Goal: Information Seeking & Learning: Check status

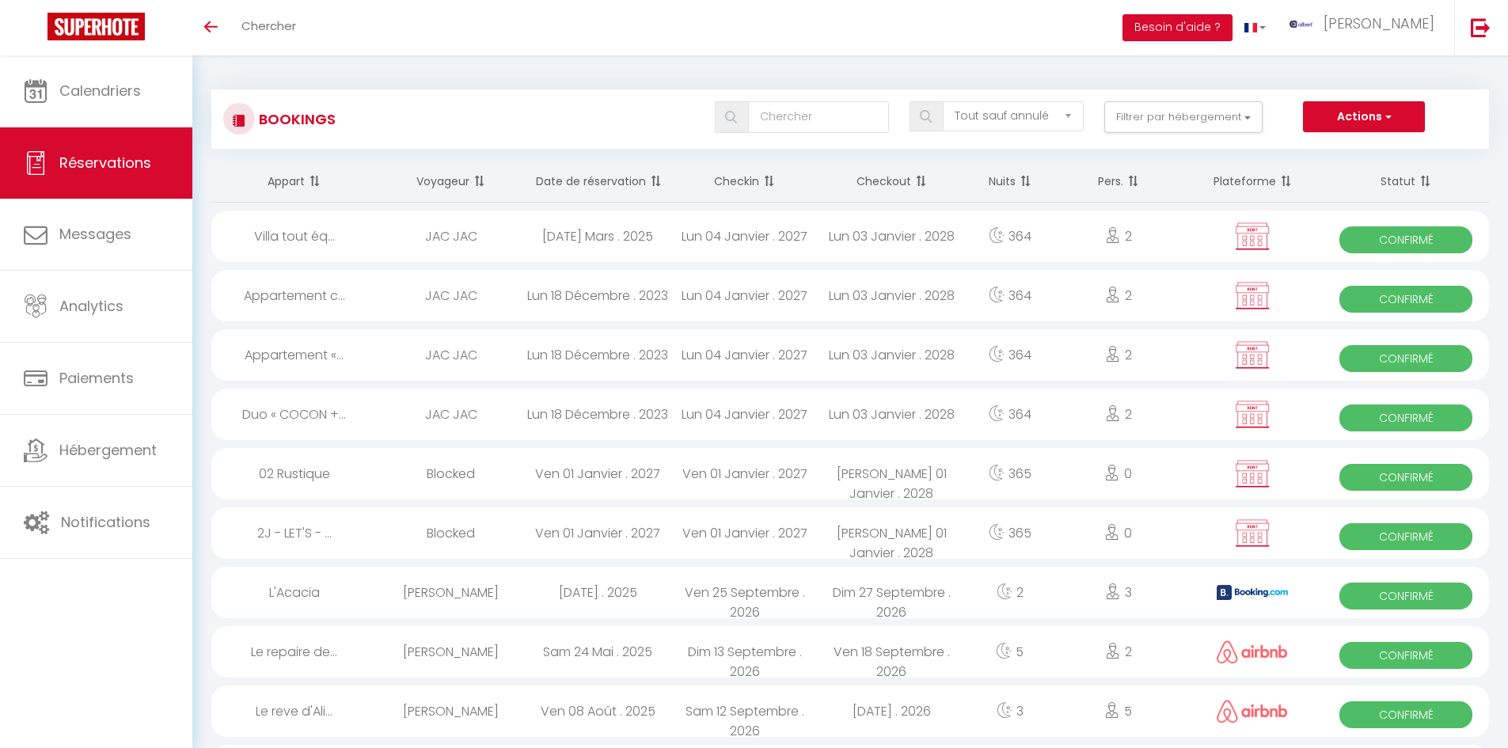
select select "not_cancelled"
click at [1205, 100] on div "Bookings Tous les statuts Annulé Confirmé Non Confirmé Tout sauf annulé No Show…" at bounding box center [849, 118] width 1277 height 59
click at [1198, 119] on button "Filtrer par hébergement" at bounding box center [1183, 117] width 158 height 32
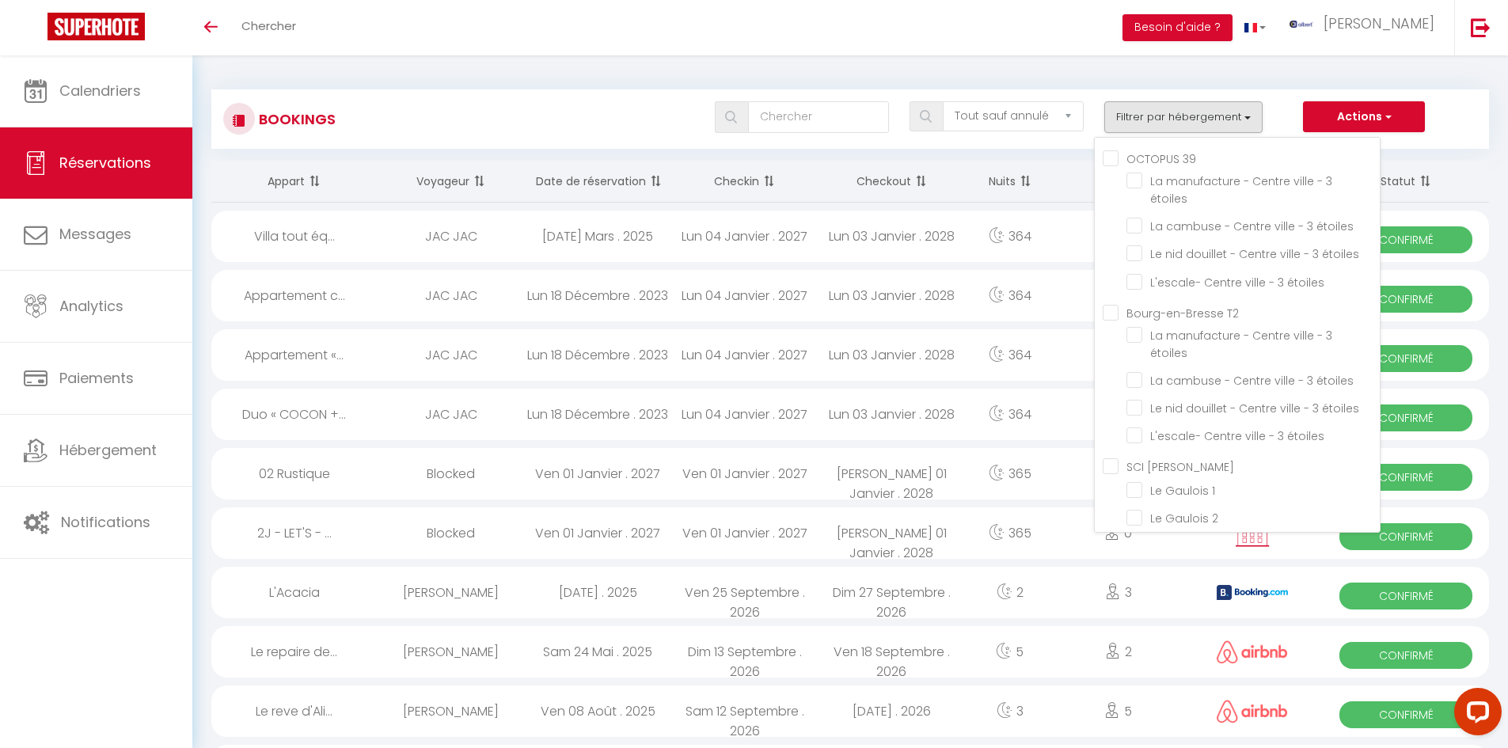
scroll to position [21170, 0]
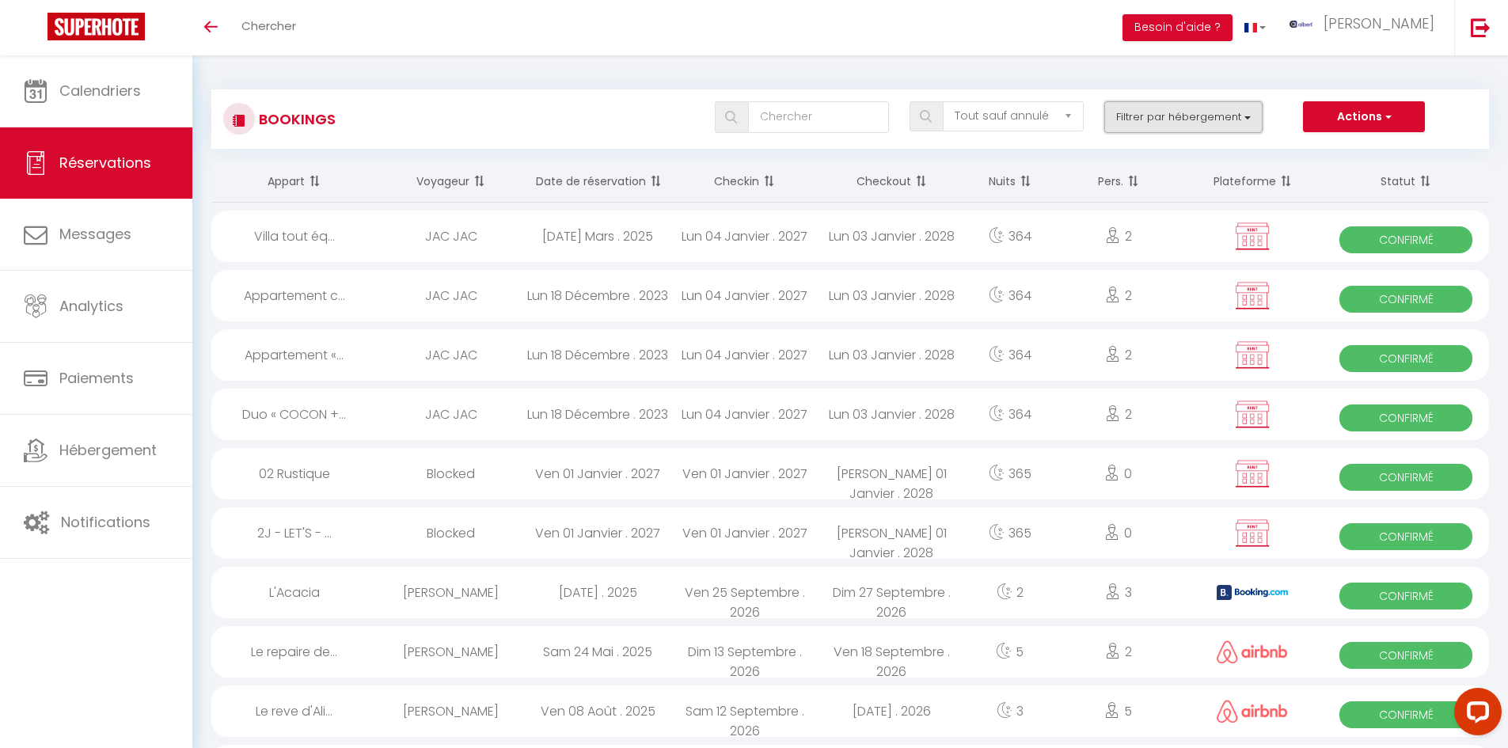
click at [1156, 109] on button "Filtrer par hébergement" at bounding box center [1183, 117] width 158 height 32
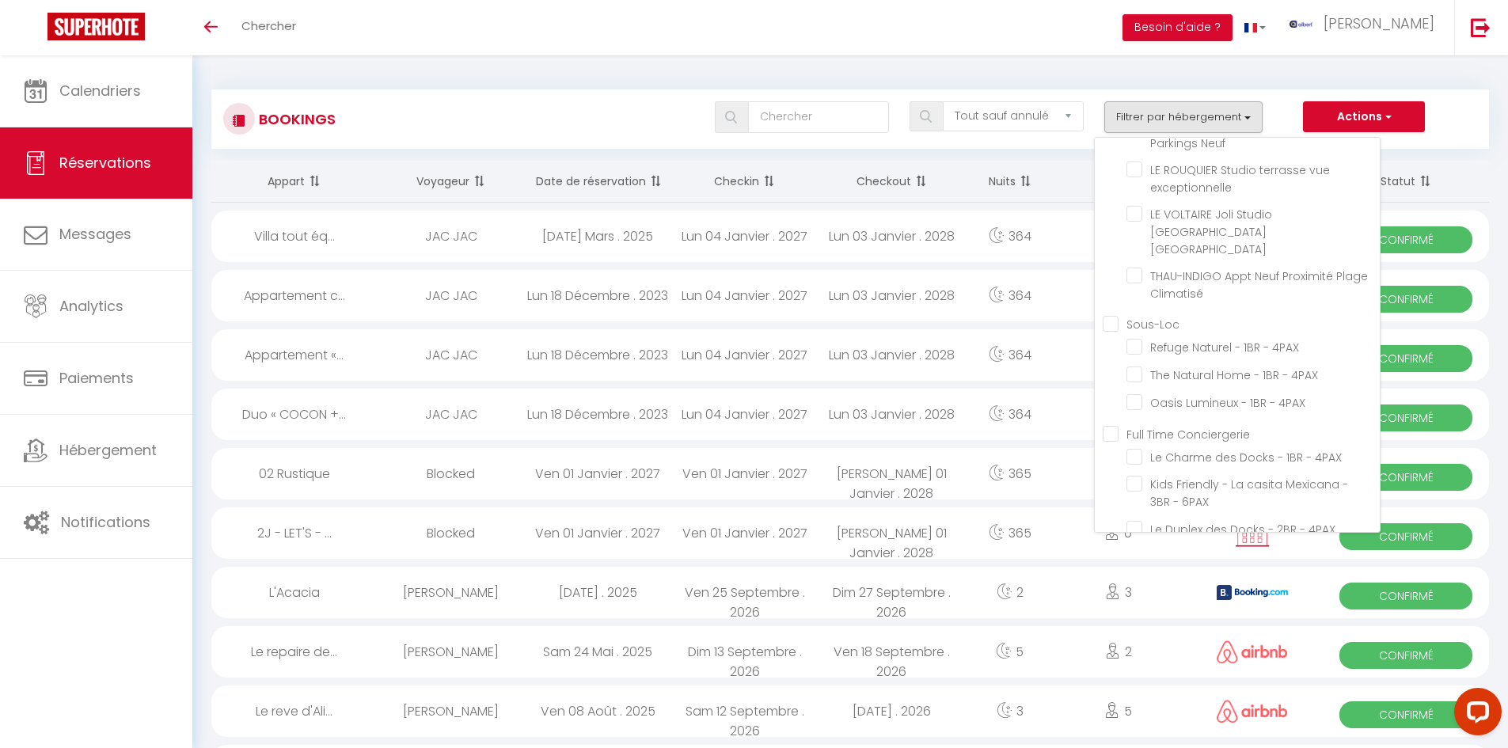
checkbox input "true"
checkbox input "false"
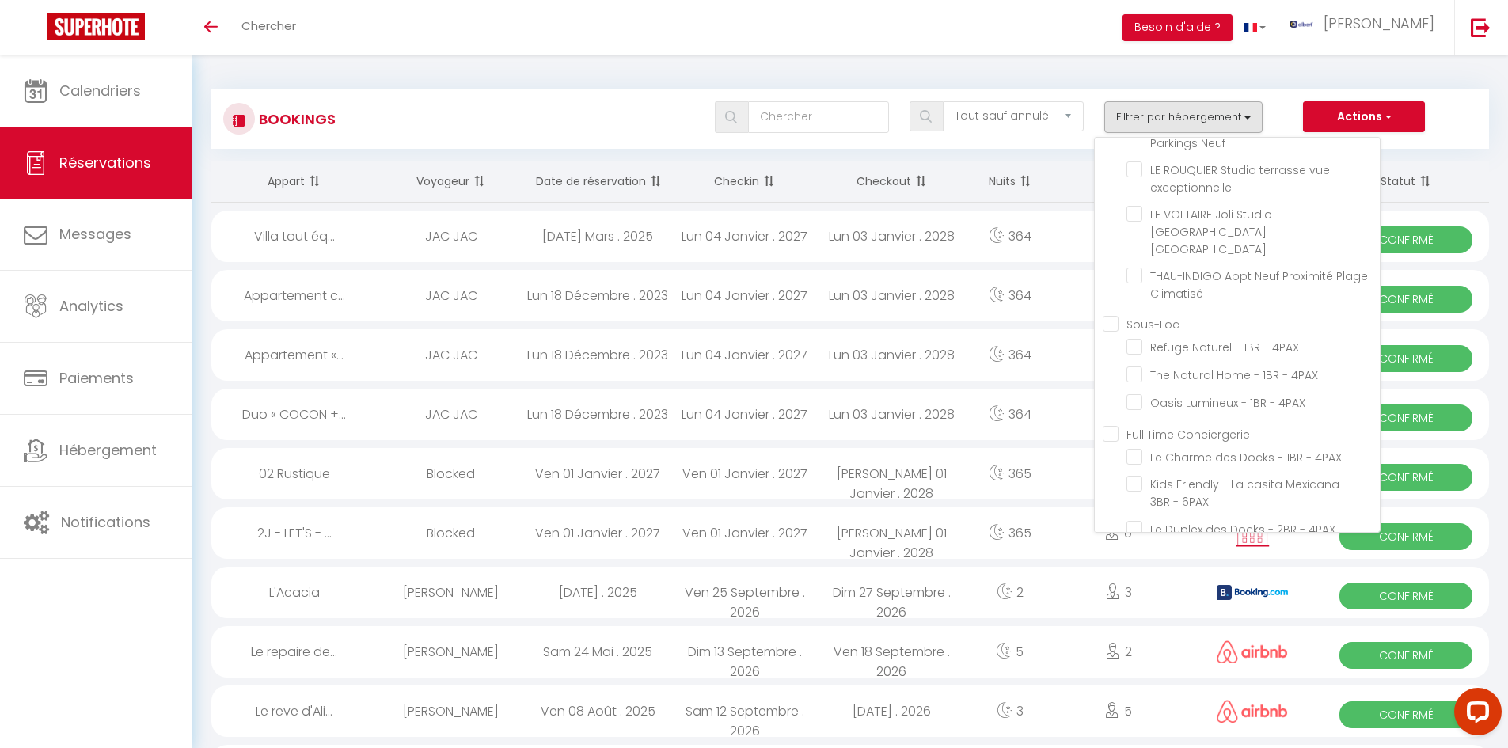
checkbox input "false"
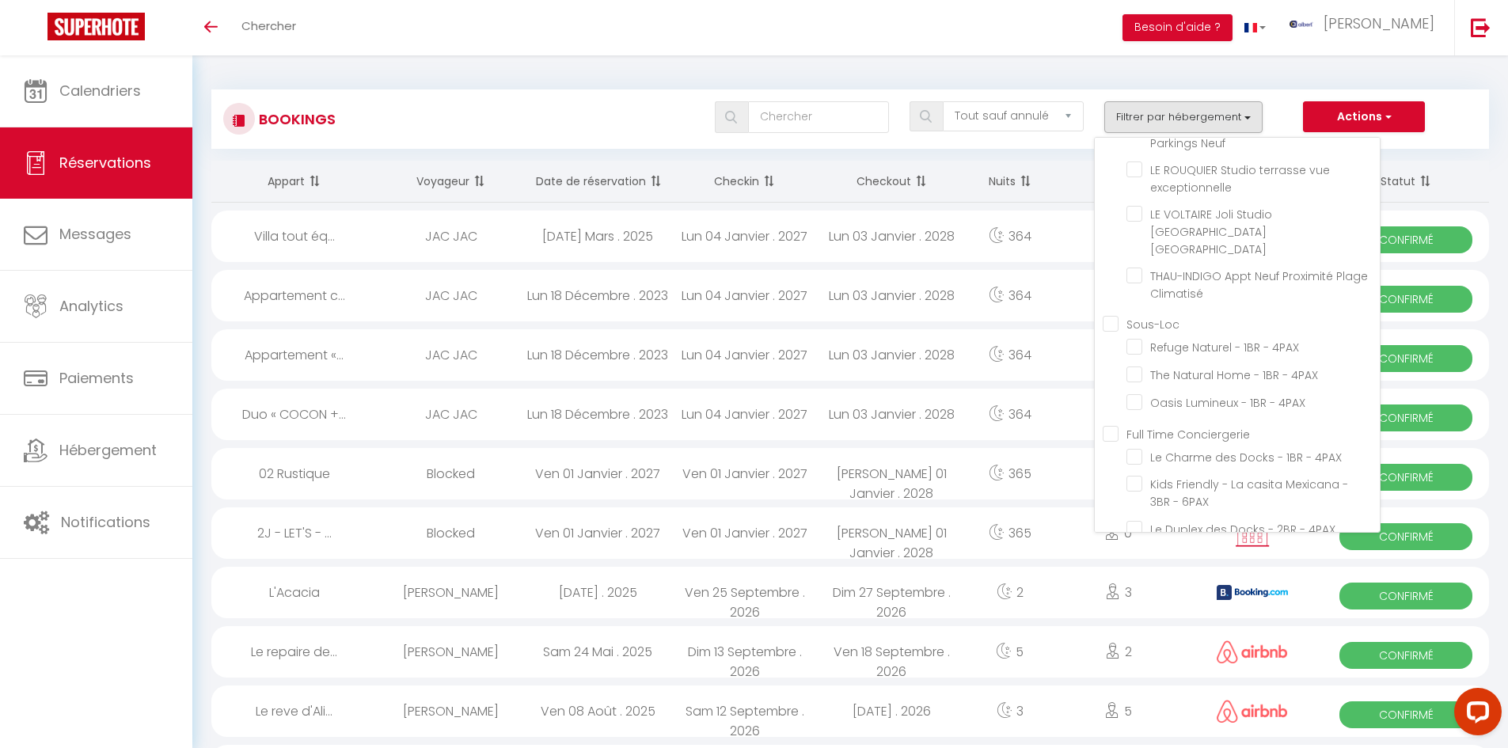
checkbox input "false"
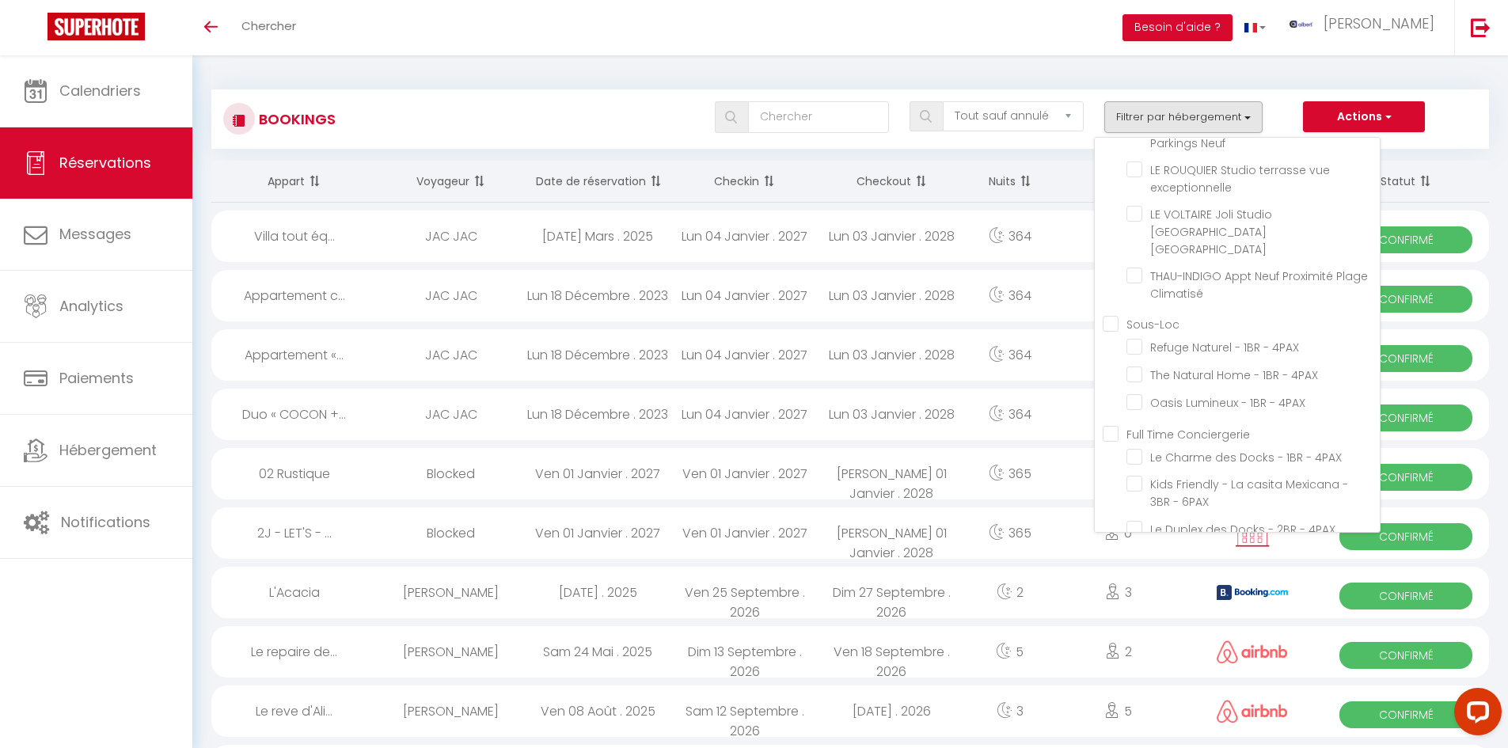
checkbox input "false"
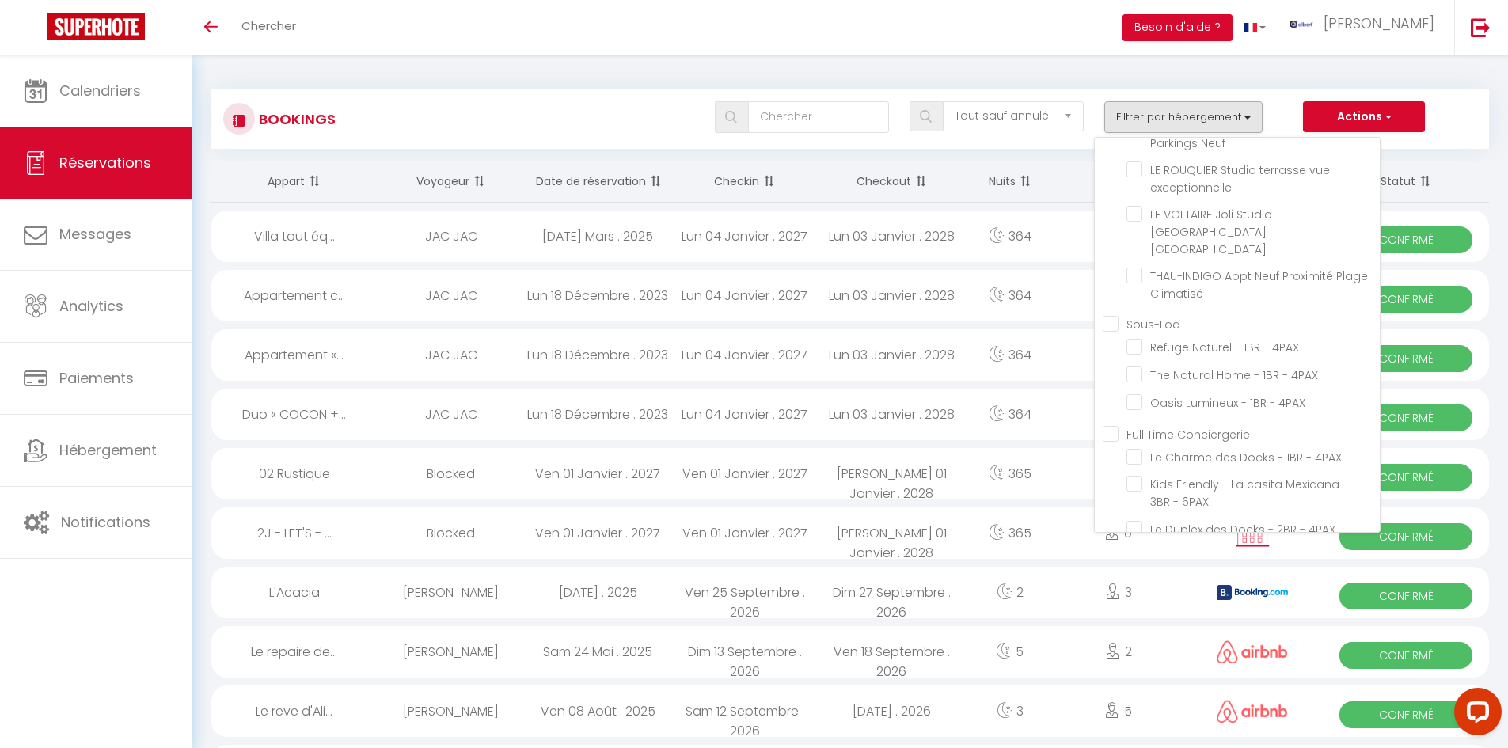
checkbox input "false"
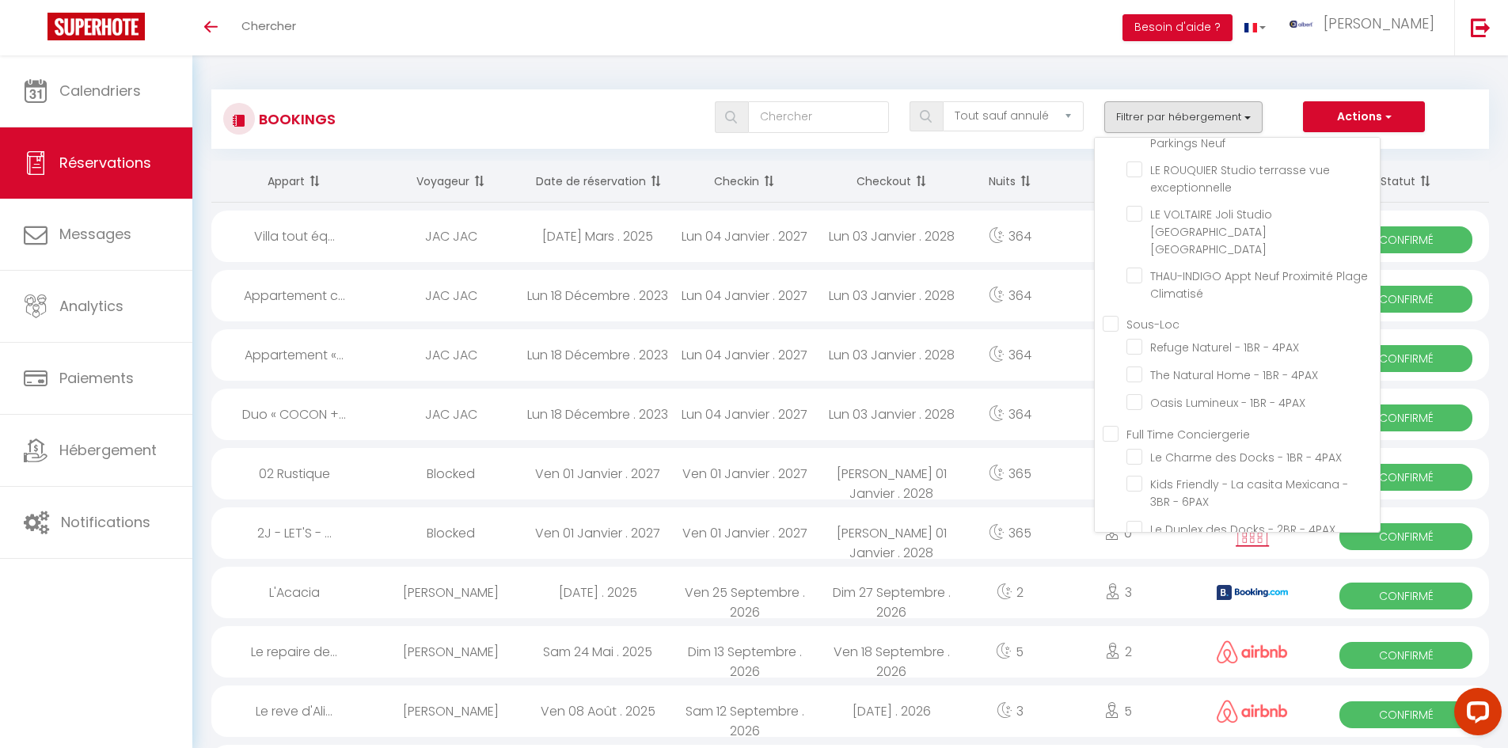
checkbox input "false"
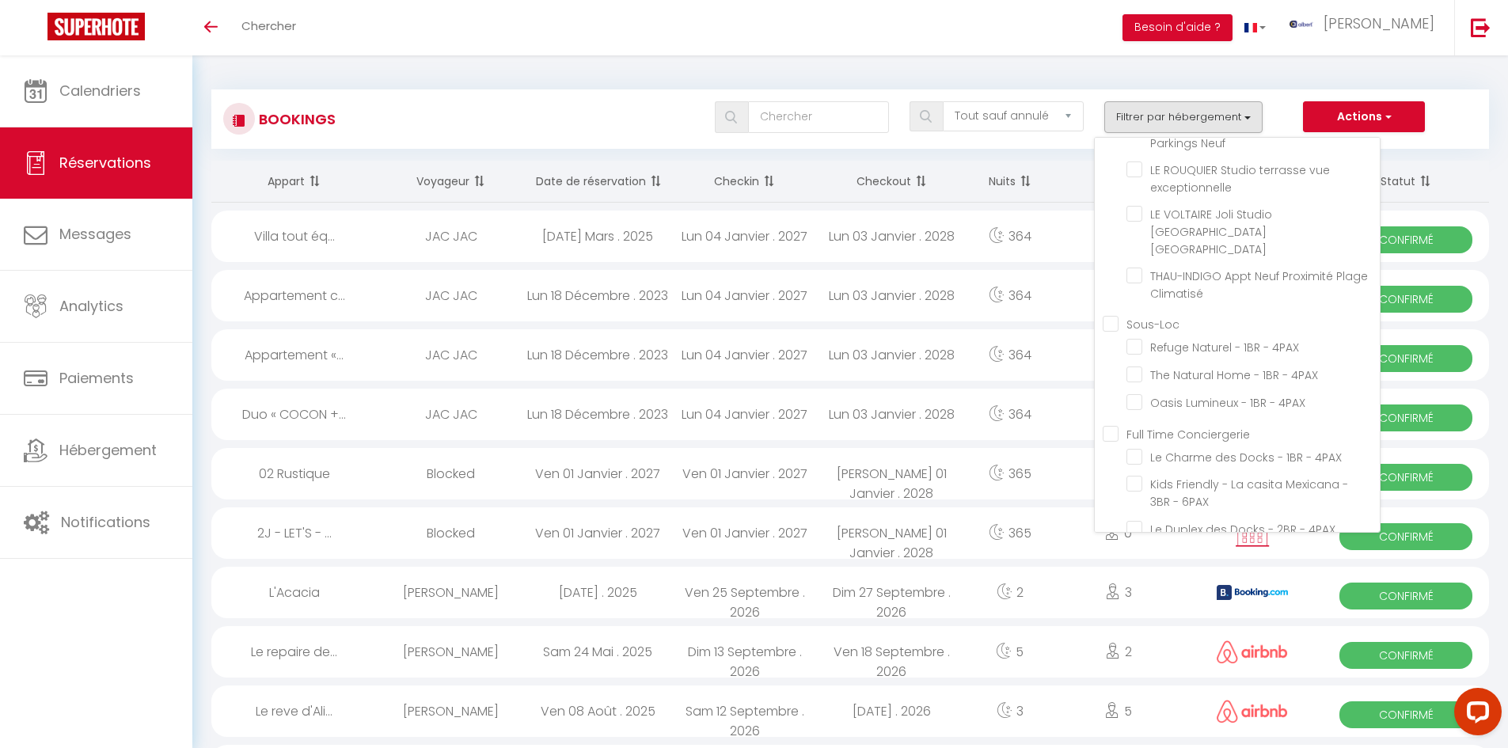
checkbox input "false"
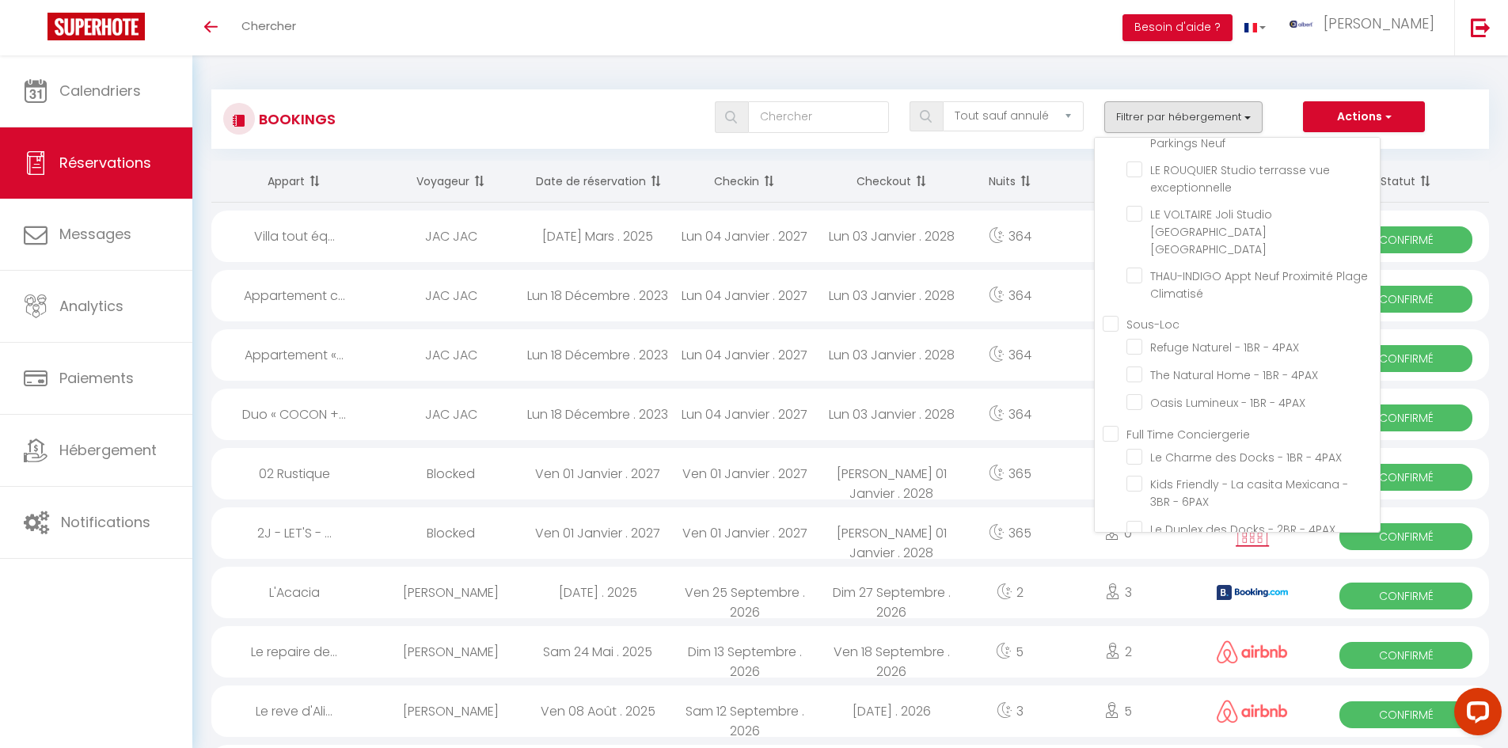
checkbox input "false"
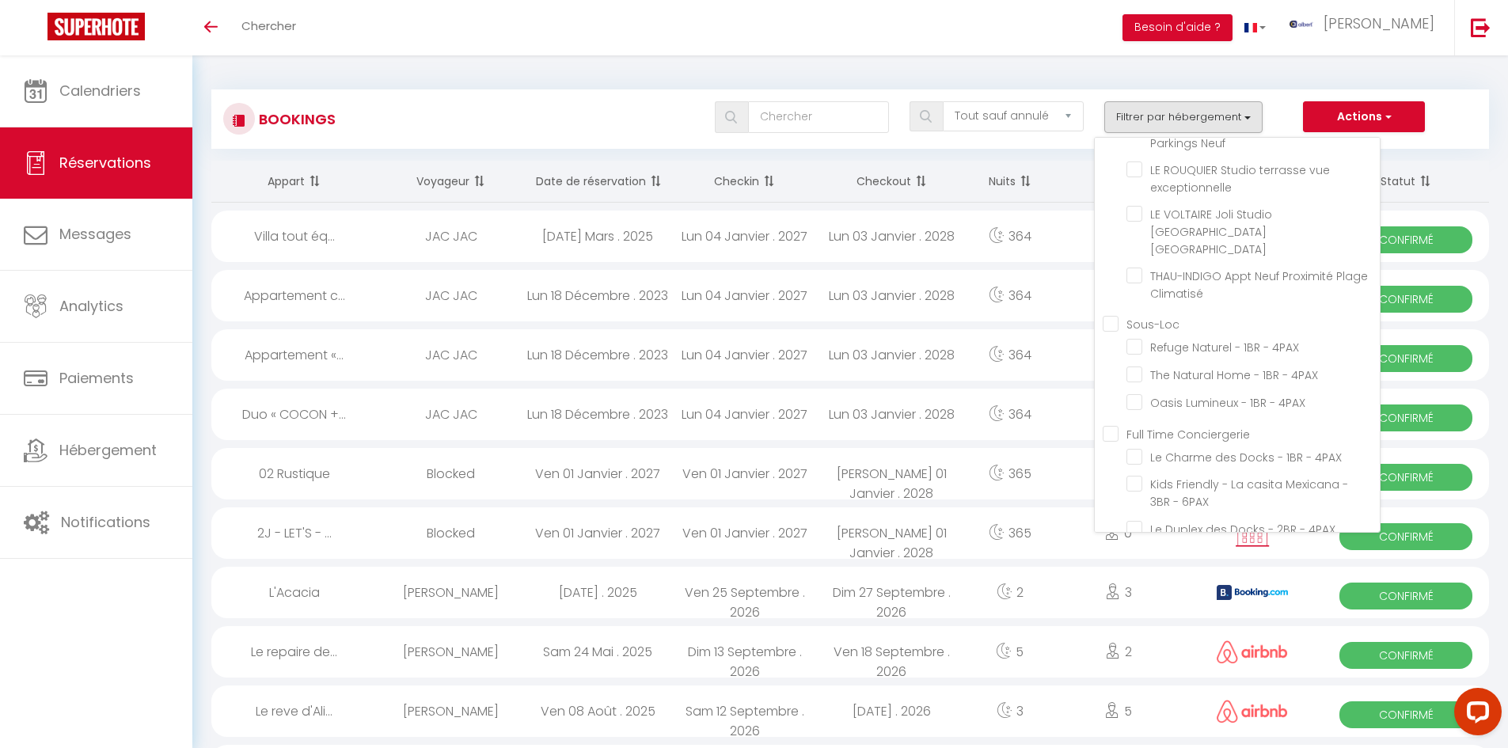
checkbox input "false"
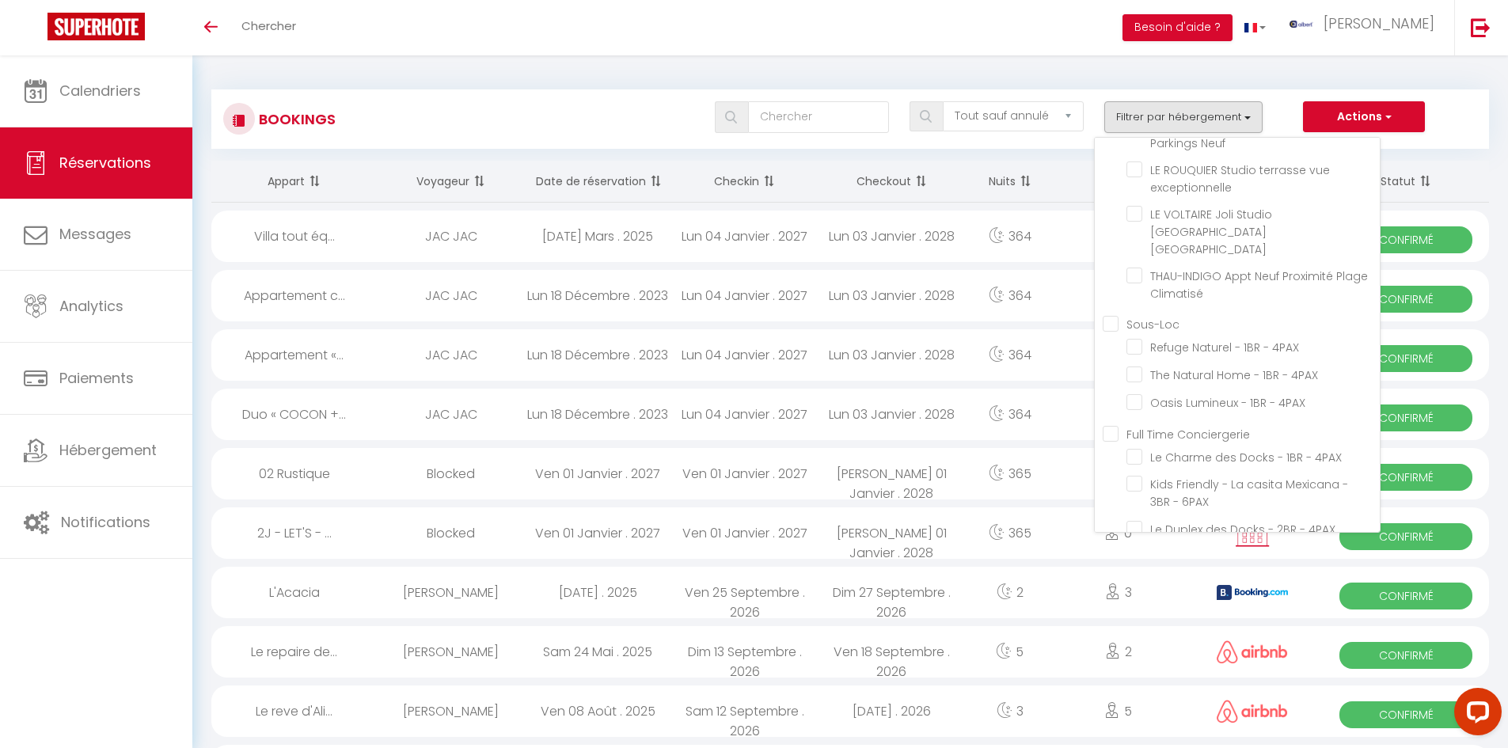
checkbox input "false"
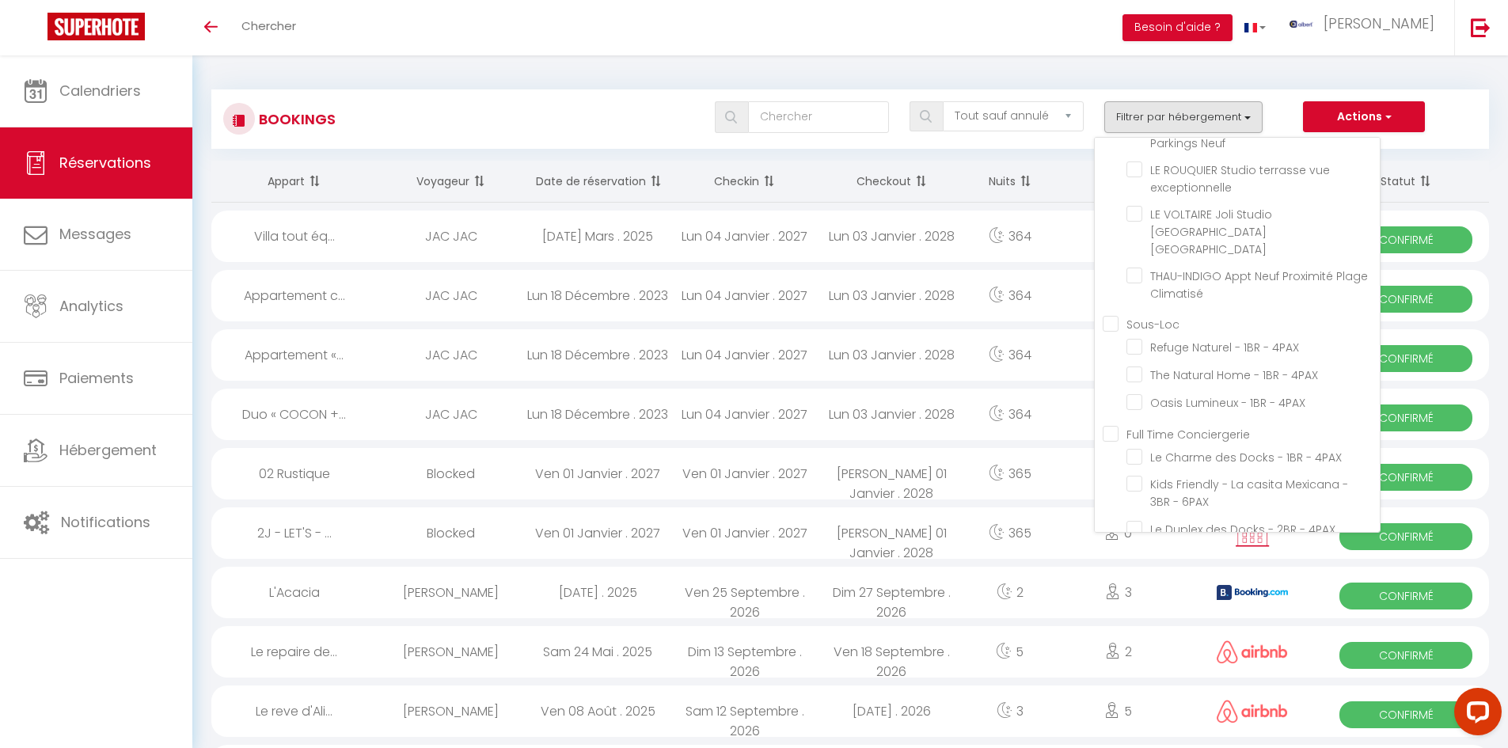
checkbox input "false"
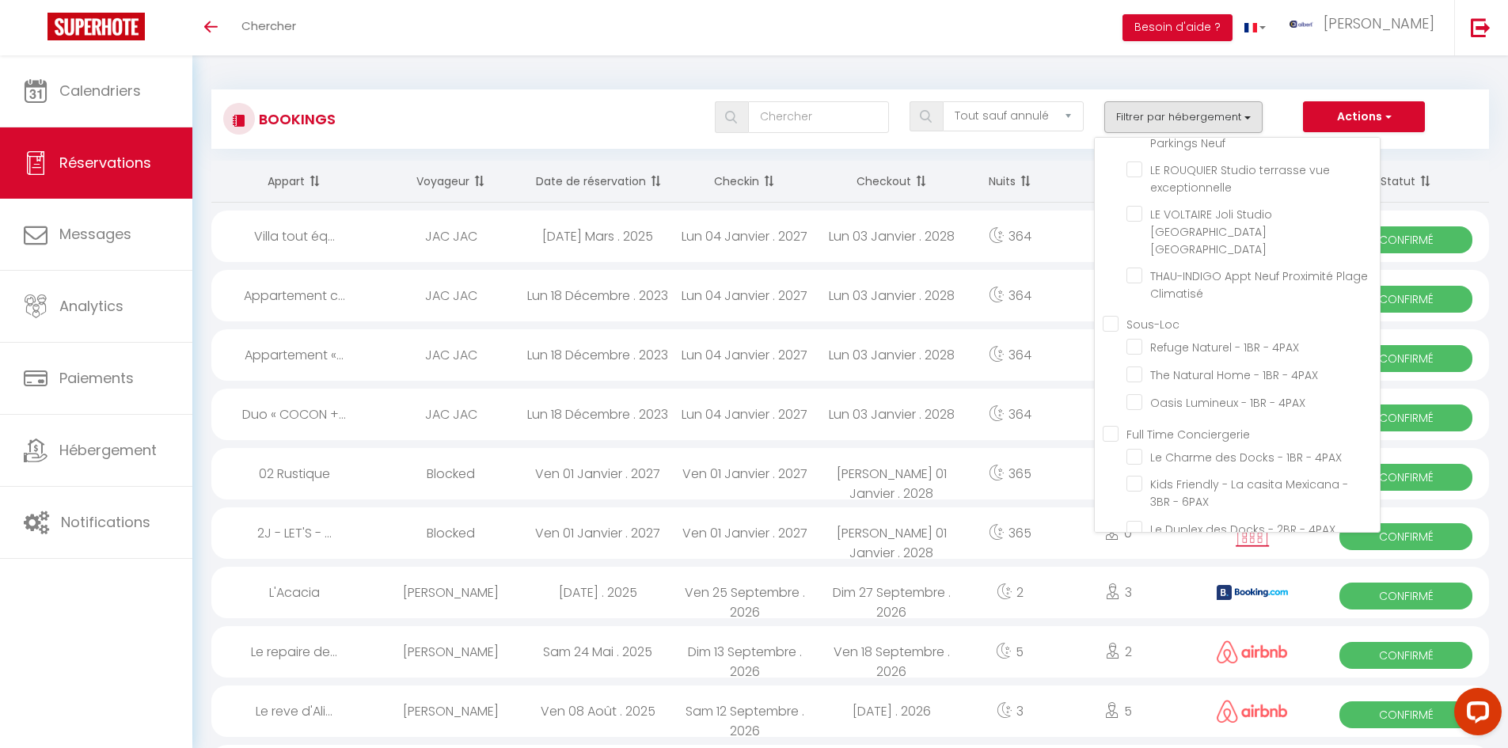
checkbox input "false"
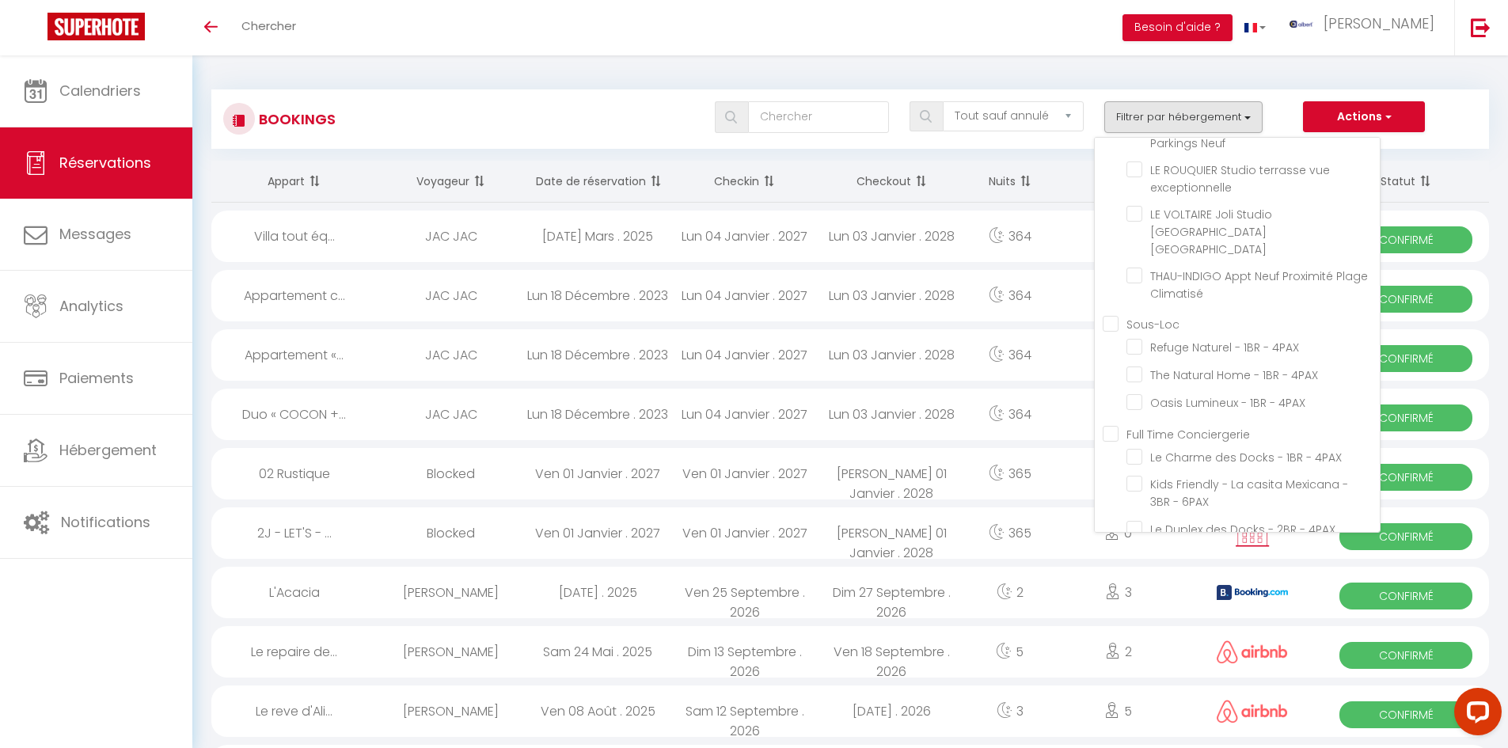
checkbox input "false"
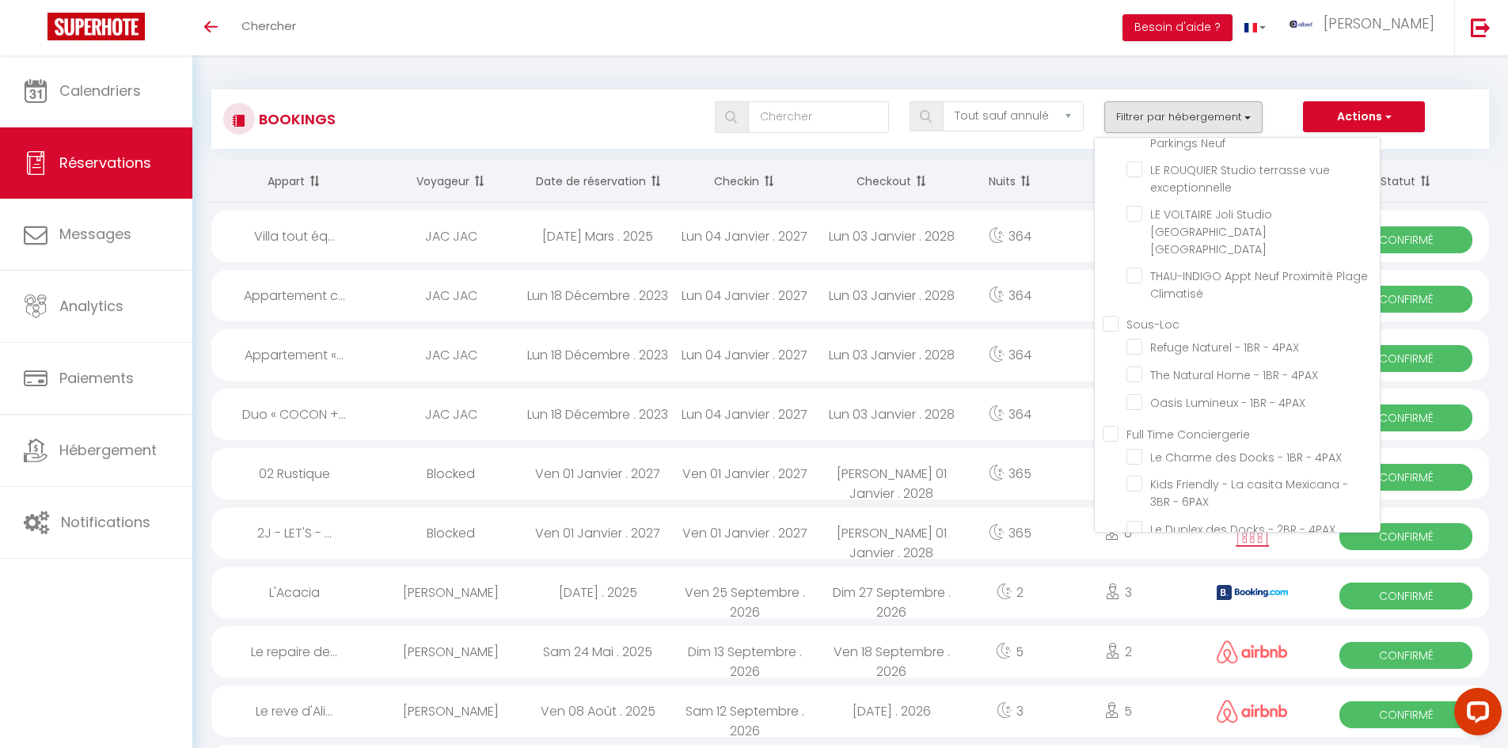
checkbox input "false"
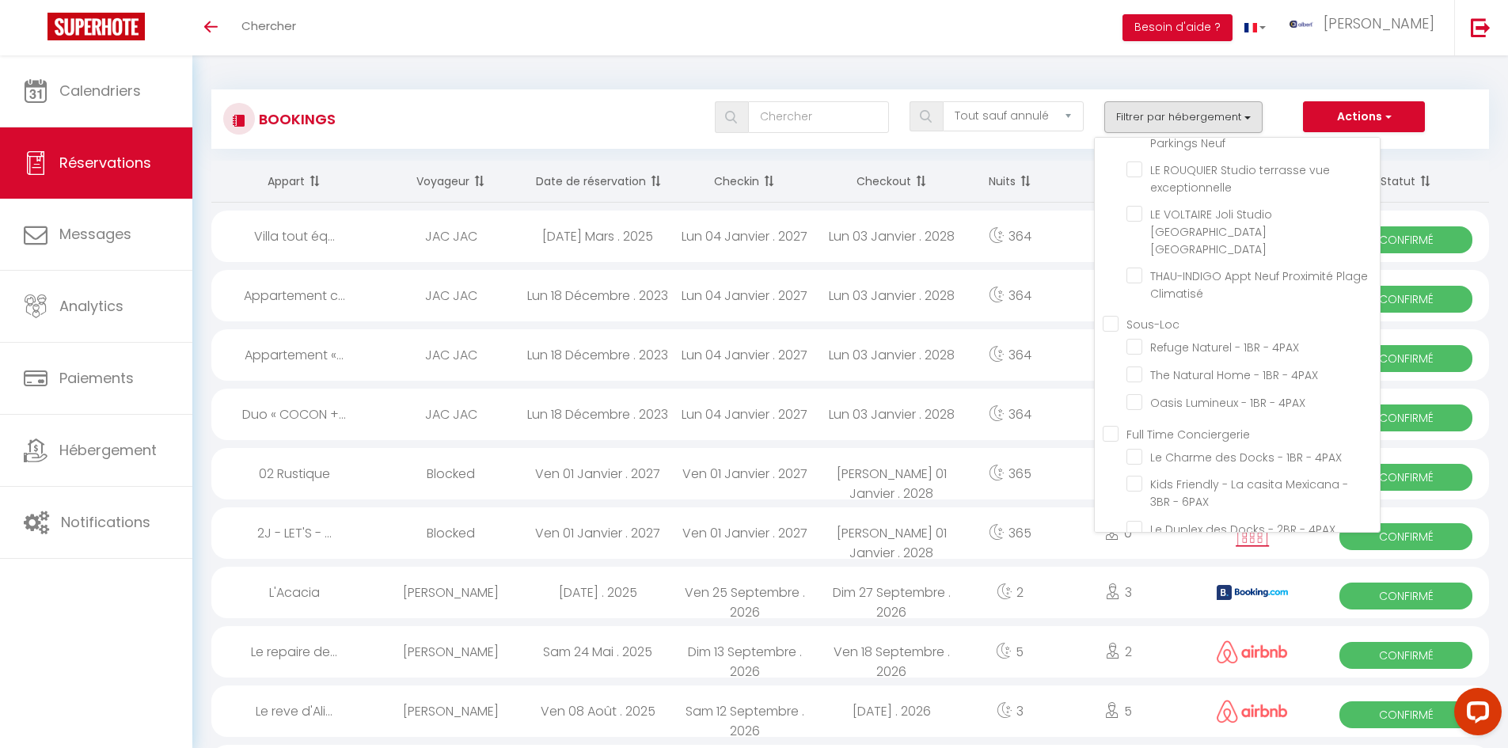
checkbox input "false"
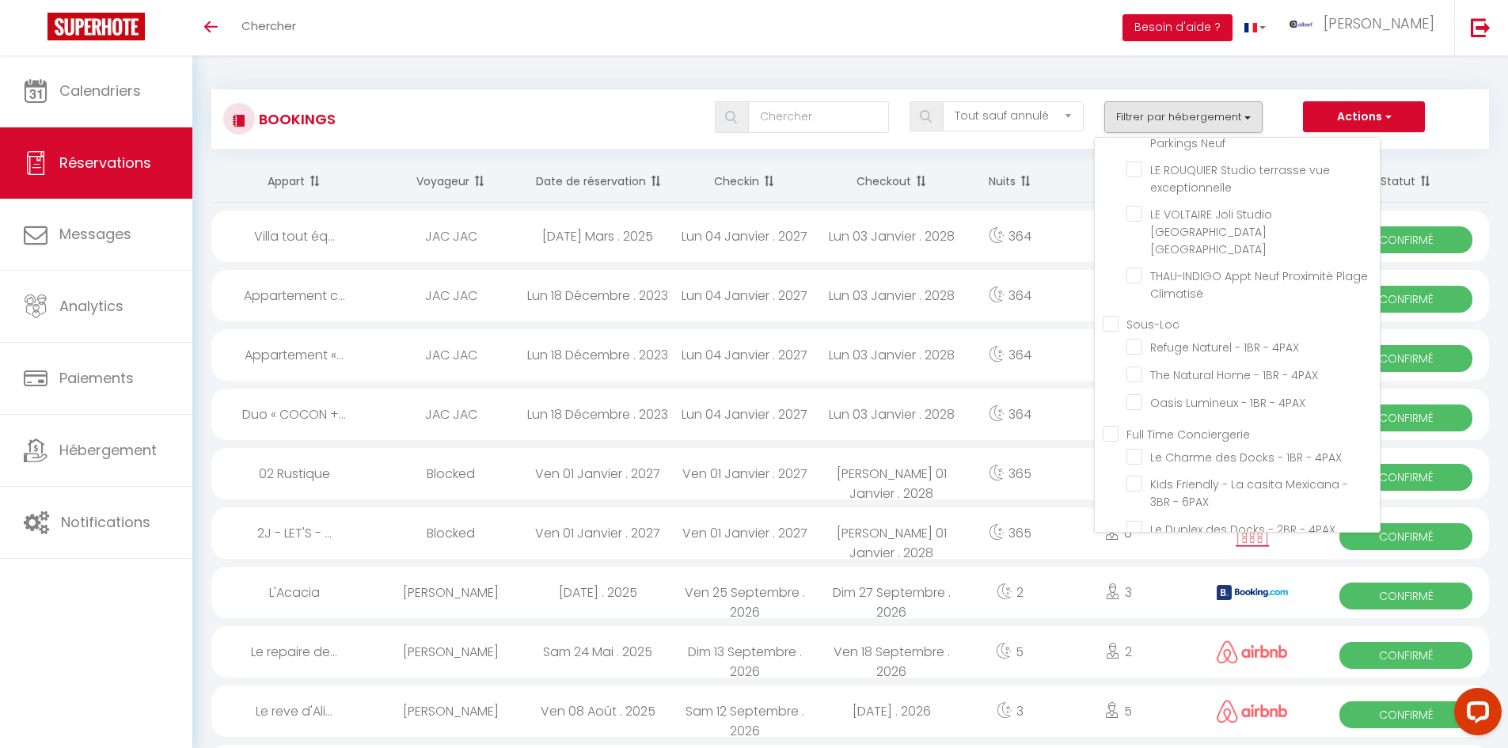
checkbox input "false"
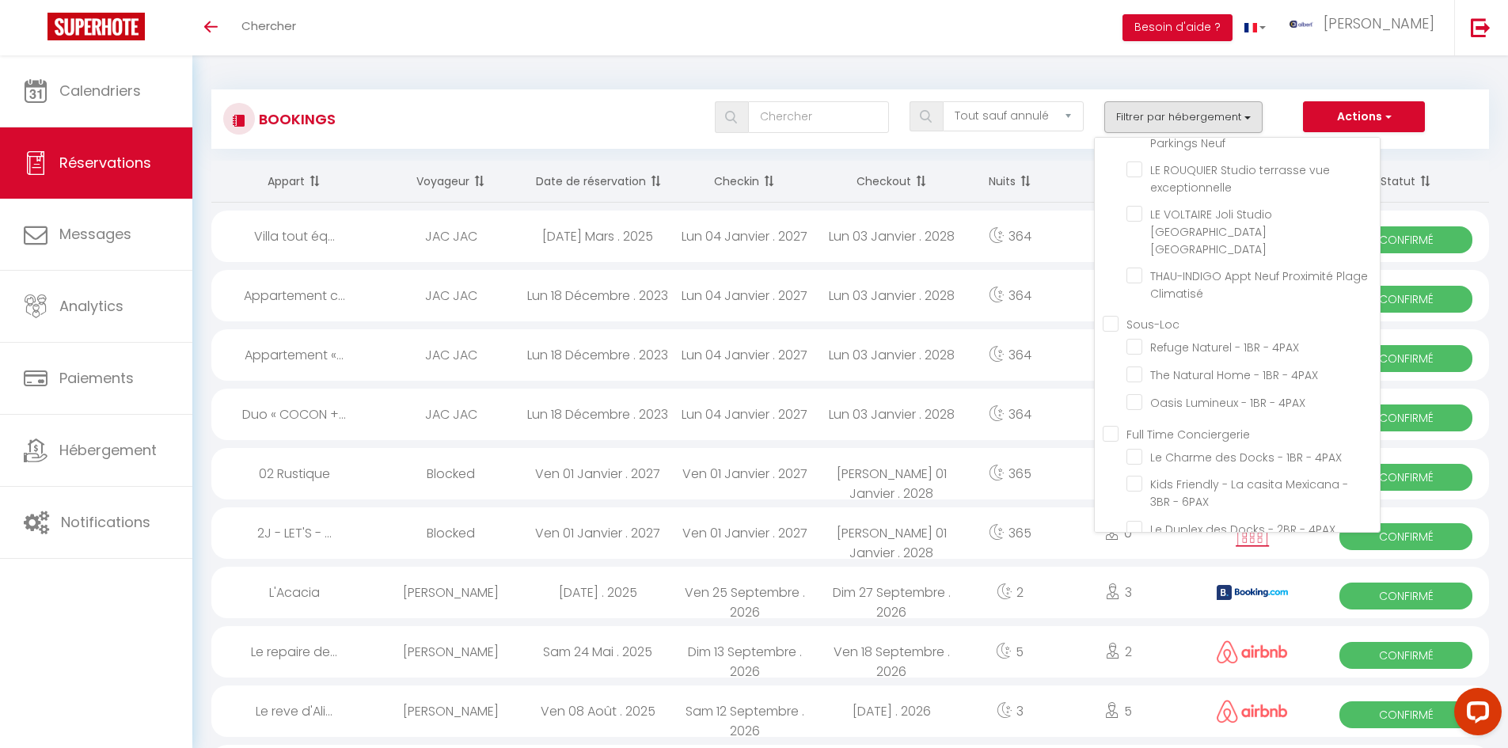
checkbox input "false"
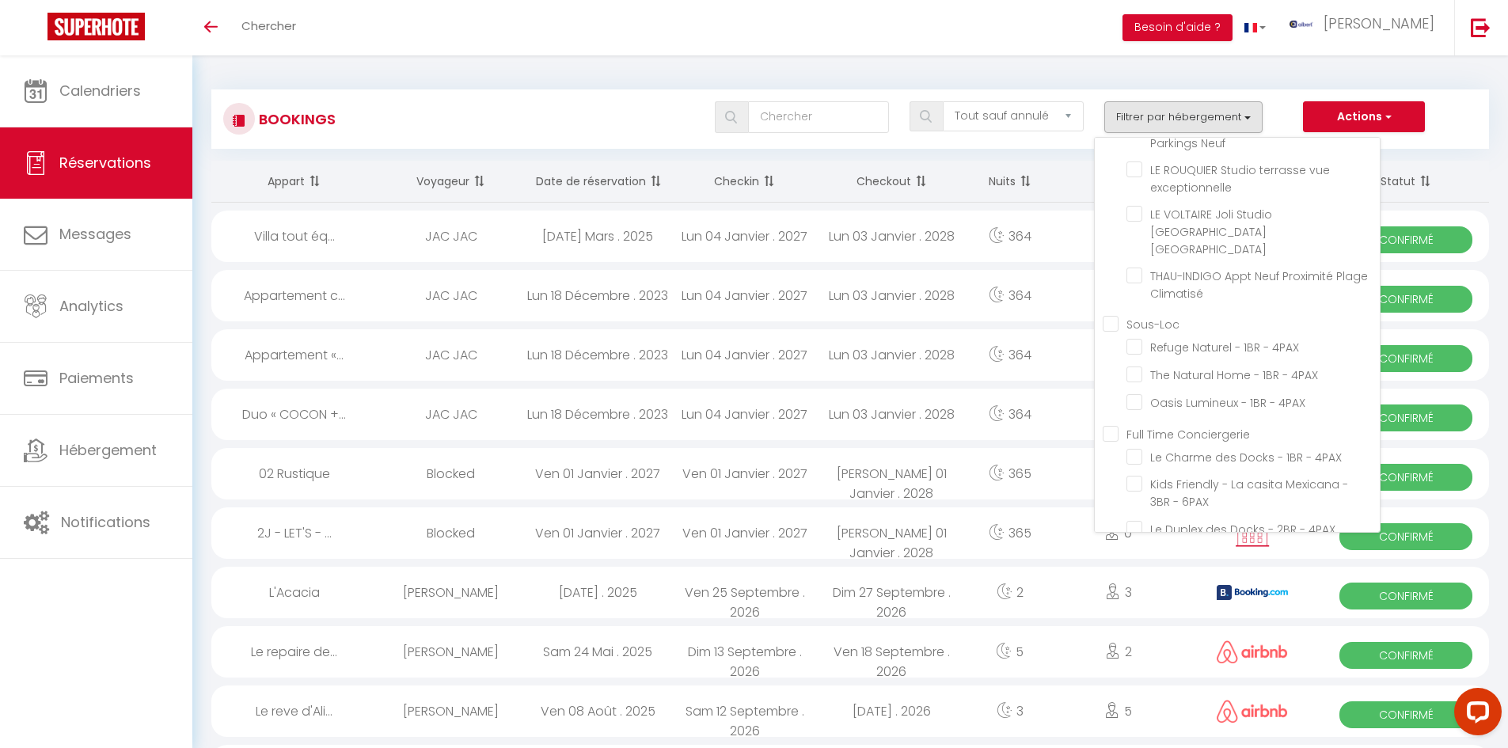
checkbox input "false"
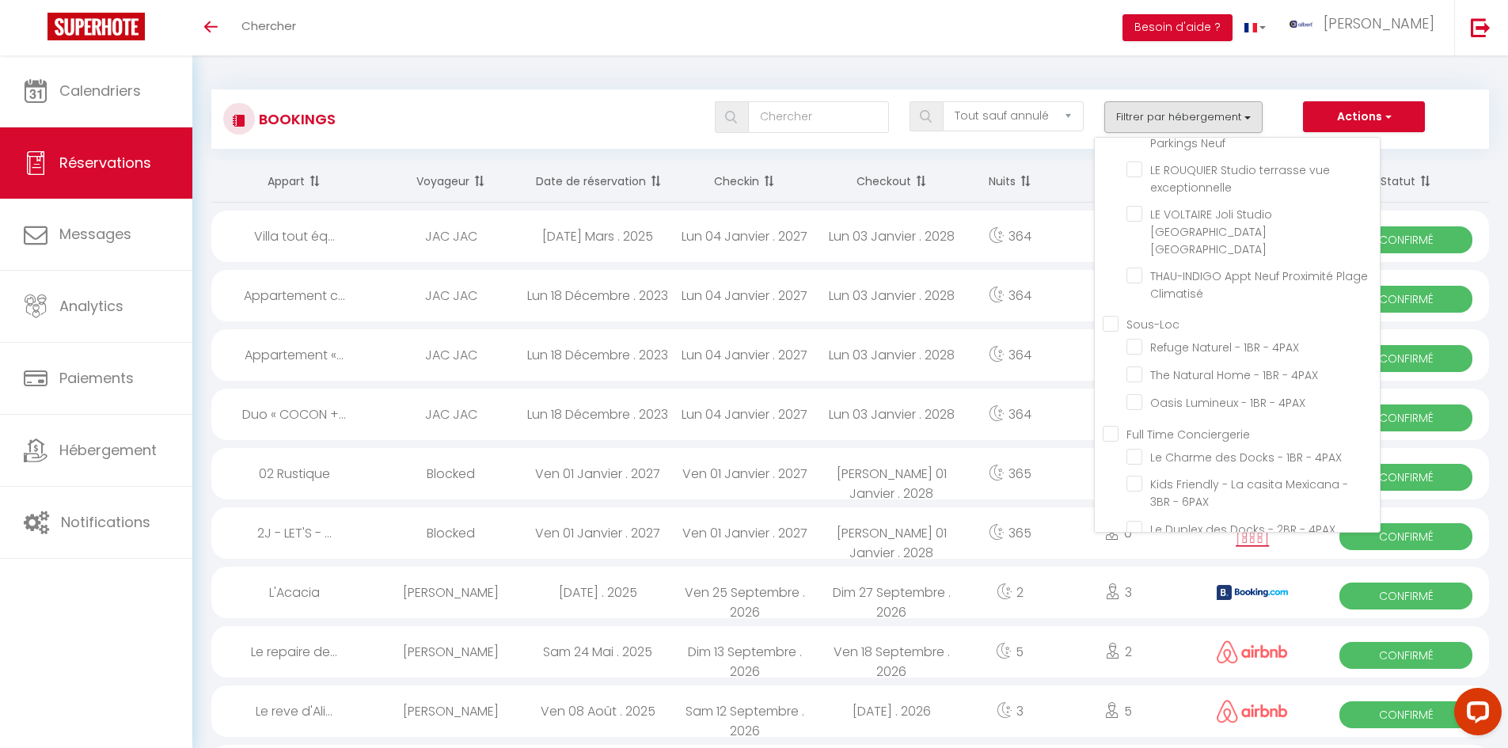
checkbox input "false"
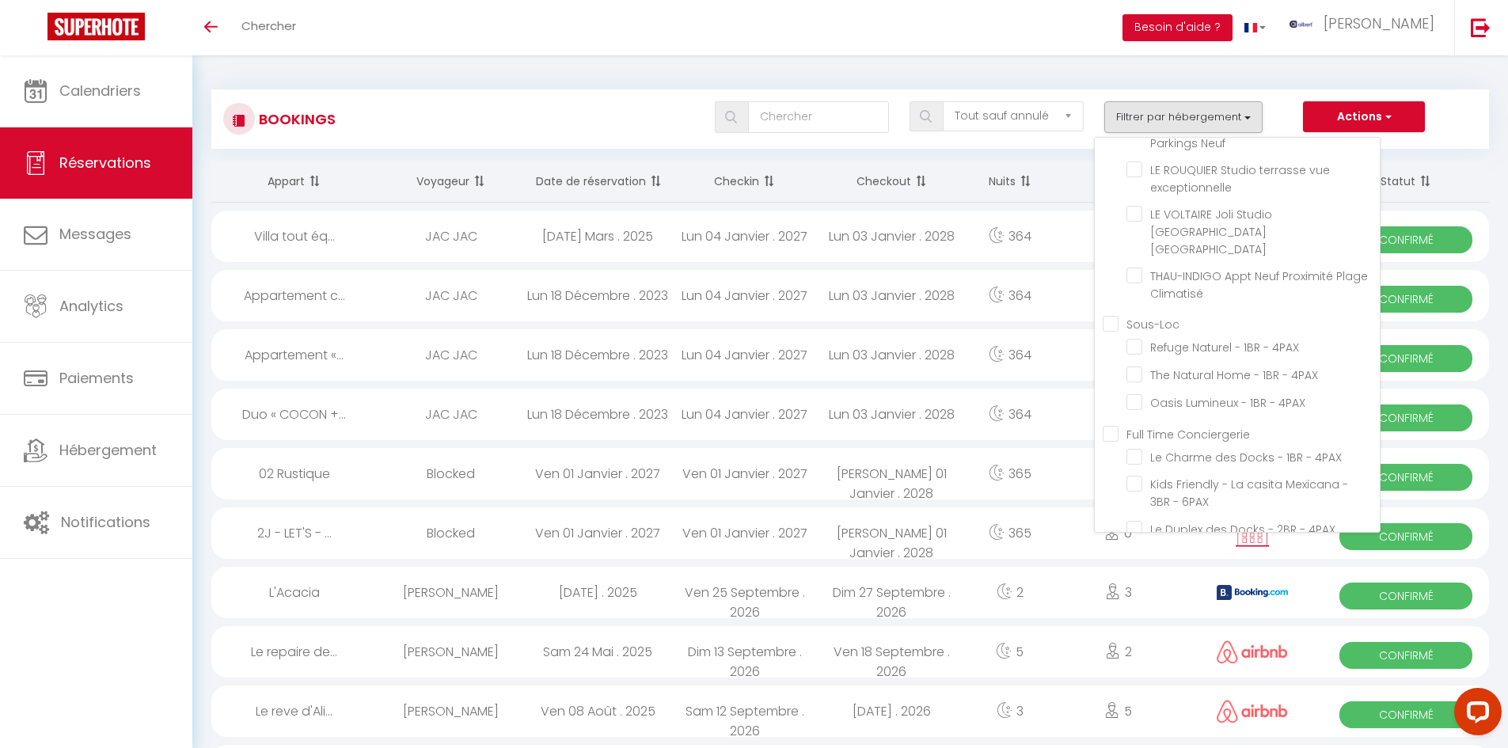
checkbox input "false"
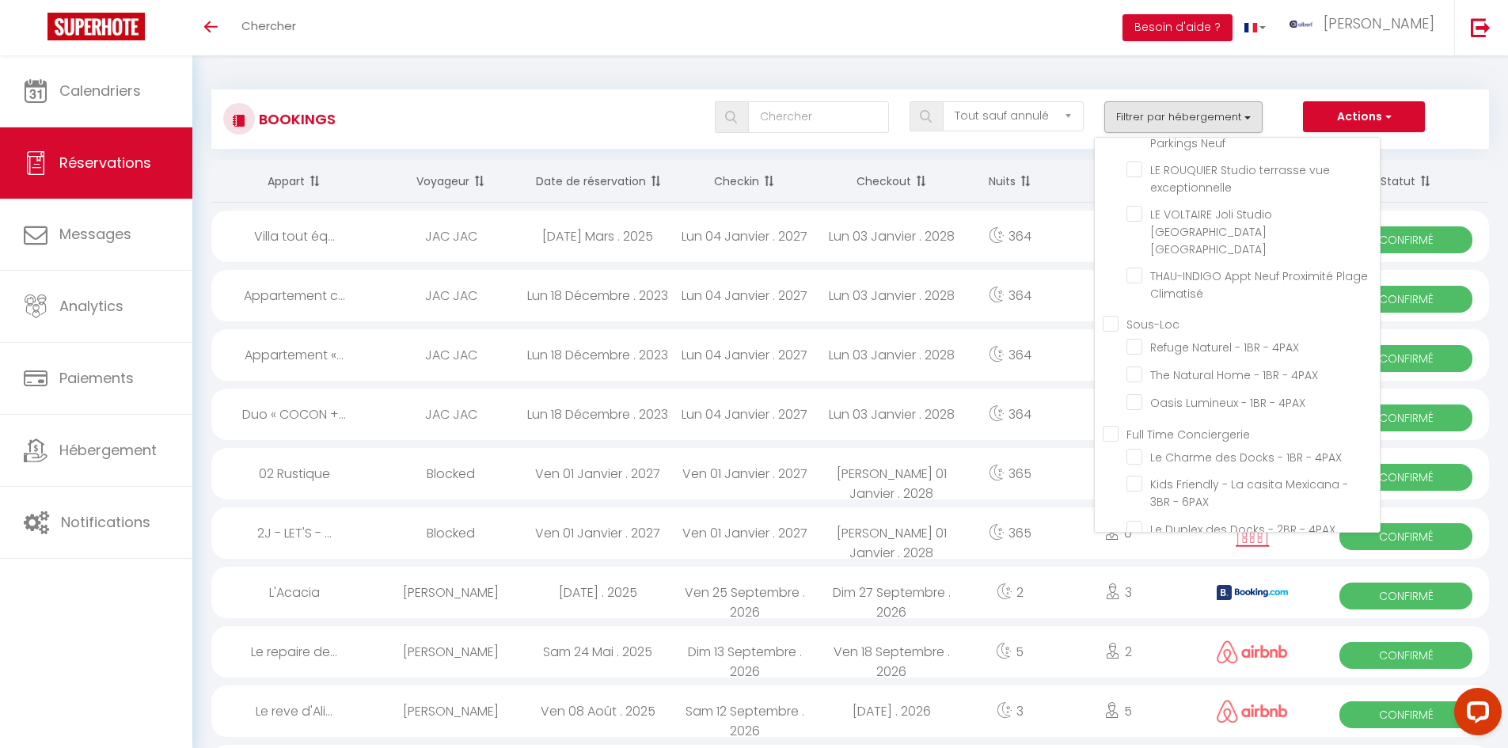
checkbox input "false"
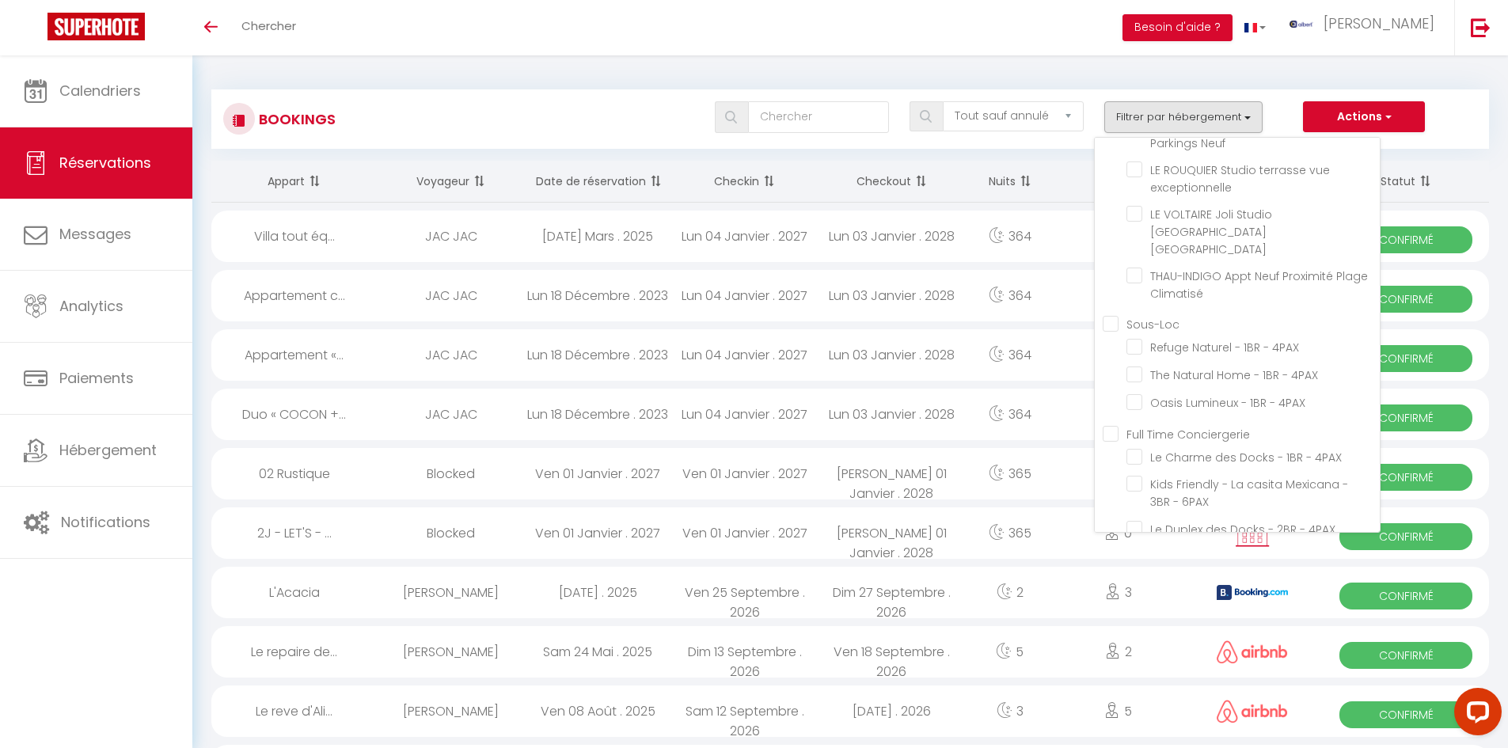
checkbox input "false"
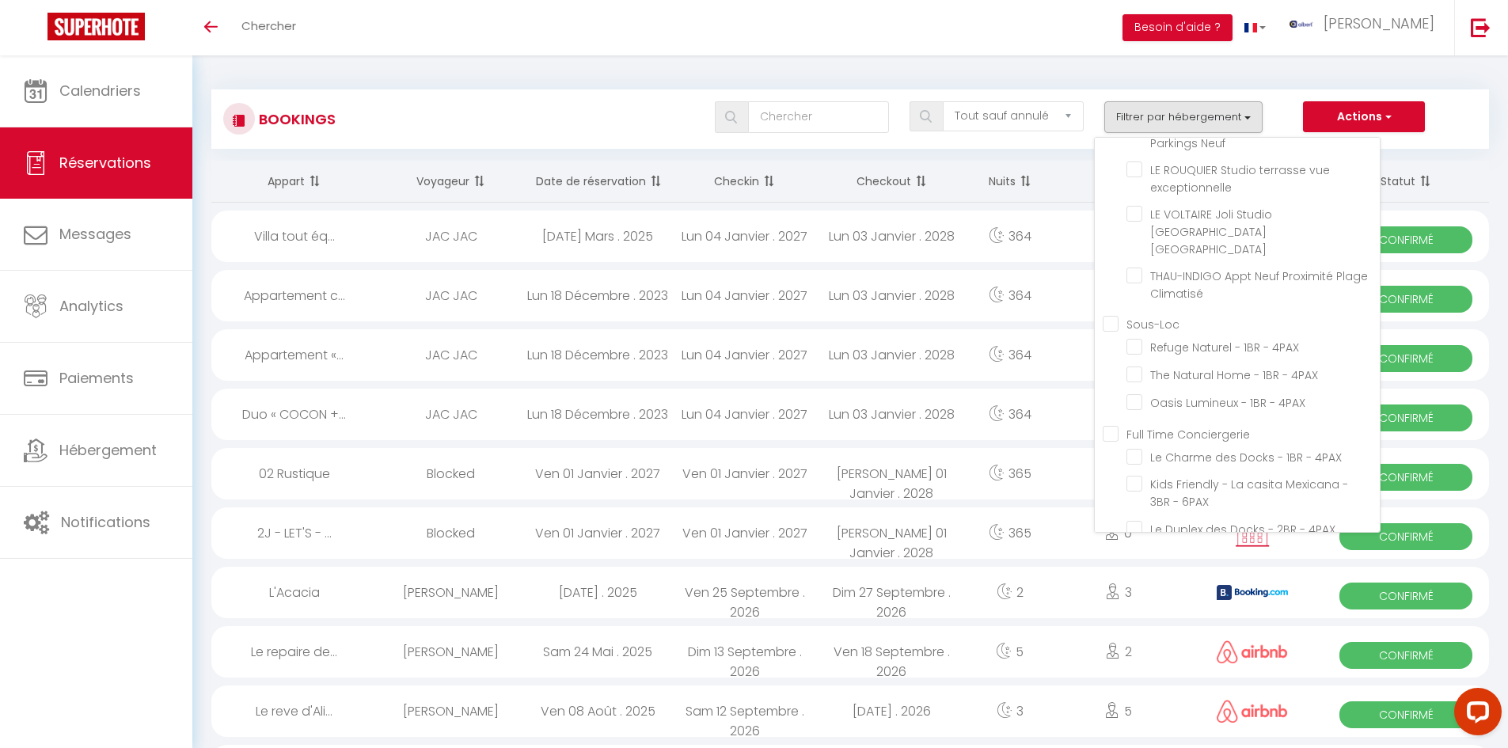
checkbox input "false"
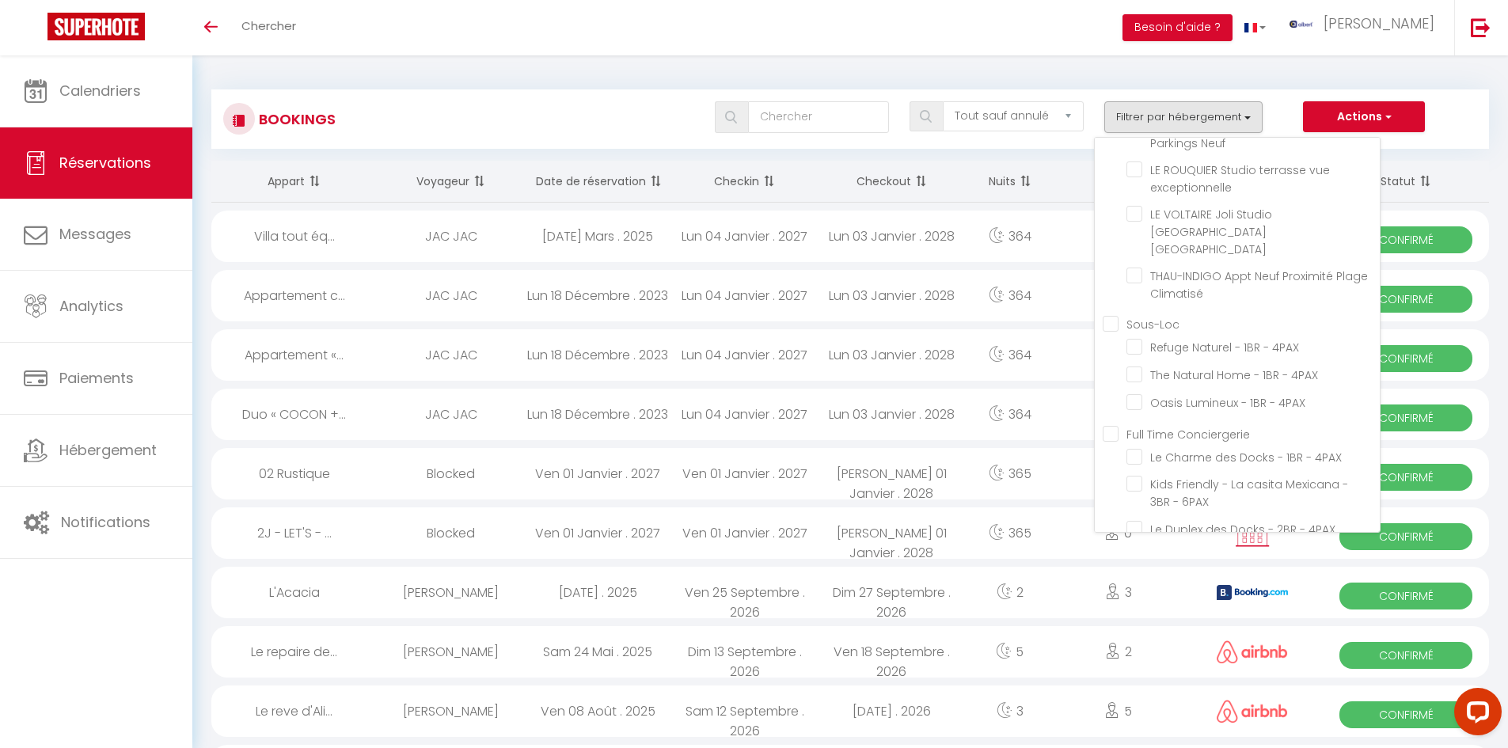
checkbox input "false"
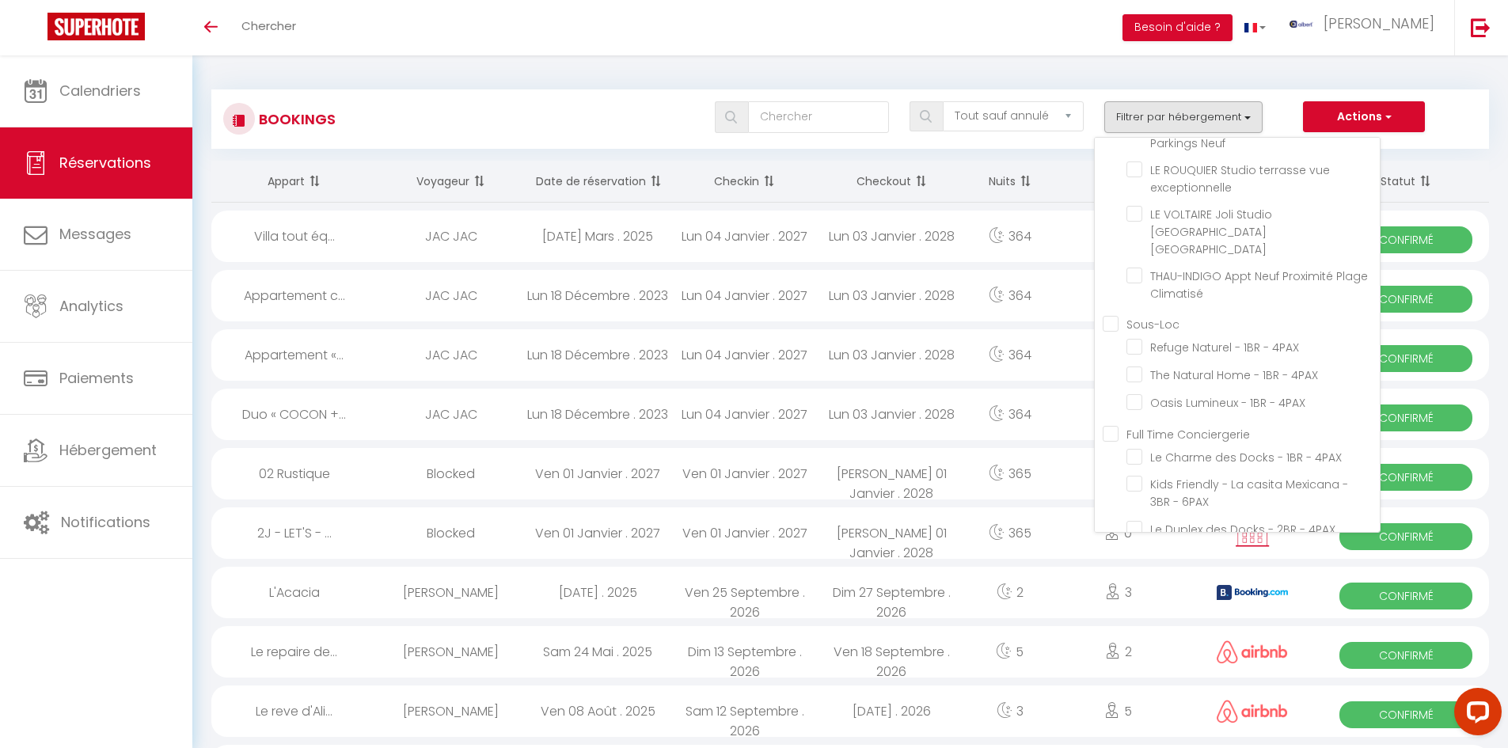
checkbox input "false"
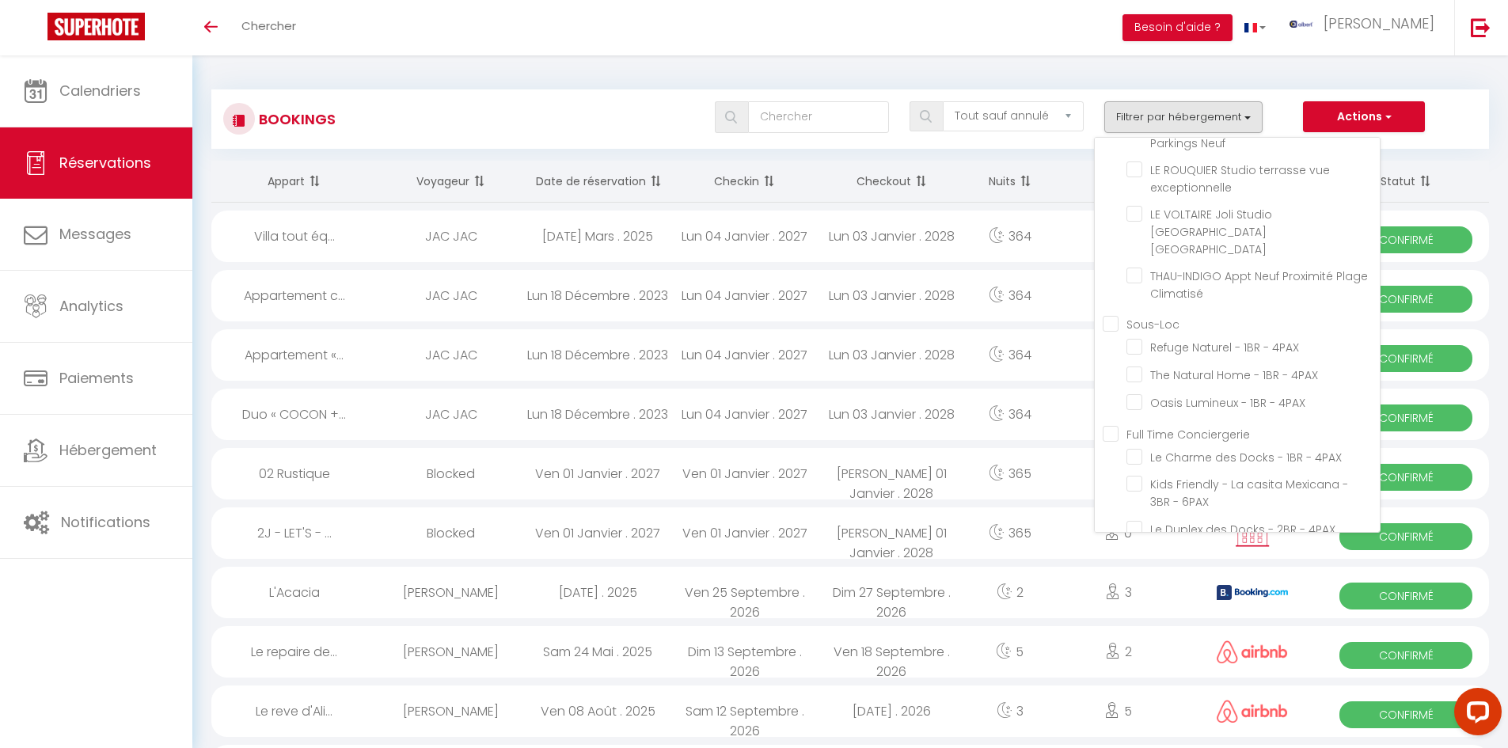
checkbox input "false"
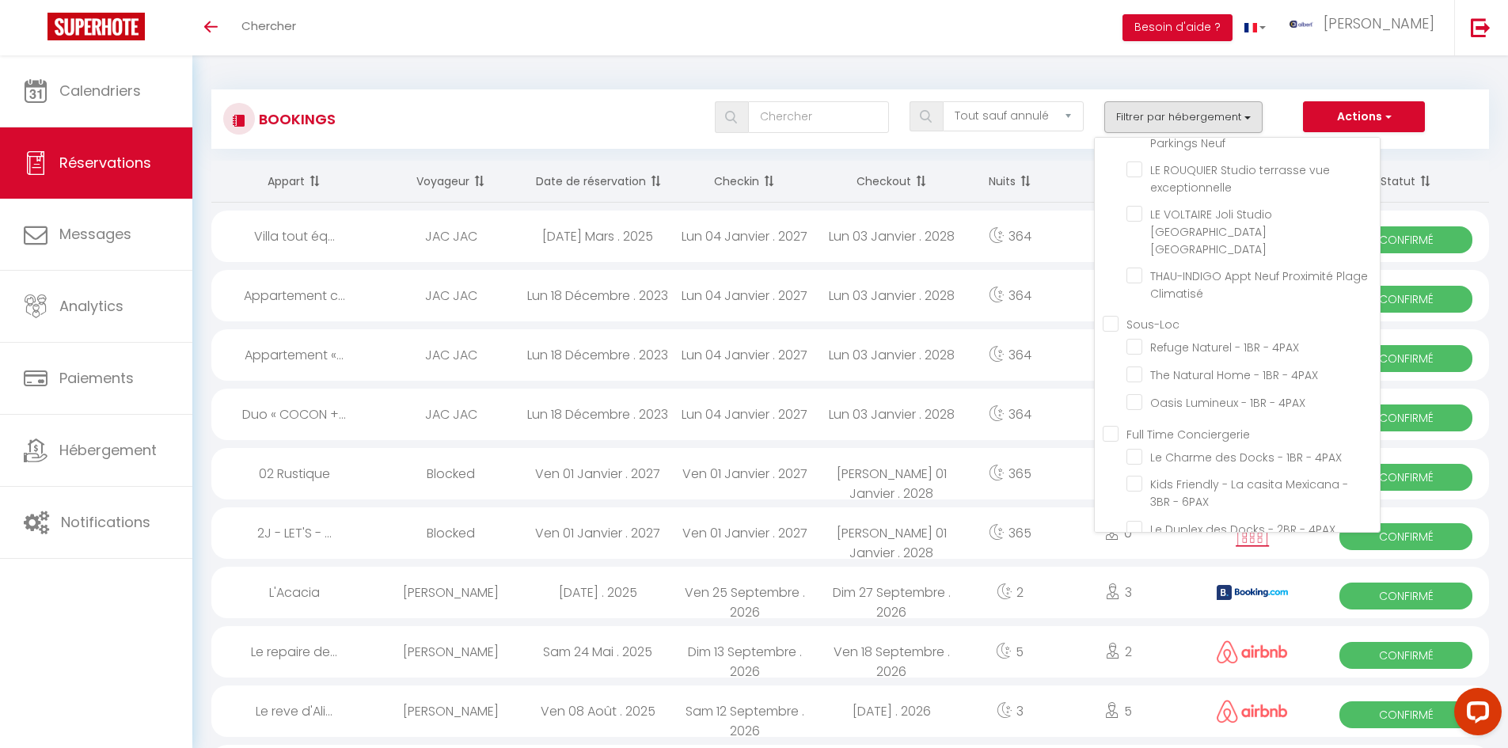
checkbox input "false"
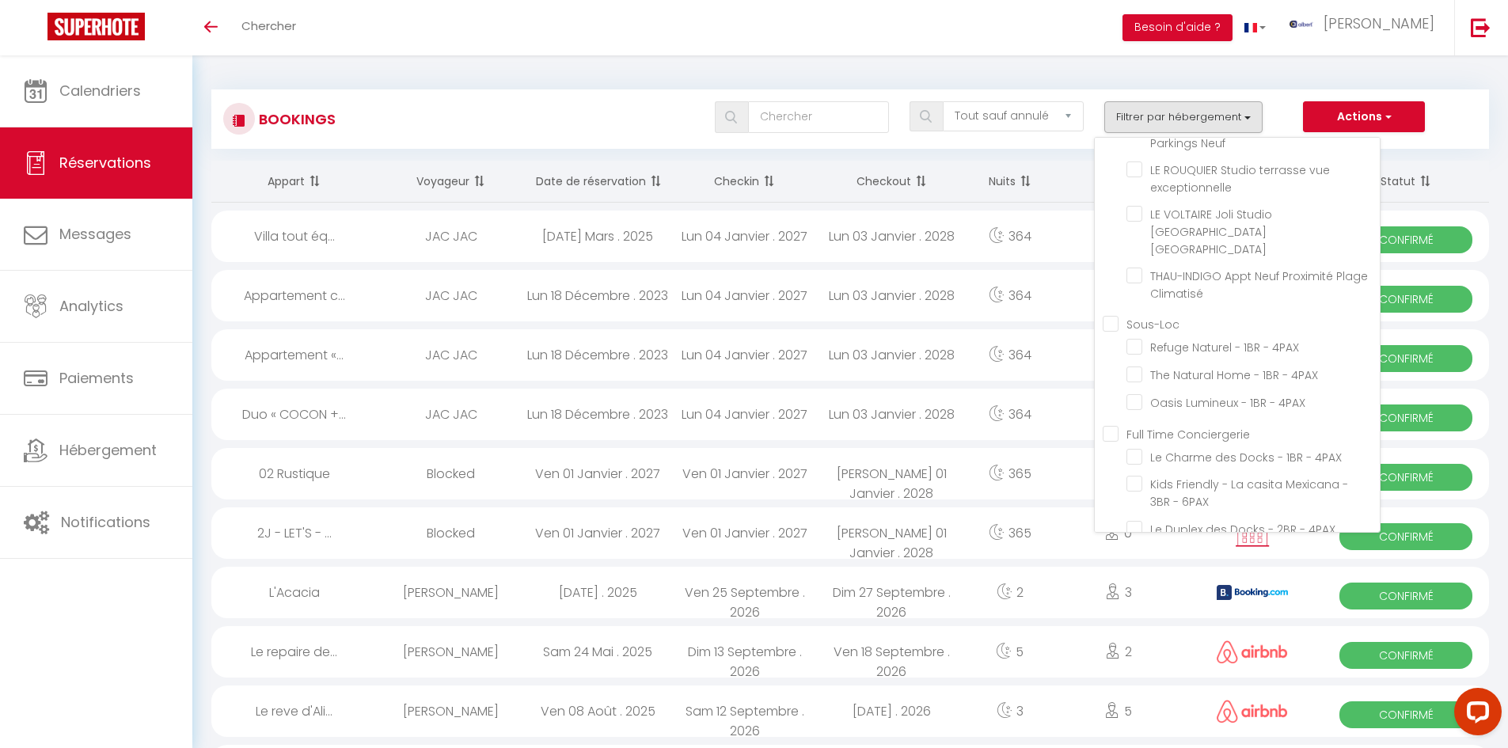
checkbox input "false"
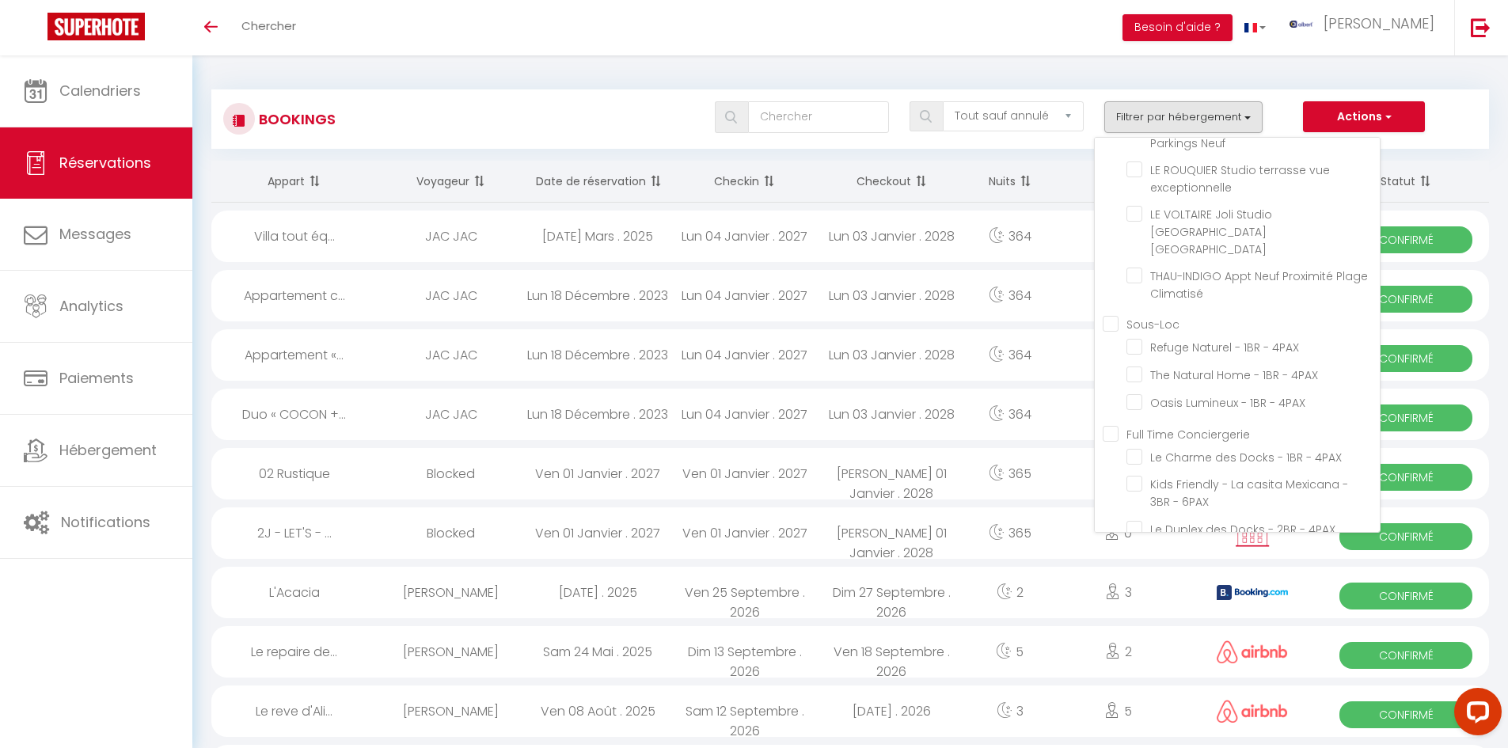
checkbox input "false"
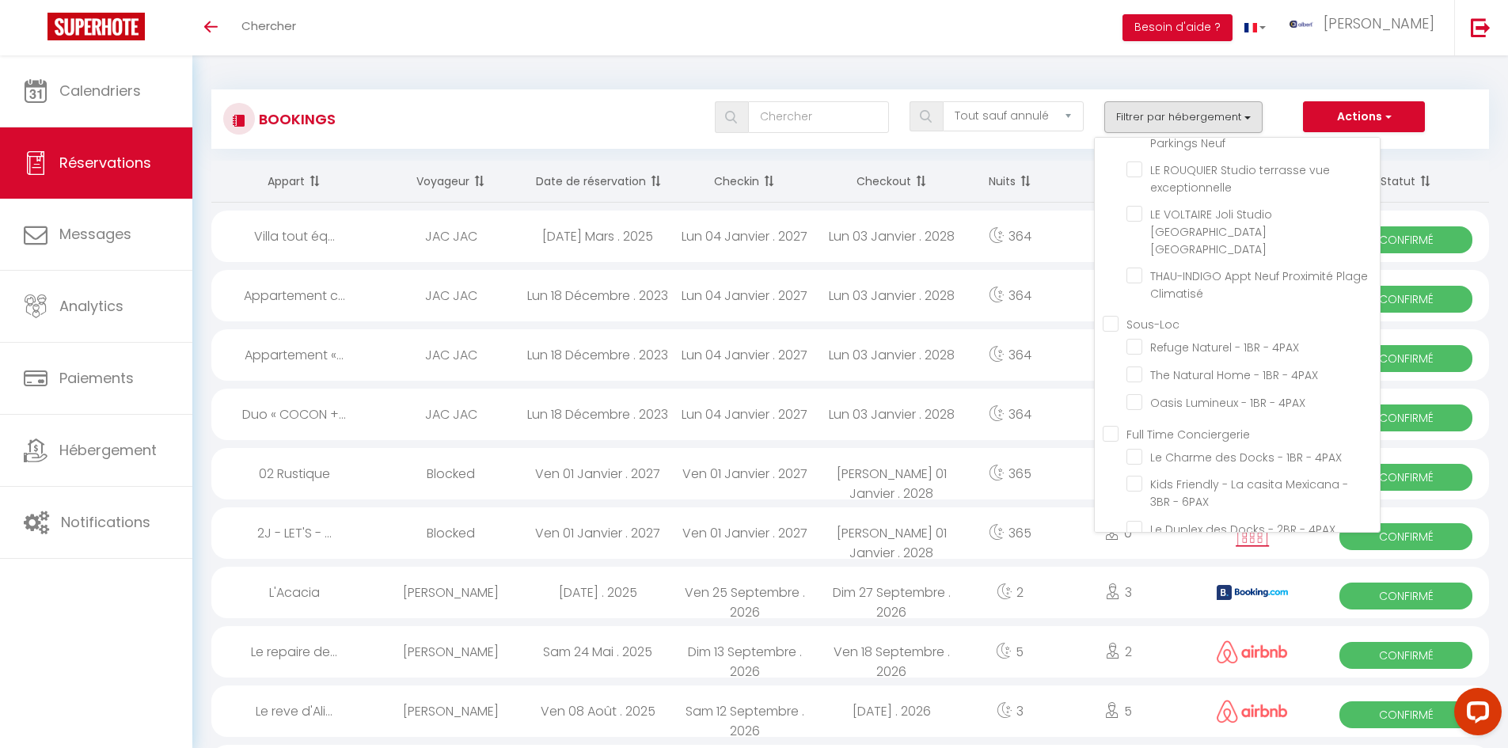
checkbox input "false"
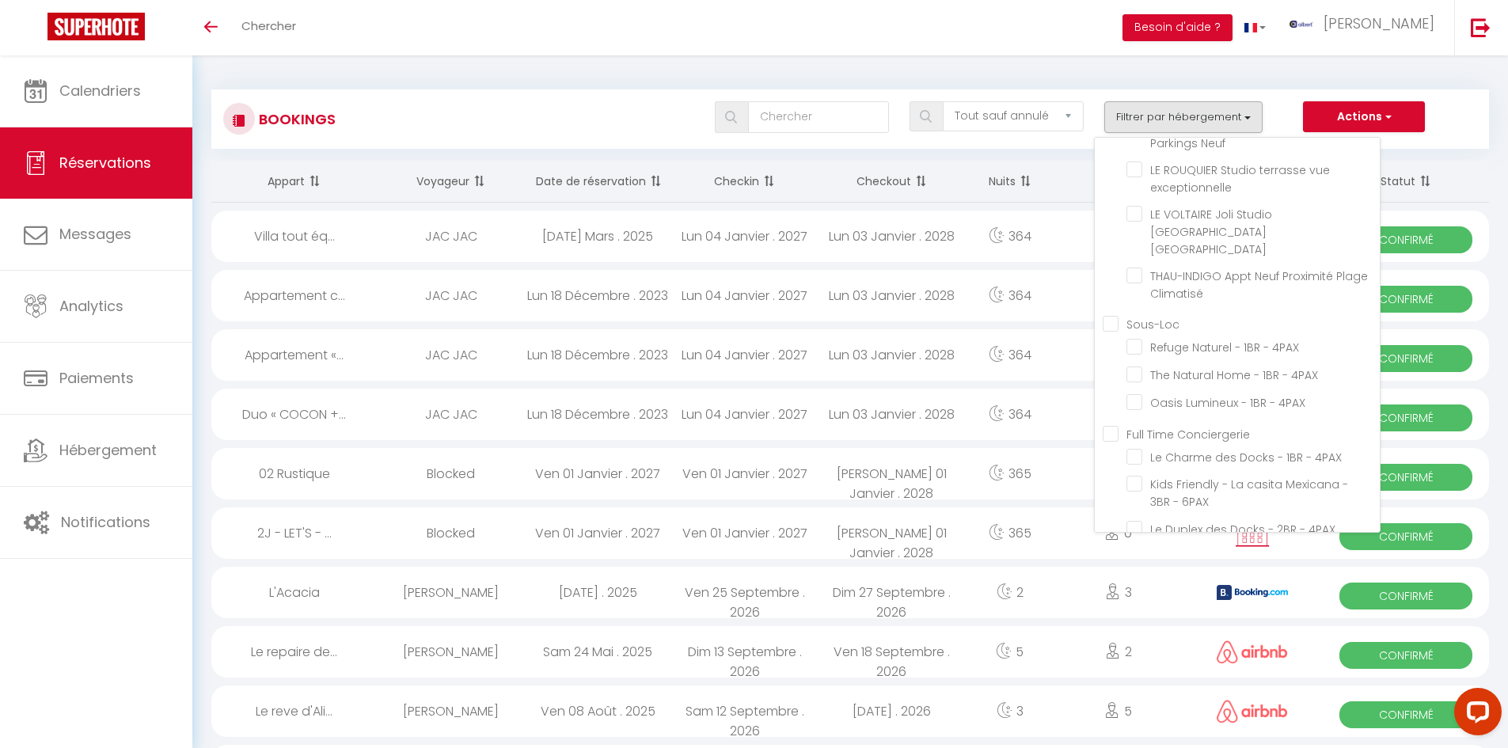
checkbox input "false"
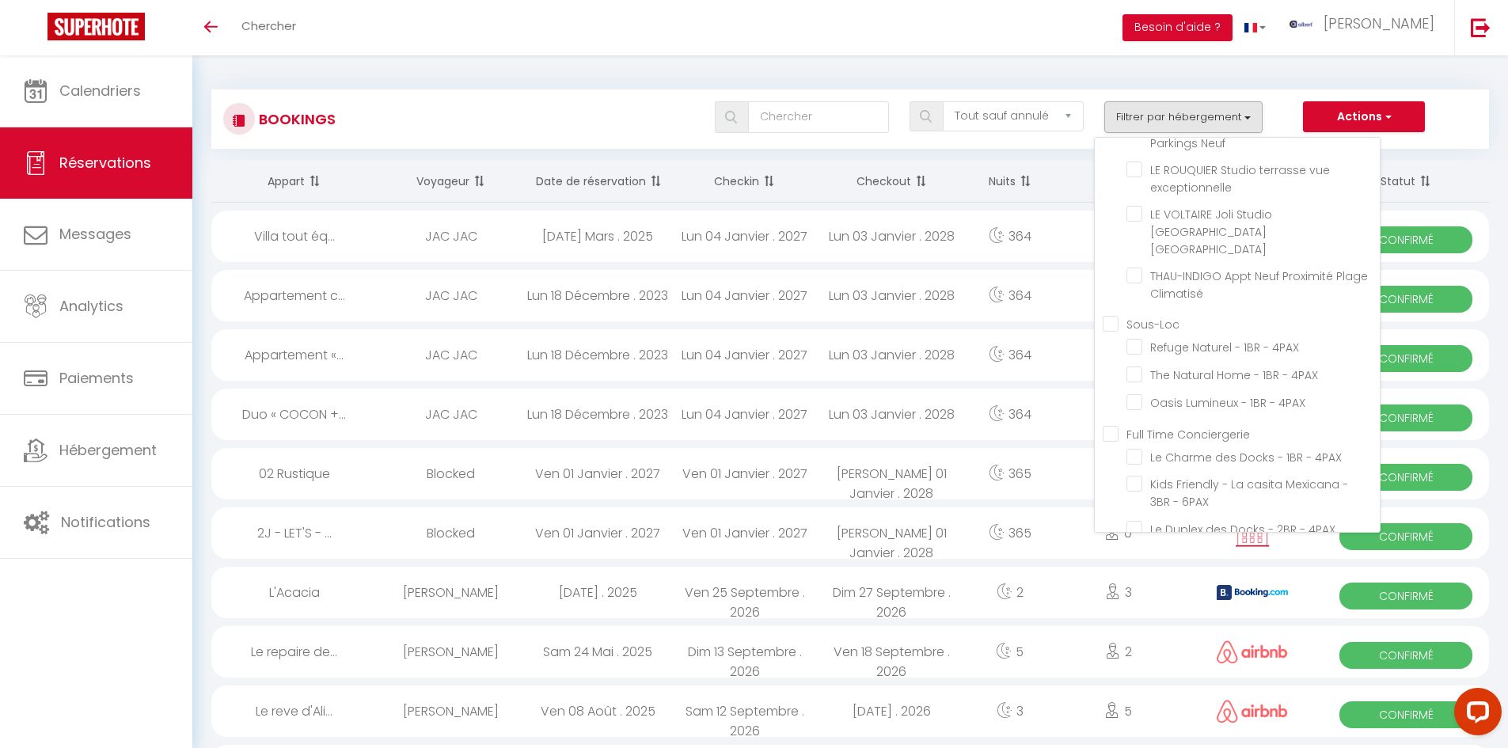
checkbox input "false"
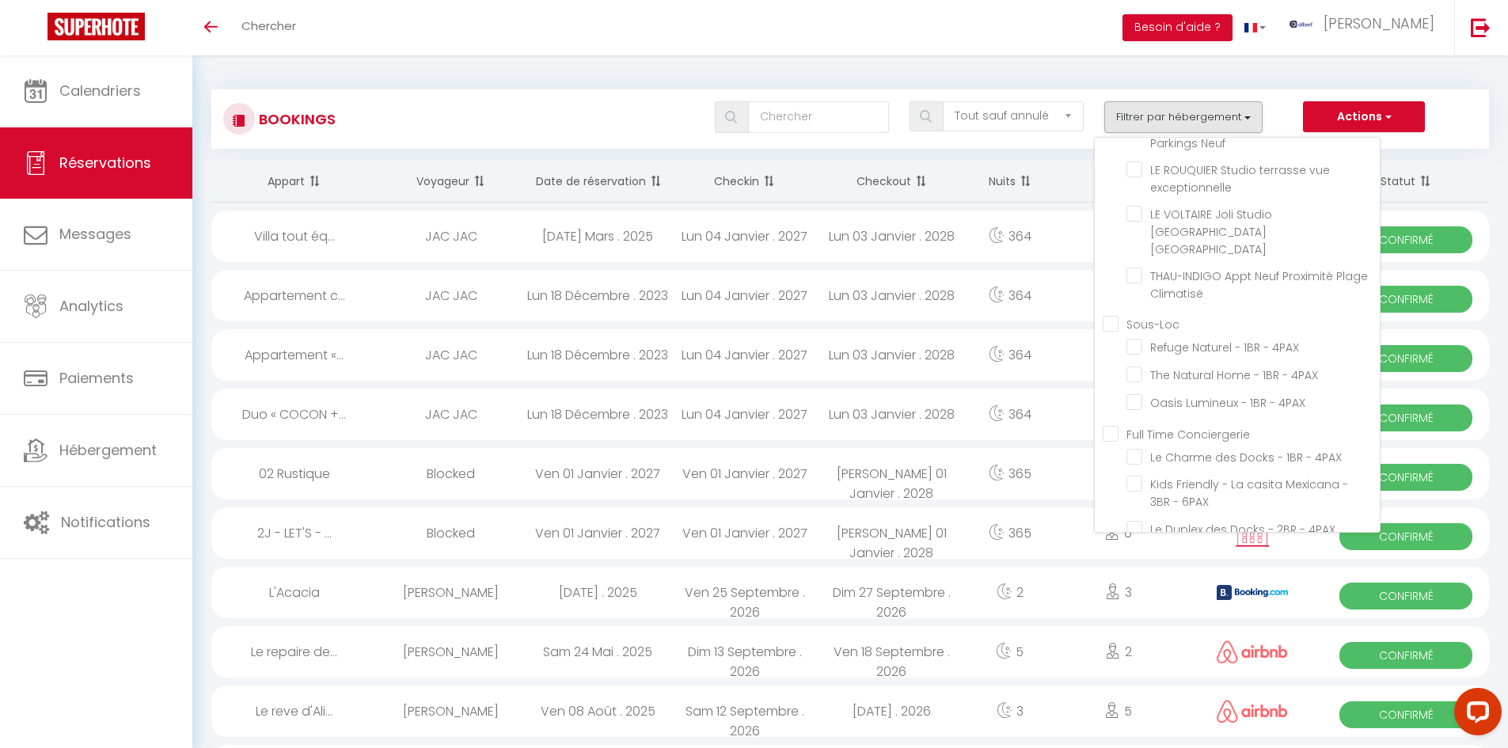
checkbox input "false"
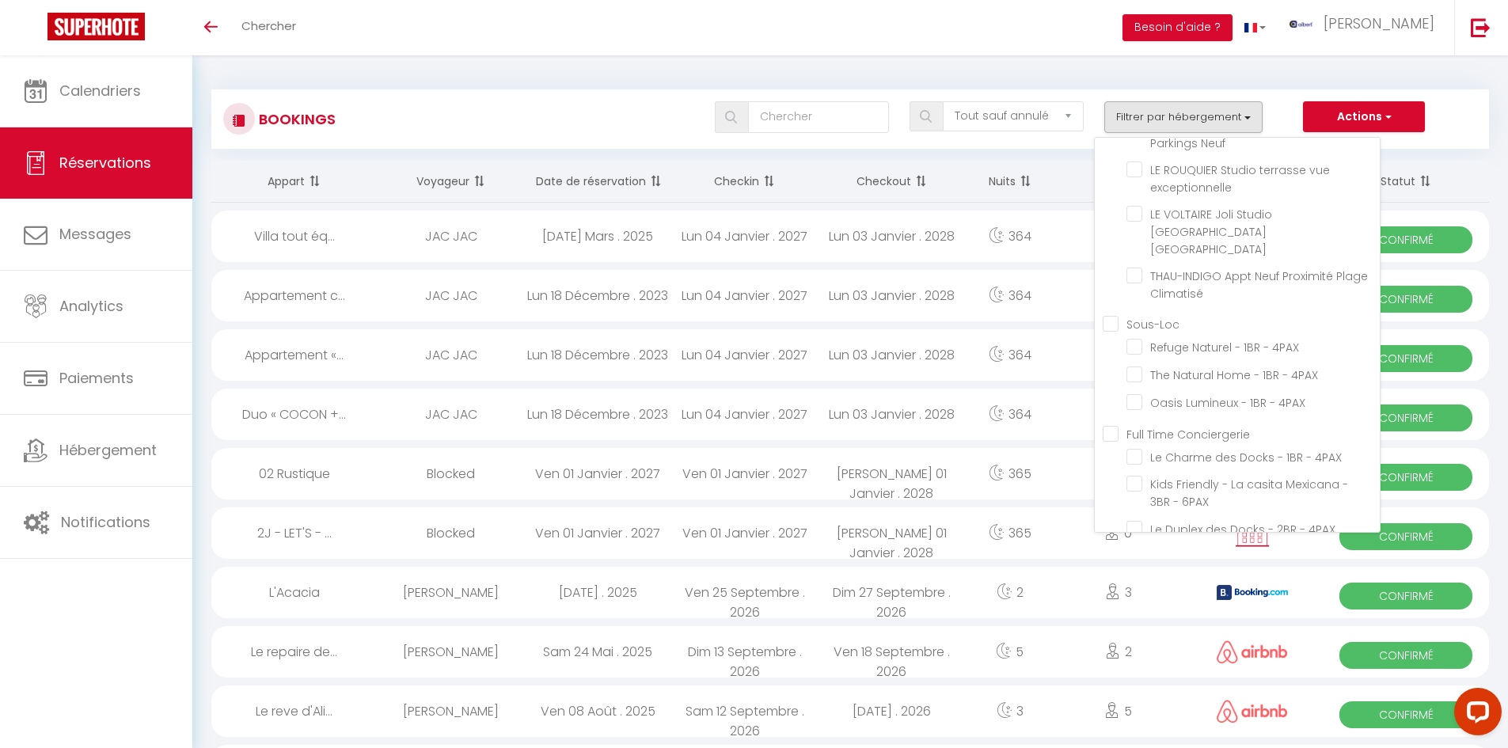
checkbox input "false"
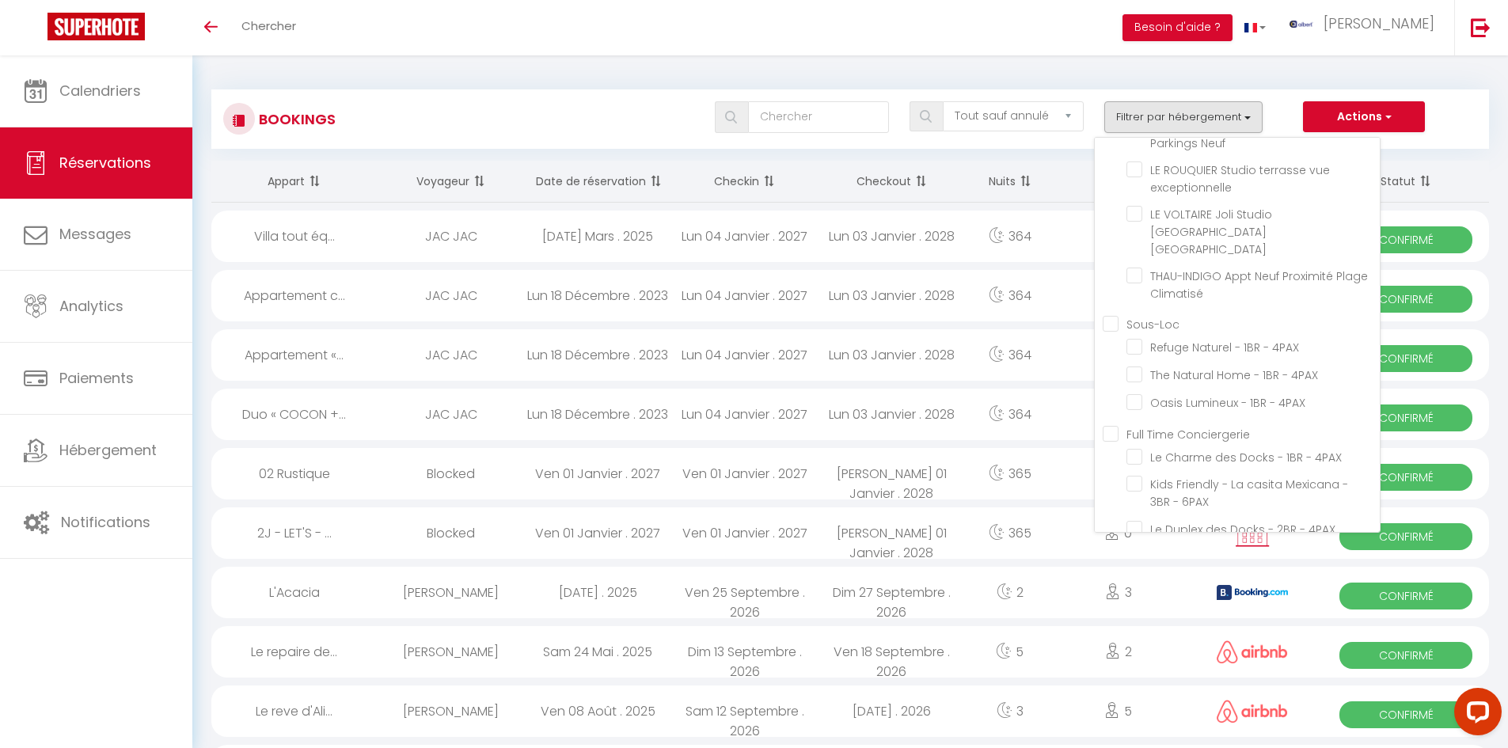
checkbox input "false"
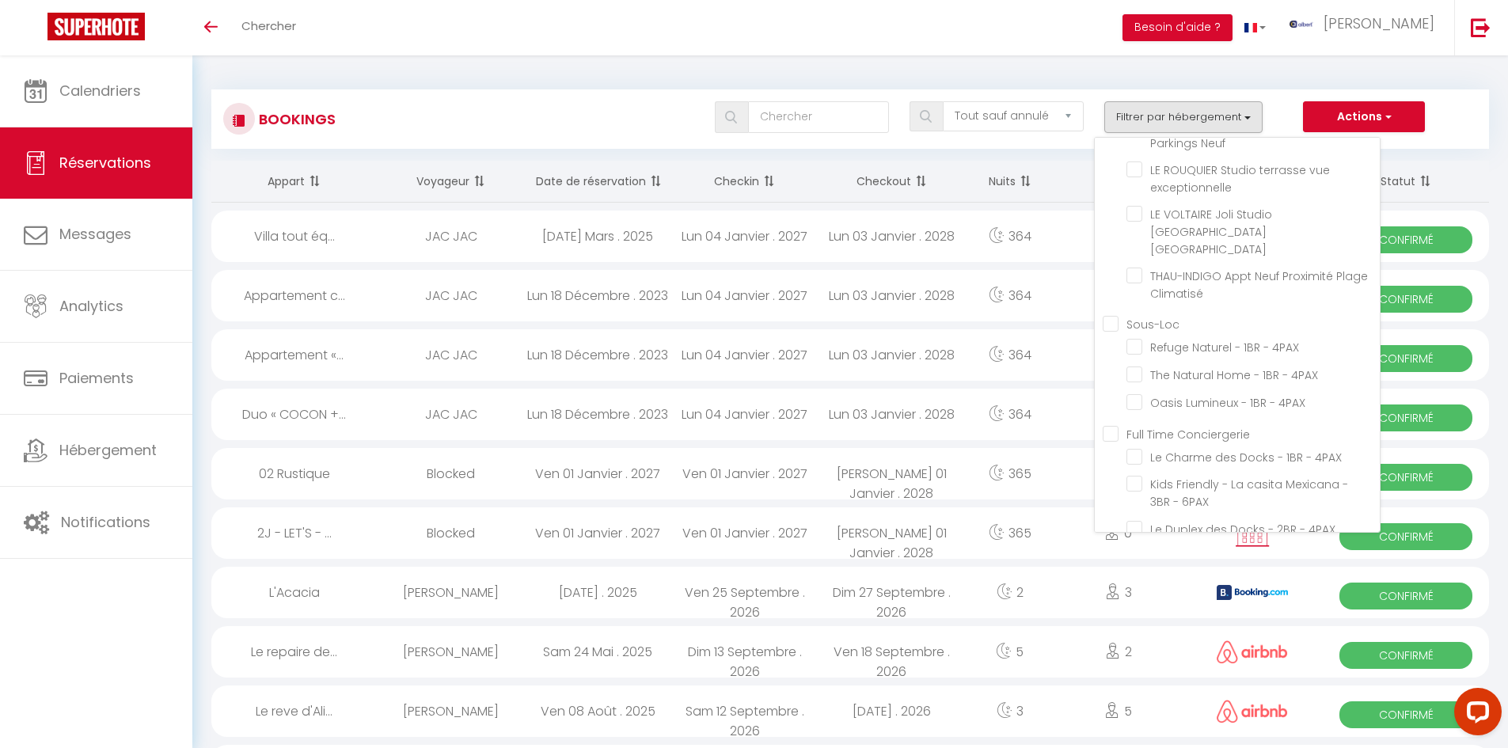
checkbox input "false"
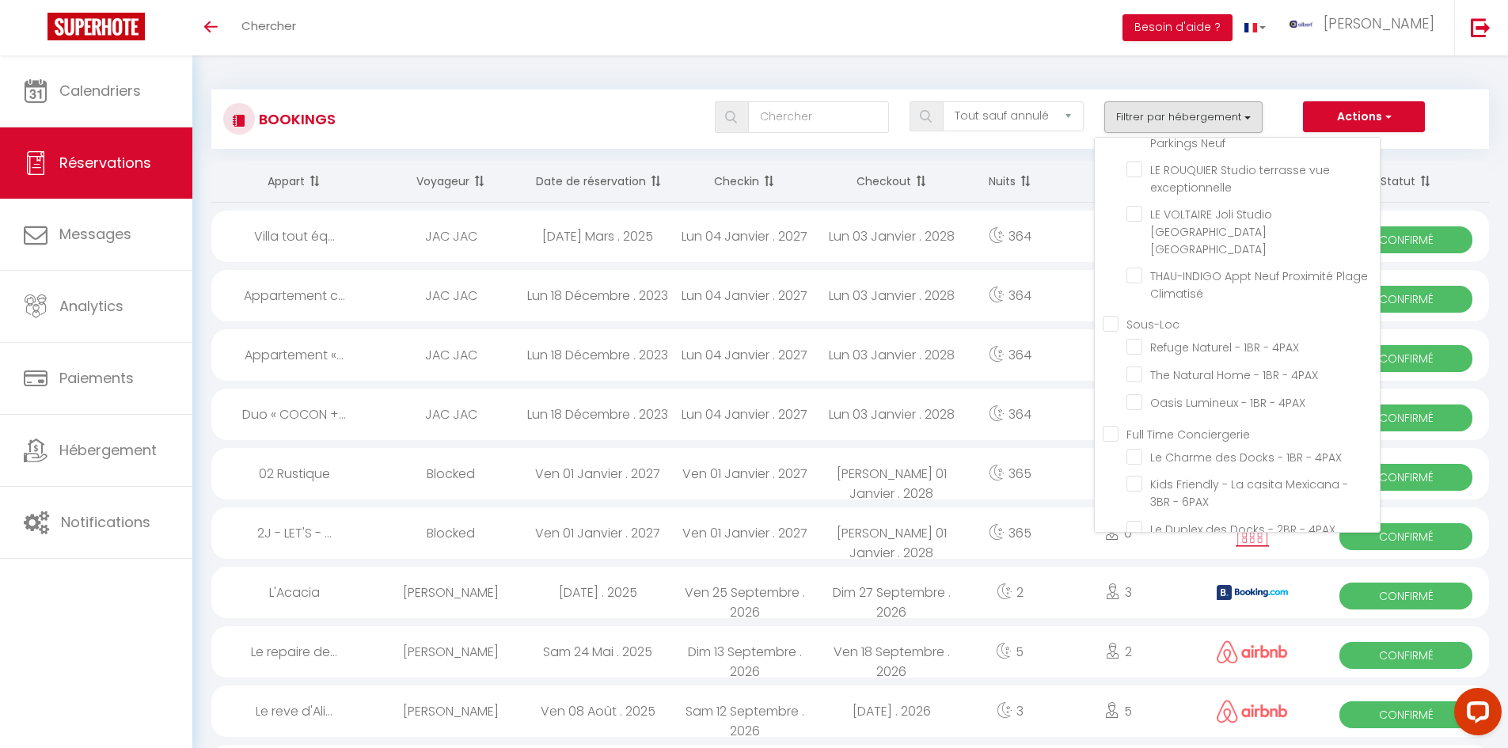
checkbox input "false"
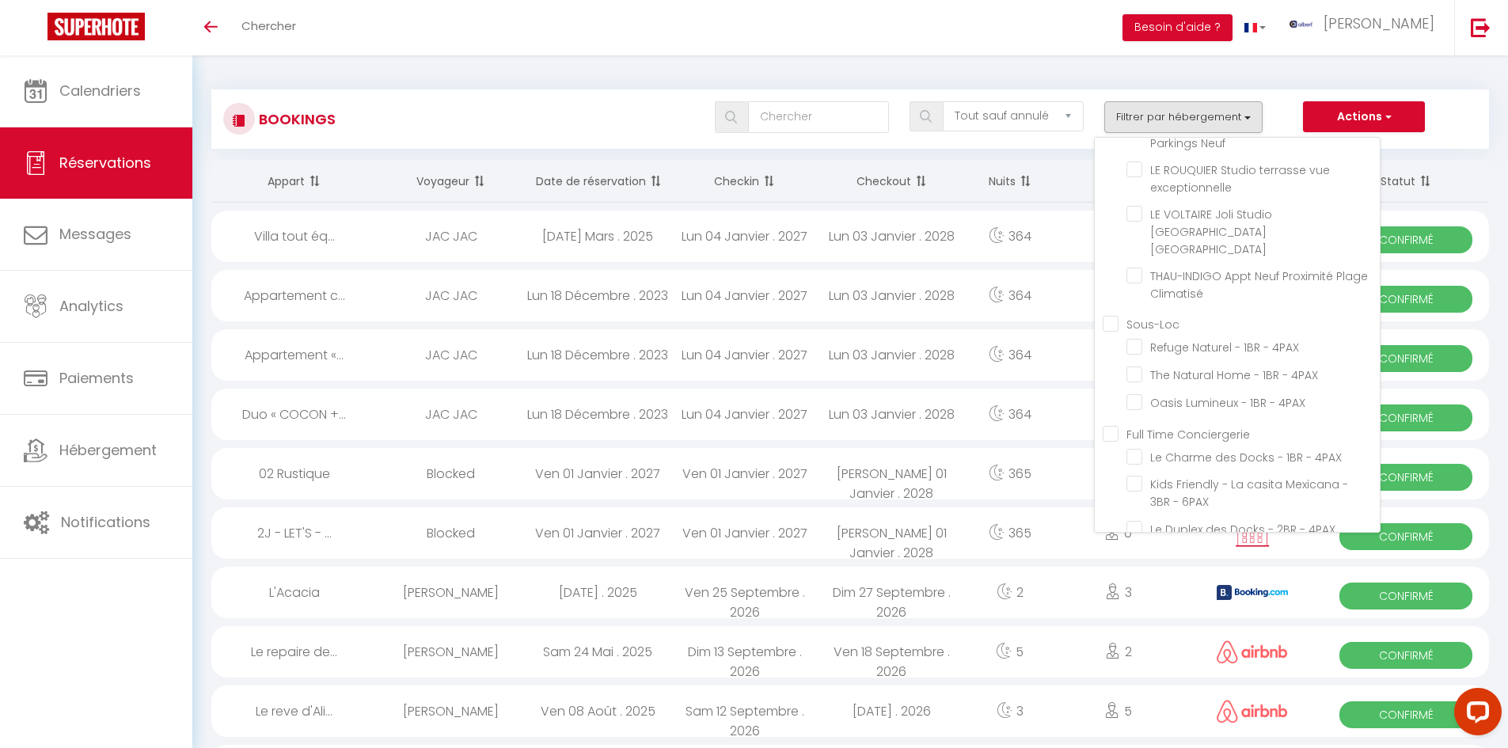
checkbox input "false"
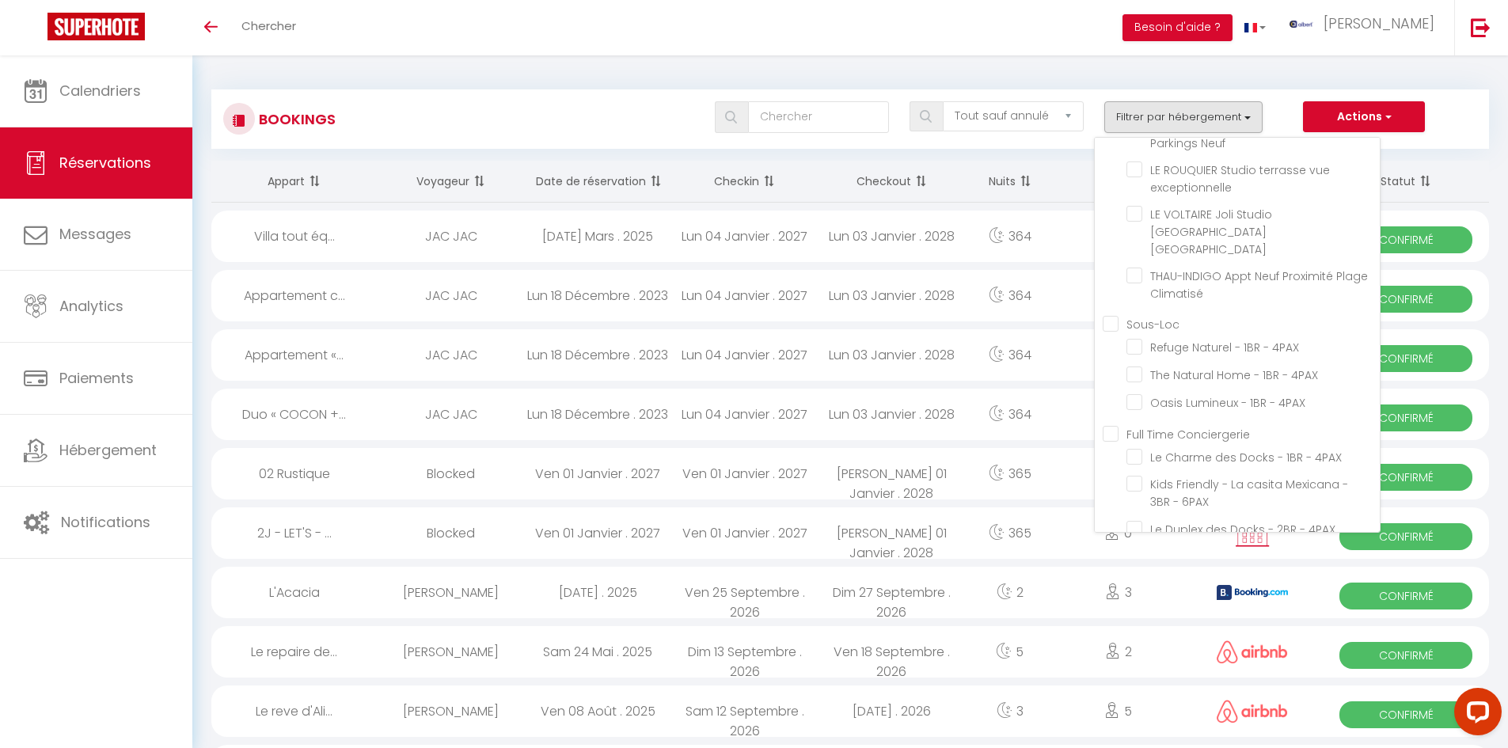
checkbox input "false"
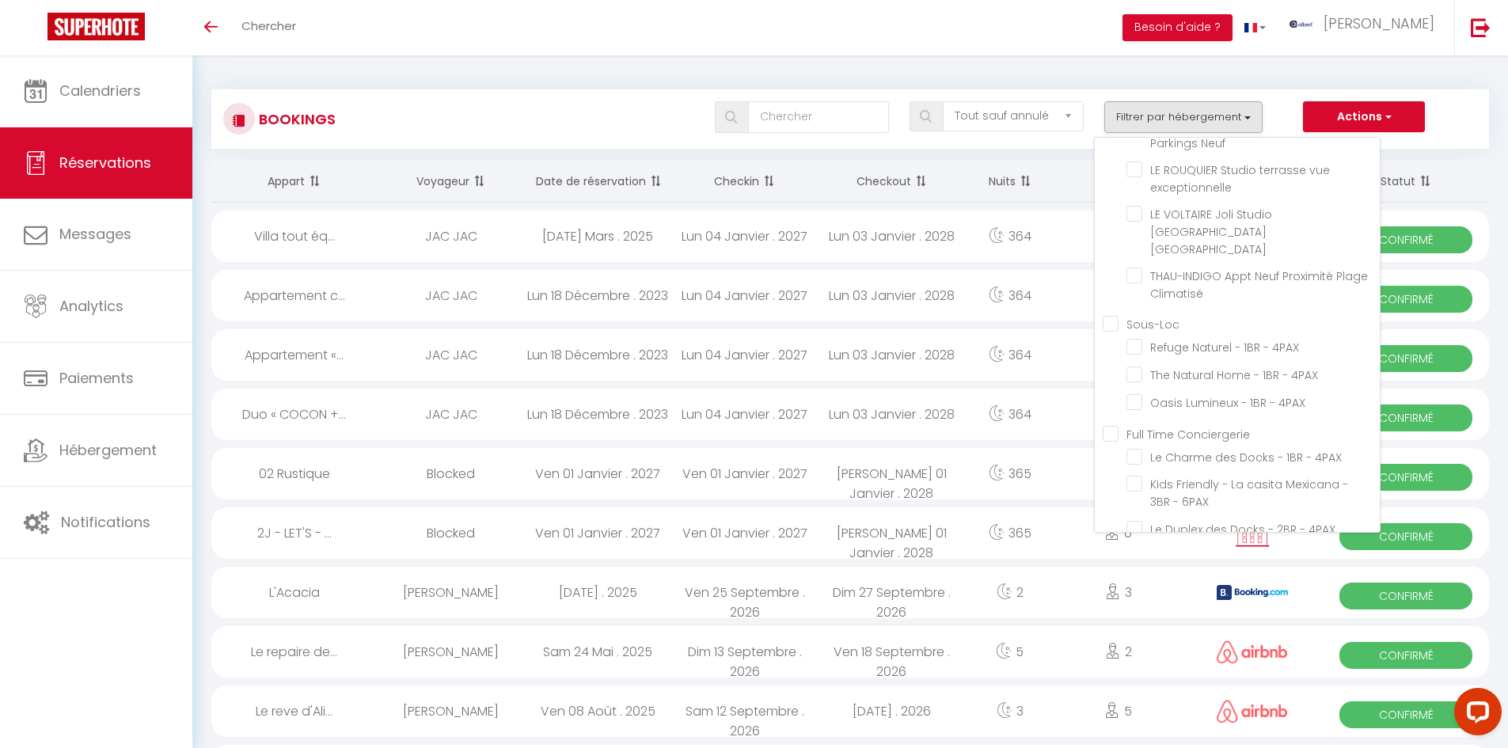
checkbox input "false"
click at [571, 90] on div "Bookings Tous les statuts Annulé Confirmé Non Confirmé Tout sauf annulé No Show…" at bounding box center [849, 118] width 1277 height 59
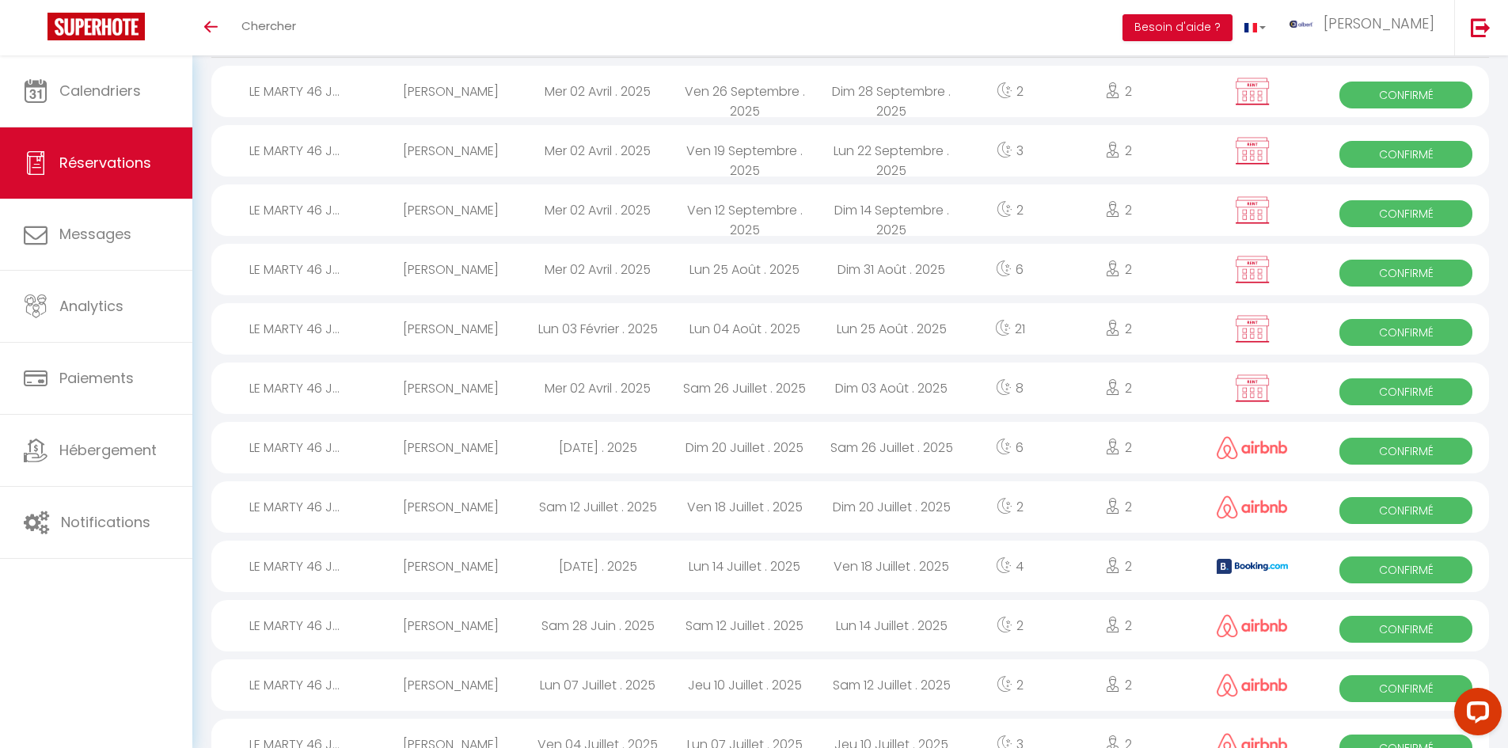
scroll to position [0, 0]
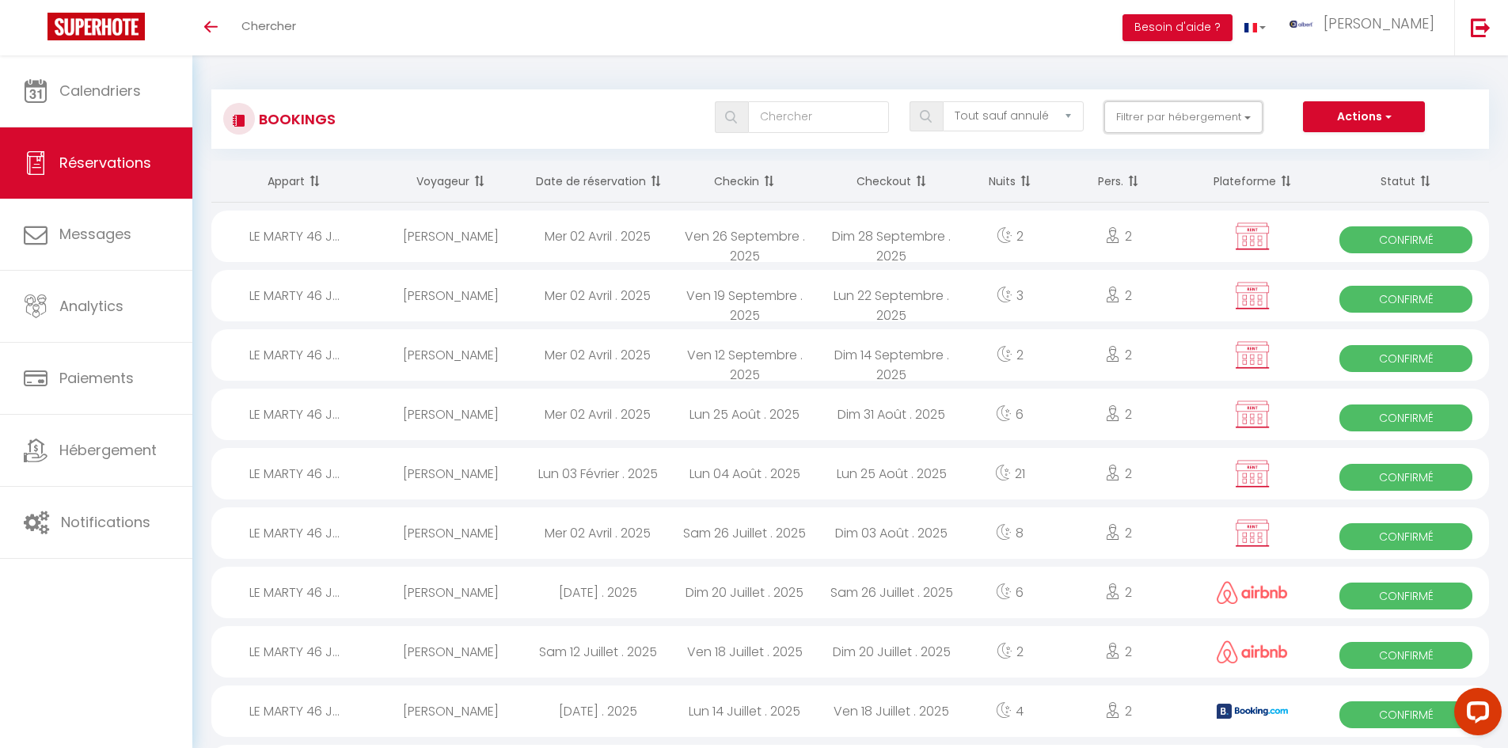
drag, startPoint x: 1196, startPoint y: 118, endPoint x: 1128, endPoint y: 211, distance: 115.6
click at [1196, 118] on button "Filtrer par hébergement" at bounding box center [1183, 117] width 158 height 32
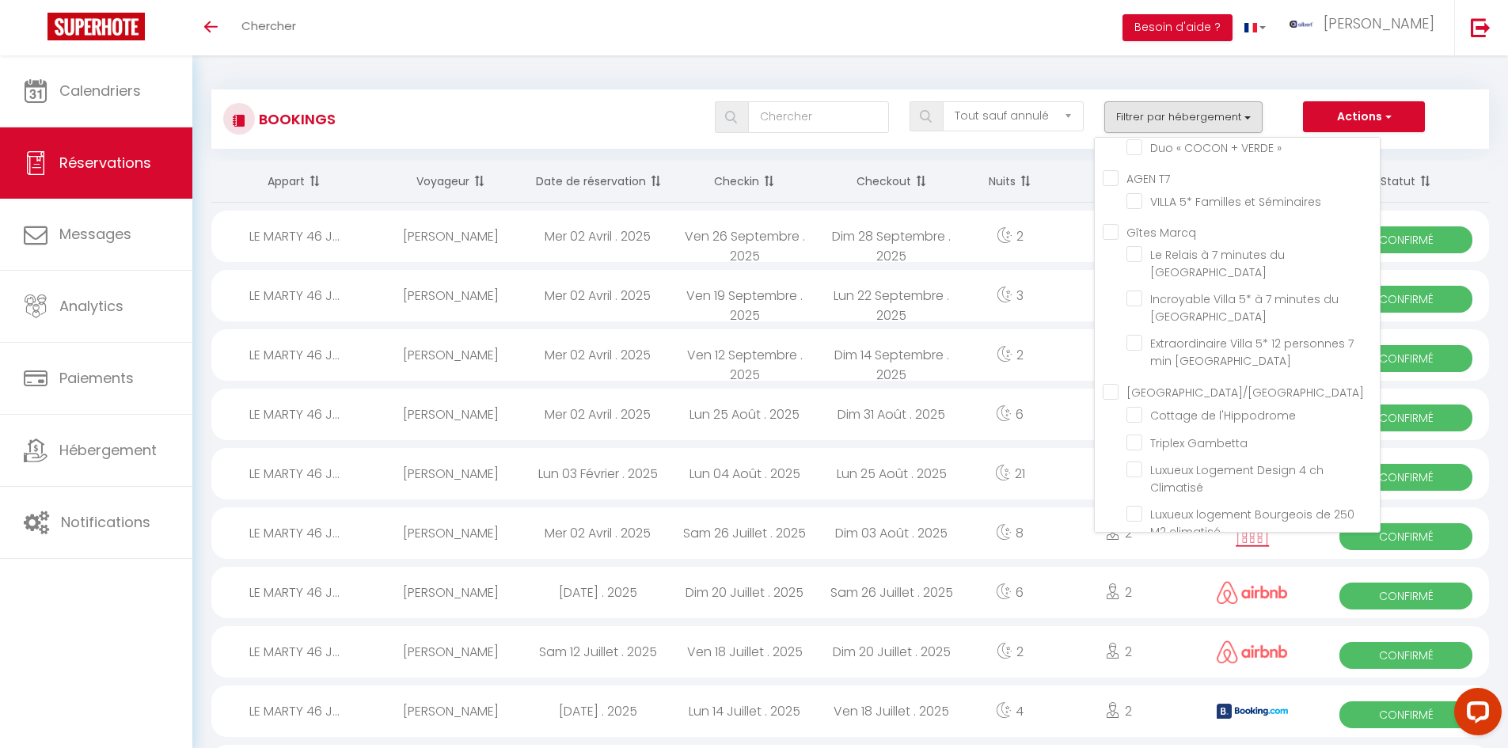
click at [623, 93] on div "Bookings Tous les statuts Annulé Confirmé Non Confirmé Tout sauf annulé No Show…" at bounding box center [849, 118] width 1277 height 59
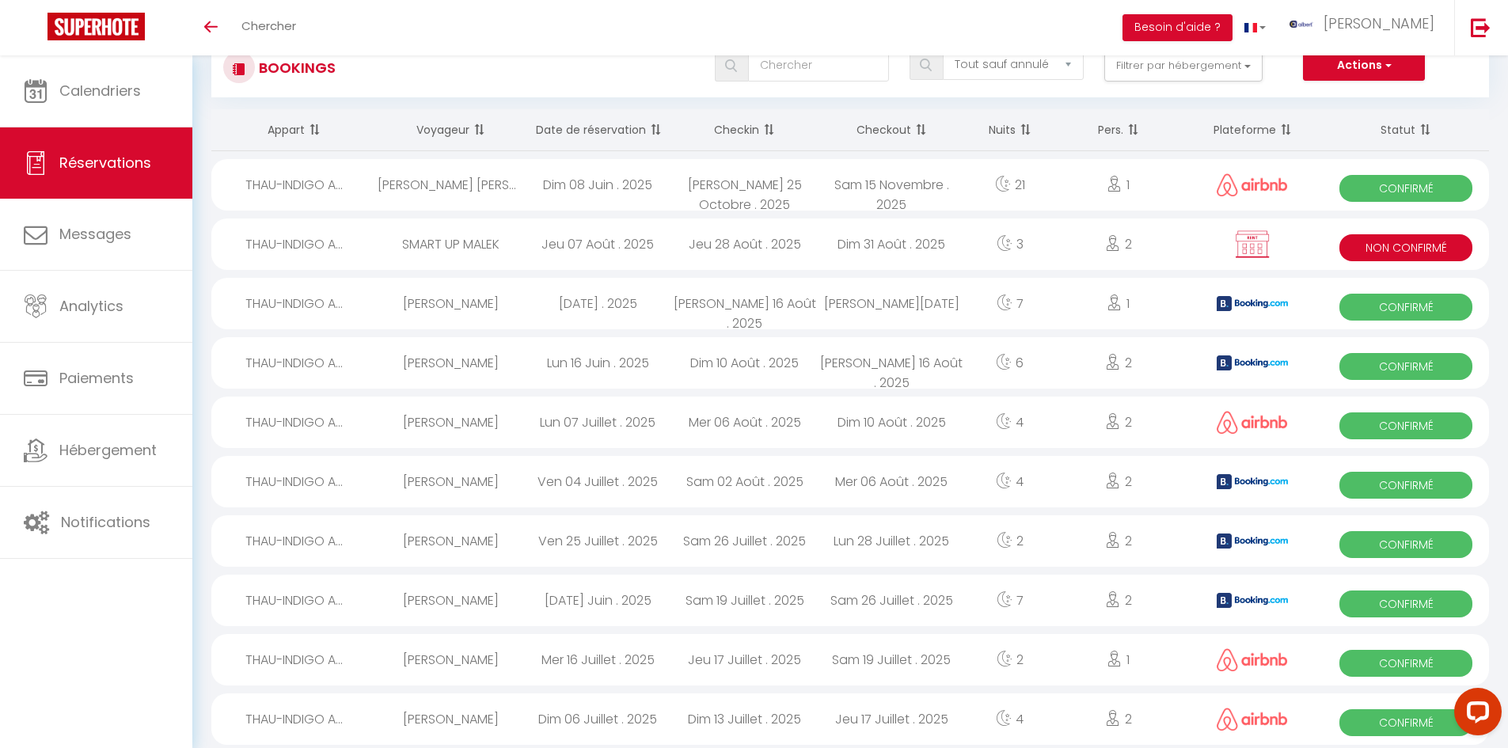
scroll to position [79, 0]
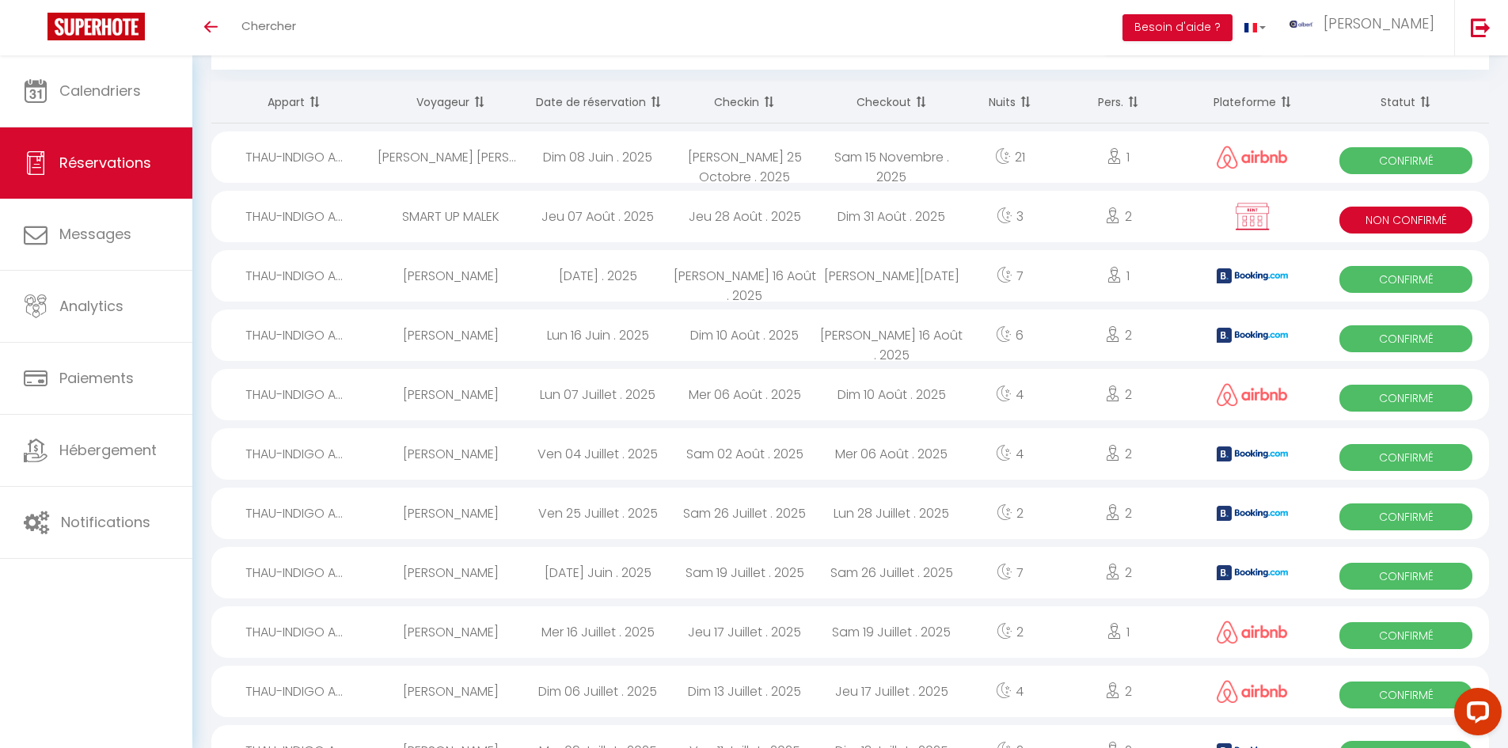
click at [451, 330] on div "Elodie Hugon" at bounding box center [451, 334] width 147 height 51
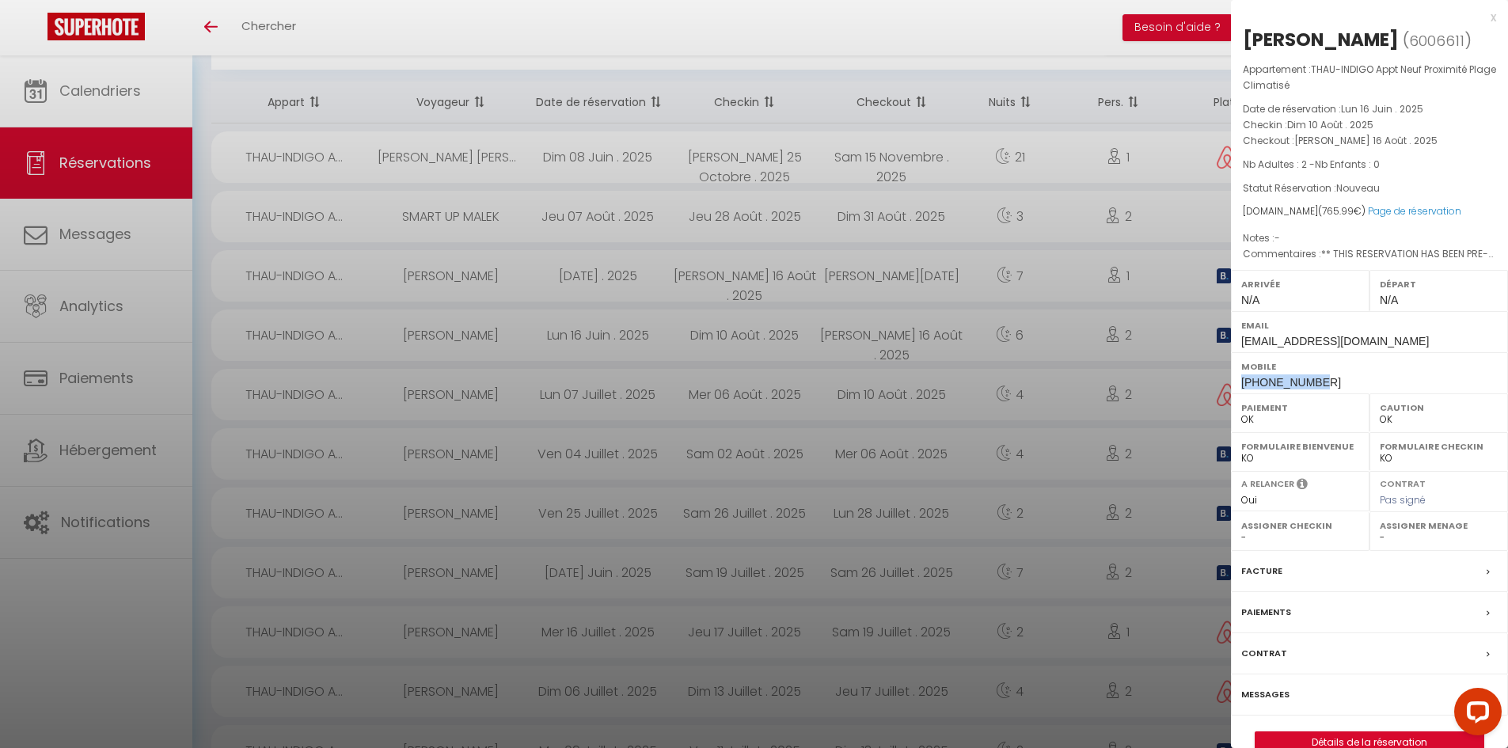
drag, startPoint x: 1328, startPoint y: 378, endPoint x: 1232, endPoint y: 378, distance: 95.8
click at [1232, 378] on div "Mobile +33643418287" at bounding box center [1369, 372] width 277 height 41
copy span "+33643418287"
drag, startPoint x: 1245, startPoint y: 40, endPoint x: 1369, endPoint y: 35, distance: 124.3
click at [1369, 35] on h2 "Elodie Hugon ( 6006611 )" at bounding box center [1369, 40] width 253 height 27
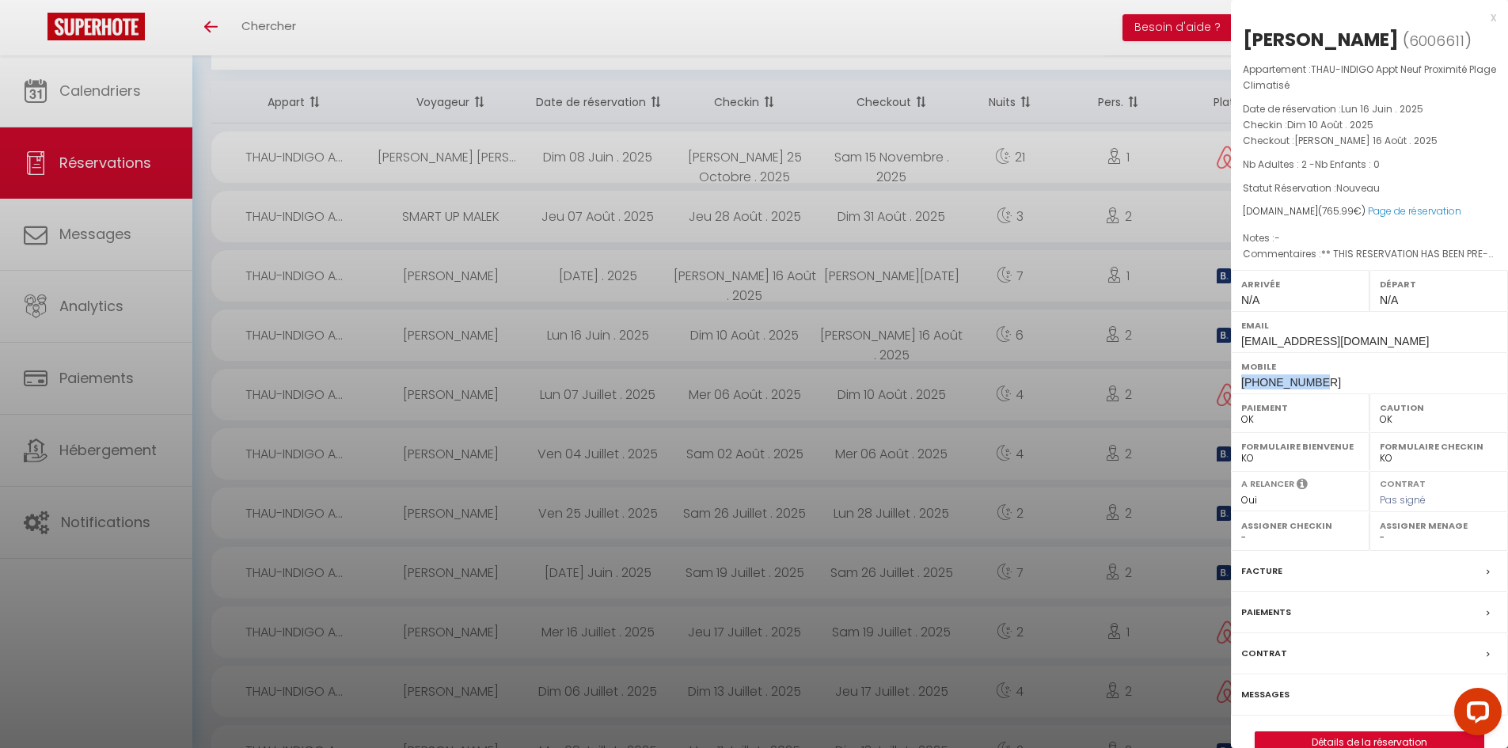
copy h2 "Elodie Hugon"
click at [1074, 43] on div at bounding box center [754, 374] width 1508 height 748
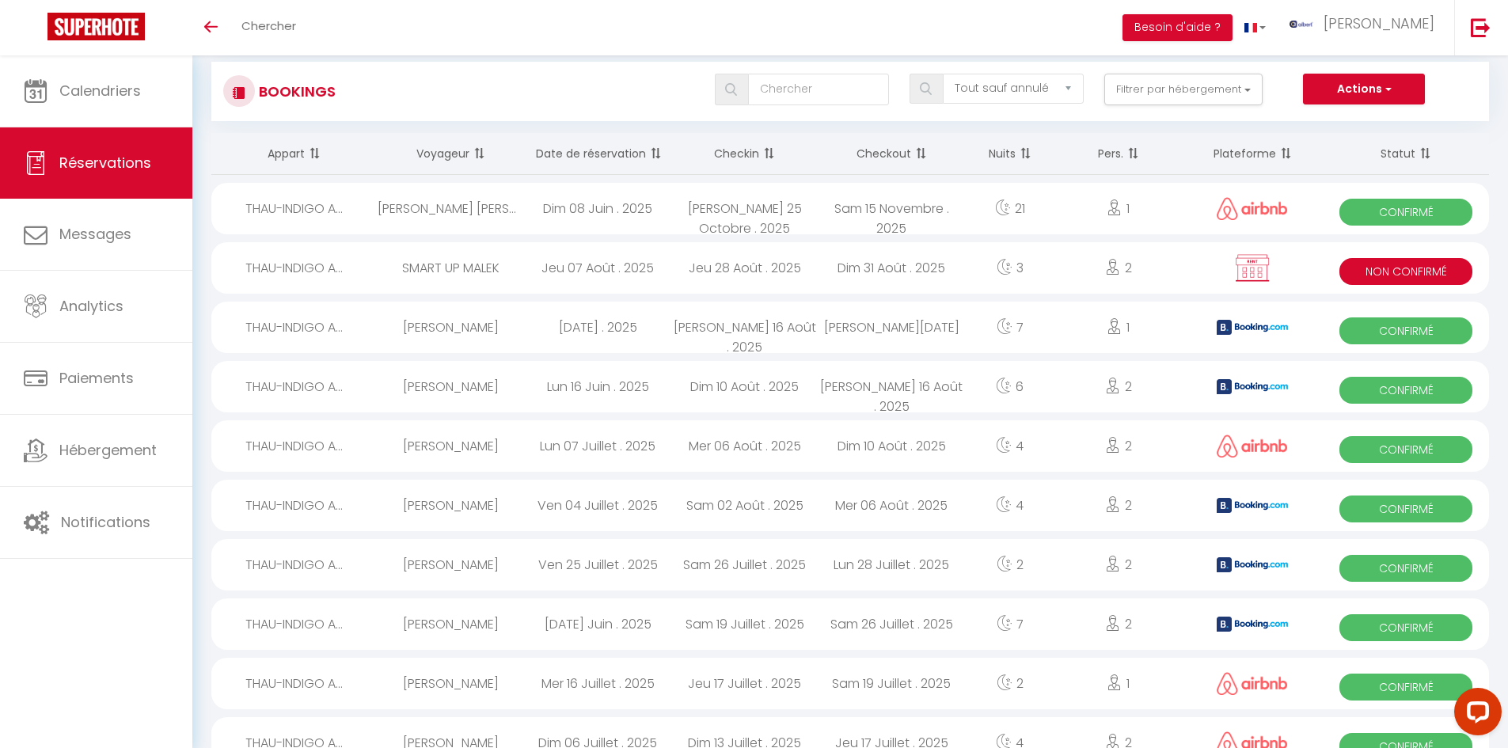
scroll to position [0, 0]
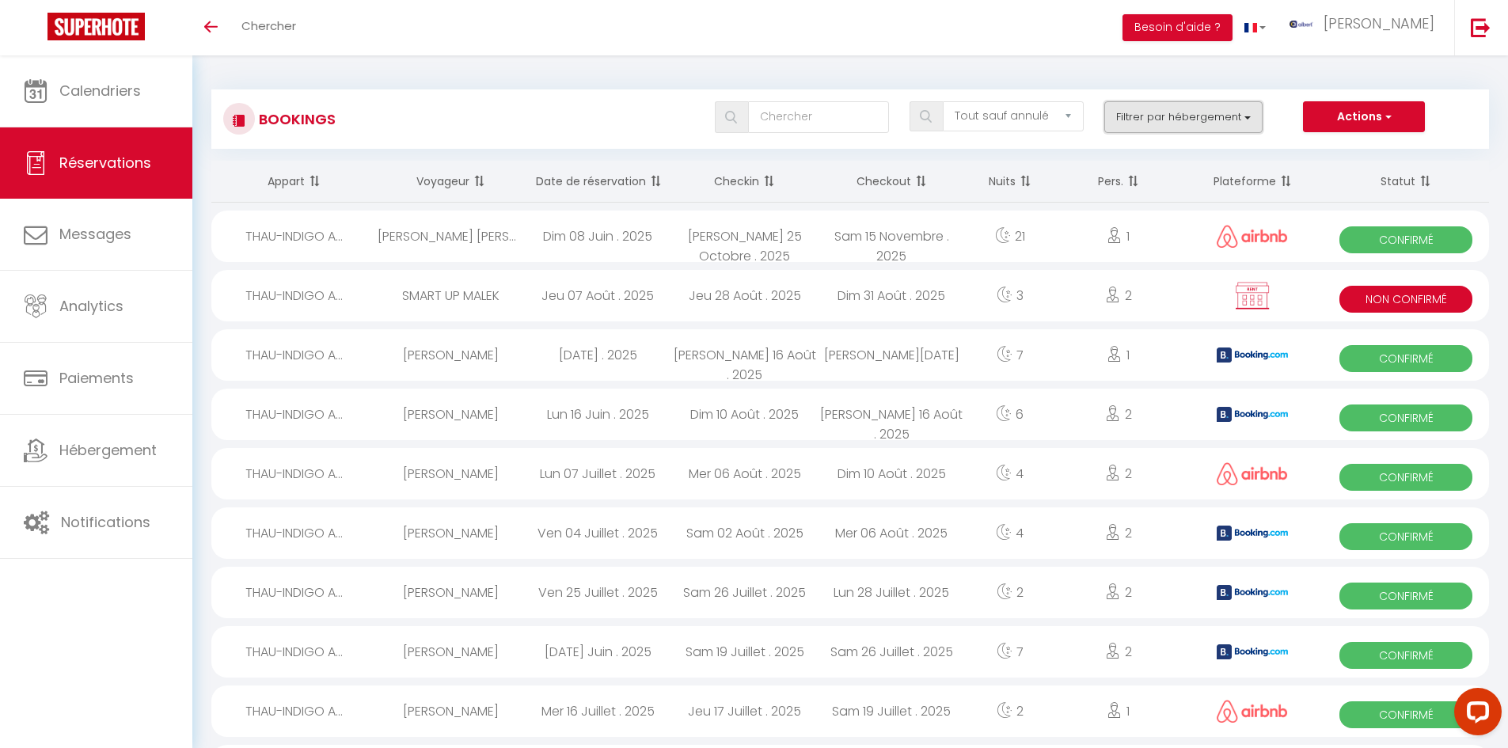
click at [1205, 122] on button "Filtrer par hébergement" at bounding box center [1183, 117] width 158 height 32
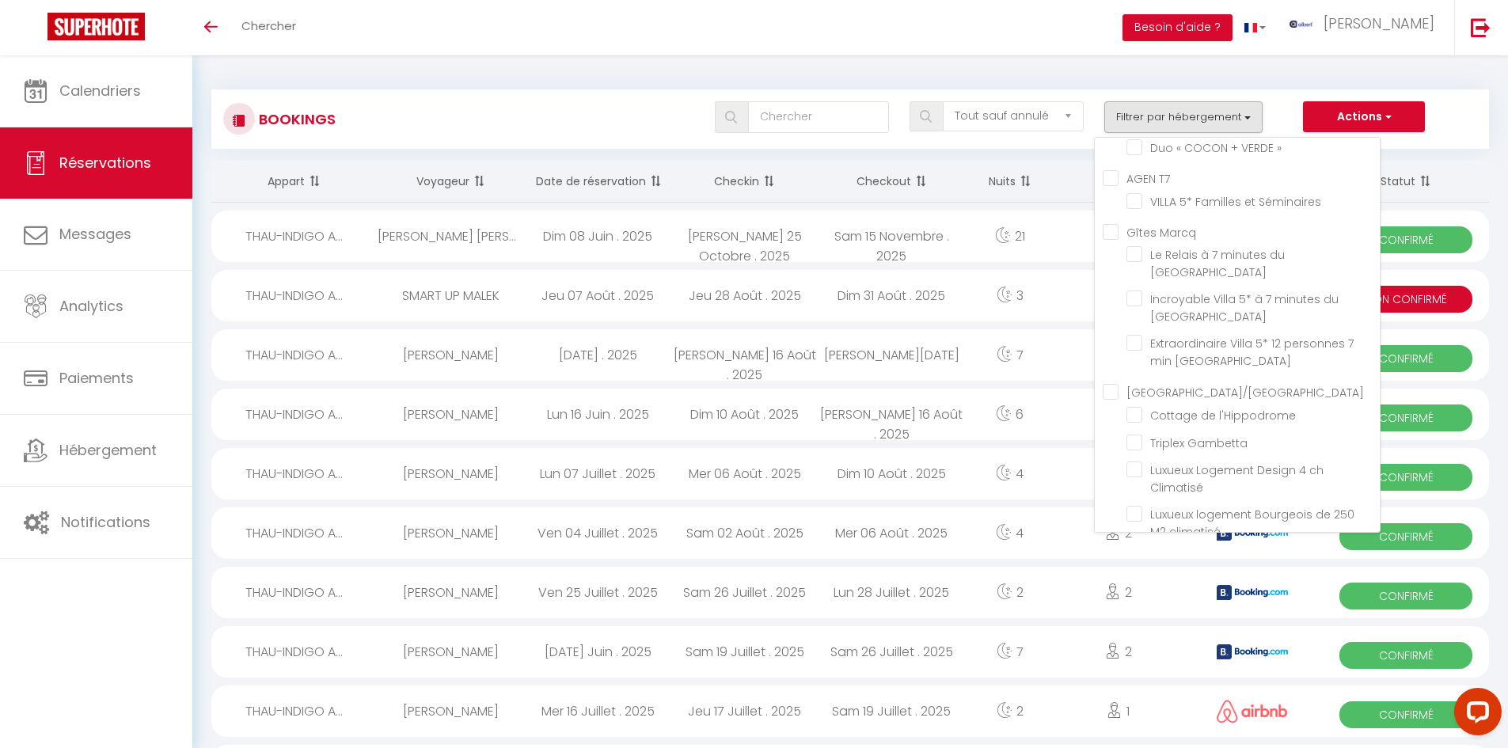
click at [620, 70] on div "Bookings Tous les statuts Annulé Confirmé Non Confirmé Tout sauf annulé No Show…" at bounding box center [849, 678] width 1315 height 1246
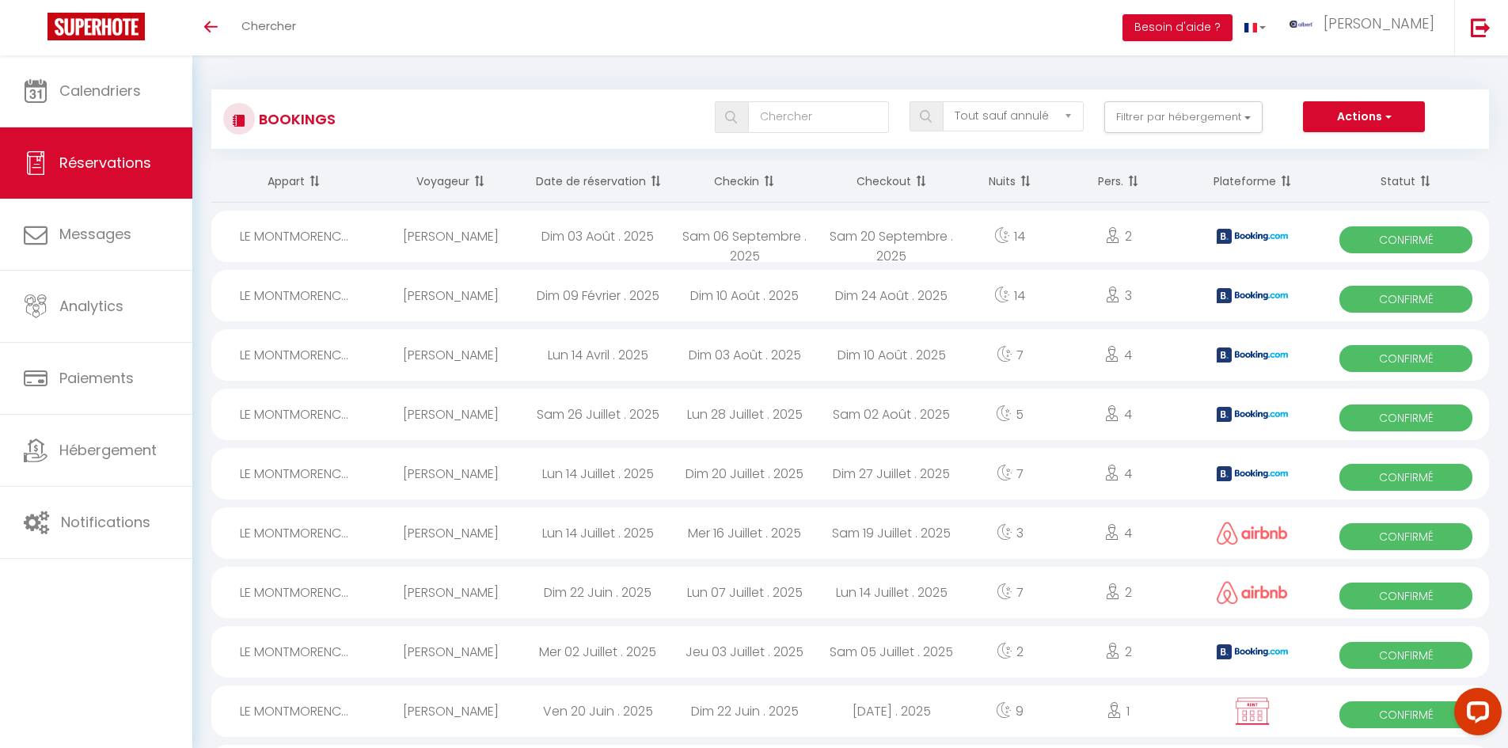
click at [449, 292] on div "M.J. Versteeg" at bounding box center [451, 295] width 147 height 51
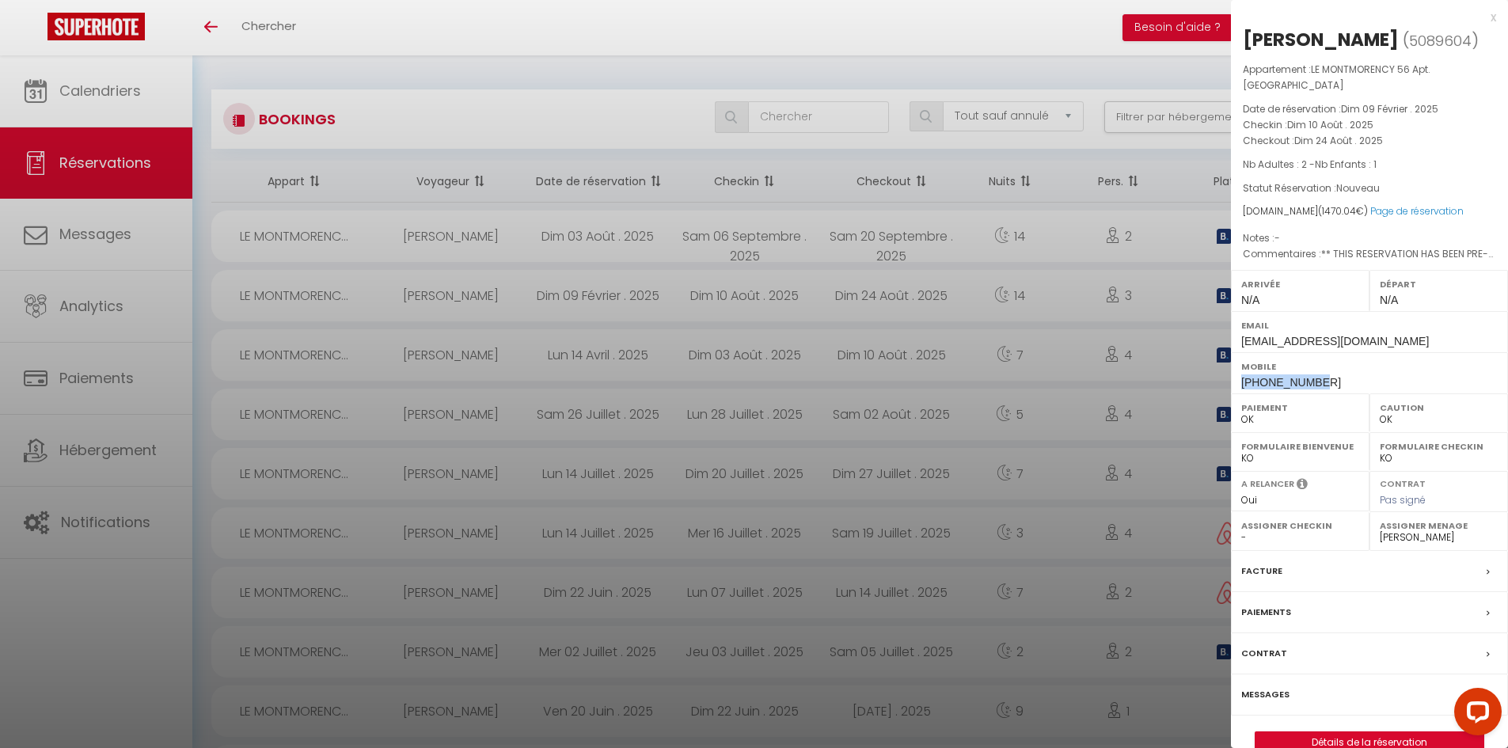
drag, startPoint x: 1326, startPoint y: 380, endPoint x: 1244, endPoint y: 380, distance: 81.5
click at [1244, 380] on div "Mobile +31650997217" at bounding box center [1369, 372] width 277 height 41
copy span "+31650997217"
drag, startPoint x: 1367, startPoint y: 40, endPoint x: 1235, endPoint y: 47, distance: 131.5
click at [1235, 47] on div "M.J. Versteeg ( 5089604 ) Appartement : LE MONTMORENCY 56 Apt. Déco Rénové Cent…" at bounding box center [1369, 390] width 277 height 727
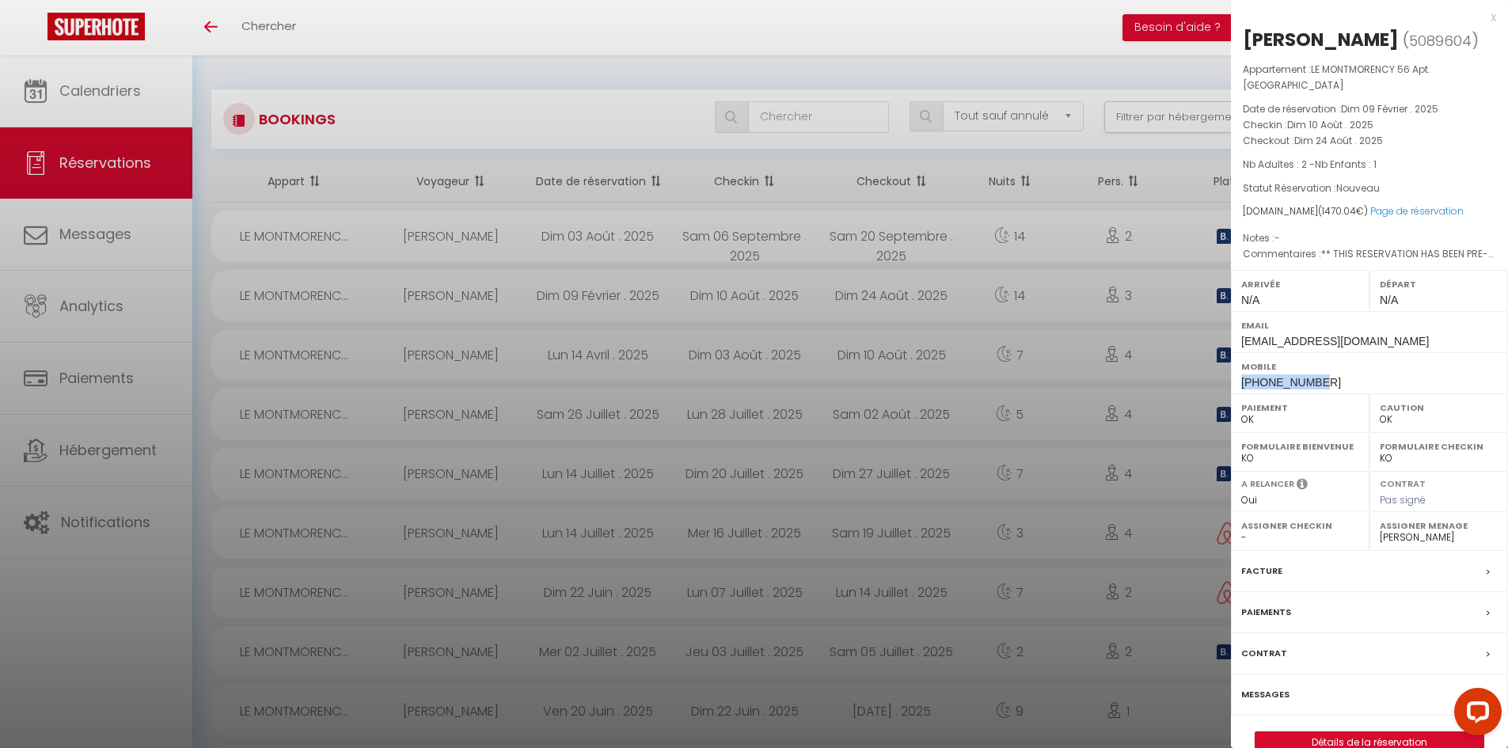
copy div "M.J. Versteeg"
click at [1493, 20] on div "x" at bounding box center [1363, 17] width 265 height 19
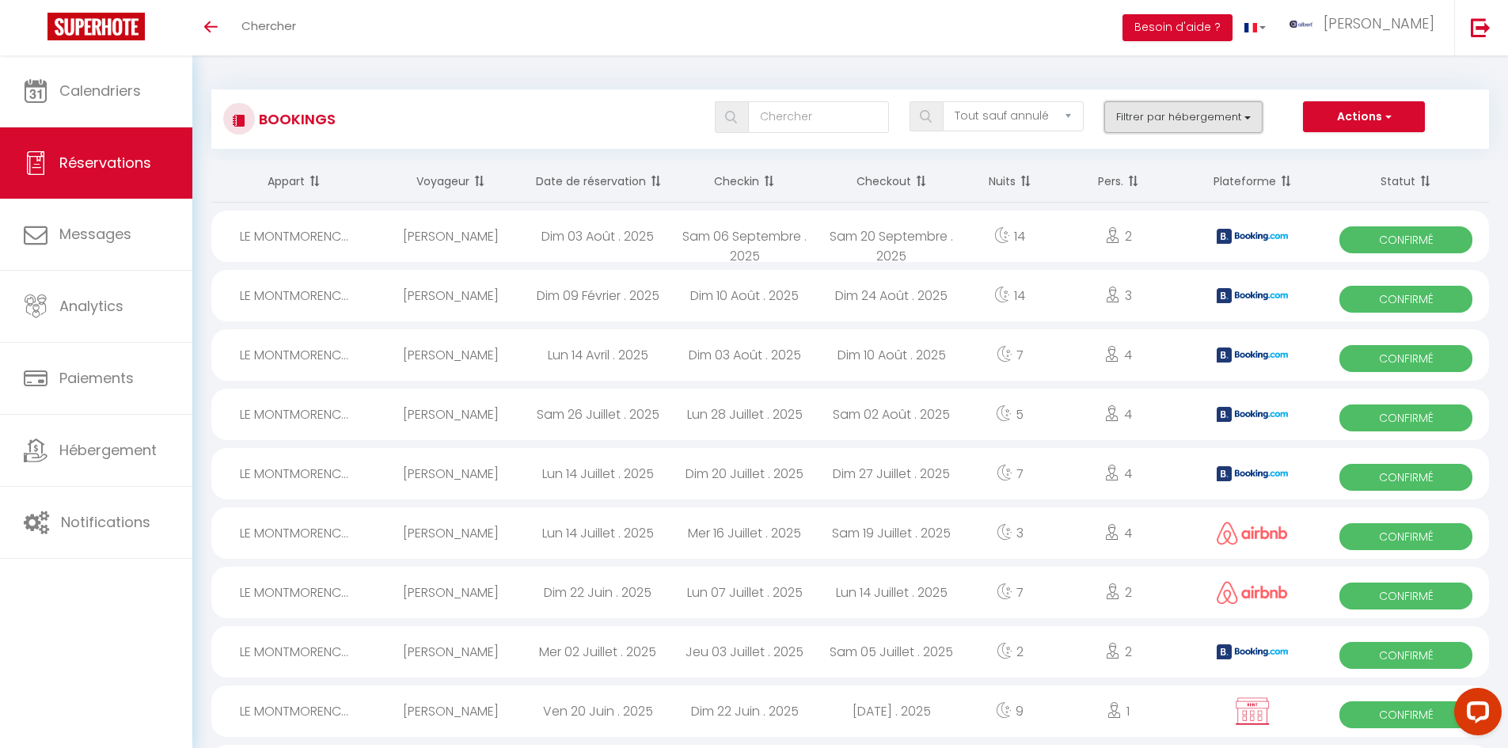
click at [1166, 112] on button "Filtrer par hébergement" at bounding box center [1183, 117] width 158 height 32
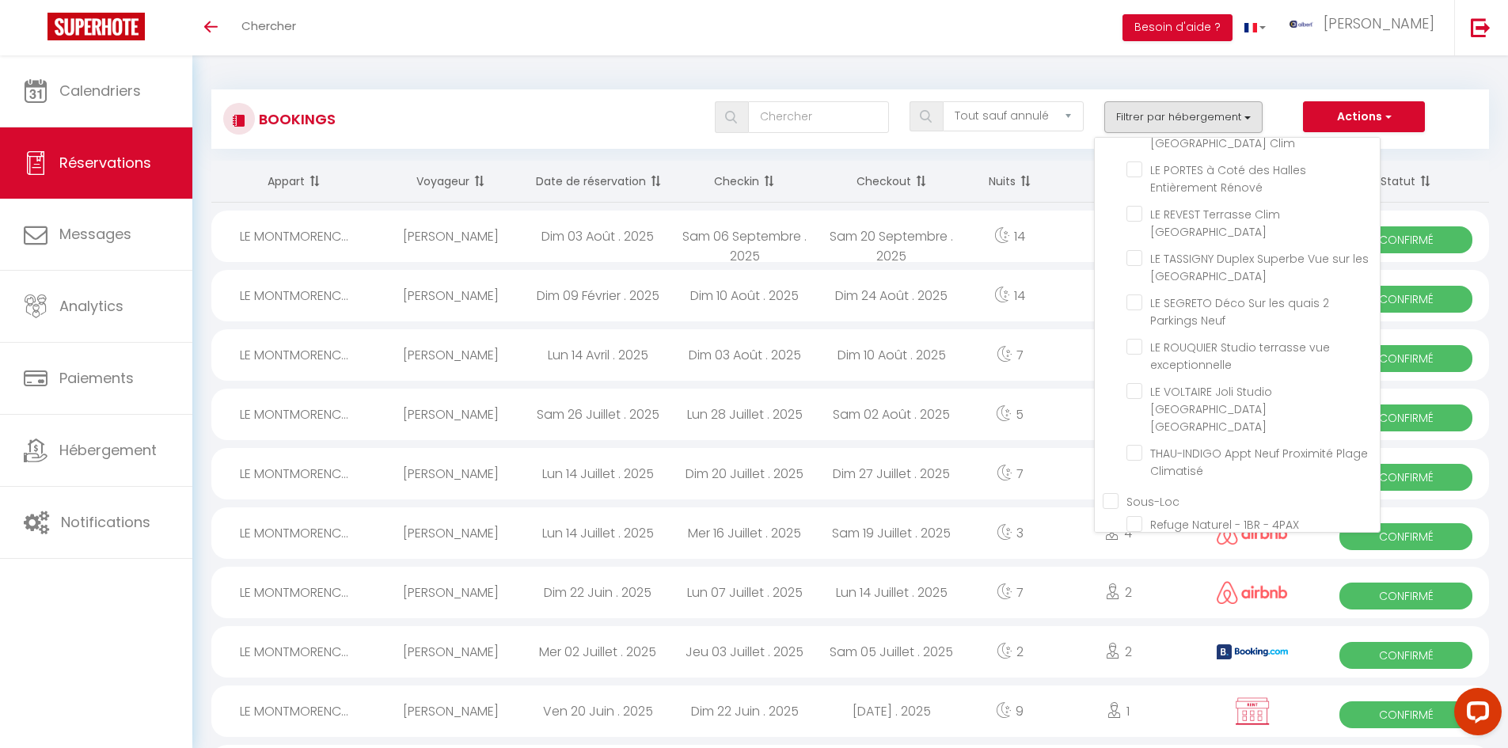
click at [592, 85] on div "Bookings Tous les statuts Annulé Confirmé Non Confirmé Tout sauf annulé No Show…" at bounding box center [849, 111] width 1277 height 74
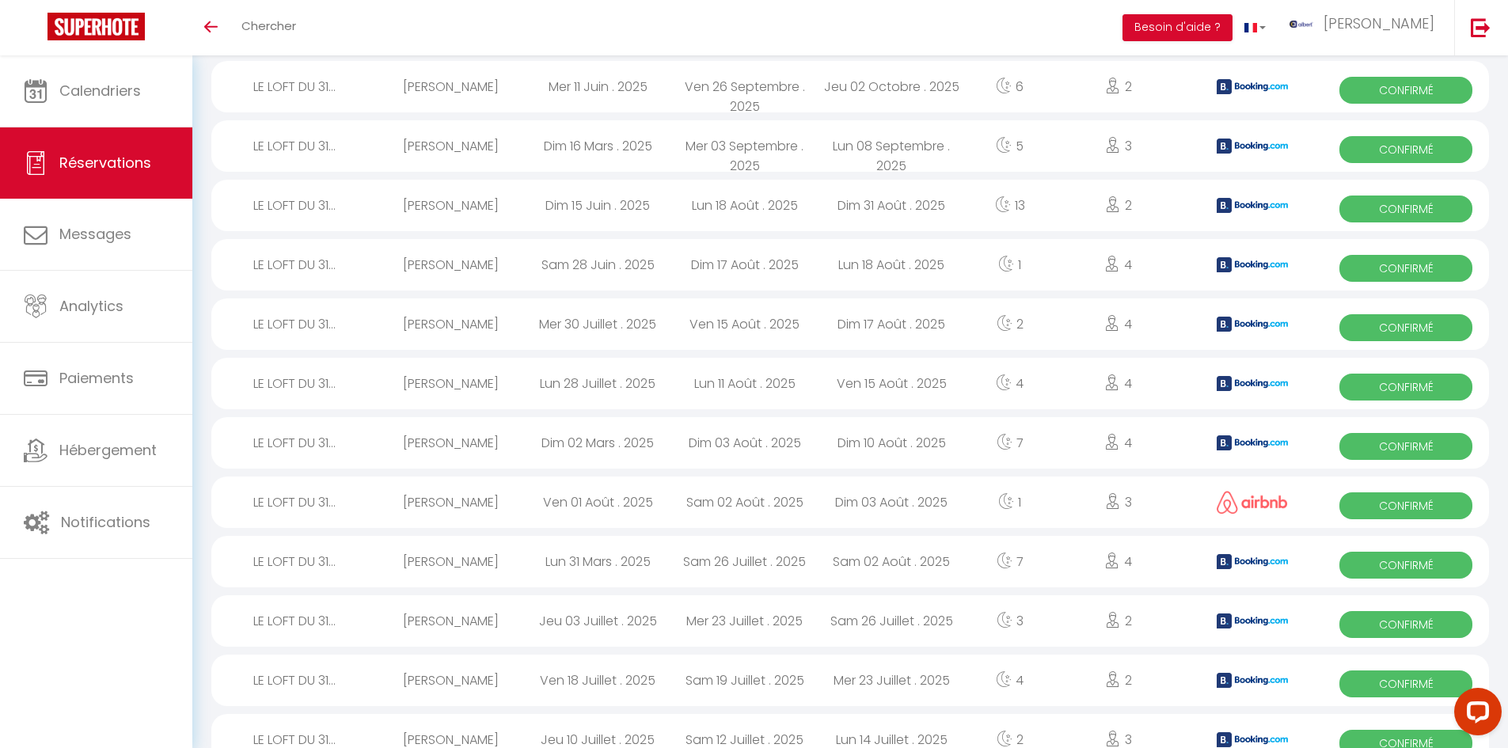
scroll to position [0, 0]
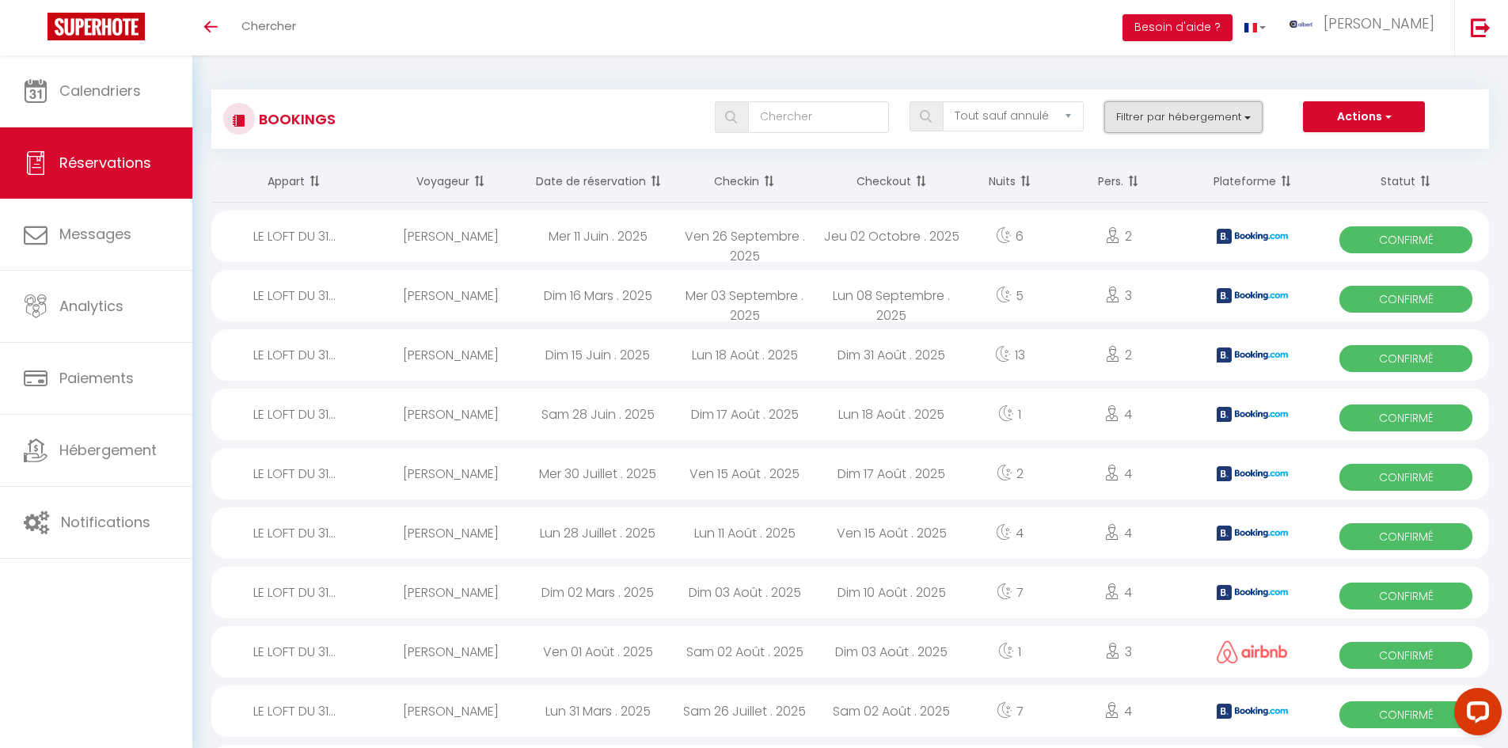
click at [1220, 120] on button "Filtrer par hébergement" at bounding box center [1183, 117] width 158 height 32
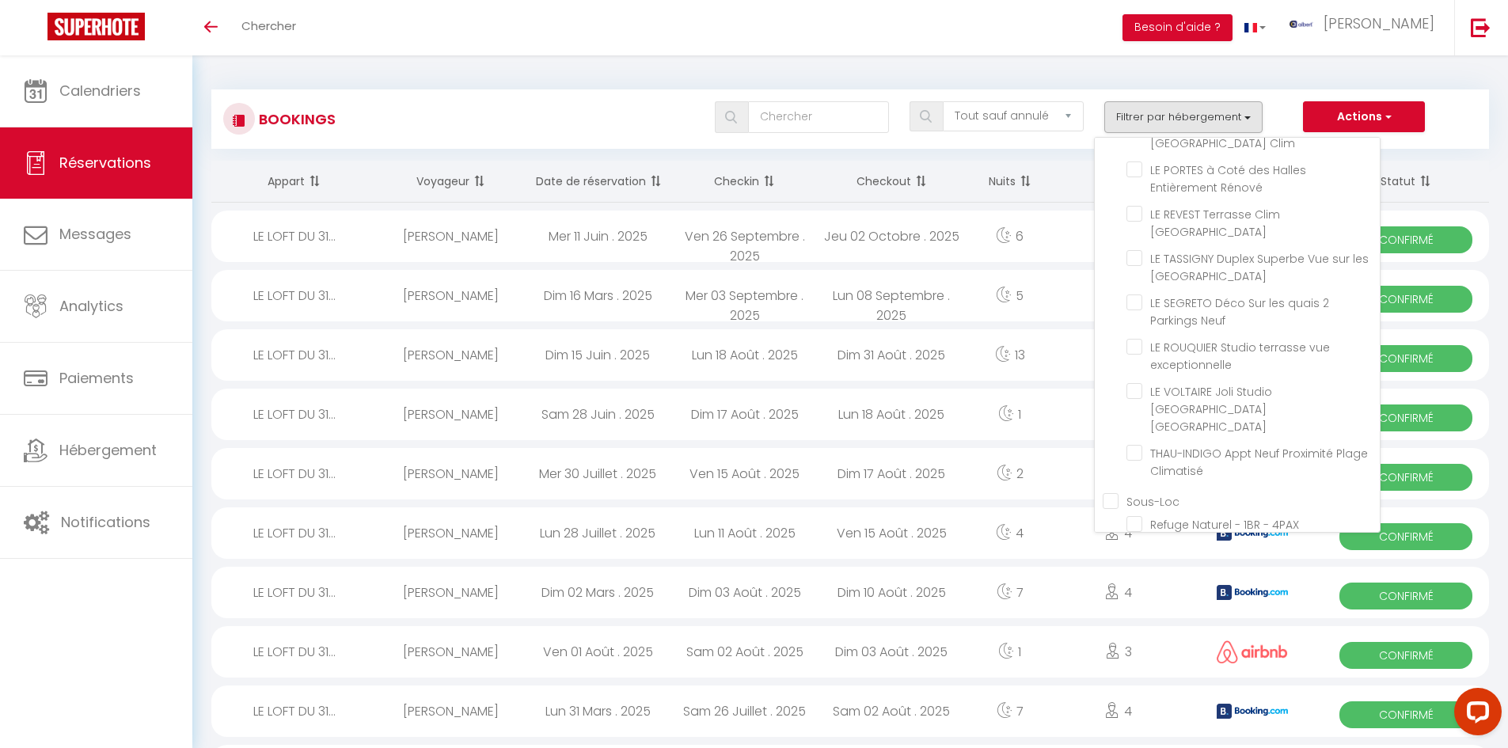
click at [586, 77] on div "Bookings Tous les statuts Annulé Confirmé Non Confirmé Tout sauf annulé No Show…" at bounding box center [849, 111] width 1277 height 74
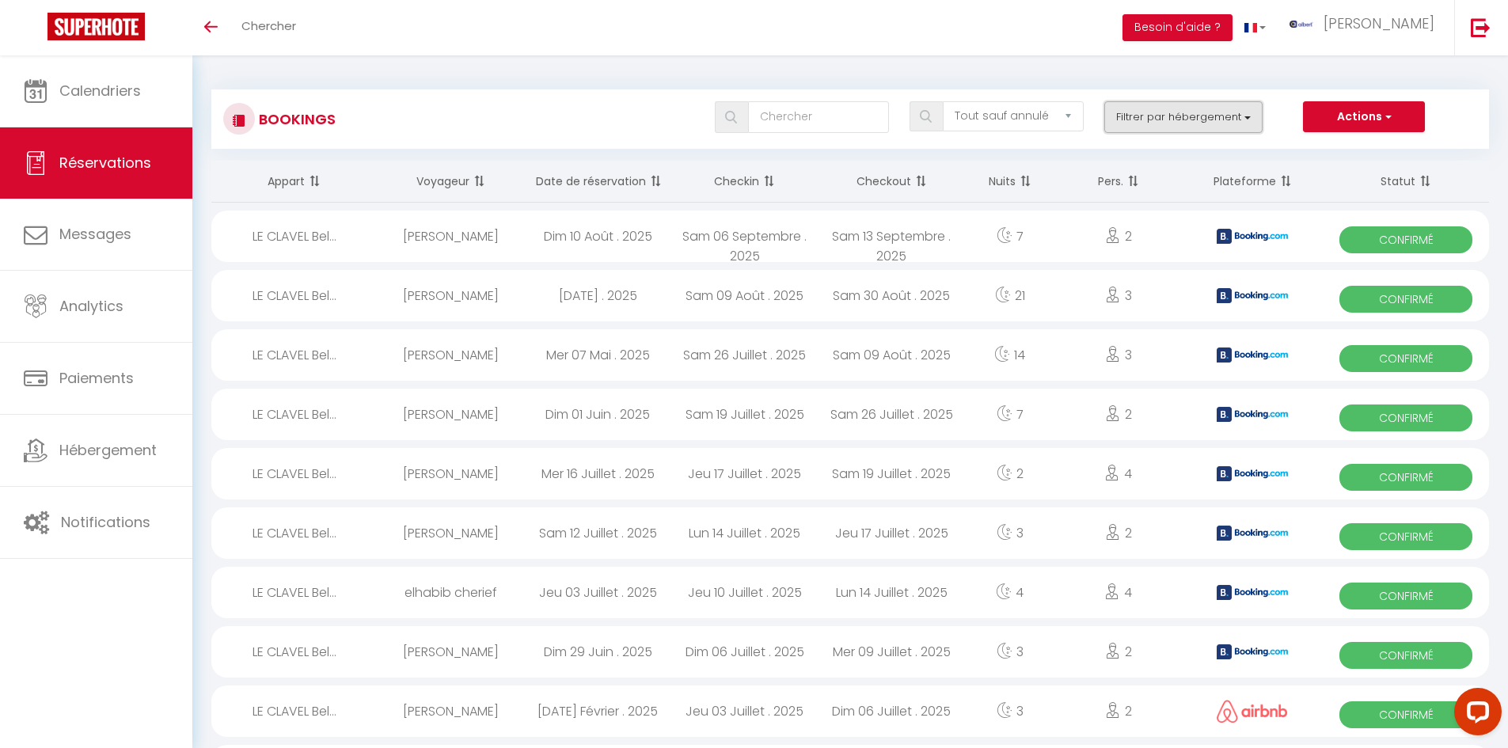
drag, startPoint x: 1178, startPoint y: 111, endPoint x: 1182, endPoint y: 127, distance: 17.1
click at [1178, 111] on button "Filtrer par hébergement" at bounding box center [1183, 117] width 158 height 32
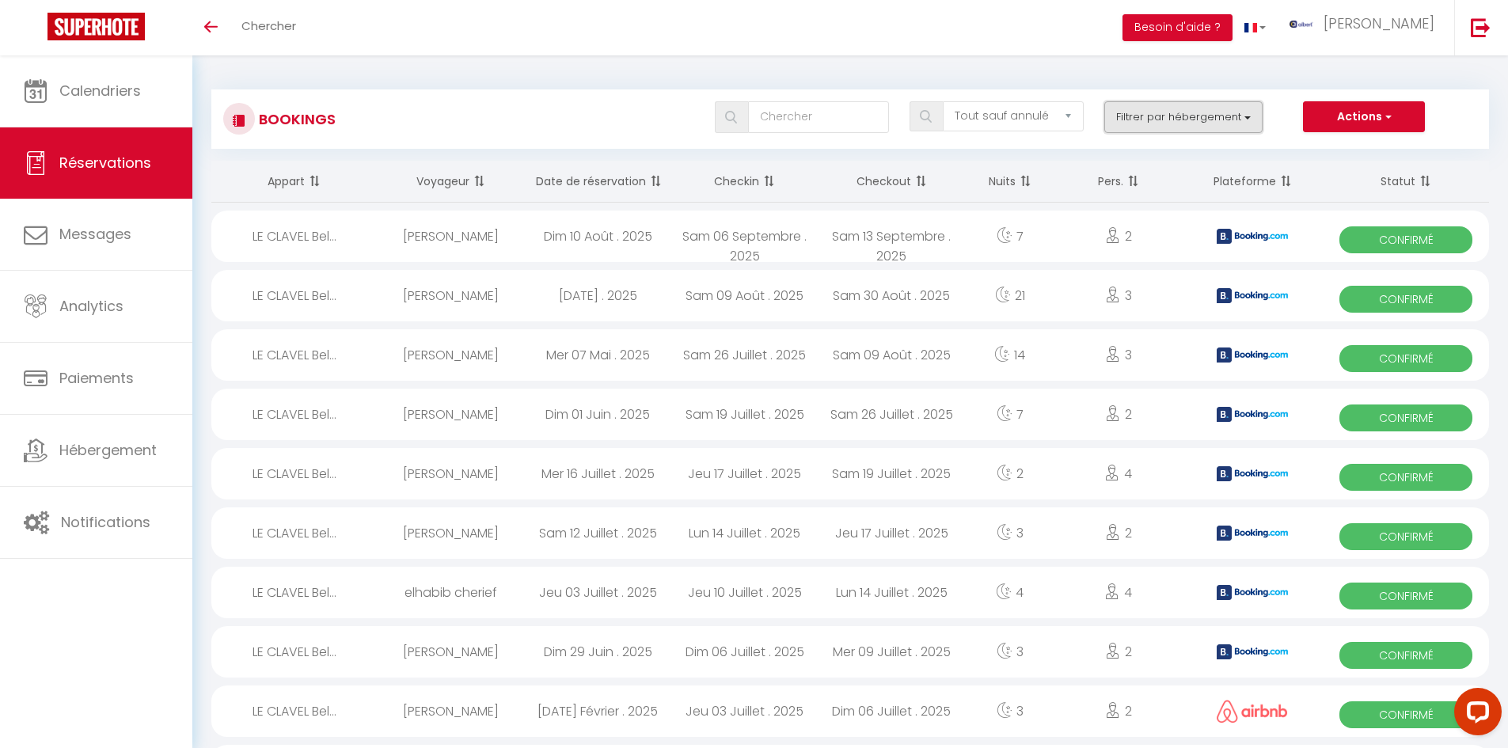
click at [1226, 127] on button "Filtrer par hébergement" at bounding box center [1183, 117] width 158 height 32
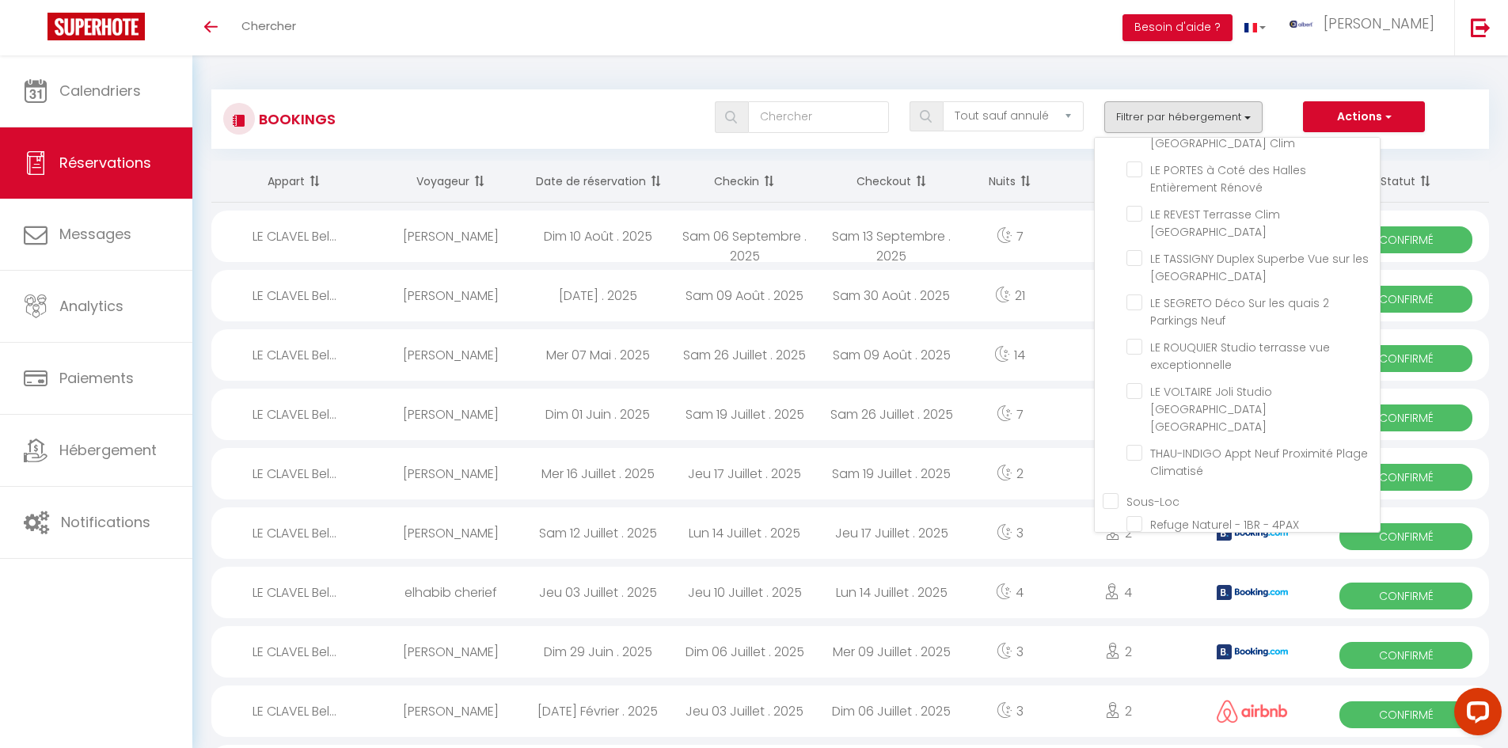
click at [506, 97] on div "Bookings Tous les statuts Annulé Confirmé Non Confirmé Tout sauf annulé No Show…" at bounding box center [849, 118] width 1277 height 59
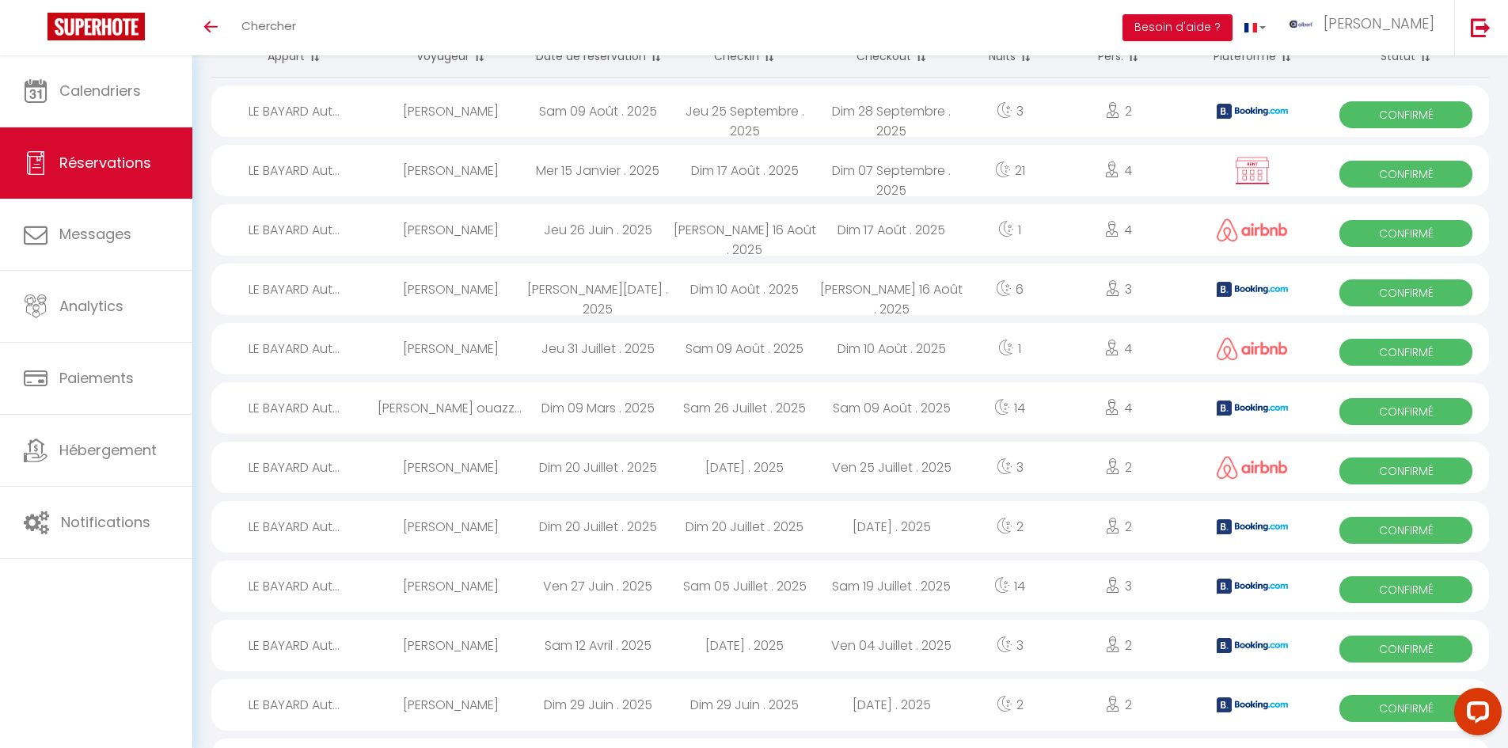
scroll to position [79, 0]
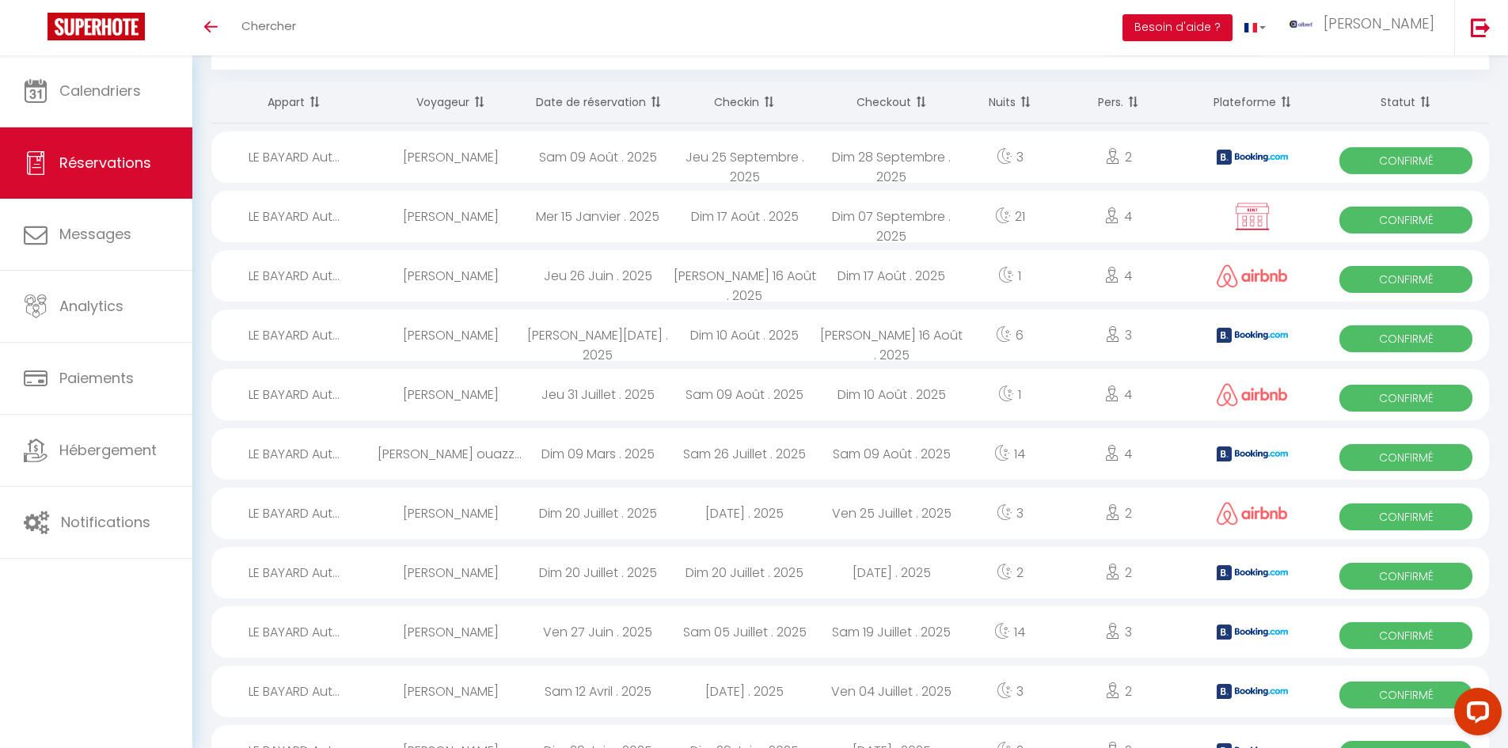
click at [450, 325] on div "Alexandre Feyx" at bounding box center [451, 334] width 147 height 51
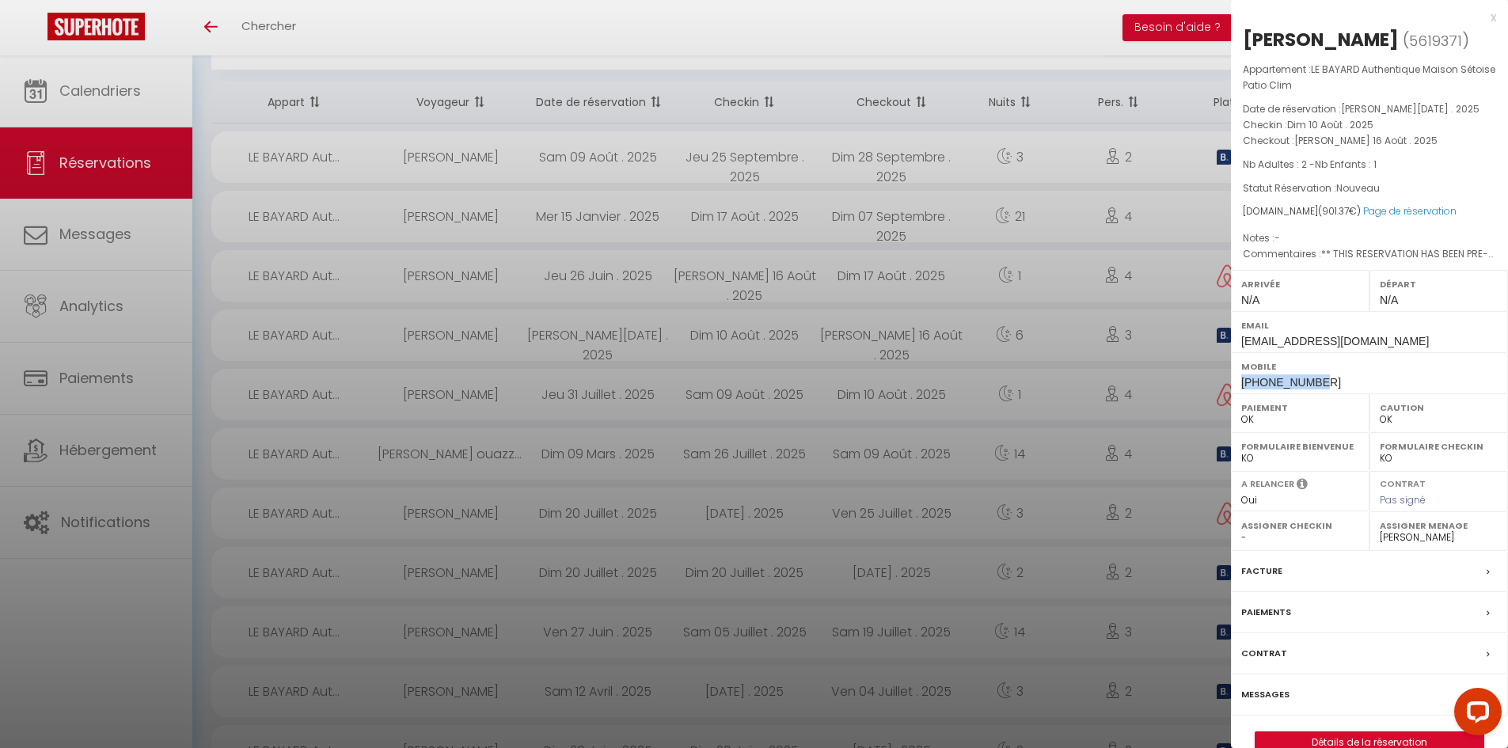
drag, startPoint x: 1322, startPoint y: 378, endPoint x: 1231, endPoint y: 386, distance: 90.6
click at [1231, 386] on div "Mobile +33632629190" at bounding box center [1369, 372] width 277 height 41
copy span "+33632629190"
drag, startPoint x: 1388, startPoint y: 39, endPoint x: 1239, endPoint y: 40, distance: 148.8
click at [1239, 40] on div "Alexandre Feyx ( 5619371 ) Appartement : LE BAYARD Authentique Maison Sétoise P…" at bounding box center [1369, 390] width 277 height 727
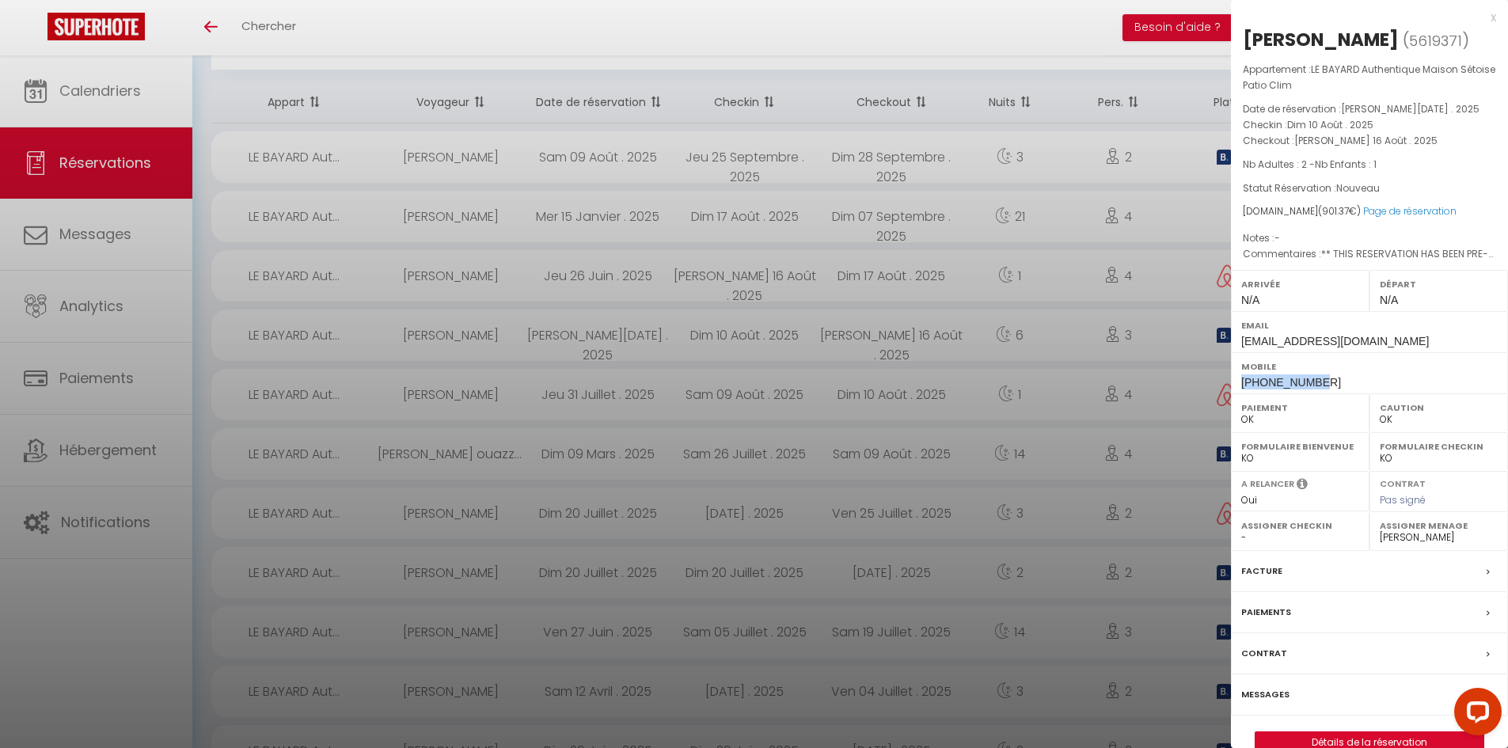
copy div "Alexandre Feyx"
drag, startPoint x: 1495, startPoint y: 22, endPoint x: 1323, endPoint y: 85, distance: 182.8
click at [1495, 22] on div "x" at bounding box center [1363, 17] width 265 height 19
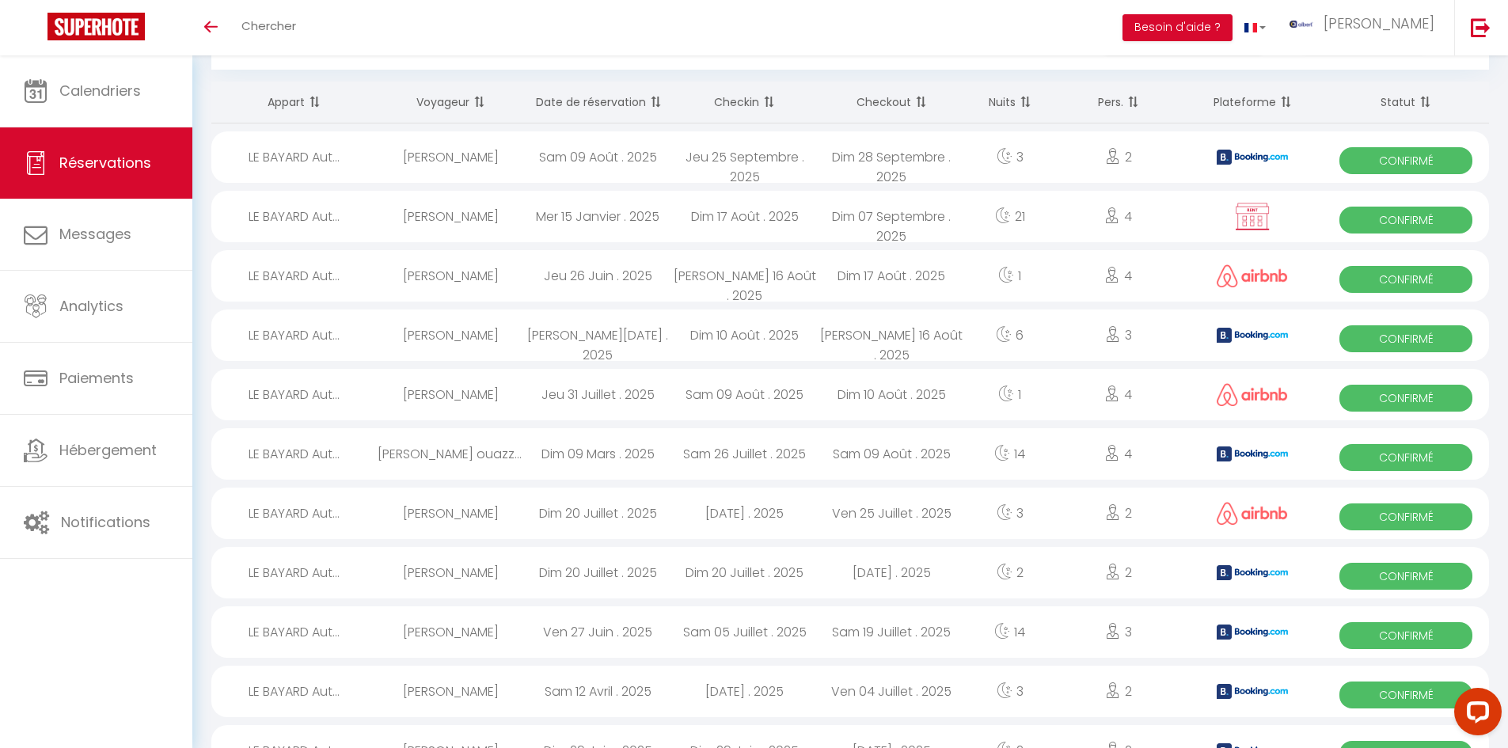
scroll to position [0, 0]
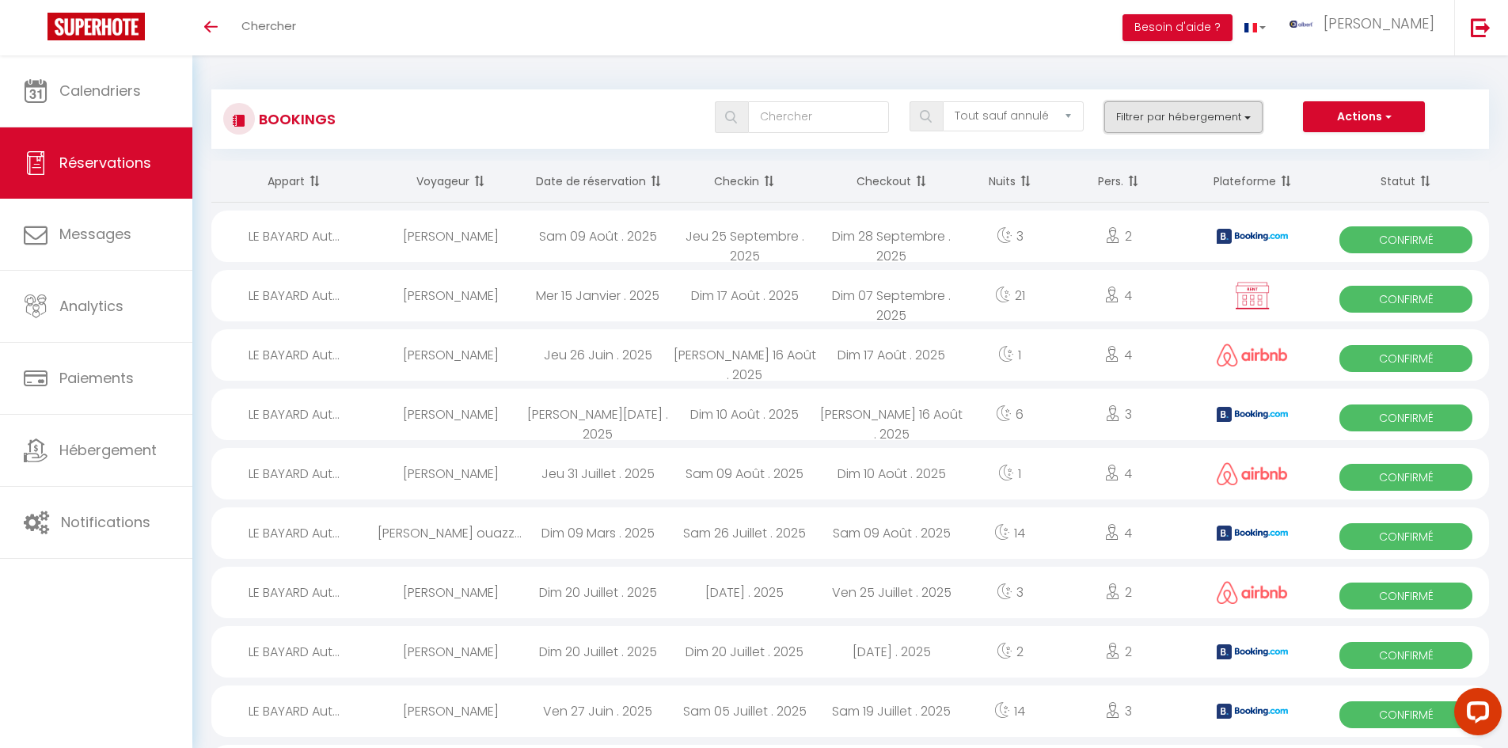
click at [1200, 119] on button "Filtrer par hébergement" at bounding box center [1183, 117] width 158 height 32
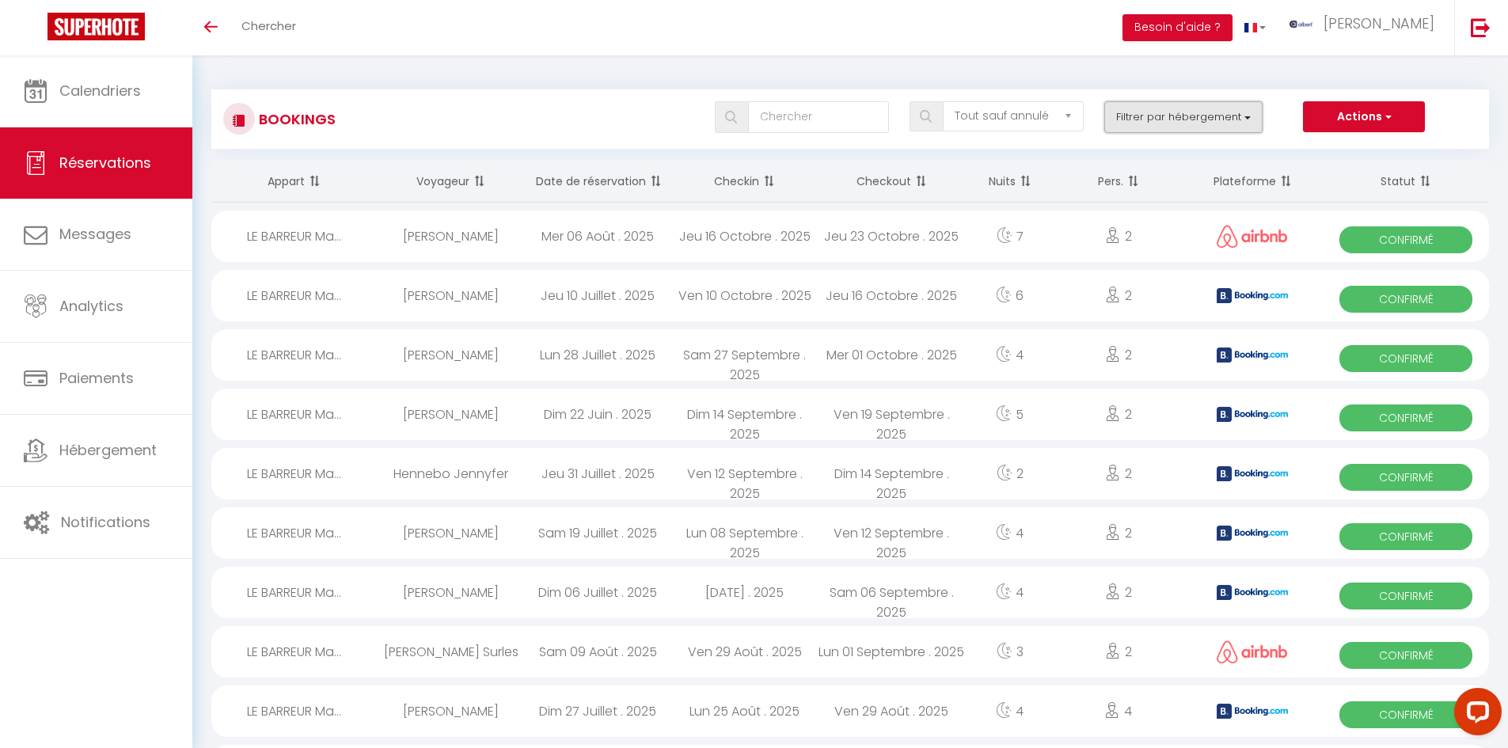
click at [1163, 116] on button "Filtrer par hébergement" at bounding box center [1183, 117] width 158 height 32
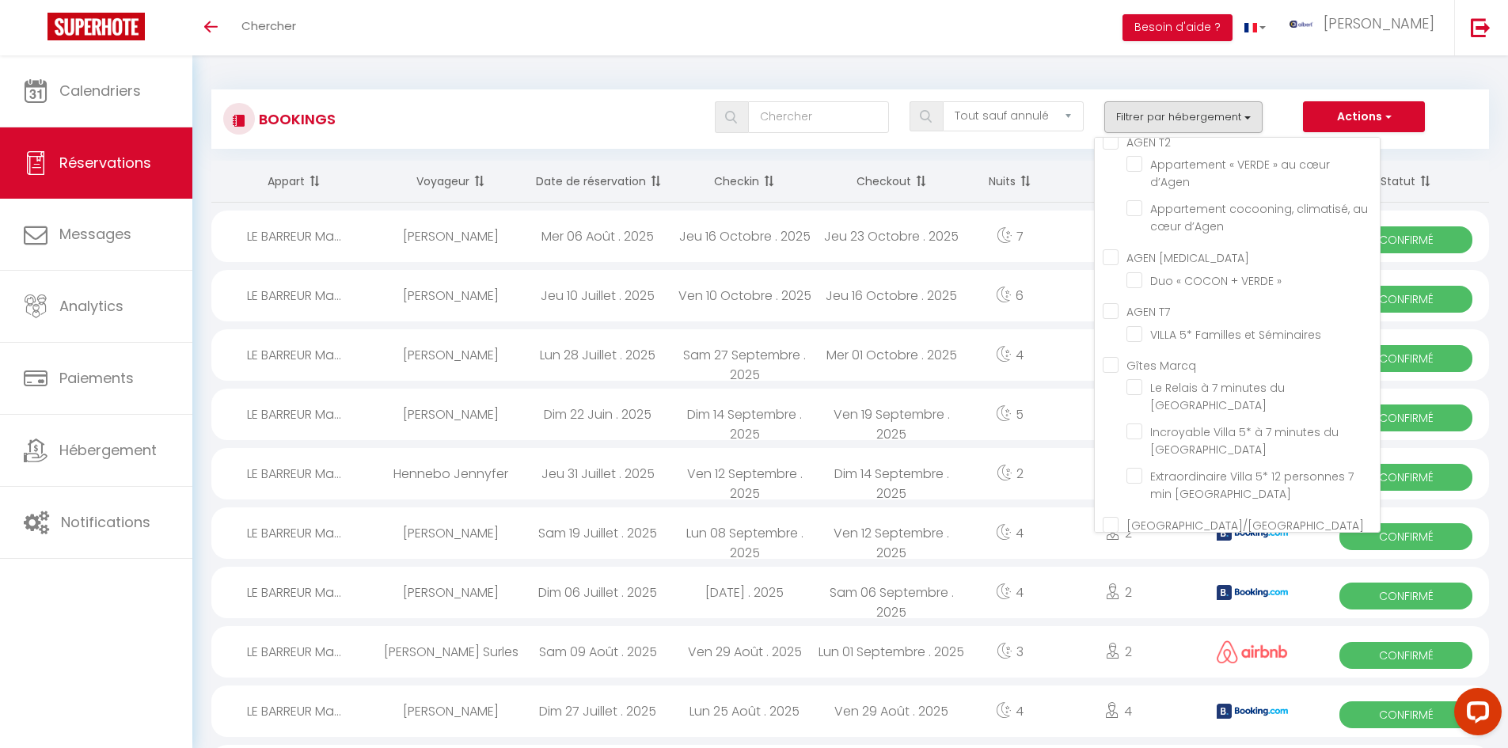
click at [535, 93] on div "Bookings Tous les statuts Annulé Confirmé Non Confirmé Tout sauf annulé No Show…" at bounding box center [849, 118] width 1277 height 59
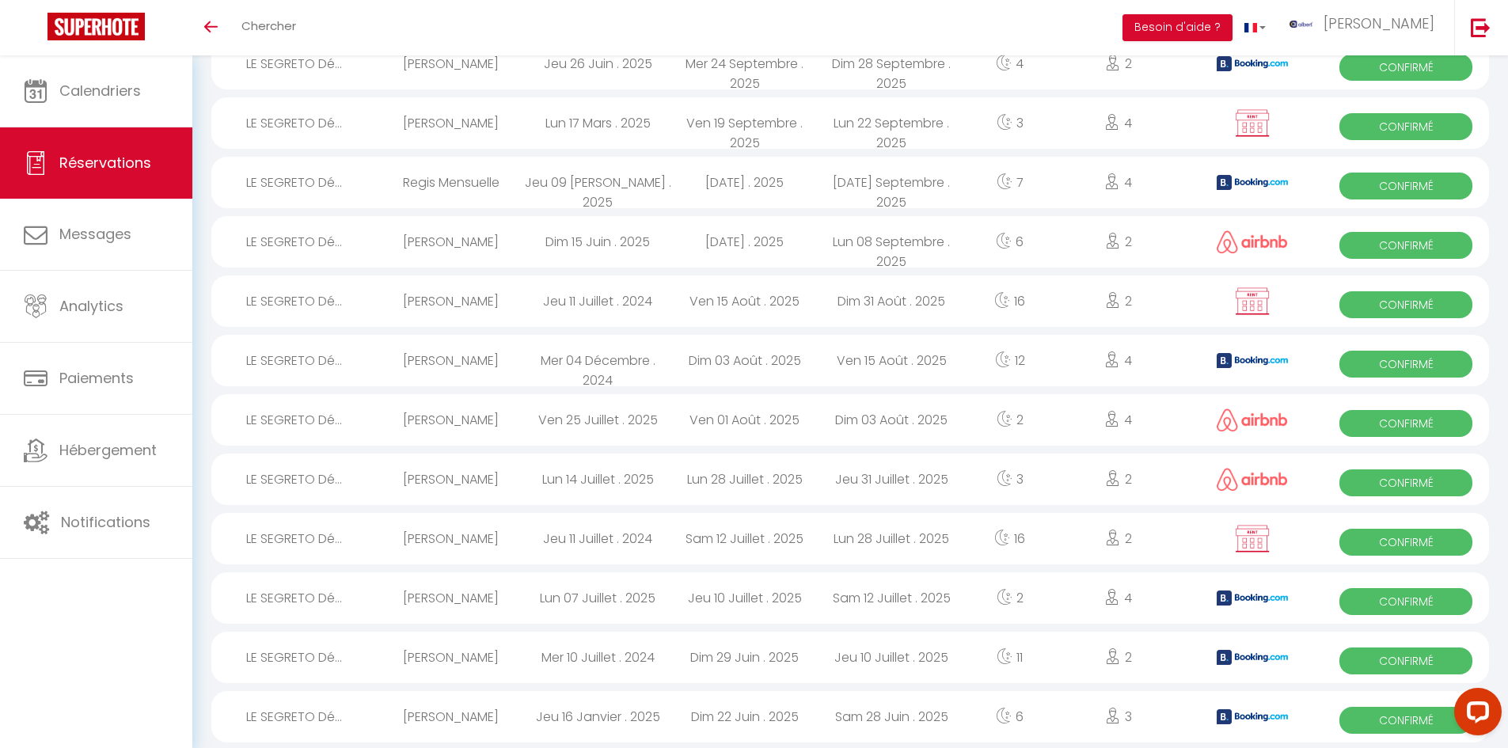
scroll to position [0, 0]
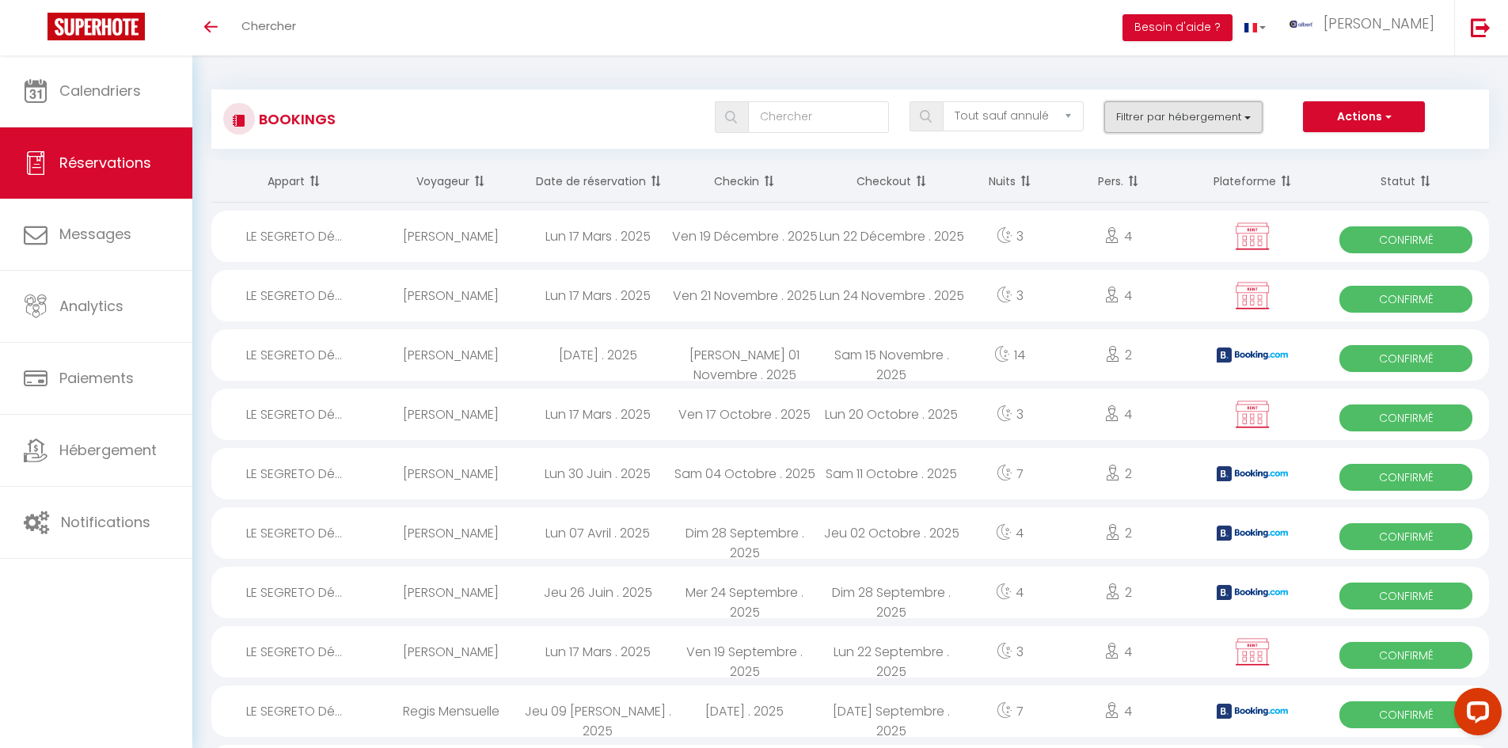
click at [1243, 112] on button "Filtrer par hébergement" at bounding box center [1183, 117] width 158 height 32
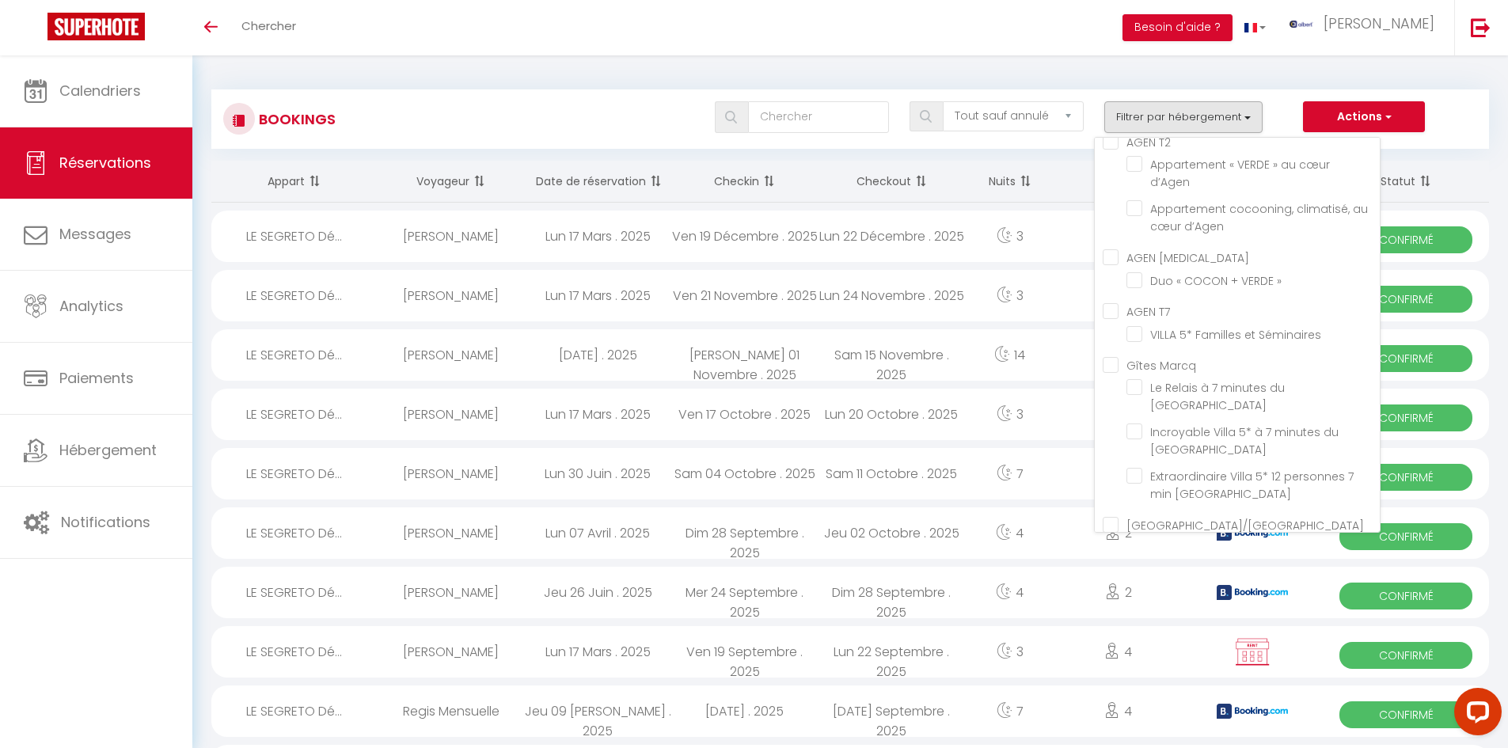
click at [541, 84] on div "Bookings Tous les statuts Annulé Confirmé Non Confirmé Tout sauf annulé No Show…" at bounding box center [849, 111] width 1277 height 74
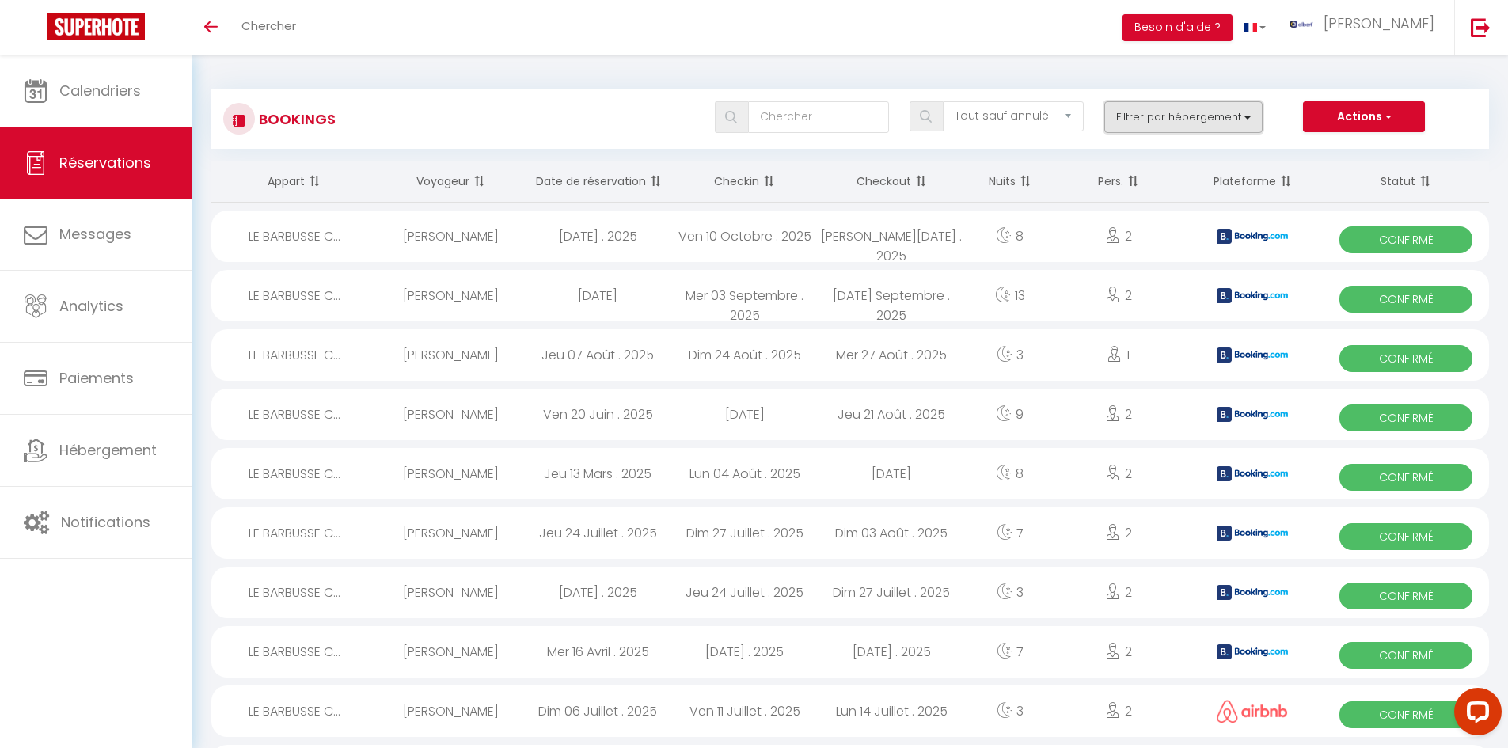
click at [1149, 112] on button "Filtrer par hébergement" at bounding box center [1183, 117] width 158 height 32
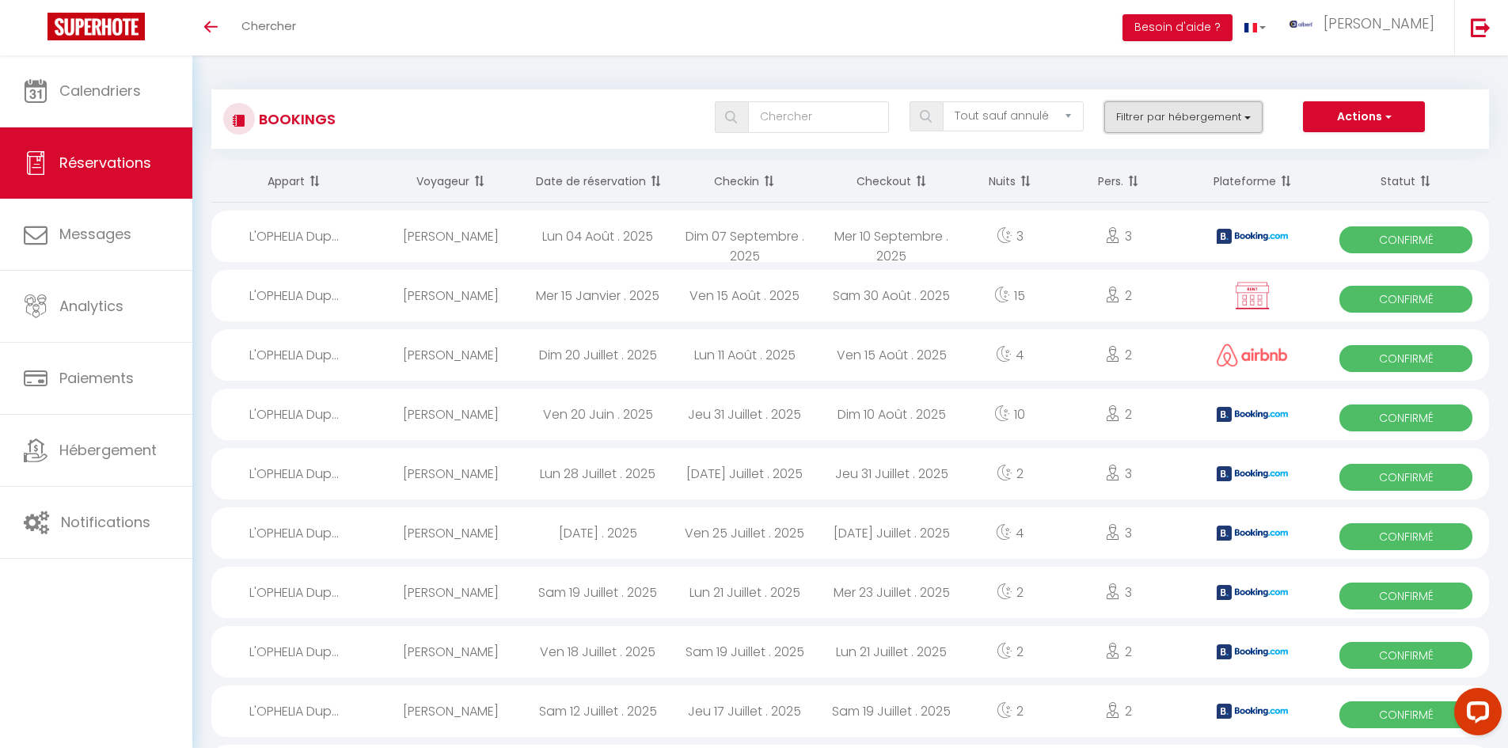
click at [1219, 117] on button "Filtrer par hébergement" at bounding box center [1183, 117] width 158 height 32
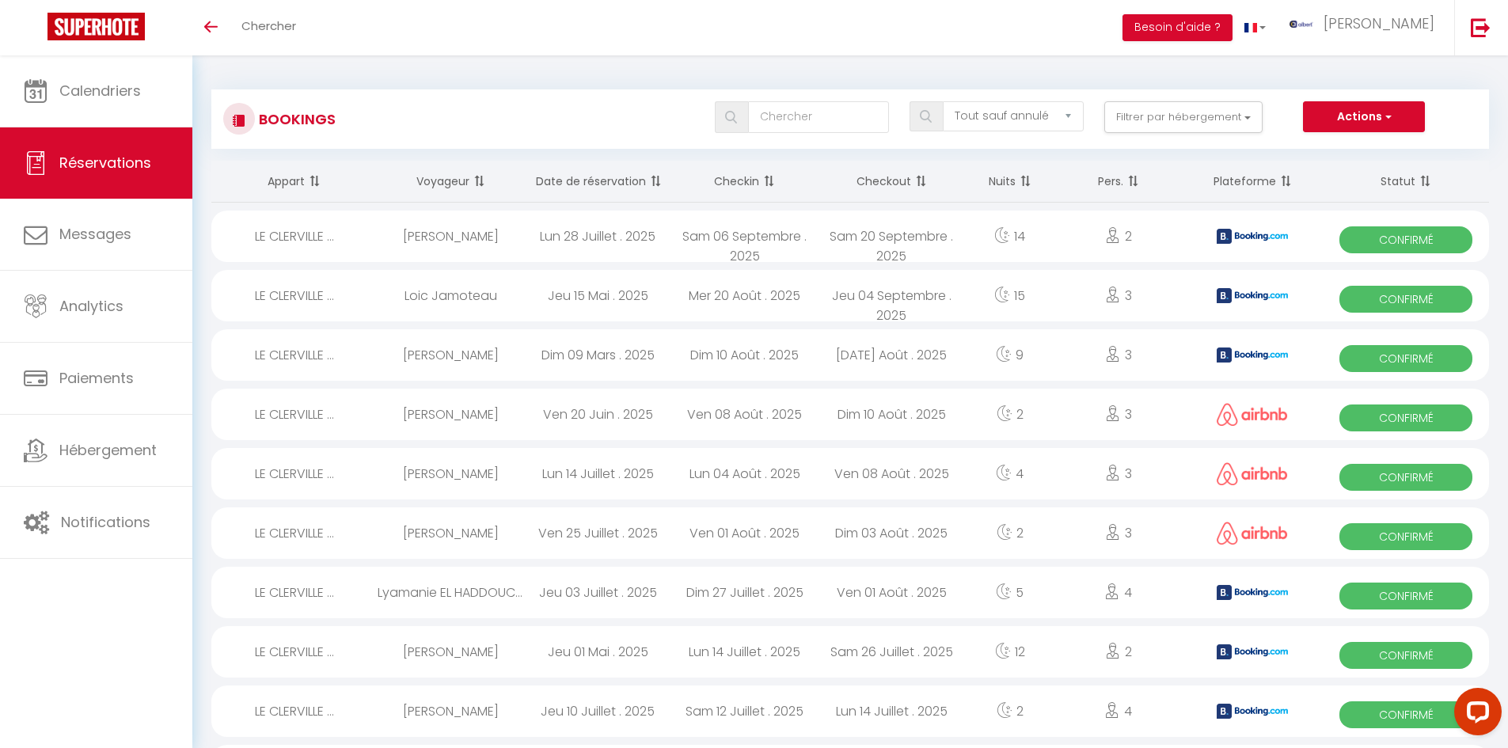
click at [464, 352] on div "Agathe Giraud" at bounding box center [451, 354] width 147 height 51
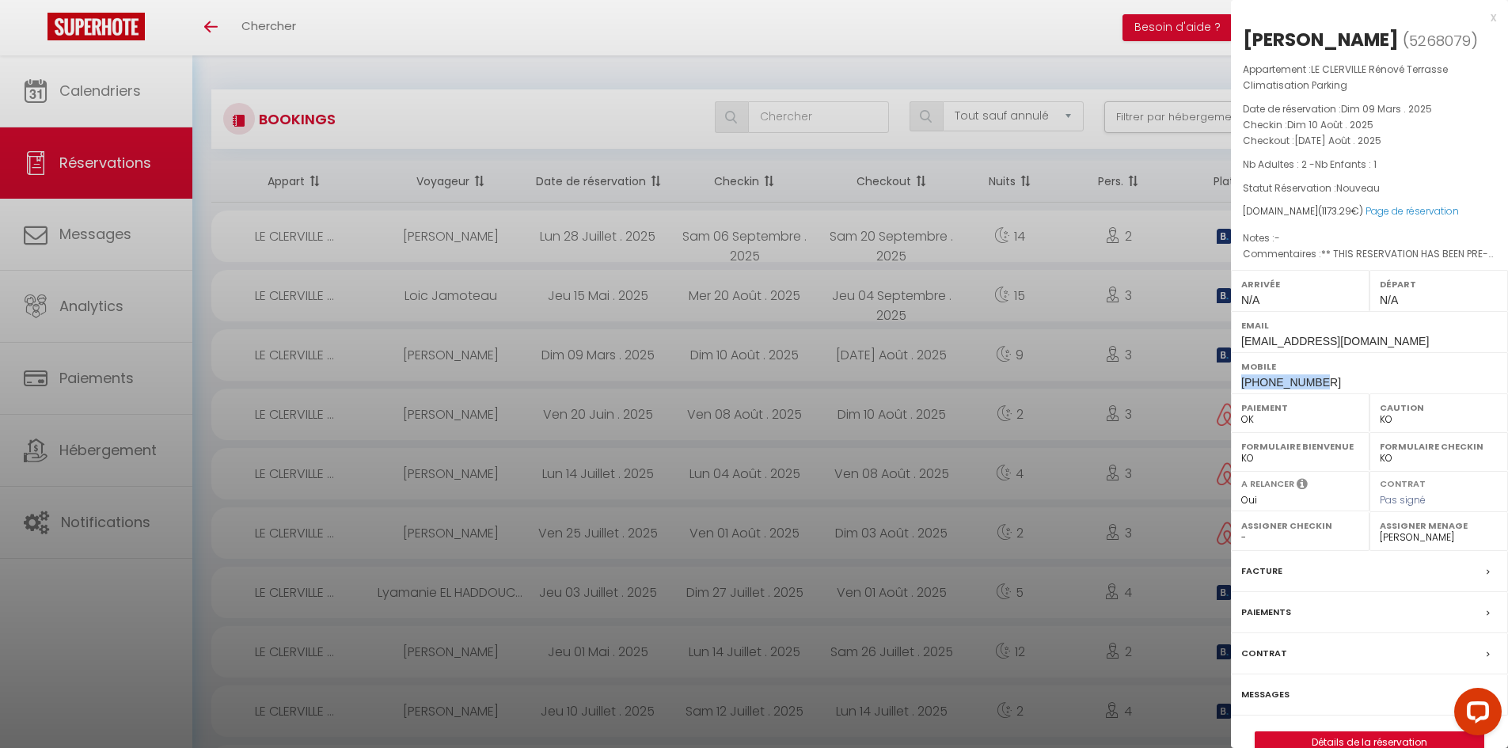
drag, startPoint x: 1312, startPoint y: 381, endPoint x: 1243, endPoint y: 387, distance: 69.1
click at [1243, 387] on span "+33641387315" at bounding box center [1291, 382] width 100 height 13
copy span "+33641387315"
drag, startPoint x: 1383, startPoint y: 37, endPoint x: 1246, endPoint y: 33, distance: 137.8
click at [1246, 33] on h2 "Agathe Giraud ( 5268079 )" at bounding box center [1369, 40] width 253 height 27
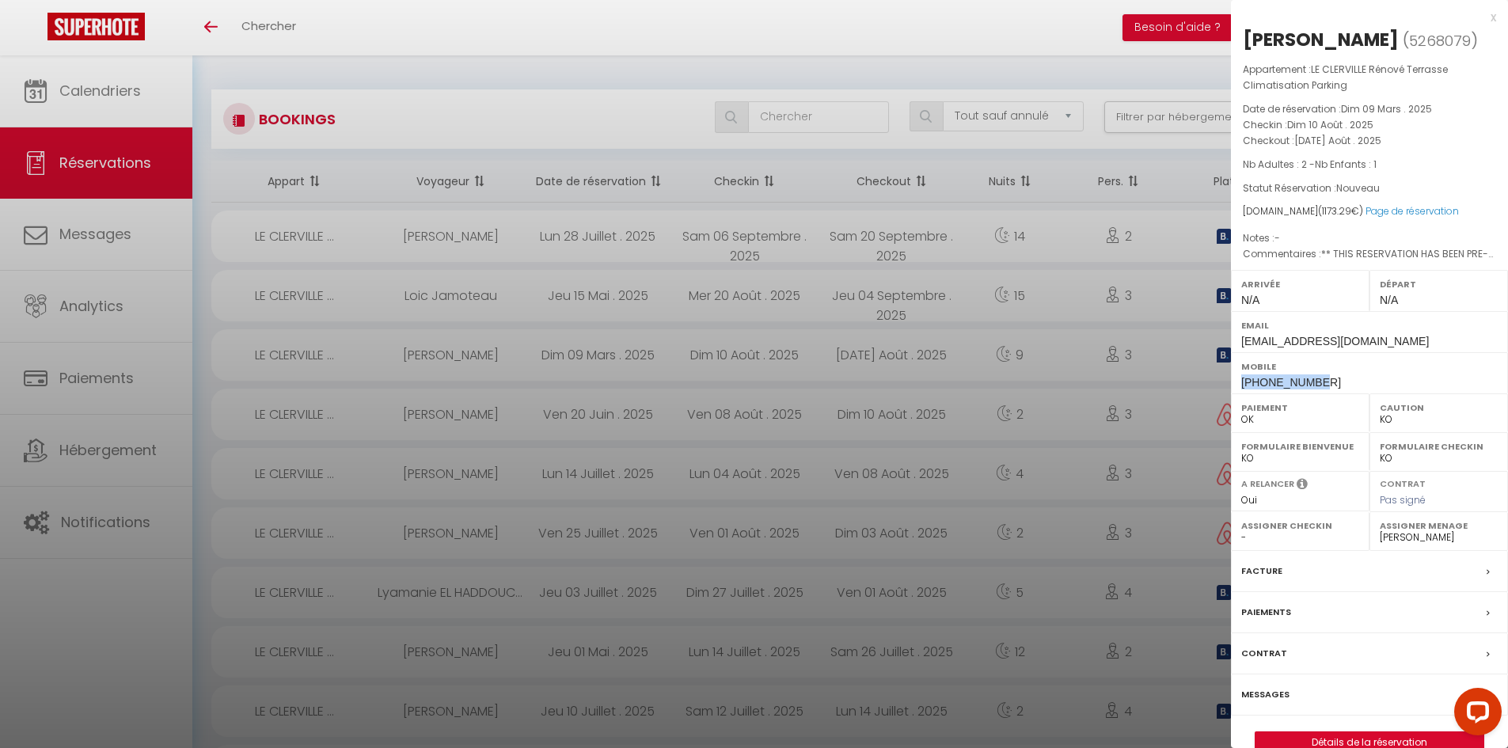
copy h2 "Agathe Giraud"
click at [1066, 72] on div at bounding box center [754, 374] width 1508 height 748
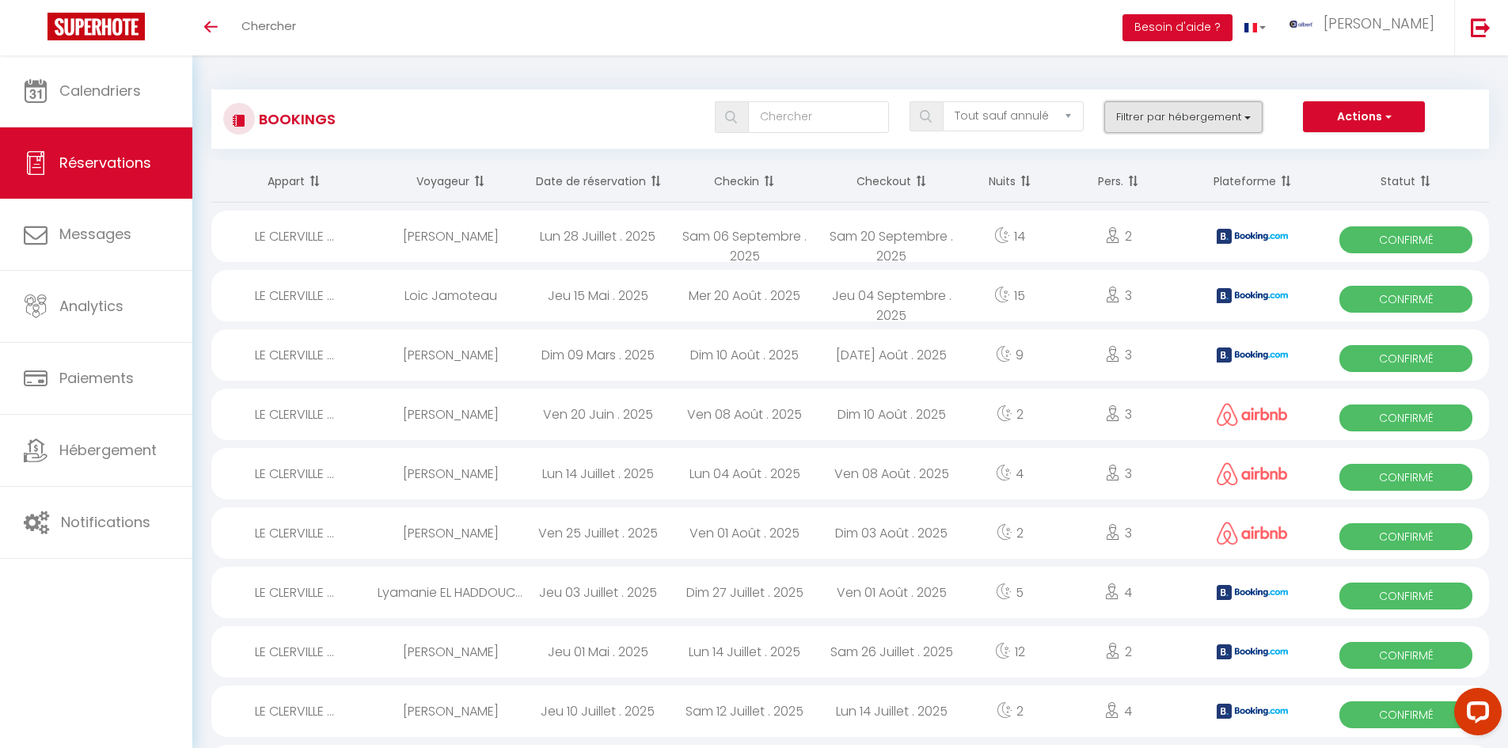
click at [1189, 112] on button "Filtrer par hébergement" at bounding box center [1183, 117] width 158 height 32
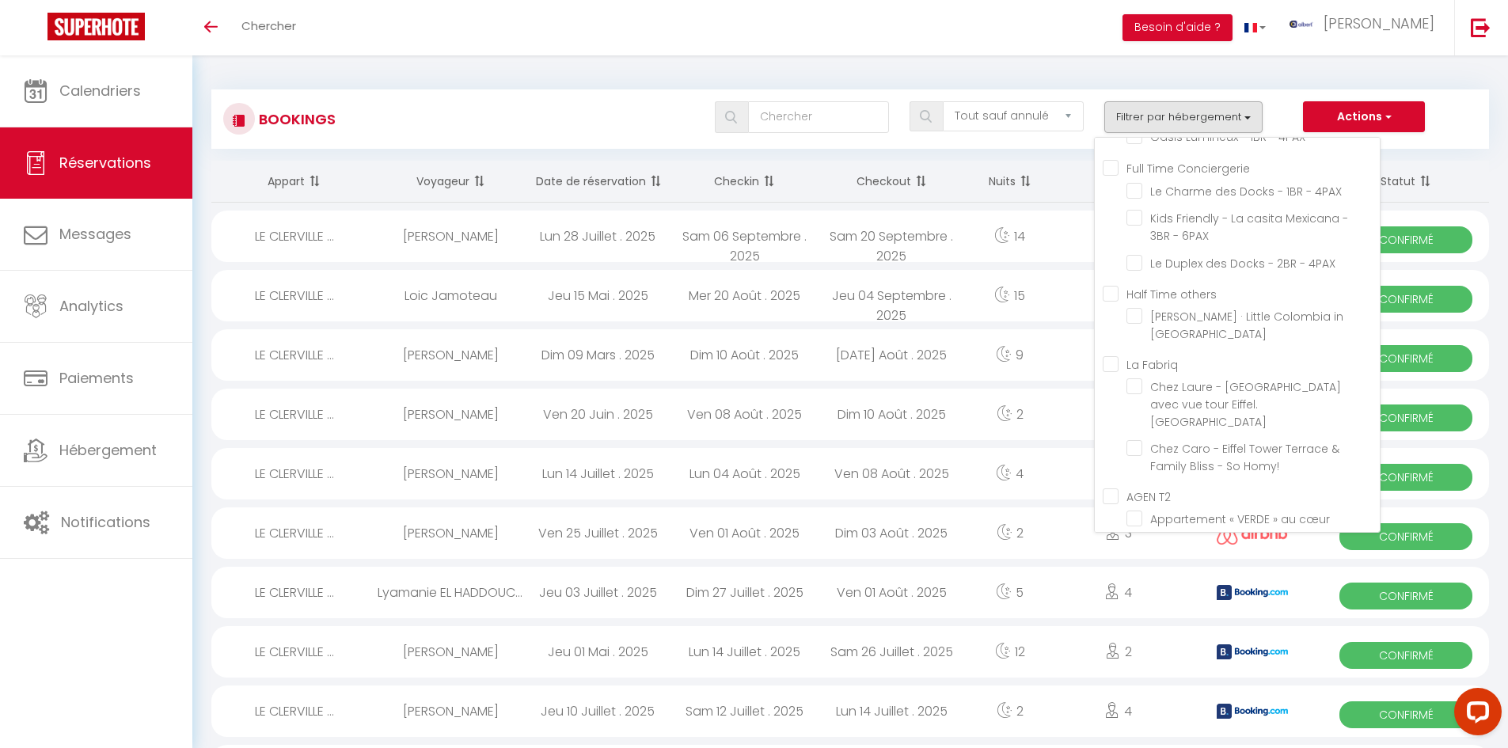
click at [519, 78] on div "Bookings Tous les statuts Annulé Confirmé Non Confirmé Tout sauf annulé No Show…" at bounding box center [849, 111] width 1277 height 74
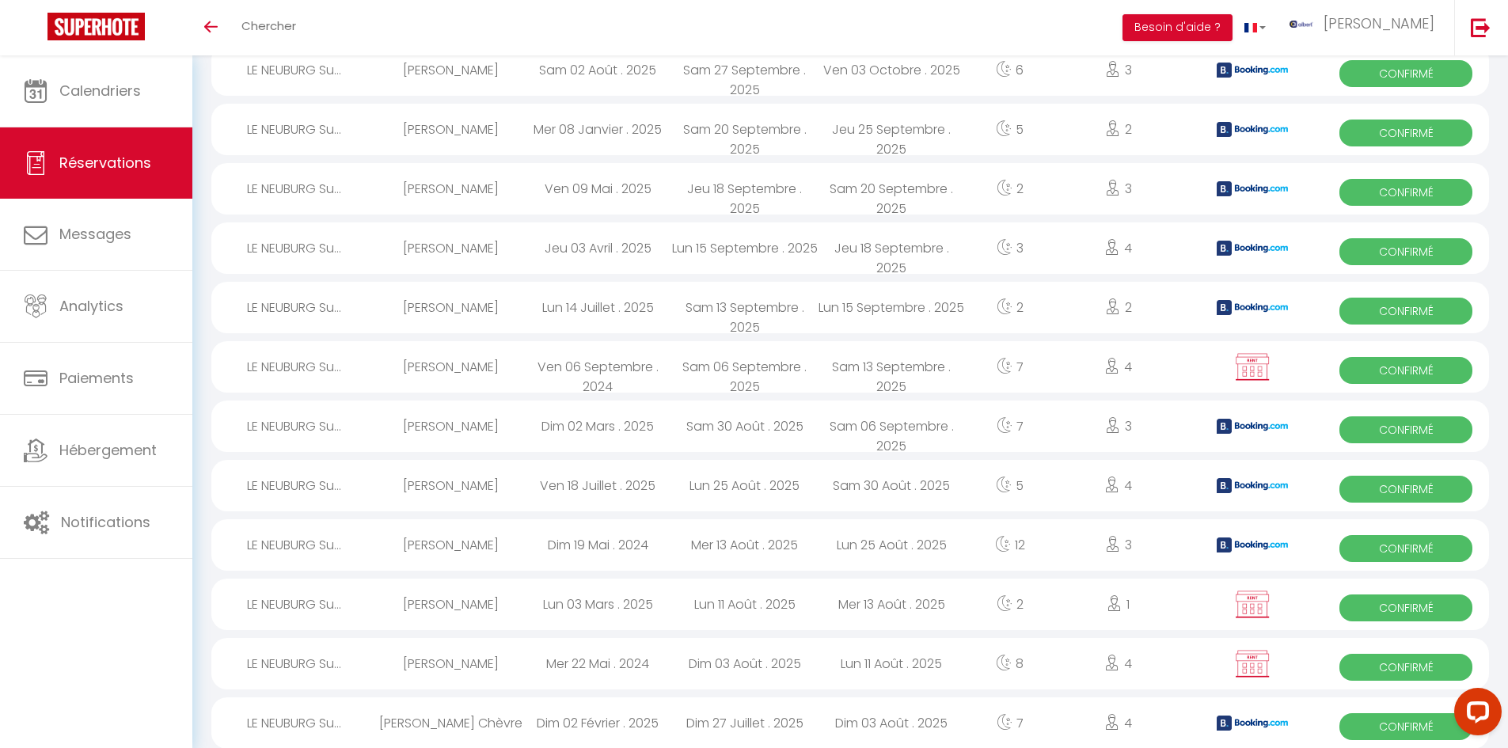
scroll to position [0, 0]
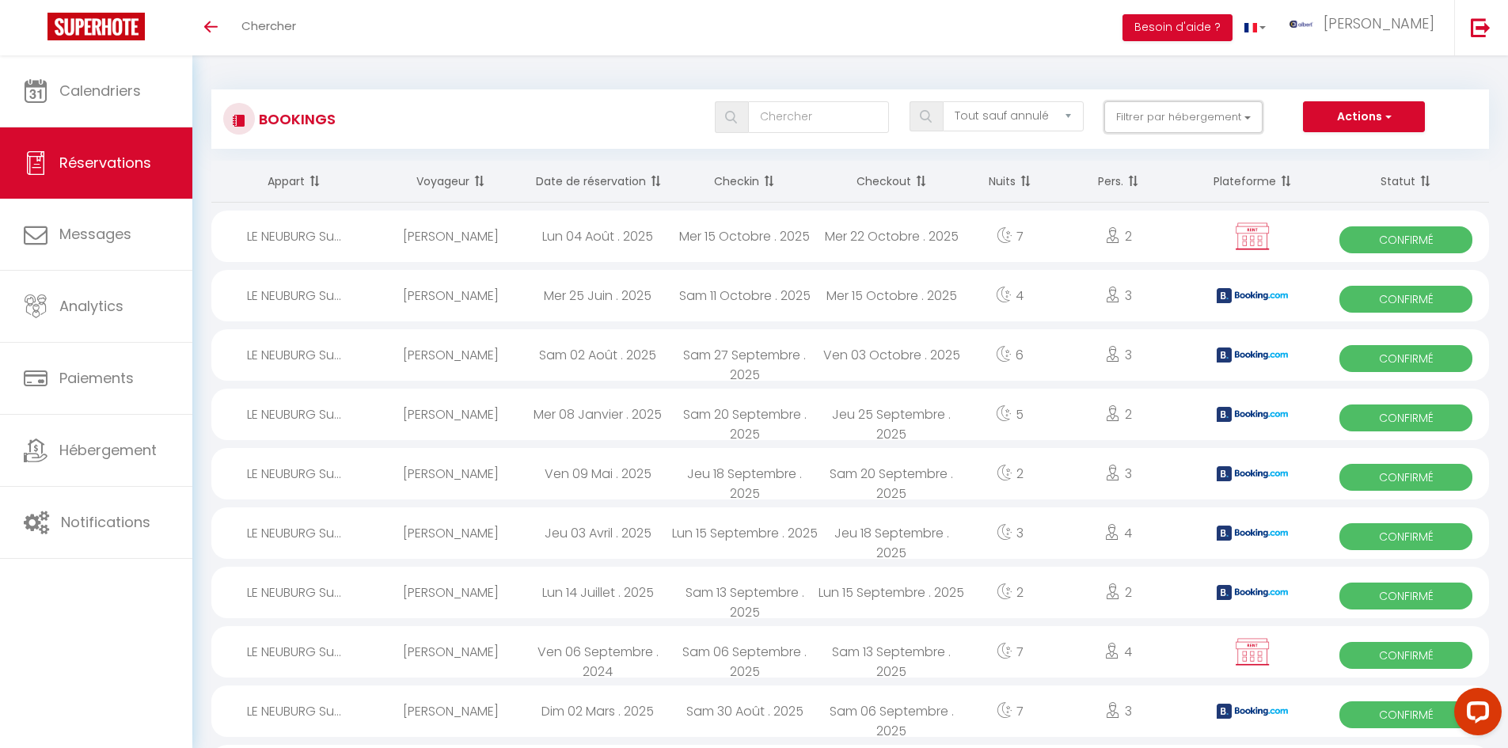
drag, startPoint x: 1249, startPoint y: 120, endPoint x: 1232, endPoint y: 150, distance: 34.4
click at [1249, 120] on button "Filtrer par hébergement" at bounding box center [1183, 117] width 158 height 32
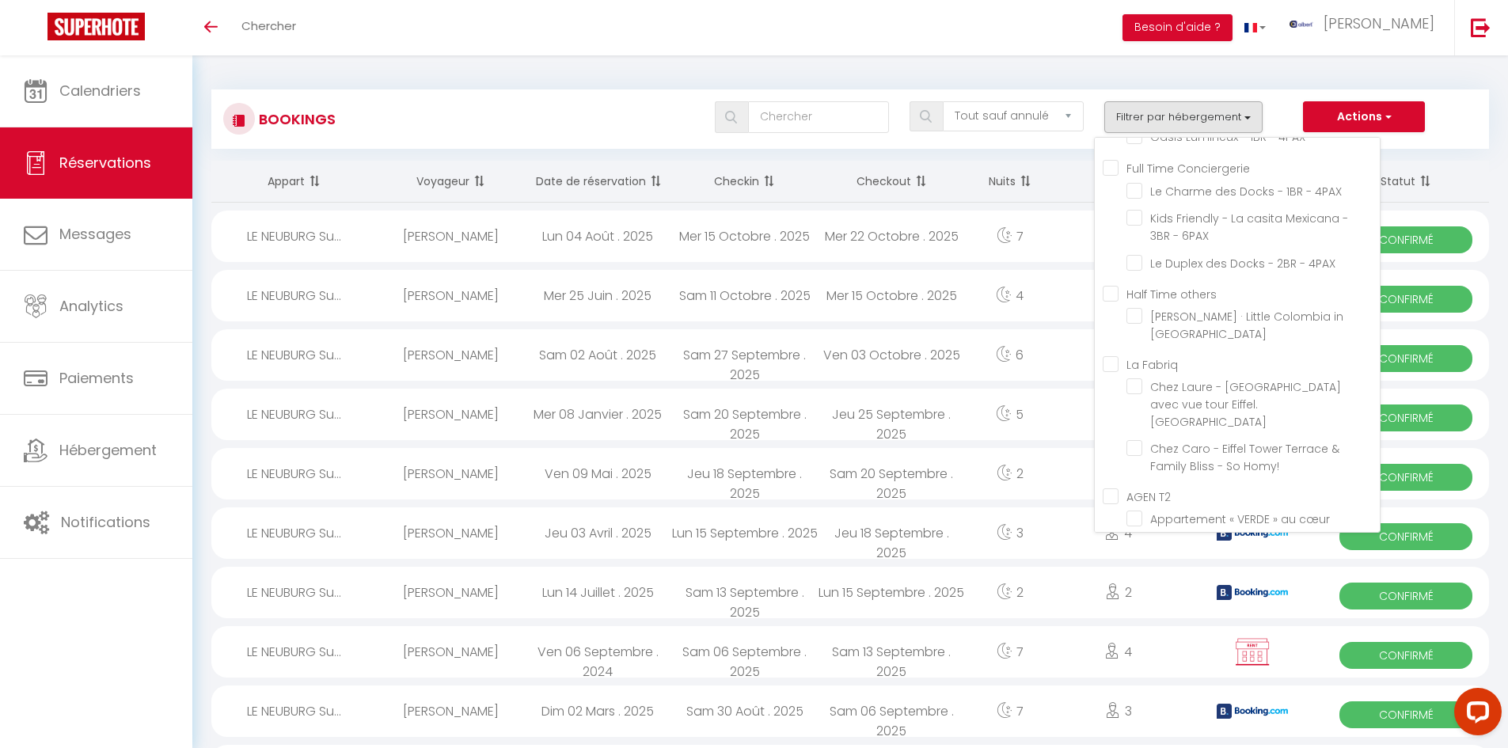
click at [504, 39] on div "Toggle menubar Chercher BUTTON Besoin d'aide ? albert Paramètres" at bounding box center [805, 27] width 1381 height 55
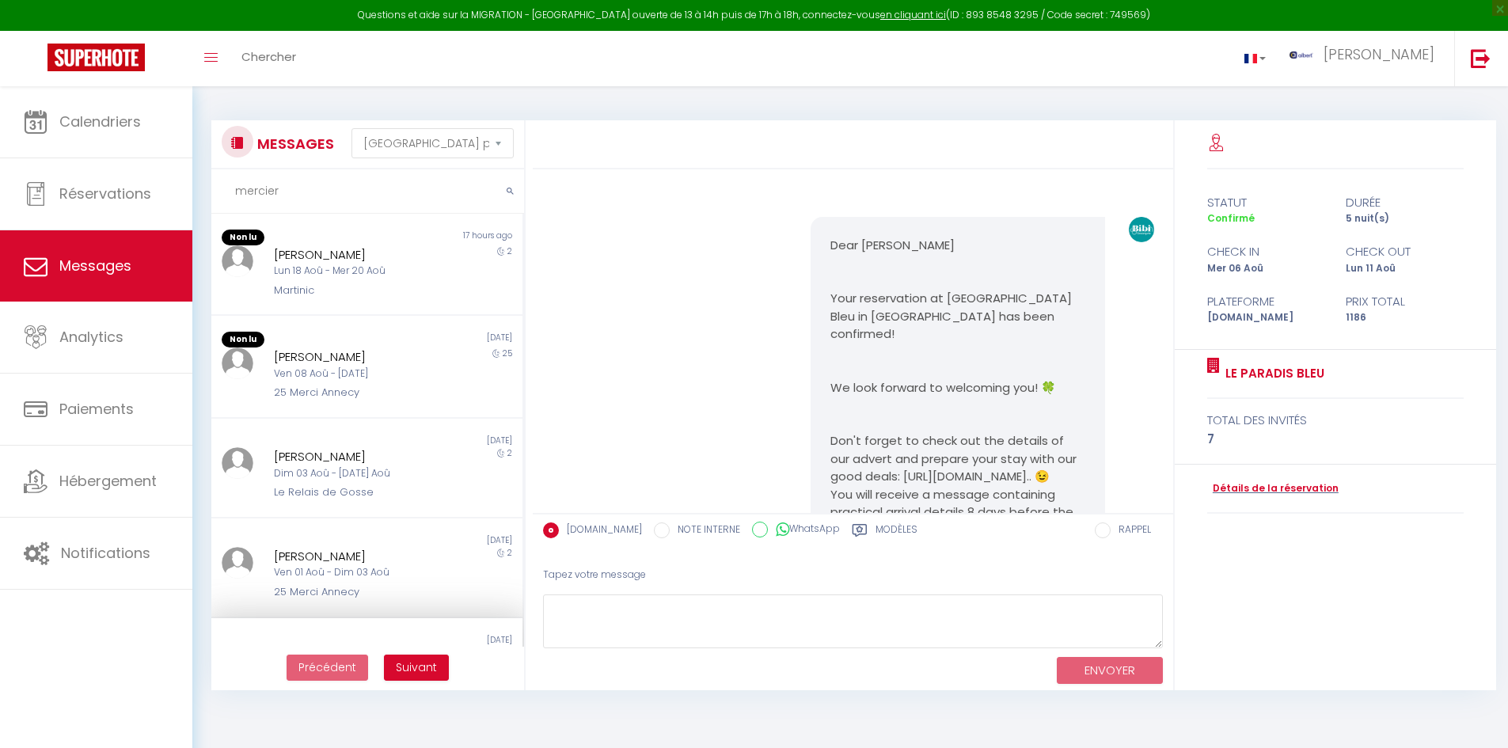
select select "message"
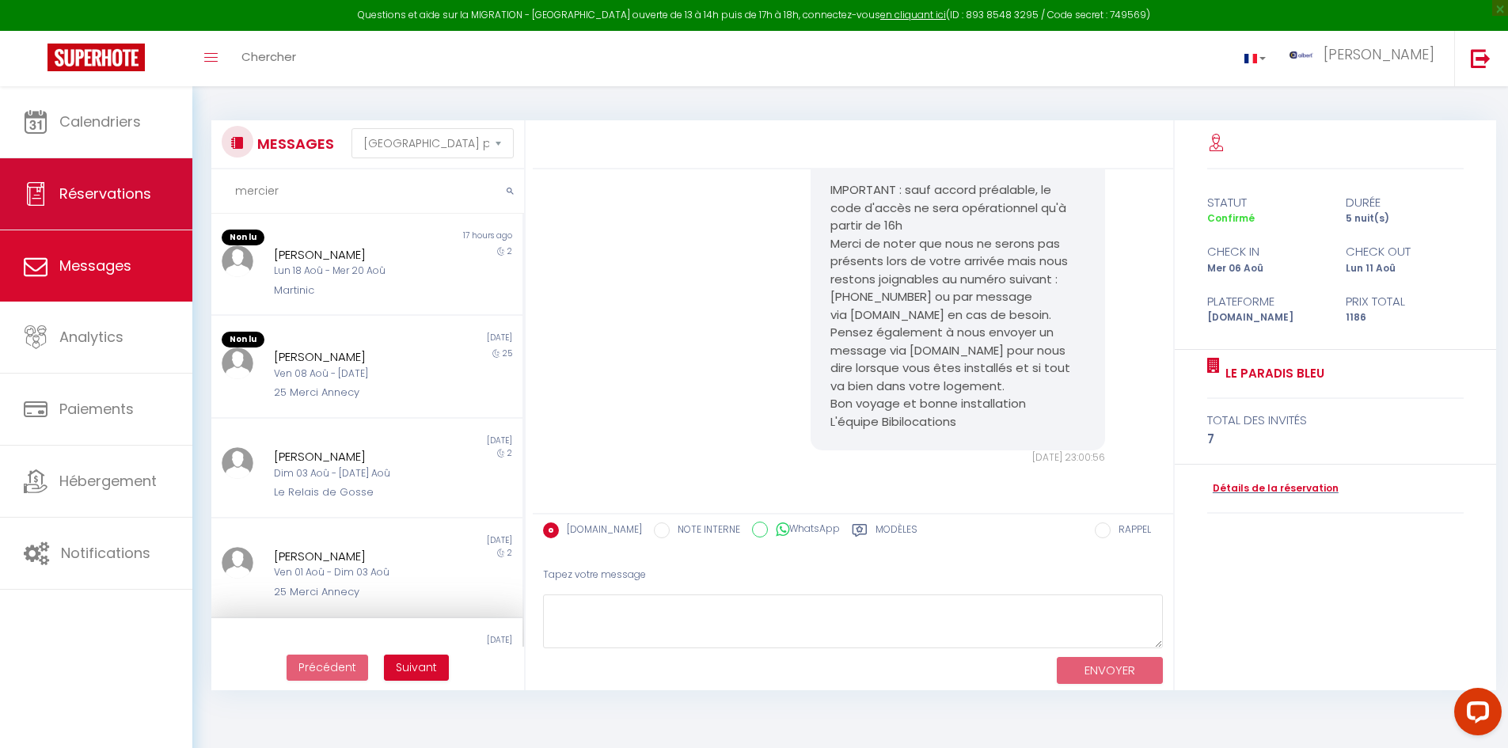
drag, startPoint x: 220, startPoint y: 197, endPoint x: 154, endPoint y: 194, distance: 65.8
click at [154, 194] on div "Questions et aide sur la MIGRATION - Salle Zoom ouverte de 13 à 14h puis de 17h…" at bounding box center [754, 397] width 1508 height 623
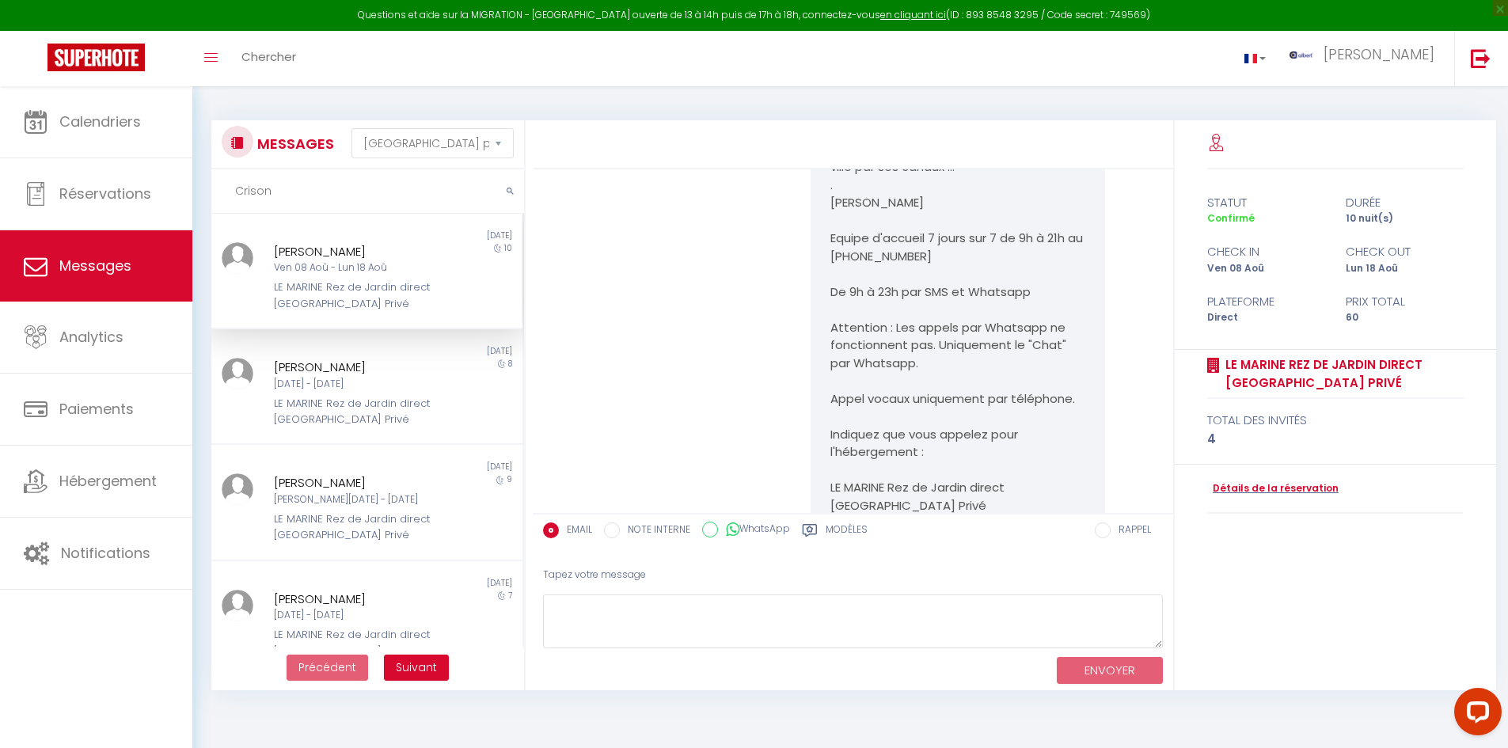
scroll to position [6695, 0]
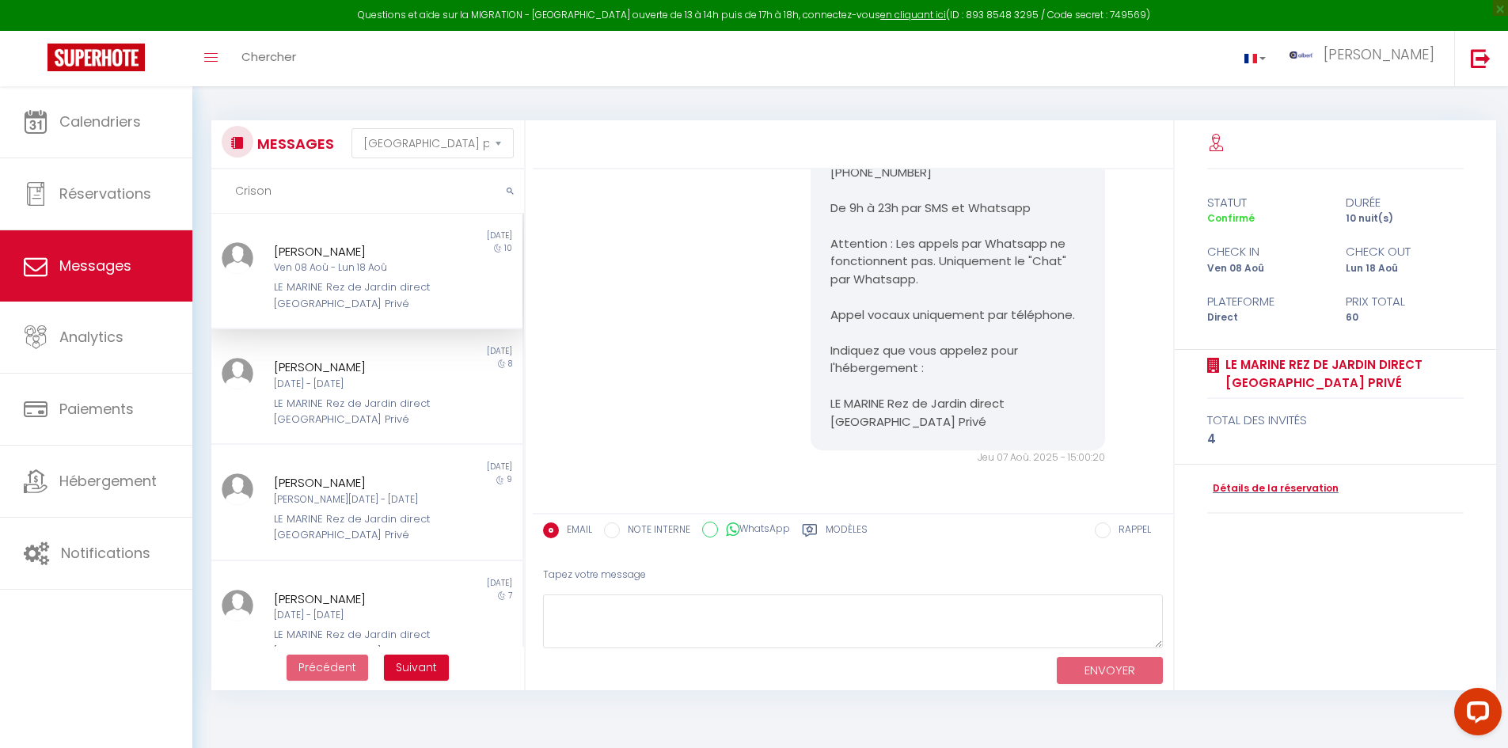
drag, startPoint x: 286, startPoint y: 184, endPoint x: 220, endPoint y: 193, distance: 67.2
click at [220, 193] on input "Crison" at bounding box center [367, 191] width 313 height 44
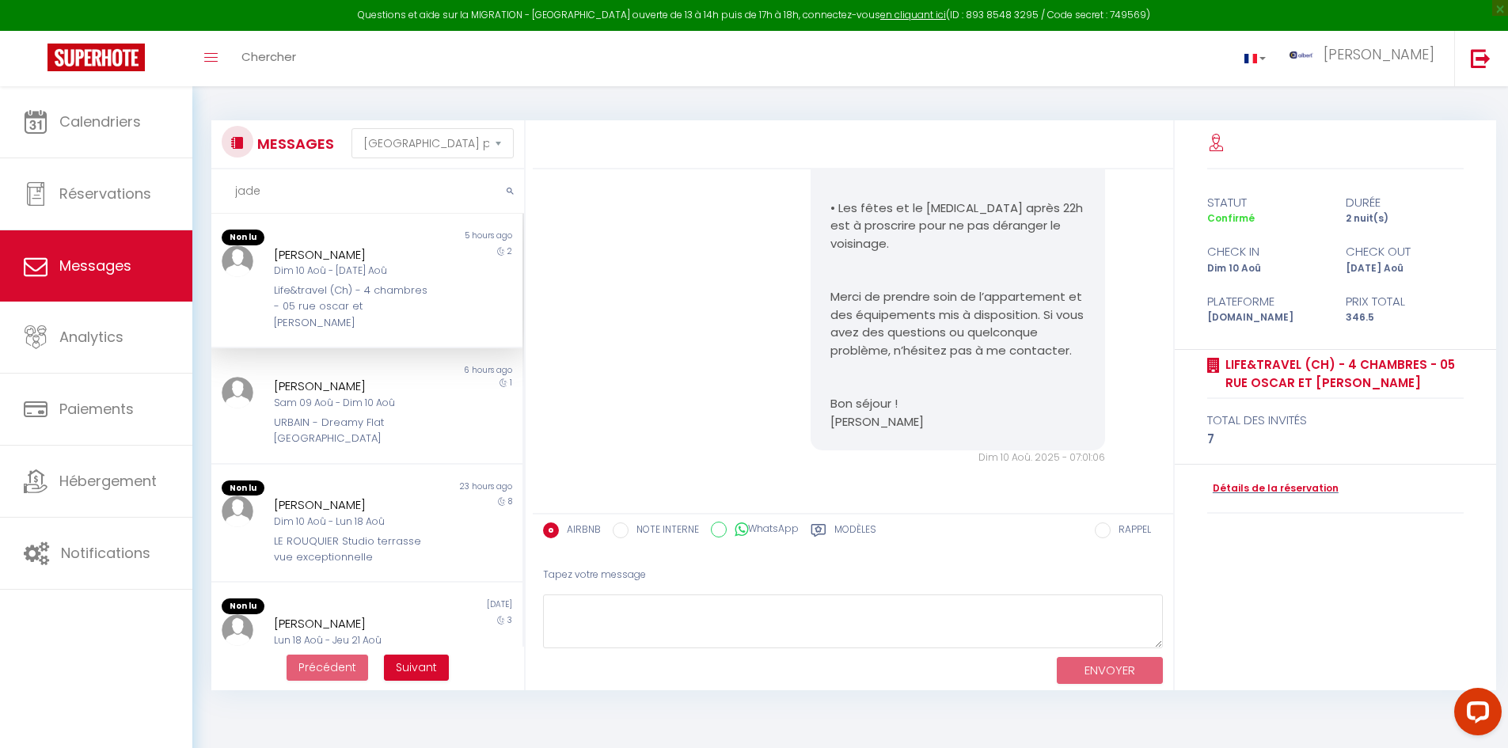
scroll to position [2093, 0]
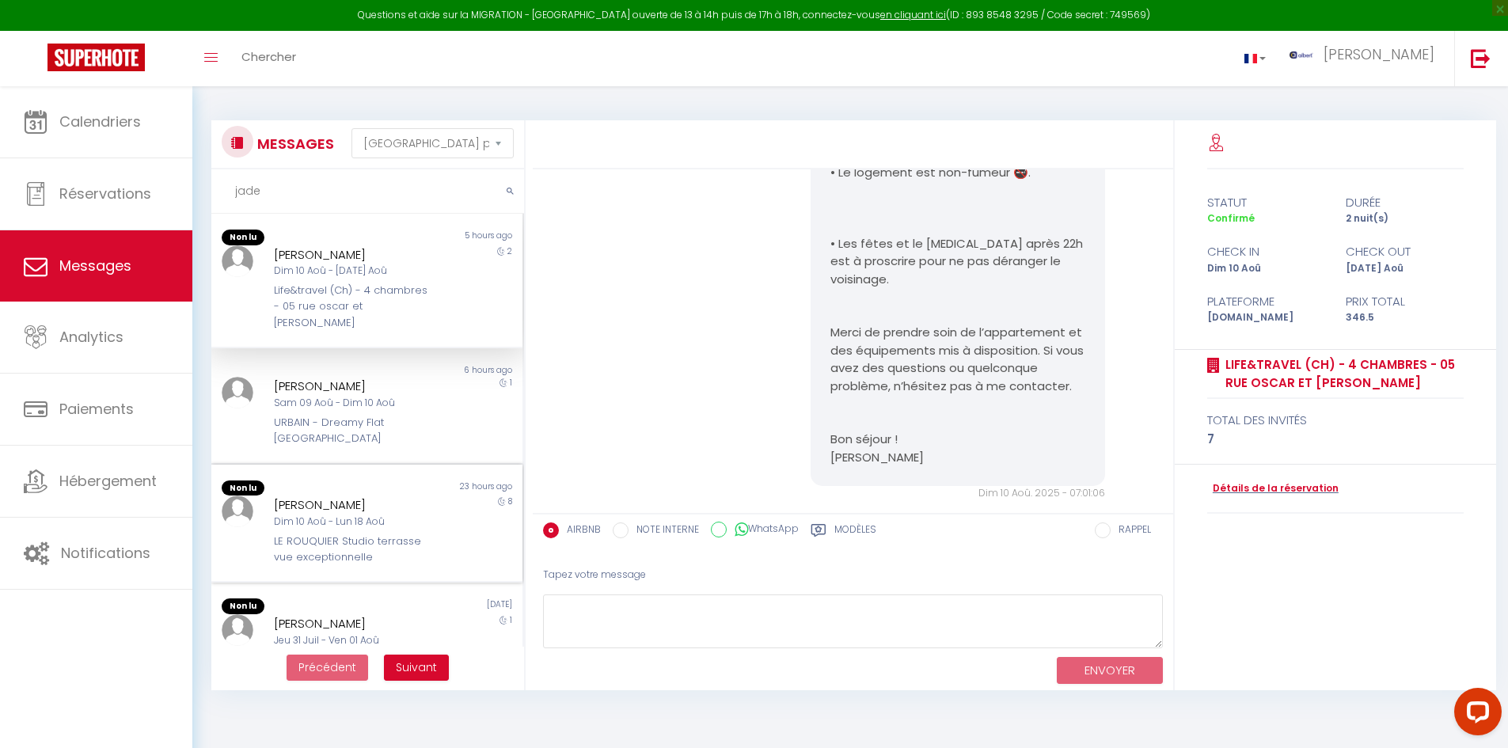
type input "jade"
click at [411, 514] on div "Dim 10 Aoû - Lun 18 Aoû" at bounding box center [354, 521] width 161 height 15
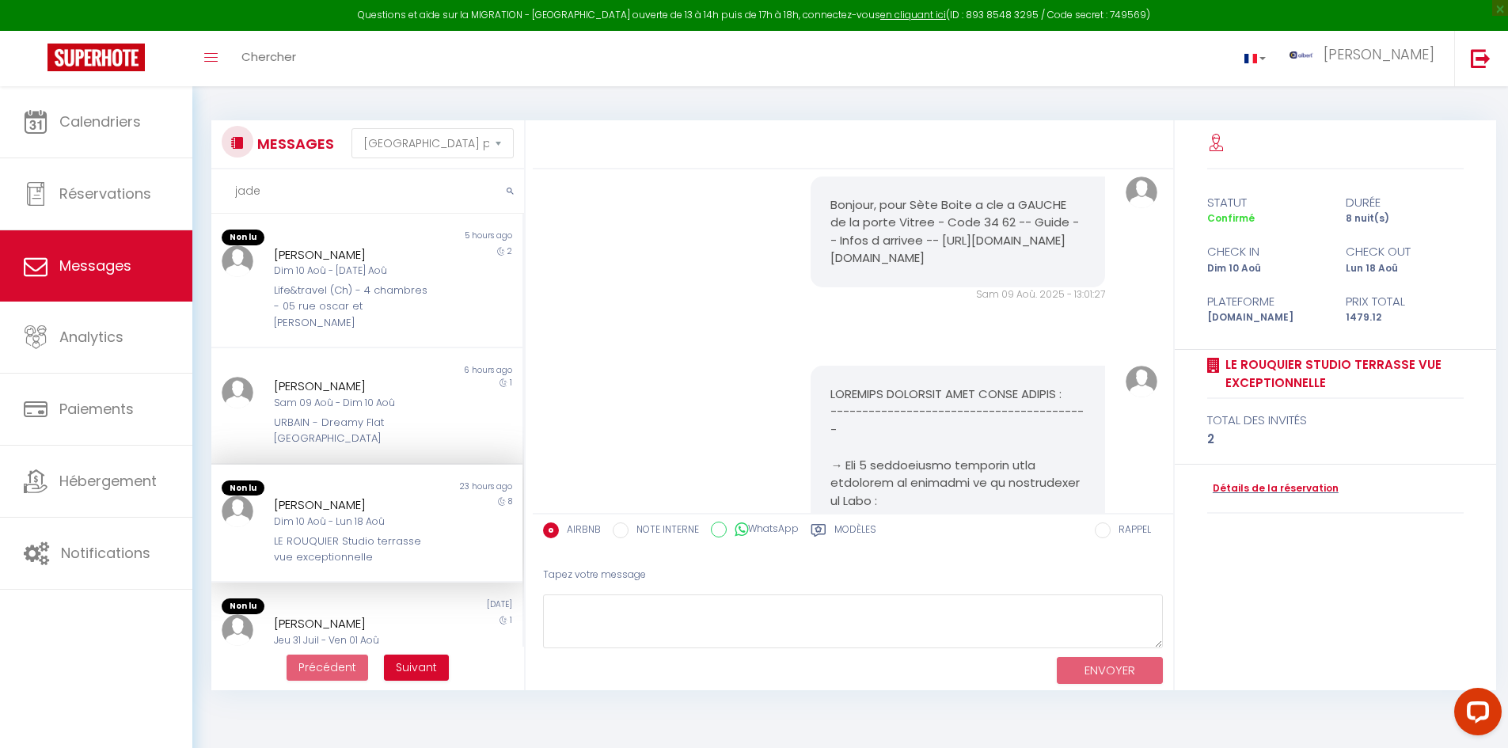
scroll to position [6311, 0]
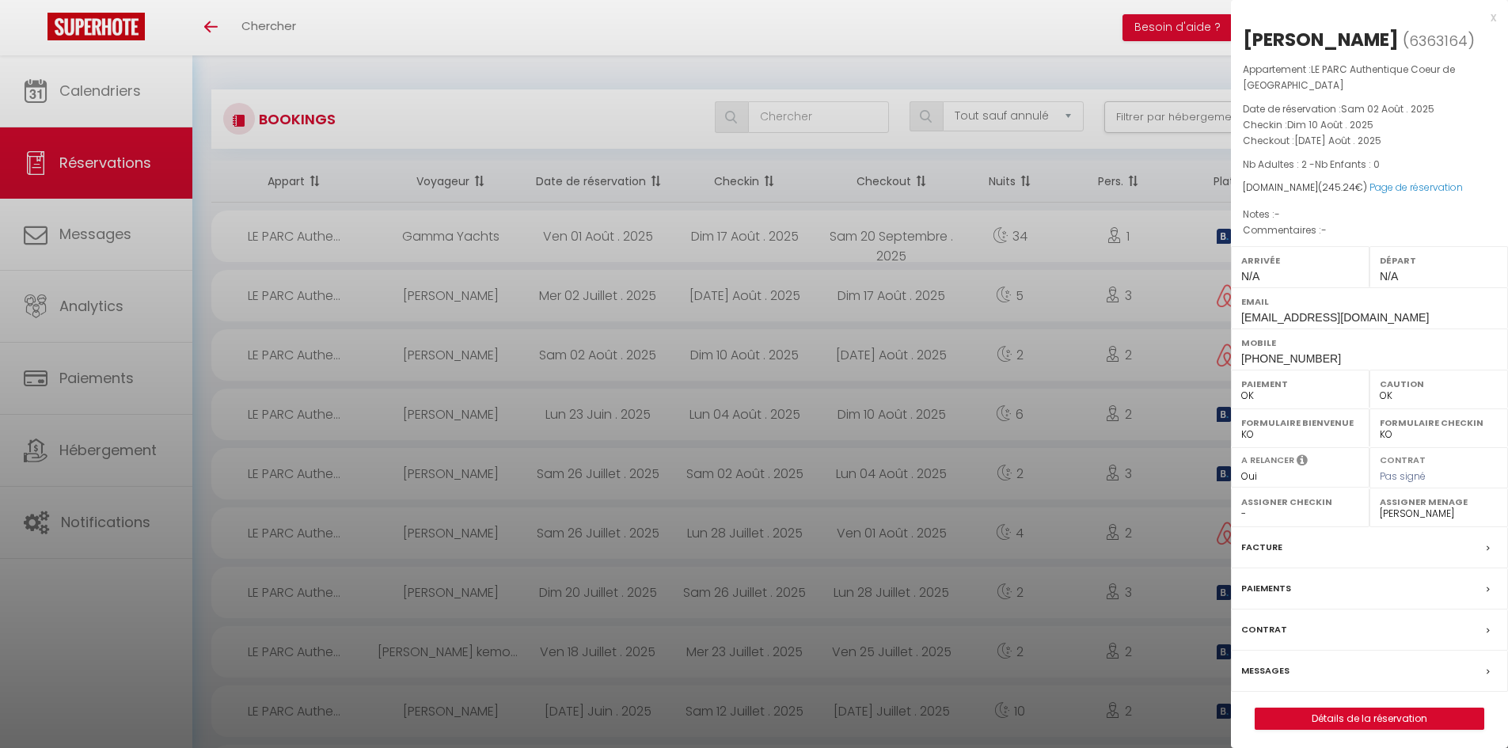
select select "not_cancelled"
select select "0"
select select "44452"
drag, startPoint x: 1338, startPoint y: 355, endPoint x: 1237, endPoint y: 362, distance: 101.6
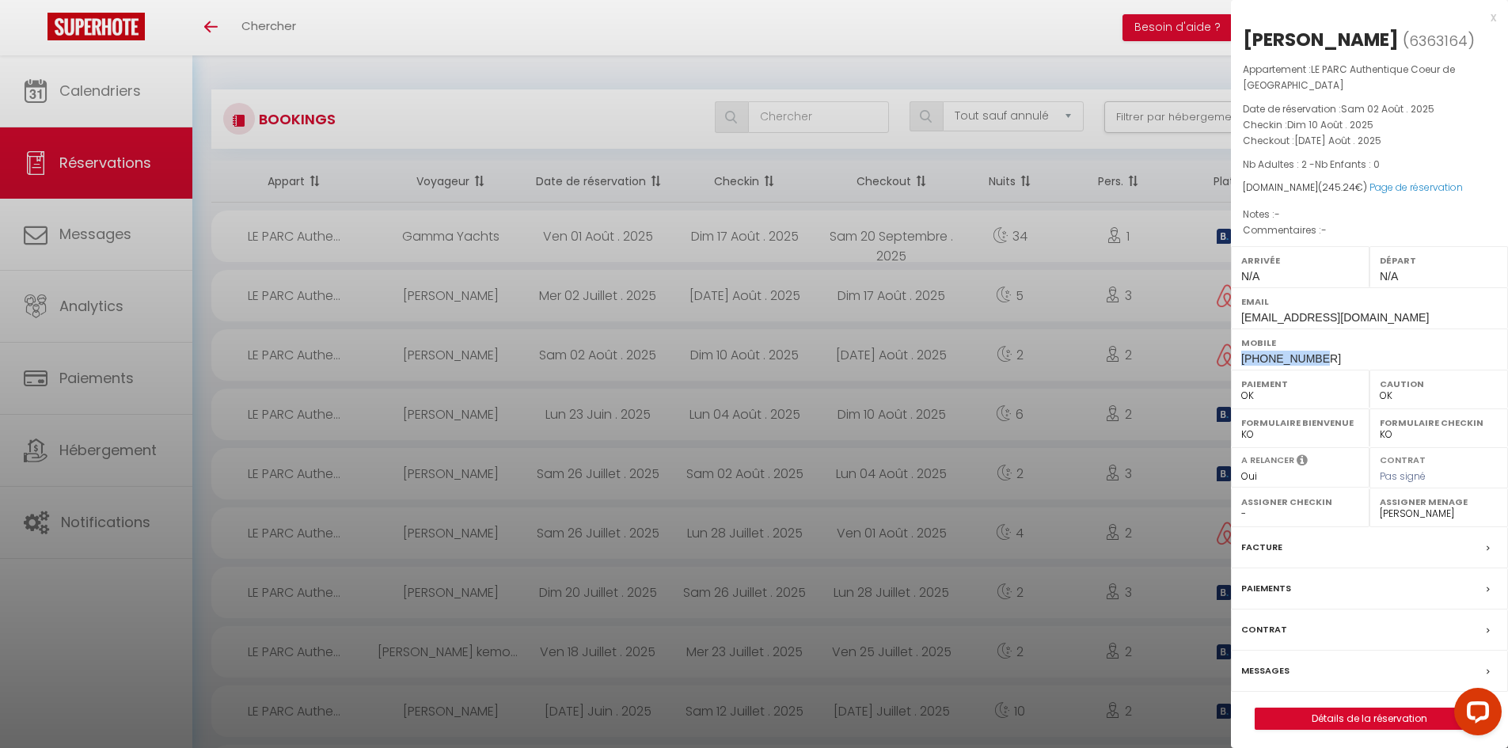
click at [1237, 362] on div "Mobile +33771751403" at bounding box center [1369, 348] width 277 height 41
copy span "+33771751403"
drag, startPoint x: 1375, startPoint y: 44, endPoint x: 1248, endPoint y: 50, distance: 127.6
click at [1248, 50] on div "[PERSON_NAME]" at bounding box center [1321, 39] width 156 height 25
copy div "Delphine Louis"
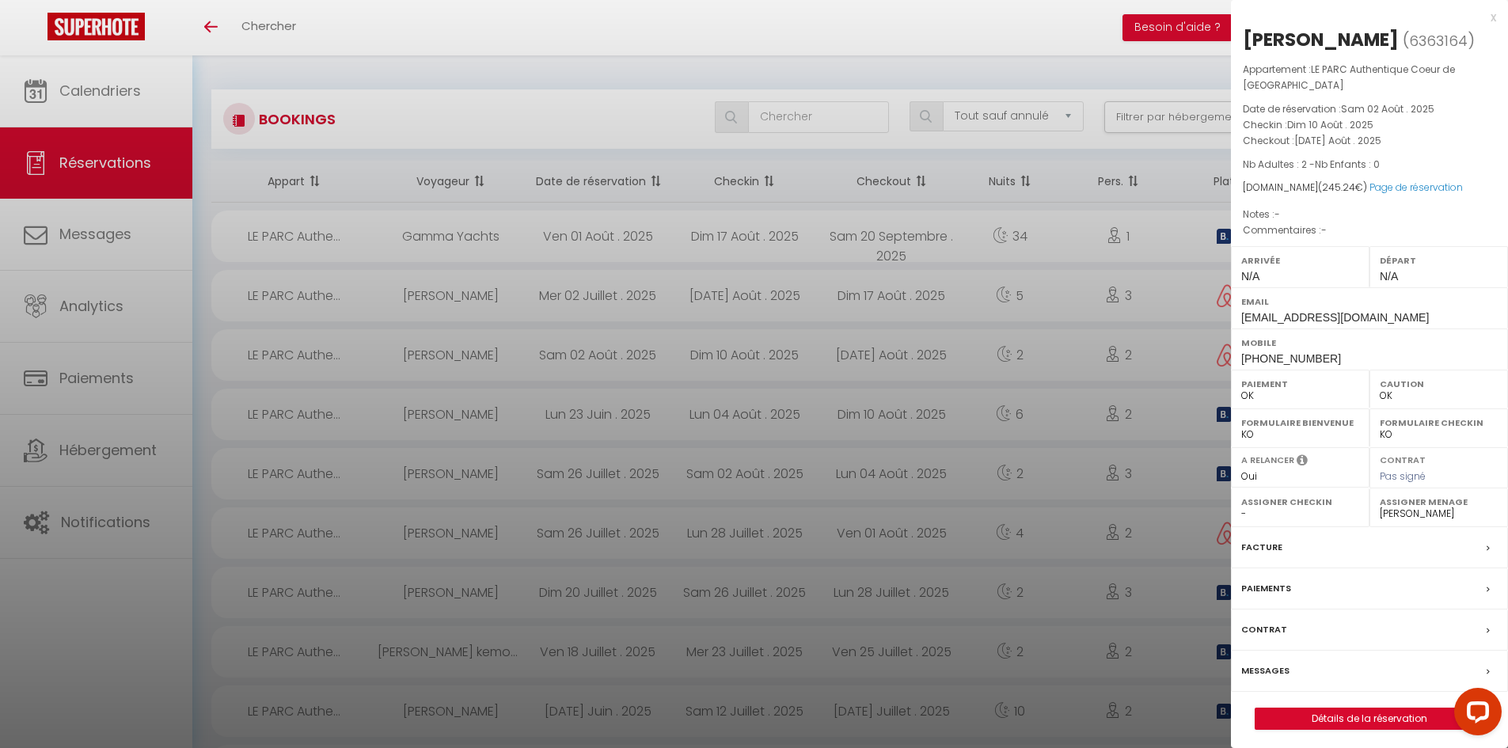
click at [1495, 13] on div "x" at bounding box center [1363, 17] width 265 height 19
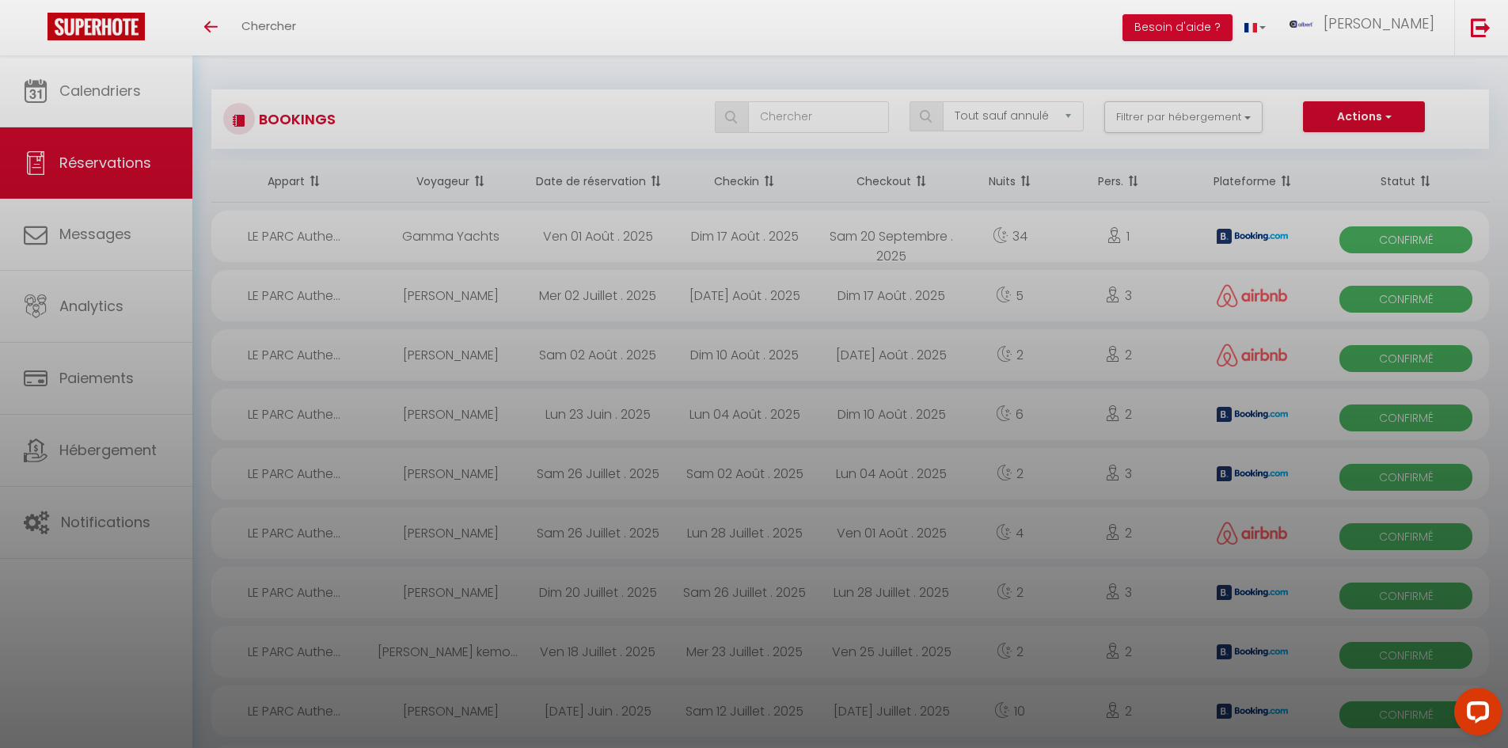
checkbox input "false"
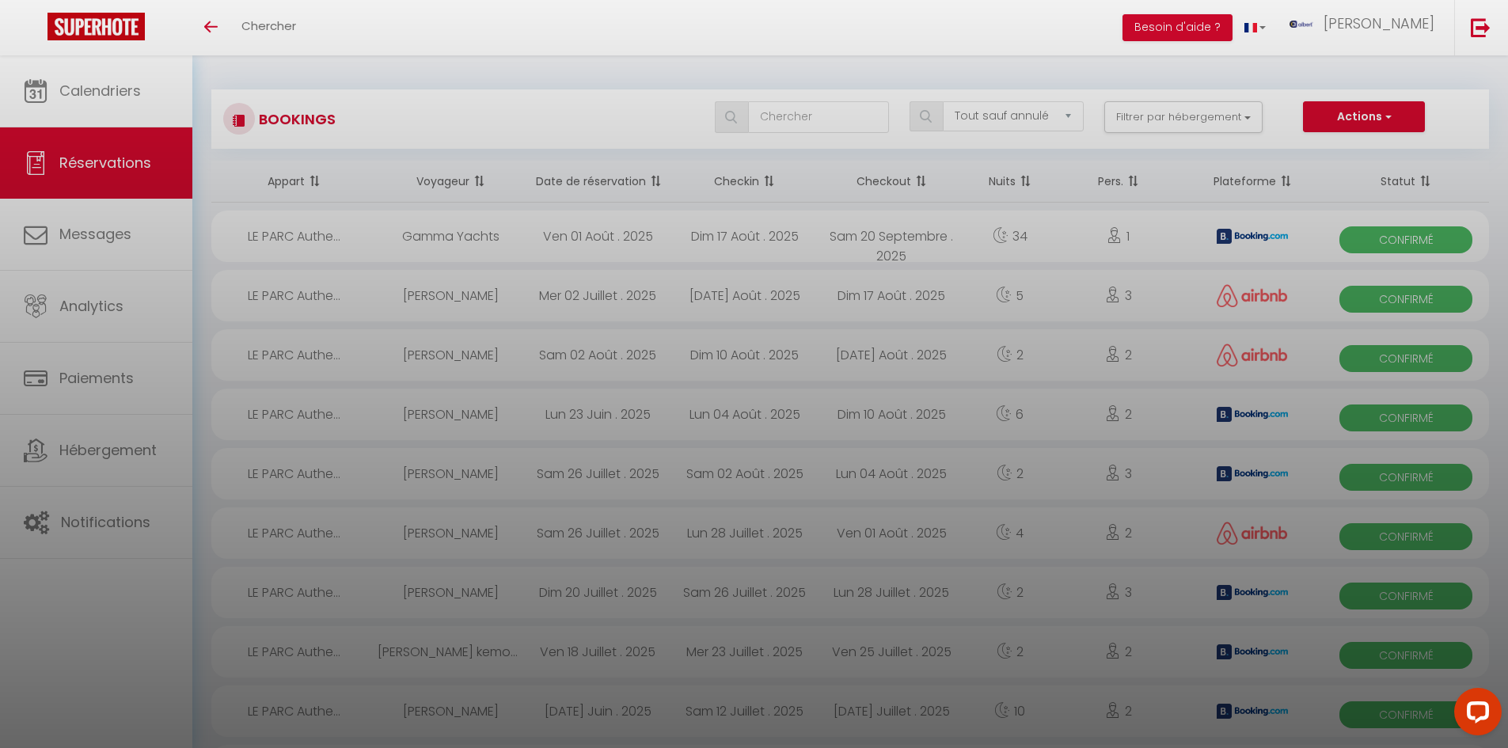
checkbox input "false"
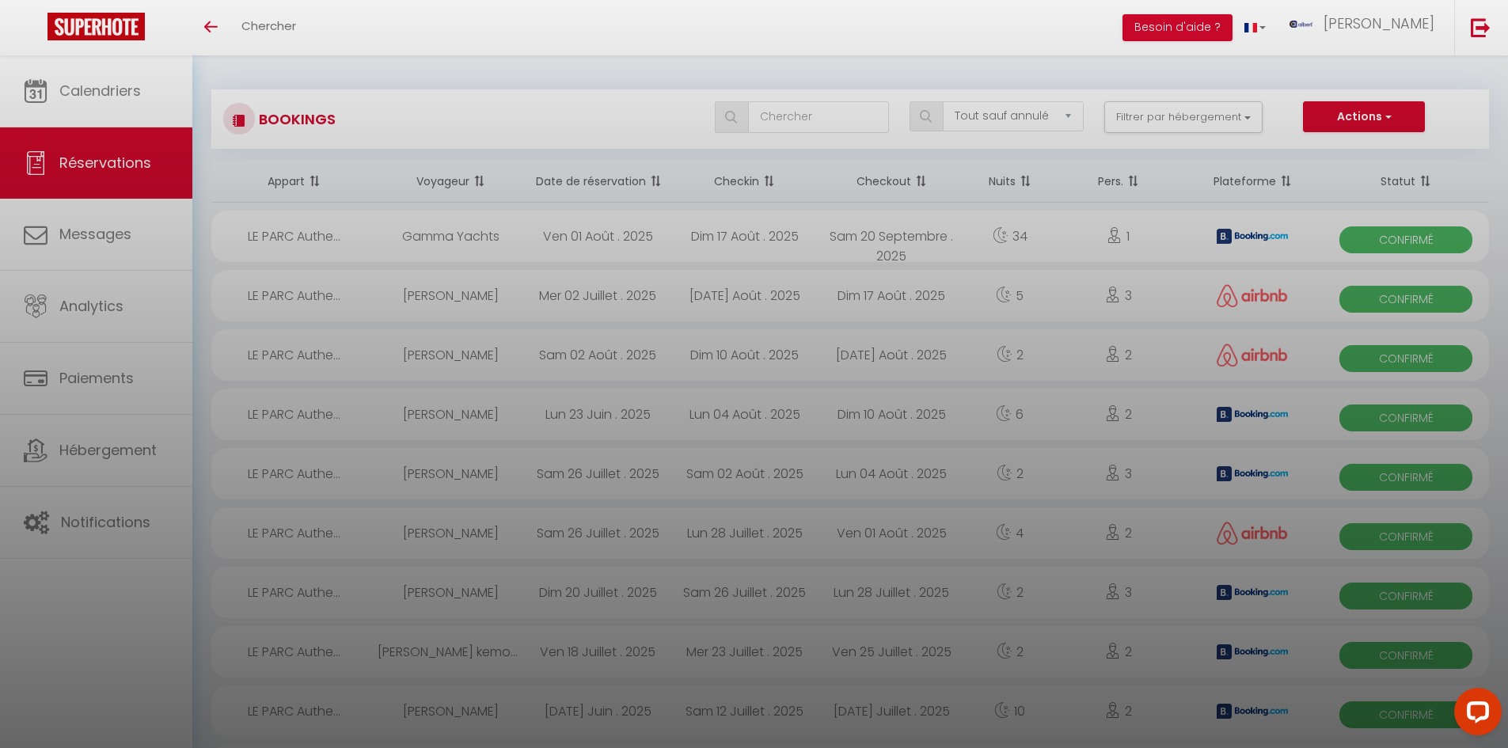
checkbox input "false"
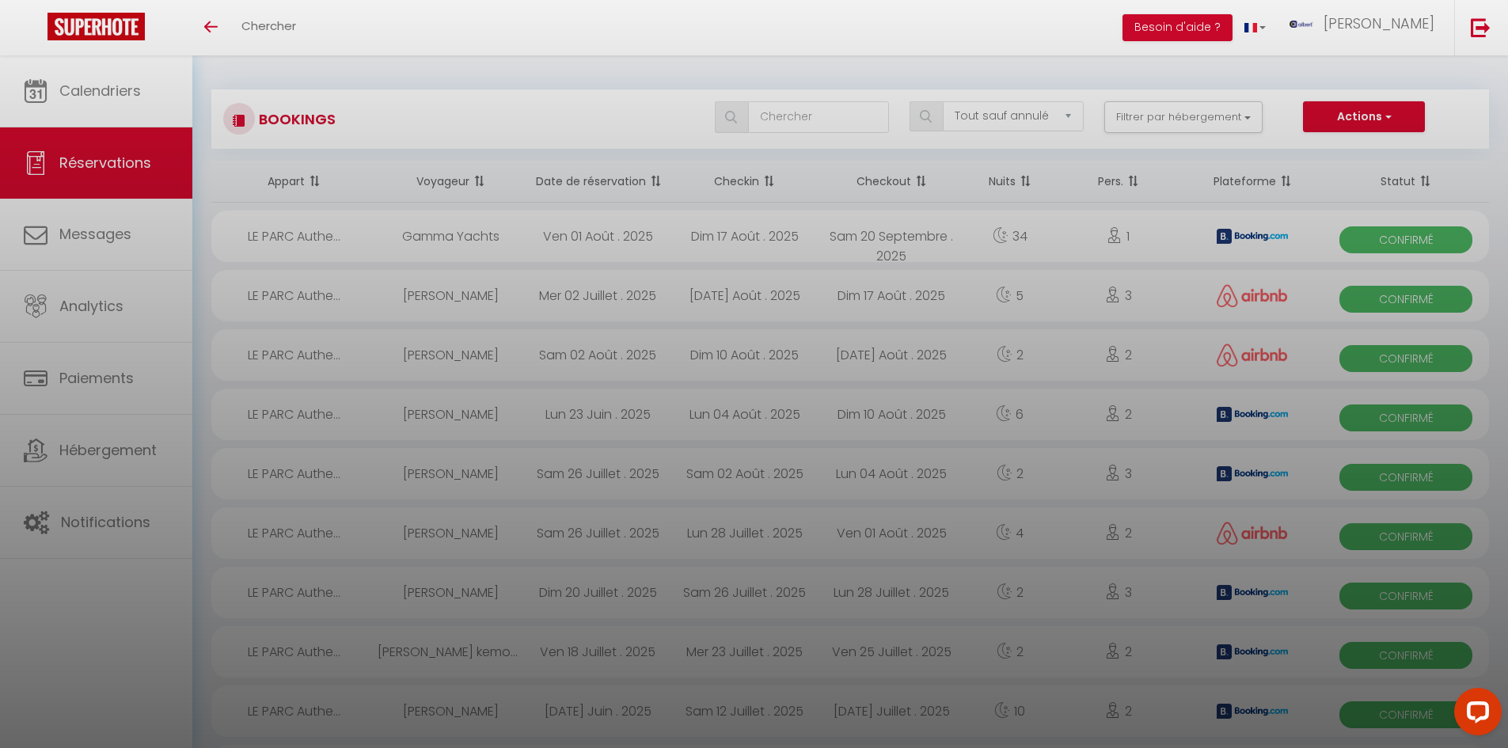
checkbox input "false"
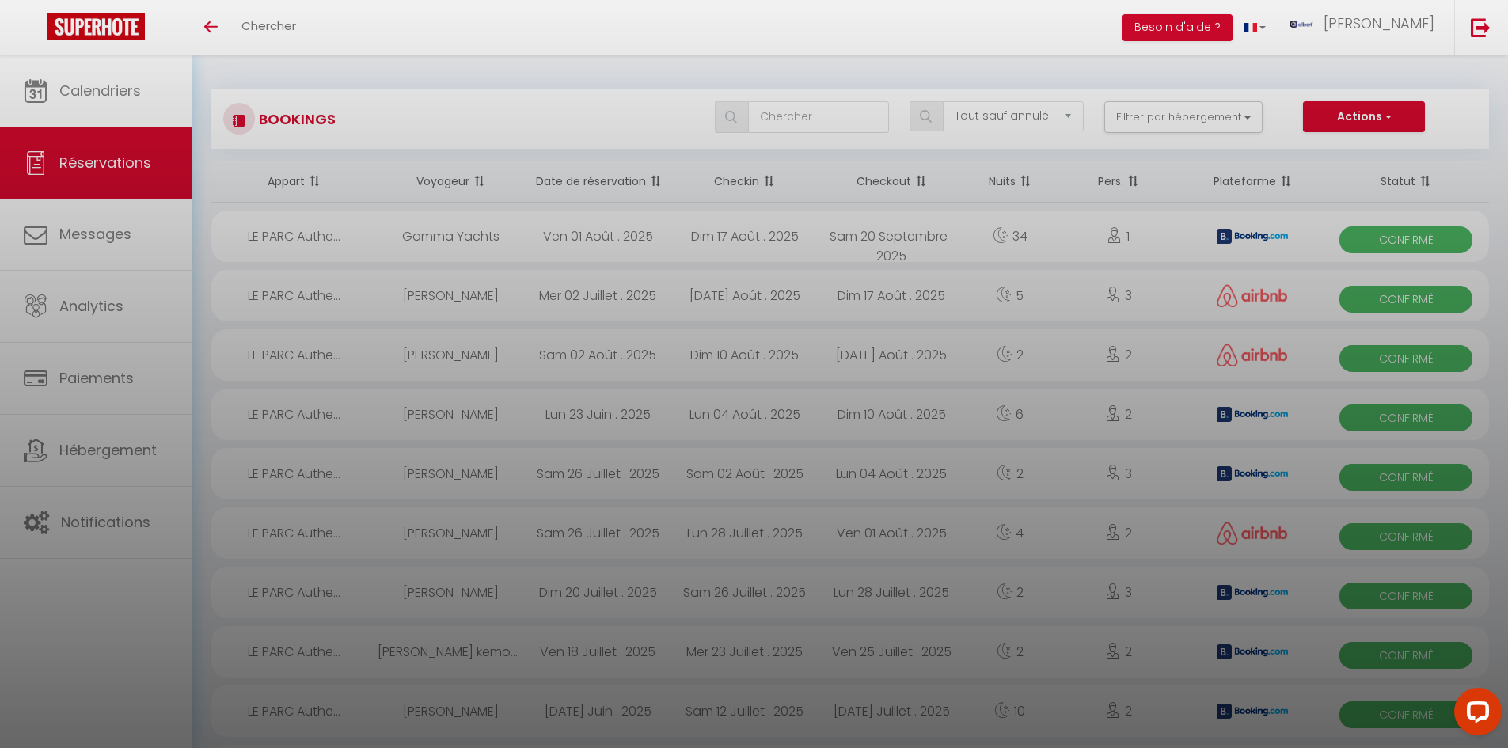
checkbox input "false"
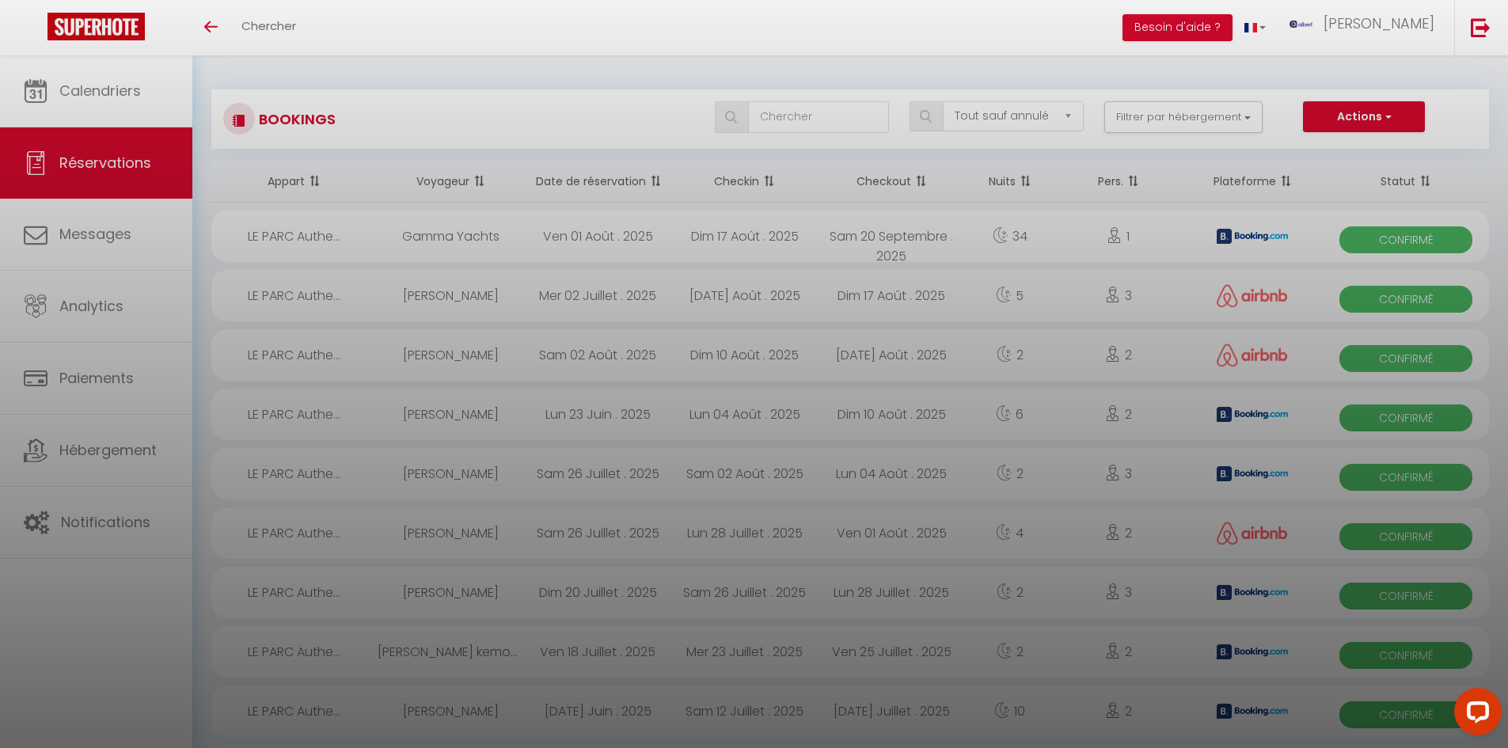
checkbox input "false"
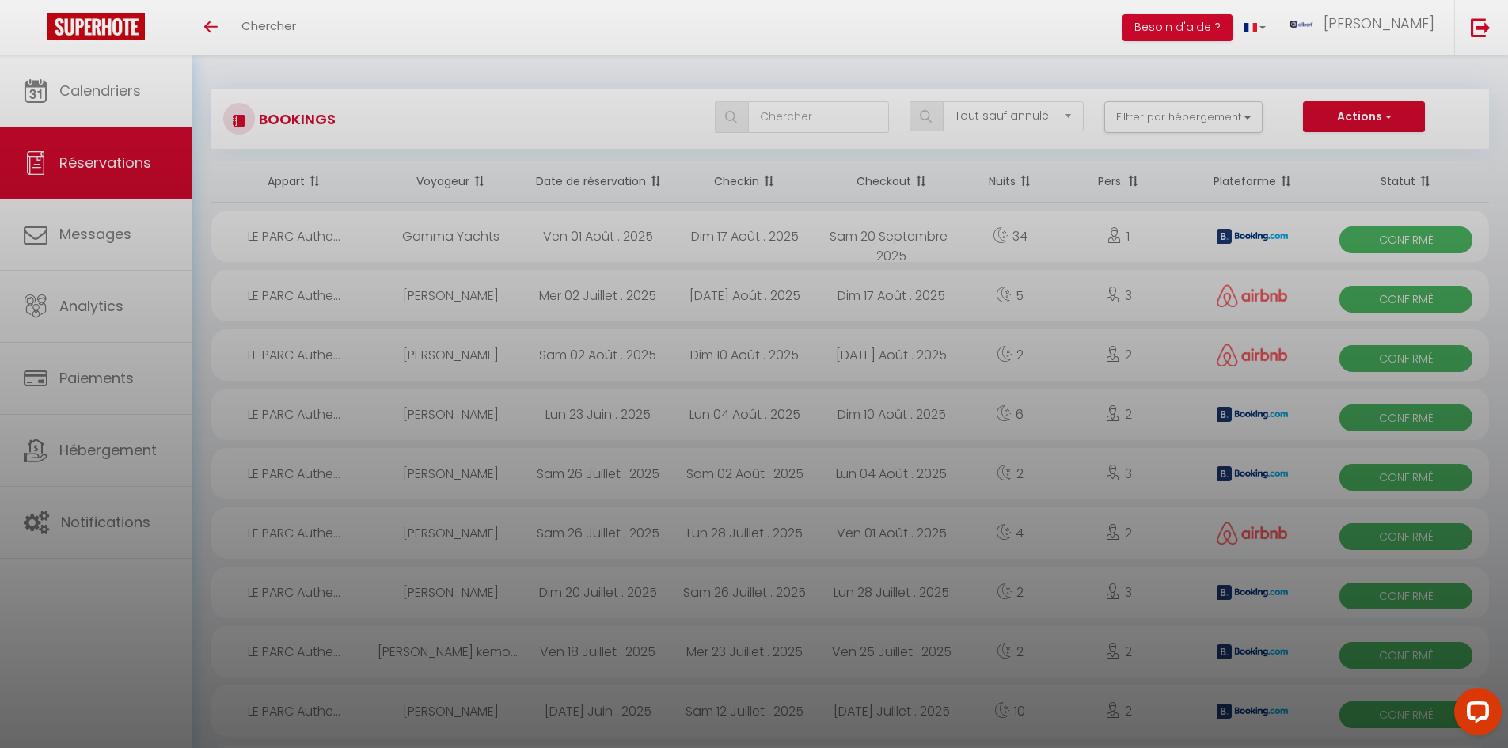
checkbox input "false"
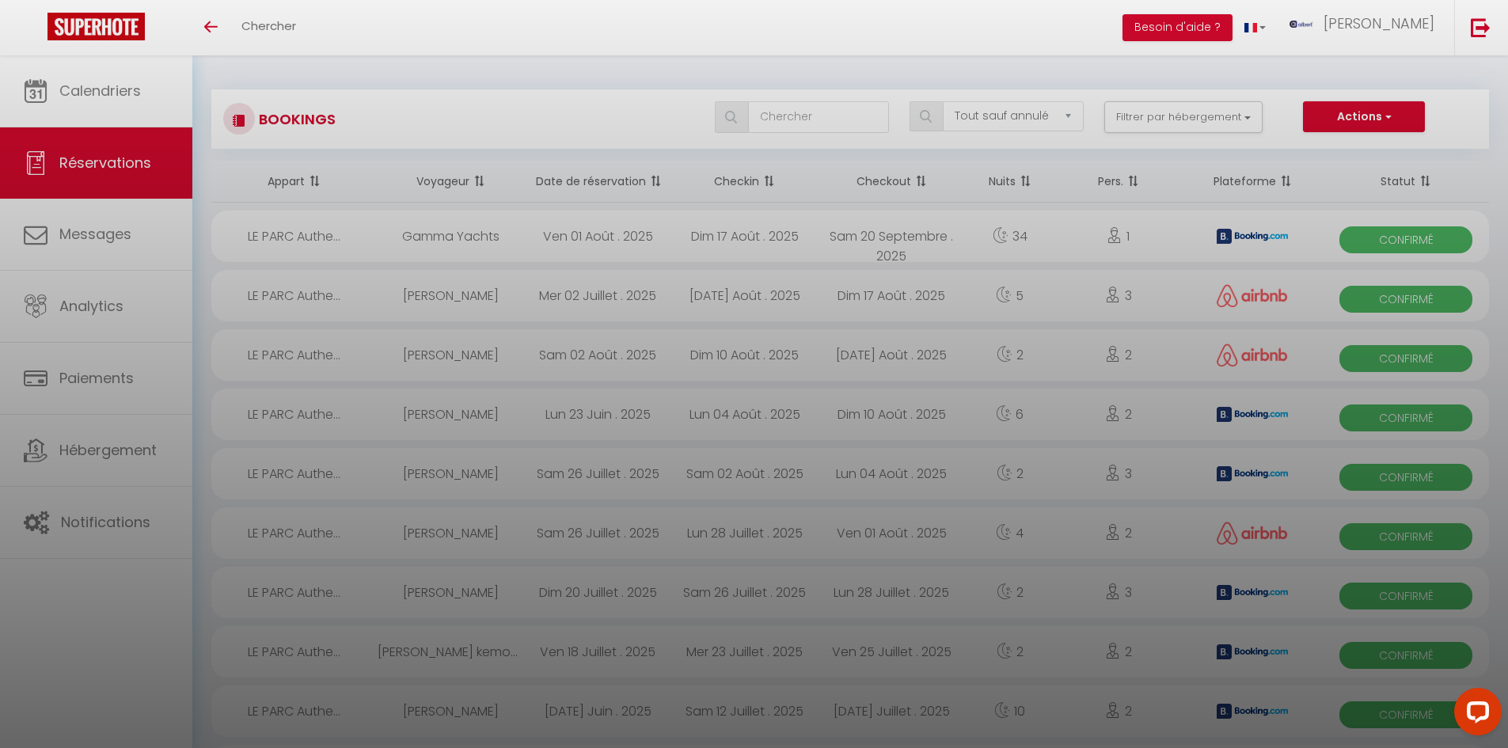
checkbox input "false"
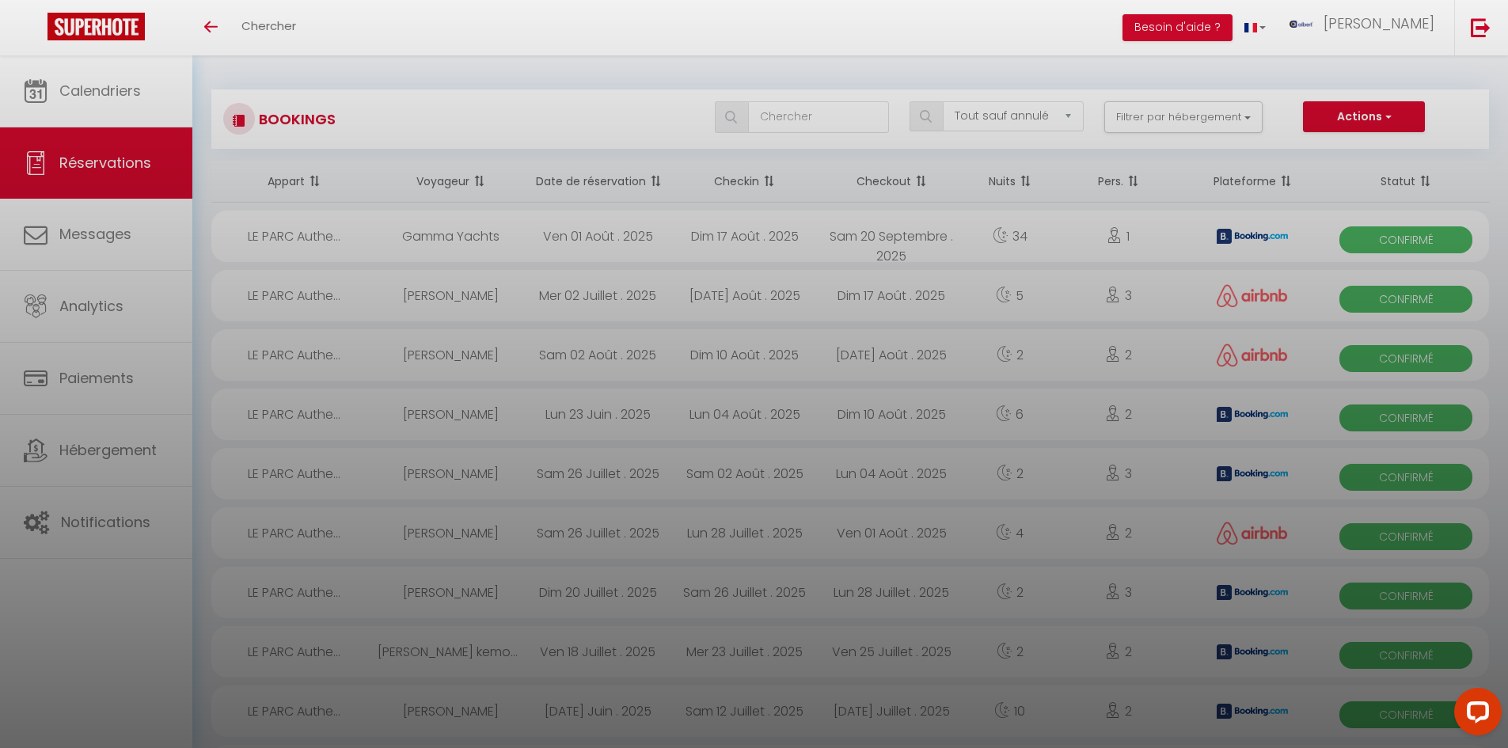
checkbox input "false"
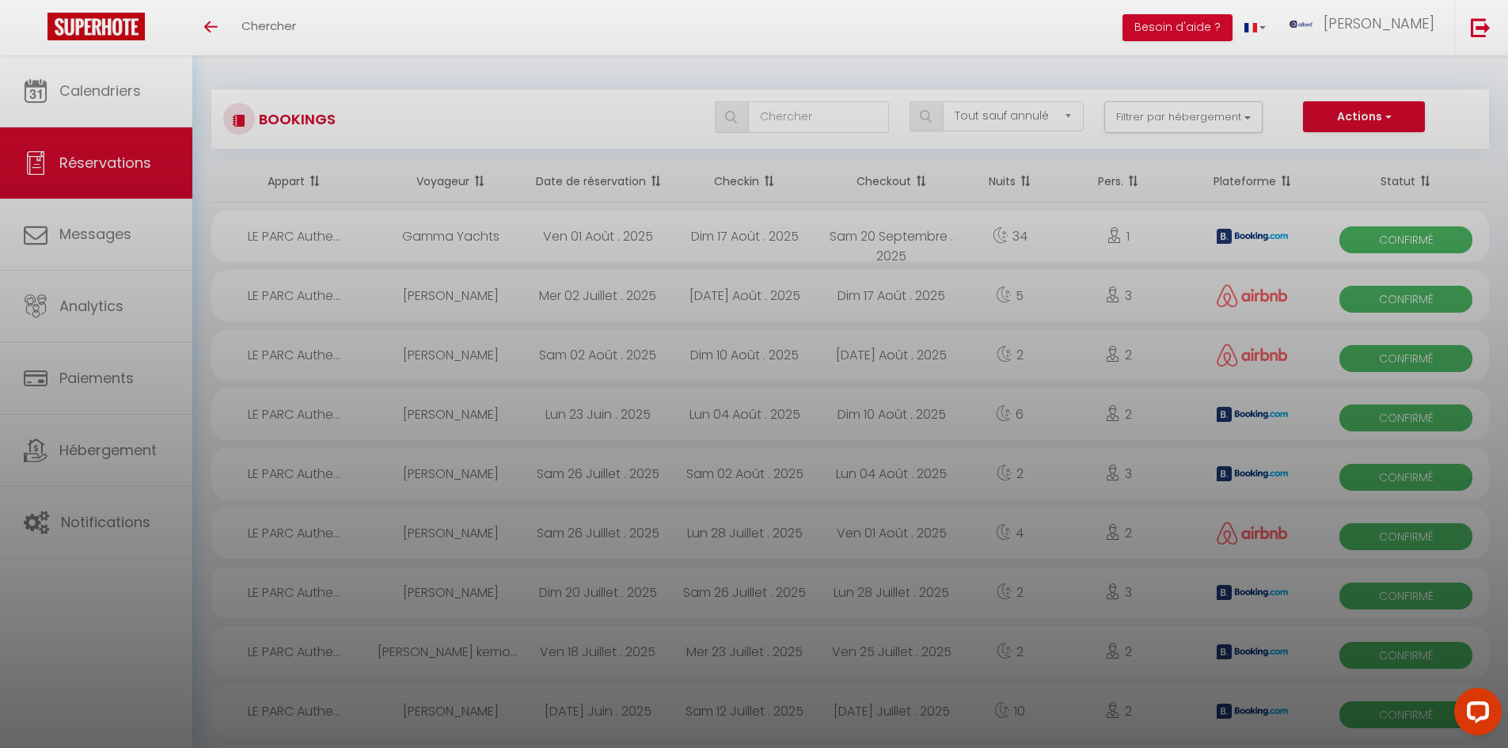
checkbox input "false"
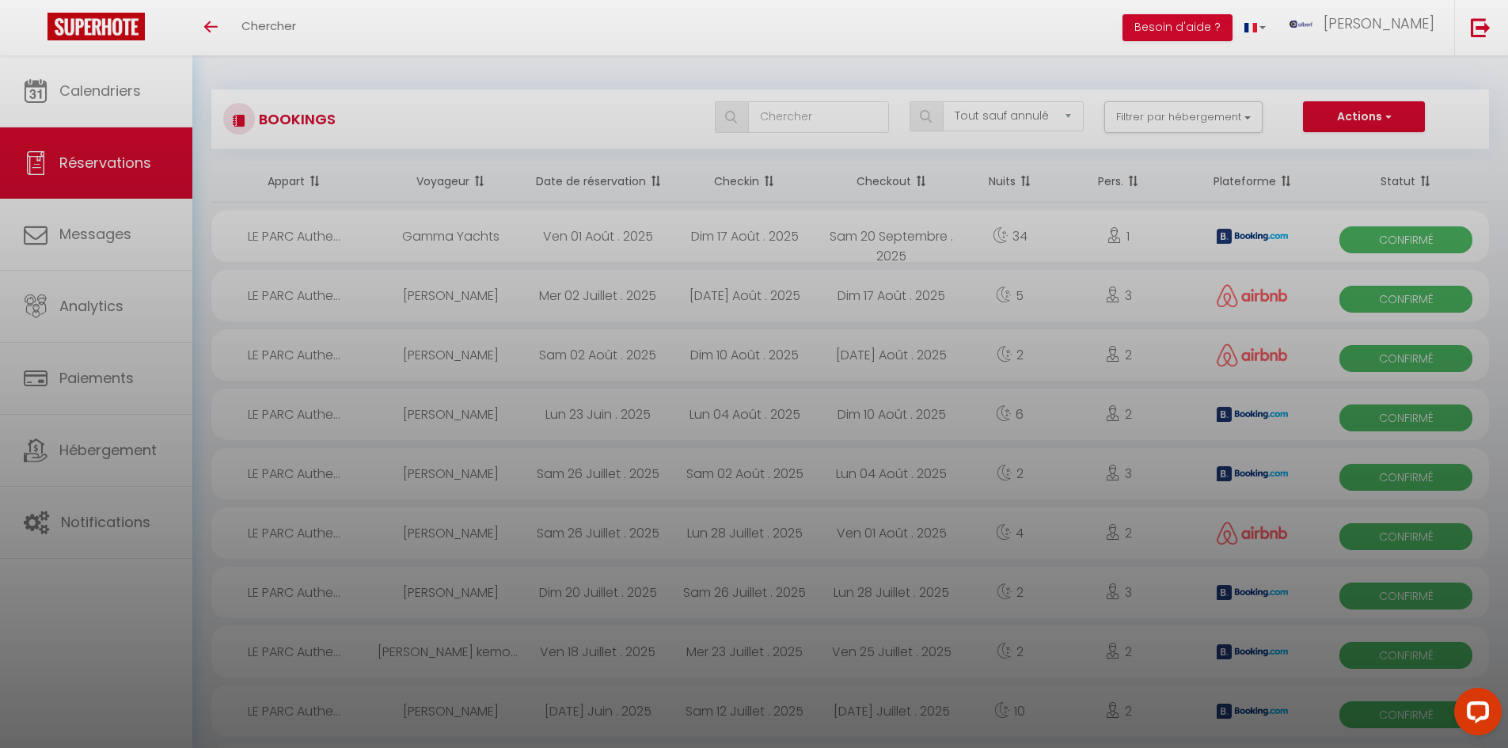
checkbox input "false"
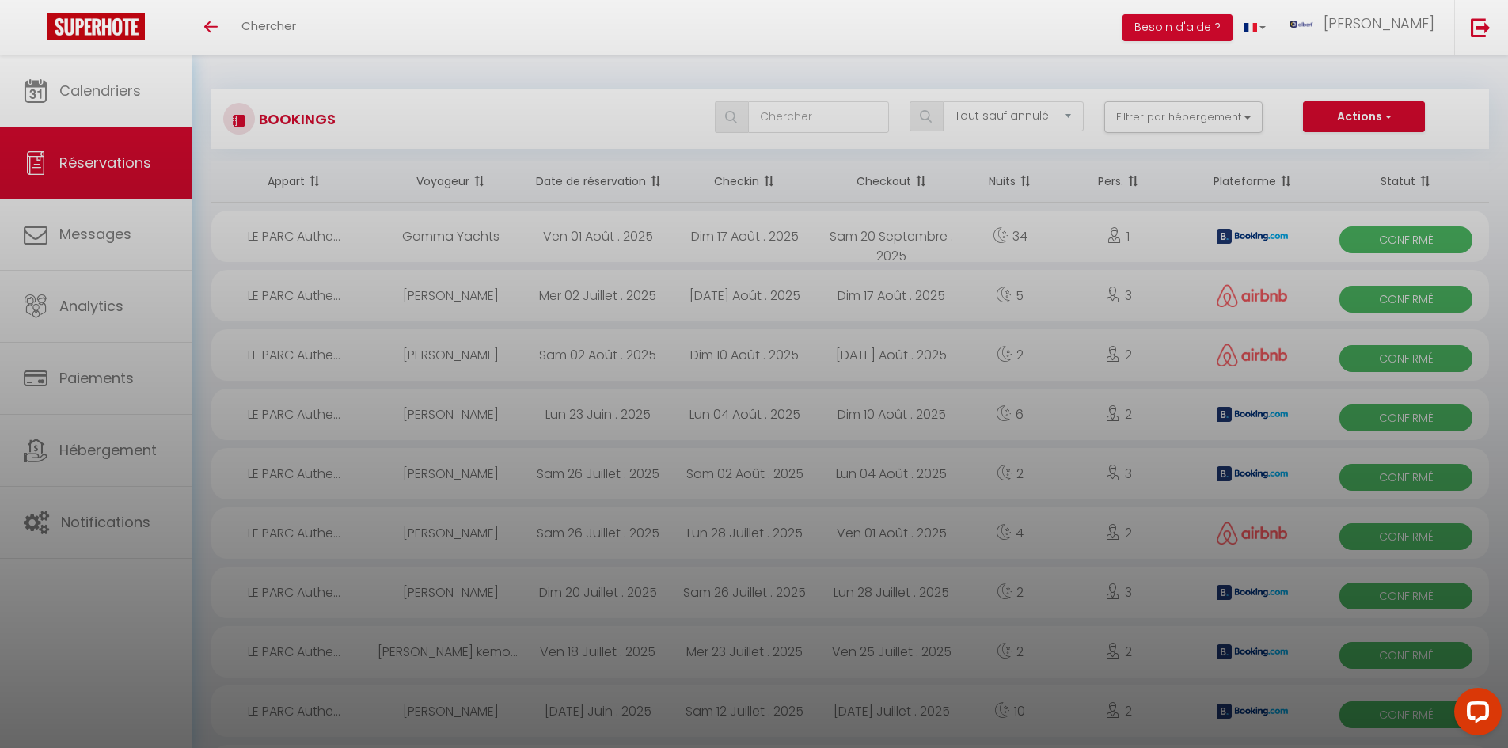
checkbox input "false"
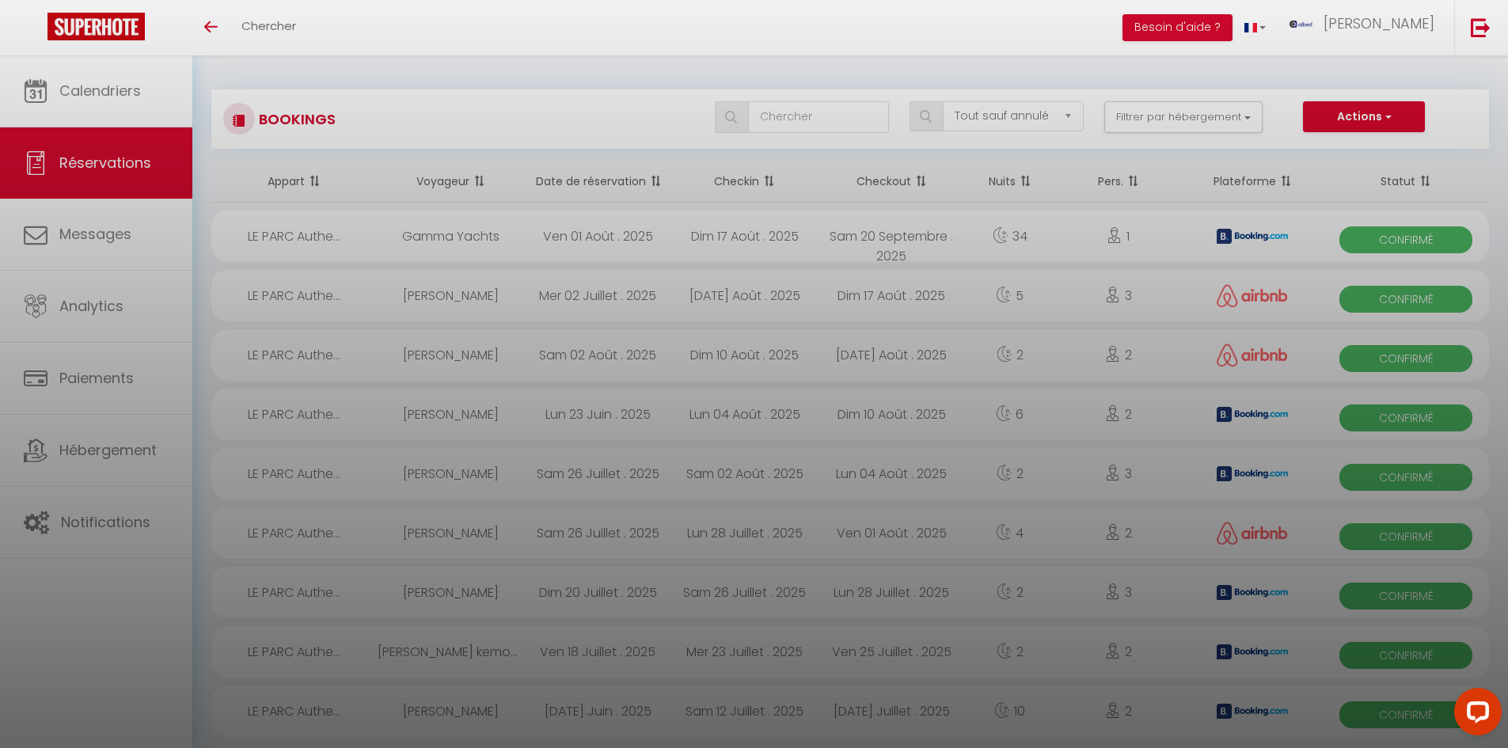
checkbox input "false"
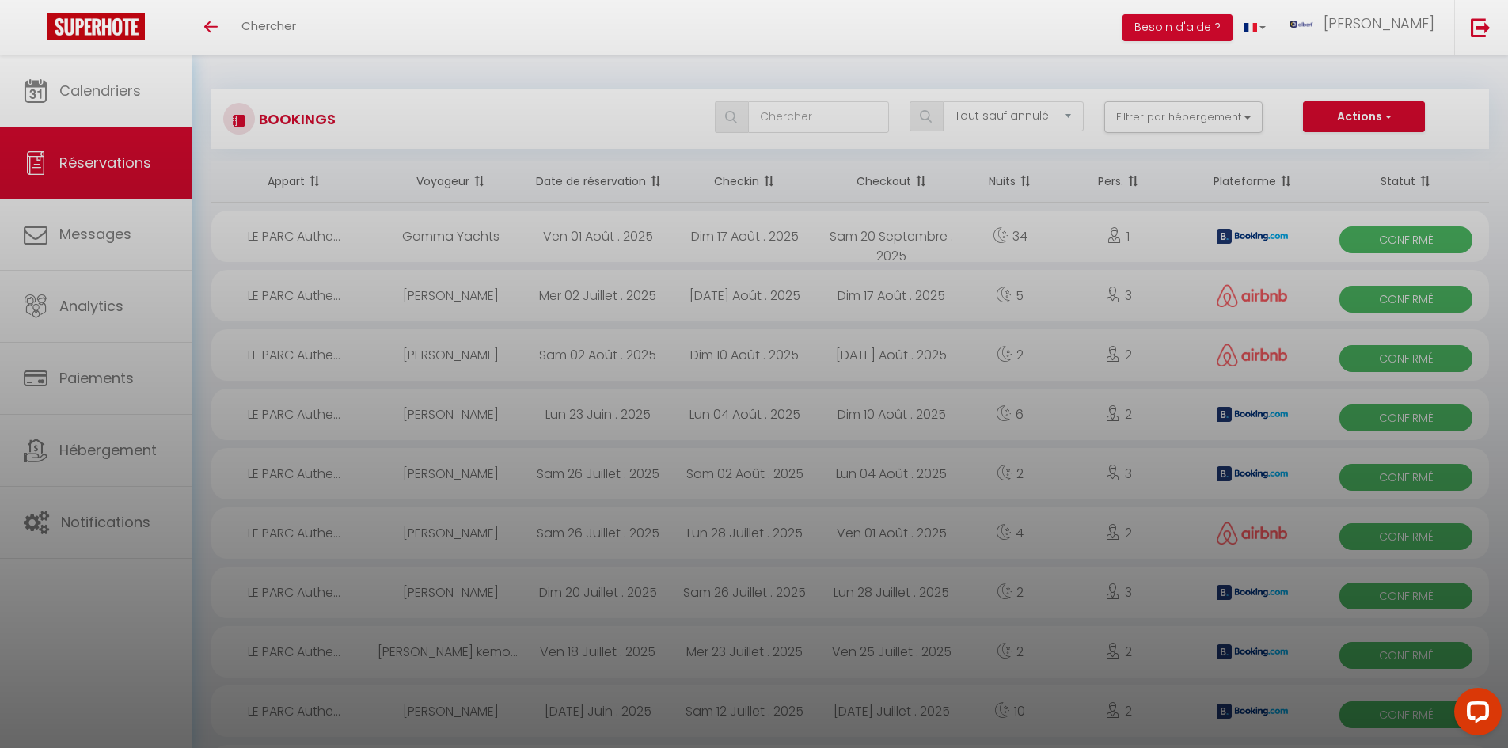
checkbox input "false"
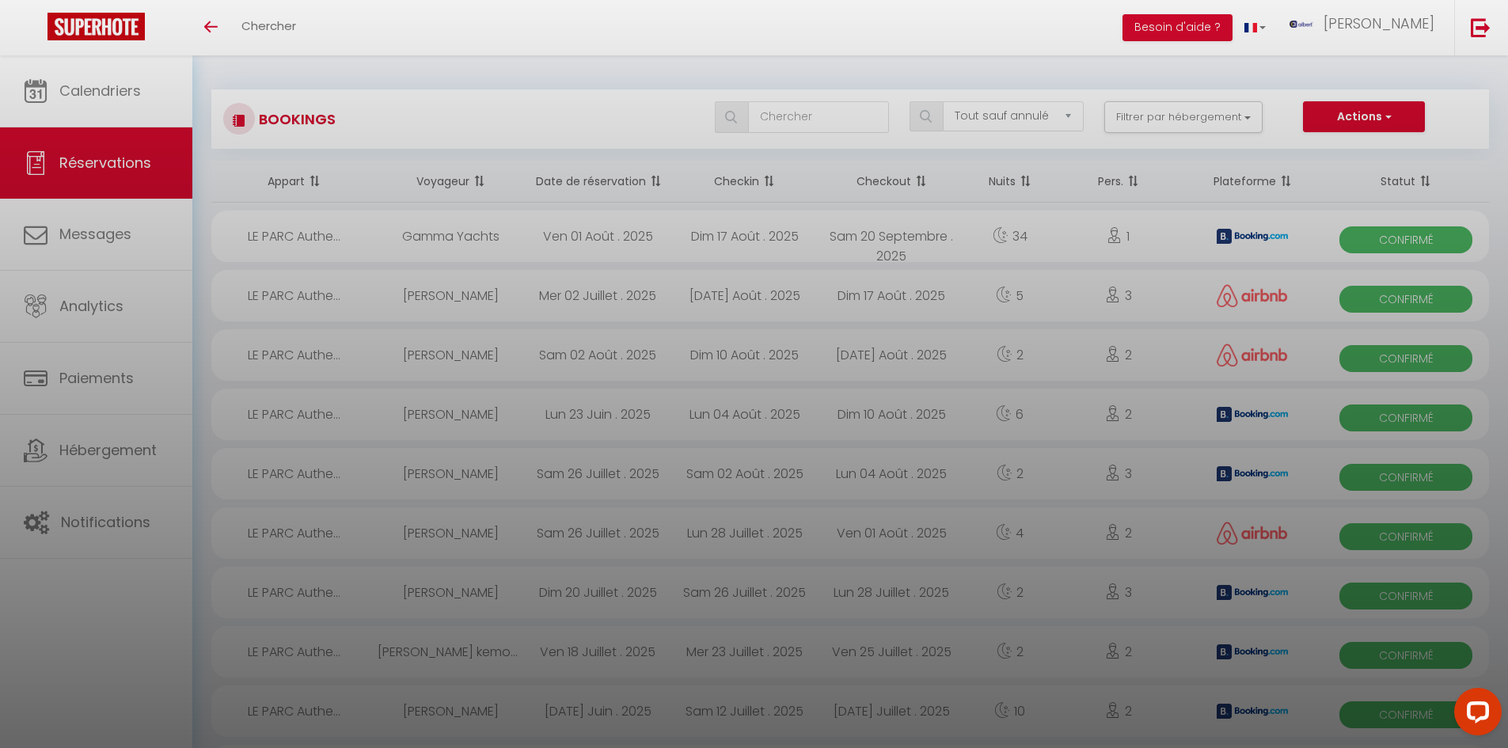
checkbox input "false"
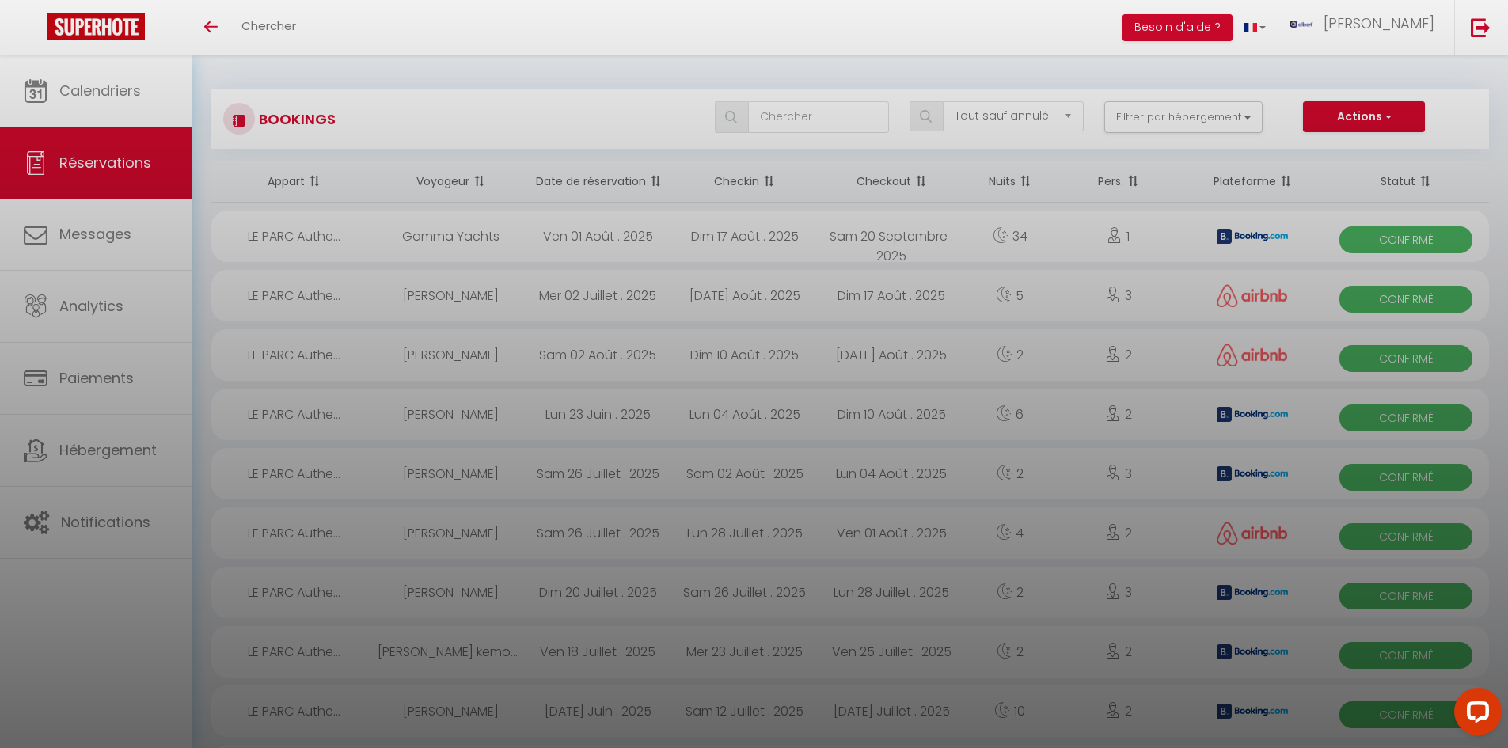
checkbox input "false"
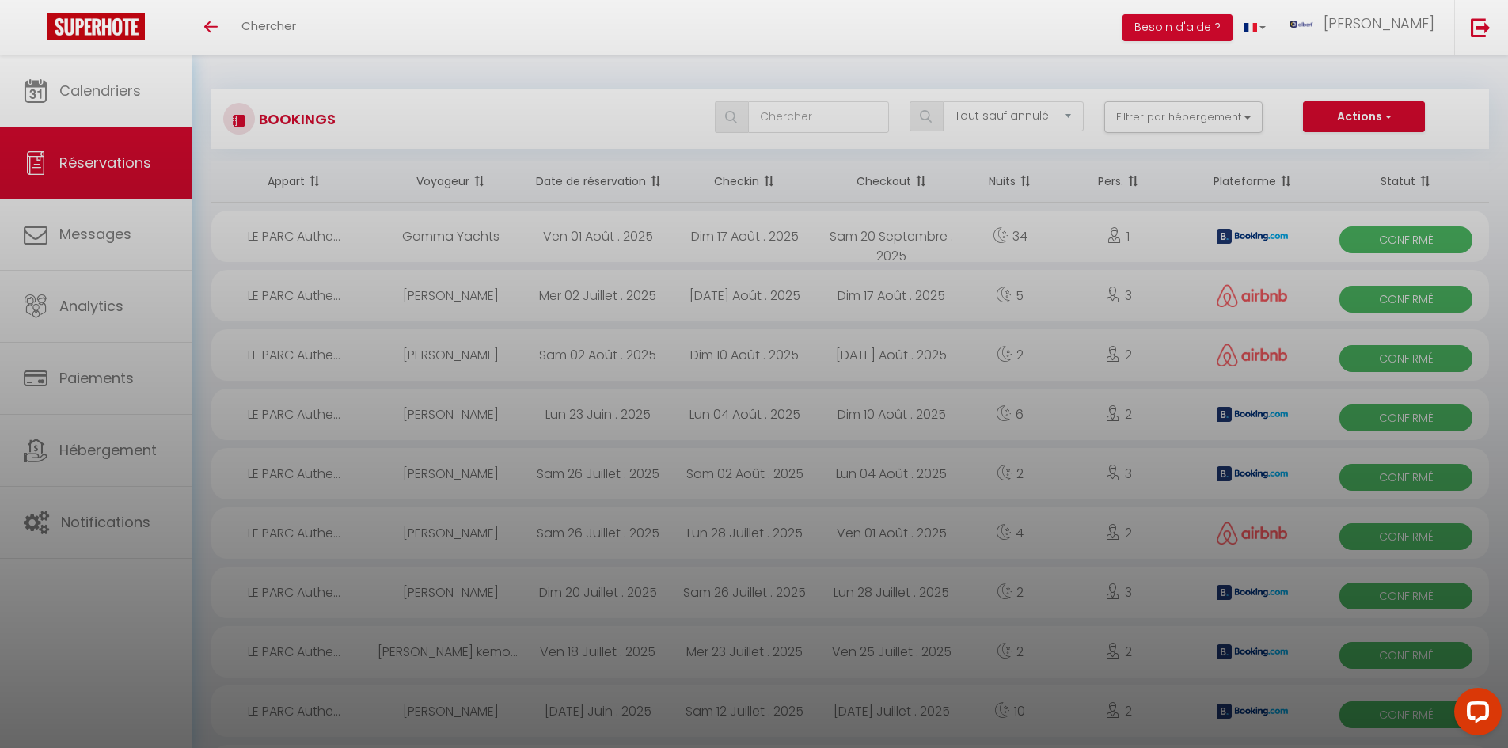
checkbox input "false"
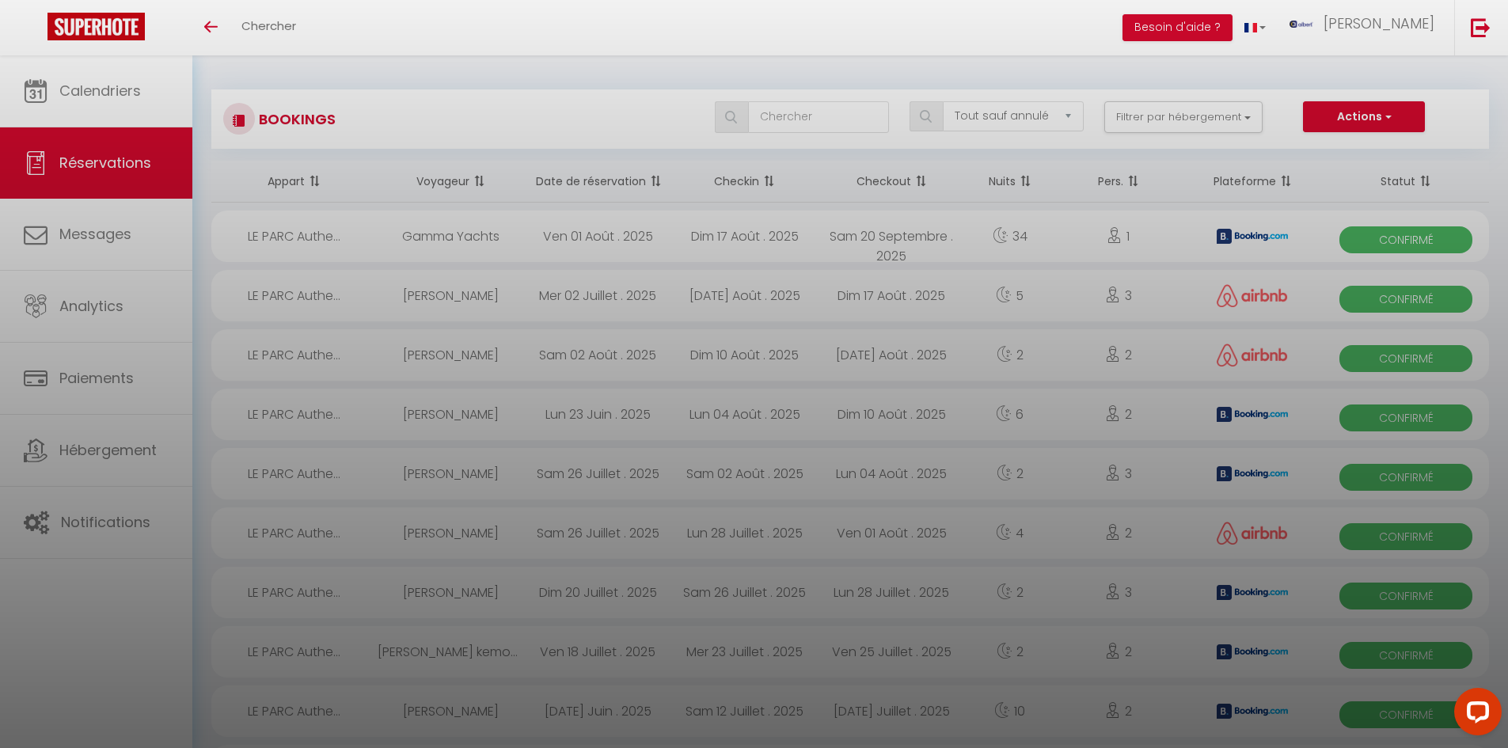
checkbox input "false"
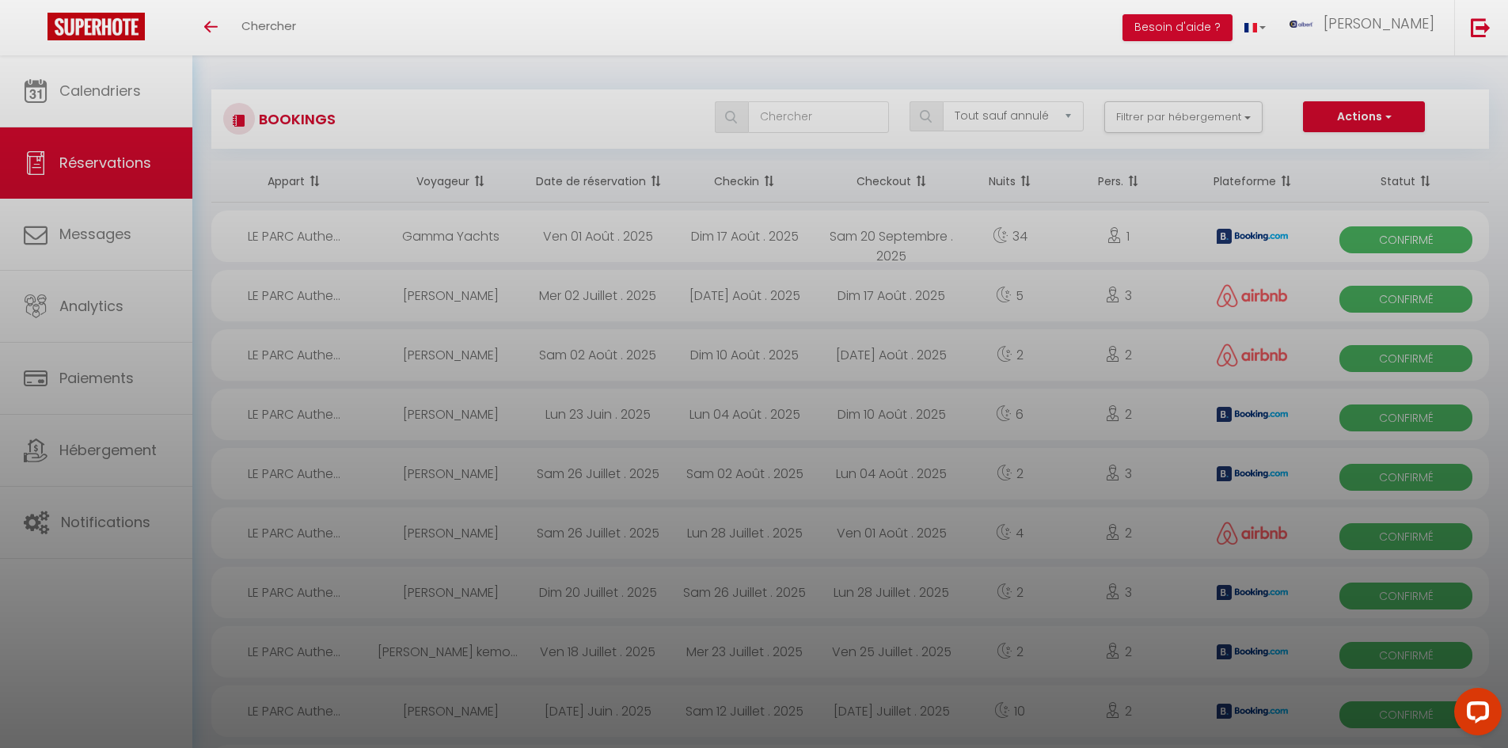
checkbox input "false"
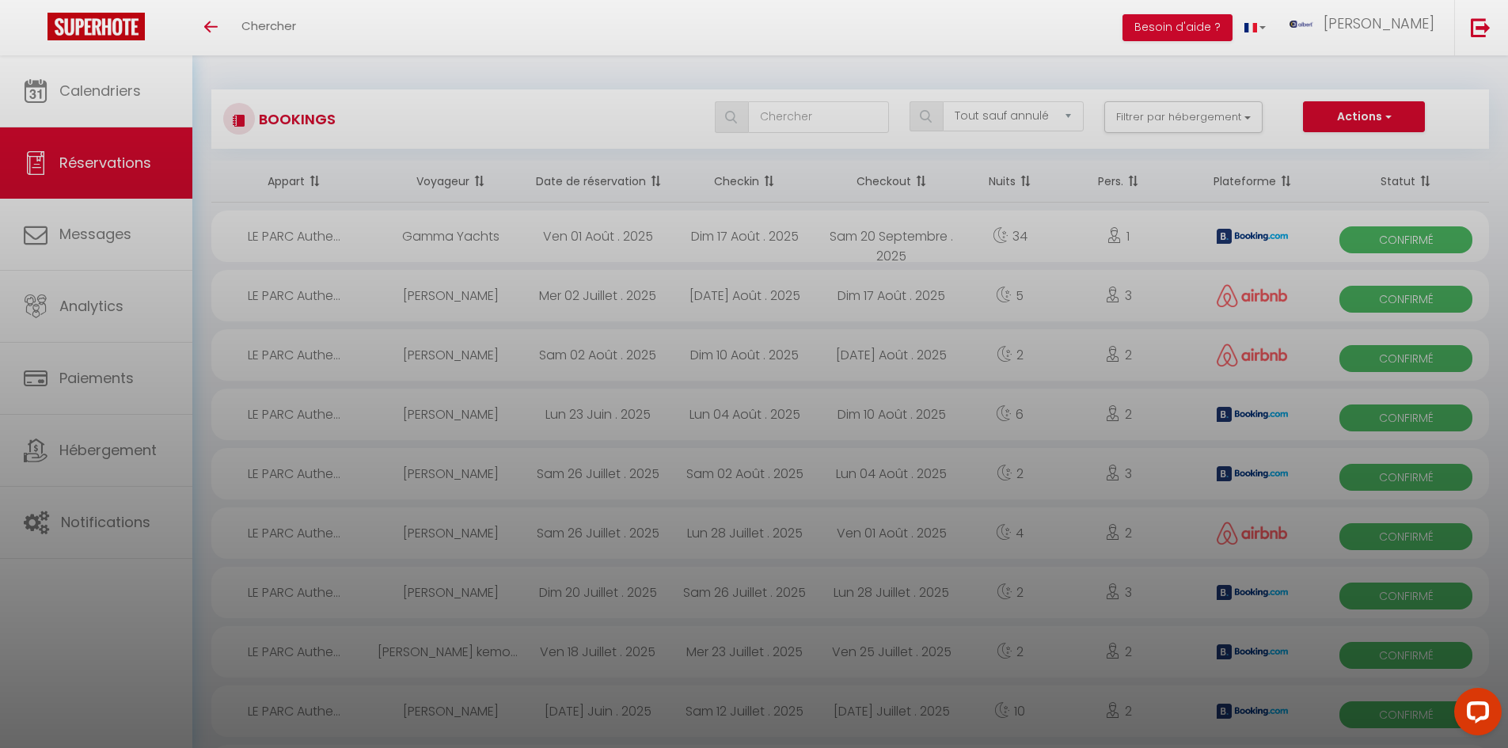
checkbox input "false"
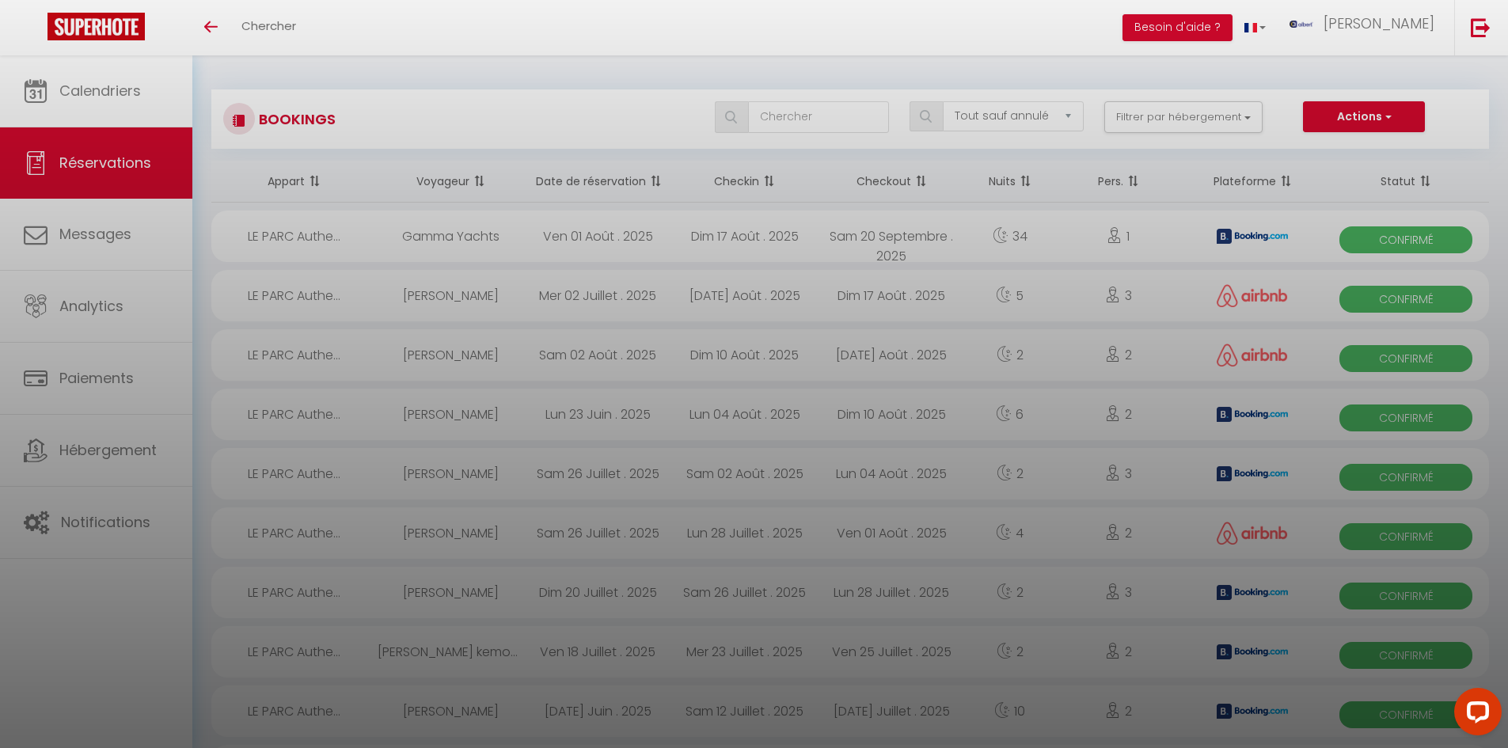
checkbox input "false"
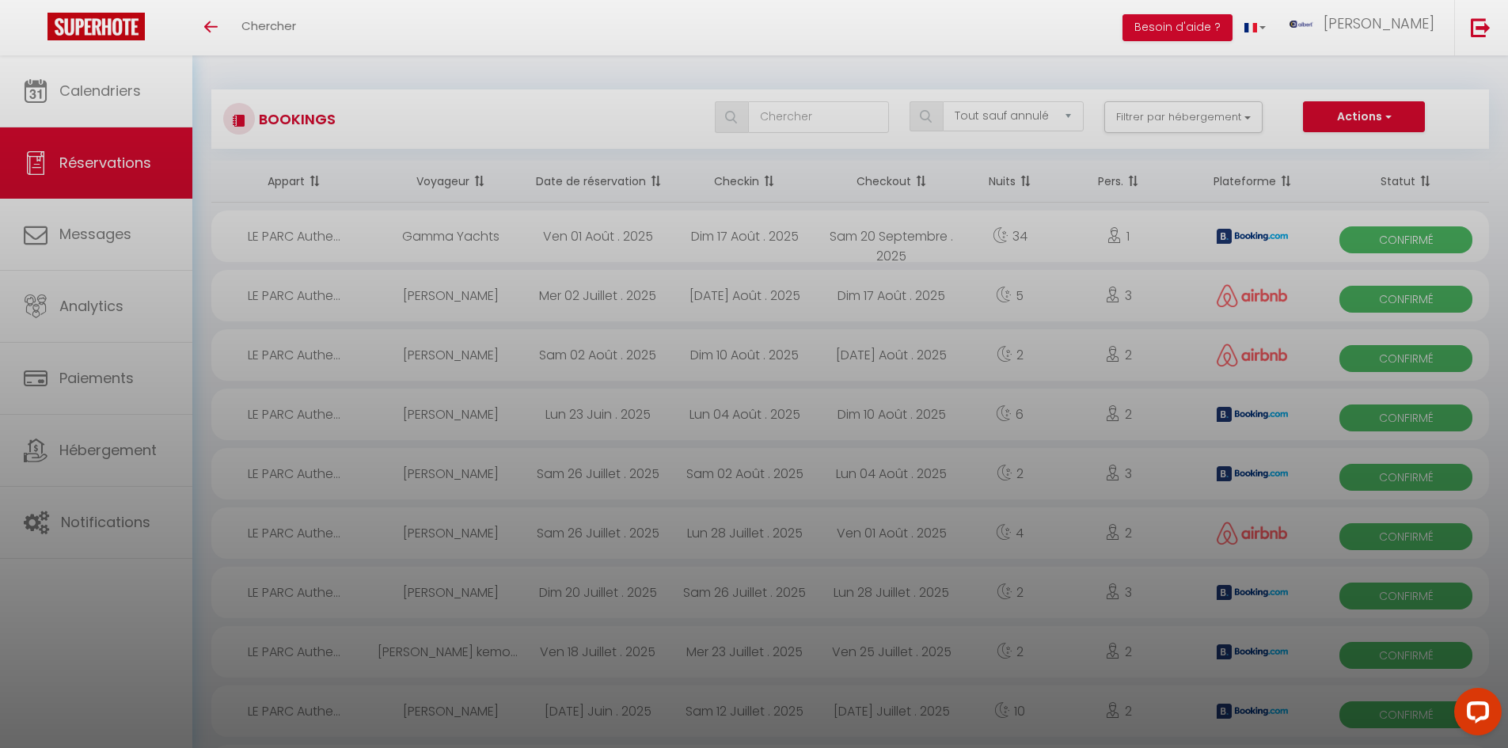
checkbox input "false"
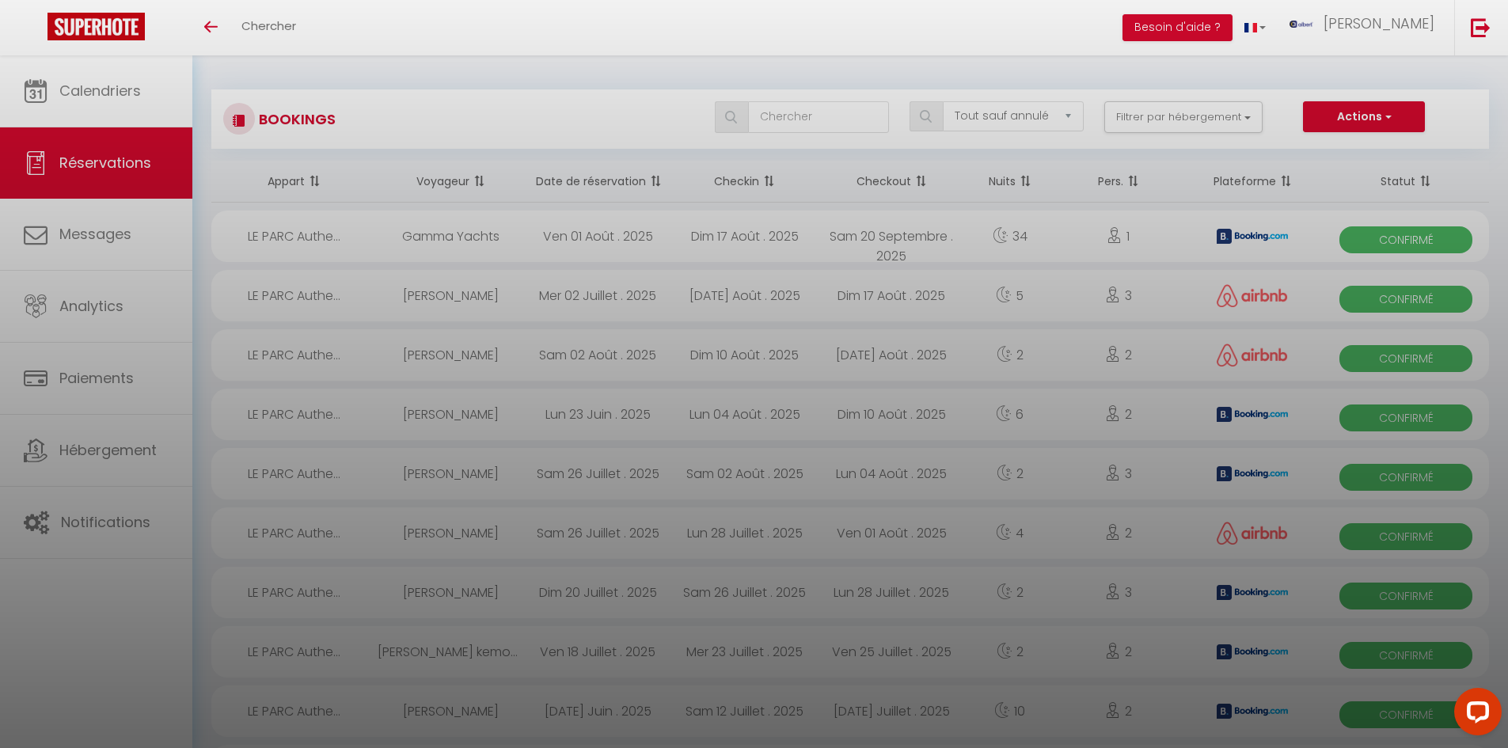
checkbox input "false"
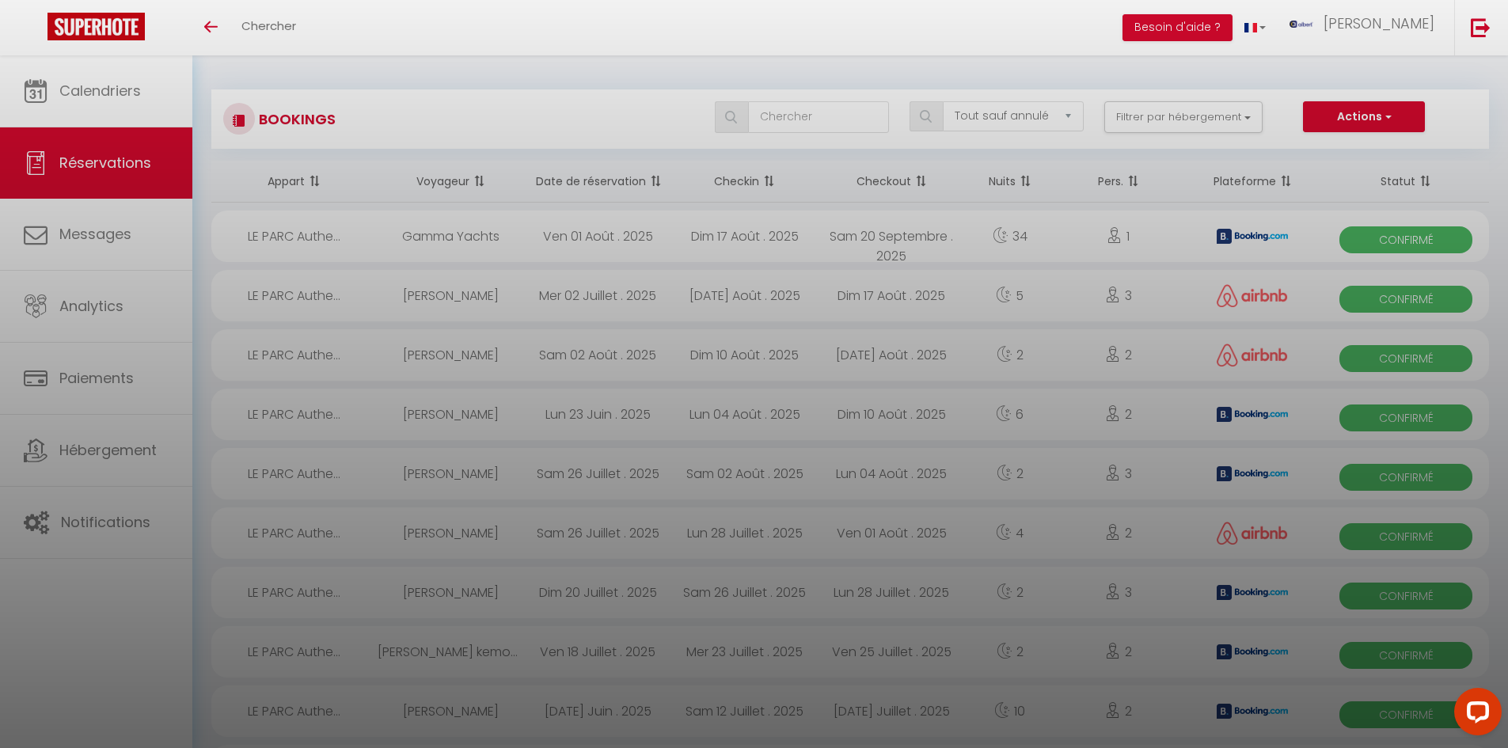
checkbox input "false"
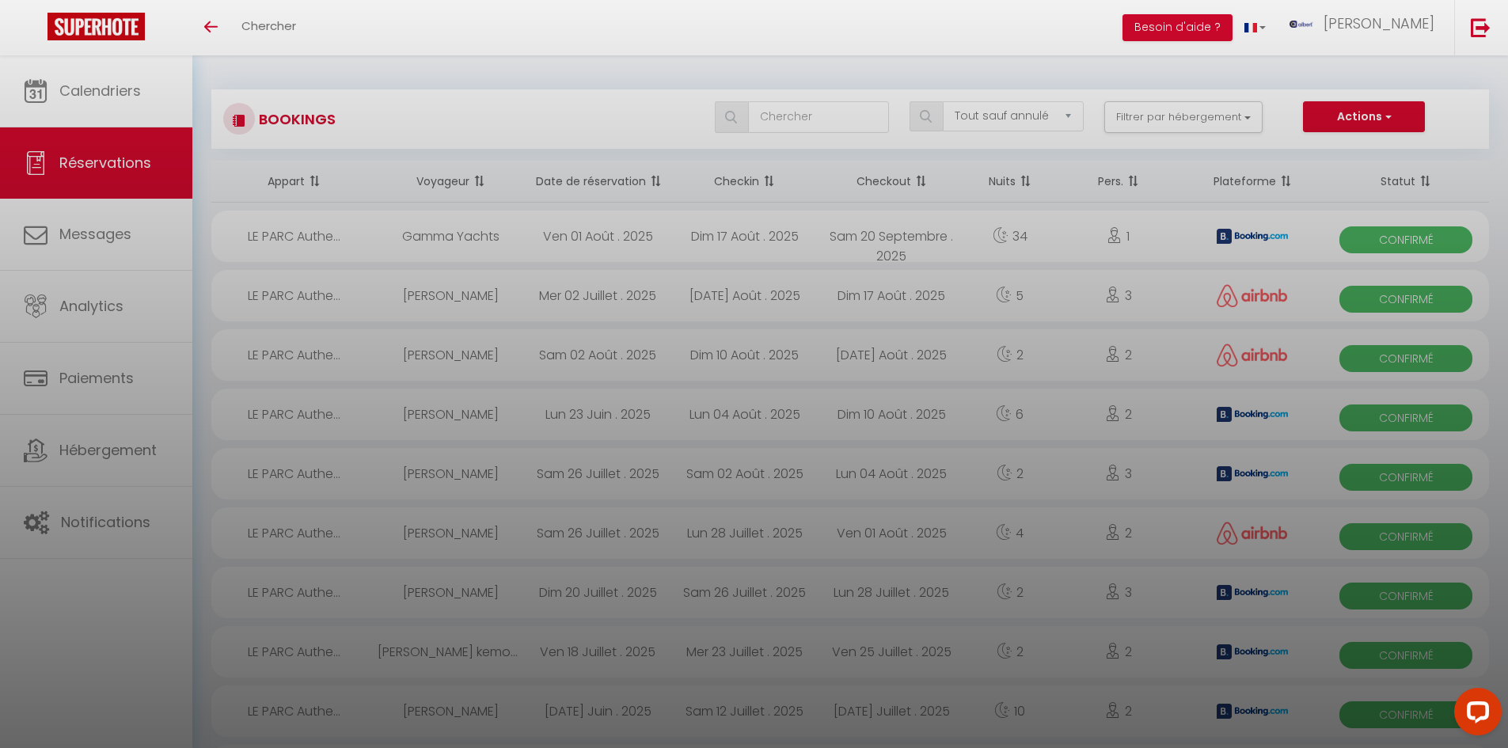
checkbox input "false"
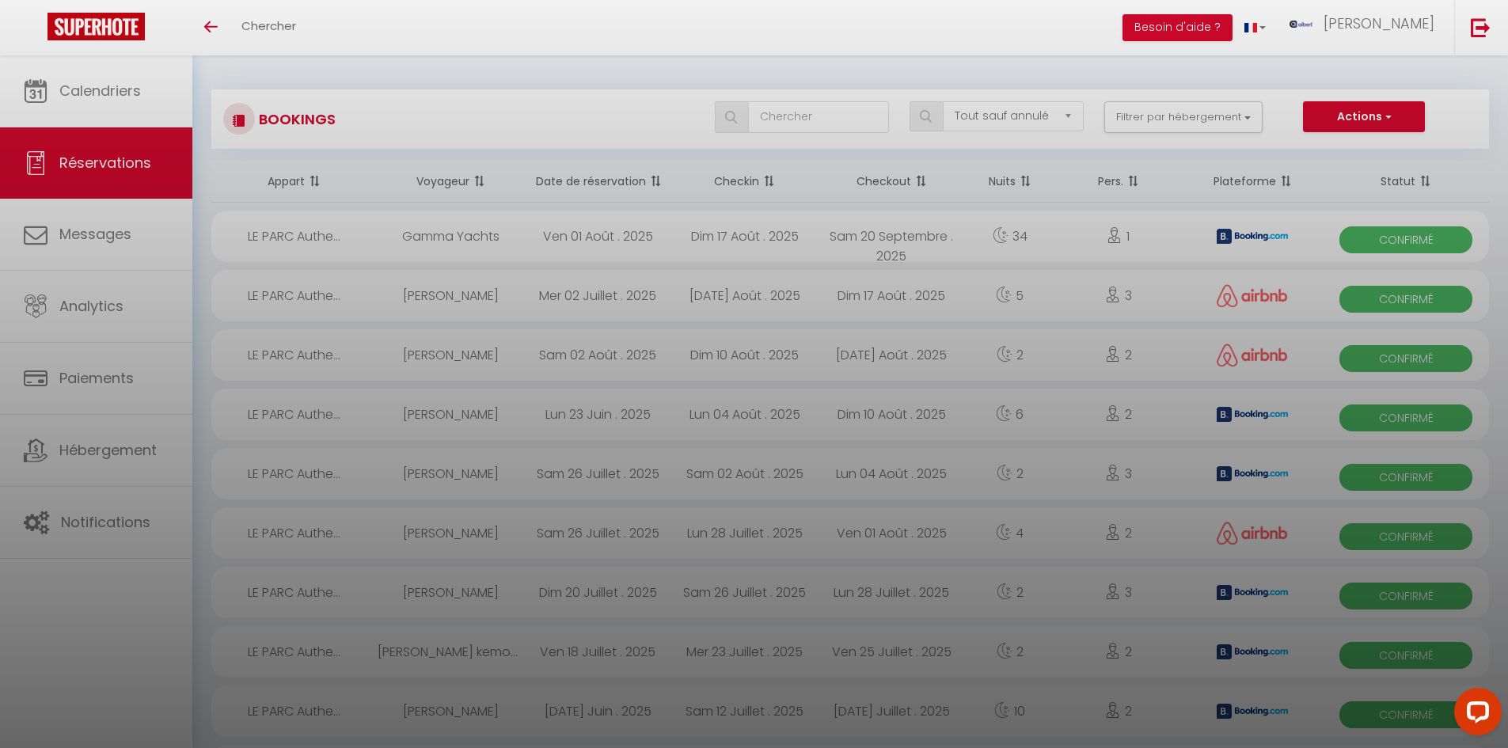
checkbox input "false"
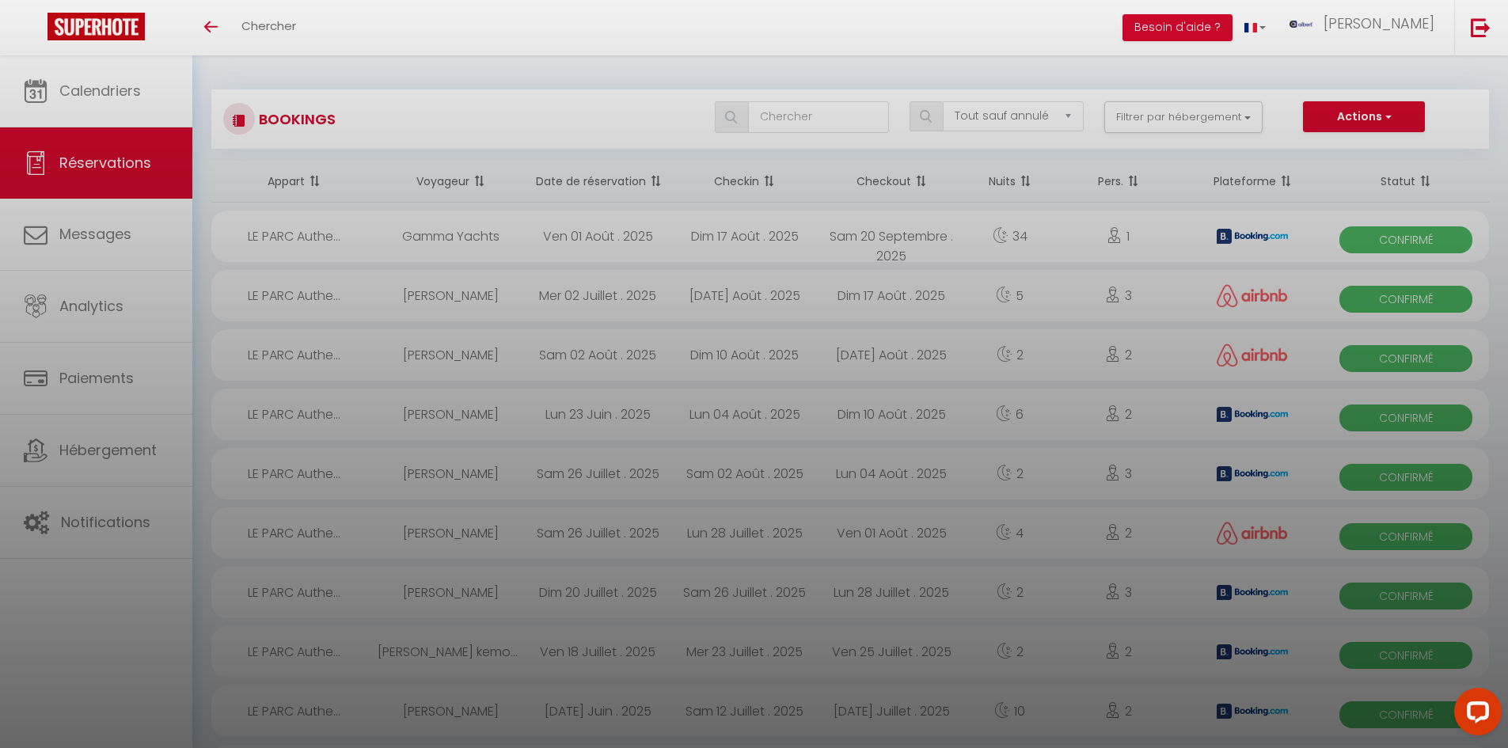
checkbox input "false"
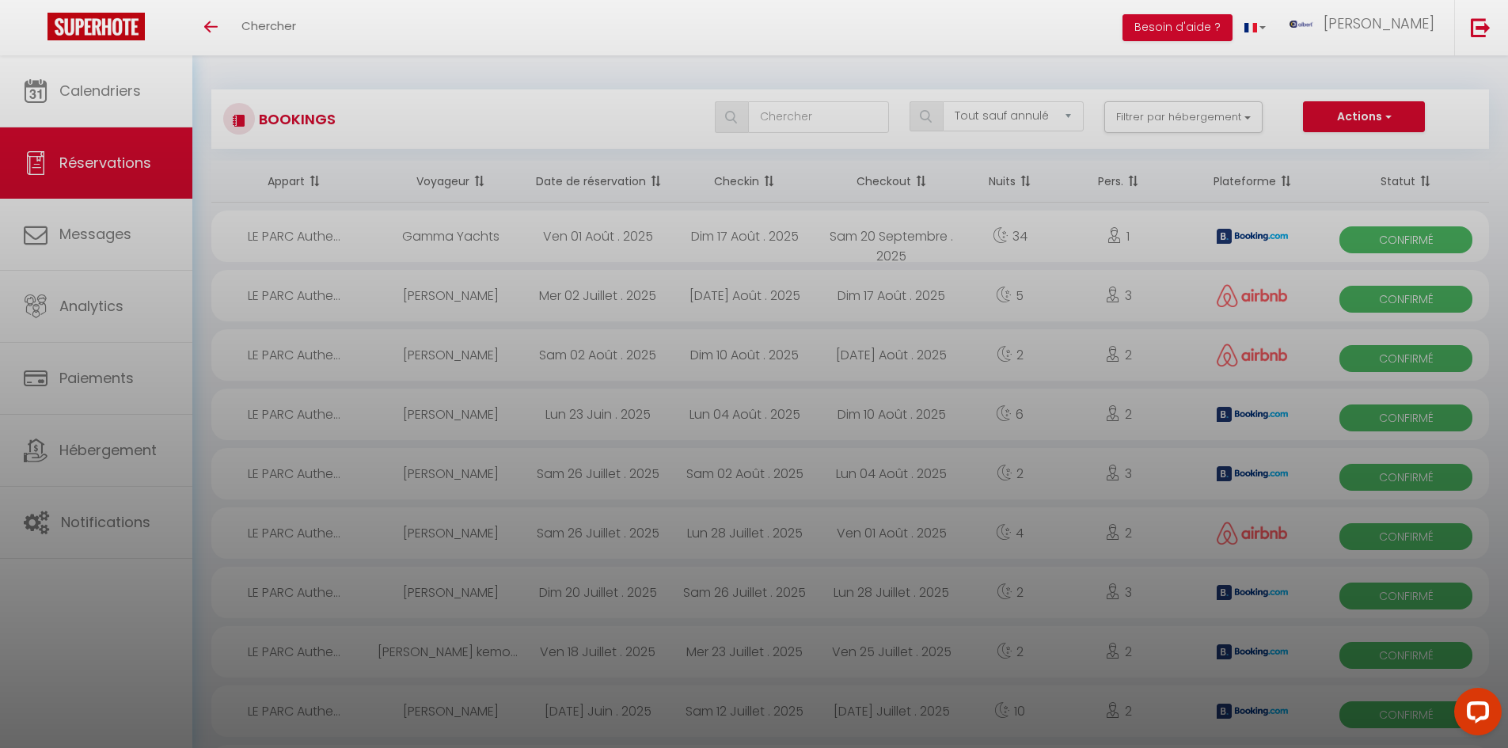
checkbox input "false"
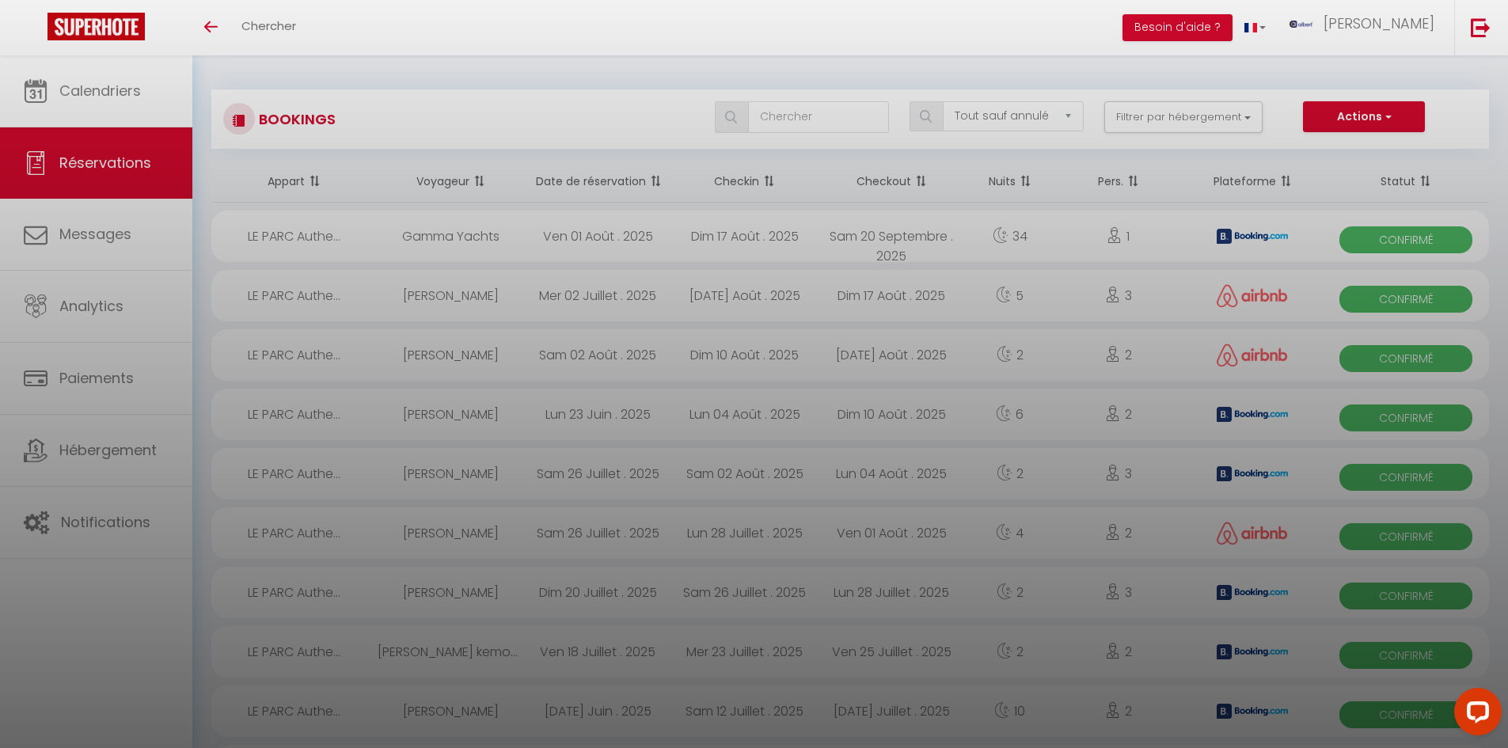
checkbox input "false"
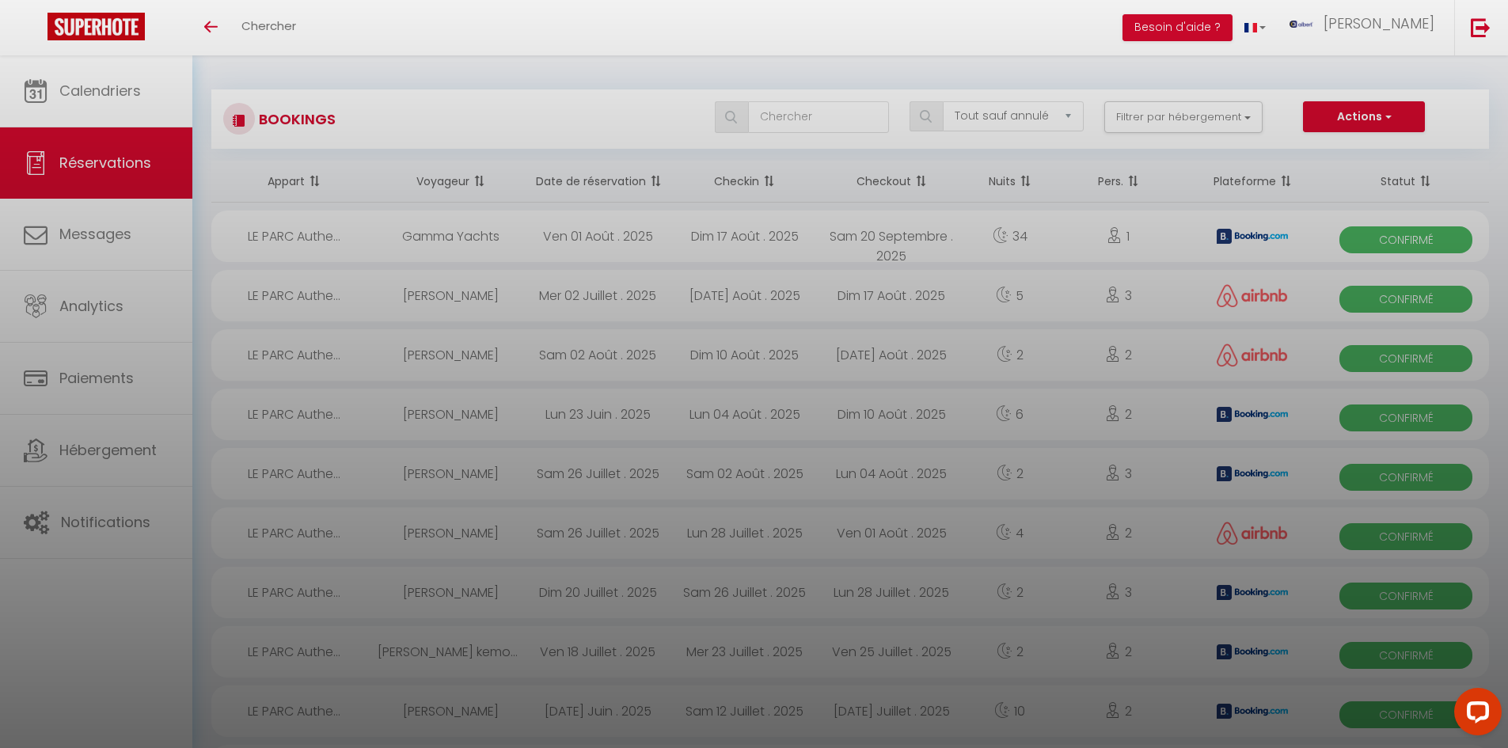
checkbox input "false"
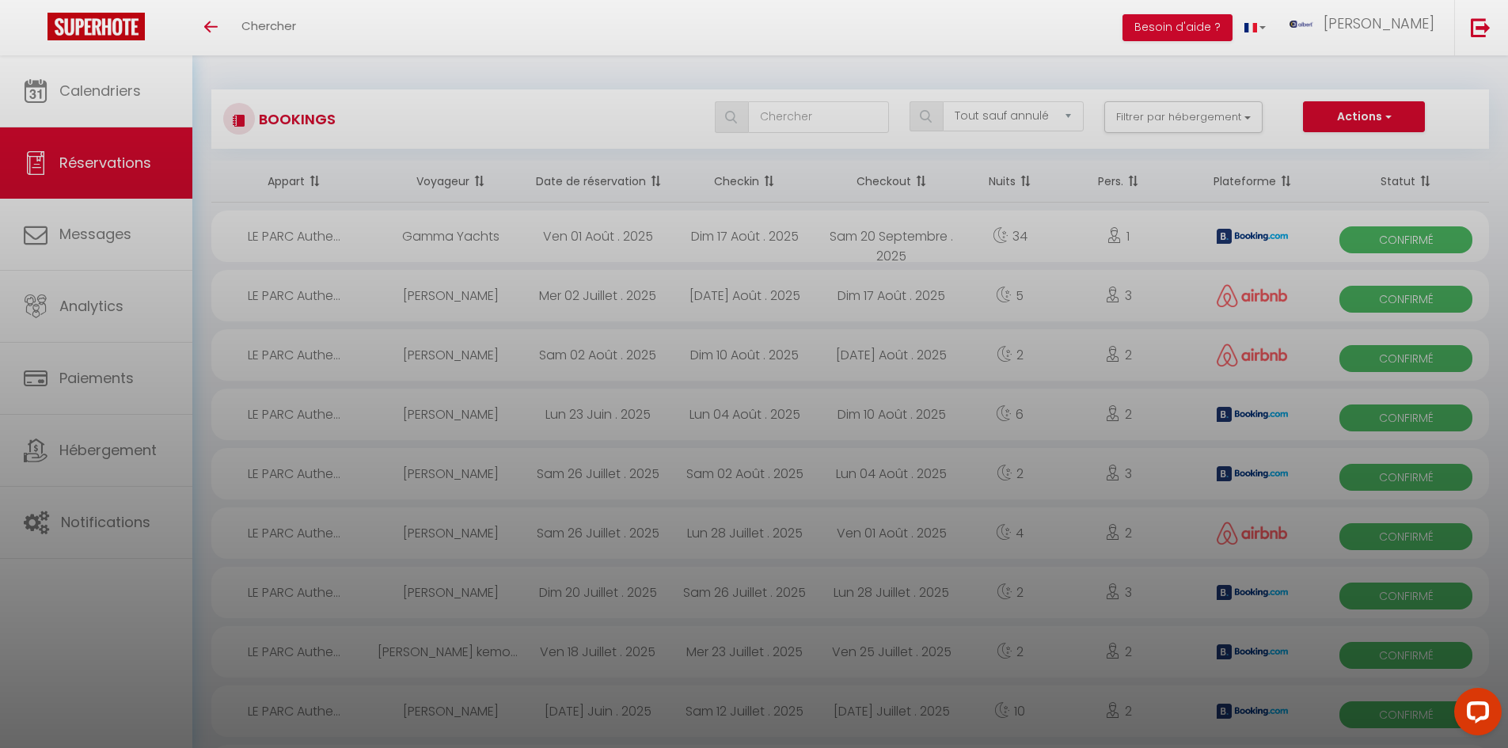
checkbox input "false"
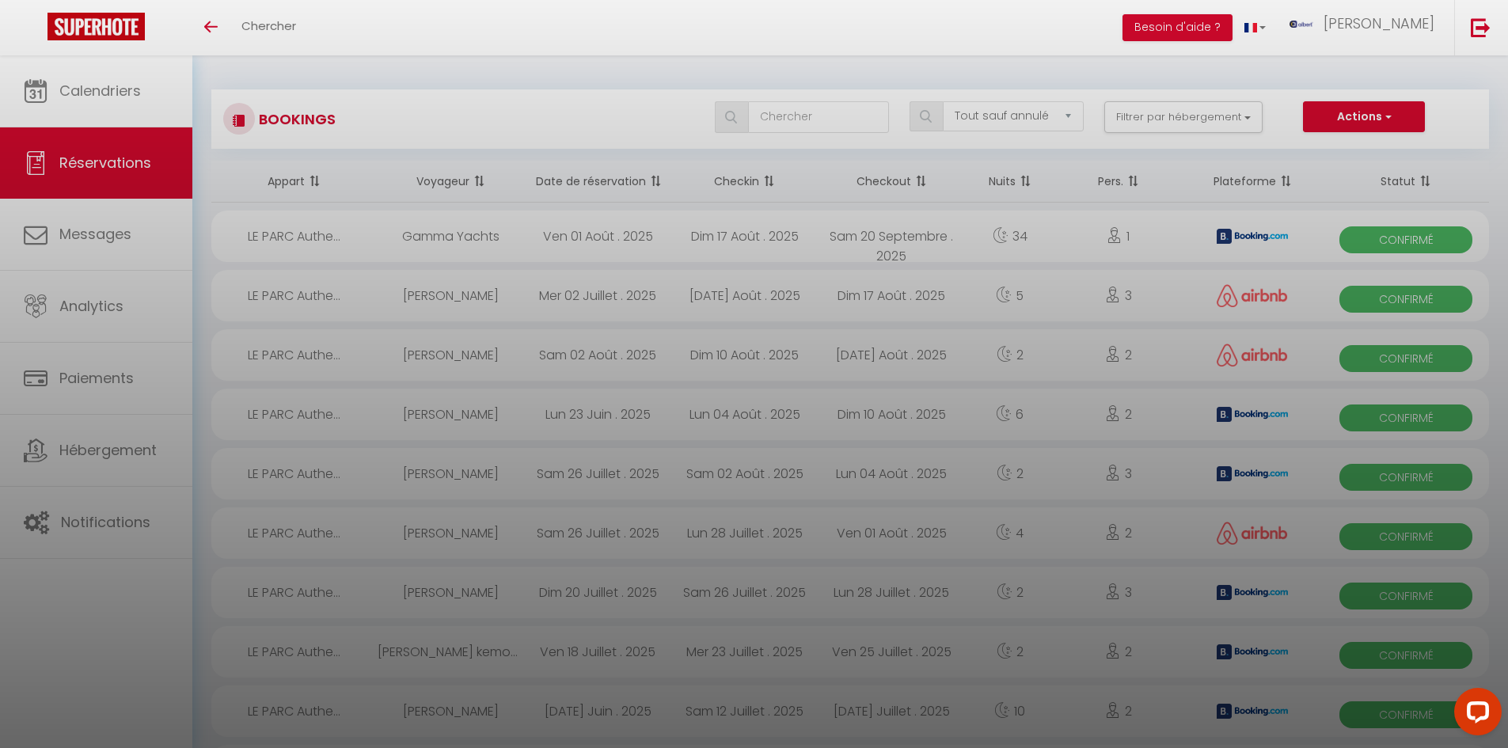
checkbox input "false"
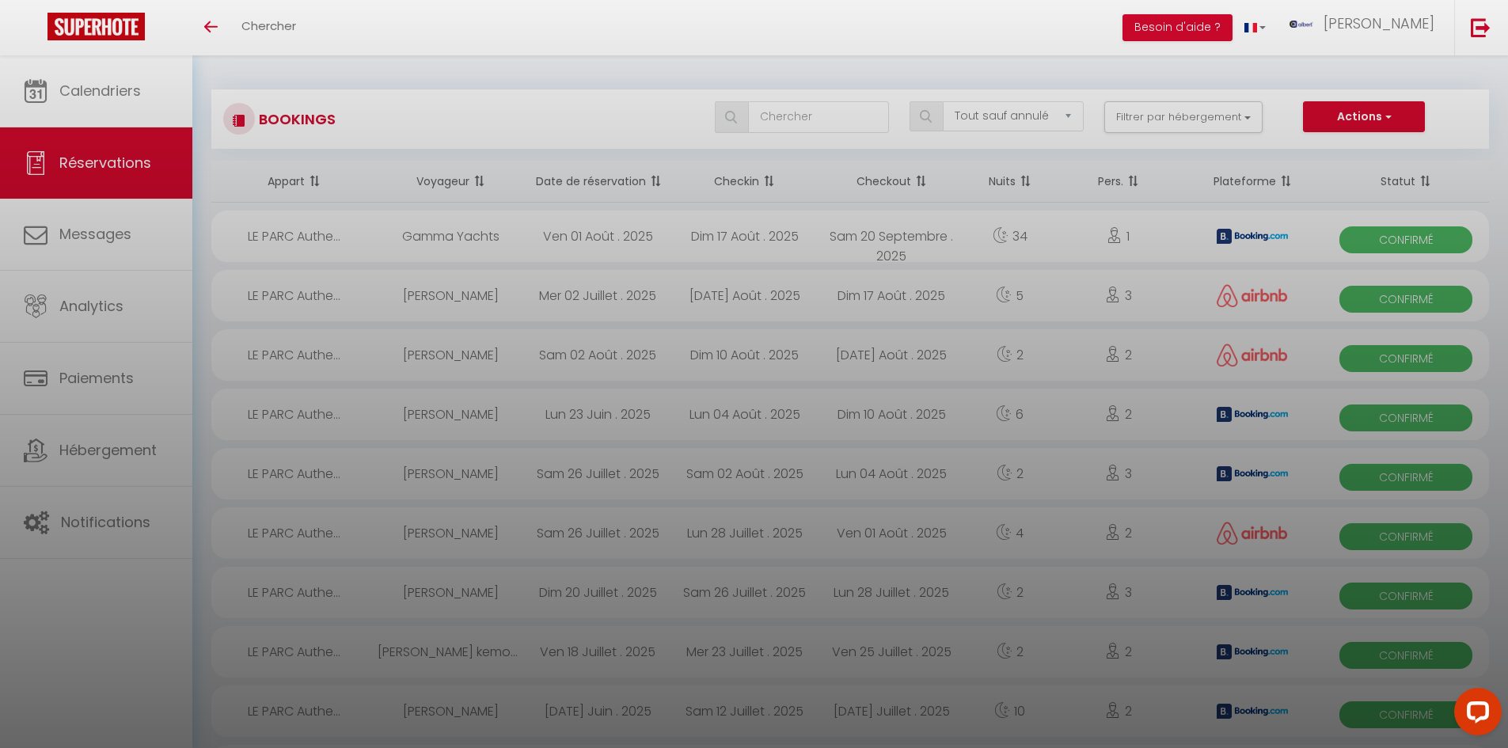
checkbox input "false"
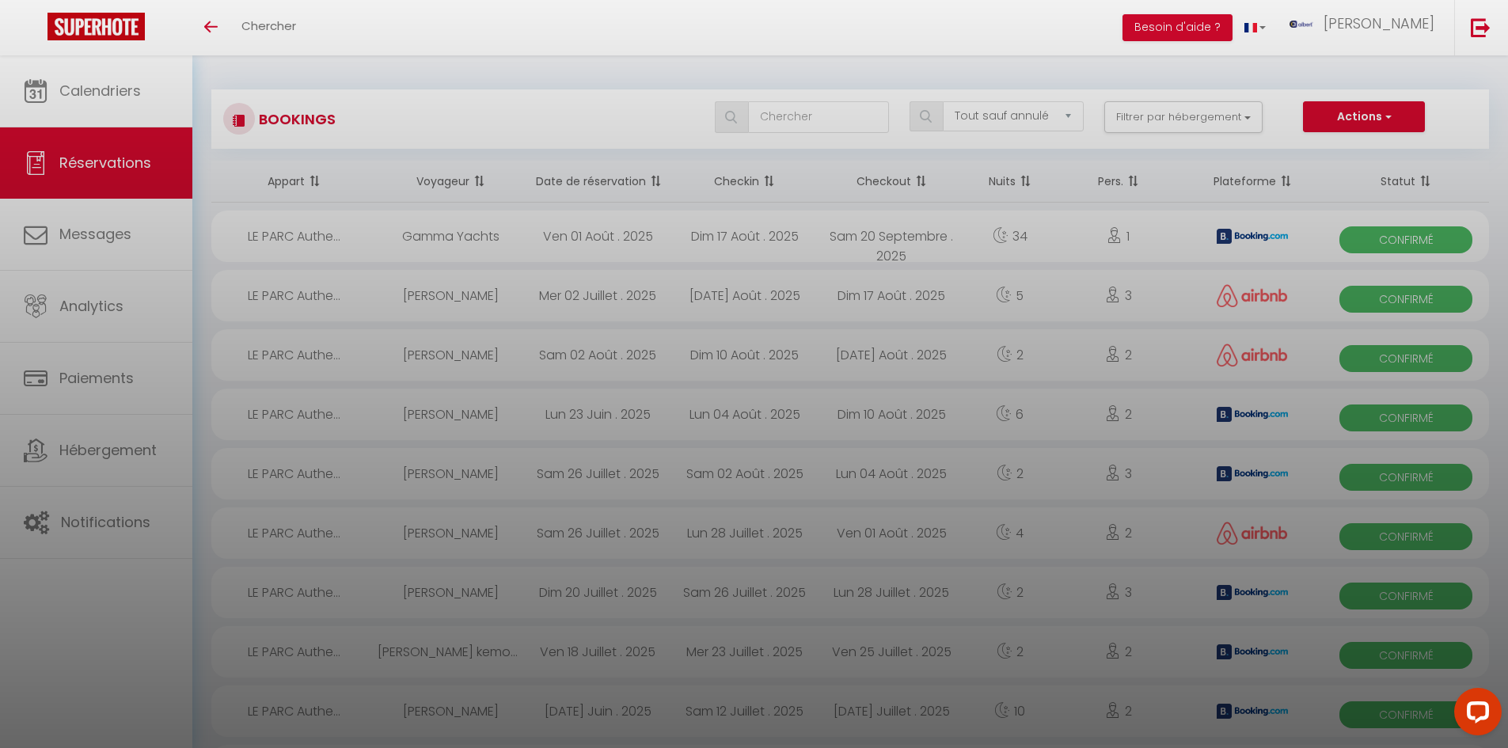
checkbox input "false"
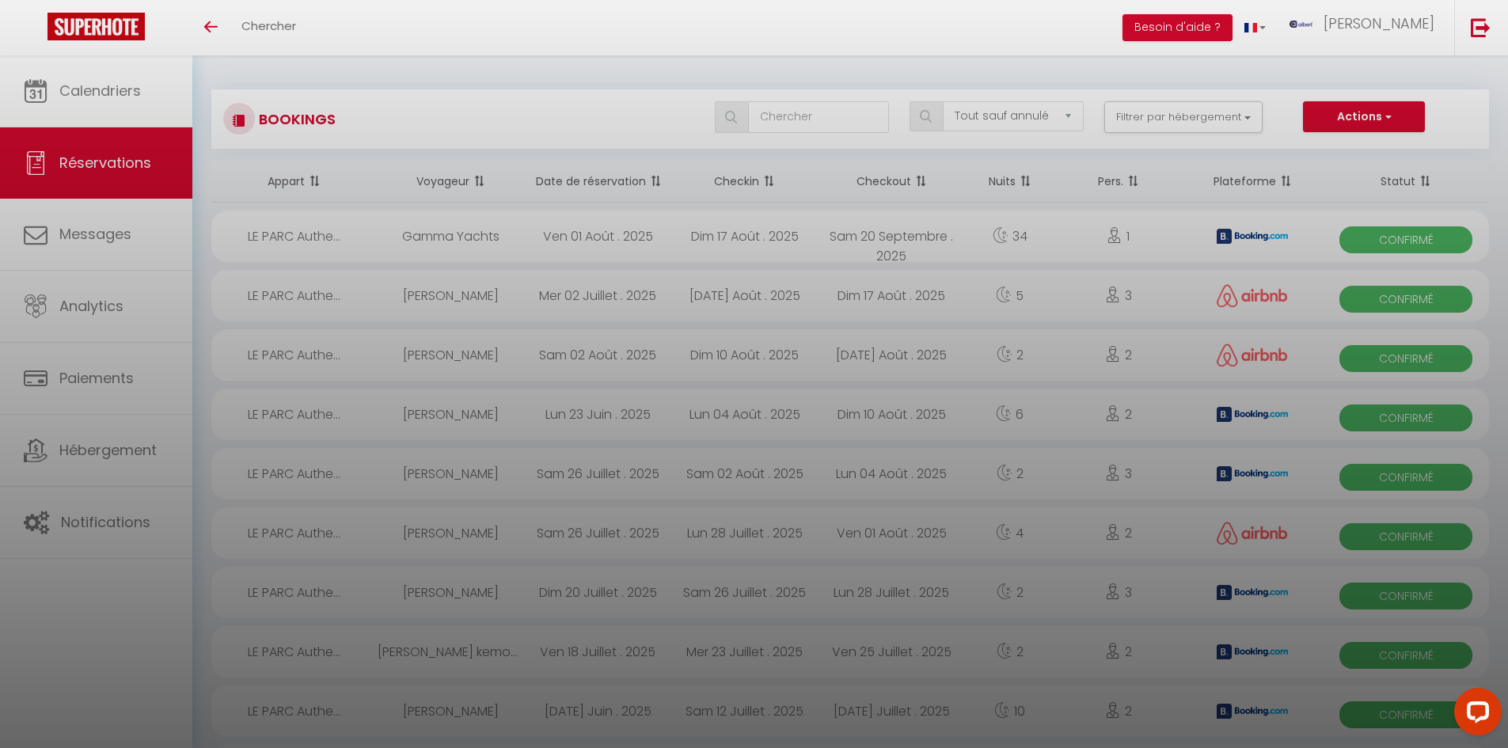
checkbox input "false"
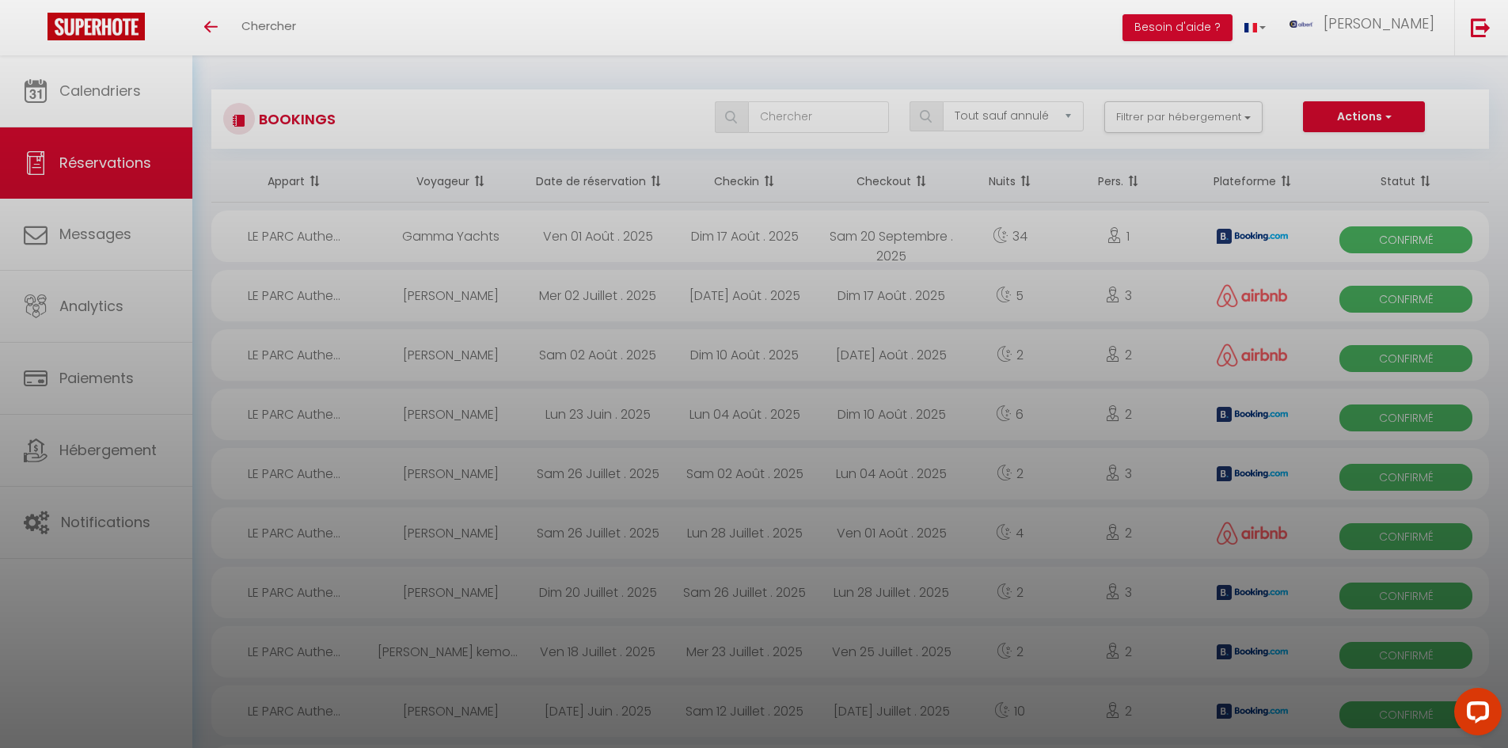
checkbox input "false"
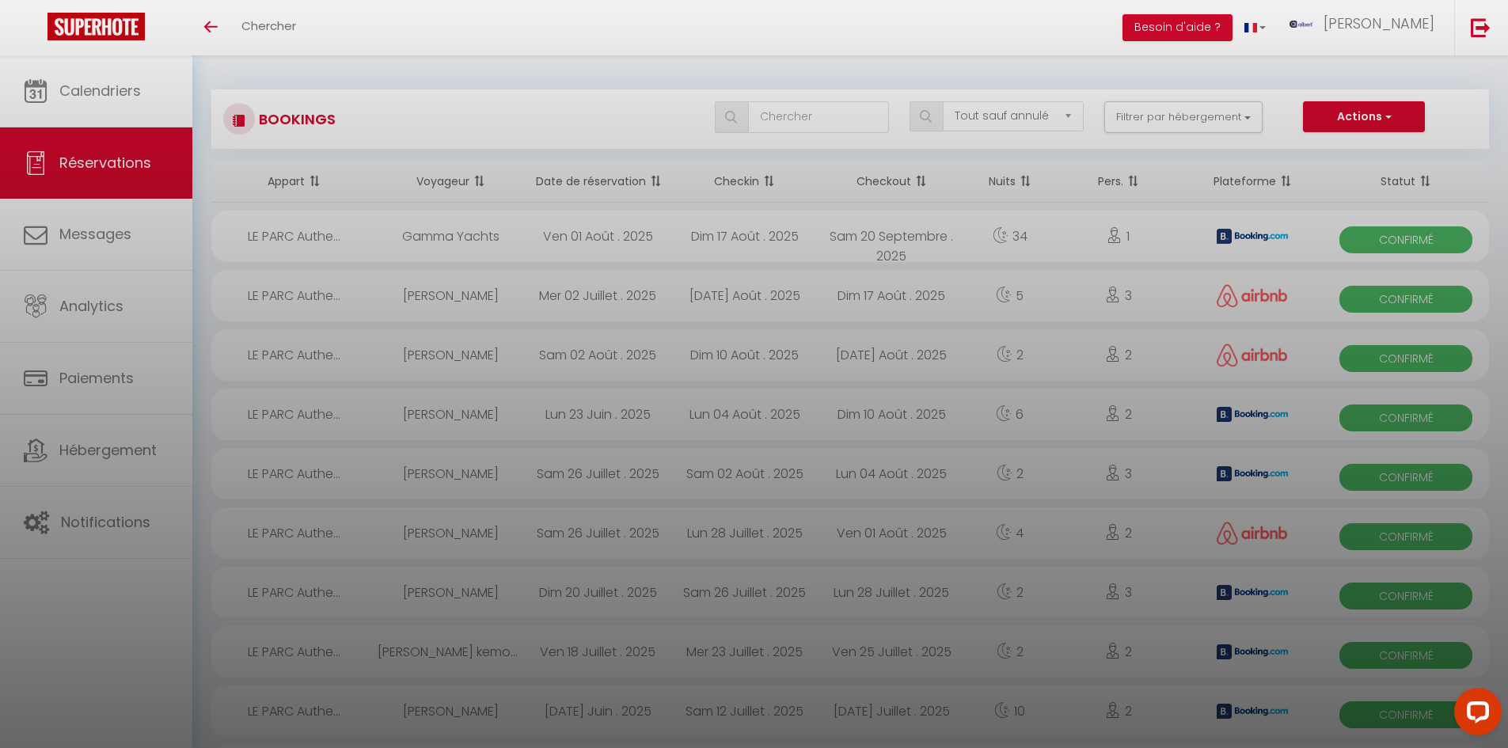
checkbox input "false"
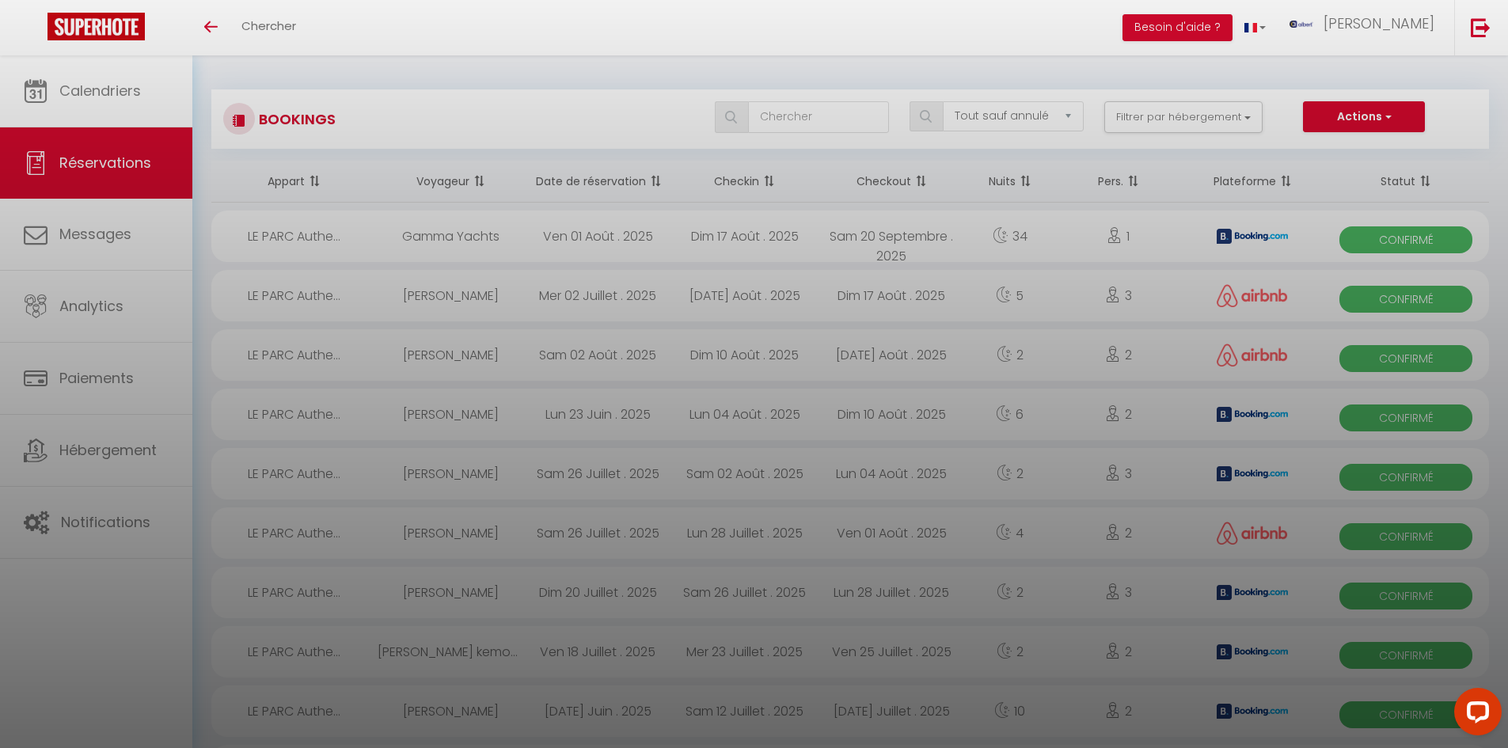
checkbox input "false"
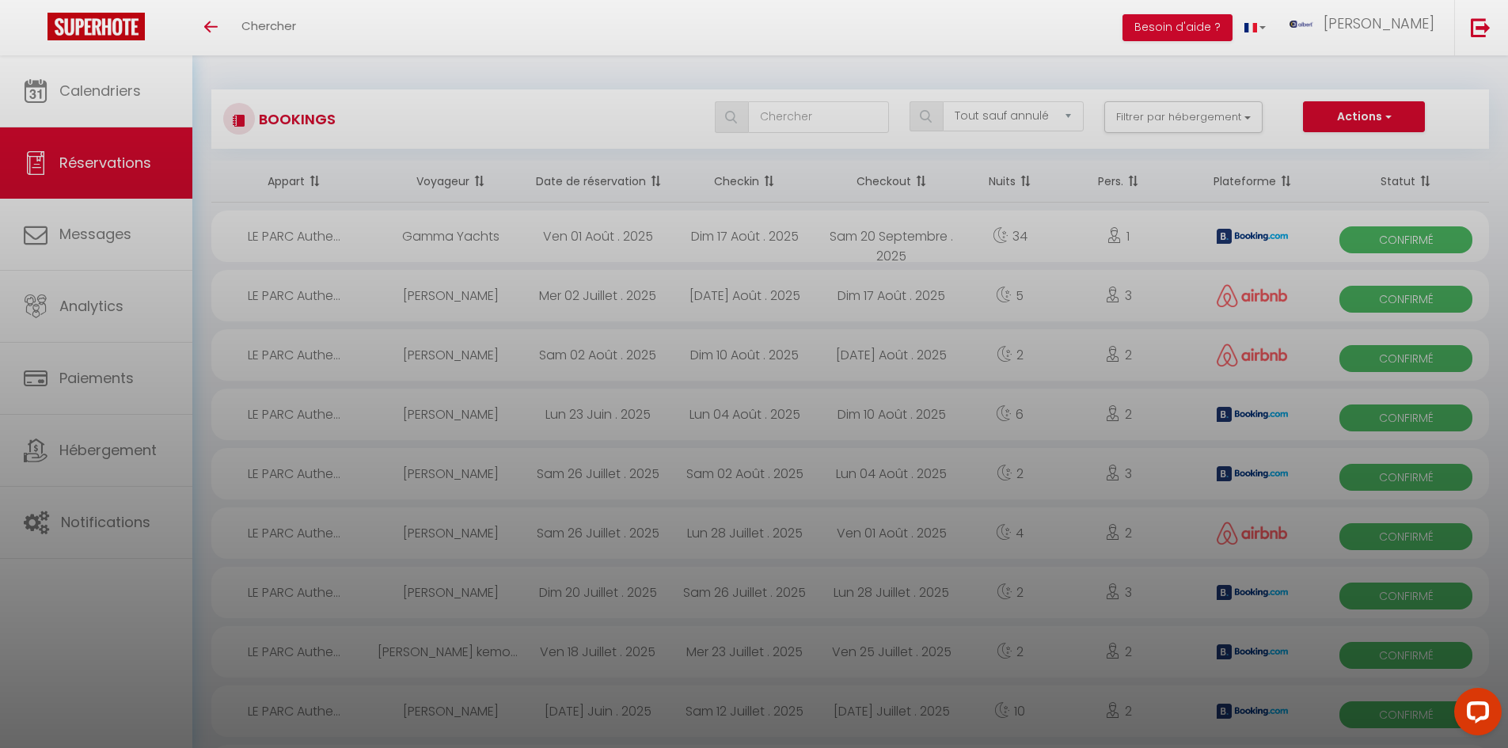
checkbox input "false"
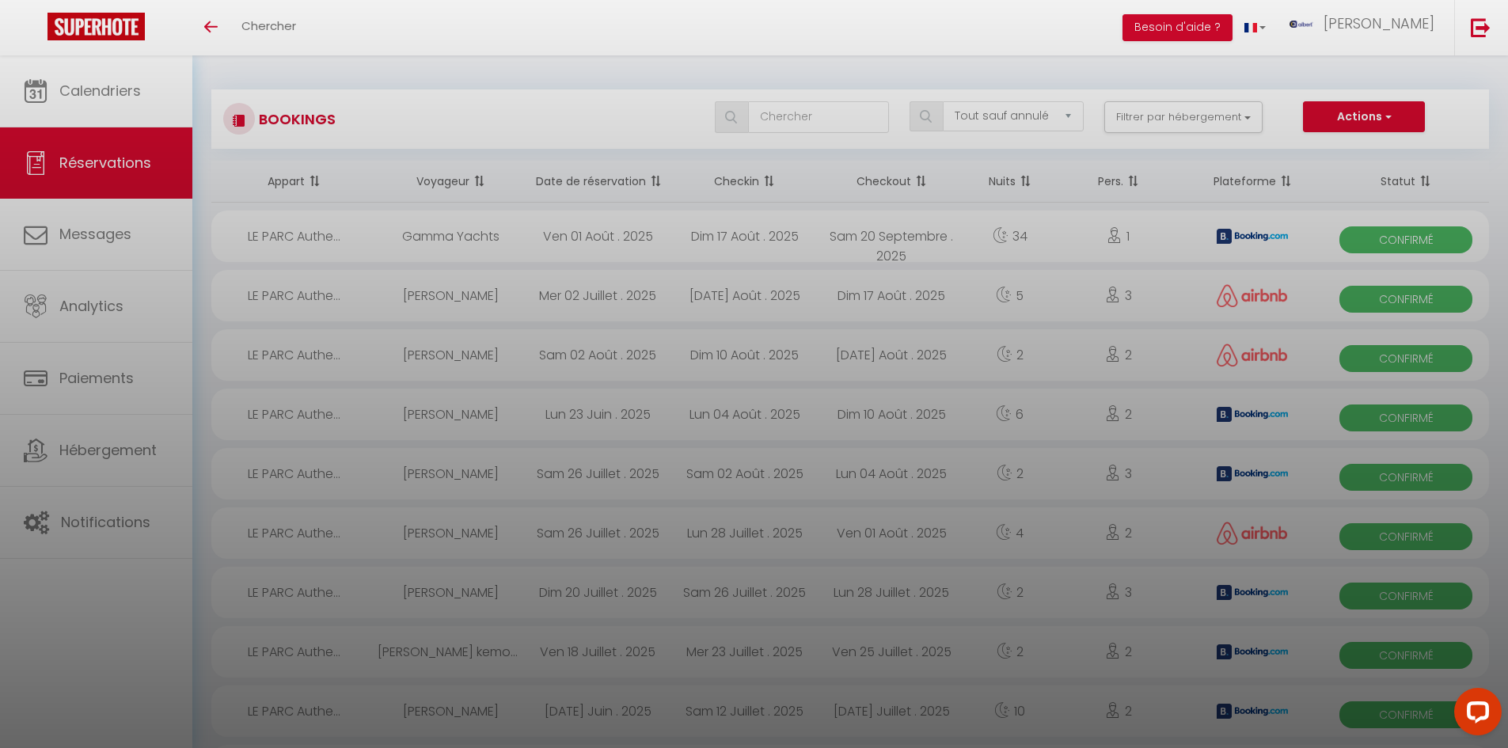
checkbox input "false"
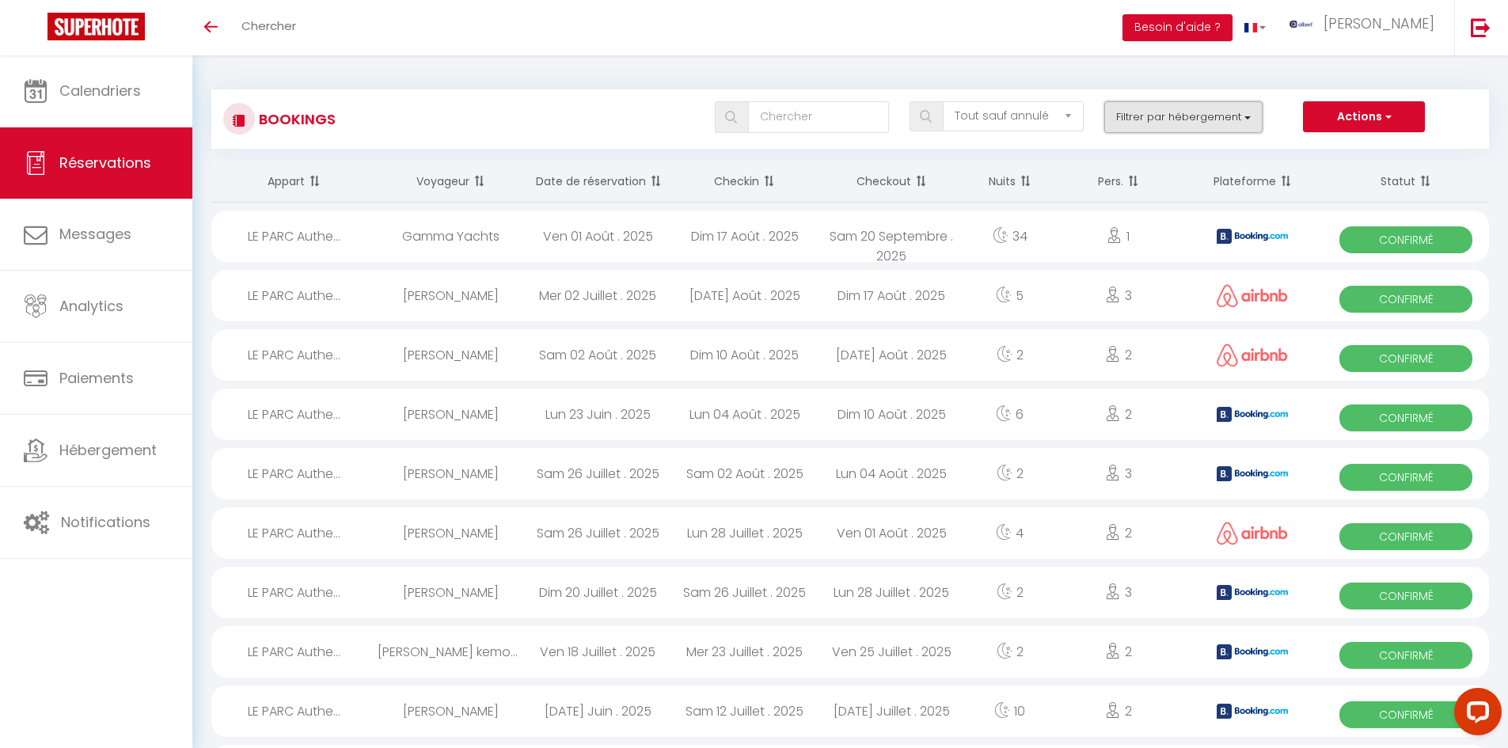
click at [1182, 108] on button "Filtrer par hébergement" at bounding box center [1183, 117] width 158 height 32
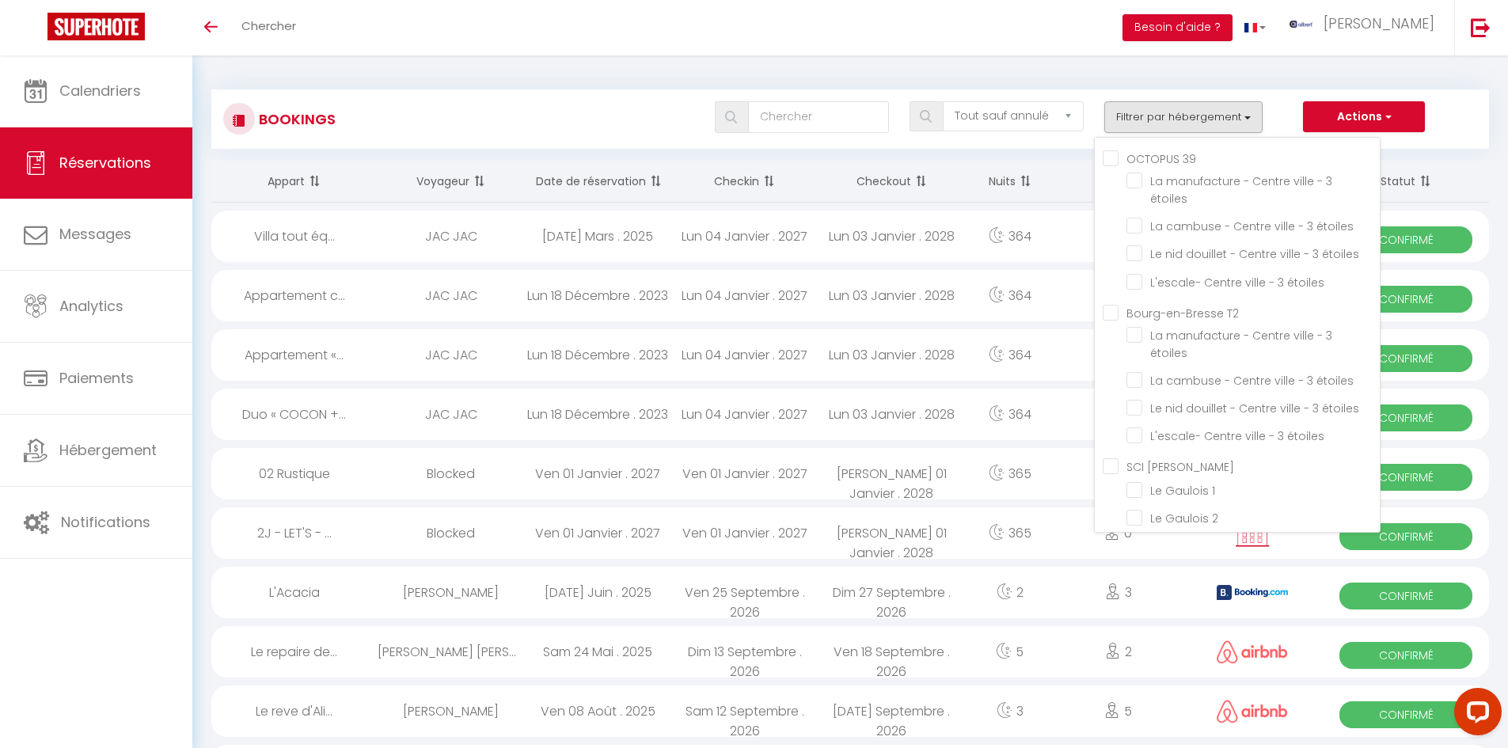
scroll to position [38001, 0]
click at [534, 78] on div "Bookings Tous les statuts Annulé Confirmé Non Confirmé Tout sauf annulé No Show…" at bounding box center [849, 111] width 1277 height 74
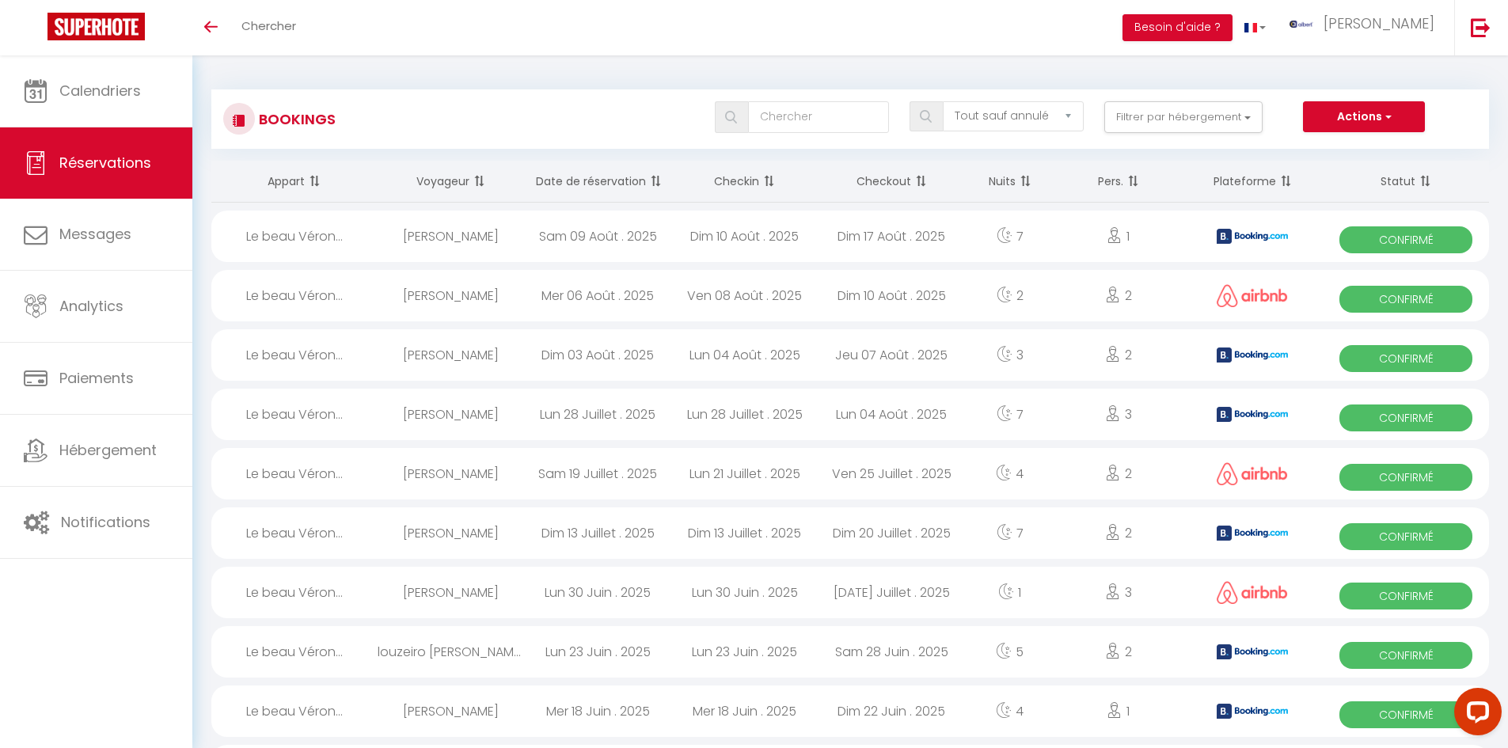
drag, startPoint x: 427, startPoint y: 231, endPoint x: 439, endPoint y: 234, distance: 12.3
click at [427, 231] on div "Luanna Hoachuck" at bounding box center [451, 236] width 147 height 51
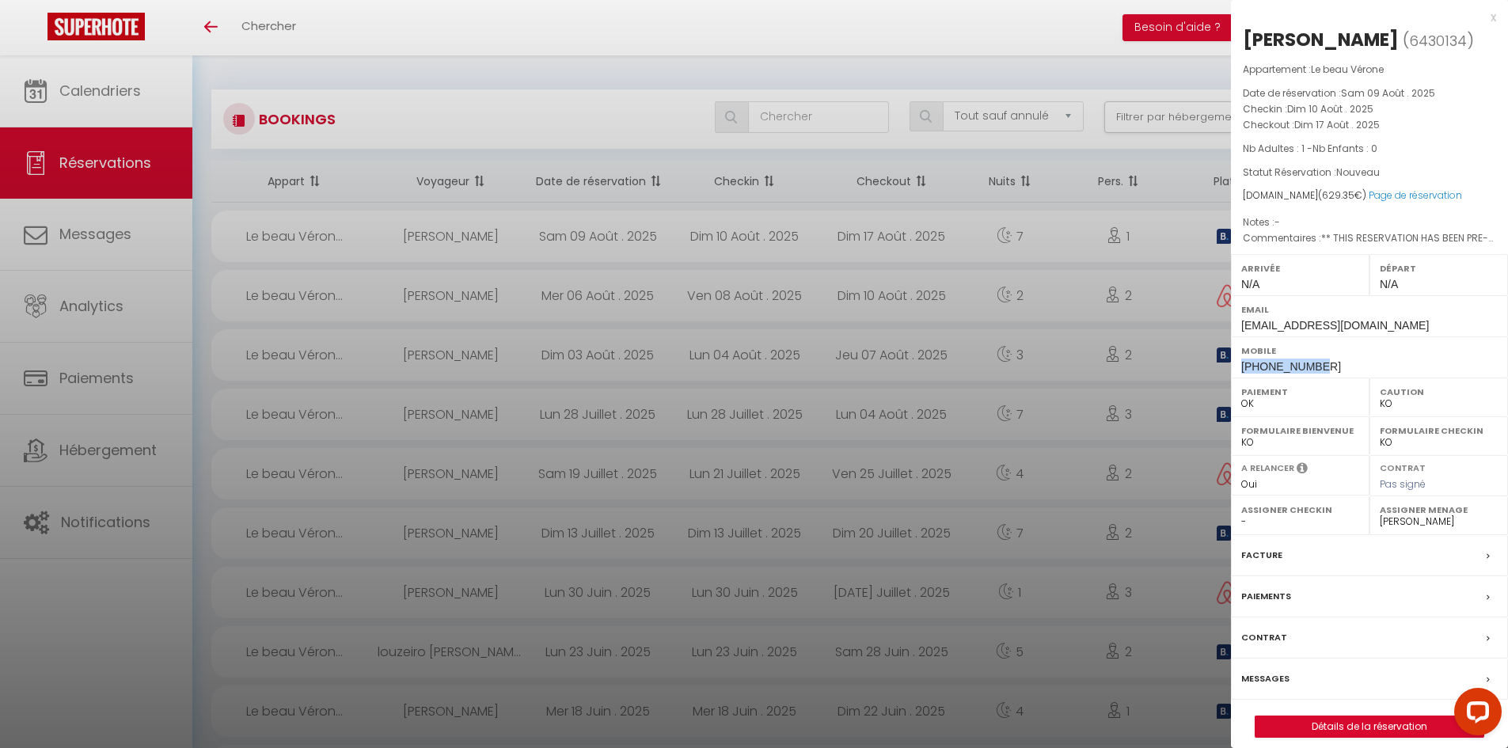
drag, startPoint x: 1318, startPoint y: 370, endPoint x: 1235, endPoint y: 364, distance: 84.1
click at [1235, 364] on div "Mobile +33650960400" at bounding box center [1369, 356] width 277 height 41
copy span "+33650960400"
drag, startPoint x: 1411, startPoint y: 36, endPoint x: 1234, endPoint y: 32, distance: 177.3
click at [1234, 32] on div "Luanna Hoachuck ( 6430134 ) Appartement : Le beau Vérone Date de réservation : …" at bounding box center [1369, 382] width 277 height 711
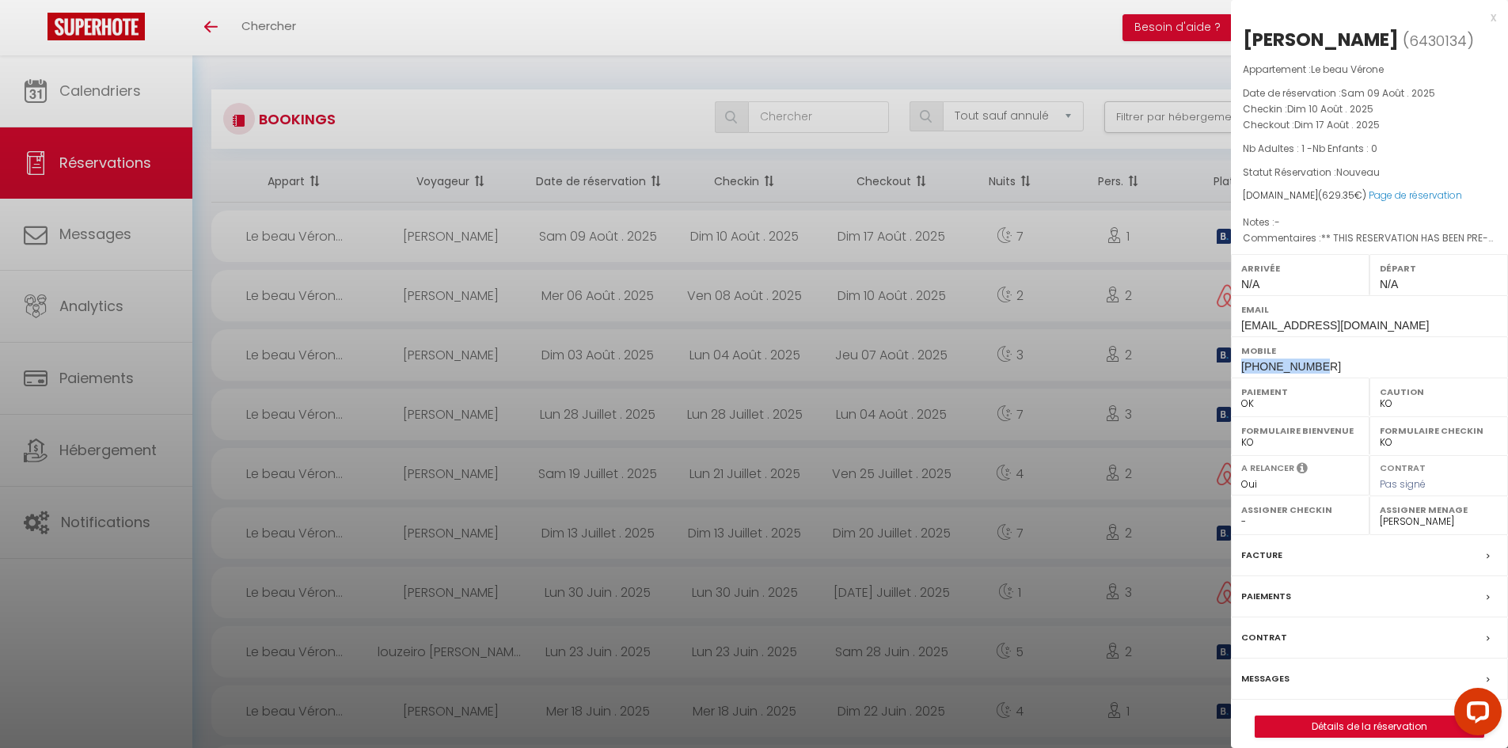
copy div "Luanna Hoachuck"
click at [1489, 19] on div "x" at bounding box center [1363, 17] width 265 height 19
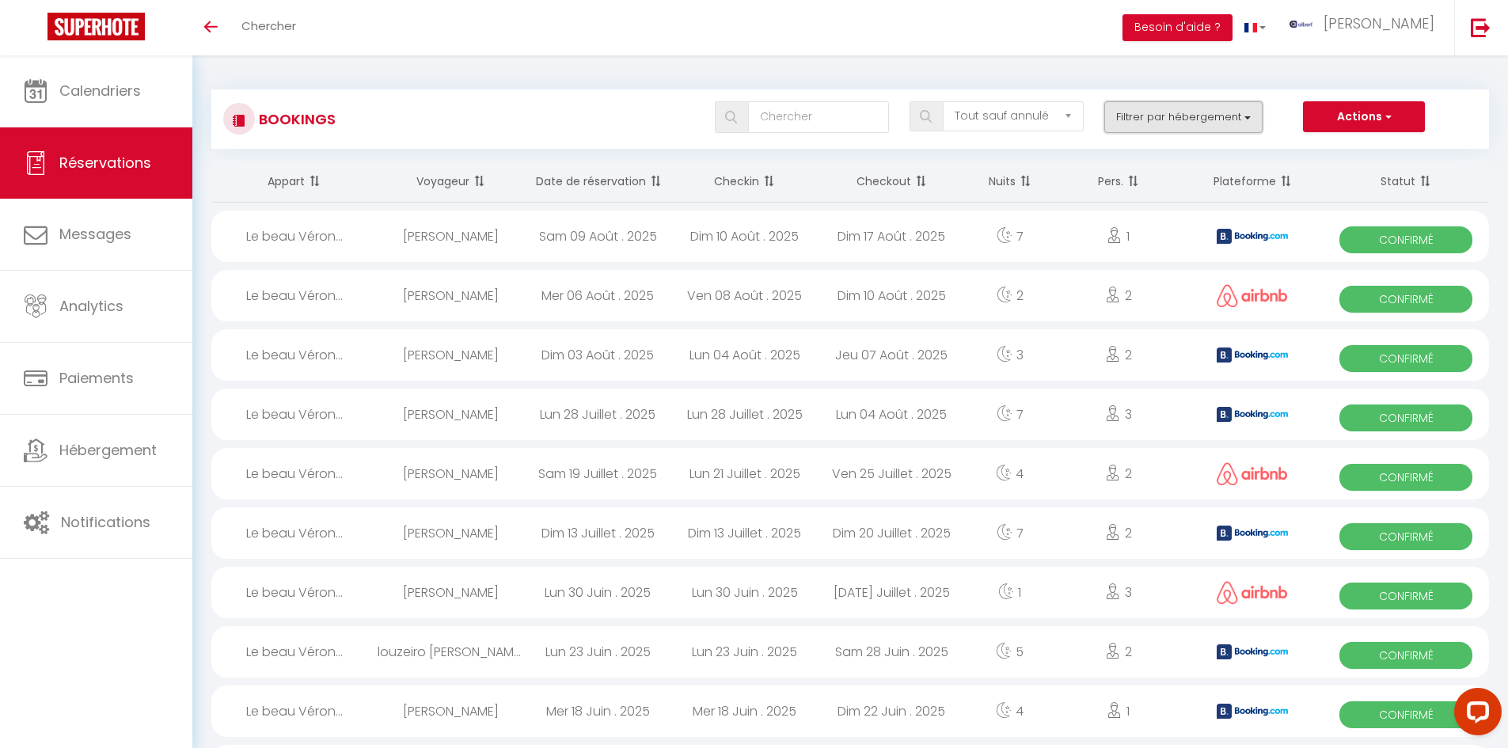
click at [1230, 120] on button "Filtrer par hébergement" at bounding box center [1183, 117] width 158 height 32
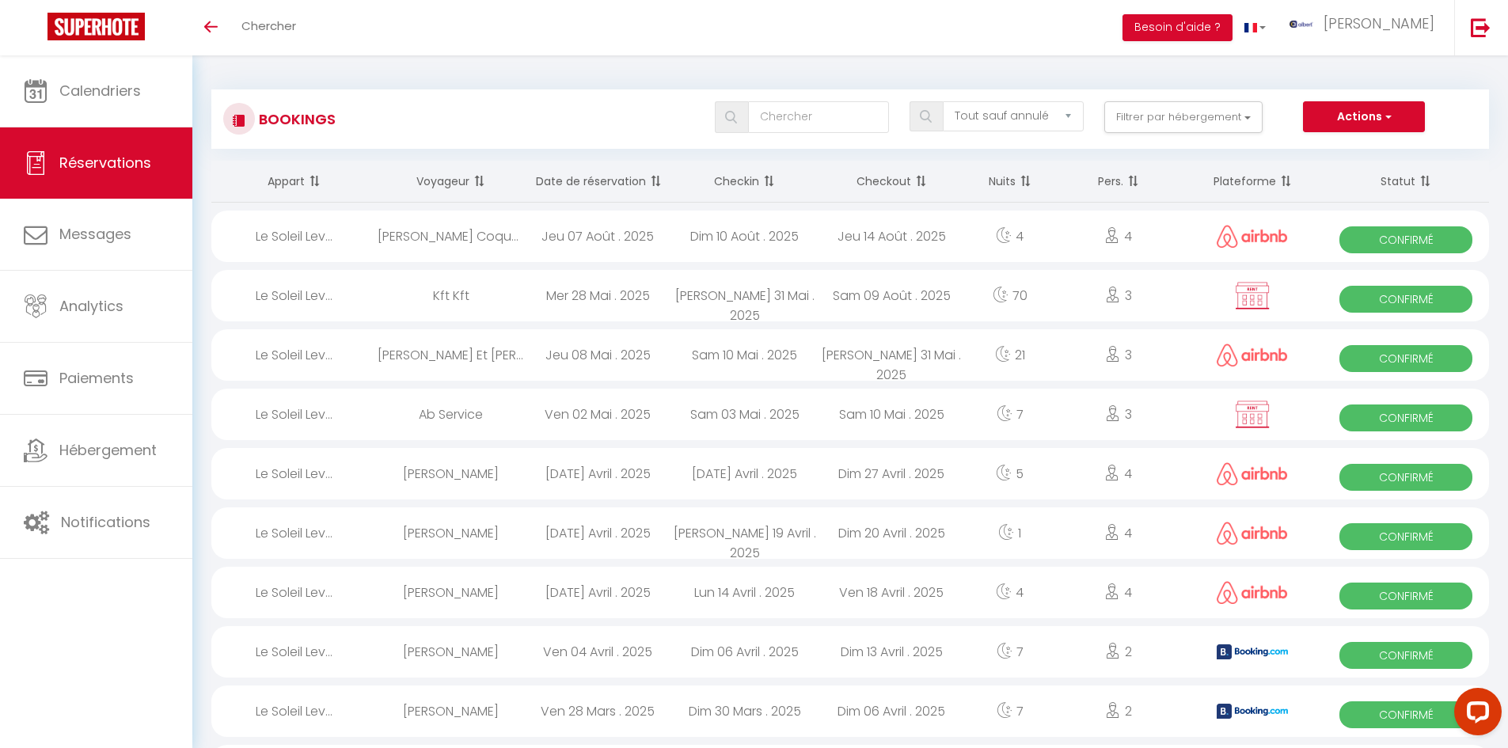
click at [465, 231] on div "Benoit Coquant" at bounding box center [451, 236] width 147 height 51
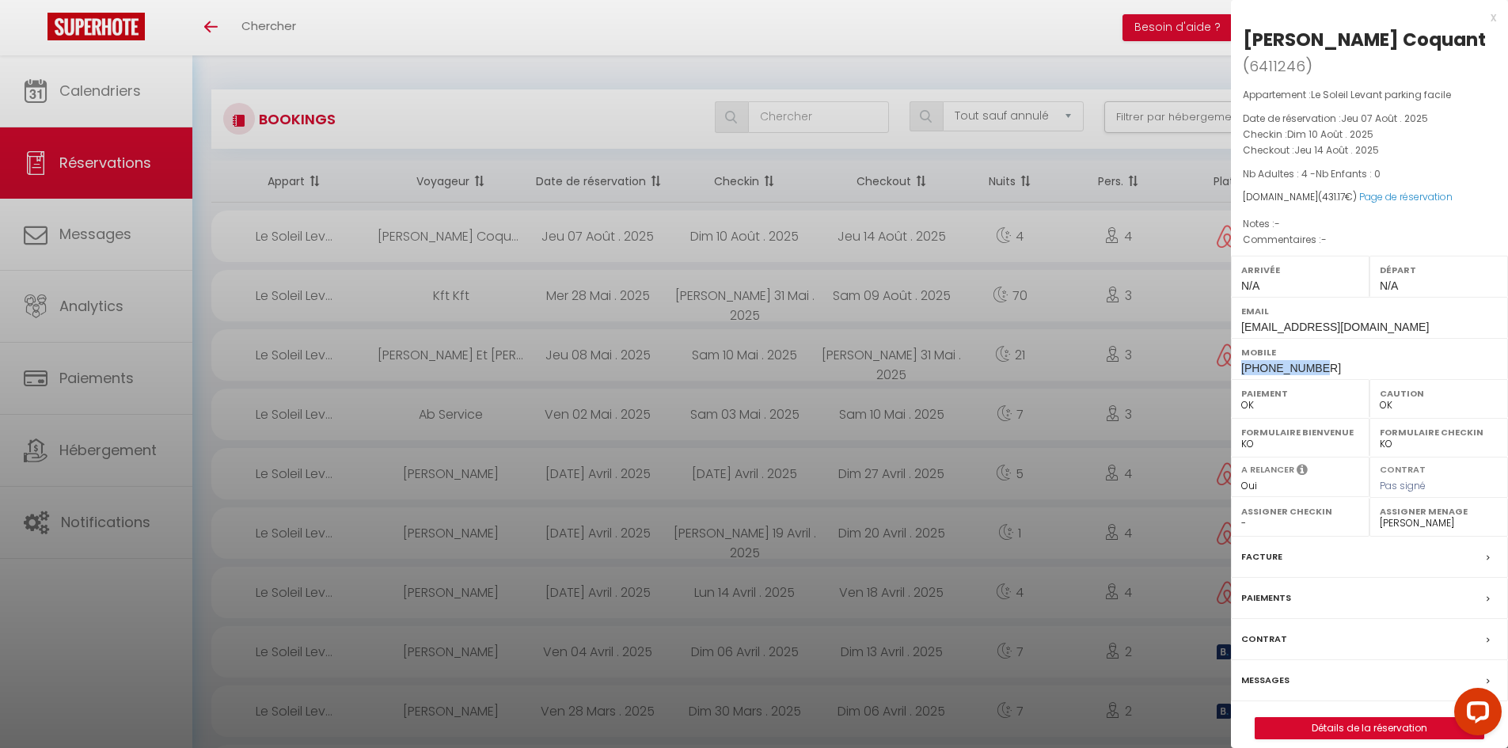
drag, startPoint x: 1321, startPoint y: 340, endPoint x: 1238, endPoint y: 340, distance: 83.1
click at [1238, 340] on div "Mobile +33614260780" at bounding box center [1369, 358] width 277 height 41
copy span "+33614260780"
click at [1494, 18] on div "x" at bounding box center [1363, 17] width 265 height 19
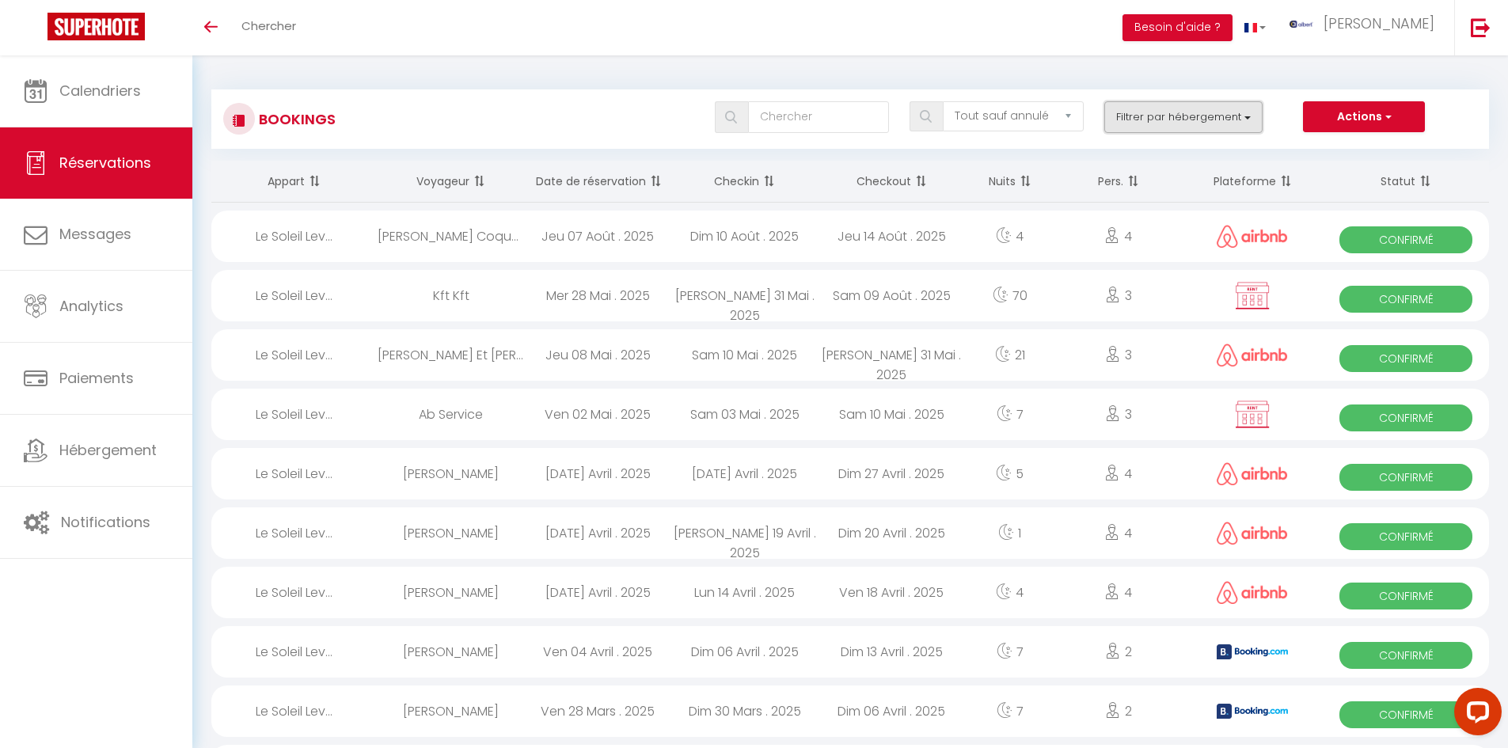
click at [1197, 123] on button "Filtrer par hébergement" at bounding box center [1183, 117] width 158 height 32
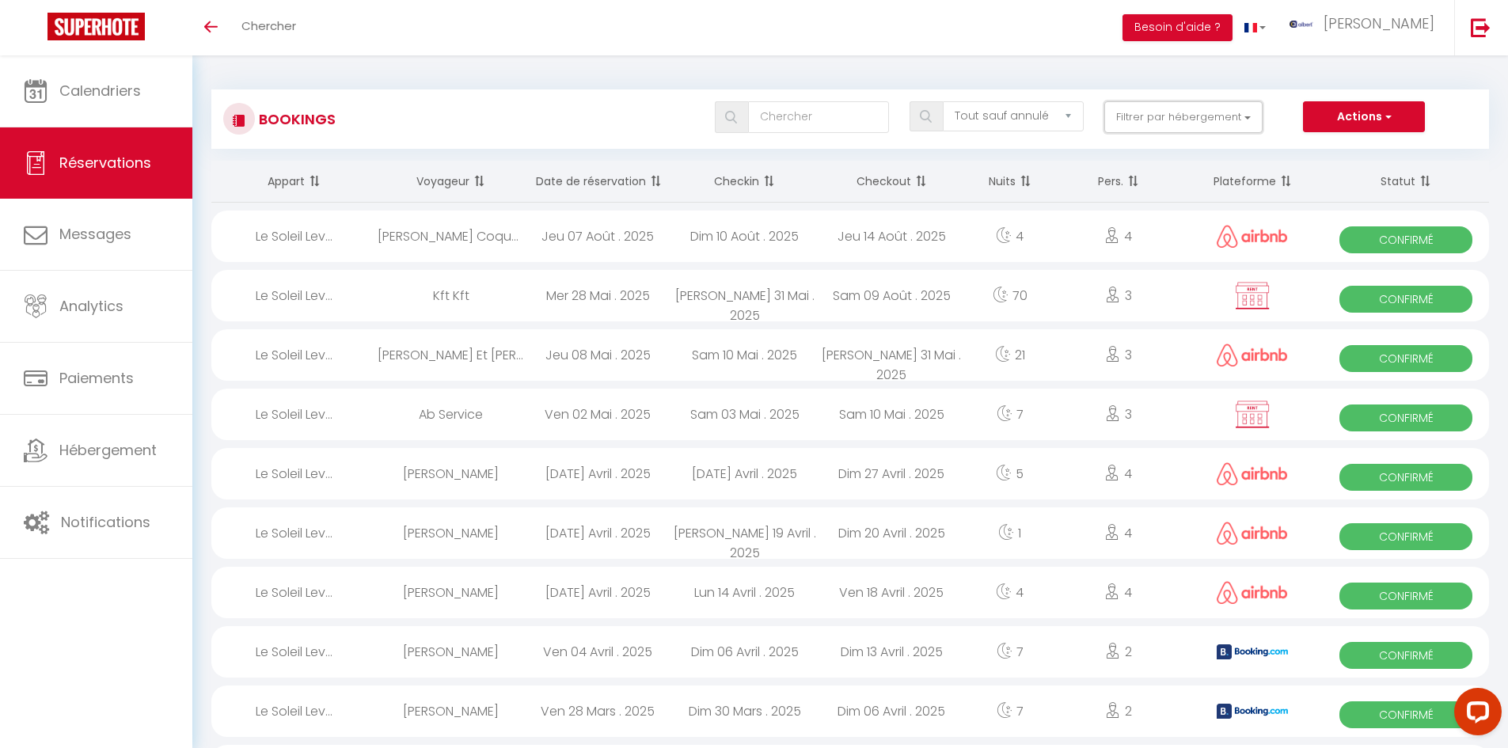
click at [1186, 123] on button "Filtrer par hébergement" at bounding box center [1183, 117] width 158 height 32
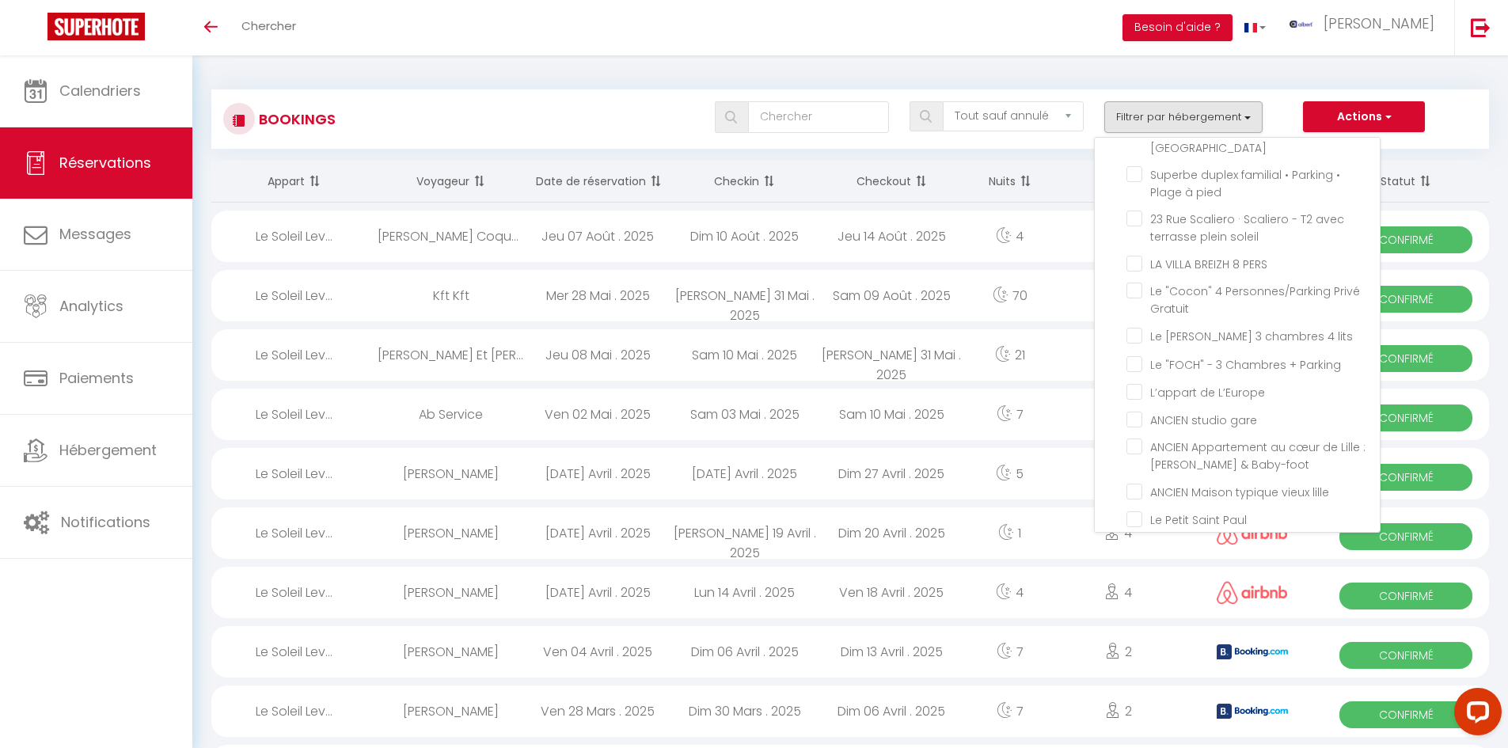
click at [356, 83] on div "Bookings Tous les statuts Annulé Confirmé Non Confirmé Tout sauf annulé No Show…" at bounding box center [849, 111] width 1277 height 74
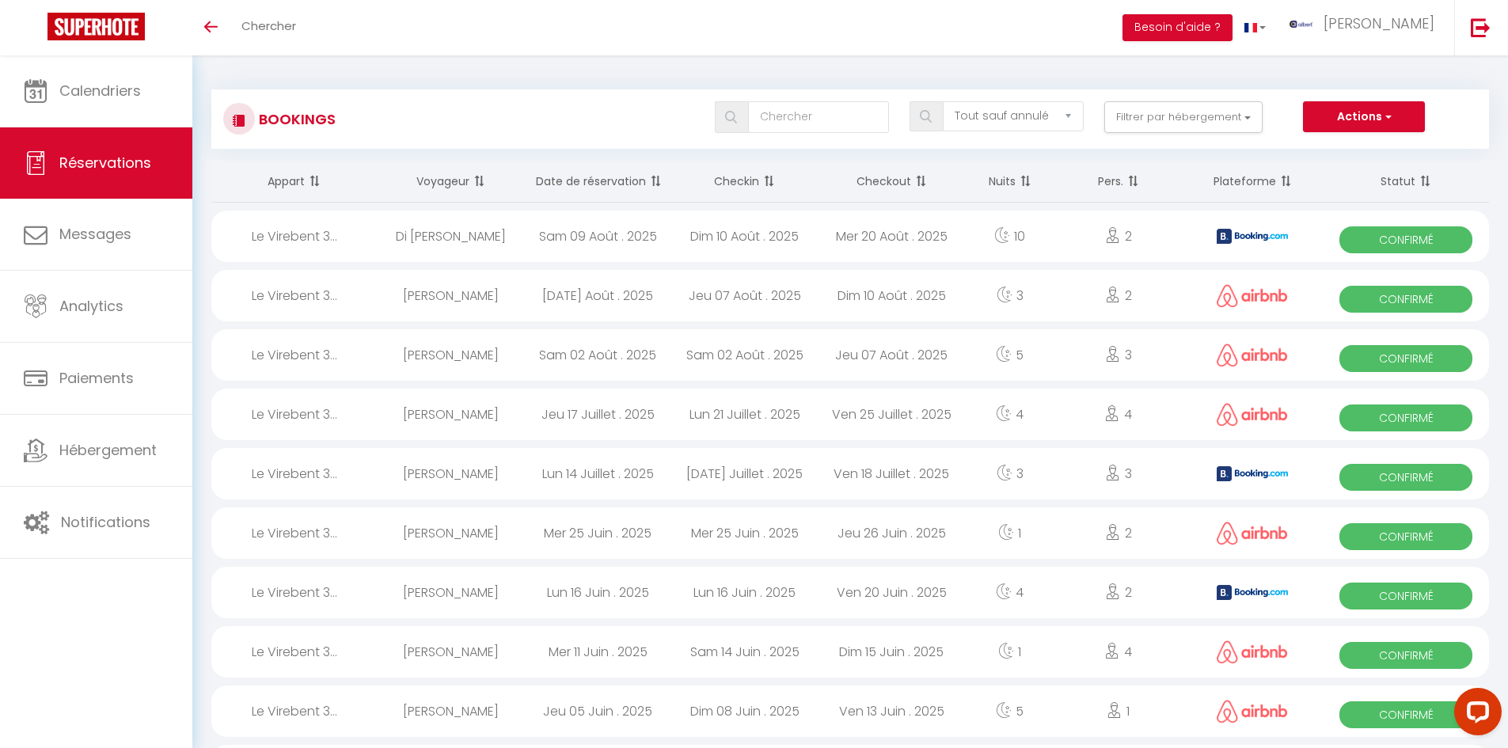
click at [487, 231] on div "Di Meglio Melissa" at bounding box center [451, 236] width 147 height 51
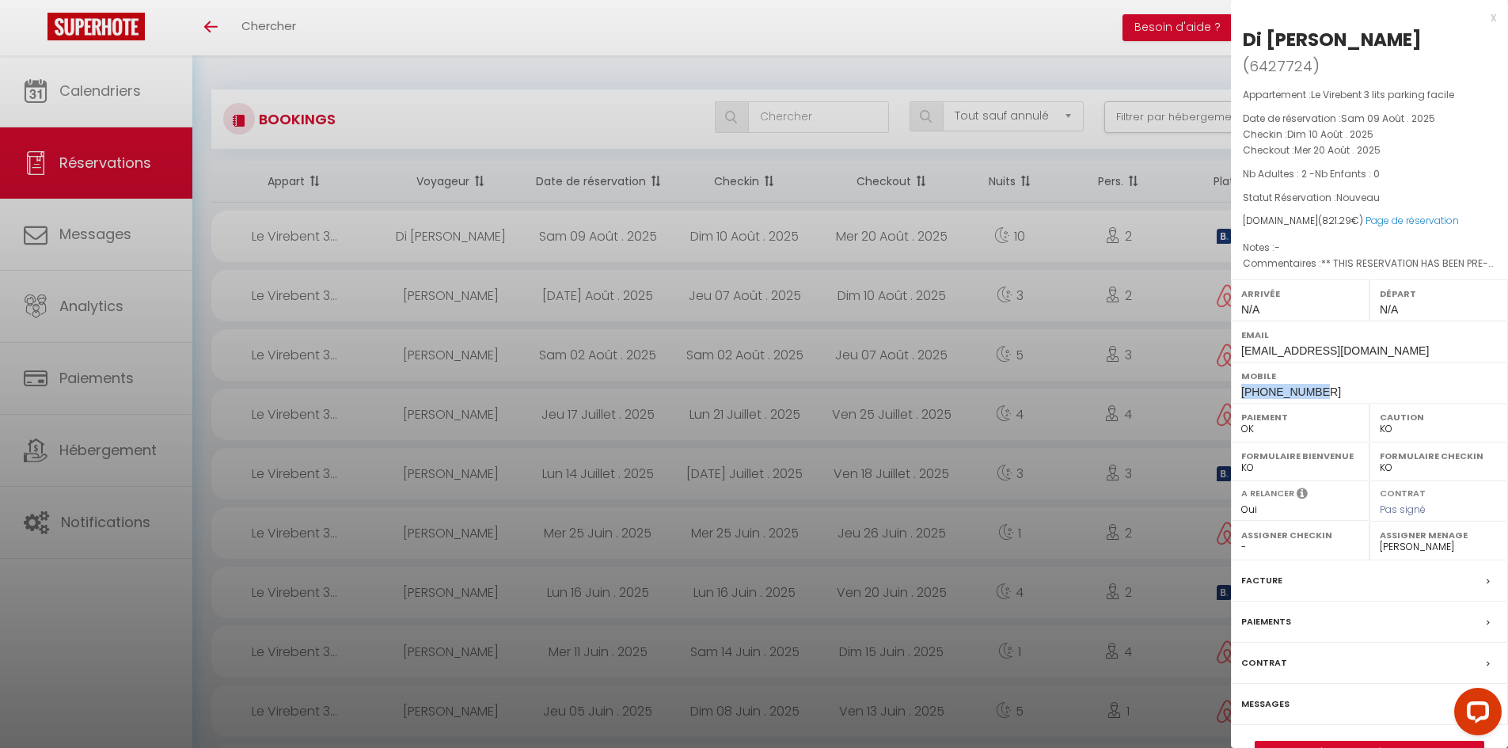
drag, startPoint x: 1324, startPoint y: 362, endPoint x: 1233, endPoint y: 362, distance: 91.0
click at [1233, 362] on div "Mobile +33788337020" at bounding box center [1369, 382] width 277 height 41
copy span "+33788337020"
drag, startPoint x: 1408, startPoint y: 45, endPoint x: 1232, endPoint y: 35, distance: 176.0
click at [1232, 35] on div "Di Meglio Melissa ( 6427724 ) Appartement : Le Virebent 3 lits parking facile D…" at bounding box center [1369, 395] width 277 height 736
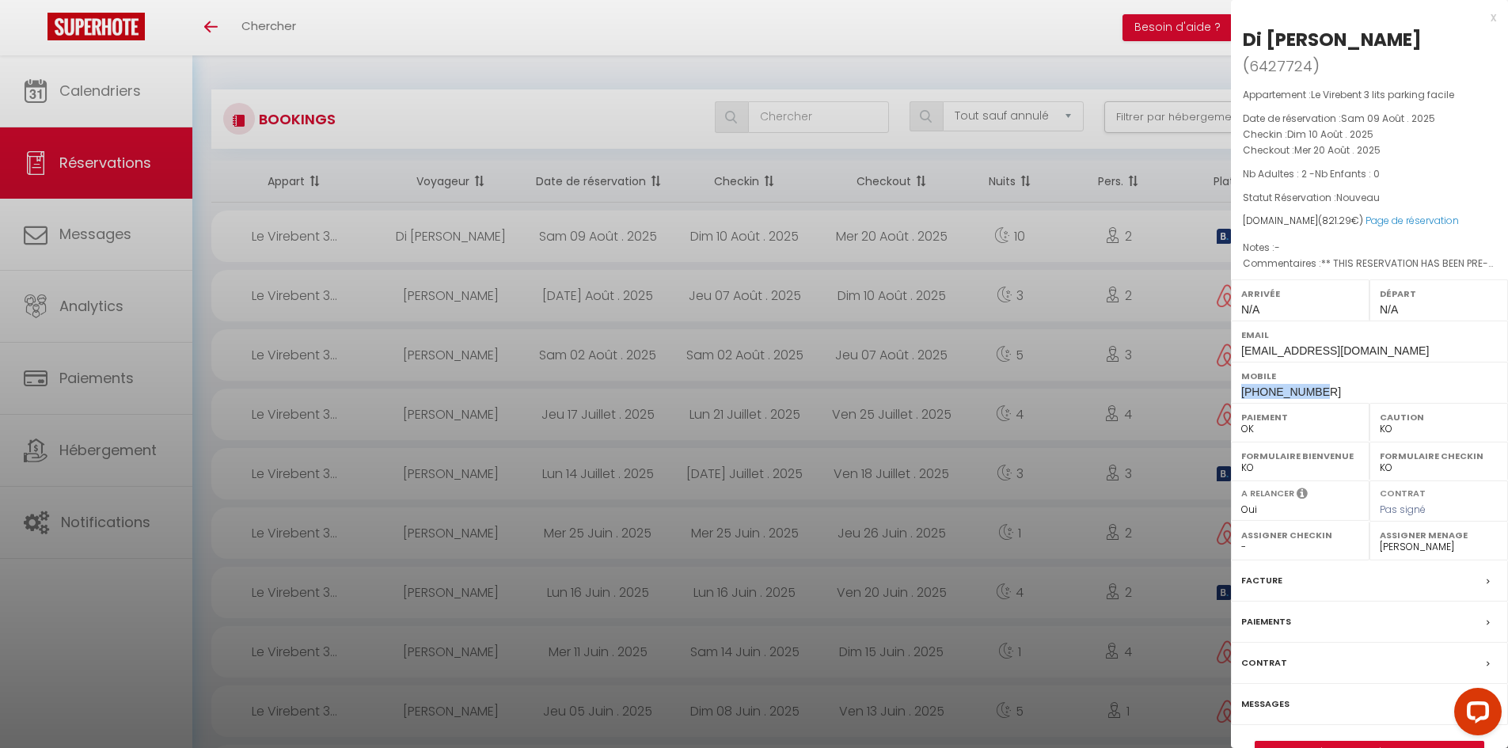
copy h2 "Di Meglio Melissa"
click at [1489, 14] on div "x" at bounding box center [1363, 17] width 265 height 19
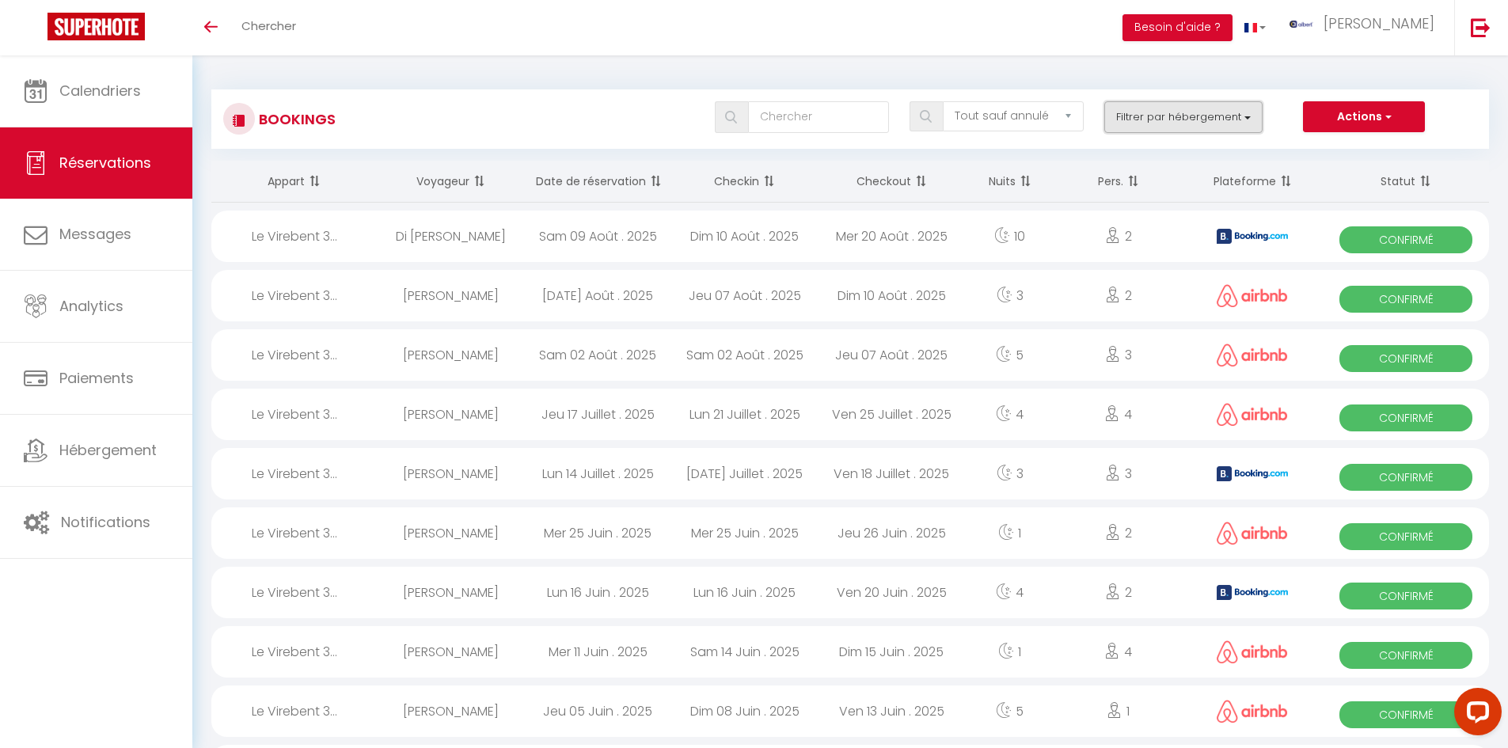
click at [1176, 118] on button "Filtrer par hébergement" at bounding box center [1183, 117] width 158 height 32
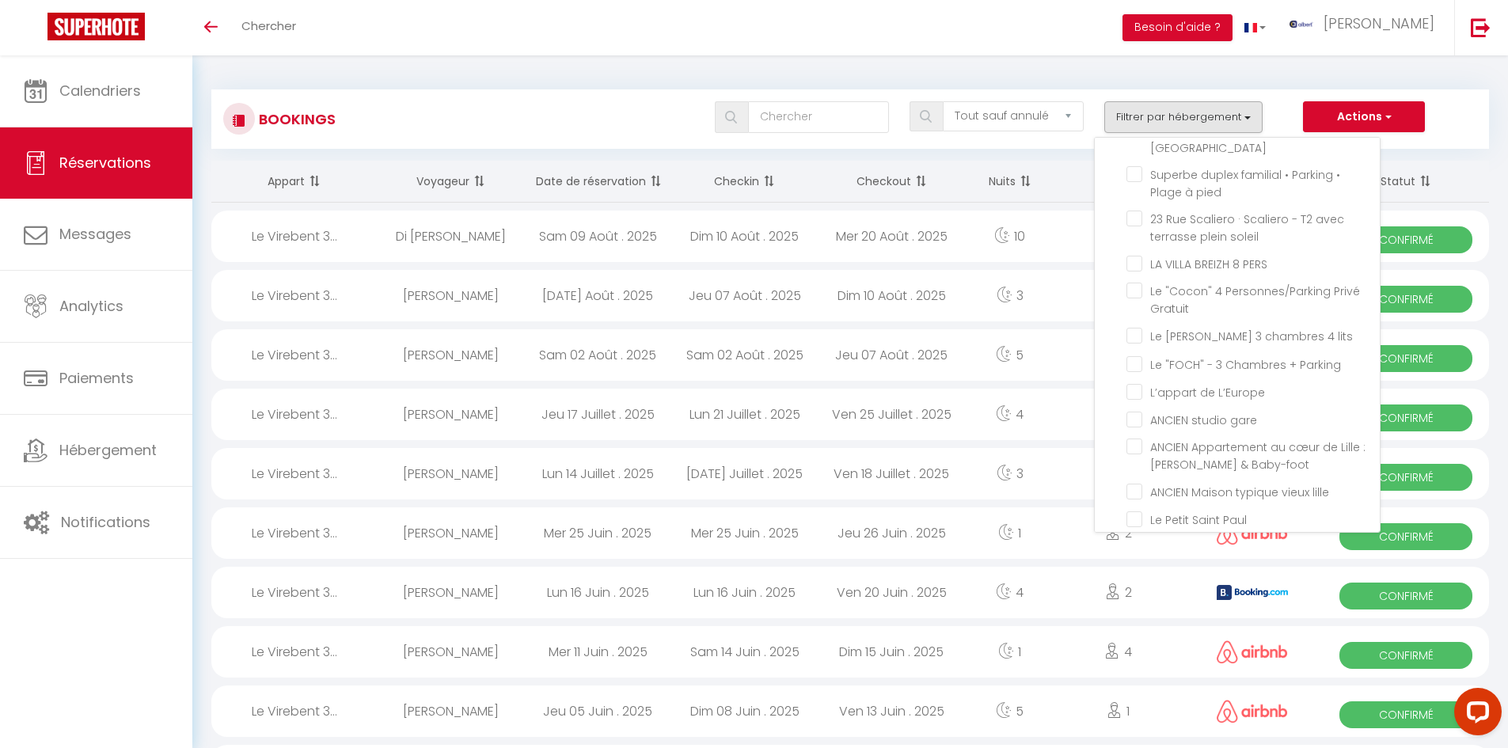
click at [582, 84] on div "Bookings Tous les statuts Annulé Confirmé Non Confirmé Tout sauf annulé No Show…" at bounding box center [849, 111] width 1277 height 74
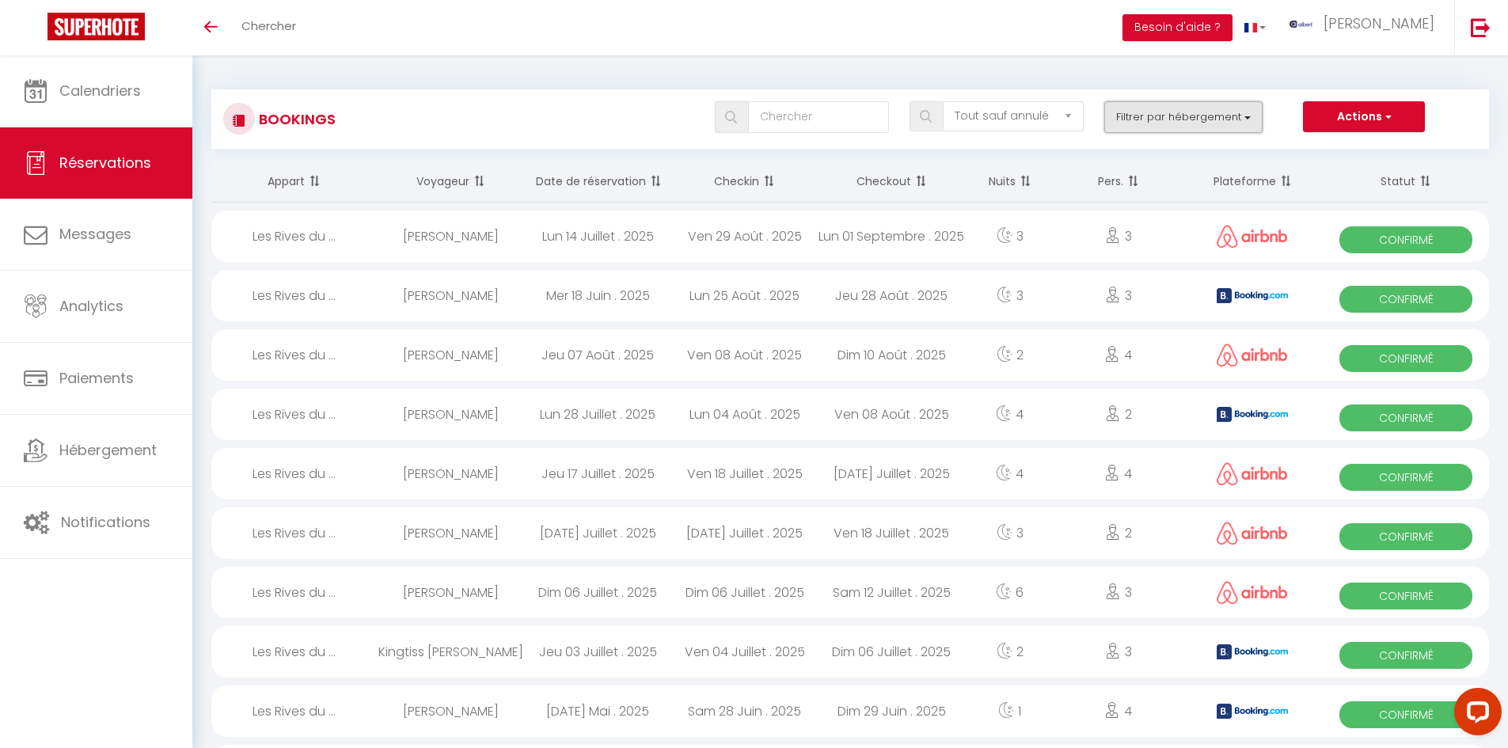
click at [1222, 116] on button "Filtrer par hébergement" at bounding box center [1183, 117] width 158 height 32
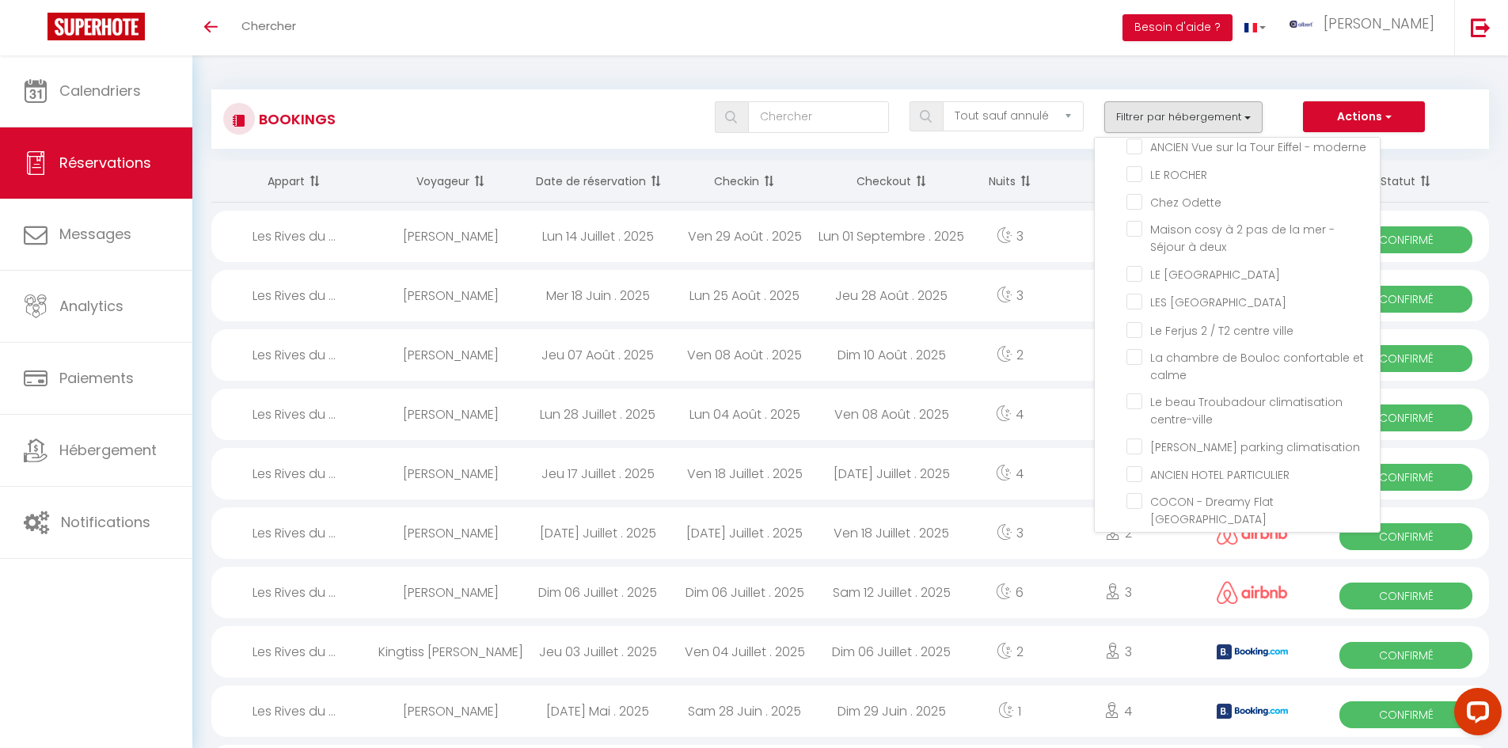
click at [624, 12] on div "Toggle menubar Chercher BUTTON Besoin d'aide ? albert Paramètres" at bounding box center [805, 27] width 1381 height 55
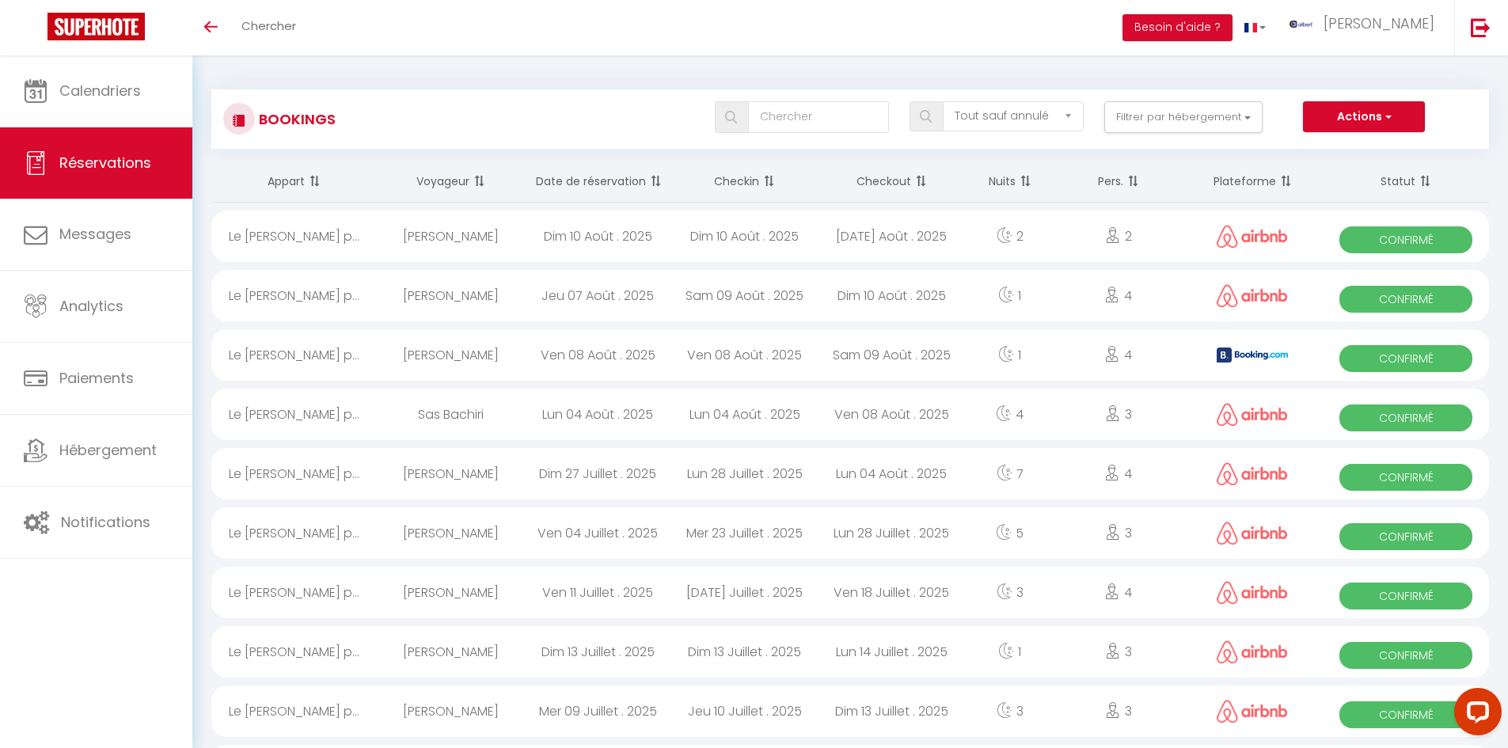
click at [464, 233] on div "Alex Frutoso" at bounding box center [451, 236] width 147 height 51
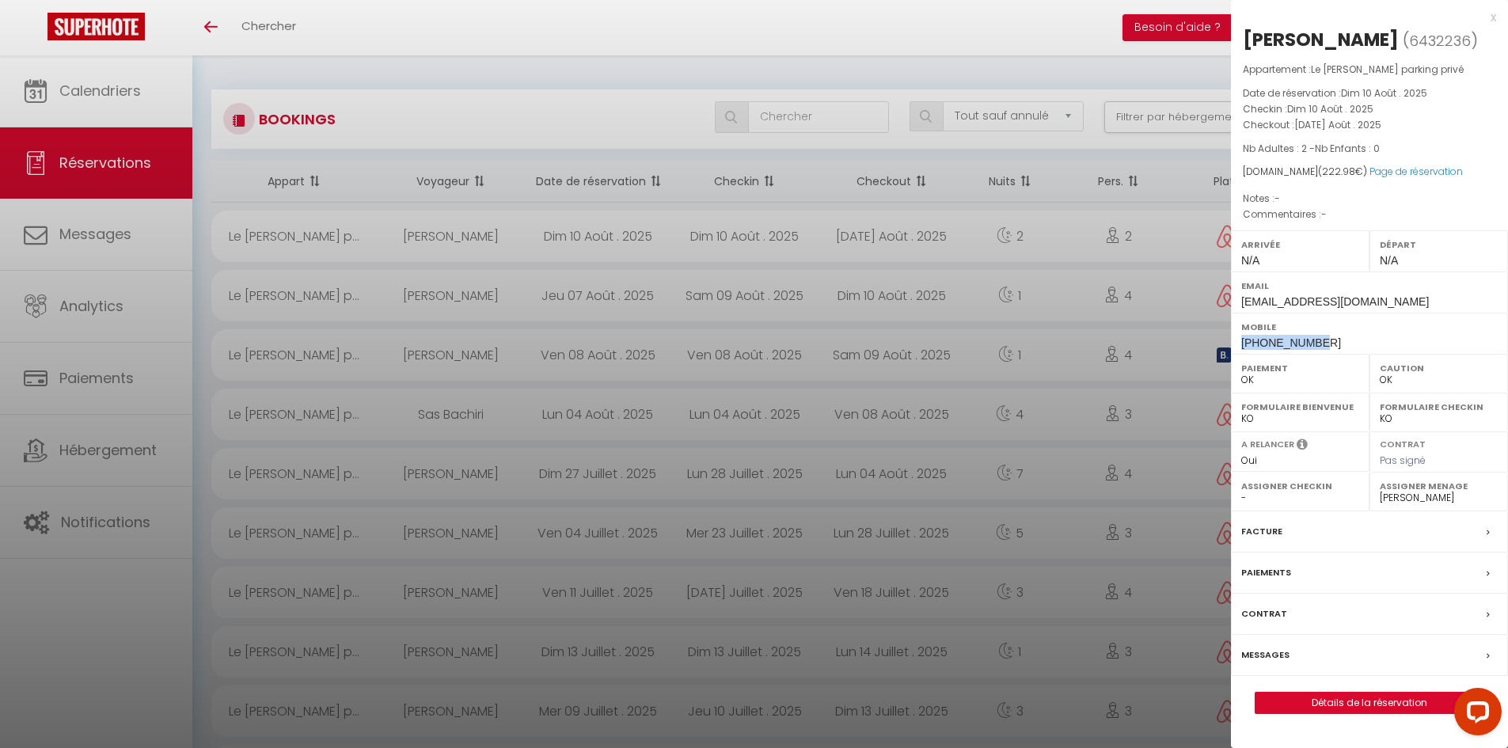
drag, startPoint x: 1330, startPoint y: 343, endPoint x: 1234, endPoint y: 343, distance: 96.6
click at [1234, 343] on div "Mobile +33617926777" at bounding box center [1369, 333] width 277 height 41
copy span "+33617926777"
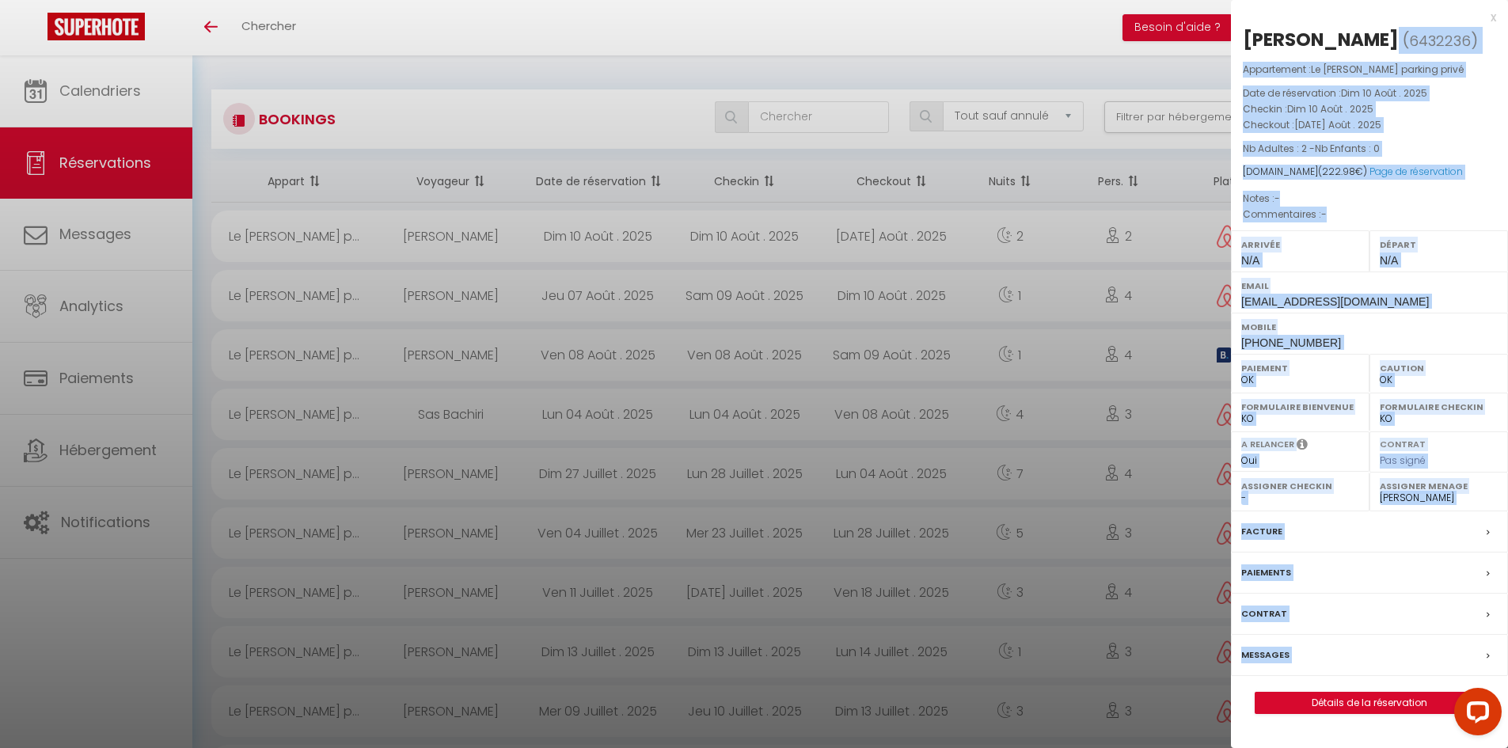
drag, startPoint x: 1358, startPoint y: 38, endPoint x: 1228, endPoint y: 43, distance: 129.9
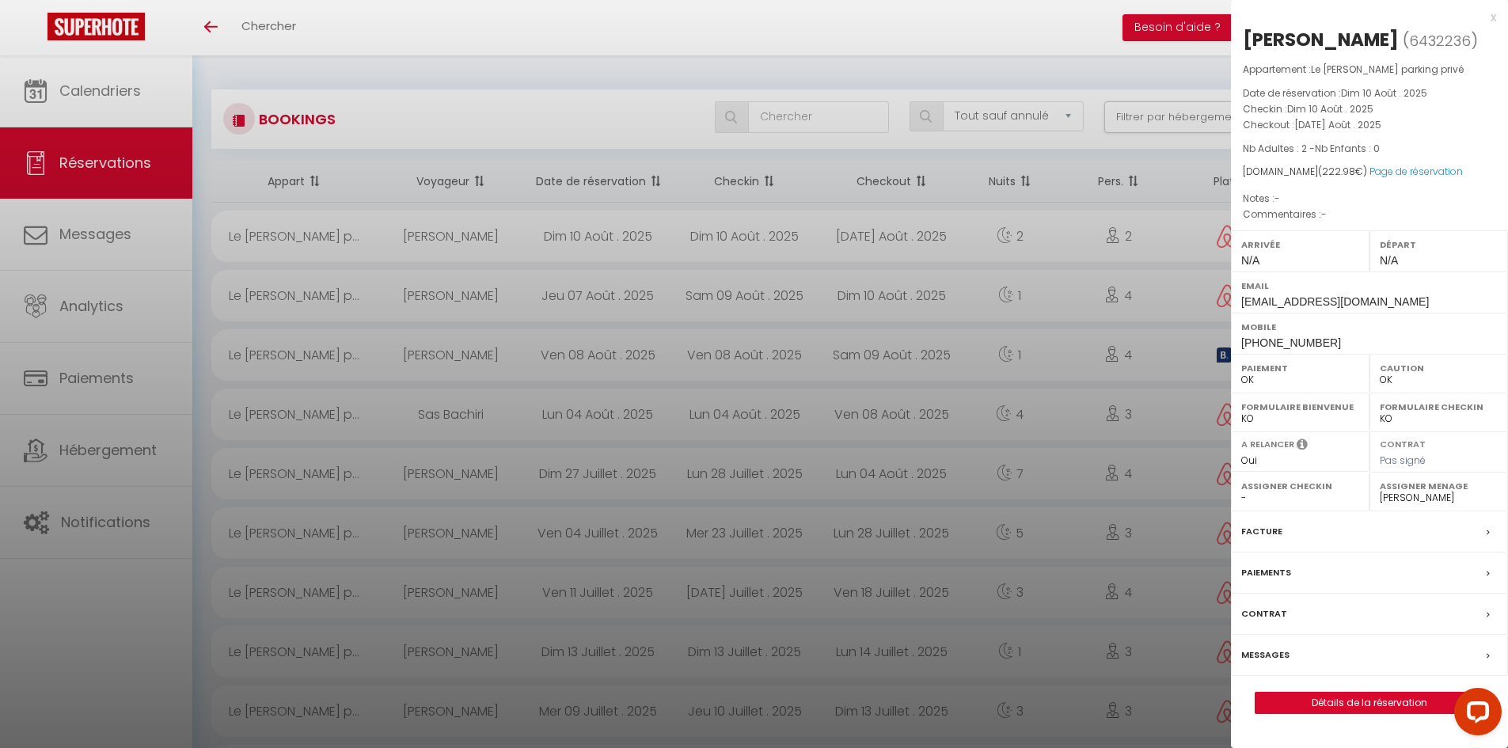
click at [1273, 27] on div "Alex Frutoso" at bounding box center [1321, 39] width 156 height 25
drag, startPoint x: 1246, startPoint y: 36, endPoint x: 1363, endPoint y: 29, distance: 117.3
click at [1363, 29] on h2 "Alex Frutoso ( 6432236 )" at bounding box center [1369, 40] width 253 height 27
copy h2 "Alex Frutoso"
click at [1494, 11] on div "x" at bounding box center [1363, 17] width 265 height 19
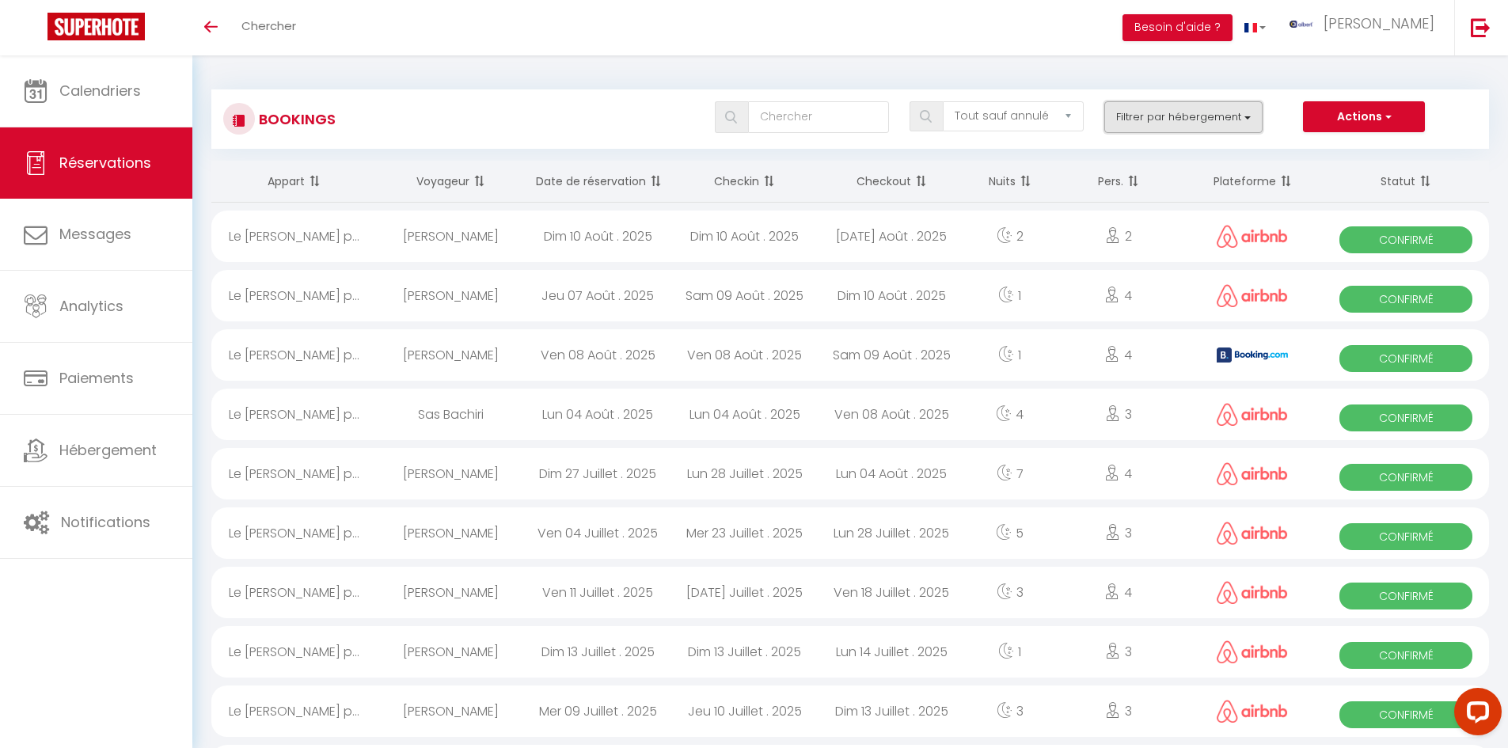
click at [1205, 107] on button "Filtrer par hébergement" at bounding box center [1183, 117] width 158 height 32
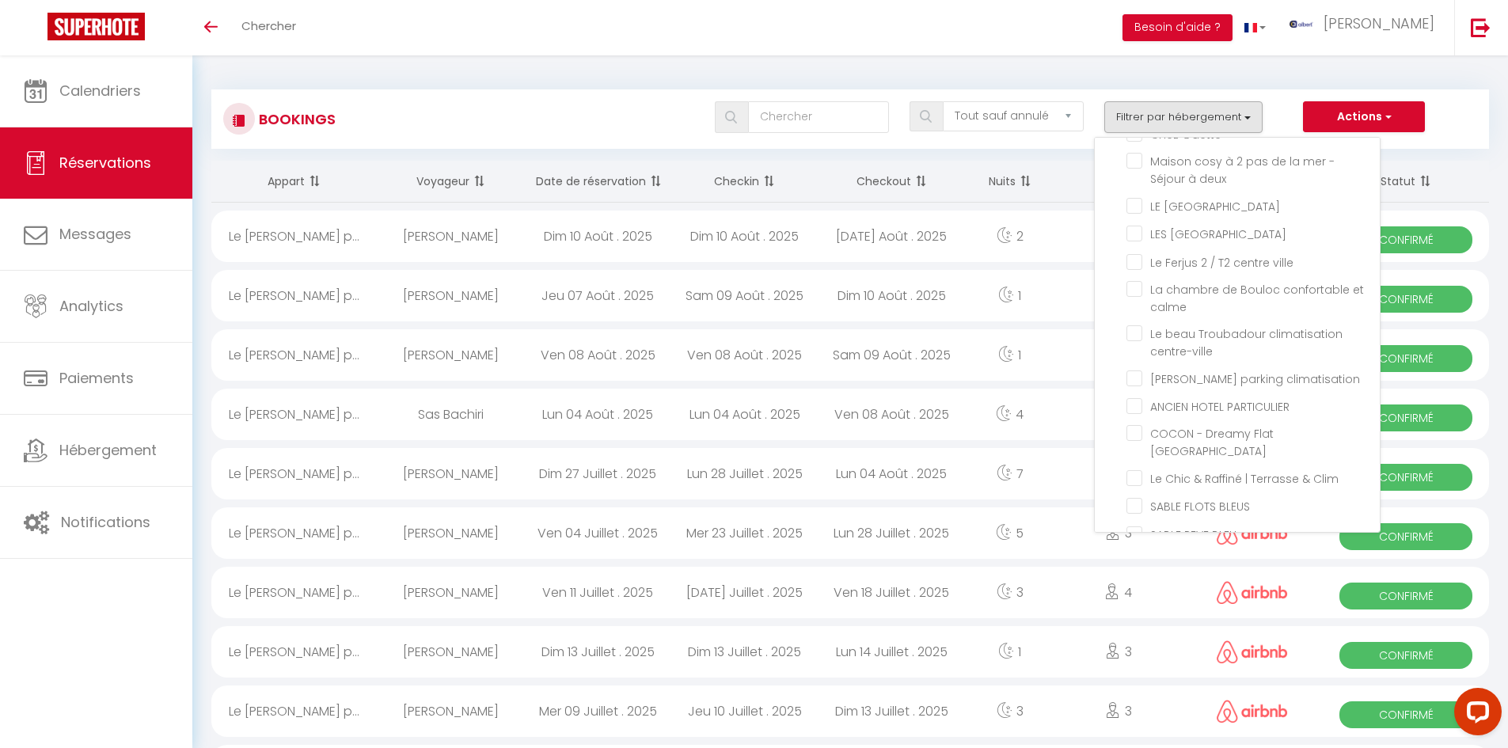
scroll to position [38937, 0]
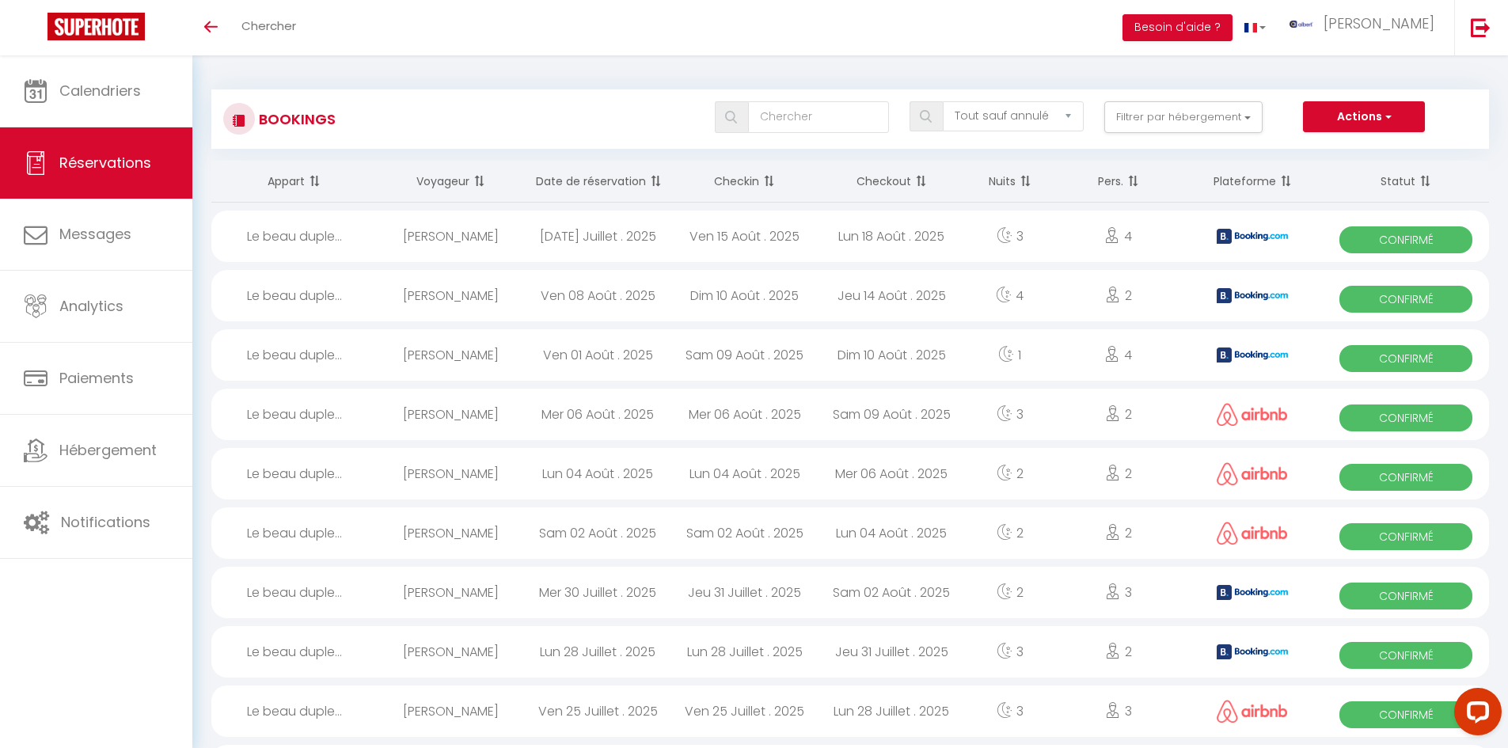
click at [577, 293] on div "Ven 08 Août . 2025" at bounding box center [597, 295] width 147 height 51
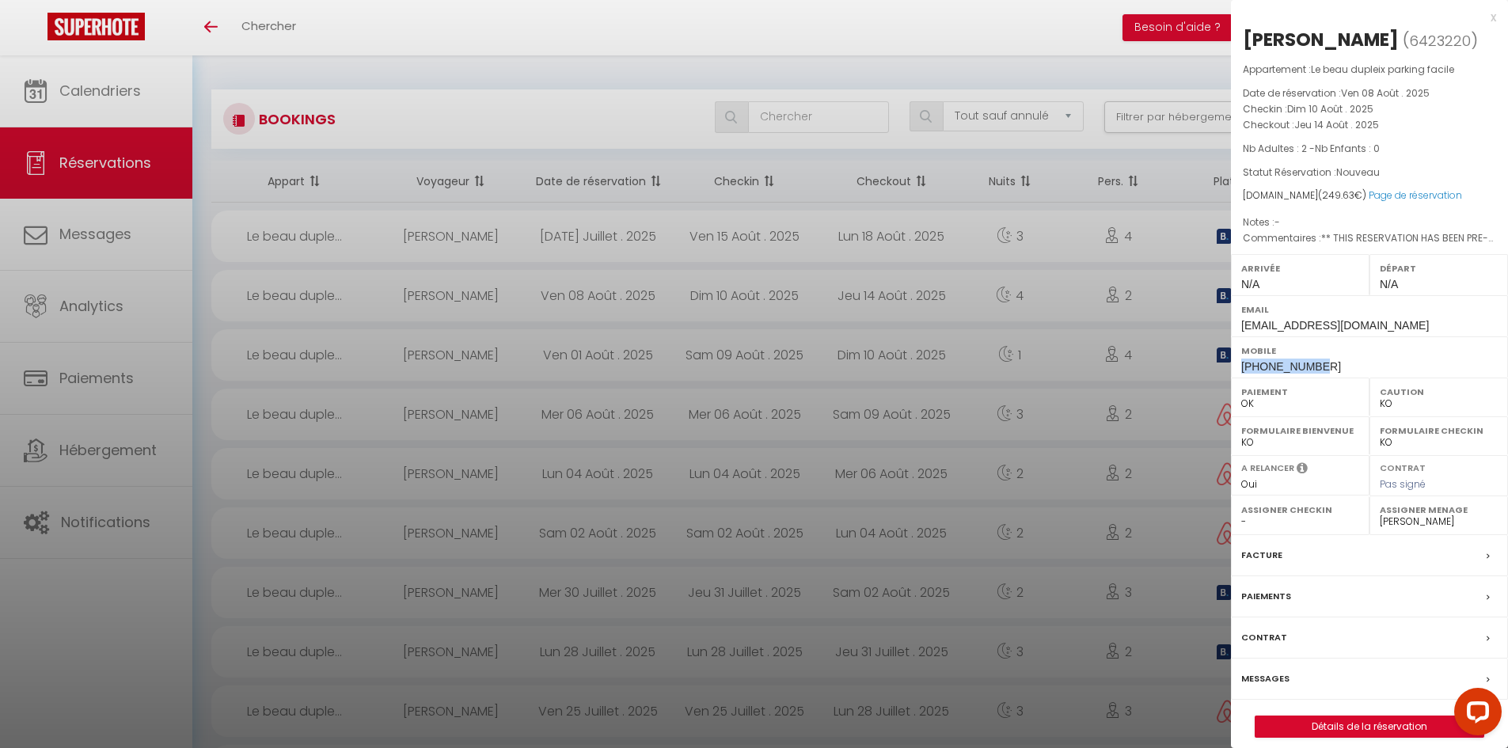
drag, startPoint x: 1325, startPoint y: 366, endPoint x: 1231, endPoint y: 361, distance: 93.6
click at [1231, 361] on div "Mobile +33629421833" at bounding box center [1369, 356] width 277 height 41
copy span "+33629421833"
drag, startPoint x: 1358, startPoint y: 34, endPoint x: 1250, endPoint y: 35, distance: 108.4
click at [1250, 35] on h2 "Anaïs Gobin ( 6423220 )" at bounding box center [1369, 40] width 253 height 27
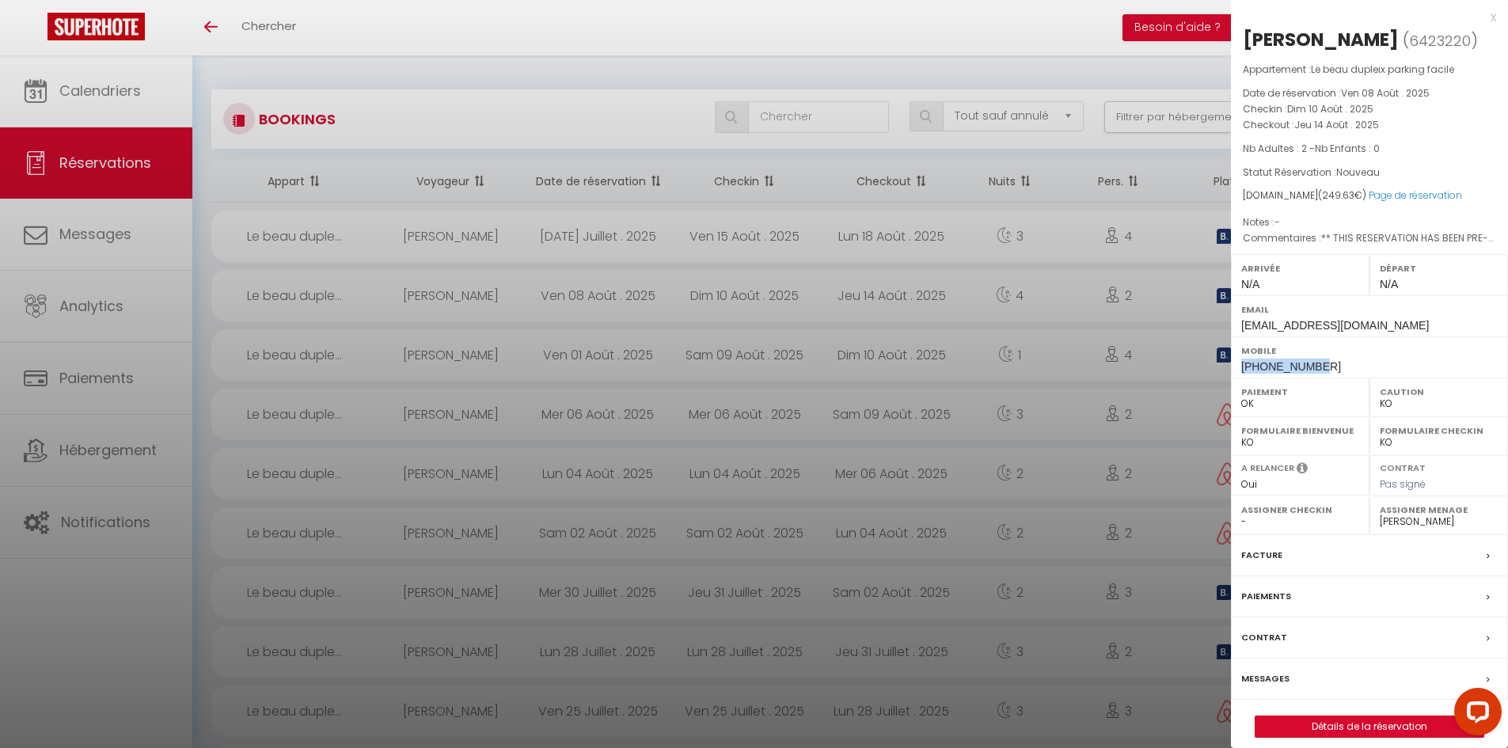
click at [1250, 35] on div "Anaïs Gobin" at bounding box center [1321, 39] width 156 height 25
drag, startPoint x: 1352, startPoint y: 40, endPoint x: 1234, endPoint y: 51, distance: 118.4
click at [1234, 51] on div "Anaïs Gobin ( 6423220 ) Appartement : Le beau dupleix parking facile Date de ré…" at bounding box center [1369, 382] width 277 height 711
click at [1494, 14] on div "x" at bounding box center [1363, 17] width 265 height 19
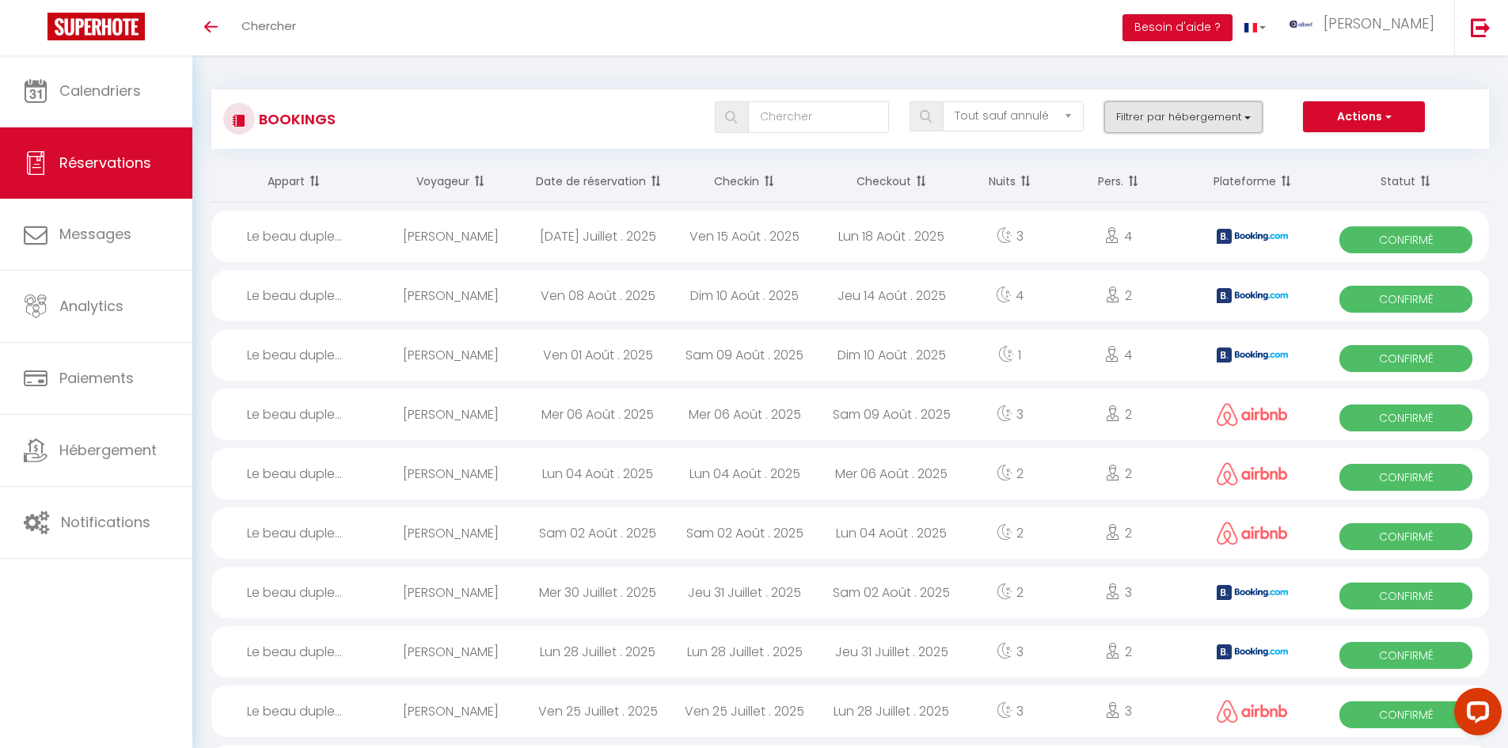
click at [1161, 123] on button "Filtrer par hébergement" at bounding box center [1183, 117] width 158 height 32
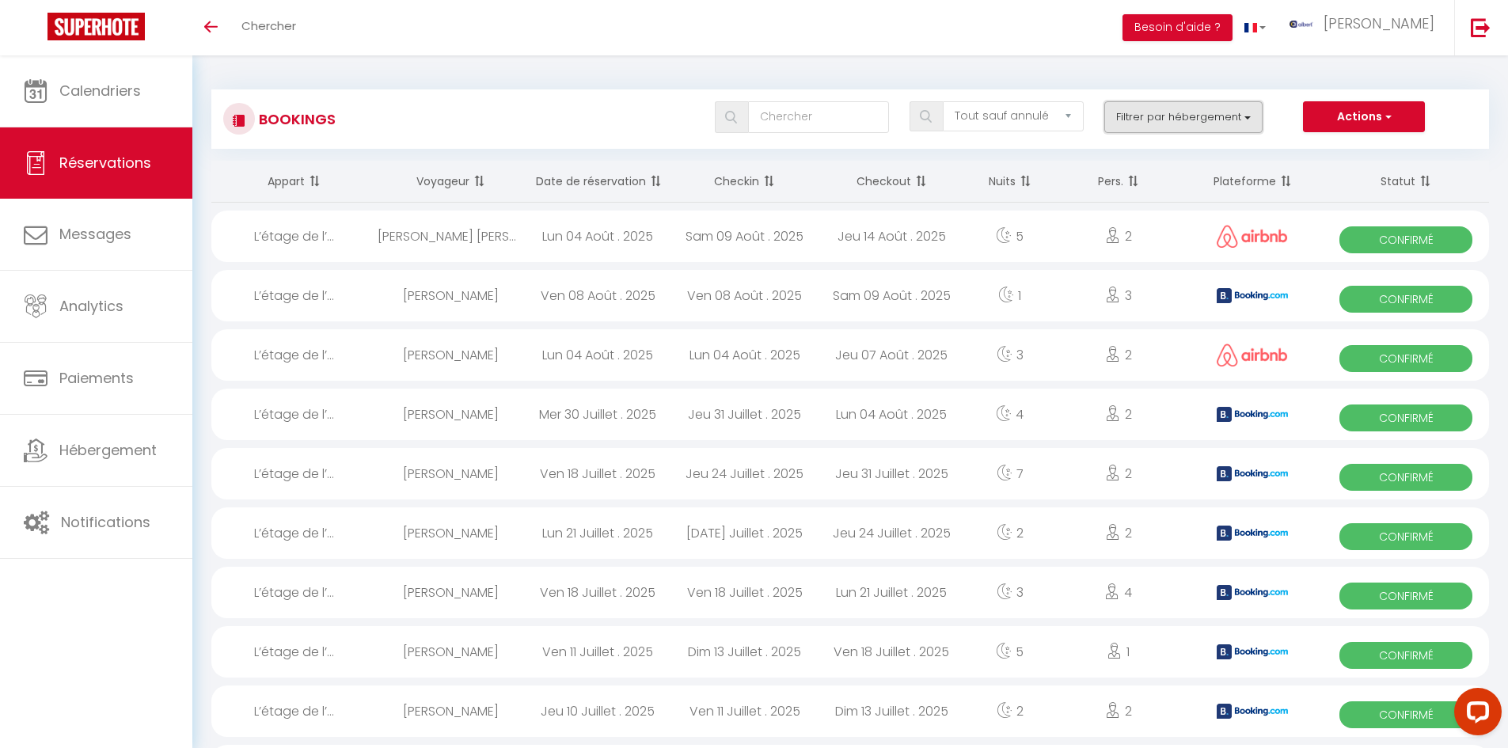
click at [1227, 114] on button "Filtrer par hébergement" at bounding box center [1183, 117] width 158 height 32
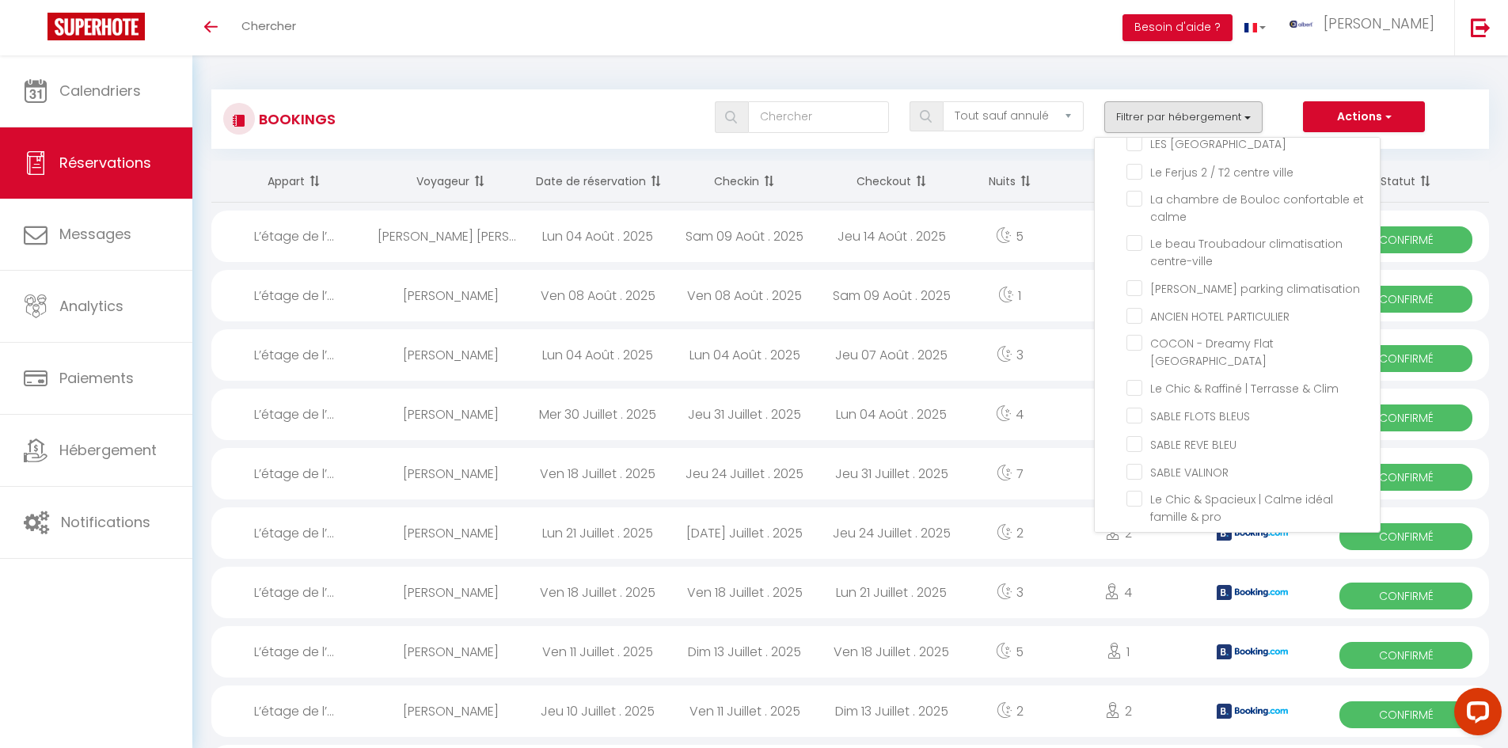
click at [639, 81] on div "Bookings Tous les statuts Annulé Confirmé Non Confirmé Tout sauf annulé No Show…" at bounding box center [849, 111] width 1277 height 74
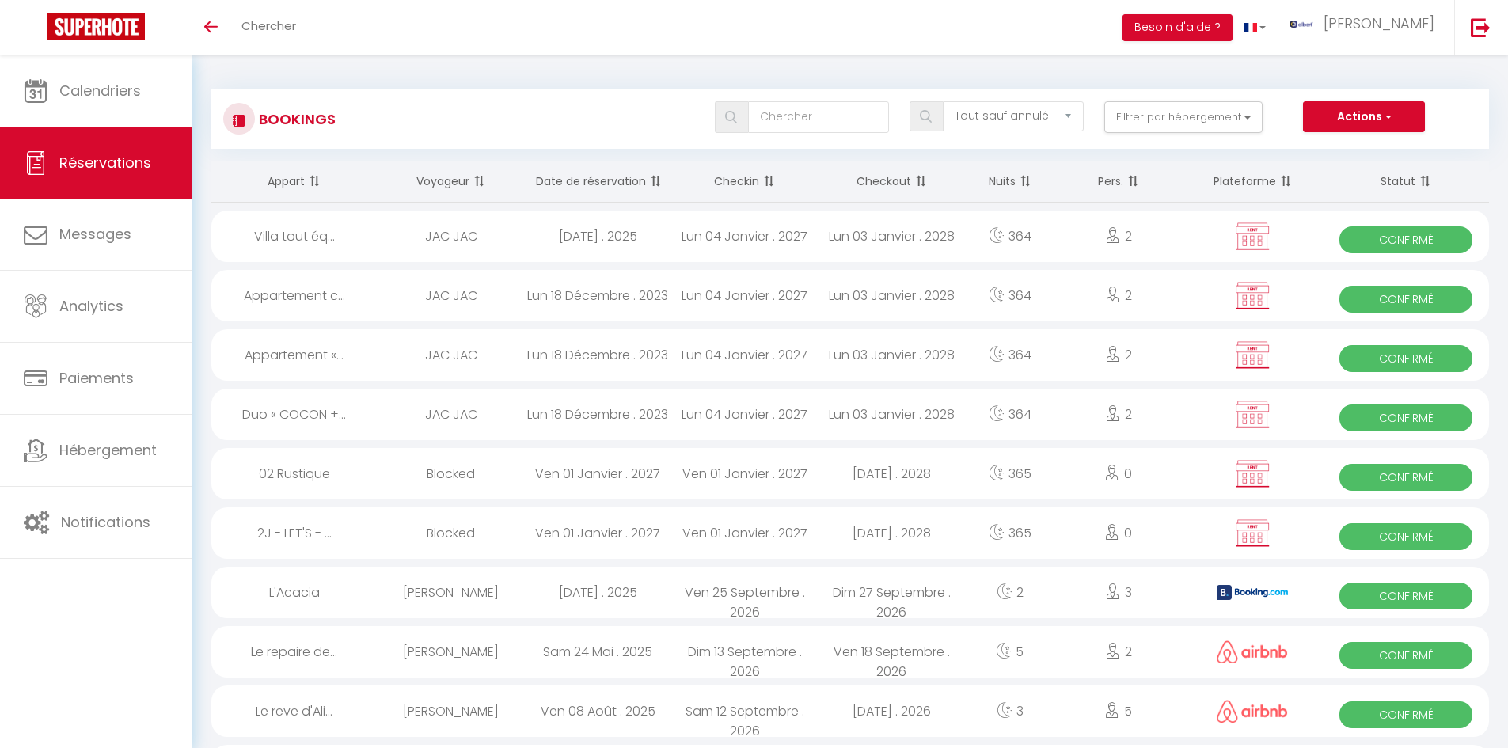
select select "not_cancelled"
select select "KO"
select select "0"
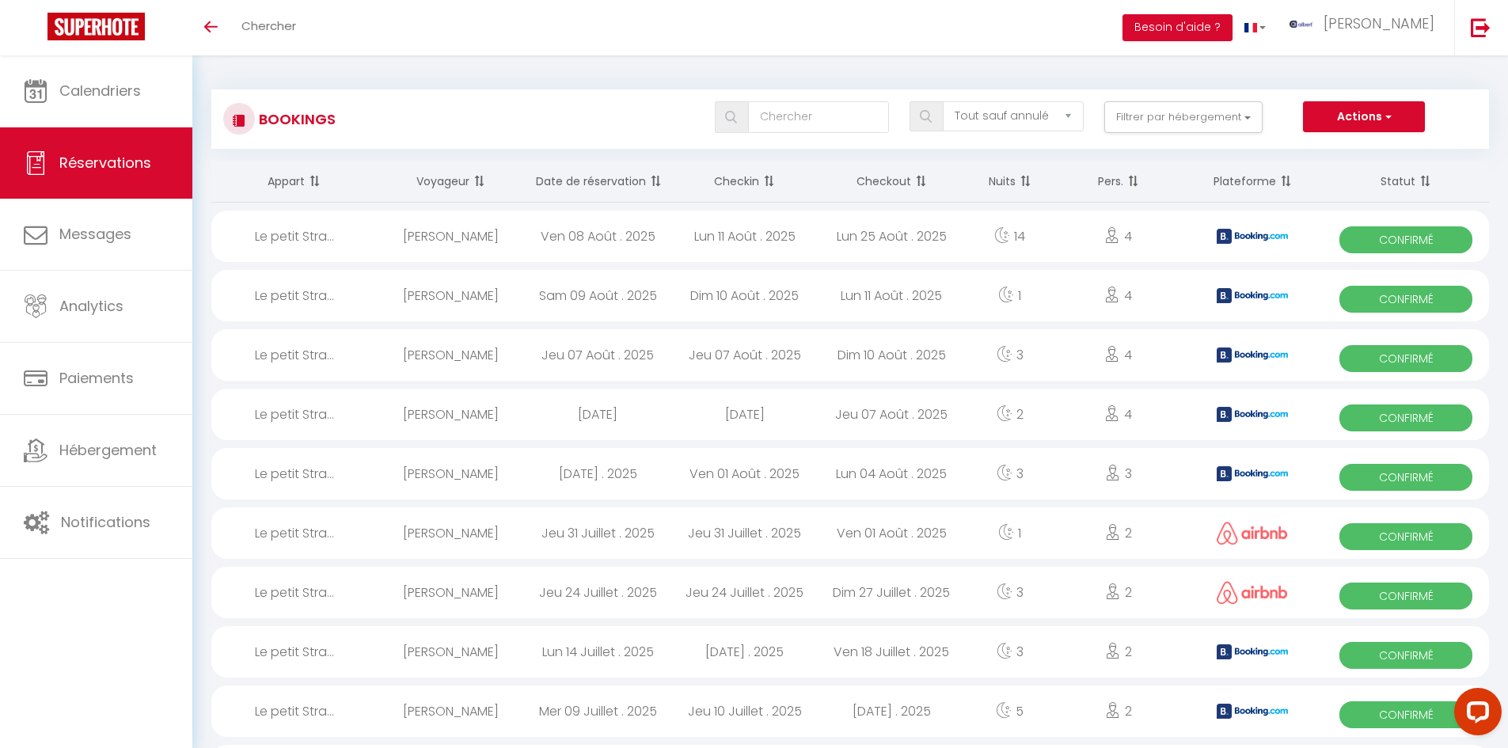
click at [482, 297] on div "Patricia M. Pascoal" at bounding box center [451, 295] width 147 height 51
select select "41156"
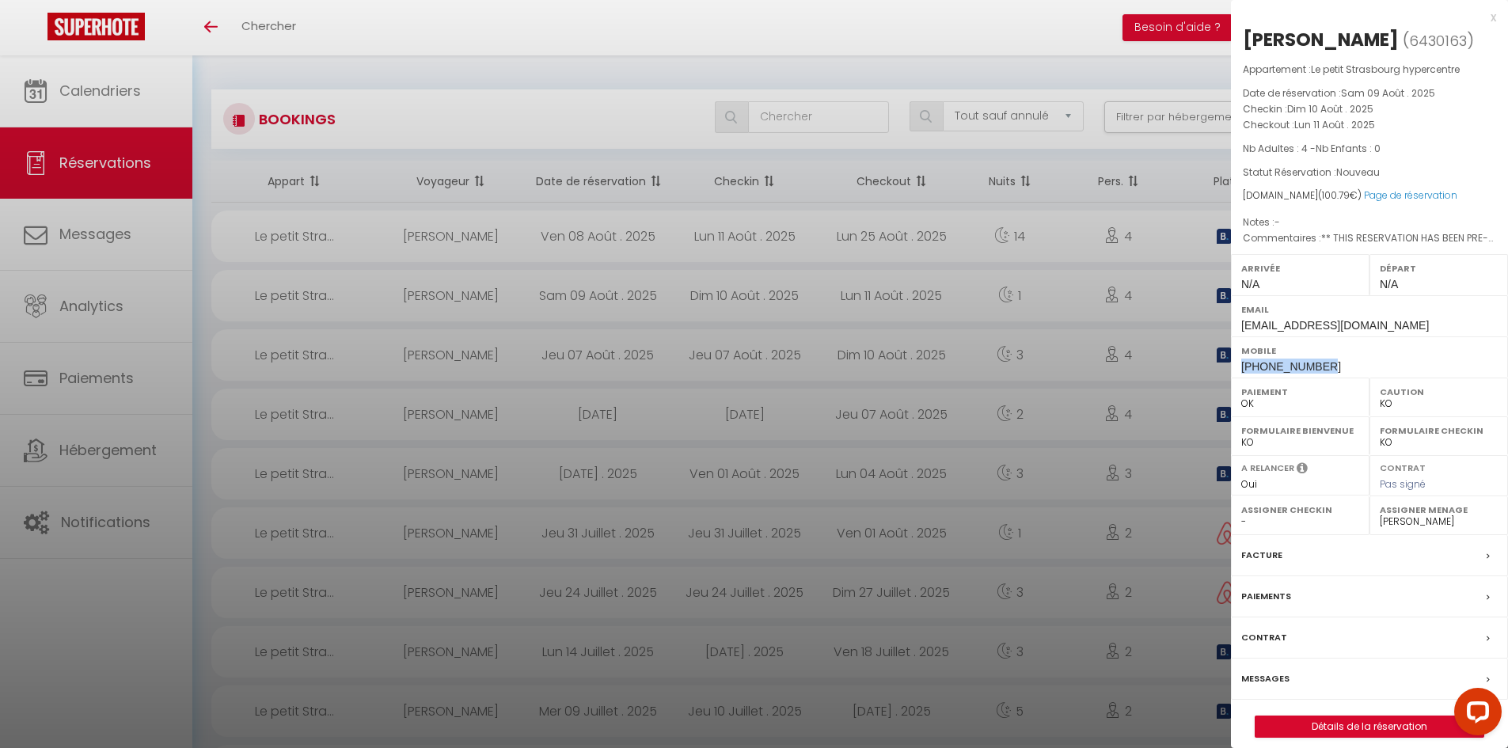
drag, startPoint x: 1329, startPoint y: 362, endPoint x: 1236, endPoint y: 367, distance: 92.7
click at [1236, 367] on div "Mobile +351962608870" at bounding box center [1369, 356] width 277 height 41
drag, startPoint x: 1328, startPoint y: 365, endPoint x: 1231, endPoint y: 362, distance: 96.6
click at [1231, 362] on div "Mobile +351962608870" at bounding box center [1369, 356] width 277 height 41
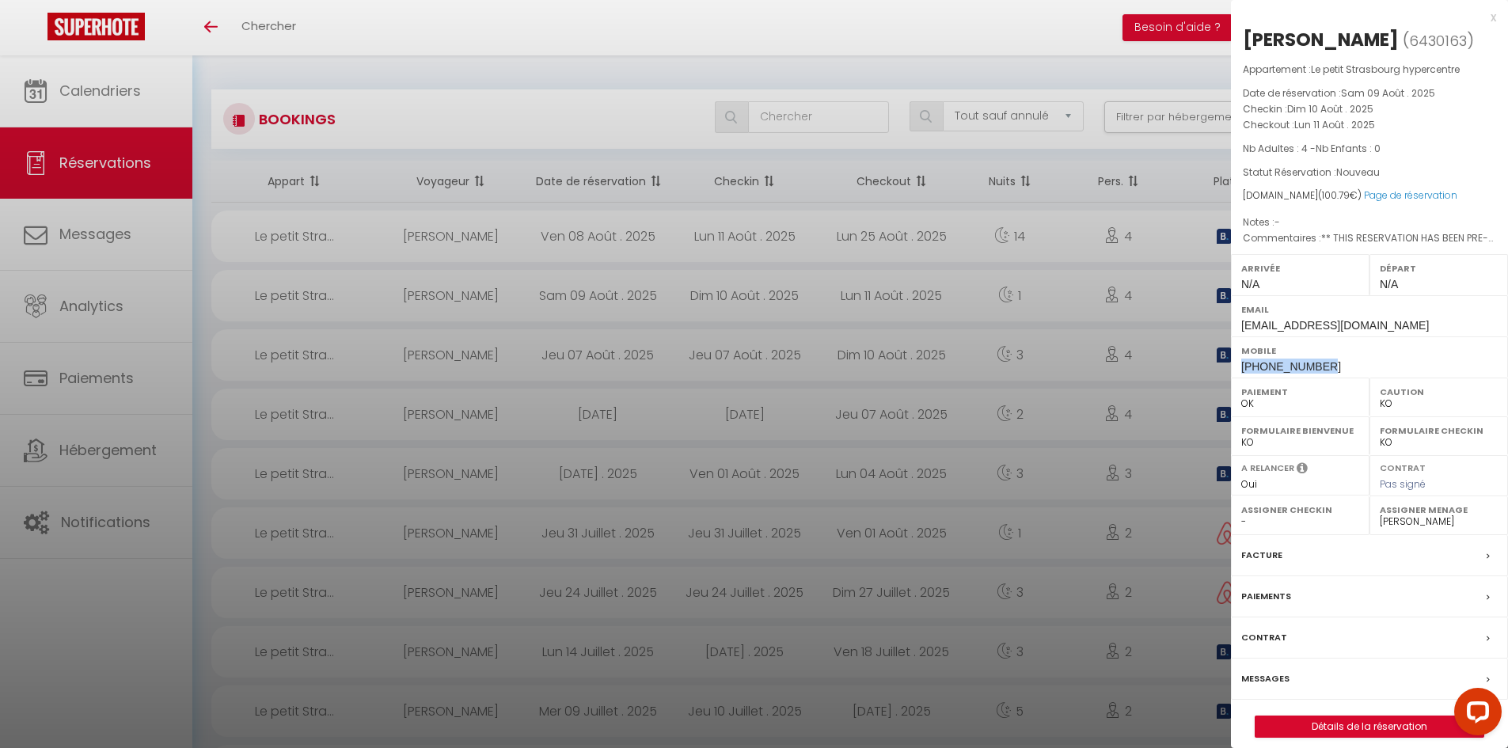
copy span "+351962608870"
click at [1157, 81] on div at bounding box center [754, 374] width 1508 height 748
checkbox input "false"
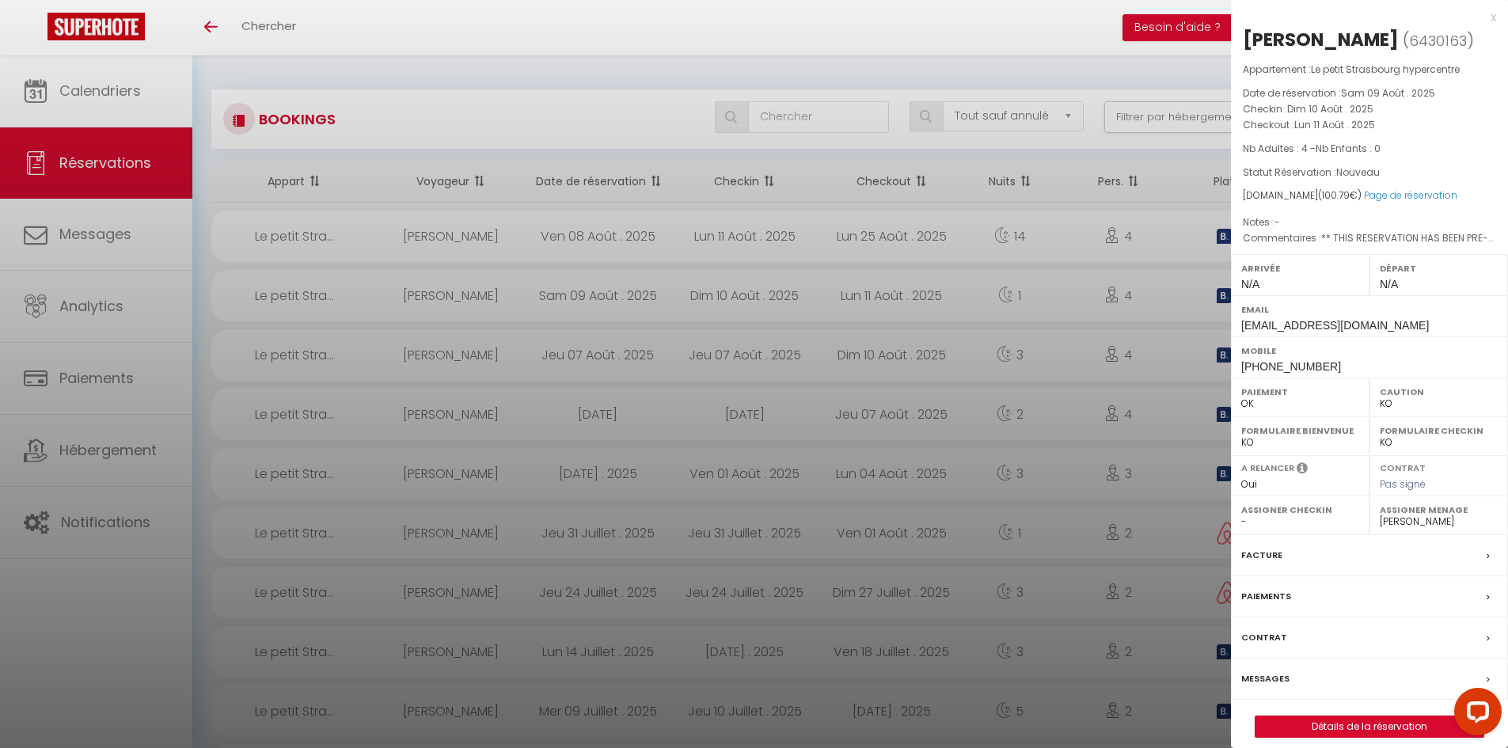
checkbox input "false"
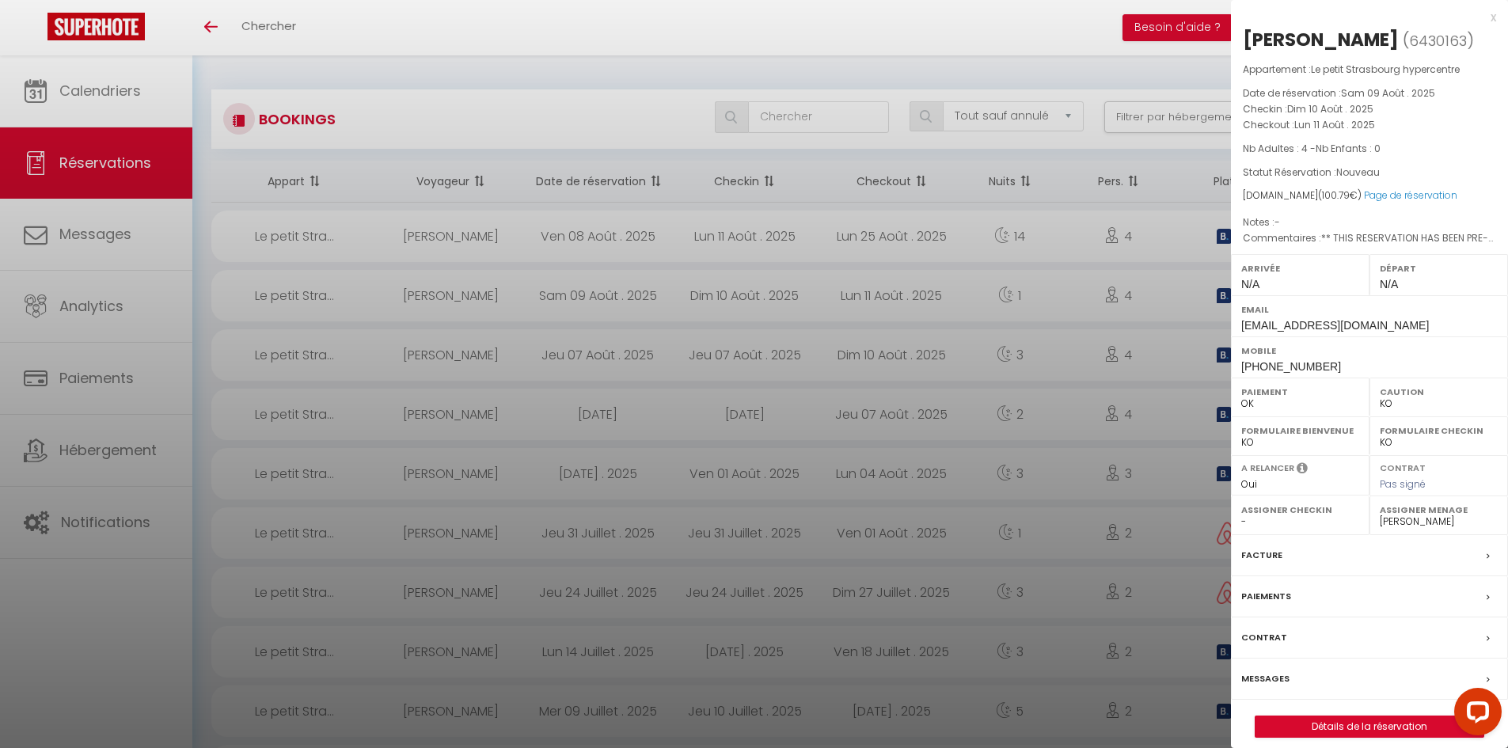
checkbox input "false"
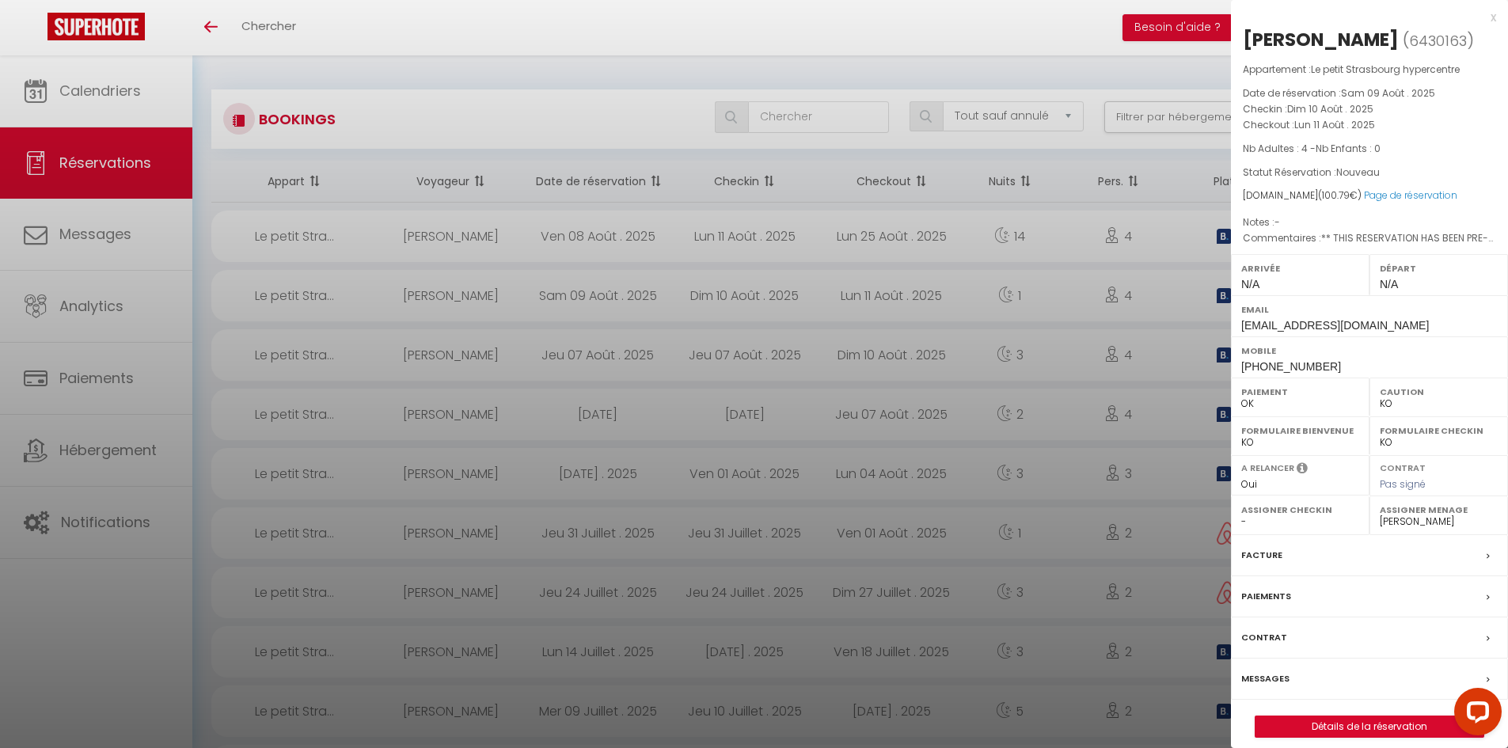
checkbox input "false"
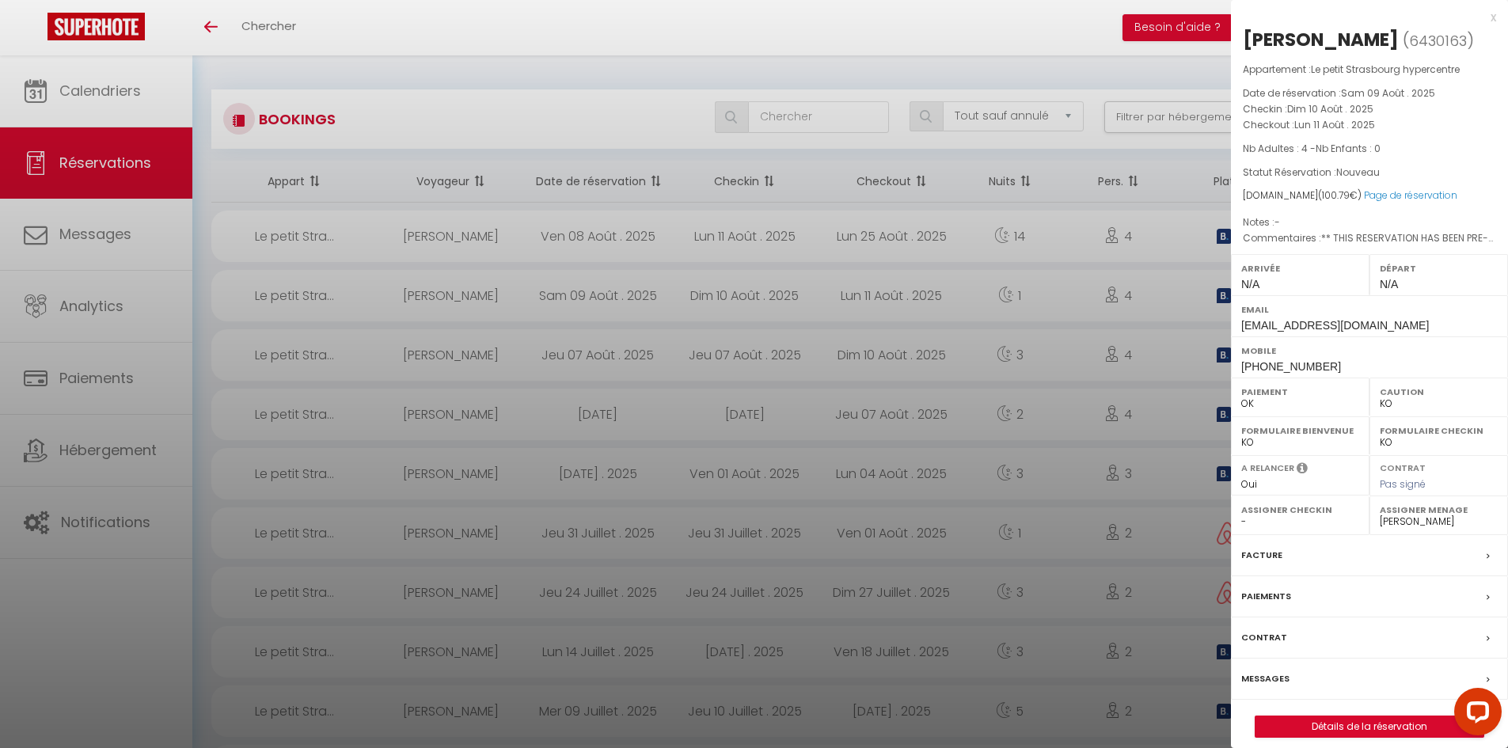
checkbox input "false"
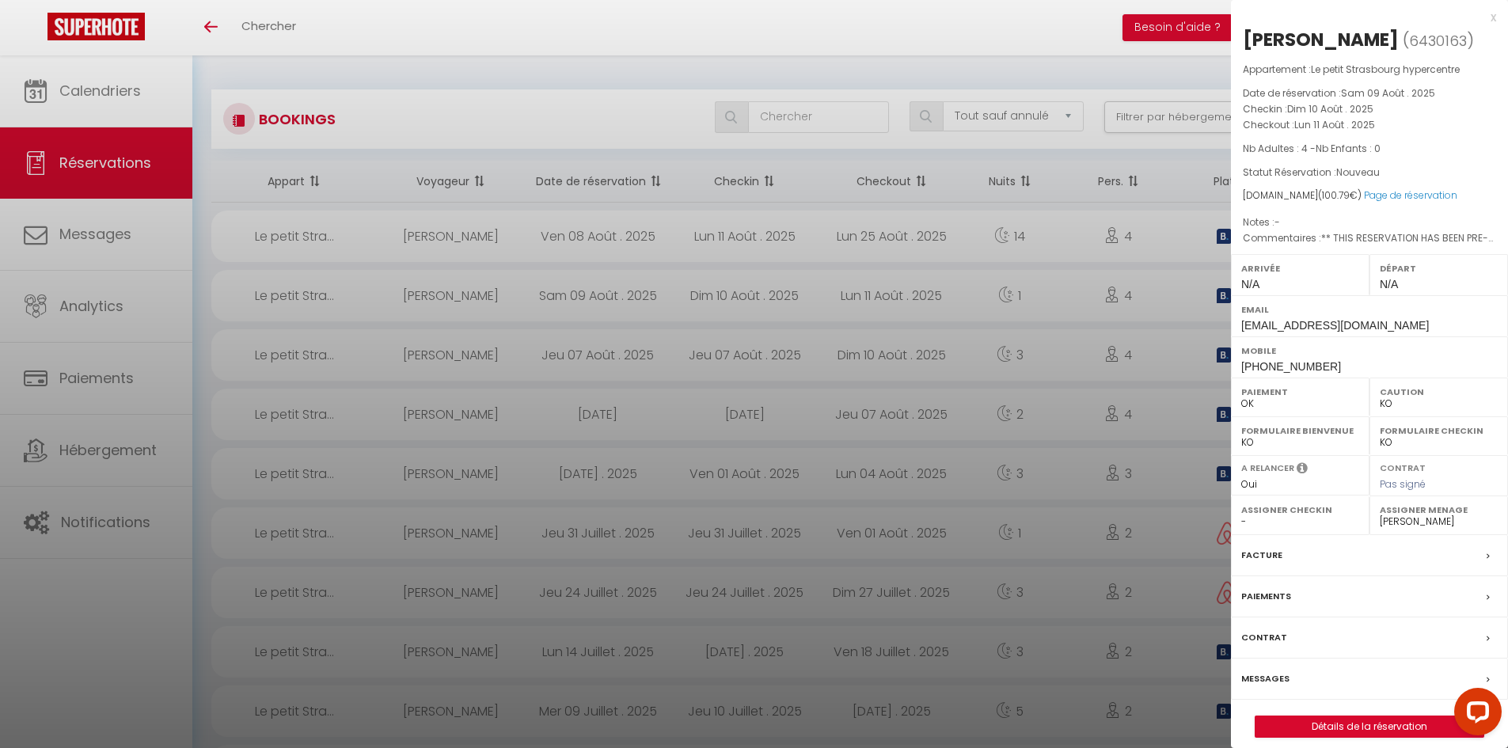
checkbox input "false"
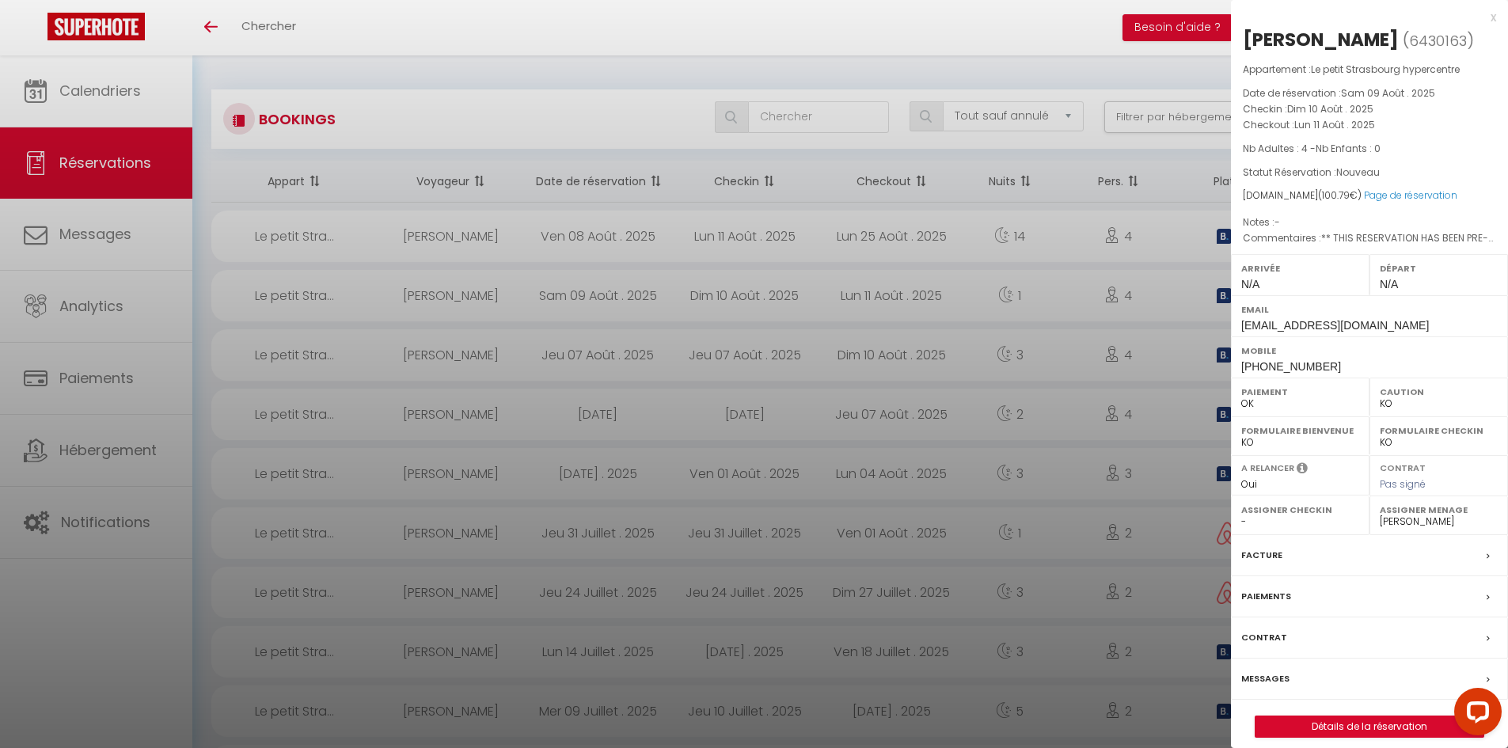
checkbox input "false"
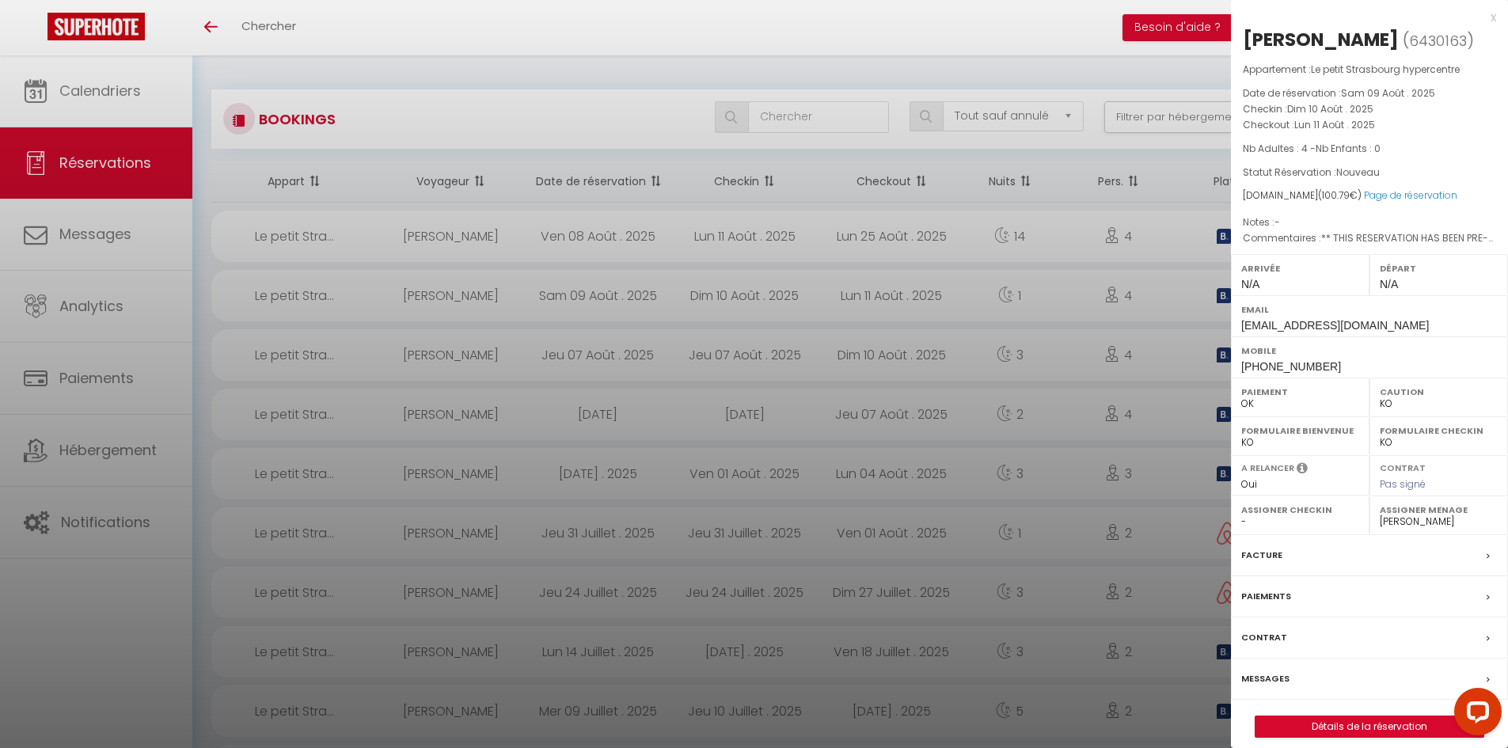
checkbox input "false"
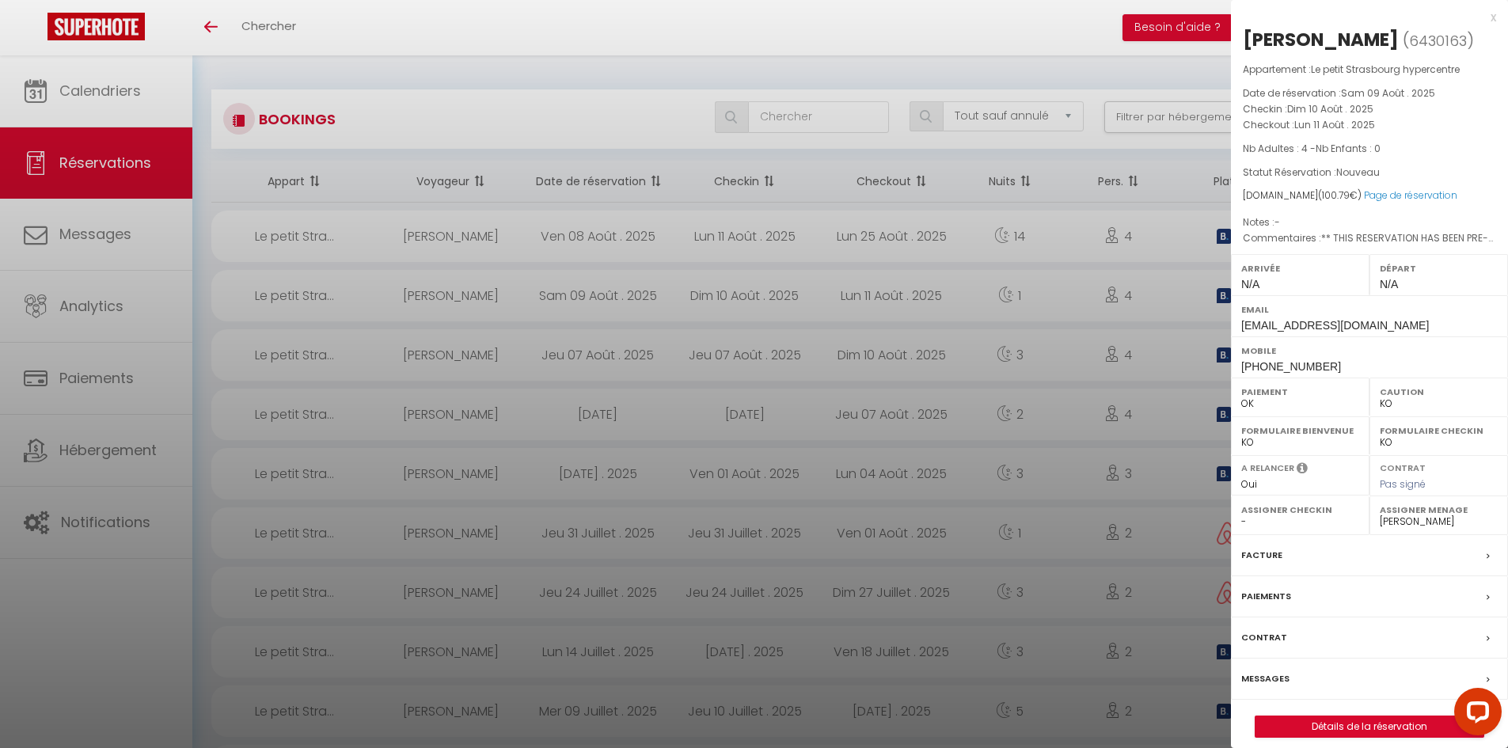
checkbox input "false"
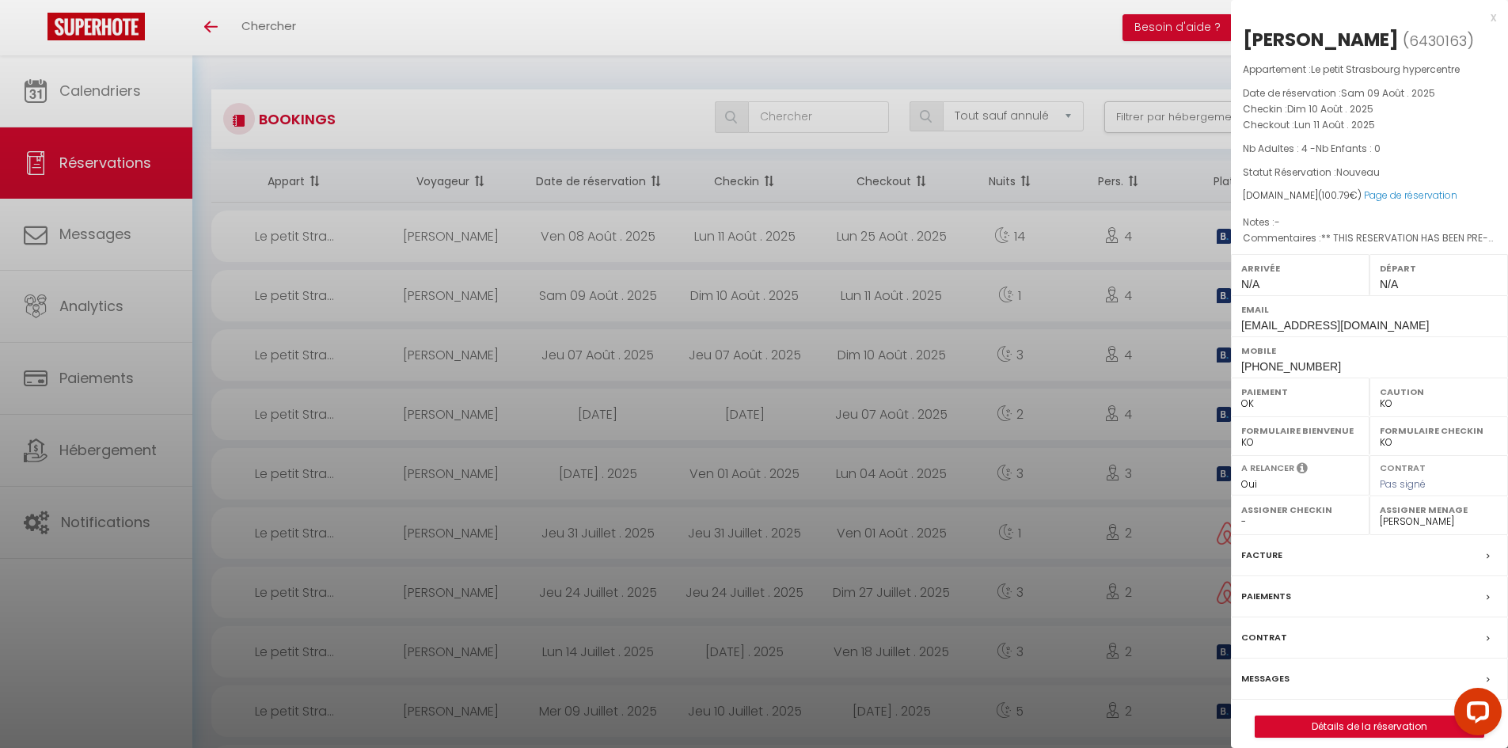
checkbox input "false"
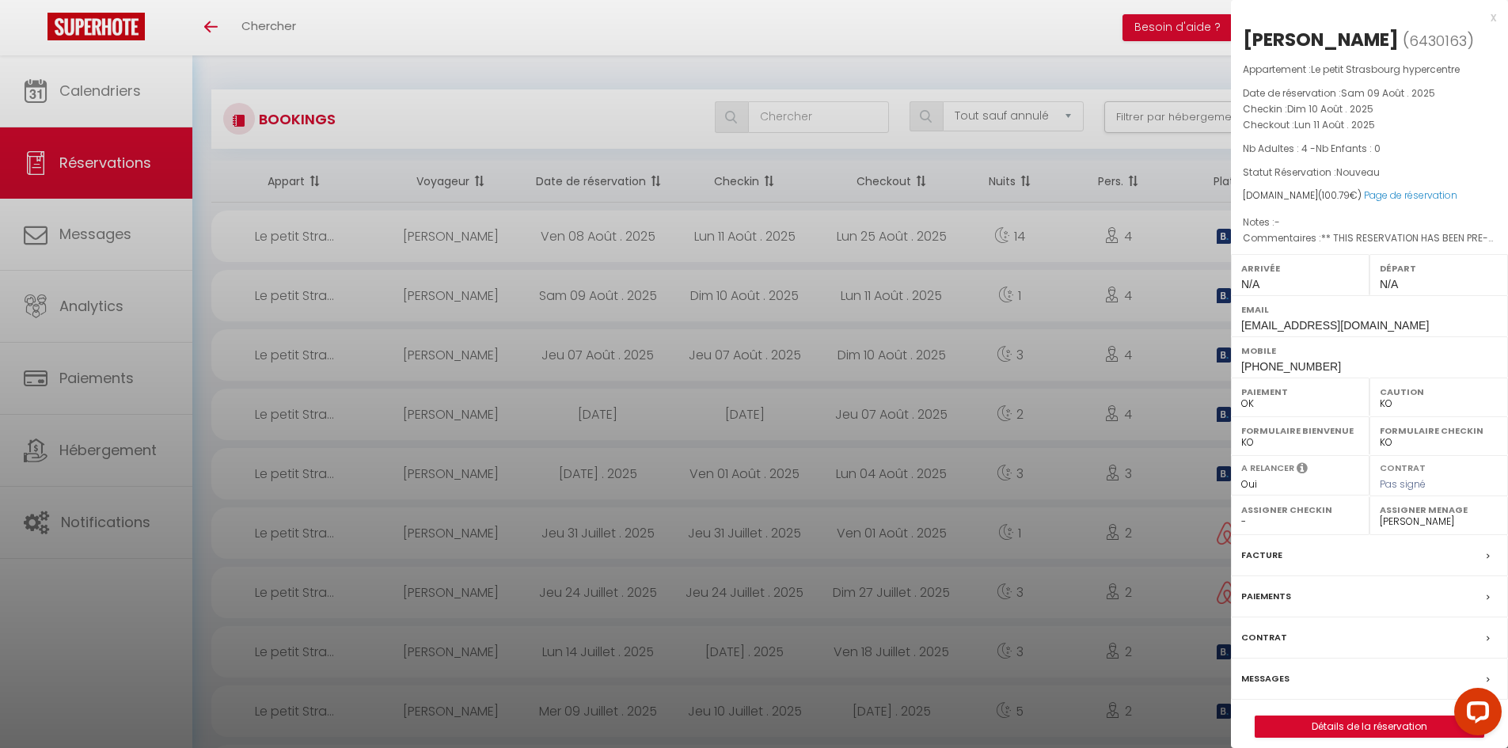
checkbox input "false"
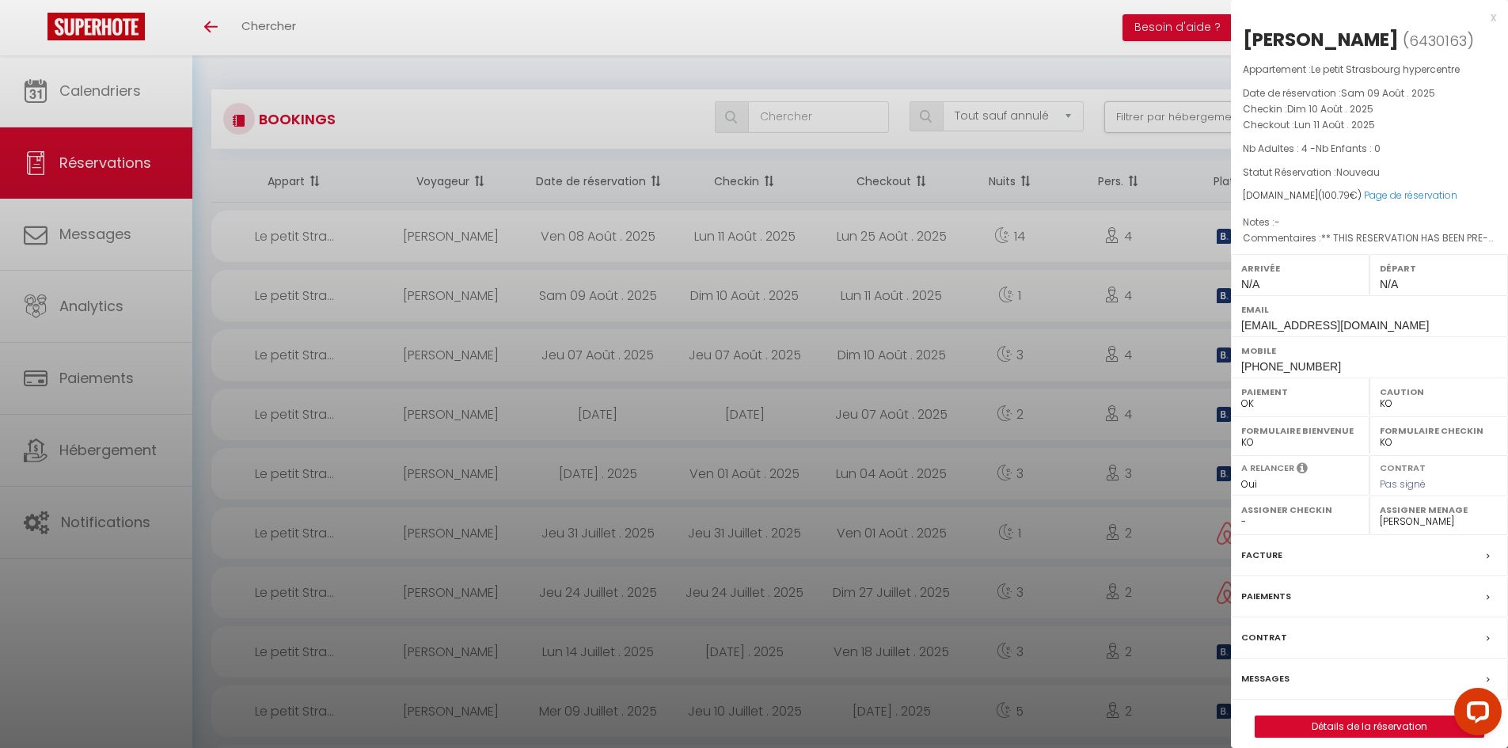
checkbox input "false"
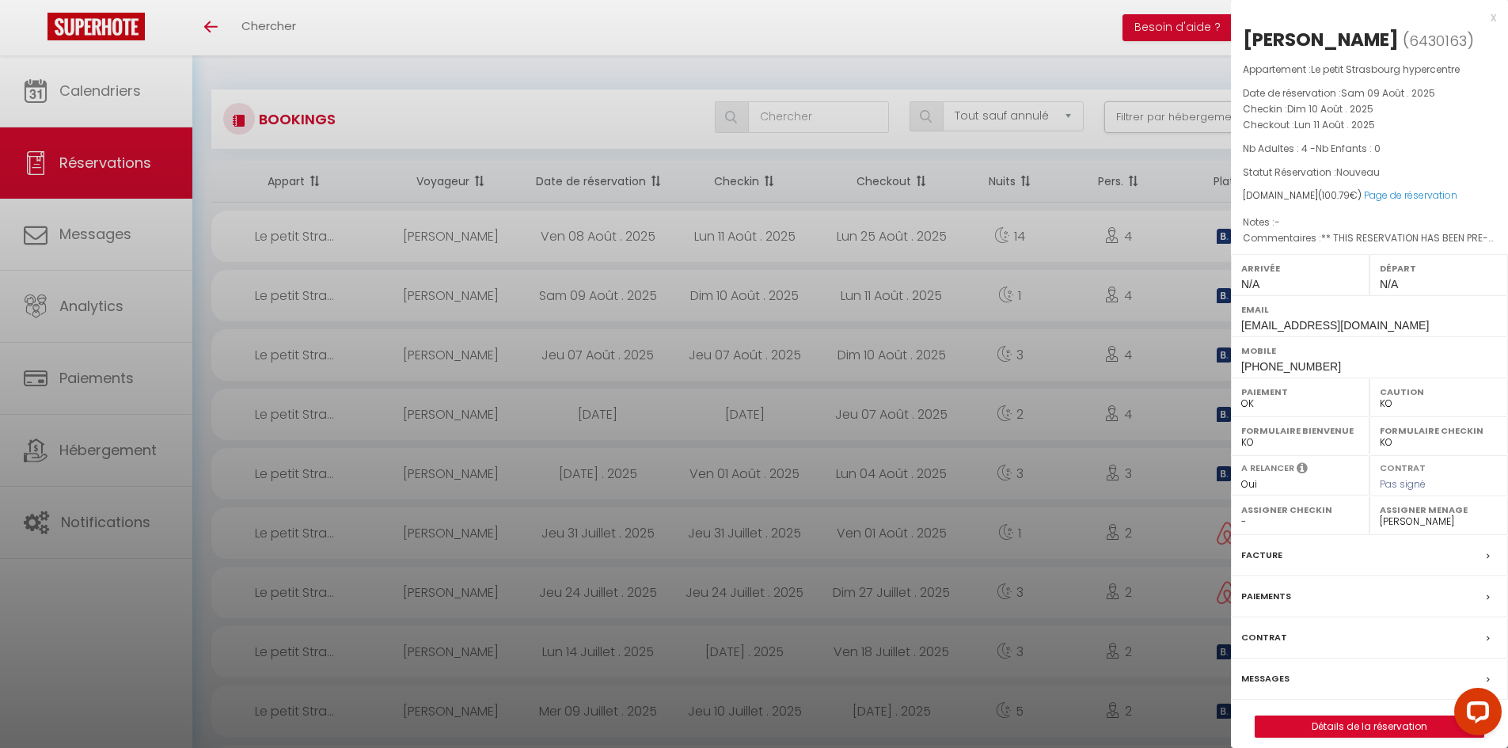
checkbox input "false"
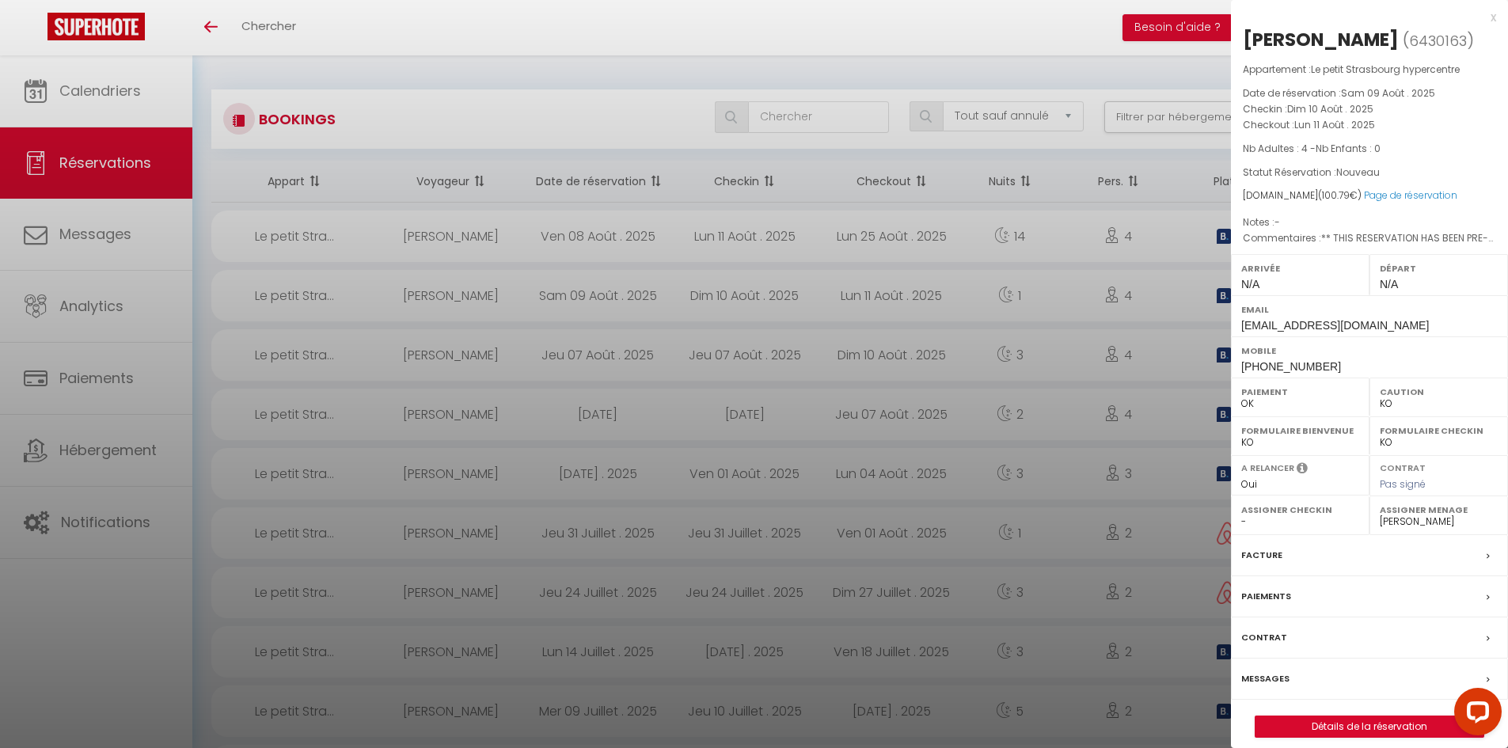
checkbox input "false"
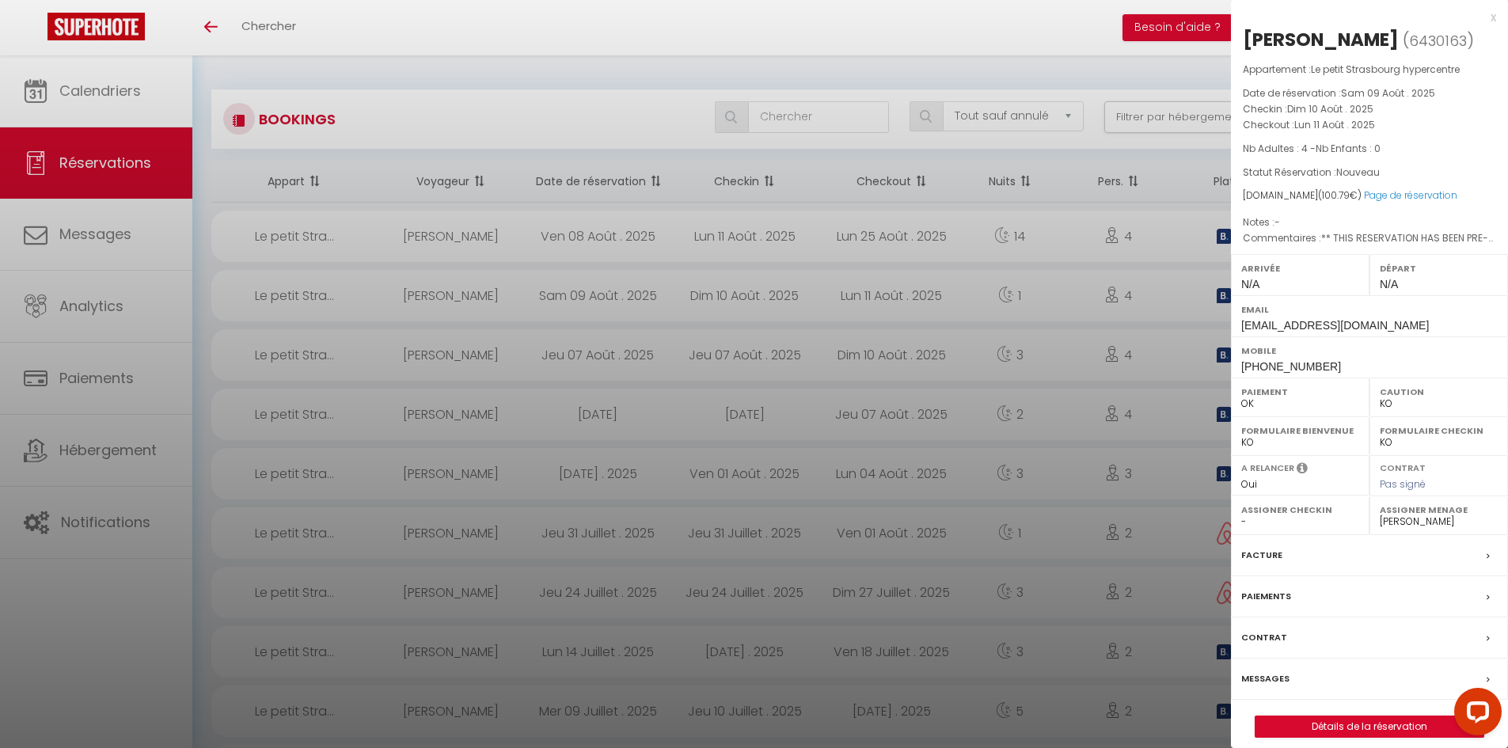
checkbox input "false"
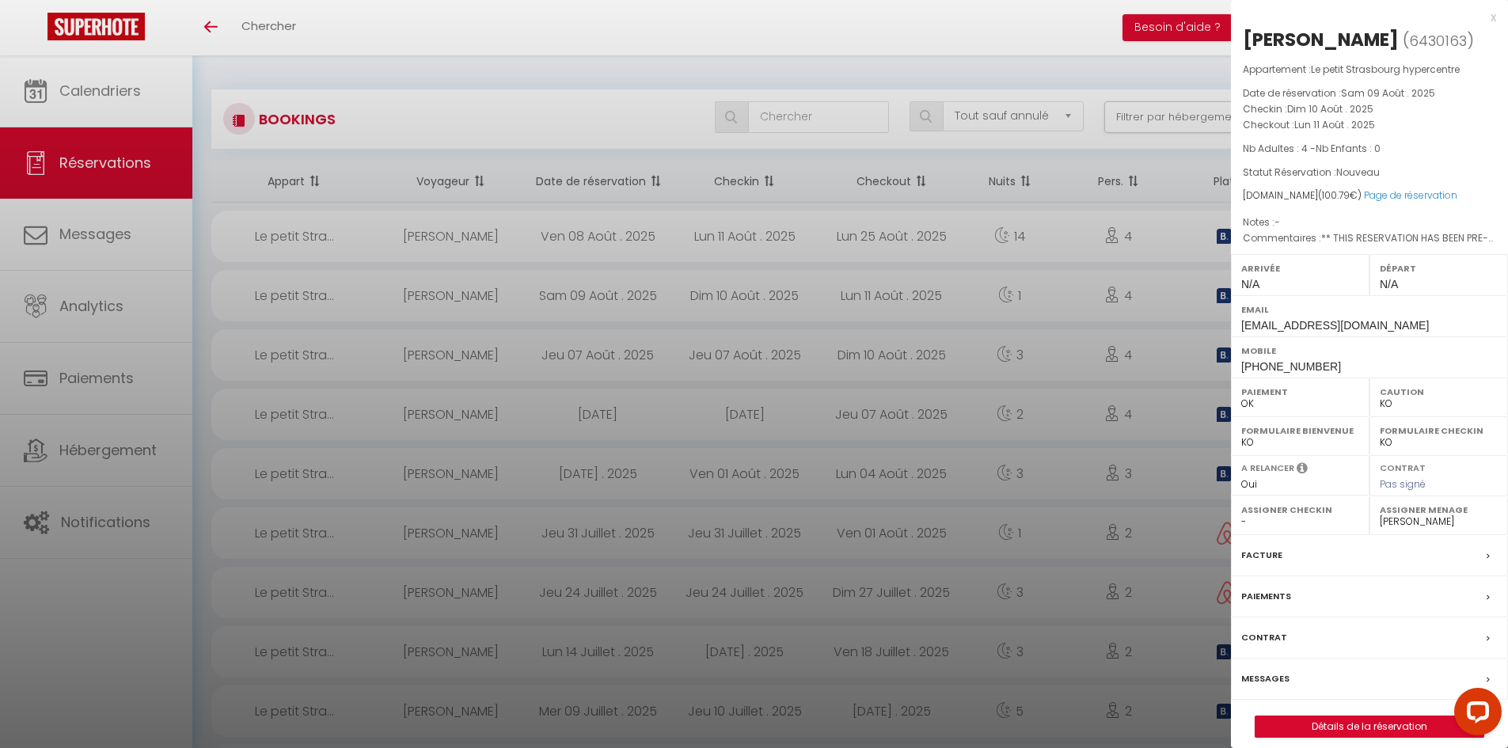
checkbox input "false"
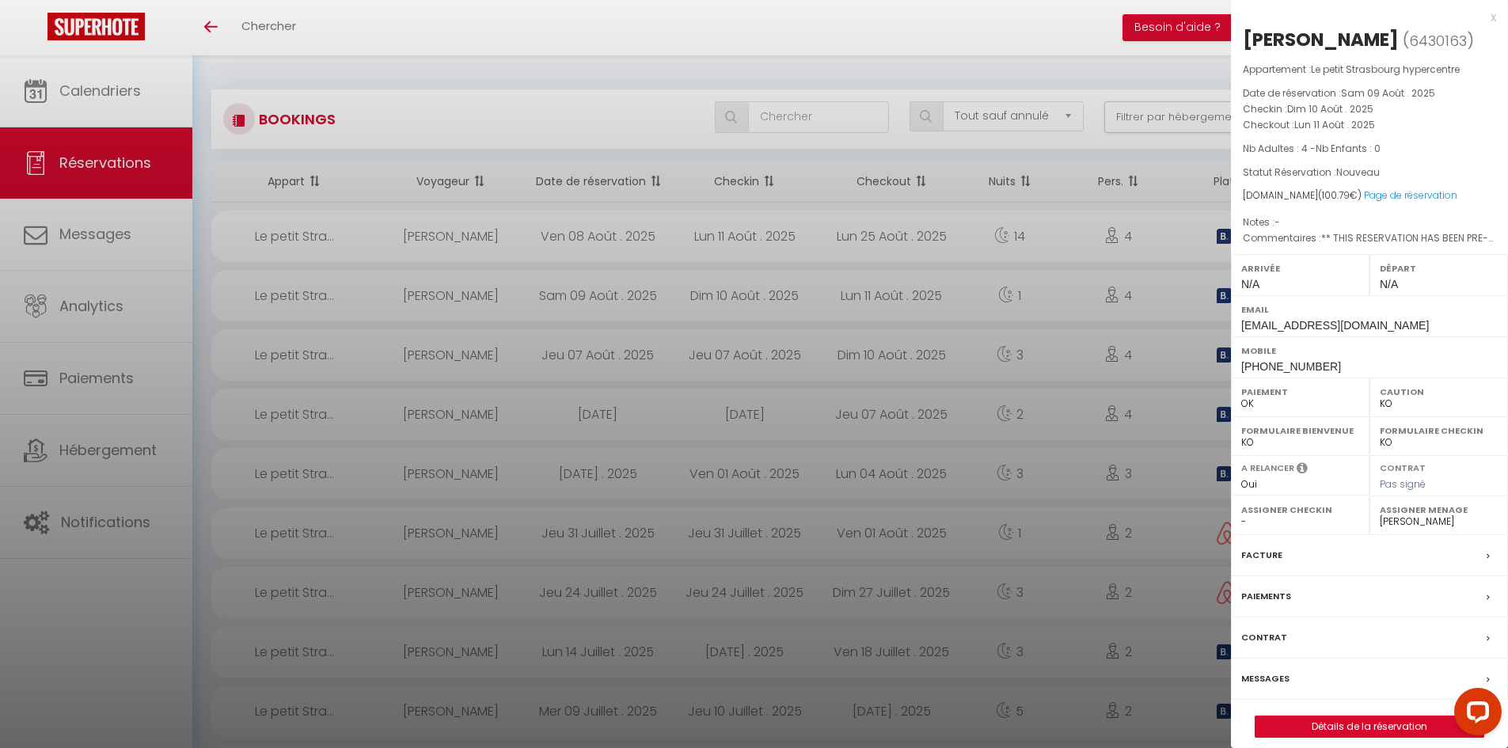
checkbox input "false"
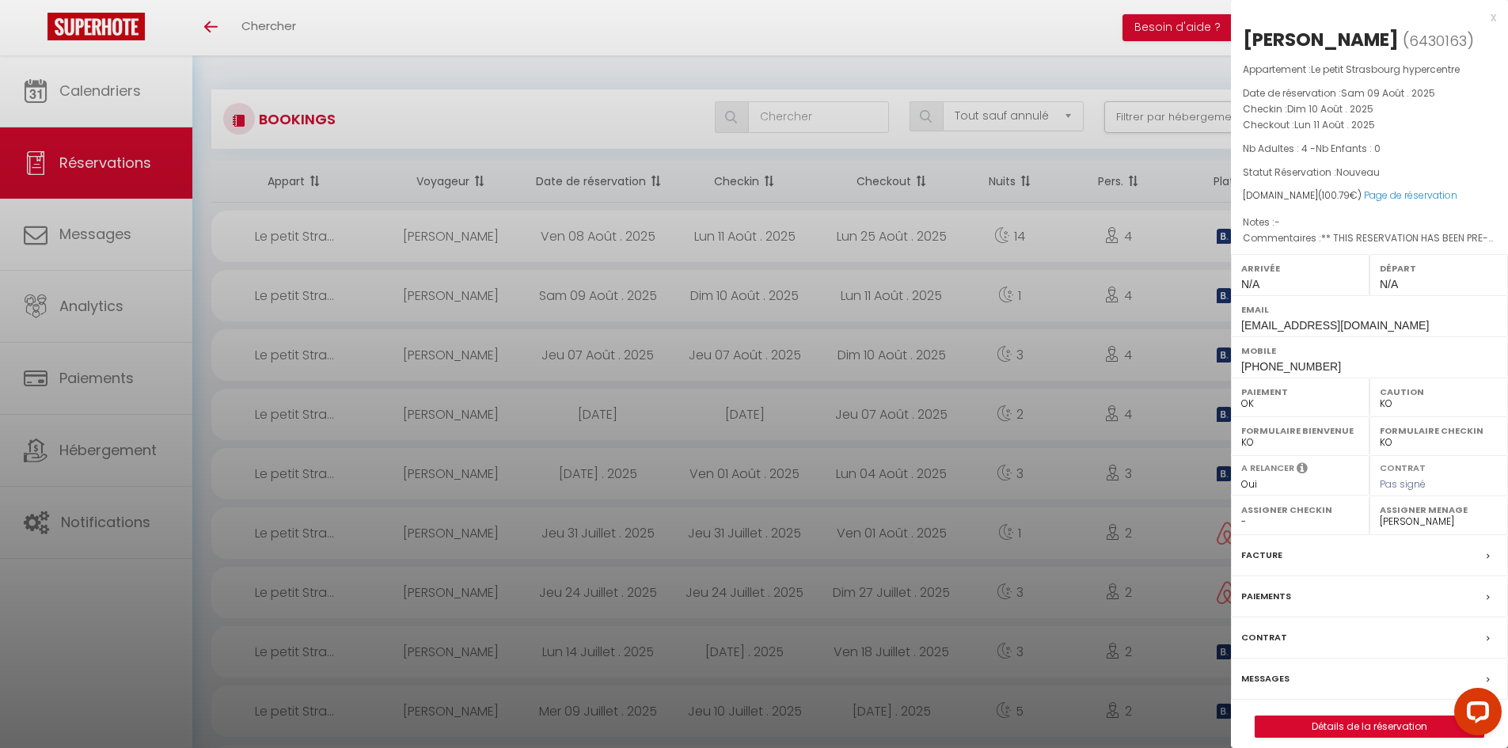
checkbox input "false"
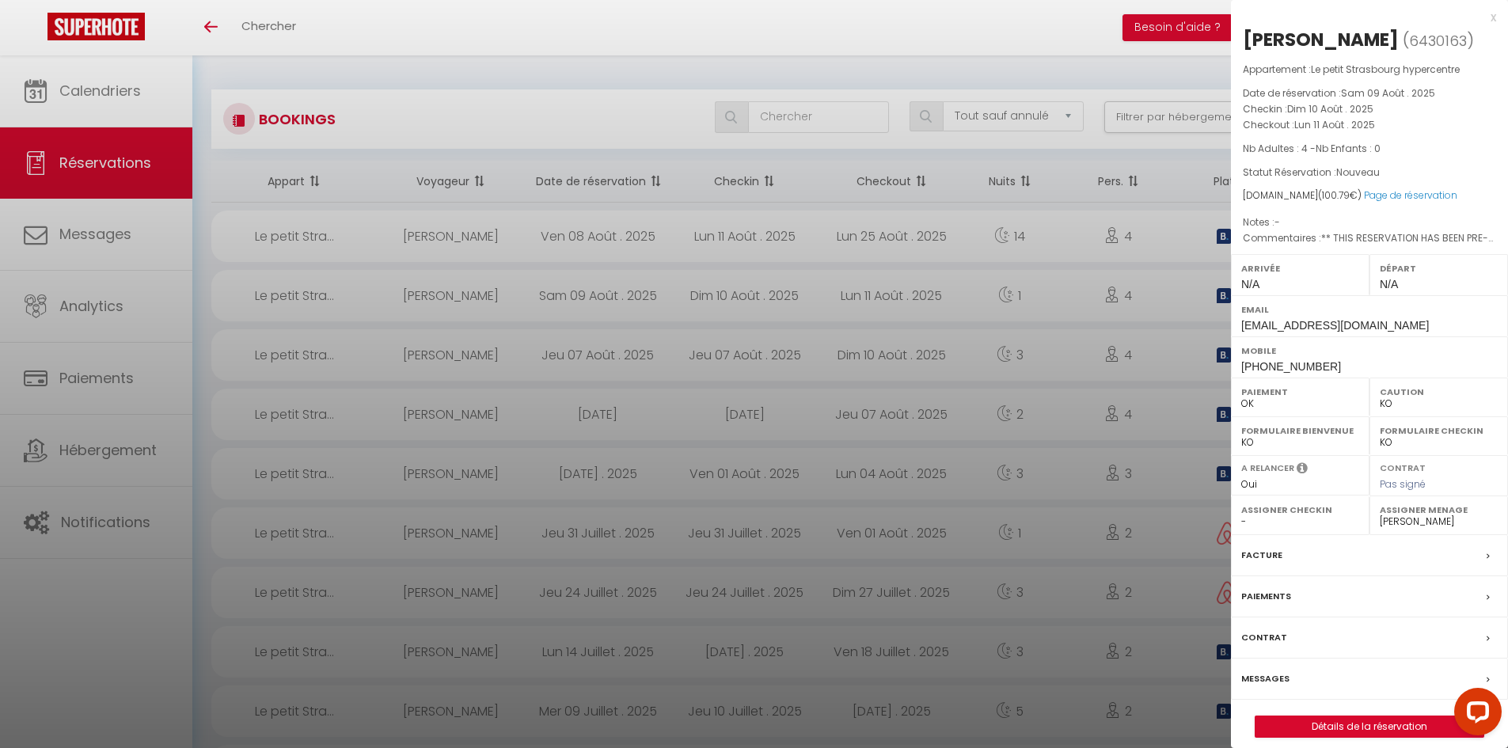
checkbox input "false"
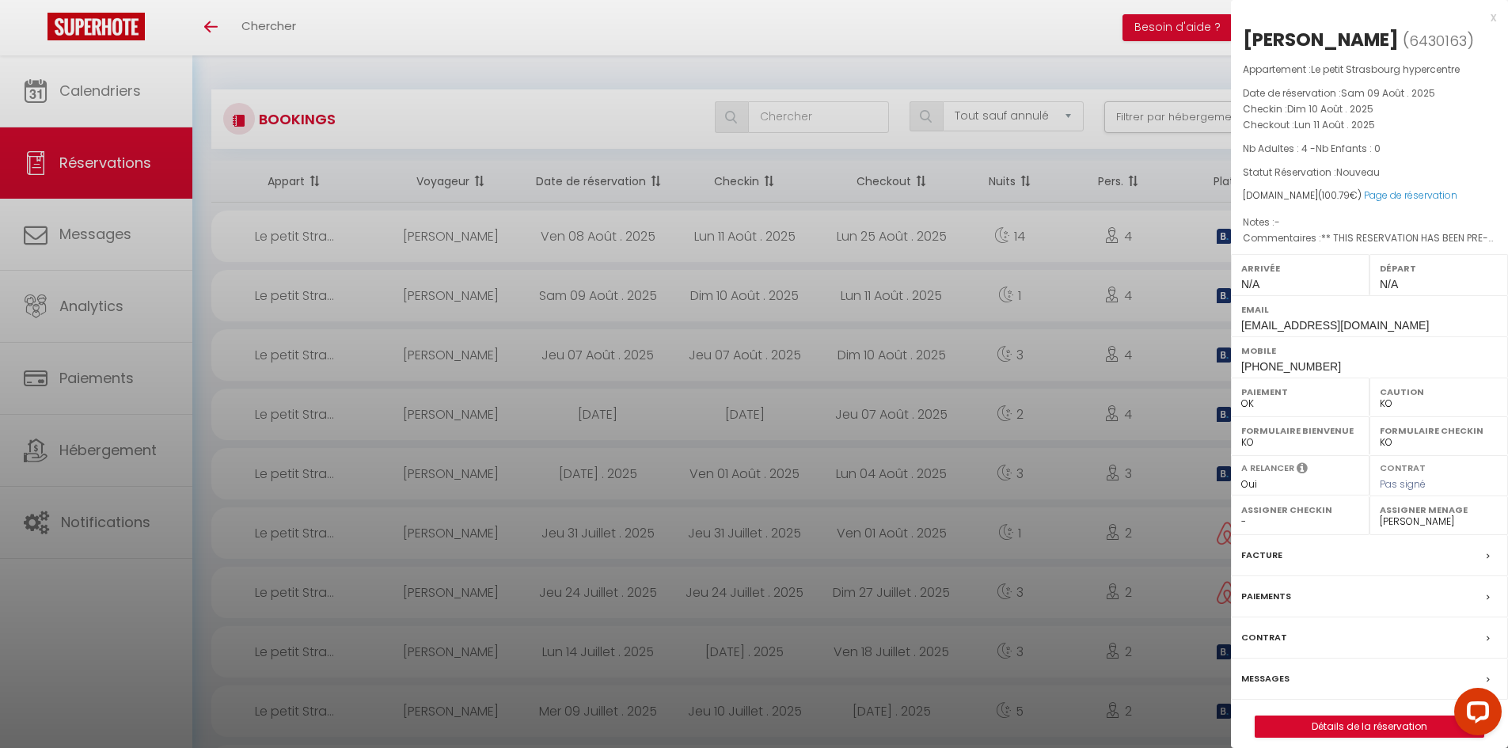
checkbox input "false"
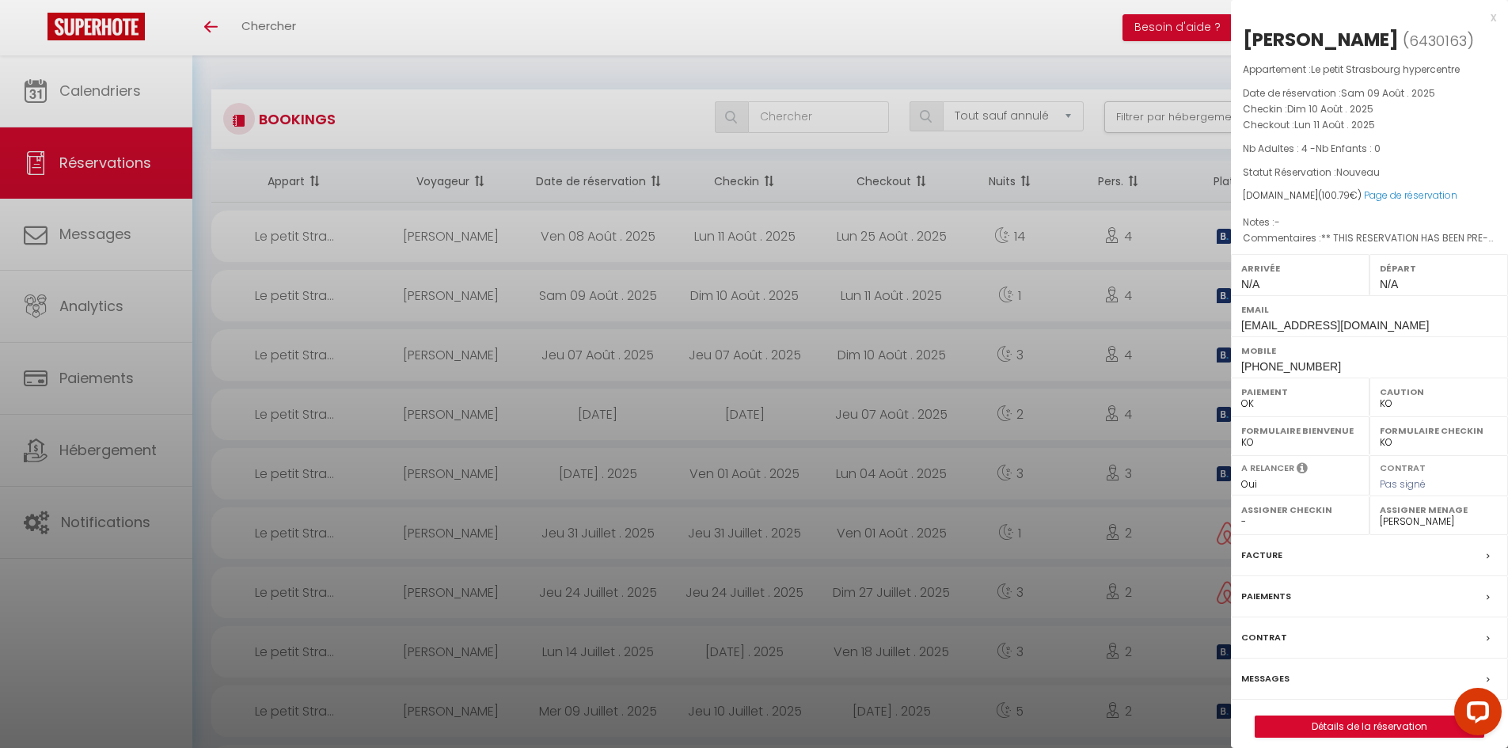
checkbox input "false"
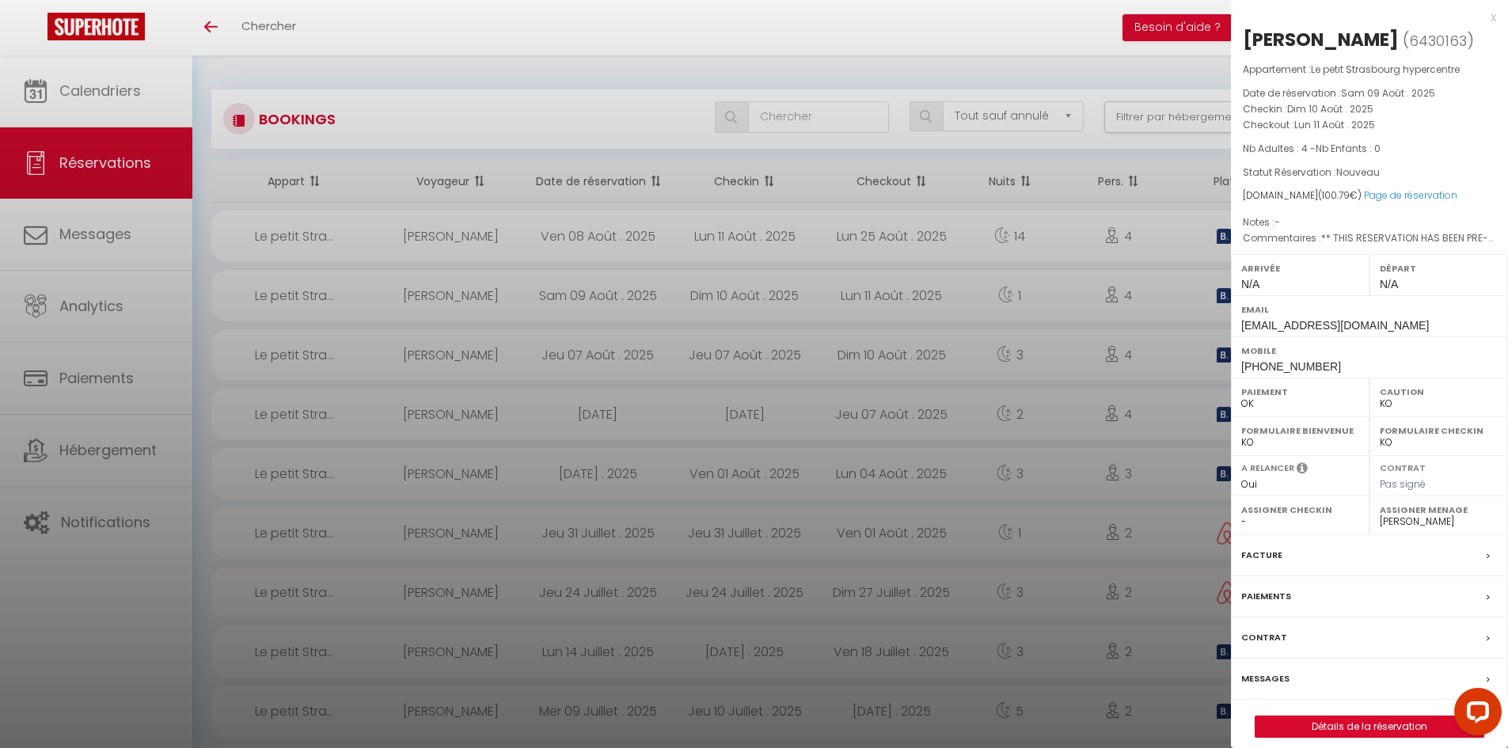
checkbox input "false"
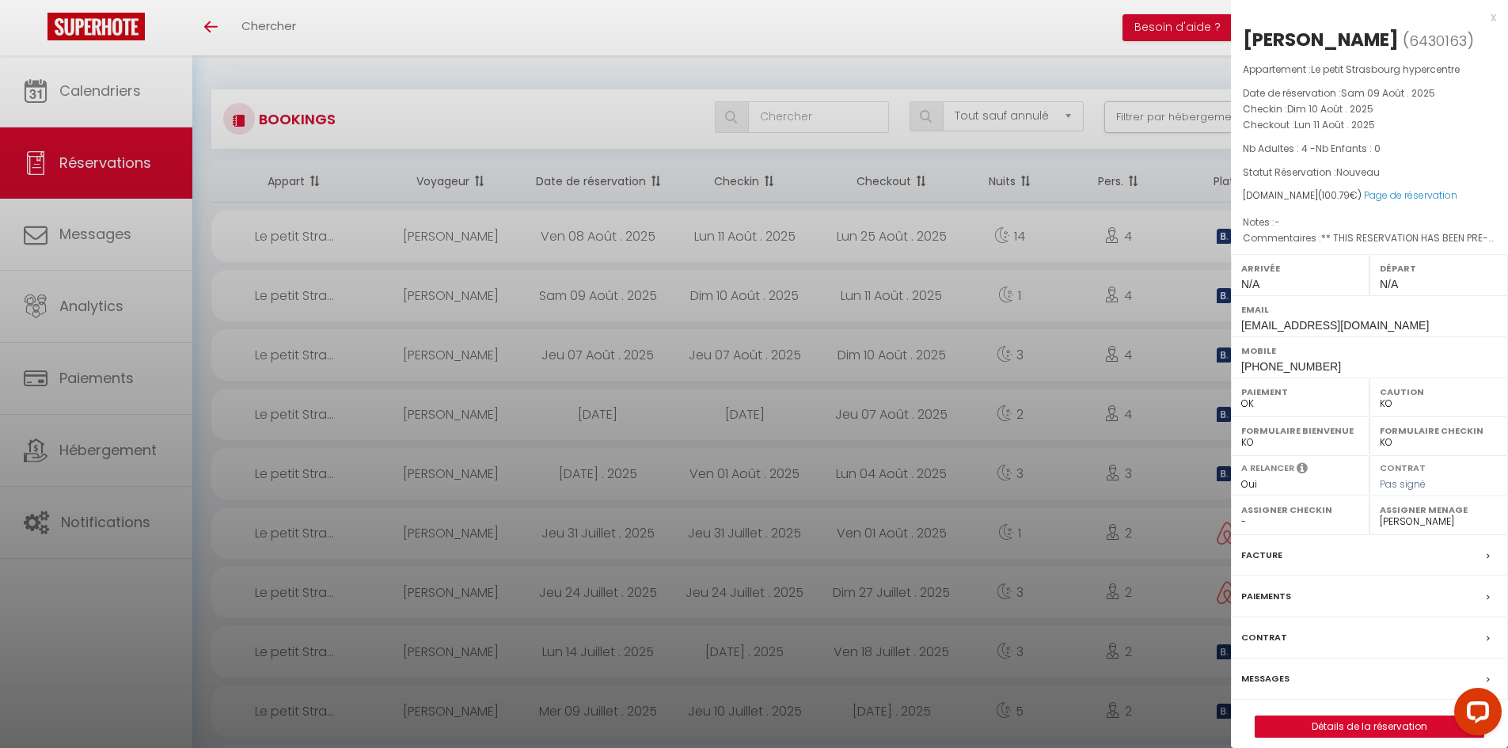
checkbox input "false"
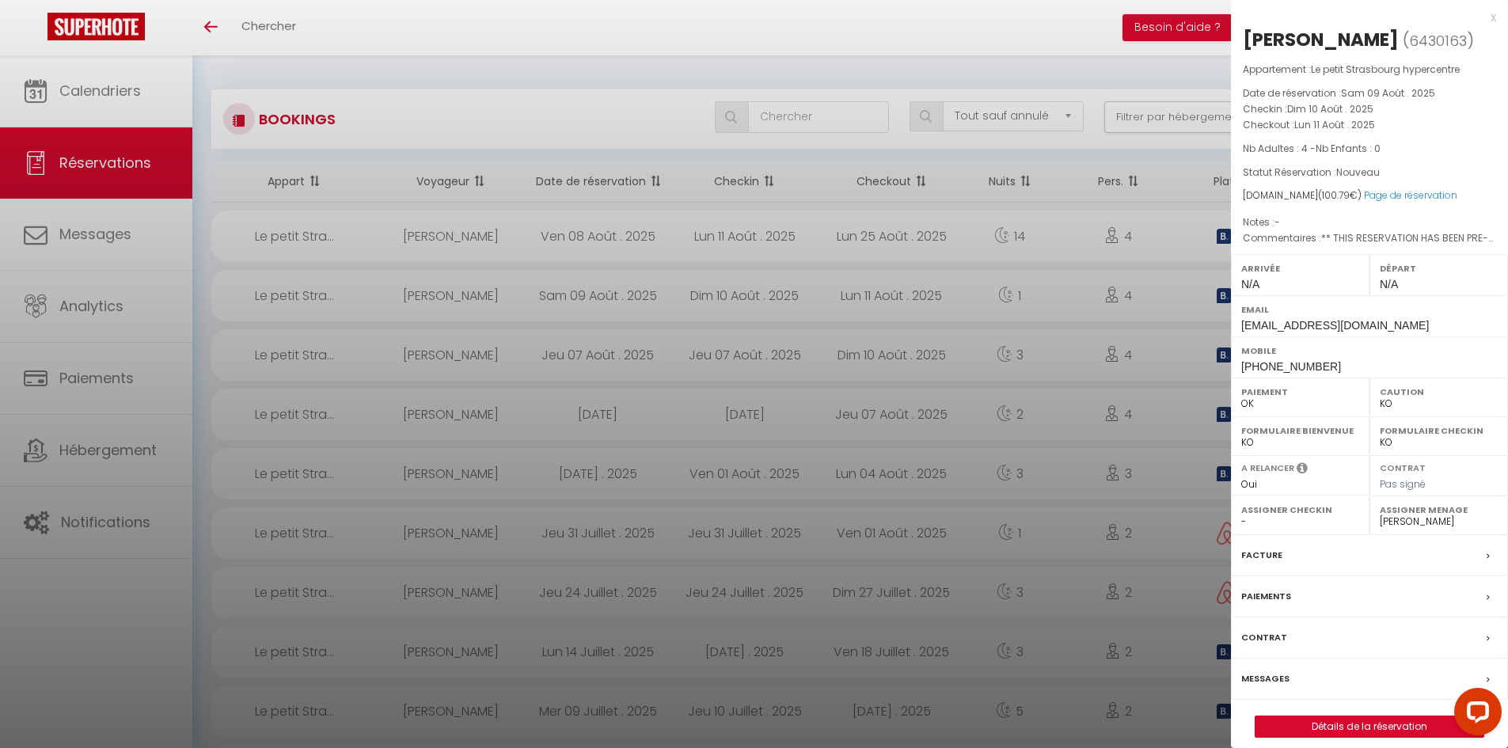
checkbox input "false"
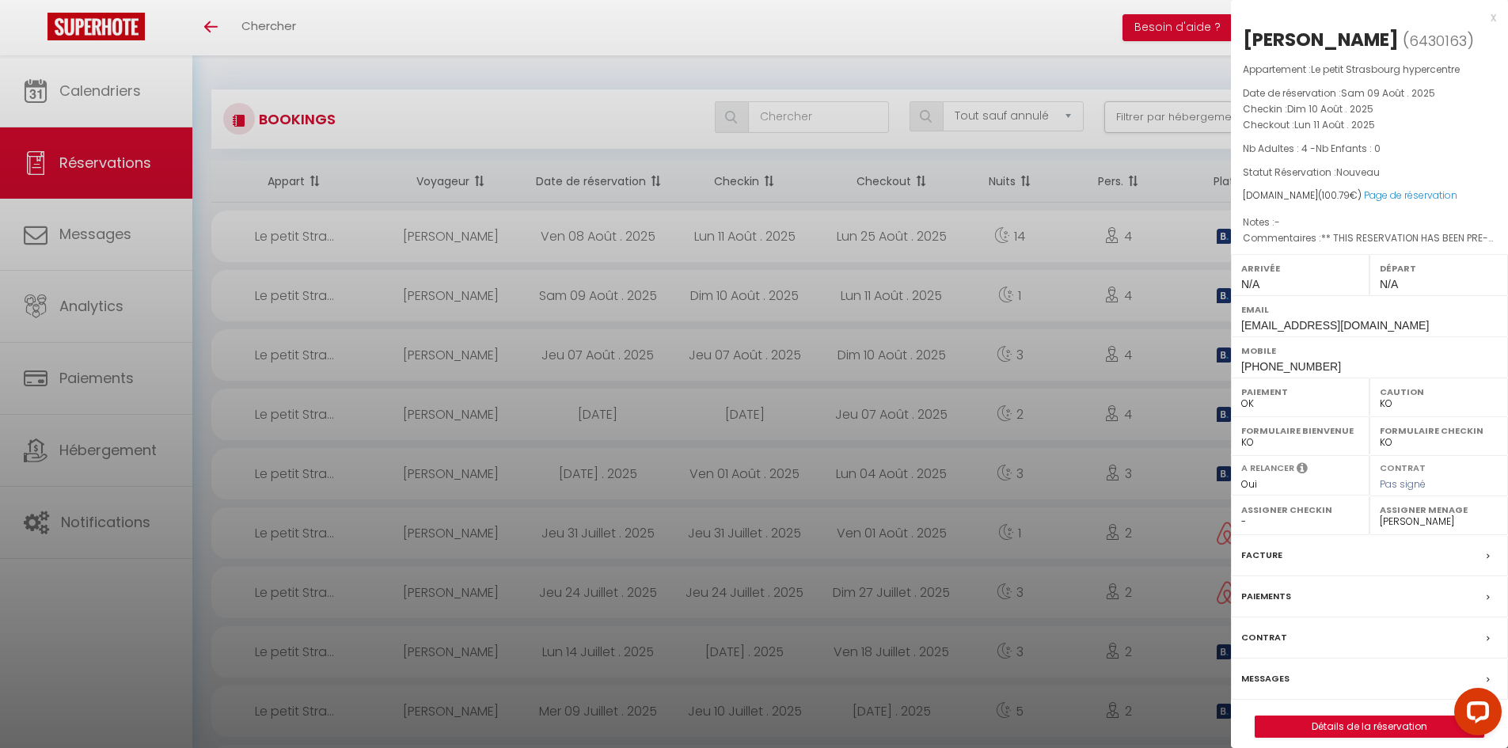
checkbox input "false"
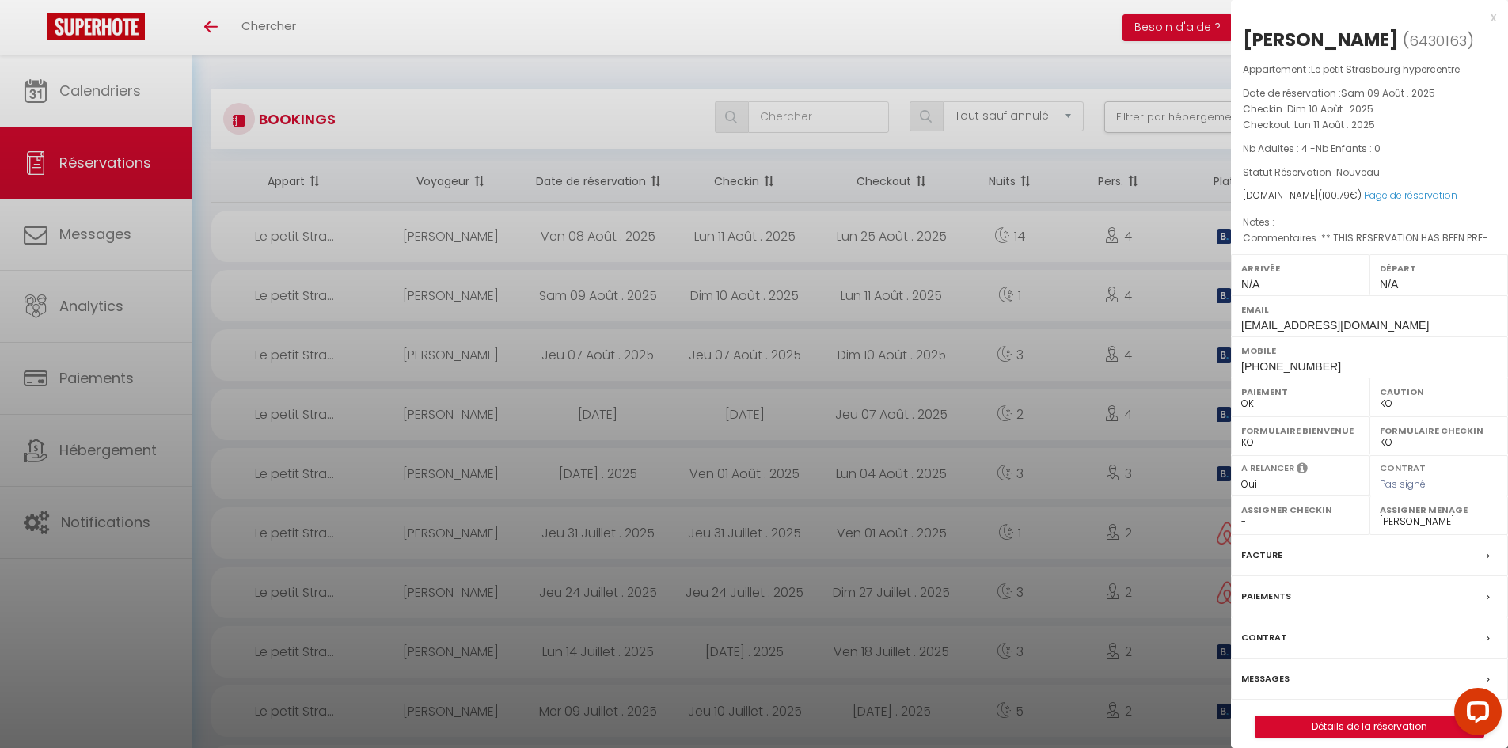
checkbox input "false"
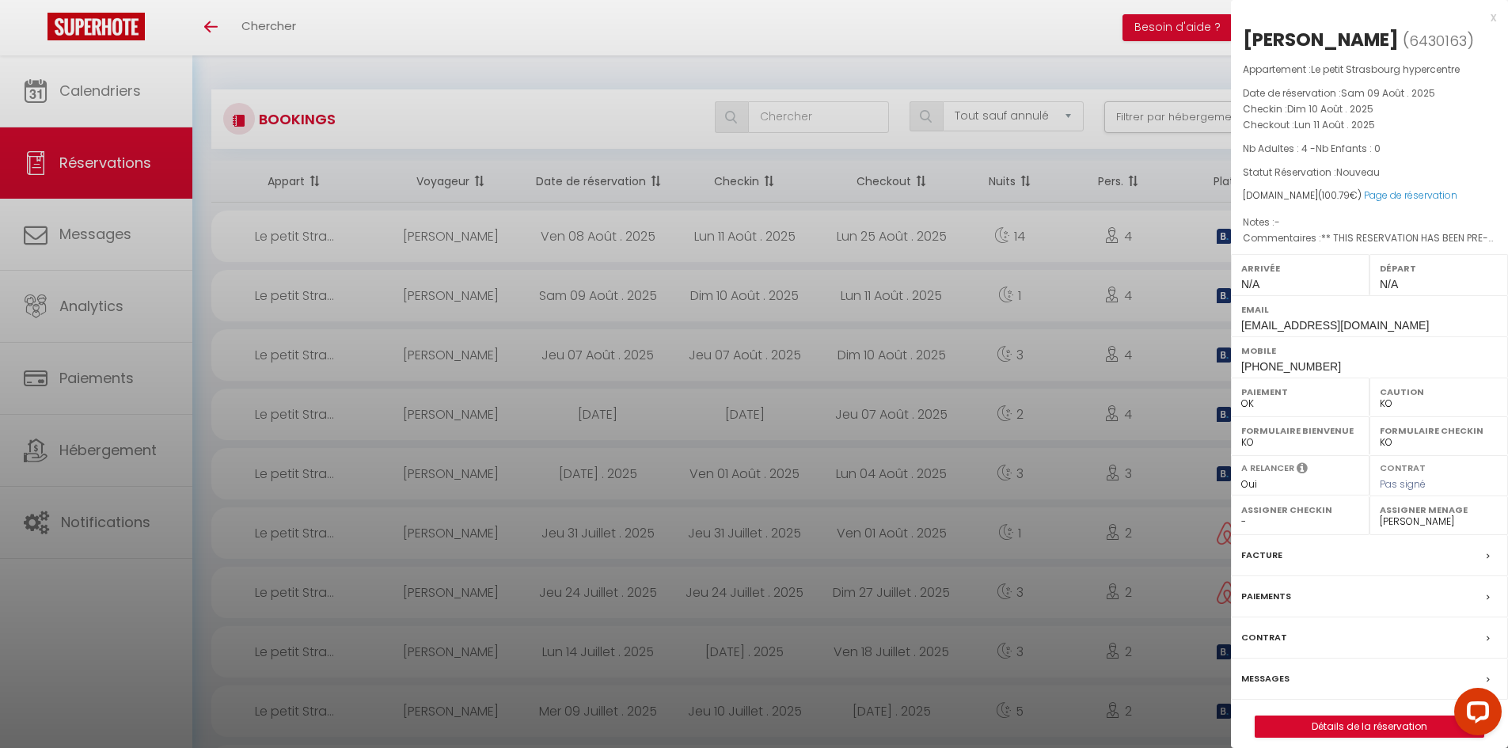
checkbox input "false"
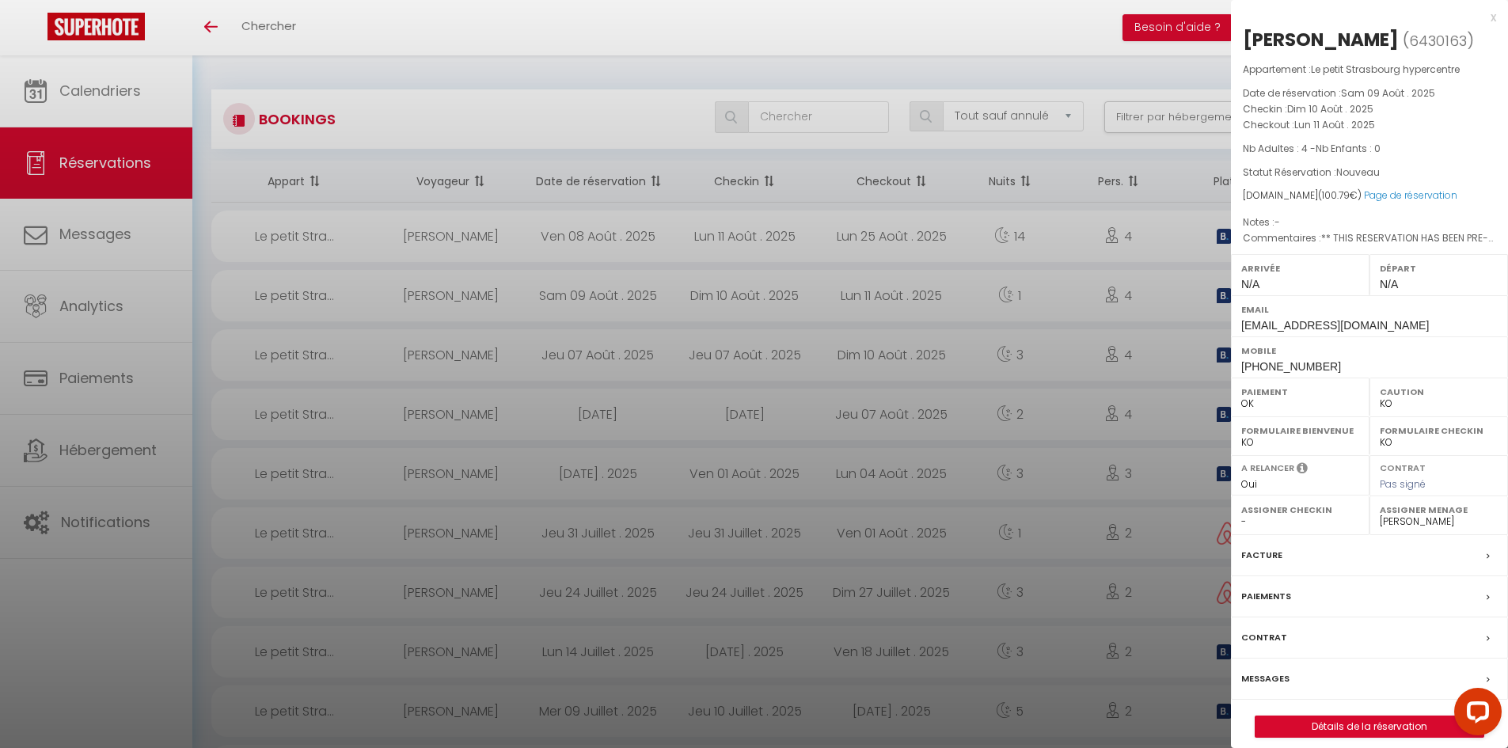
checkbox input "false"
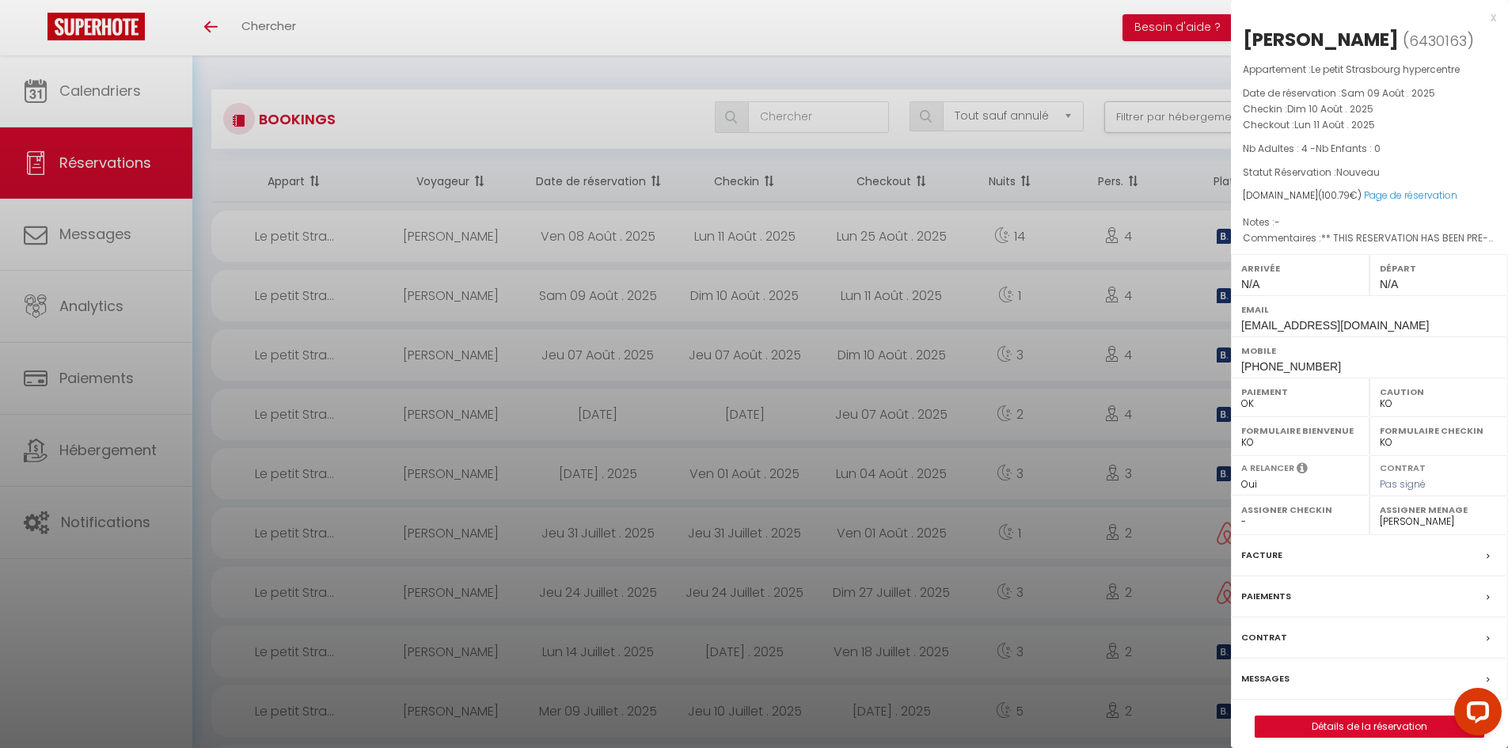
checkbox input "false"
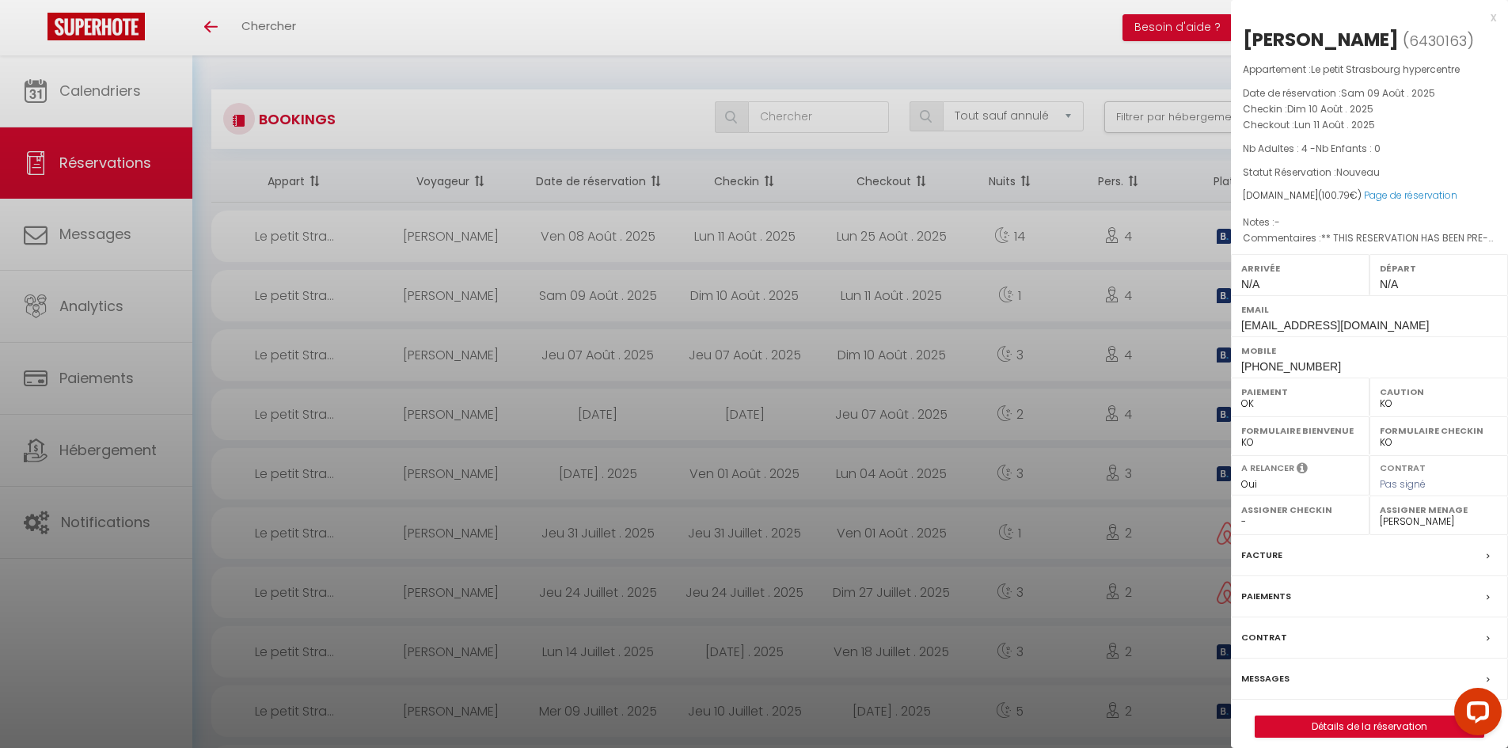
checkbox input "false"
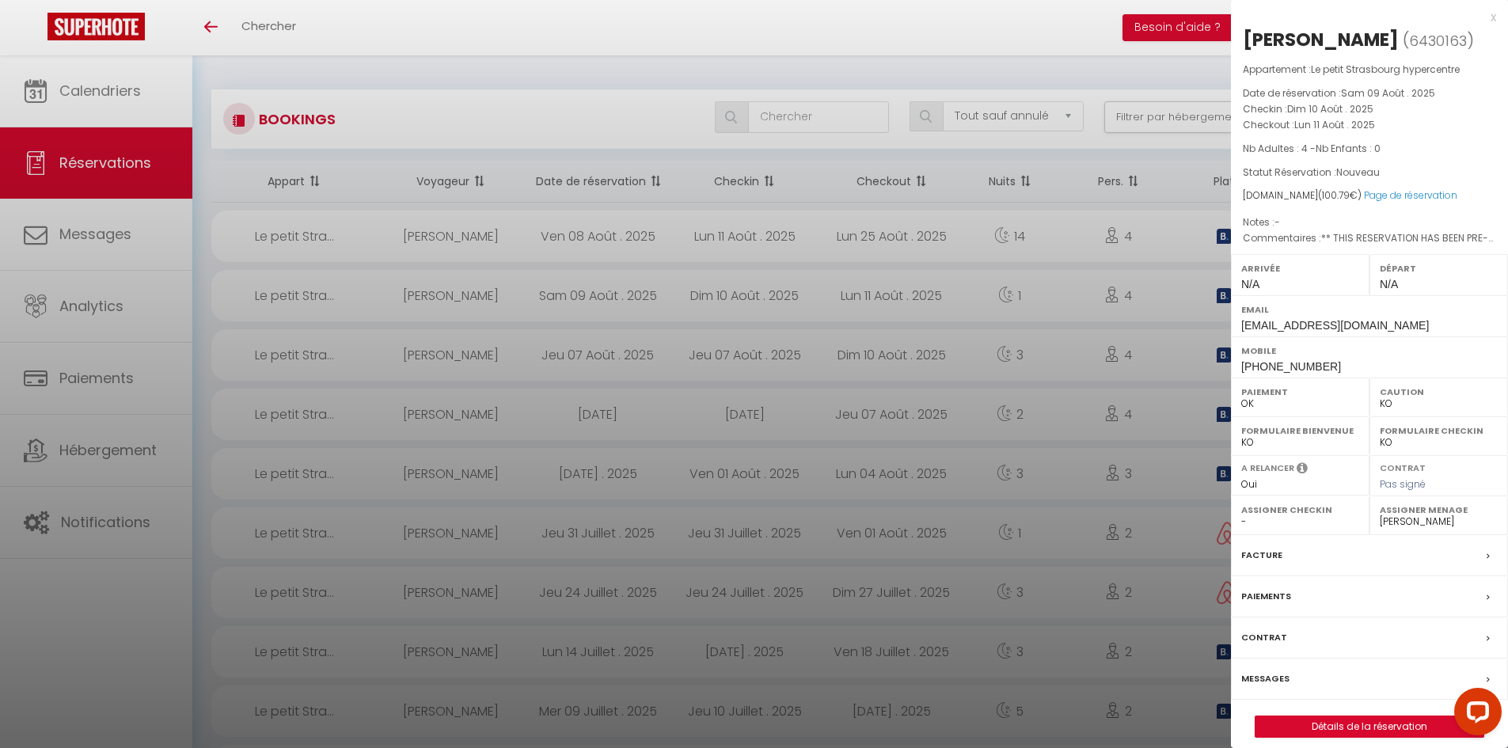
checkbox input "false"
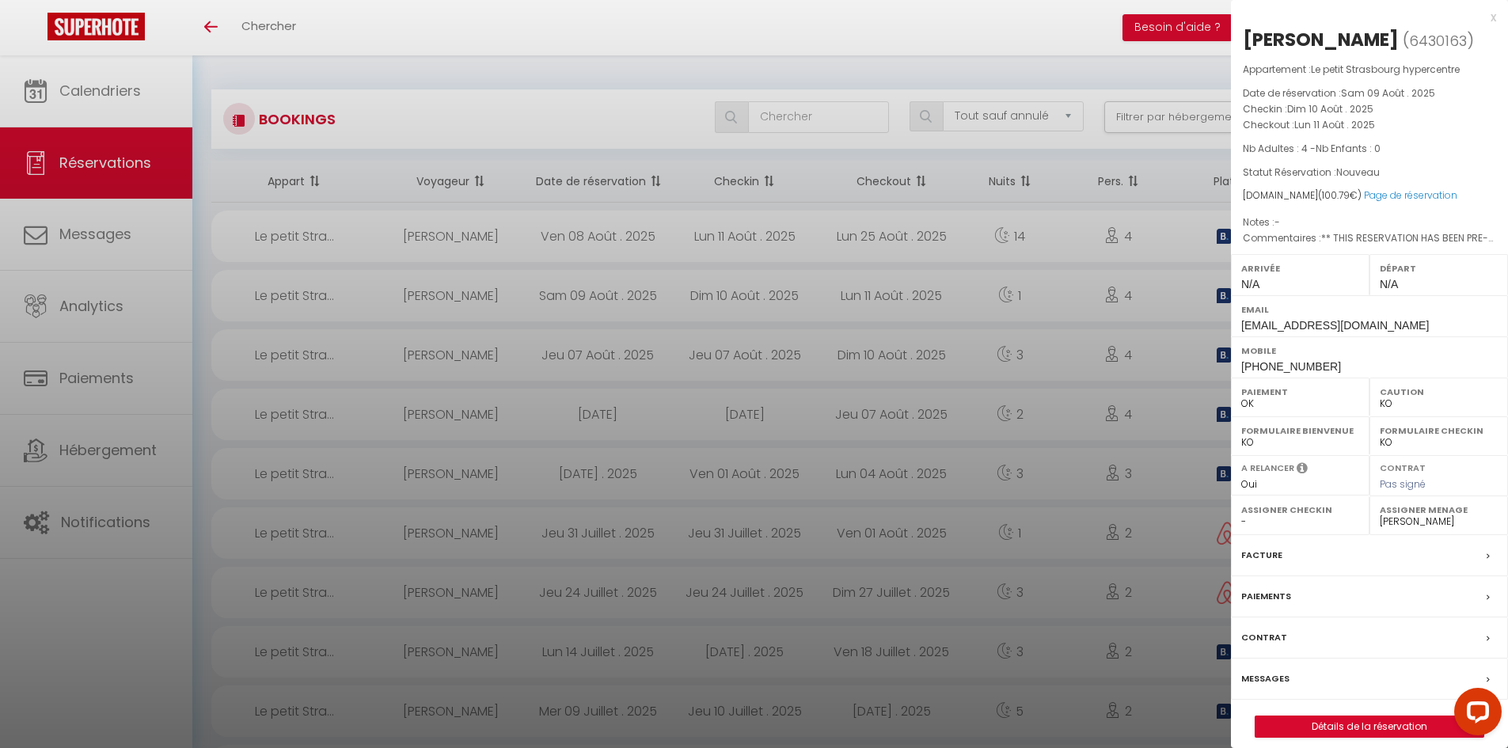
checkbox input "false"
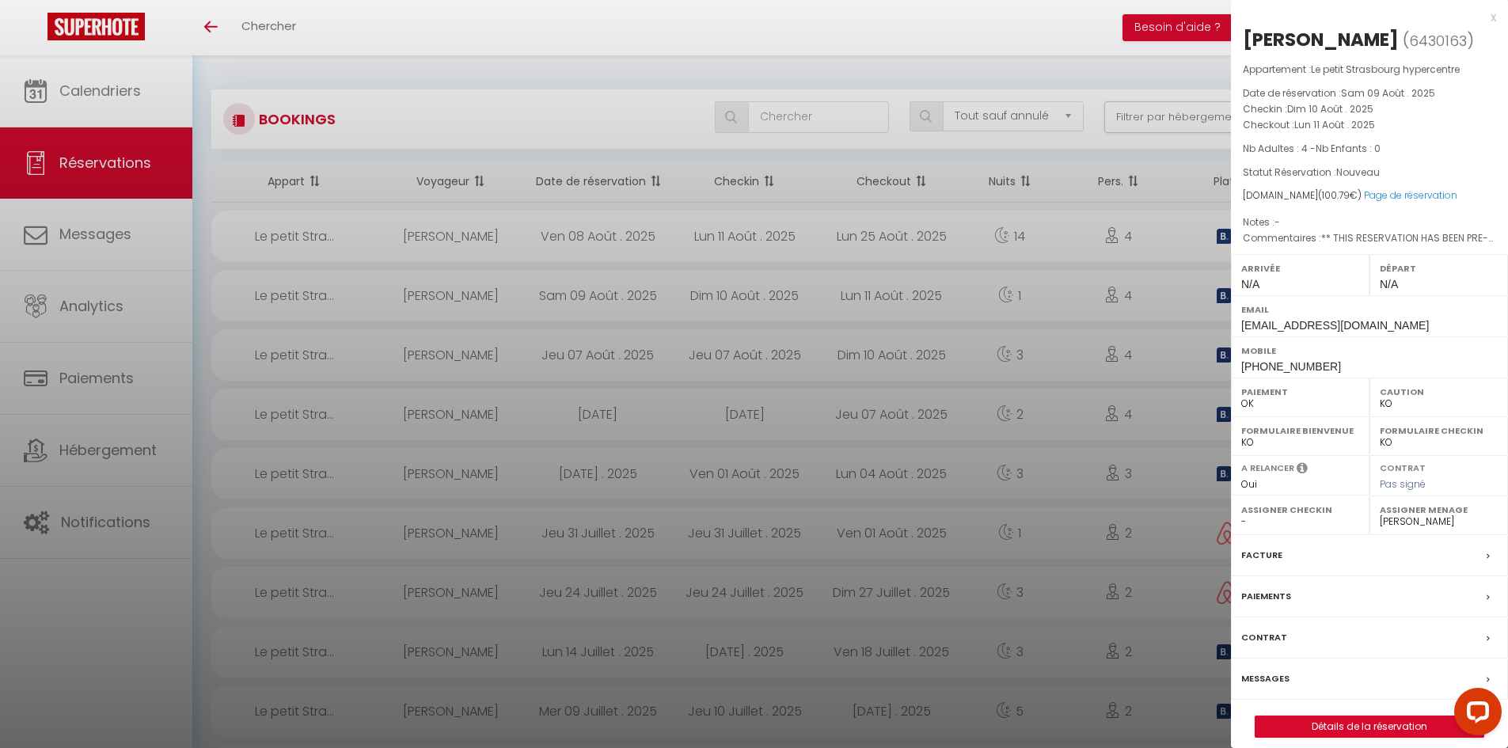
checkbox input "false"
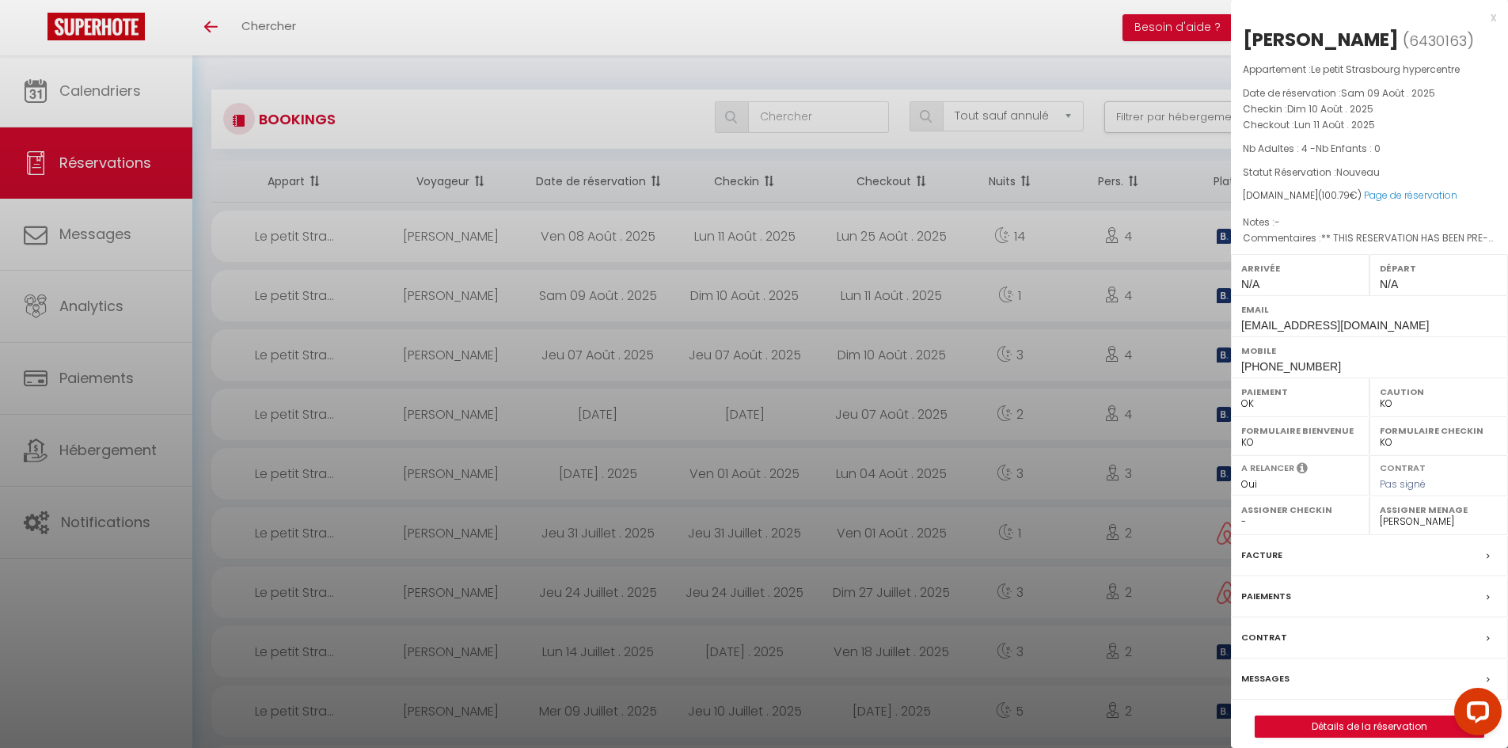
checkbox input "false"
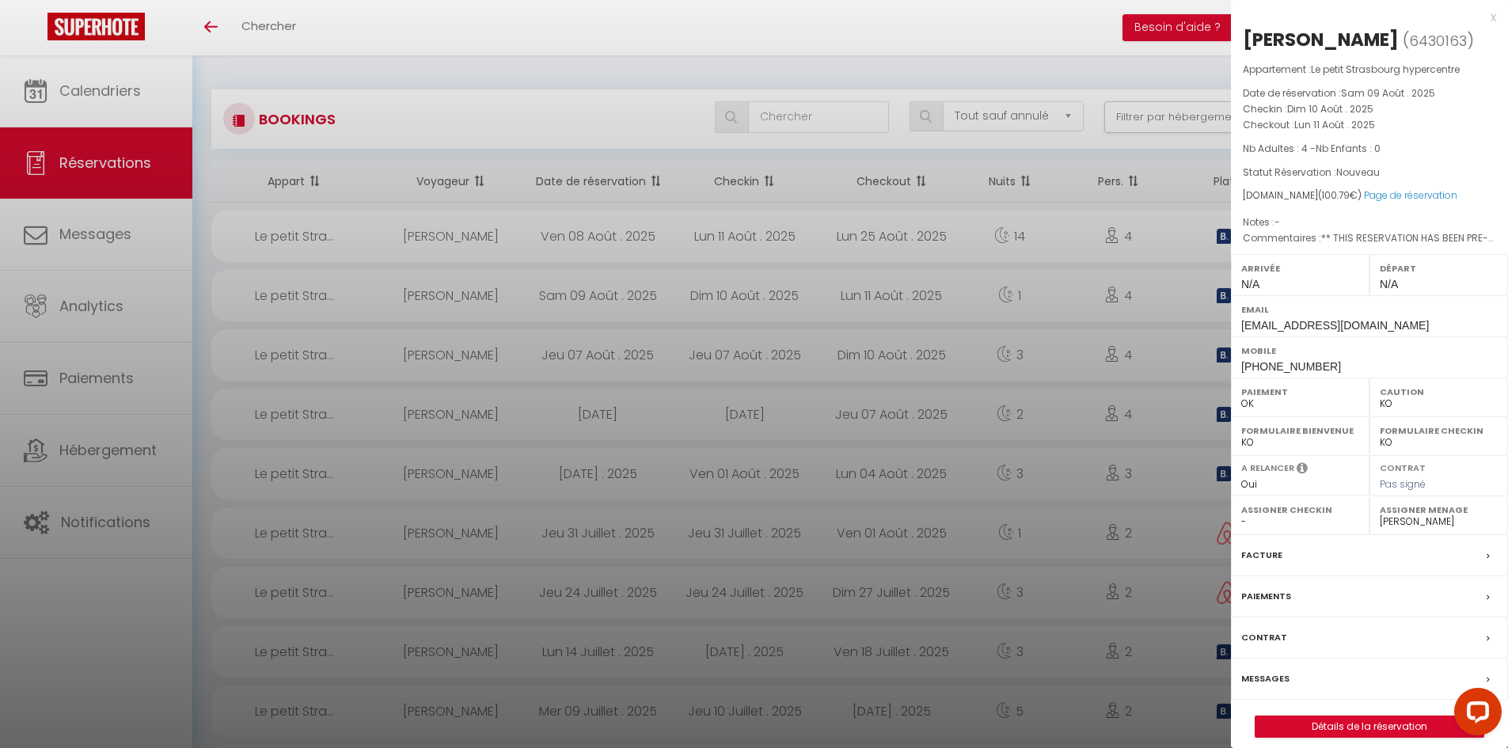
checkbox input "false"
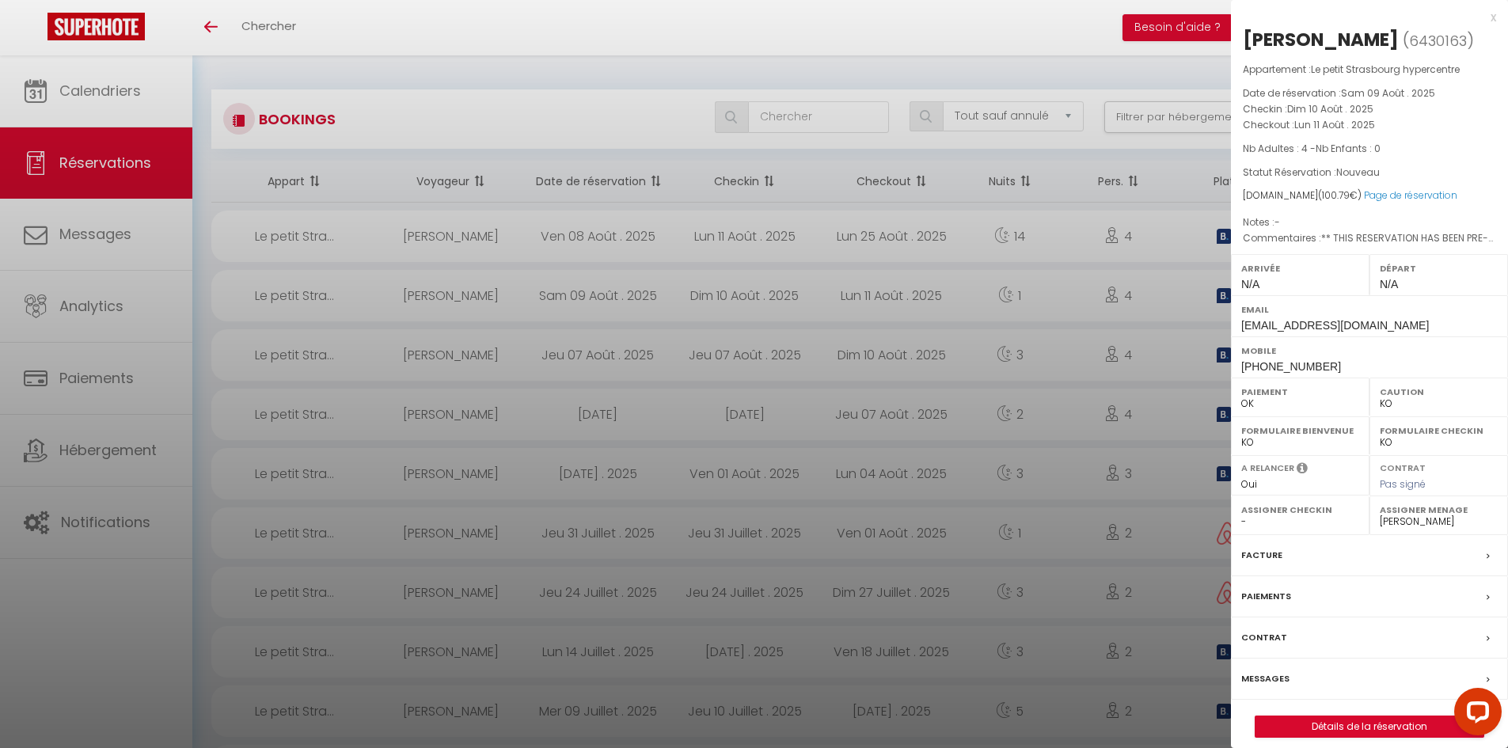
checkbox input "false"
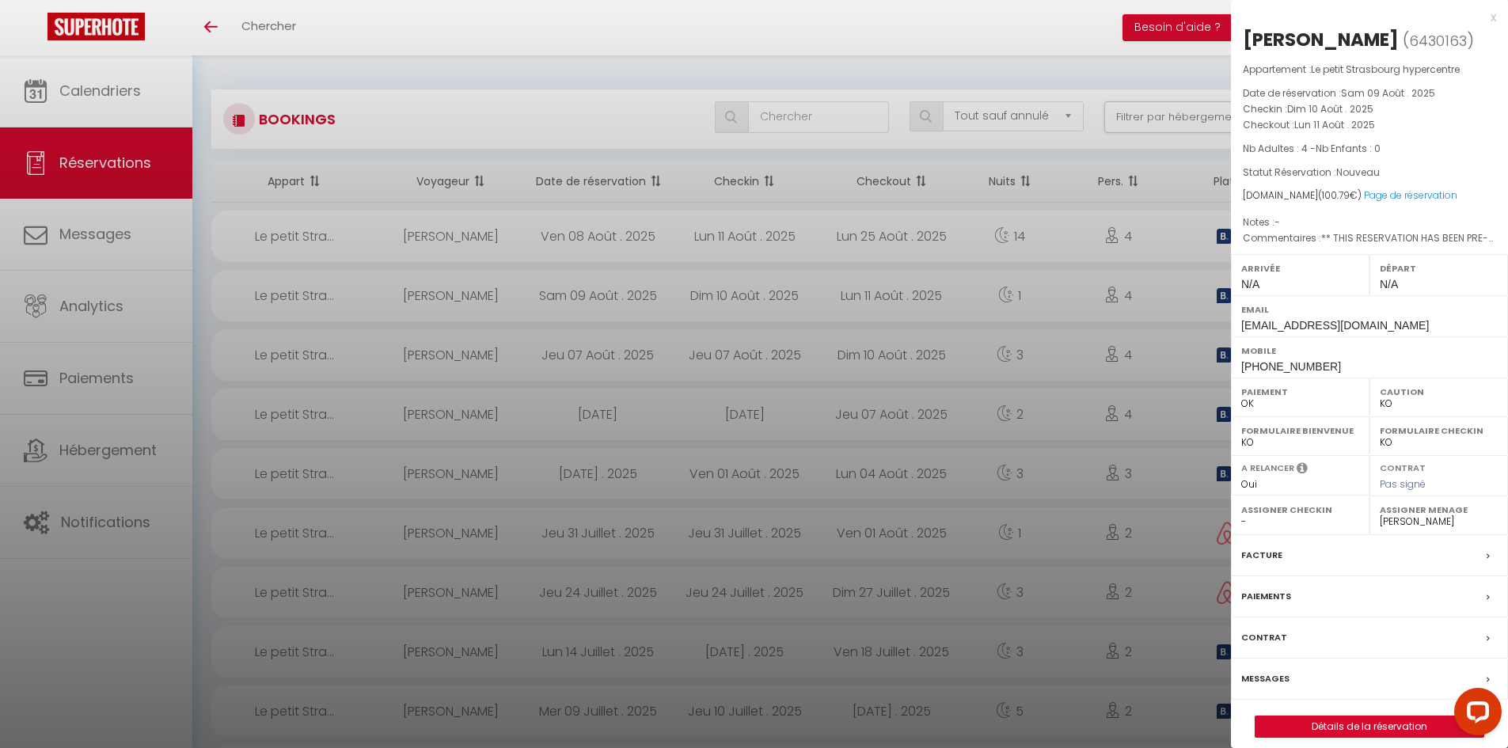
checkbox input "false"
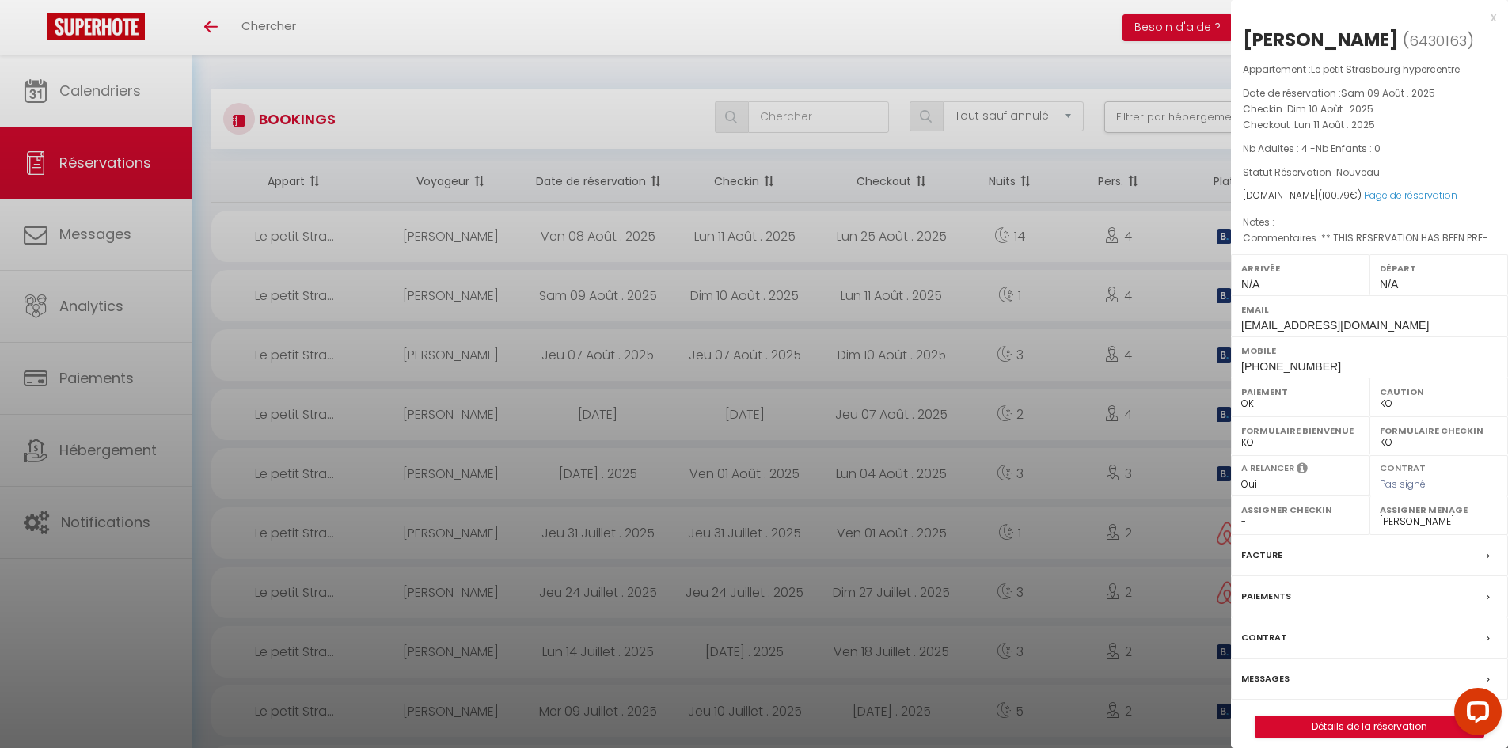
checkbox input "false"
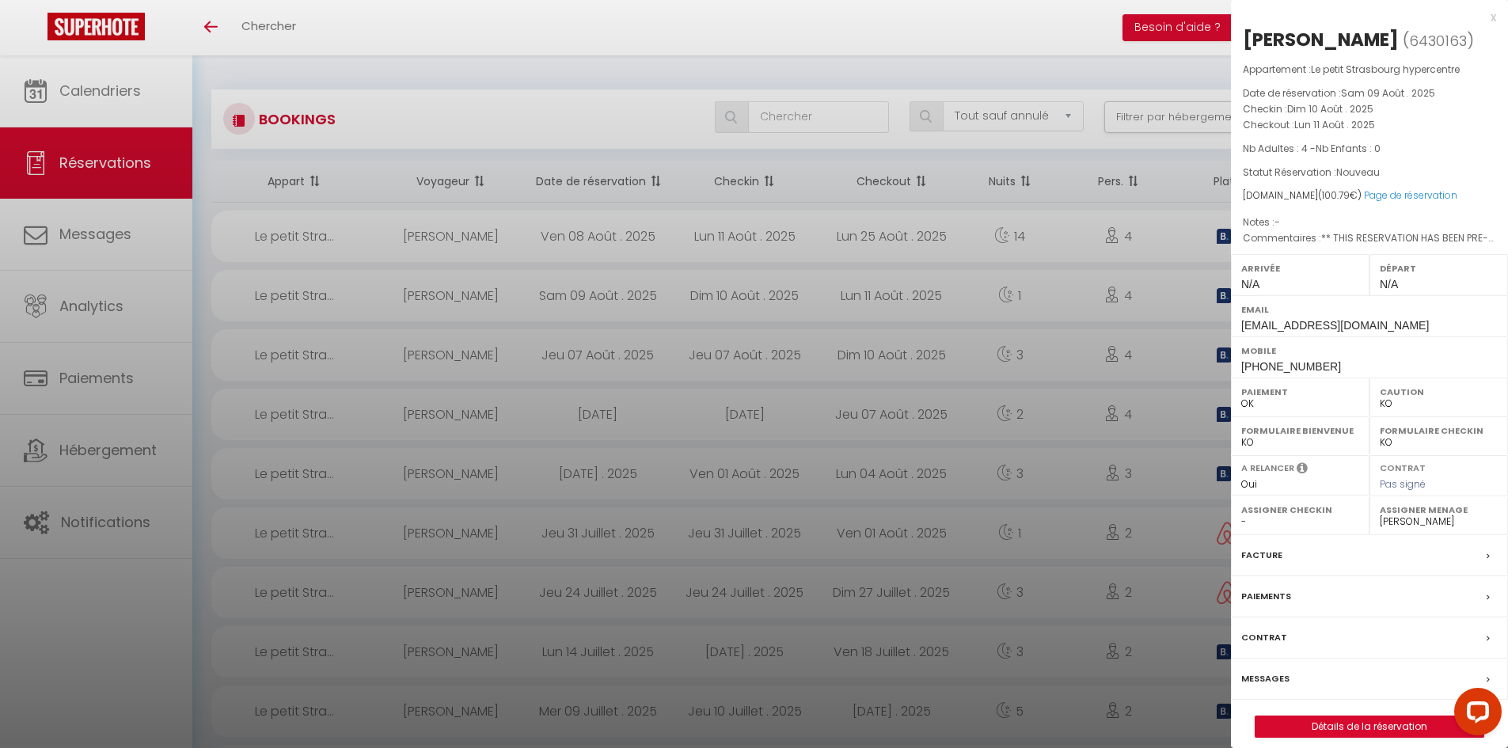
checkbox input "false"
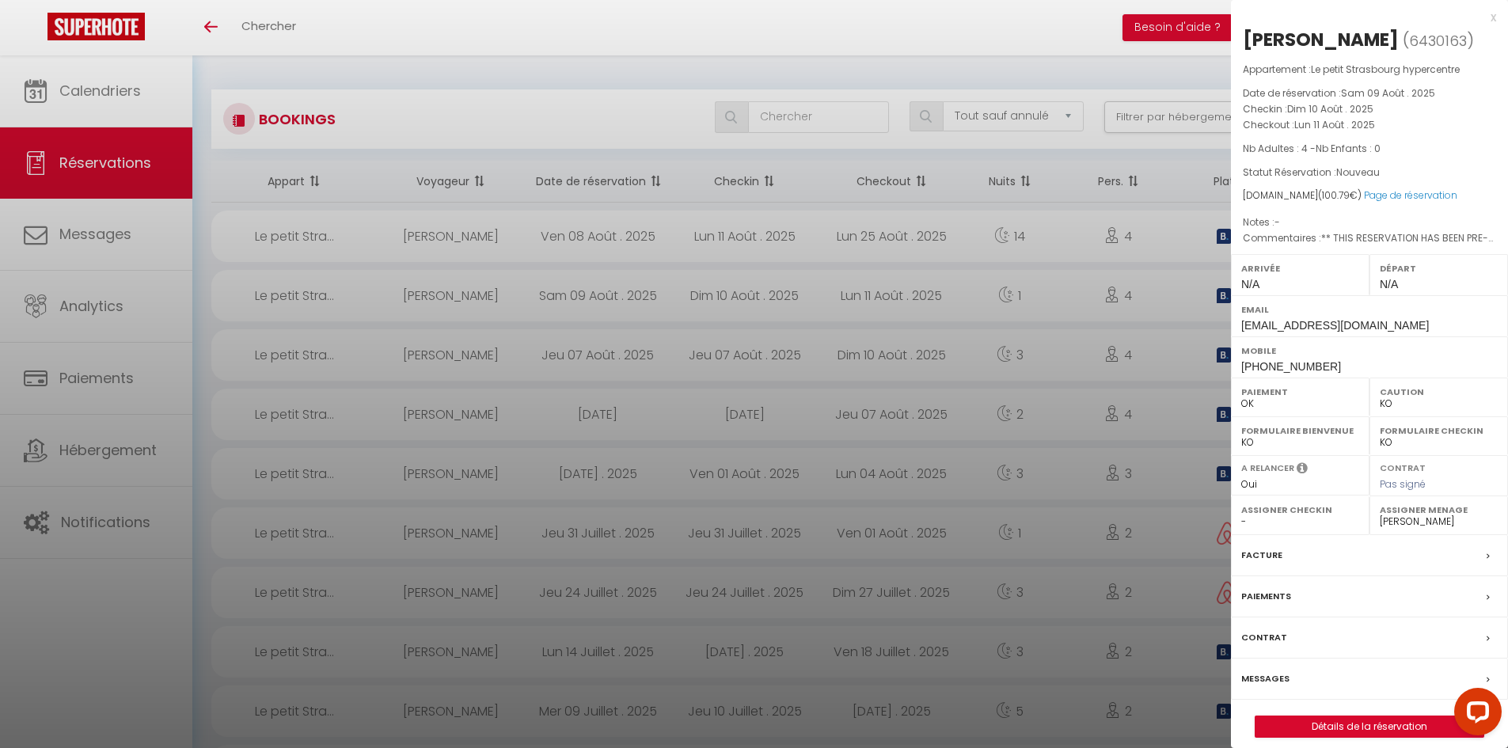
checkbox input "false"
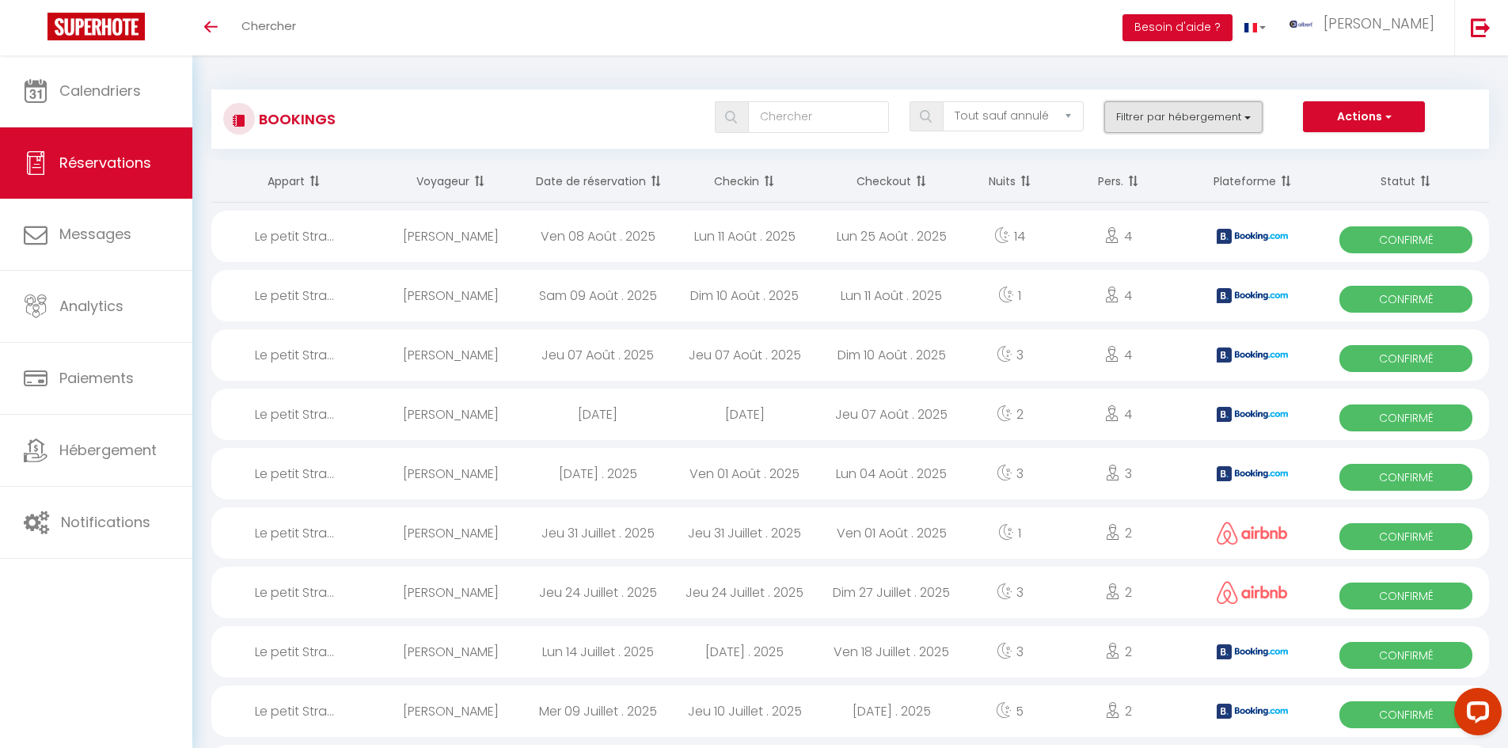
click at [1248, 115] on button "Filtrer par hébergement" at bounding box center [1183, 117] width 158 height 32
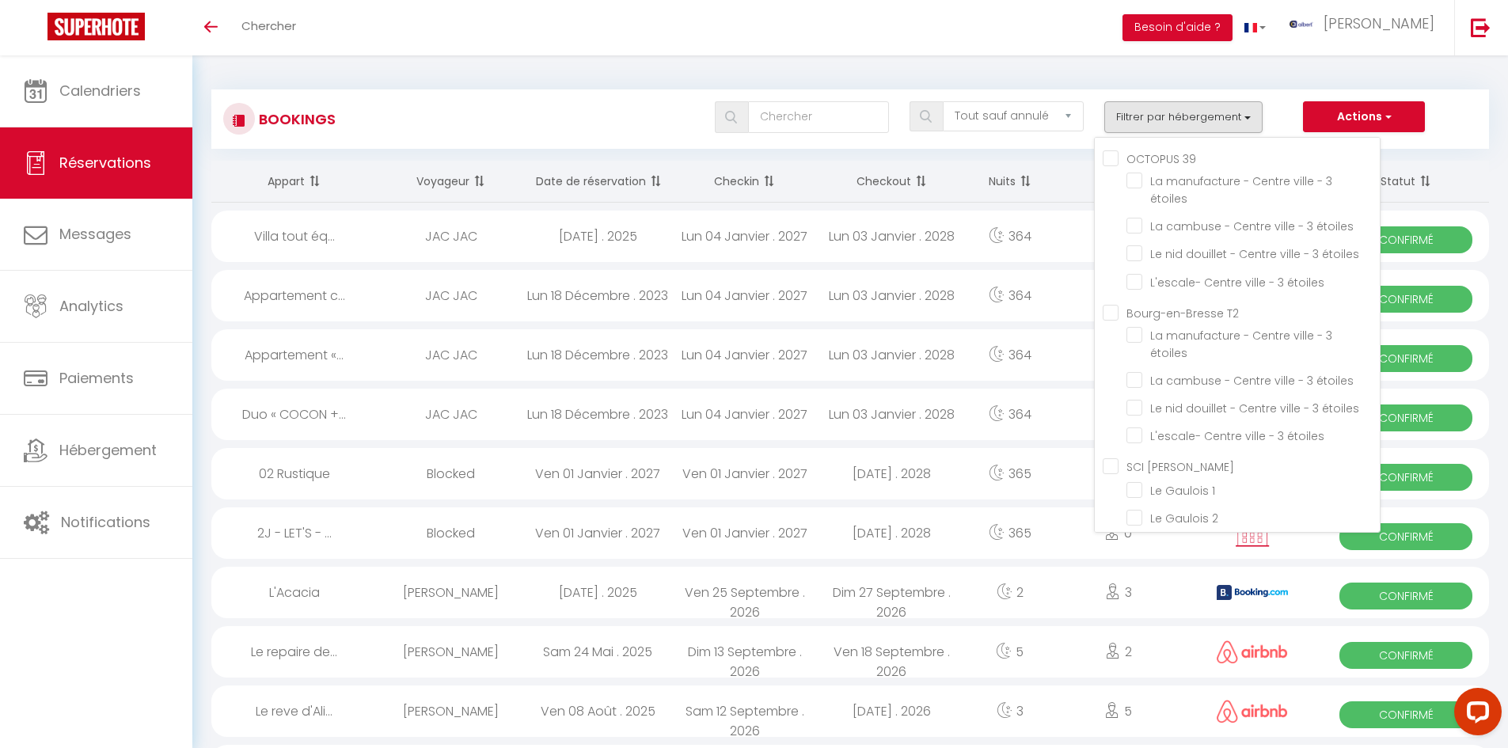
click at [560, 44] on div "Toggle menubar Chercher BUTTON Besoin d'aide ? albert Paramètres" at bounding box center [805, 27] width 1381 height 55
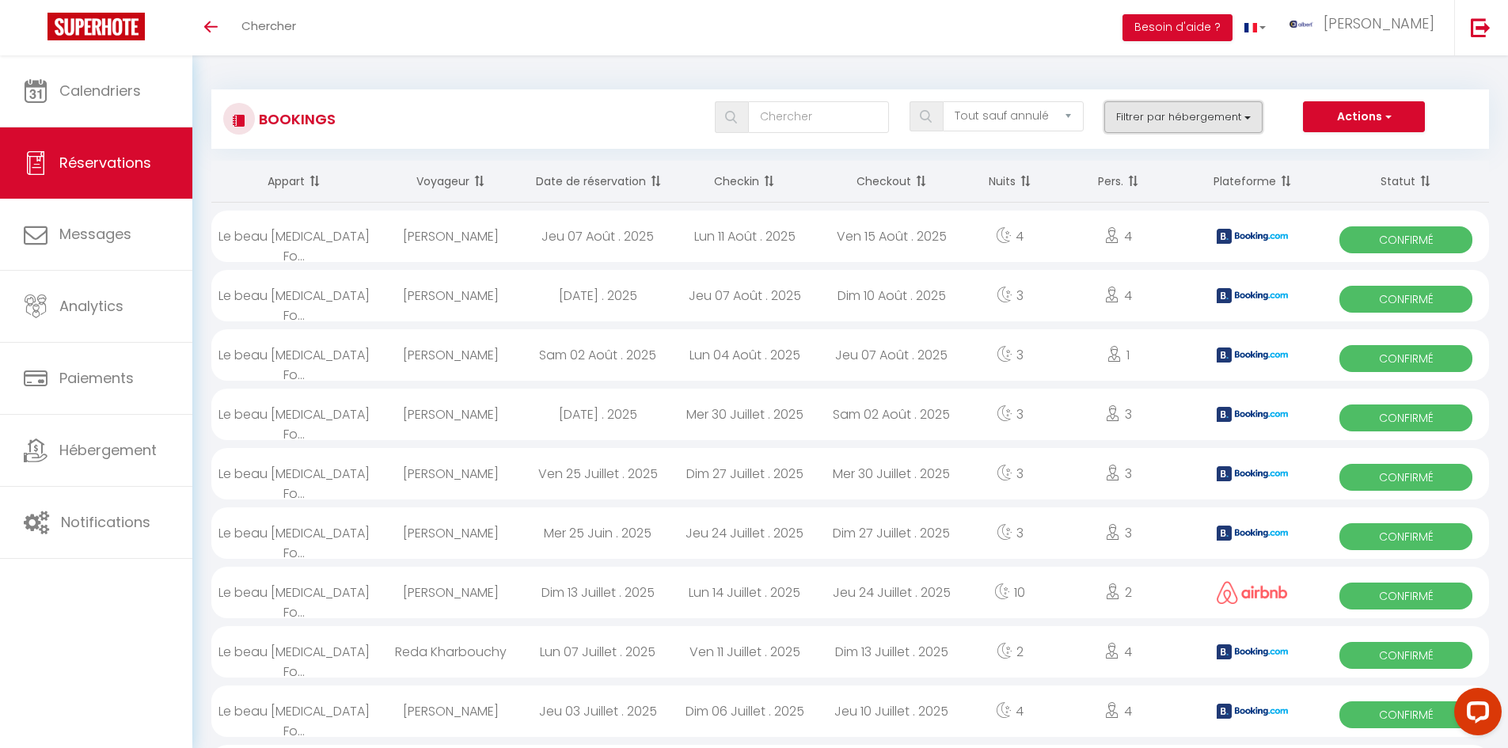
click at [1129, 104] on button "Filtrer par hébergement" at bounding box center [1183, 117] width 158 height 32
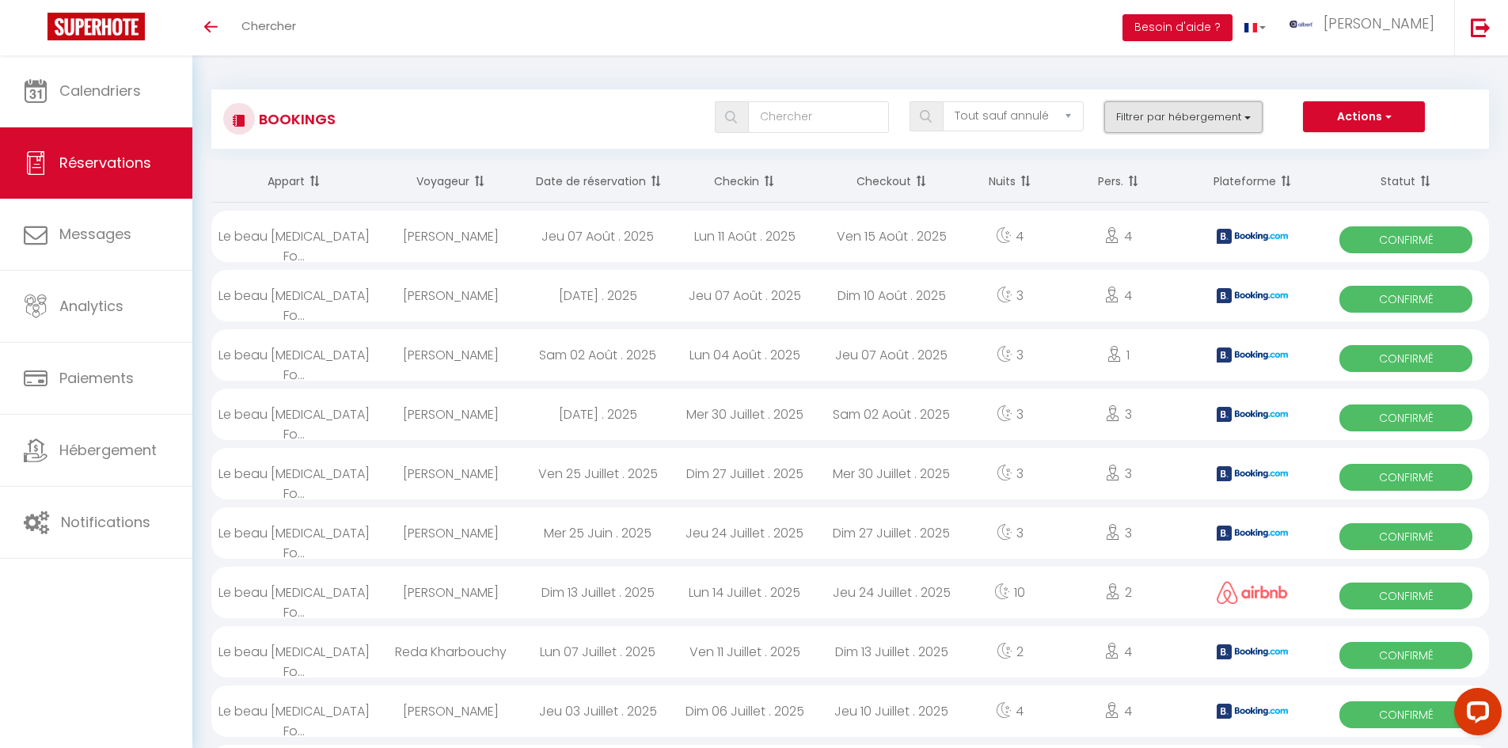
click at [1201, 114] on button "Filtrer par hébergement" at bounding box center [1183, 117] width 158 height 32
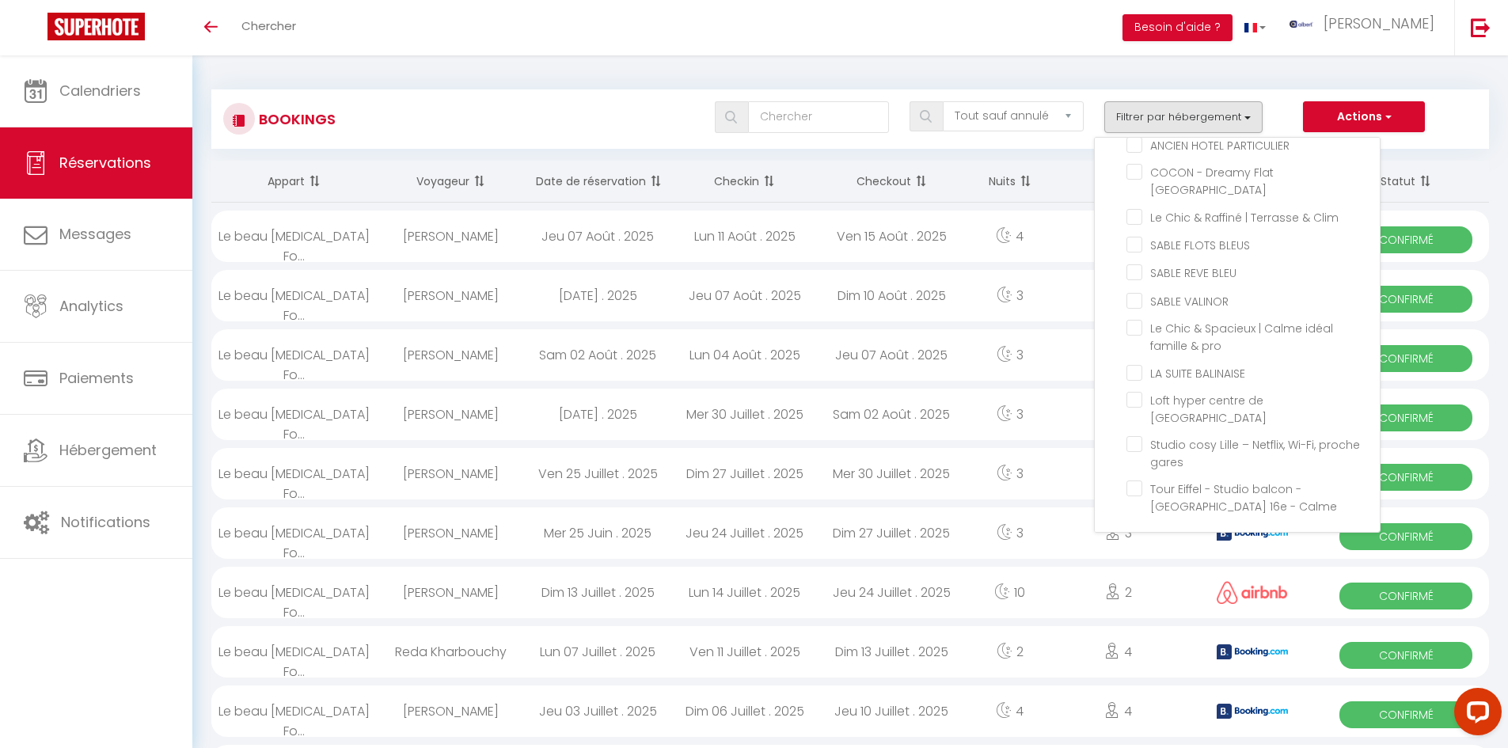
click at [512, 93] on div "Bookings Tous les statuts Annulé Confirmé Non Confirmé Tout sauf annulé No Show…" at bounding box center [849, 118] width 1277 height 59
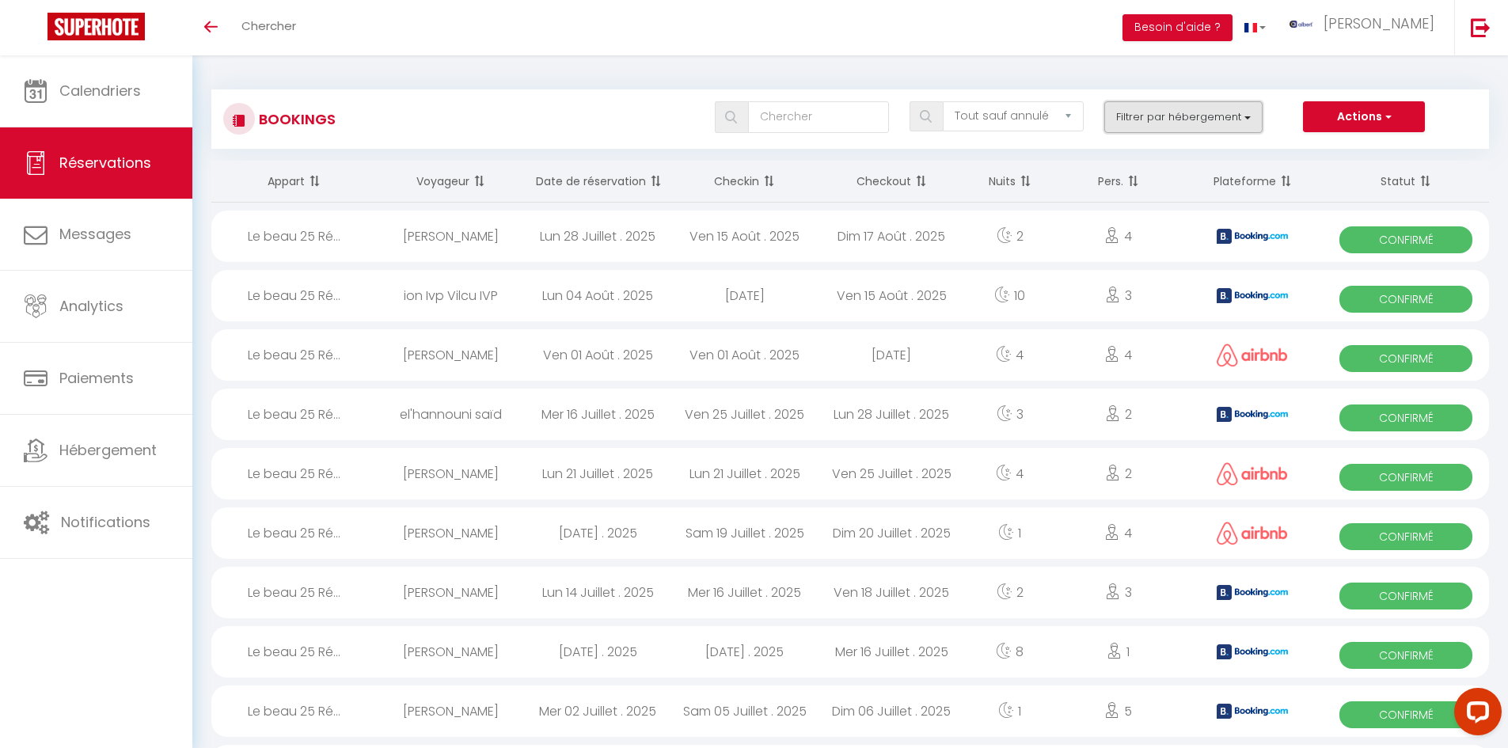
click at [1246, 112] on button "Filtrer par hébergement" at bounding box center [1183, 117] width 158 height 32
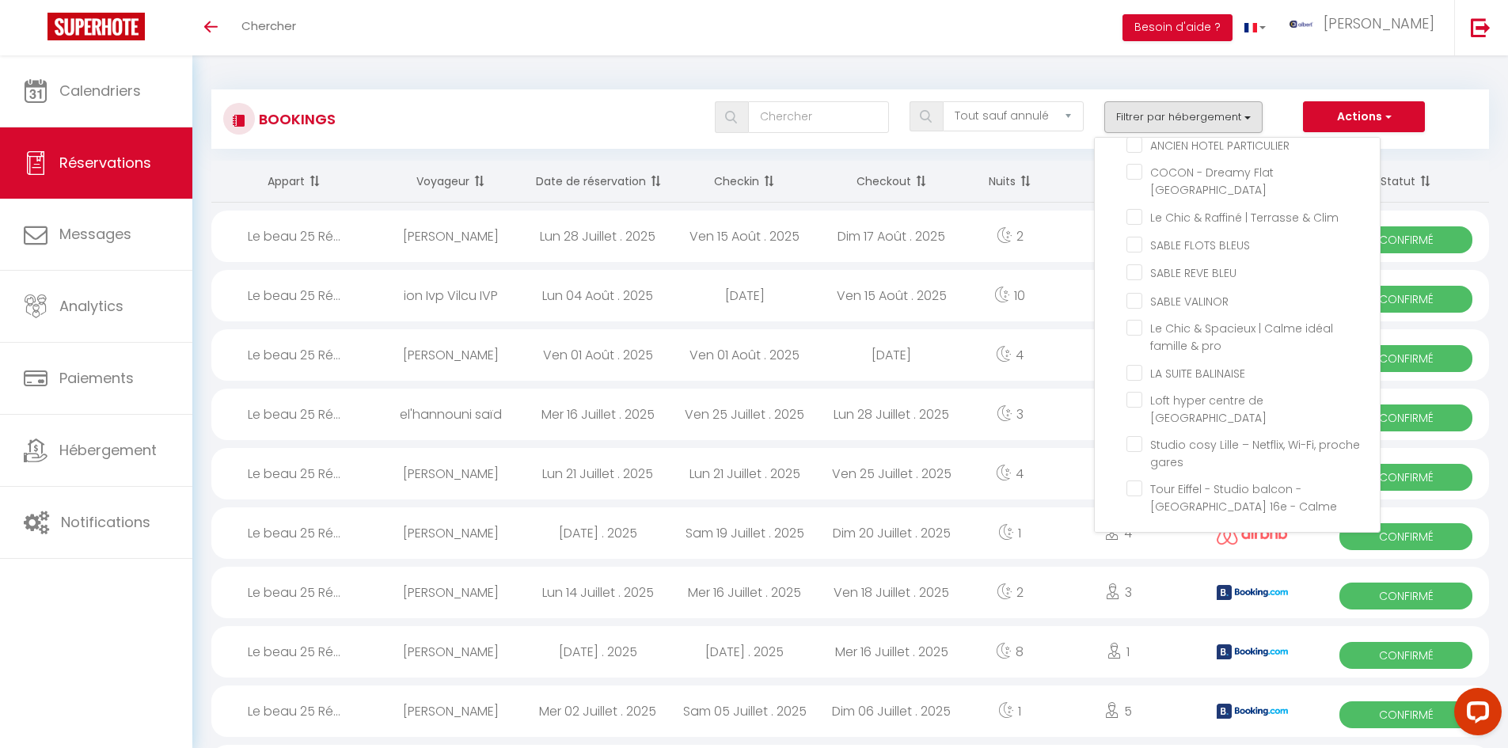
click at [648, 102] on div "Tous les statuts Annulé Confirmé Non Confirmé Tout sauf annulé No Show Request …" at bounding box center [903, 117] width 1168 height 32
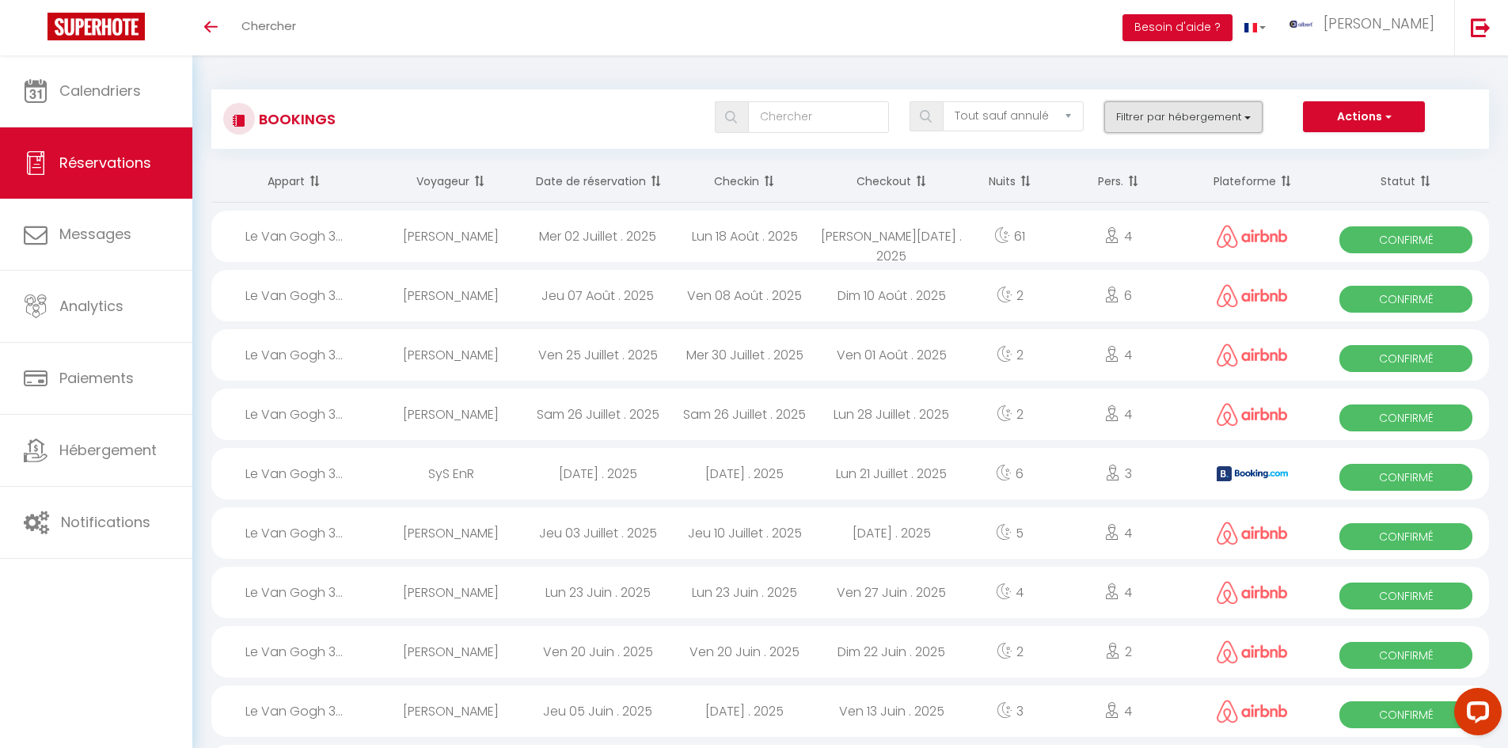
click at [1225, 120] on button "Filtrer par hébergement" at bounding box center [1183, 117] width 158 height 32
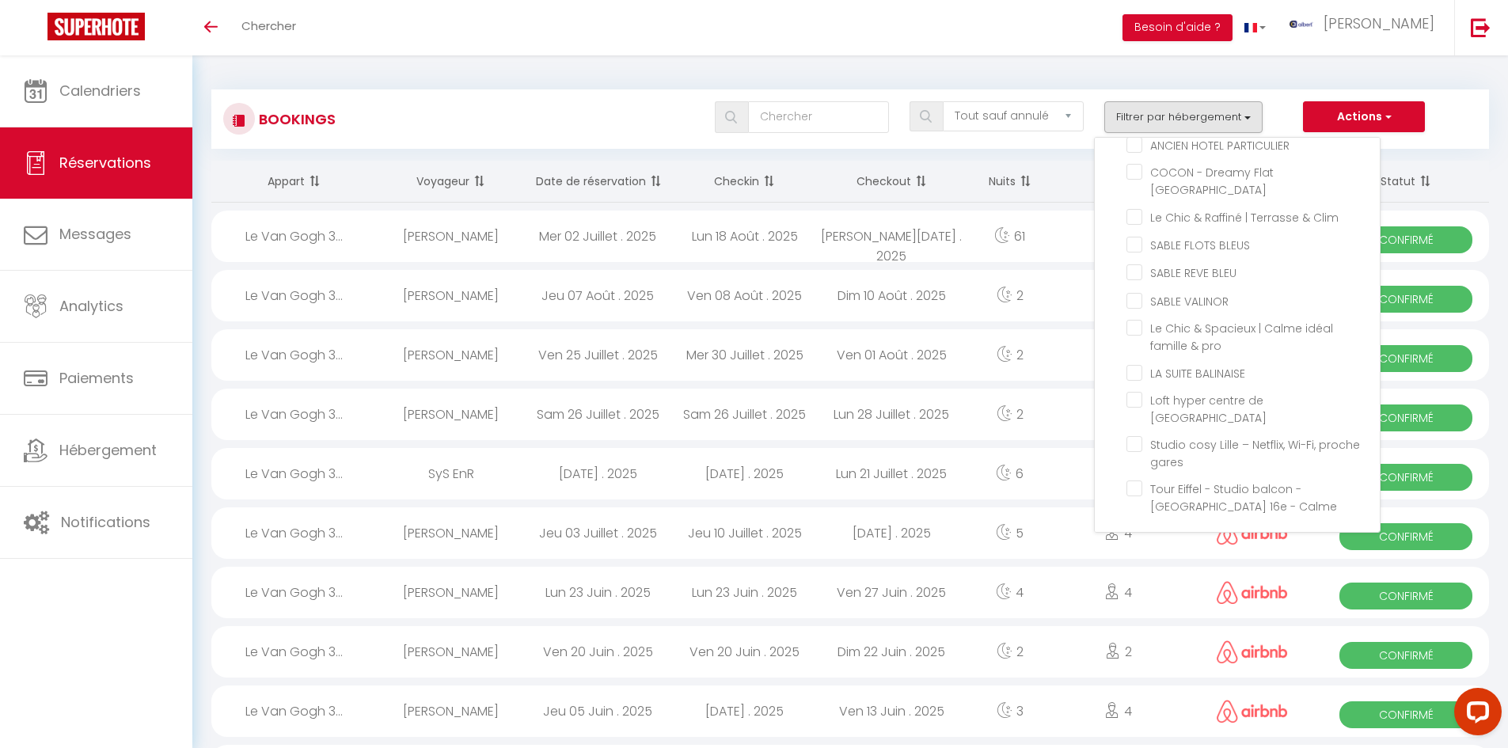
click at [701, 48] on div "Toggle menubar Chercher BUTTON Besoin d'aide ? albert Paramètres" at bounding box center [805, 27] width 1381 height 55
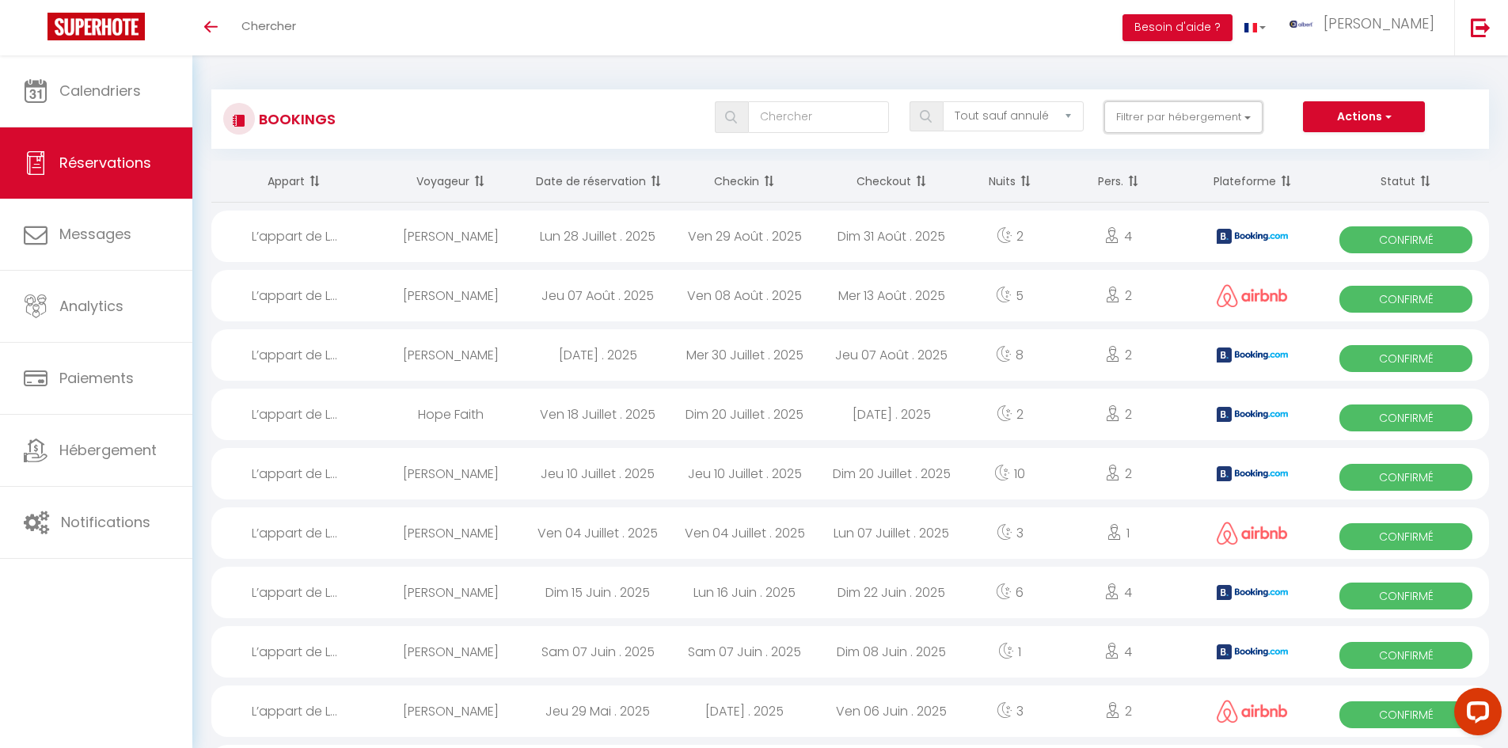
click at [1200, 121] on button "Filtrer par hébergement" at bounding box center [1183, 117] width 158 height 32
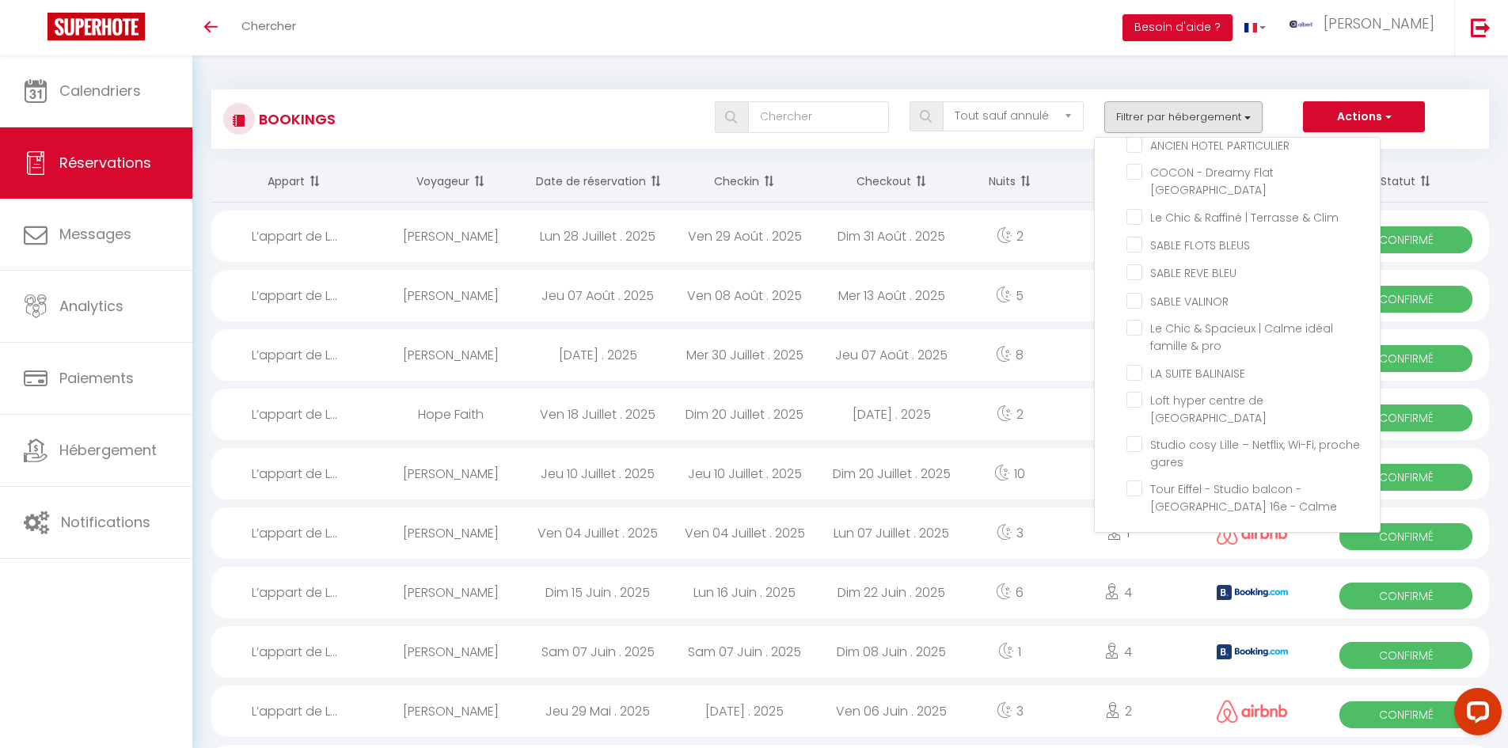
click at [511, 91] on div "Bookings Tous les statuts Annulé Confirmé Non Confirmé Tout sauf annulé No Show…" at bounding box center [849, 118] width 1277 height 59
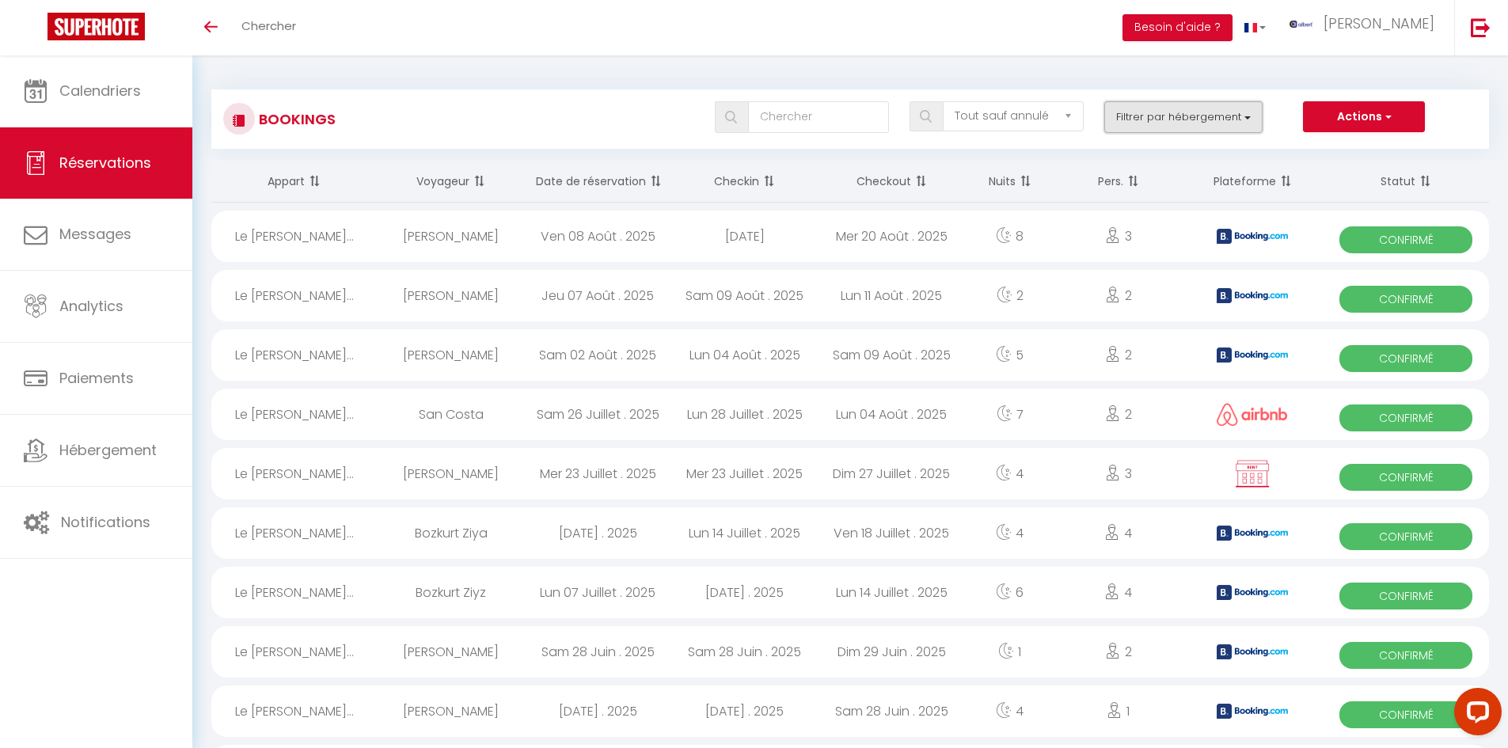
click at [1237, 114] on button "Filtrer par hébergement" at bounding box center [1183, 117] width 158 height 32
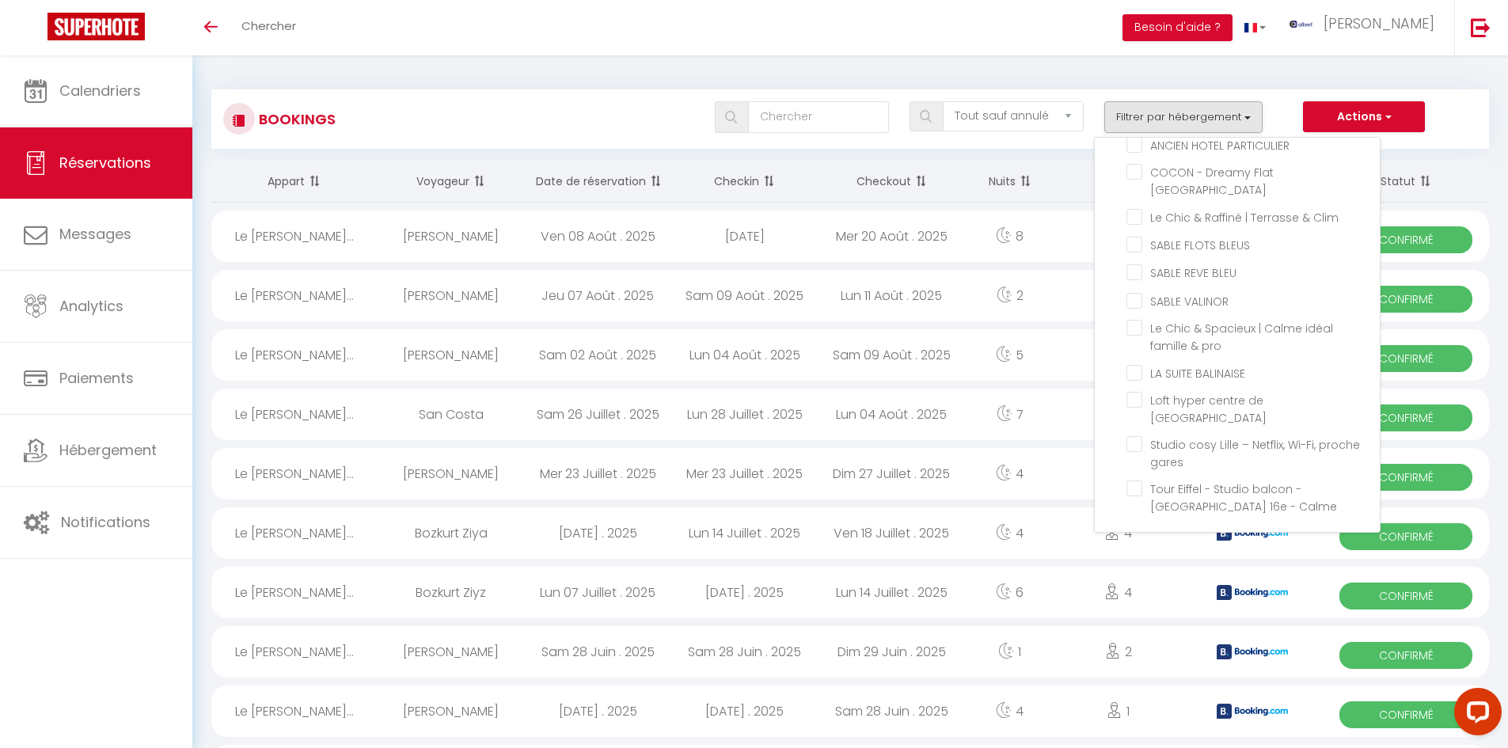
click at [519, 99] on div "Bookings Tous les statuts Annulé Confirmé Non Confirmé Tout sauf annulé No Show…" at bounding box center [849, 118] width 1277 height 59
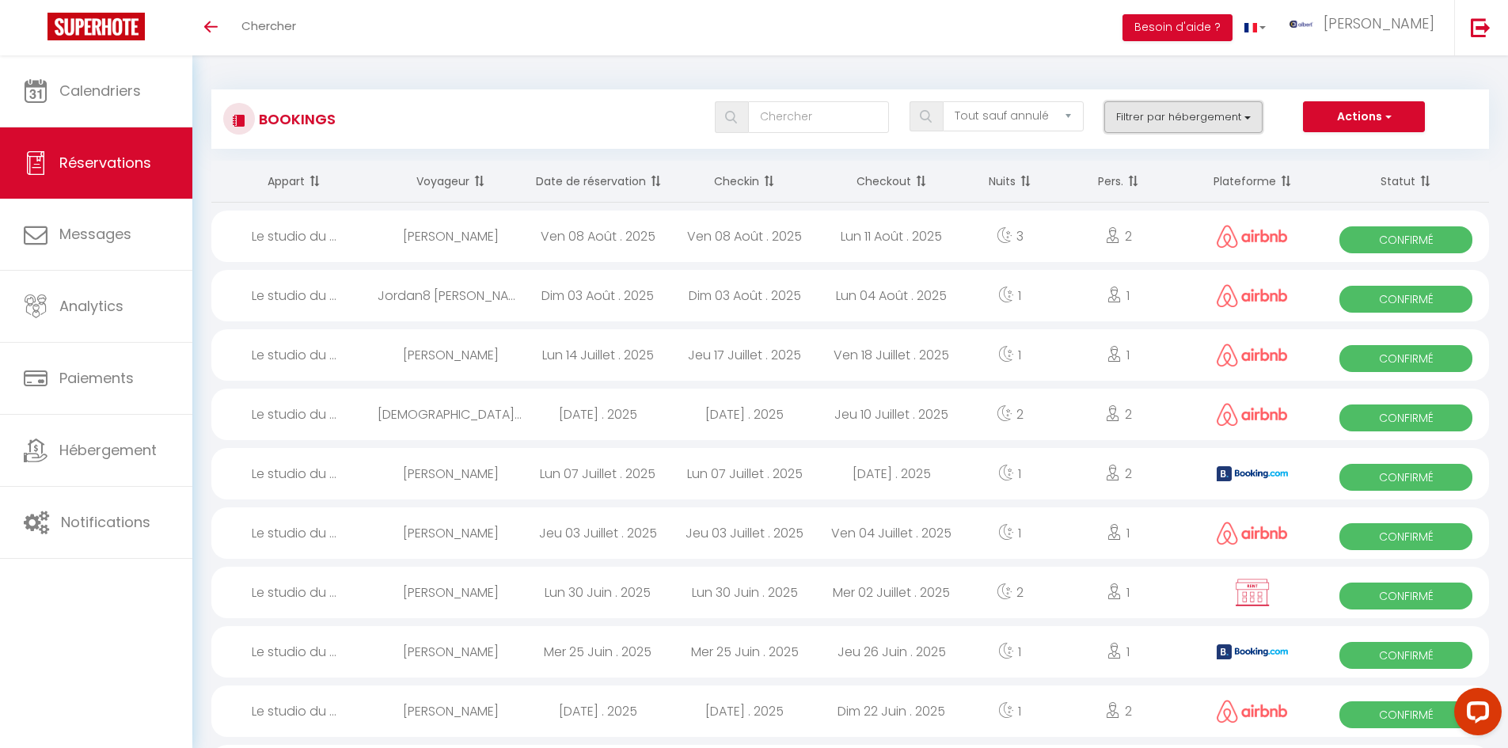
click at [1240, 115] on button "Filtrer par hébergement" at bounding box center [1183, 117] width 158 height 32
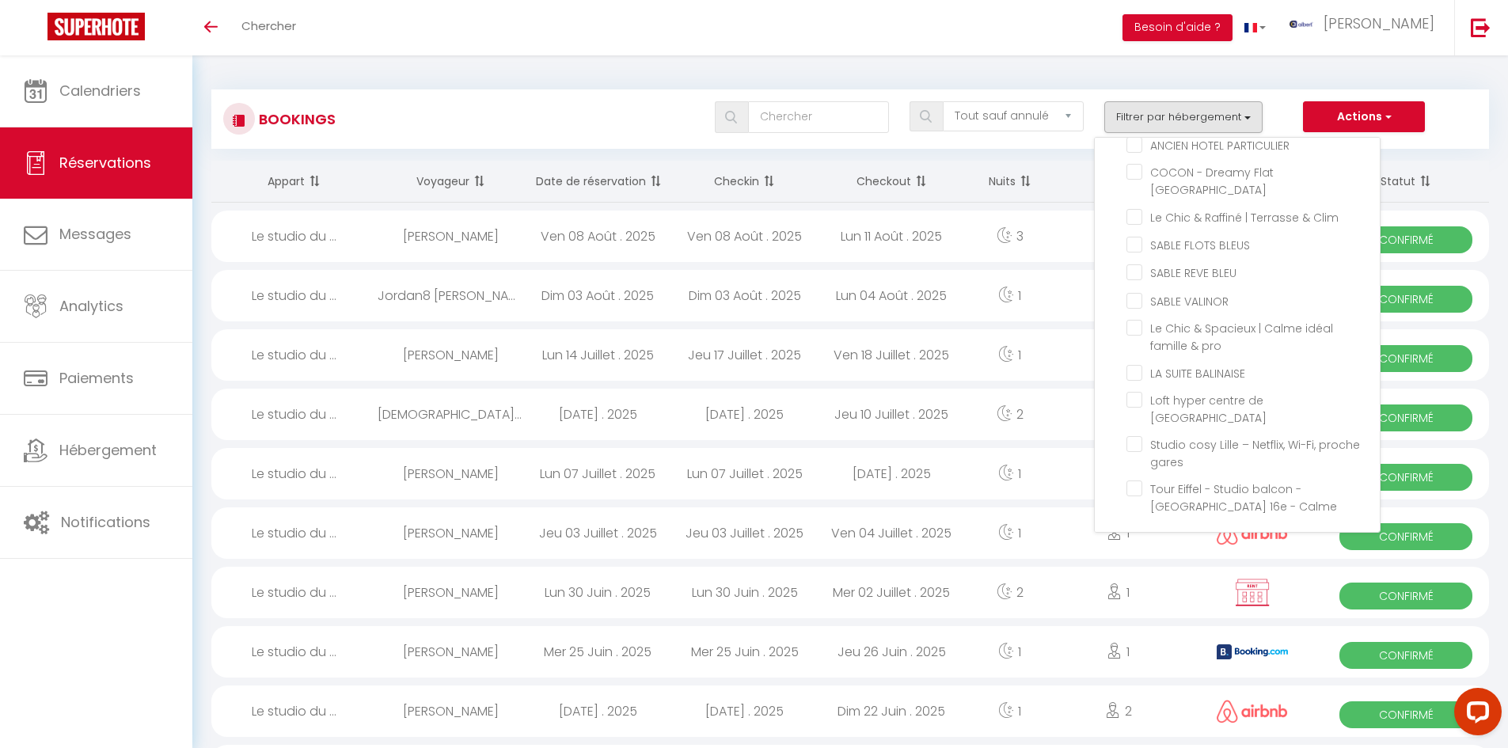
click at [1136, 63] on input "Le beau Troubadour climatisation centre-ville" at bounding box center [1252, 55] width 253 height 16
click at [414, 52] on div "Toggle menubar Chercher BUTTON Besoin d'aide ? albert Paramètres" at bounding box center [805, 27] width 1381 height 55
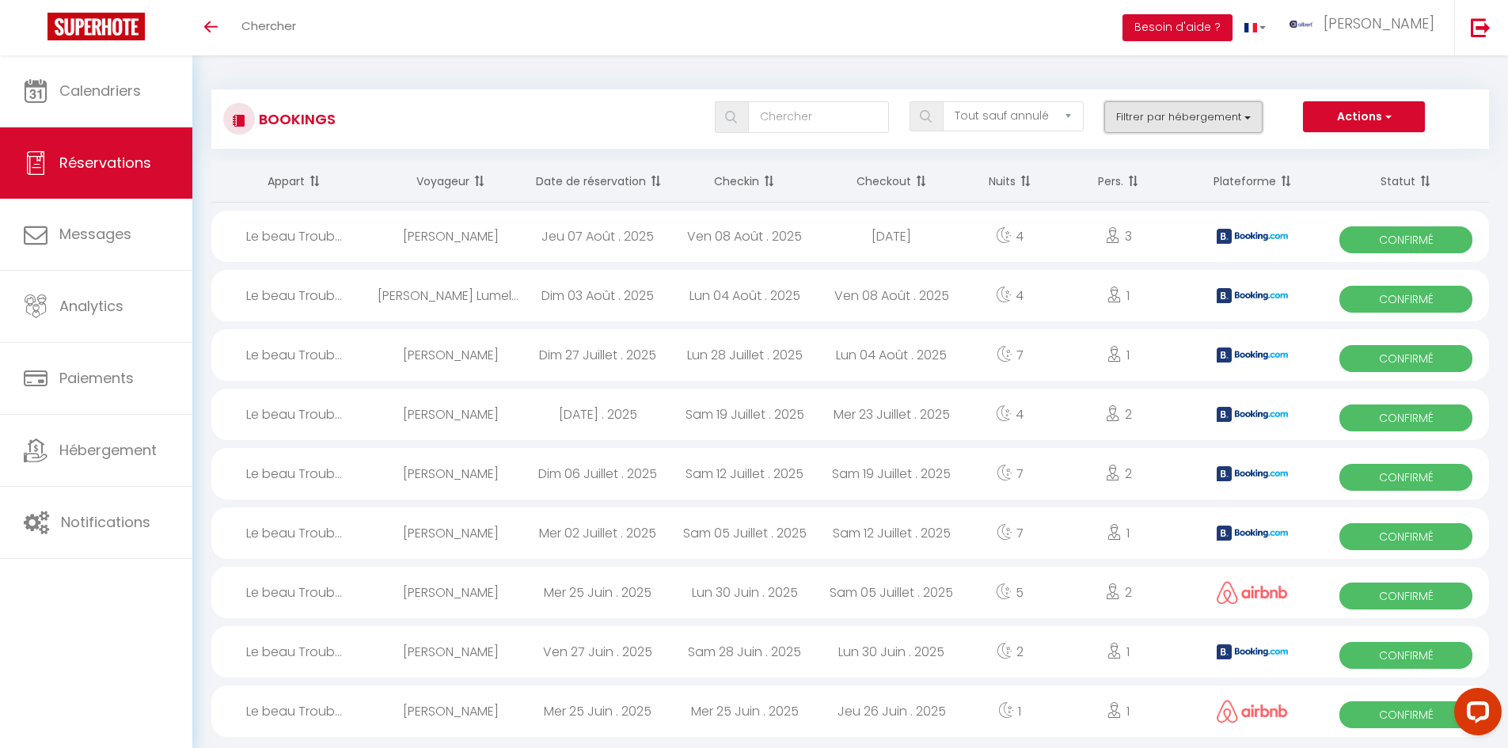
click at [1212, 112] on button "Filtrer par hébergement" at bounding box center [1183, 117] width 158 height 32
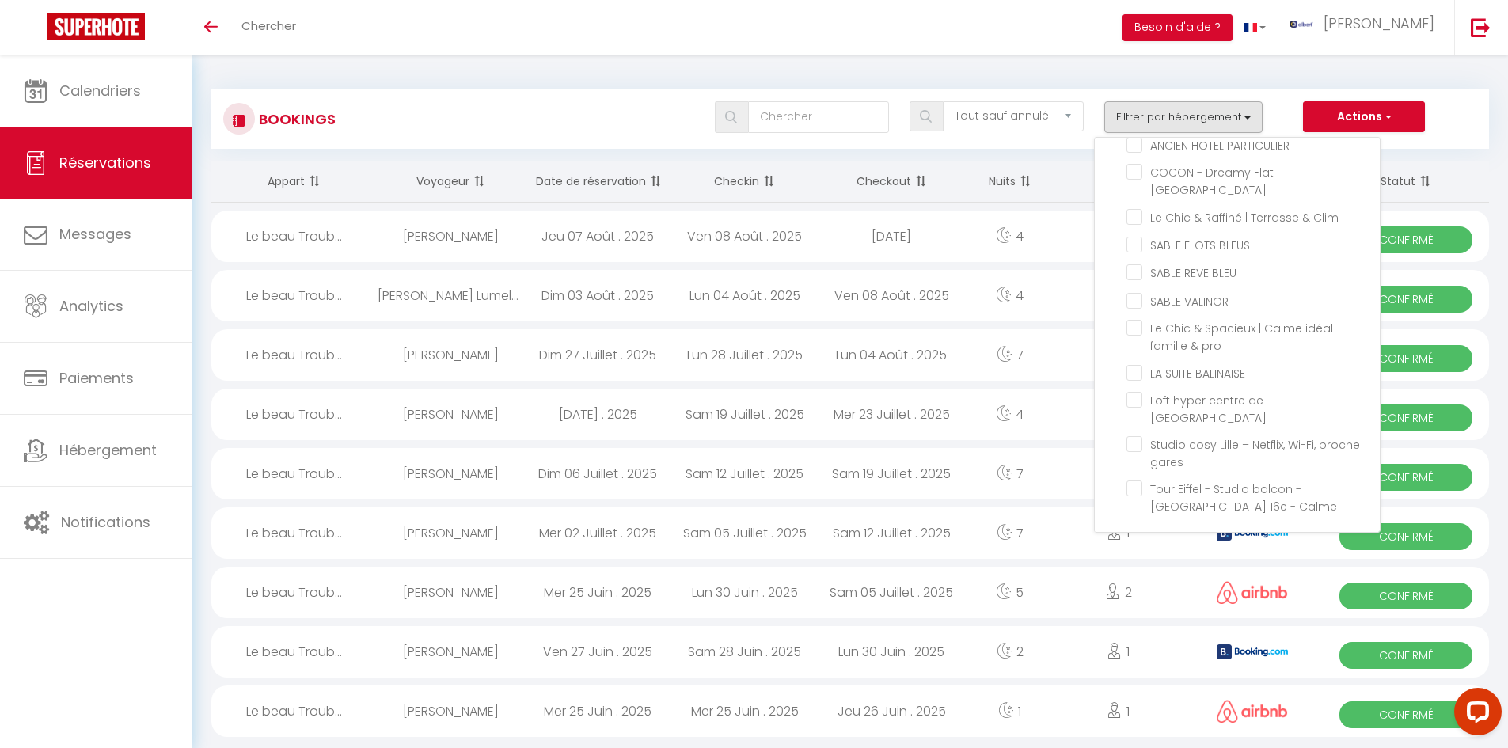
click at [1132, 63] on input "Le beau Troubadour climatisation centre-ville" at bounding box center [1252, 55] width 253 height 16
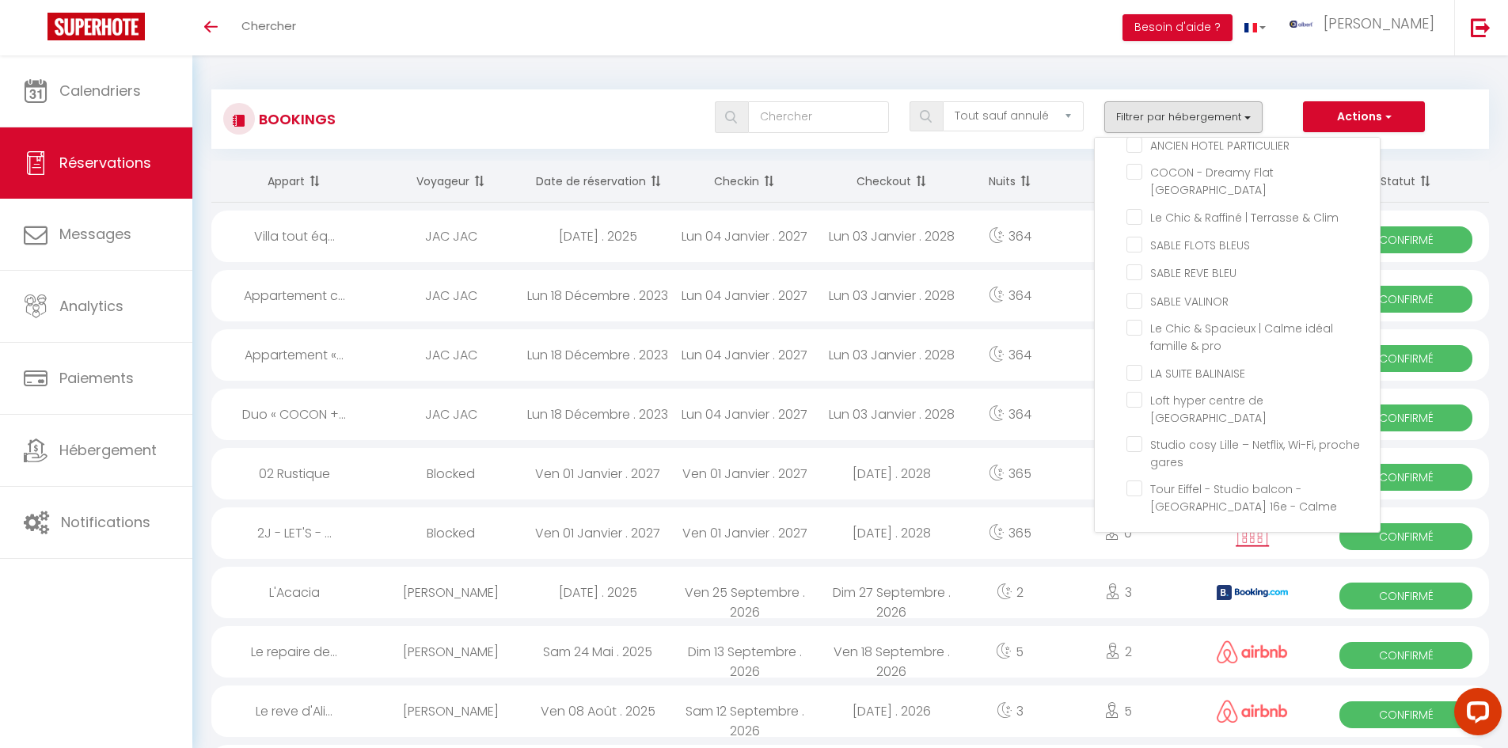
scroll to position [32577, 0]
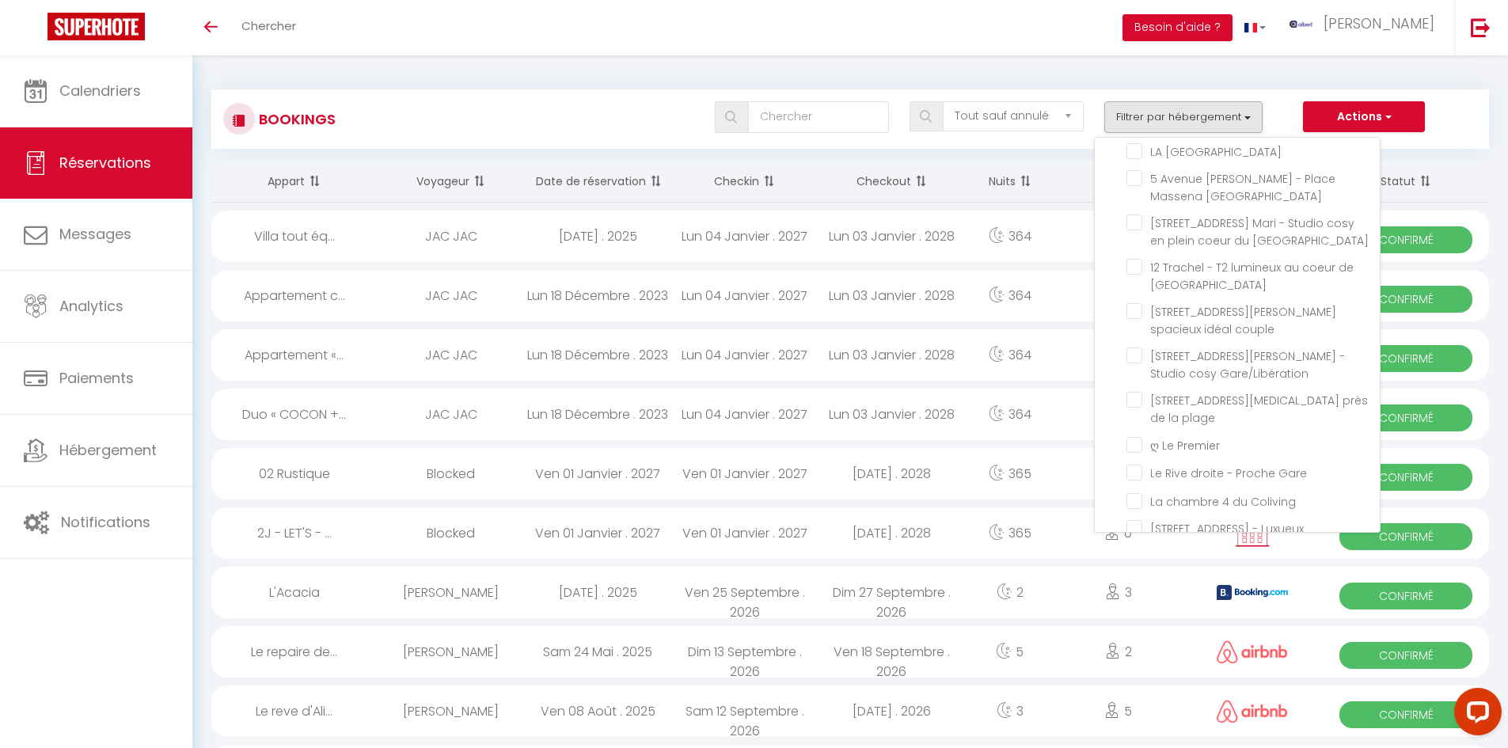
click at [612, 53] on div "Toggle menubar Chercher BUTTON Besoin d'aide ? albert Paramètres" at bounding box center [805, 27] width 1381 height 55
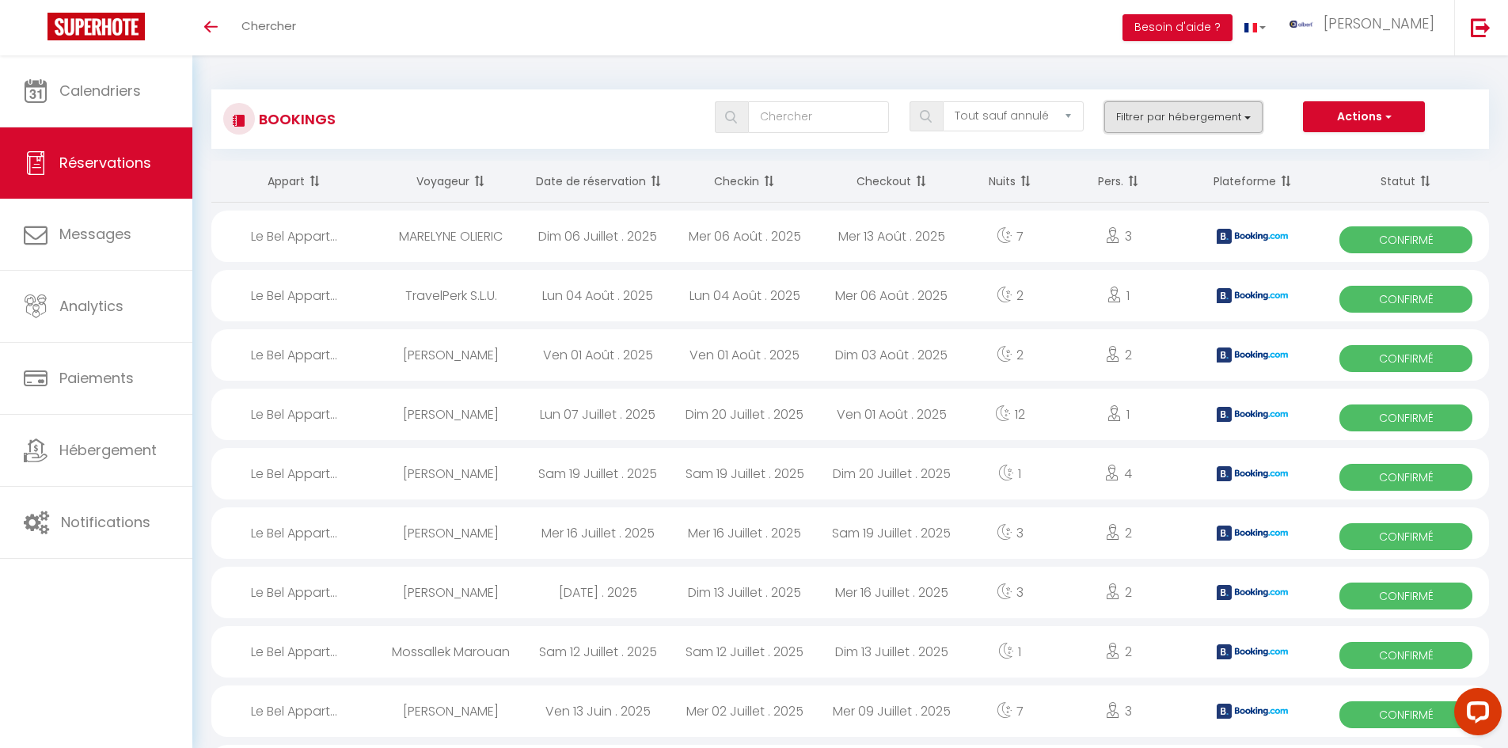
click at [1162, 114] on button "Filtrer par hébergement" at bounding box center [1183, 117] width 158 height 32
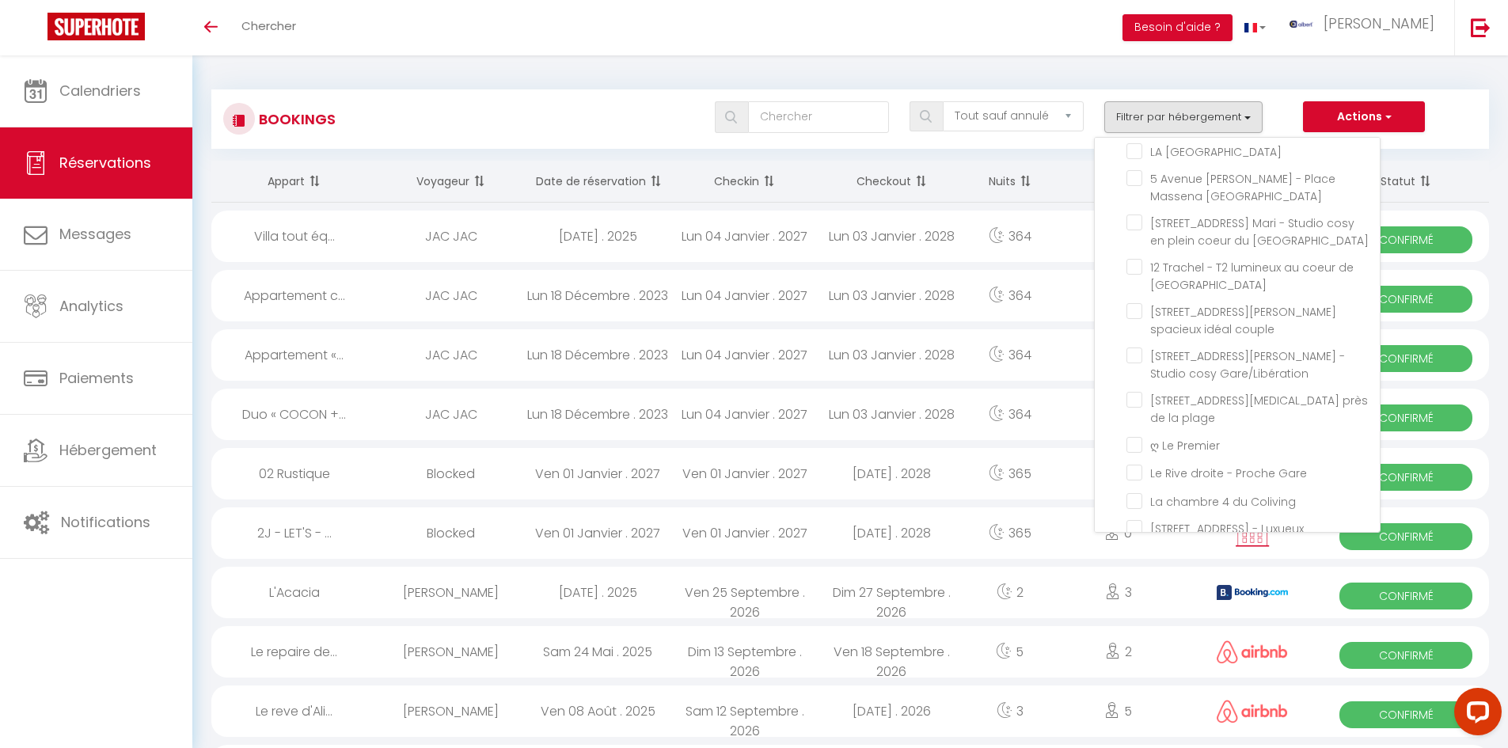
scroll to position [35540, 0]
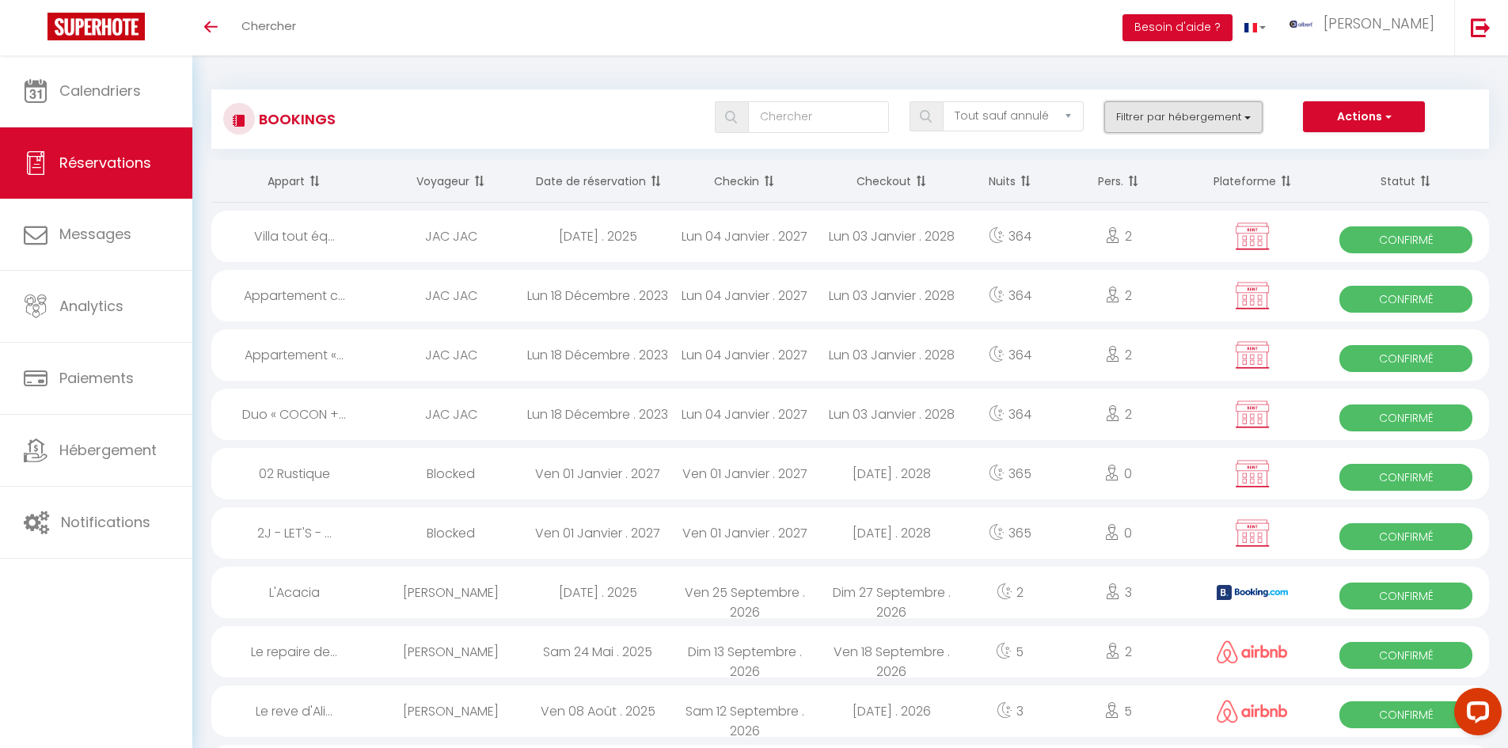
click at [1141, 130] on button "Filtrer par hébergement" at bounding box center [1183, 117] width 158 height 32
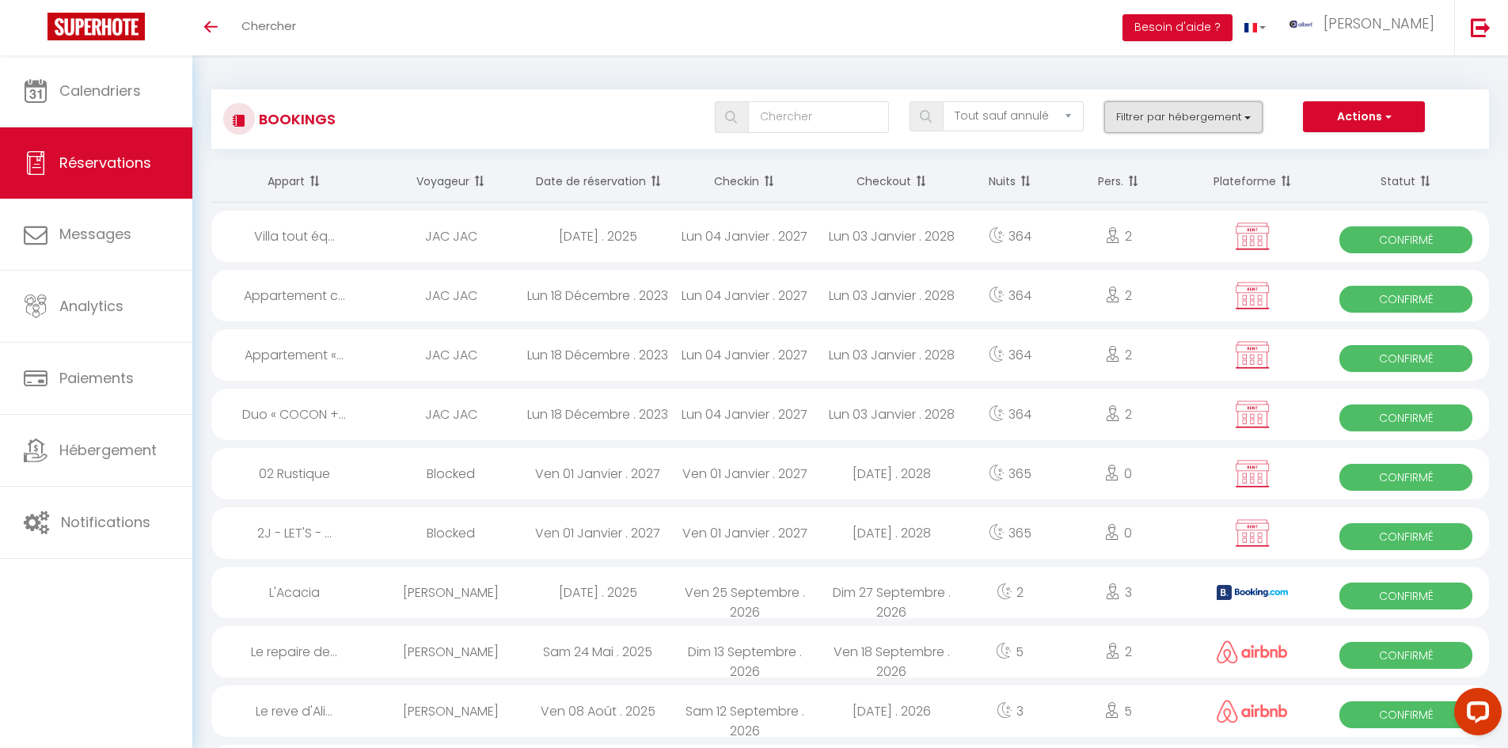
click at [1157, 118] on button "Filtrer par hébergement" at bounding box center [1183, 117] width 158 height 32
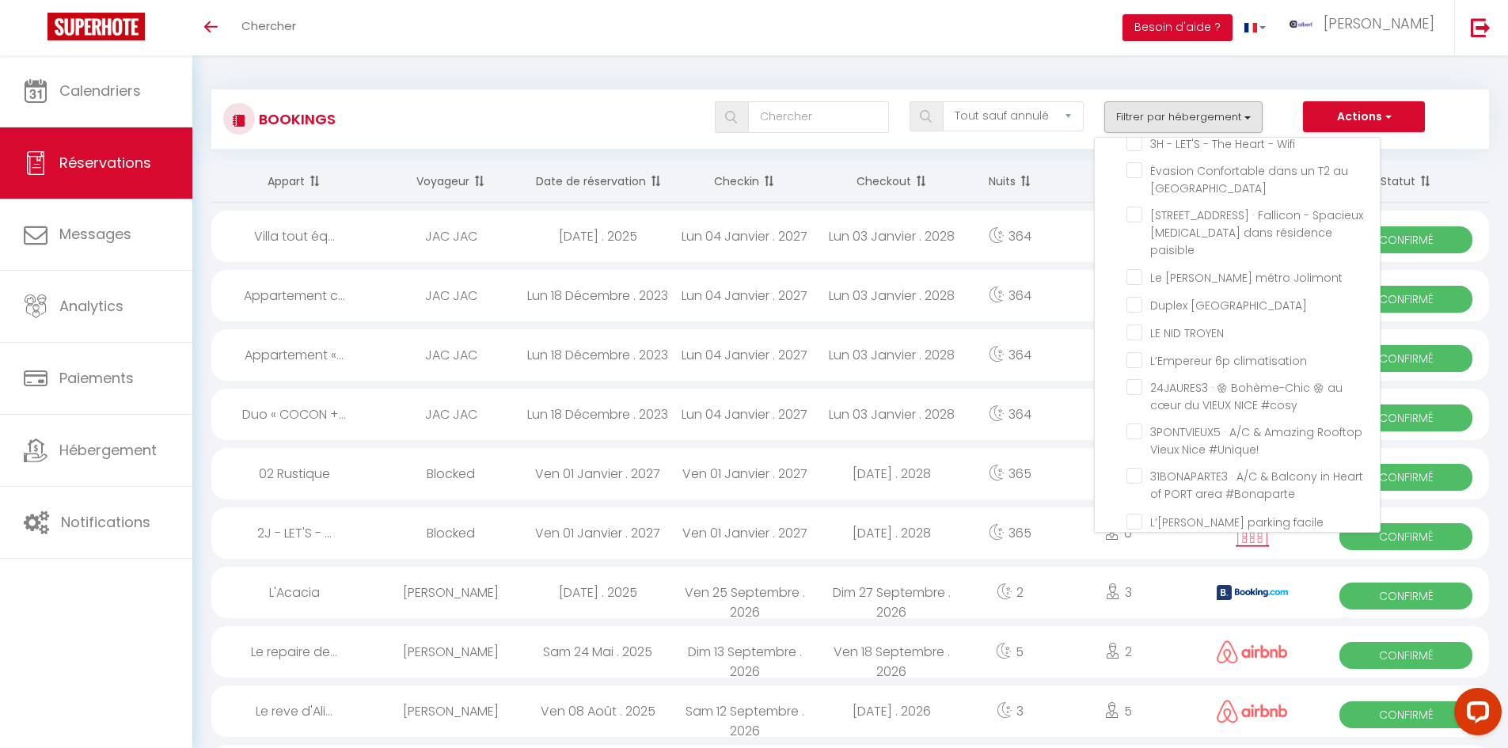
click at [394, 92] on div "Bookings Tous les statuts Annulé Confirmé Non Confirmé Tout sauf annulé No Show…" at bounding box center [849, 118] width 1277 height 59
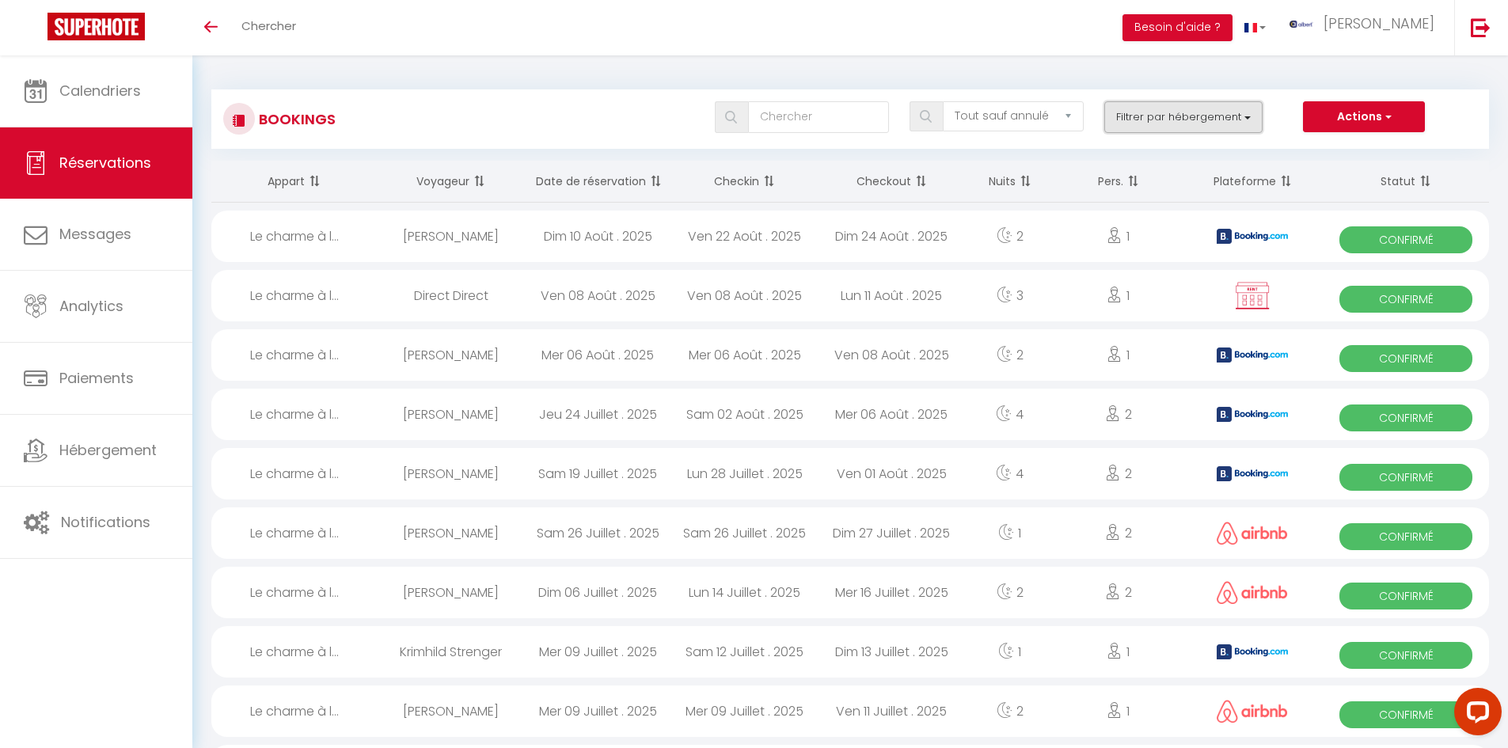
click at [1250, 108] on button "Filtrer par hébergement" at bounding box center [1183, 117] width 158 height 32
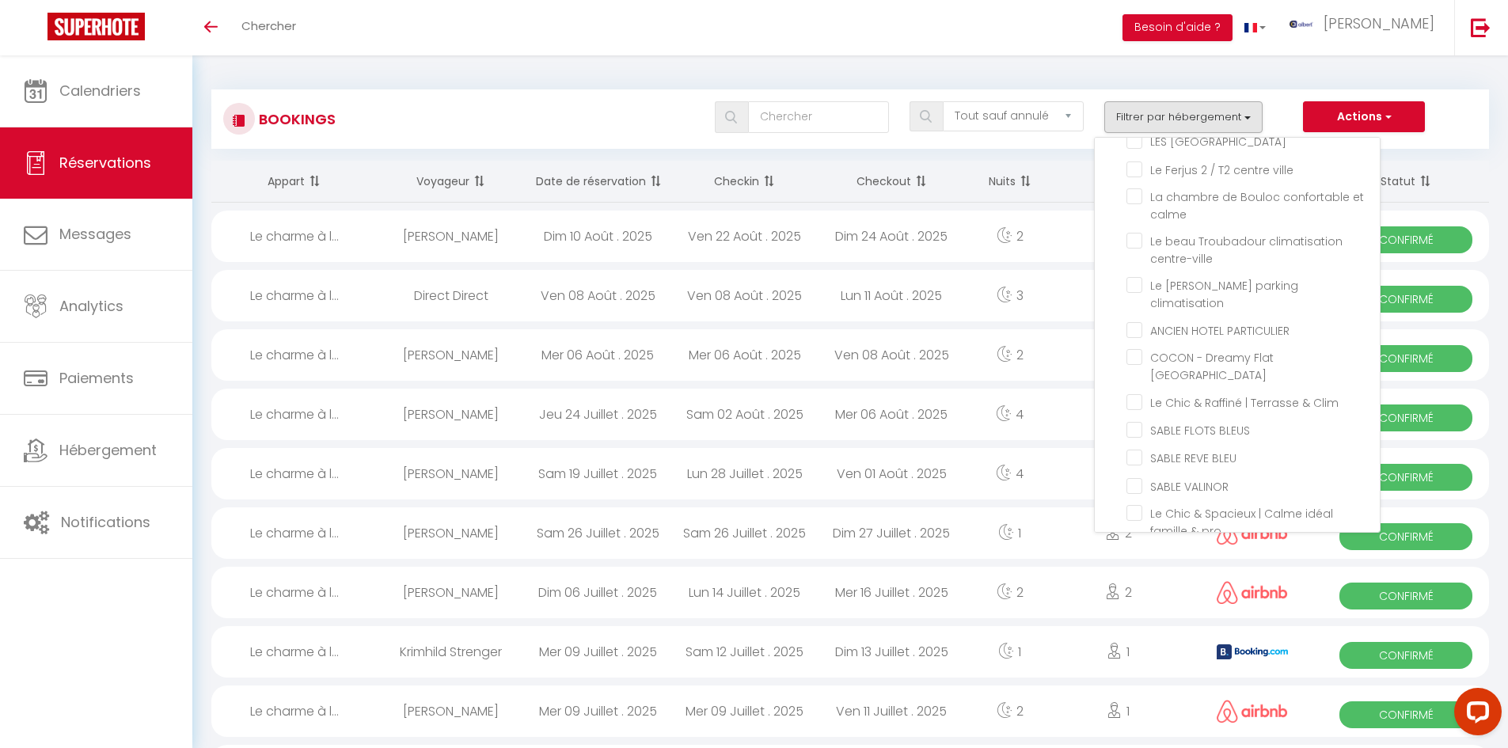
click at [492, 89] on div "Bookings Tous les statuts Annulé Confirmé Non Confirmé Tout sauf annulé No Show…" at bounding box center [849, 118] width 1277 height 59
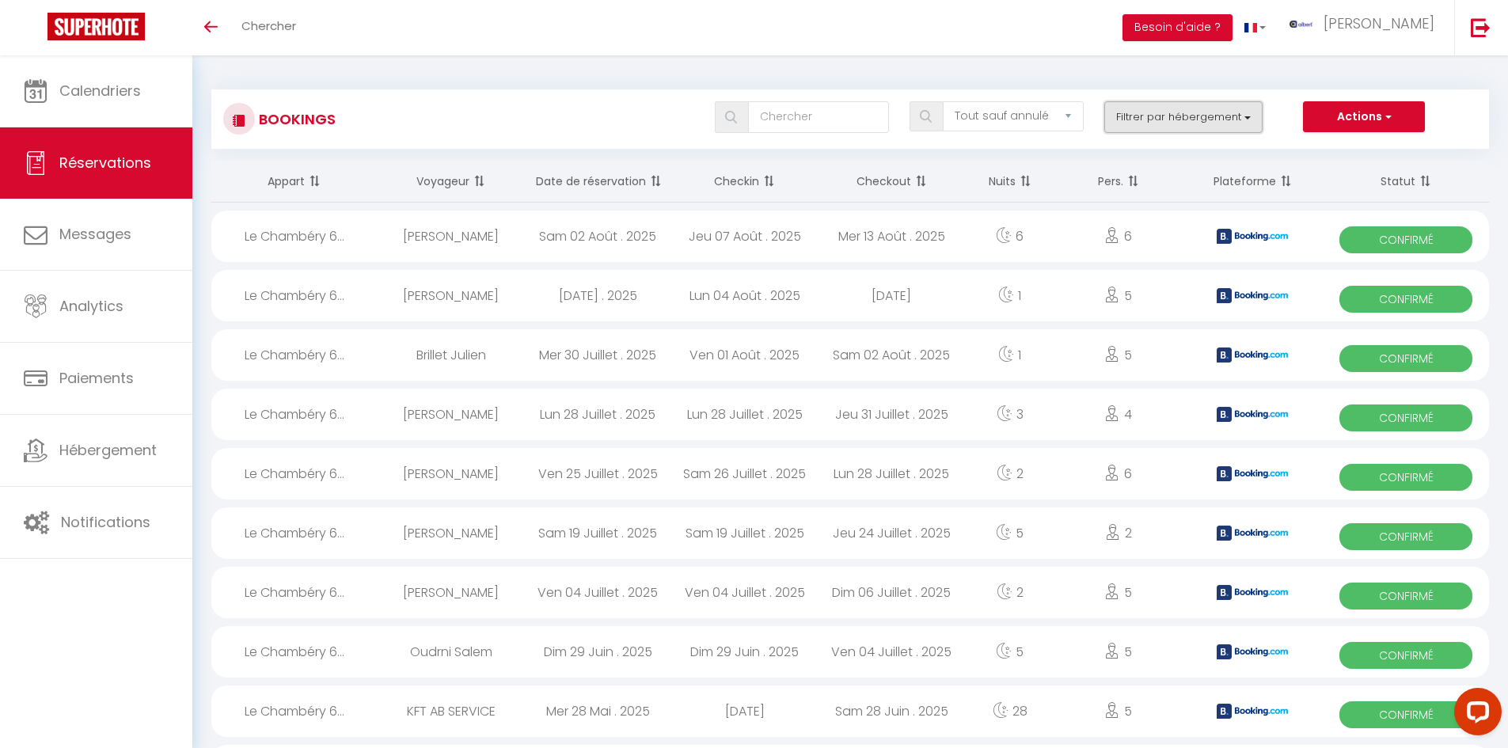
click at [1239, 119] on button "Filtrer par hébergement" at bounding box center [1183, 117] width 158 height 32
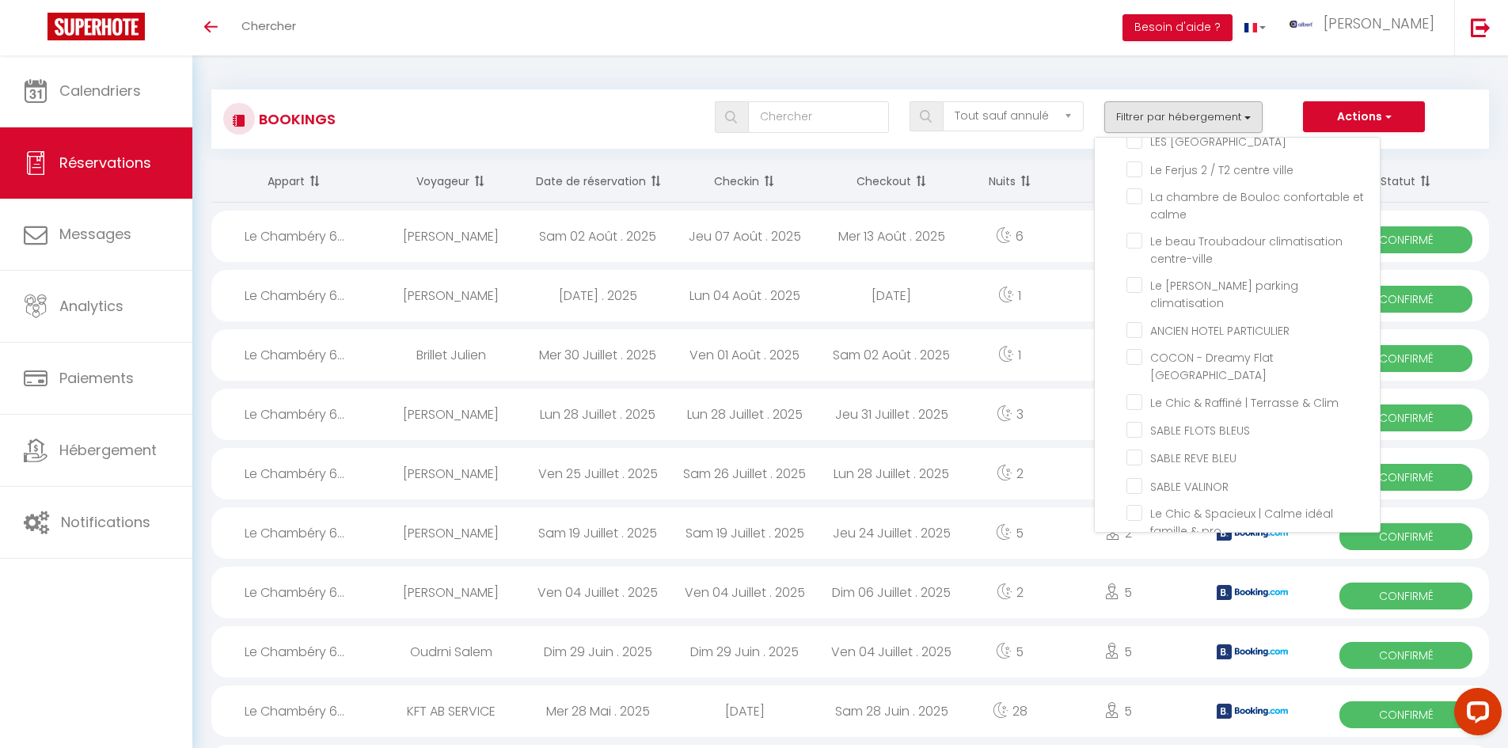
click at [1134, 19] on input "La chambre de Bouloc confortable et calme" at bounding box center [1252, 11] width 253 height 16
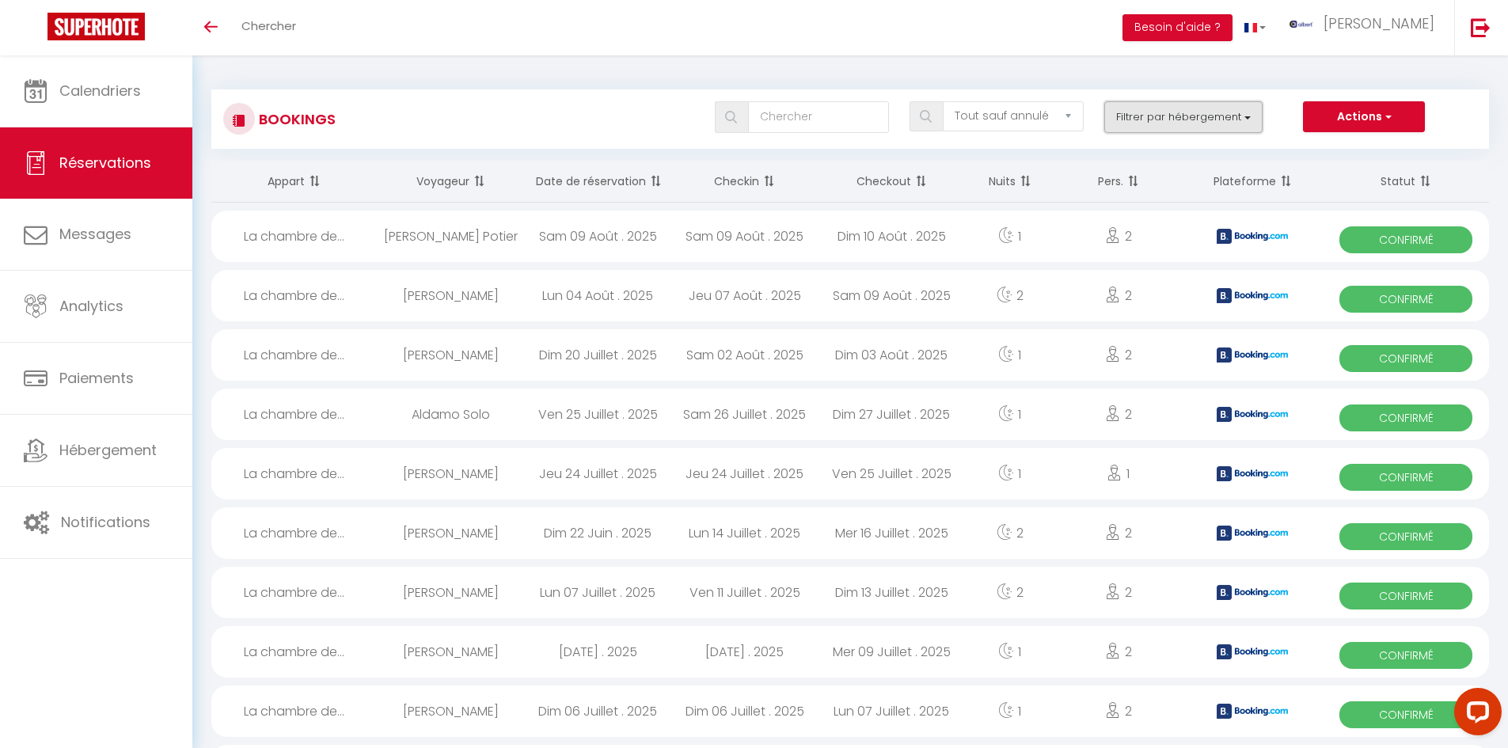
click at [1167, 107] on button "Filtrer par hébergement" at bounding box center [1183, 117] width 158 height 32
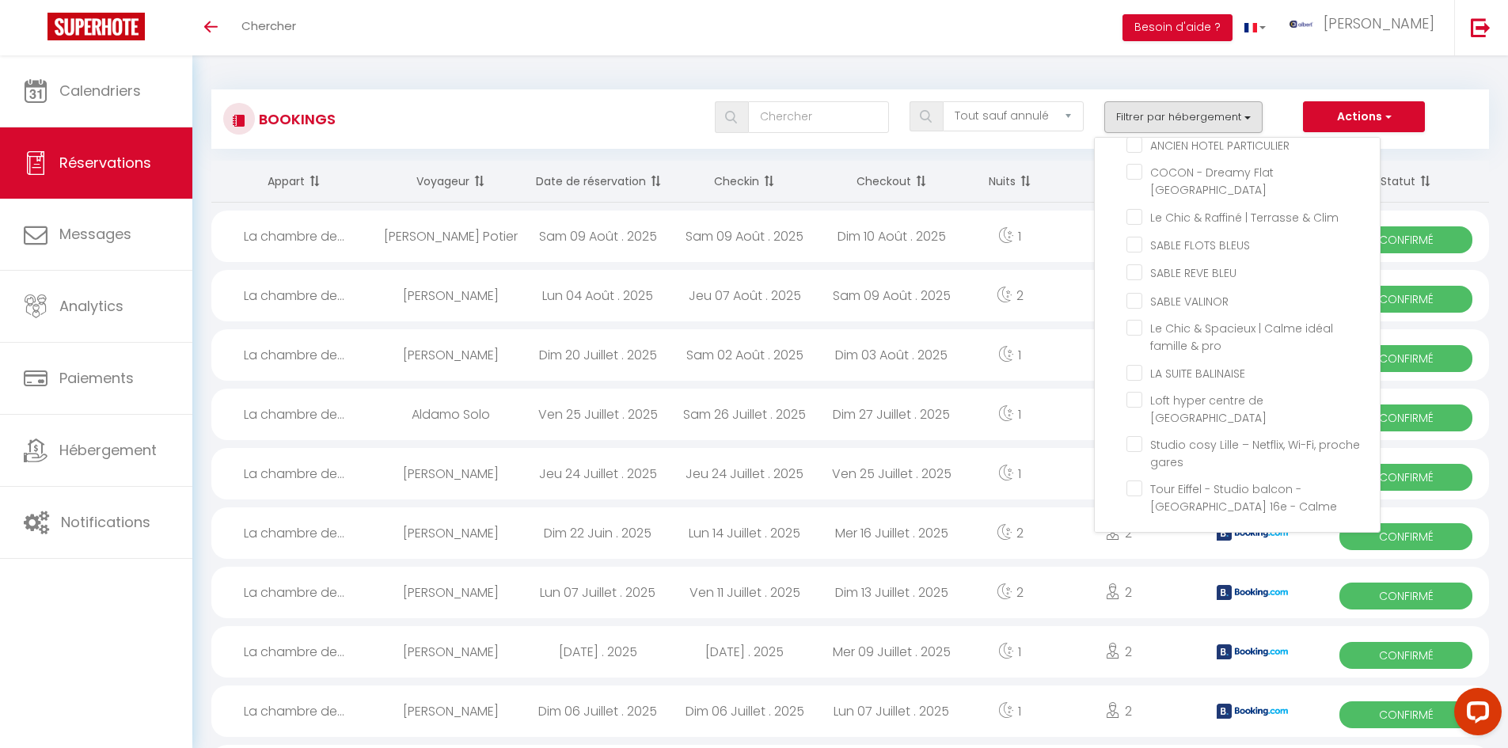
click at [1140, 19] on input "La chambre de Bouloc confortable et calme" at bounding box center [1252, 11] width 253 height 16
click at [1151, 108] on input "Le [PERSON_NAME] parking climatisation" at bounding box center [1252, 100] width 253 height 16
click at [654, 74] on div "Bookings Tous les statuts Annulé Confirmé Non Confirmé Tout sauf annulé No Show…" at bounding box center [849, 111] width 1277 height 74
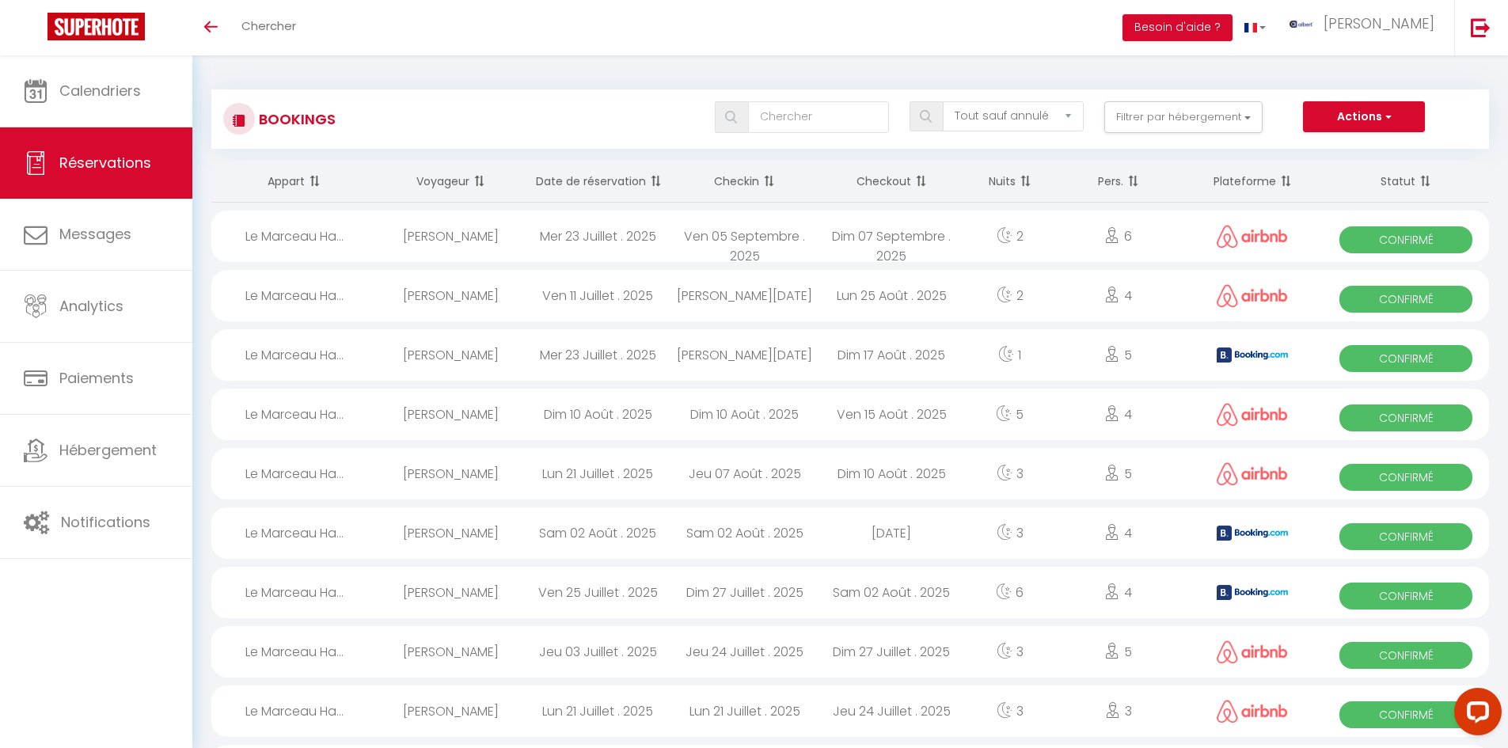
click at [464, 408] on div "[PERSON_NAME]" at bounding box center [451, 414] width 147 height 51
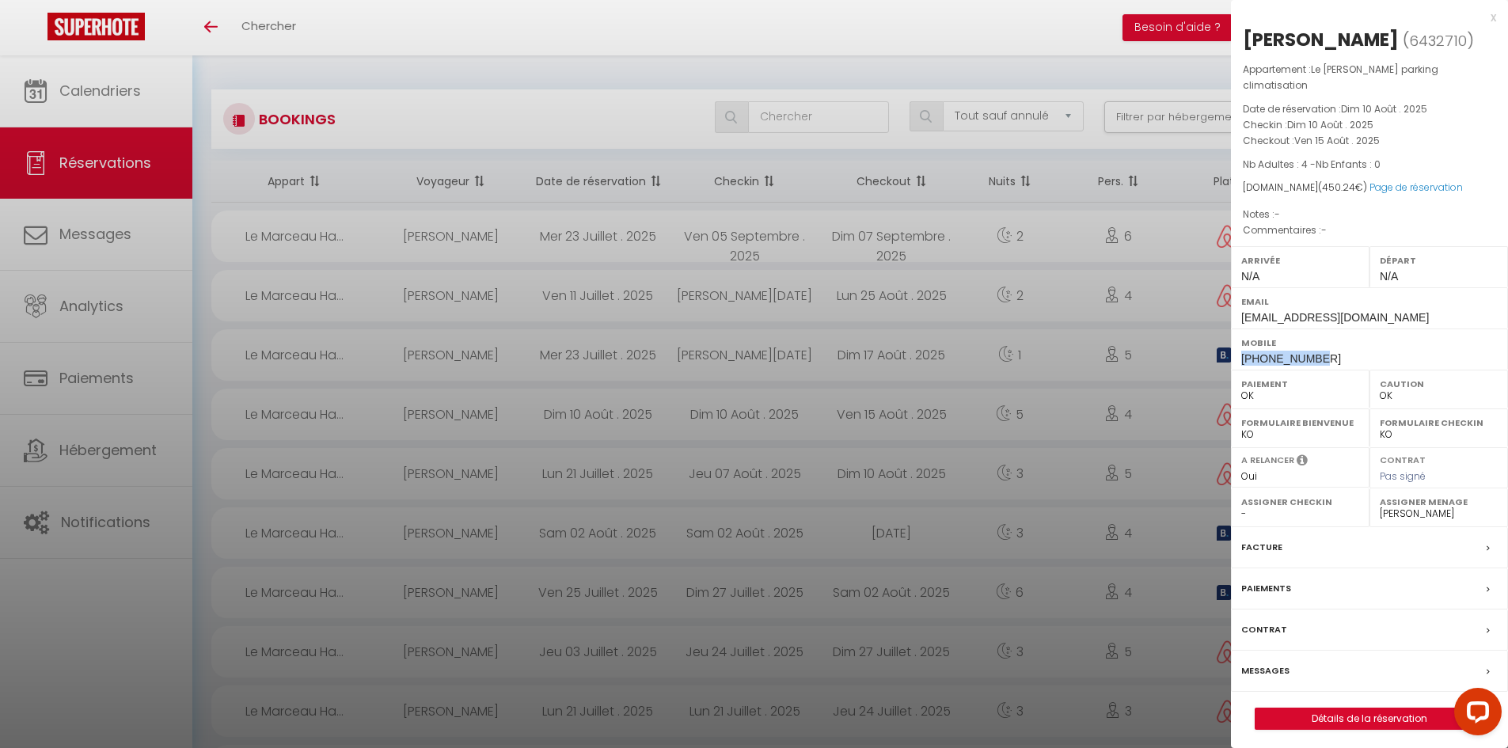
drag, startPoint x: 1333, startPoint y: 358, endPoint x: 1238, endPoint y: 357, distance: 95.0
click at [1238, 357] on div "Mobile +34643284561" at bounding box center [1369, 348] width 277 height 41
copy span "[PHONE_NUMBER]"
drag, startPoint x: 1383, startPoint y: 40, endPoint x: 1234, endPoint y: 32, distance: 149.7
click at [1234, 32] on div "Edson Palacios ( 6432710 ) Appartement : Le Marceau Hamecher parking climatisat…" at bounding box center [1369, 378] width 277 height 703
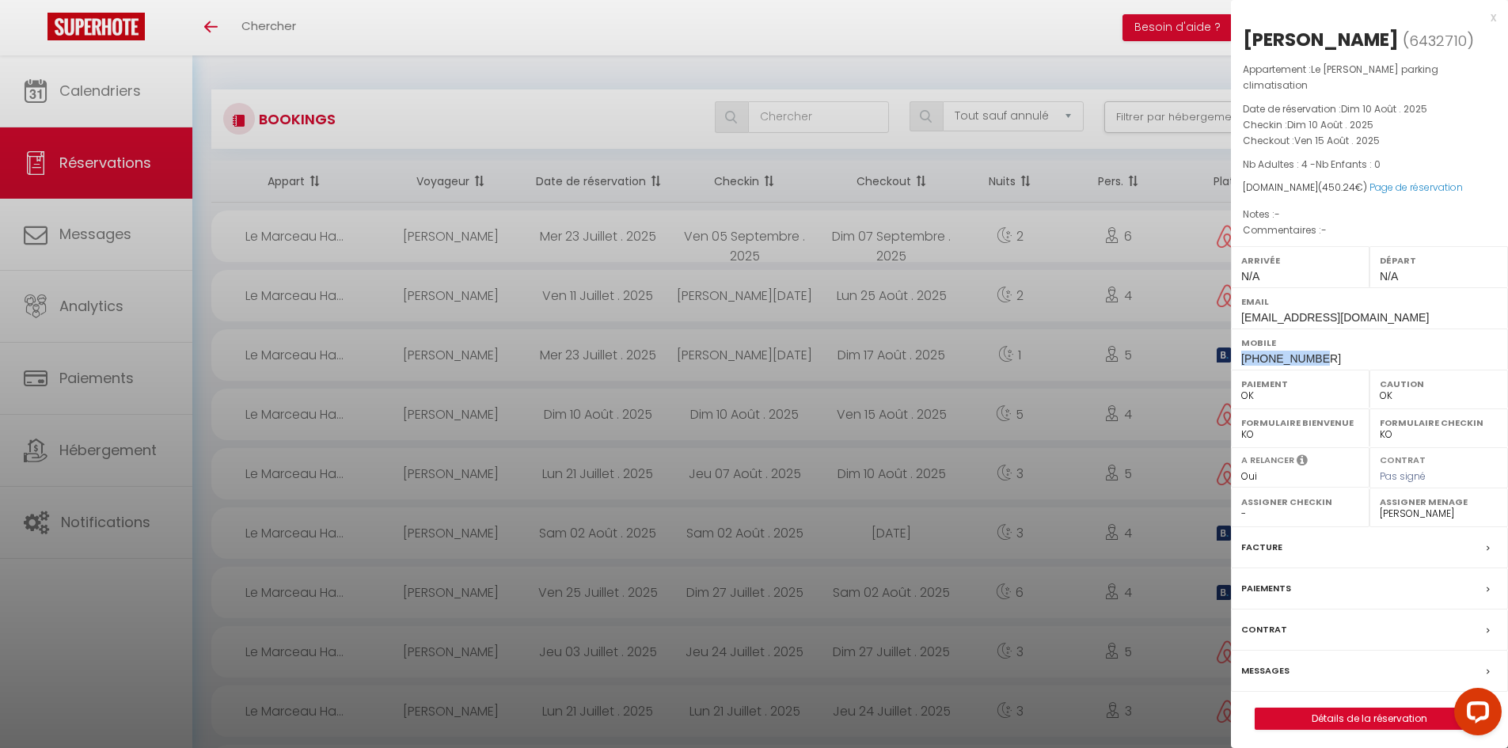
copy div "[PERSON_NAME]"
drag, startPoint x: 1330, startPoint y: 356, endPoint x: 1241, endPoint y: 359, distance: 89.5
click at [1241, 359] on div "Mobile +34643284561" at bounding box center [1369, 348] width 277 height 41
copy span "[PHONE_NUMBER]"
click at [1489, 17] on div "x" at bounding box center [1363, 17] width 265 height 19
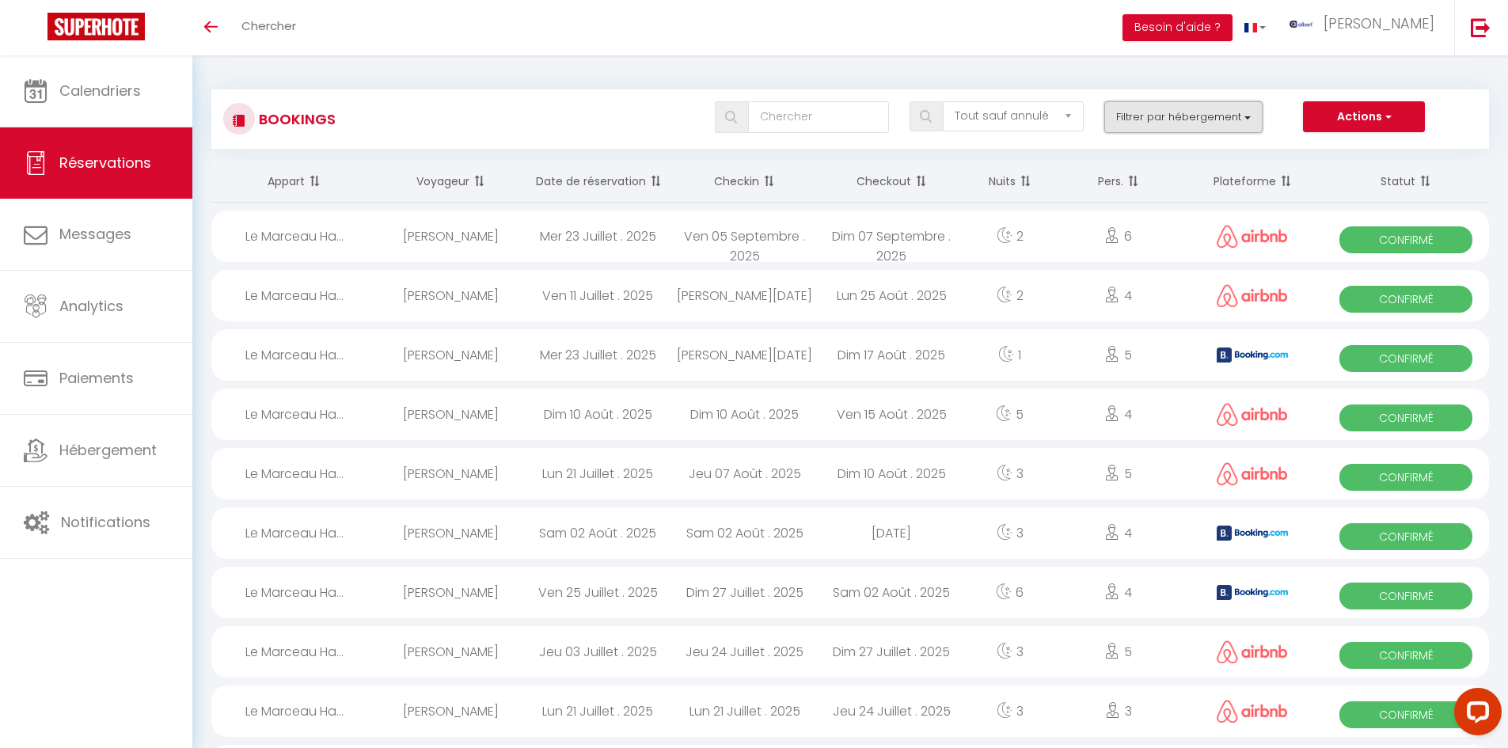
click at [1173, 109] on button "Filtrer par hébergement" at bounding box center [1183, 117] width 158 height 32
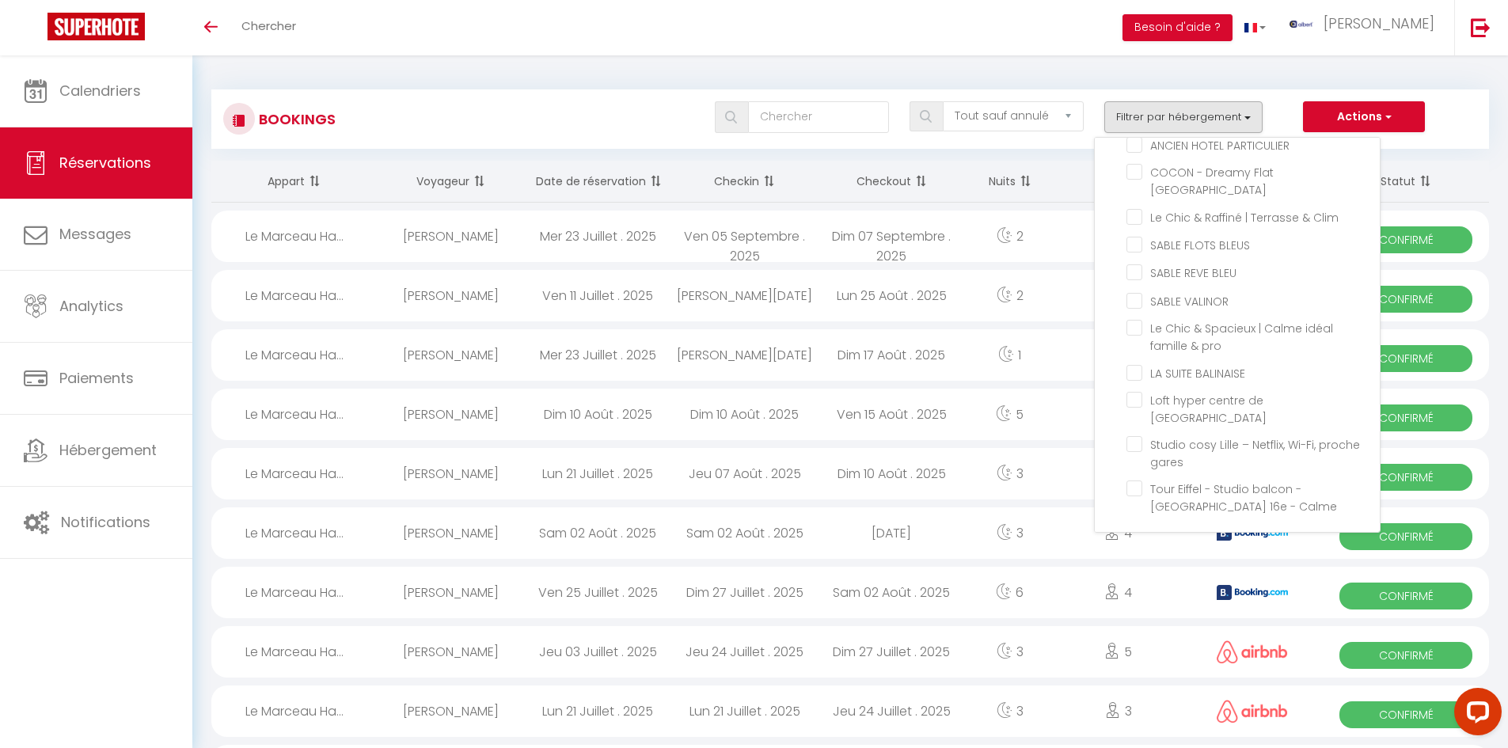
click at [1132, 108] on input "Le Marceau Hamecher parking climatisation" at bounding box center [1252, 100] width 253 height 16
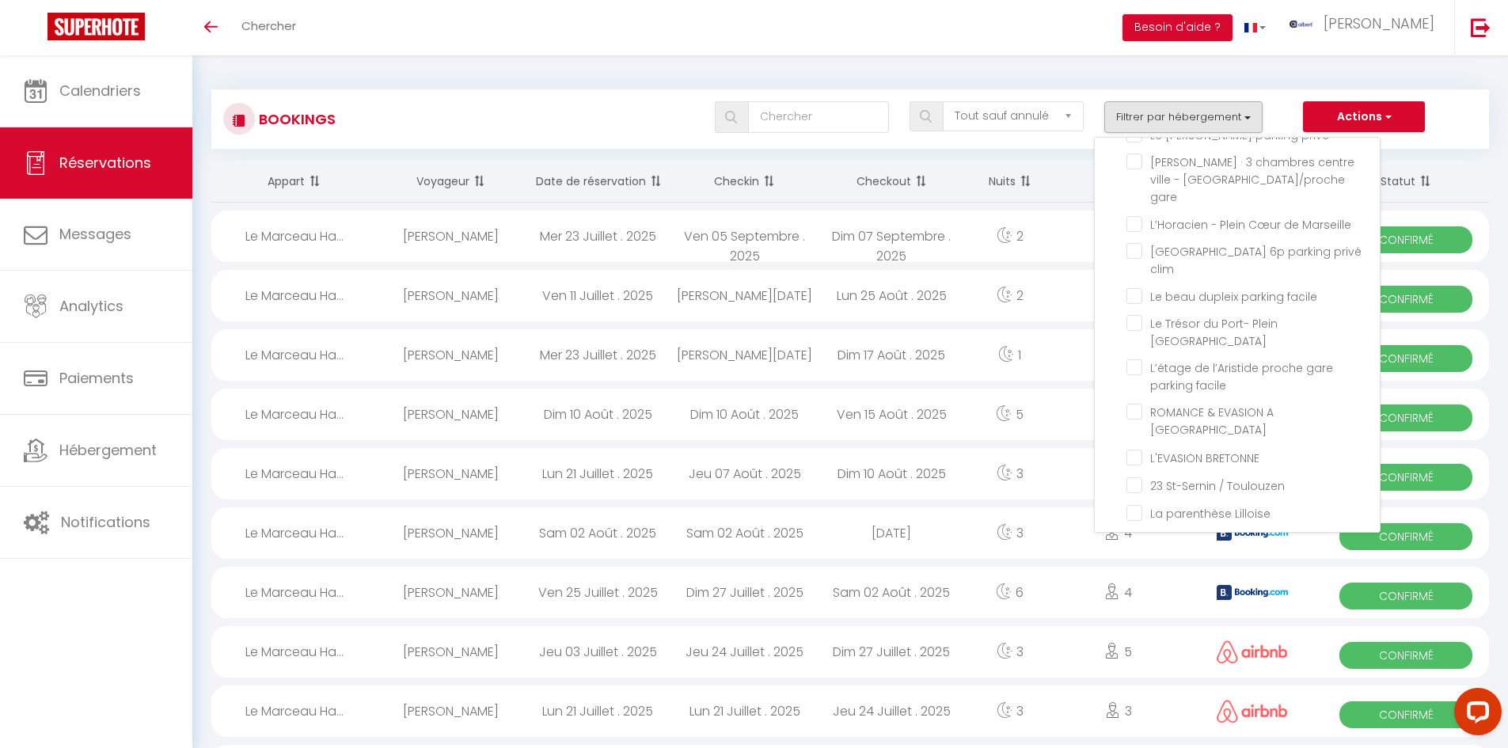
click at [490, 42] on div "Toggle menubar Chercher BUTTON Besoin d'aide ? albert Paramètres" at bounding box center [805, 27] width 1381 height 55
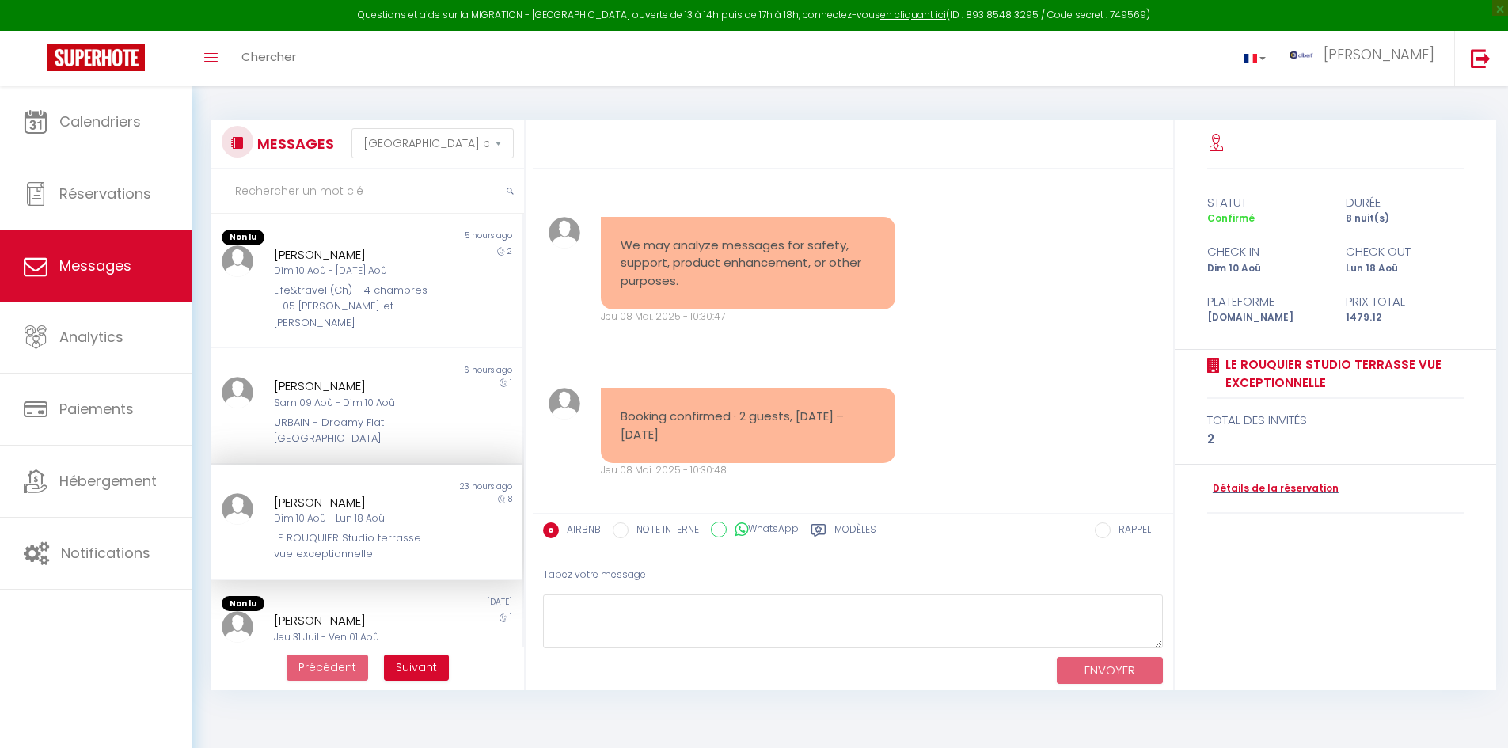
select select "message"
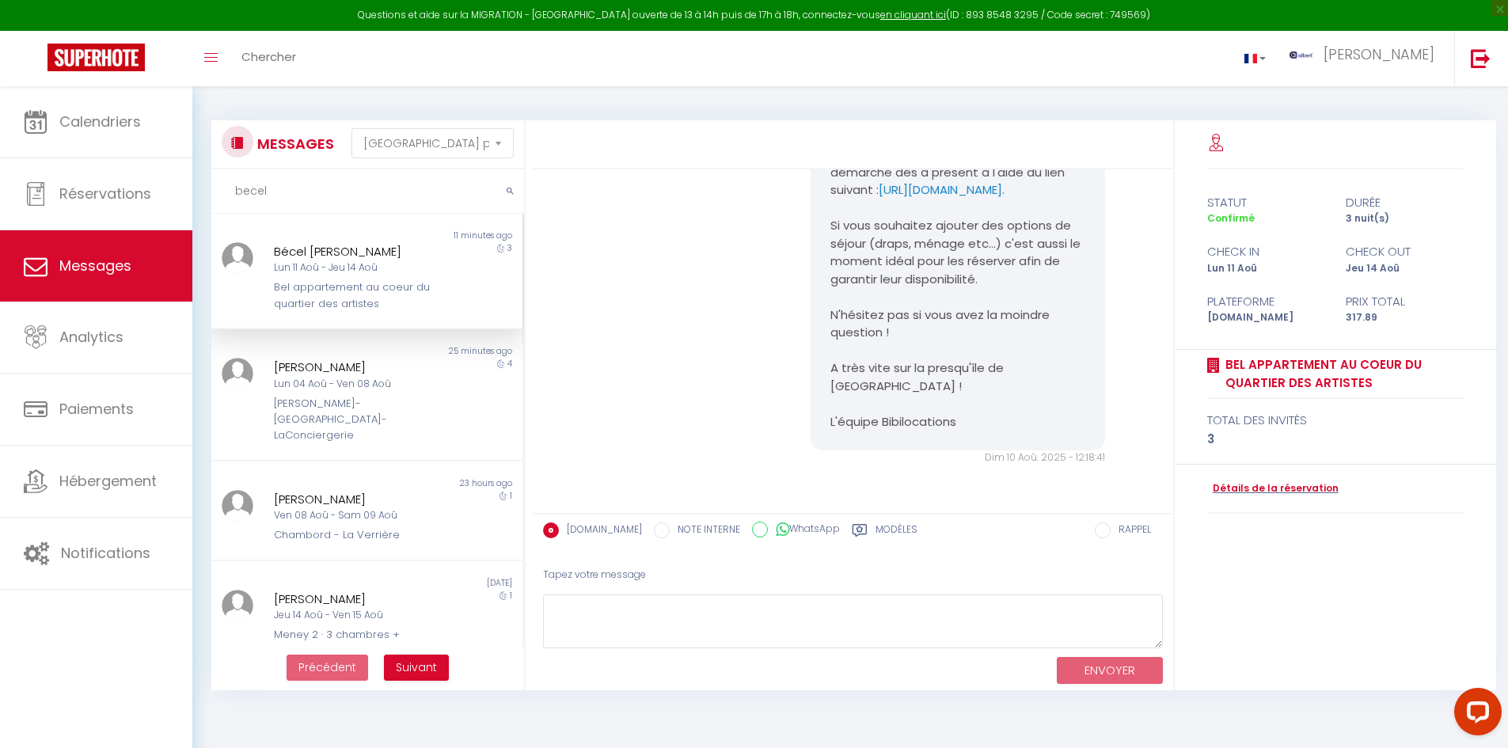
scroll to position [1965, 0]
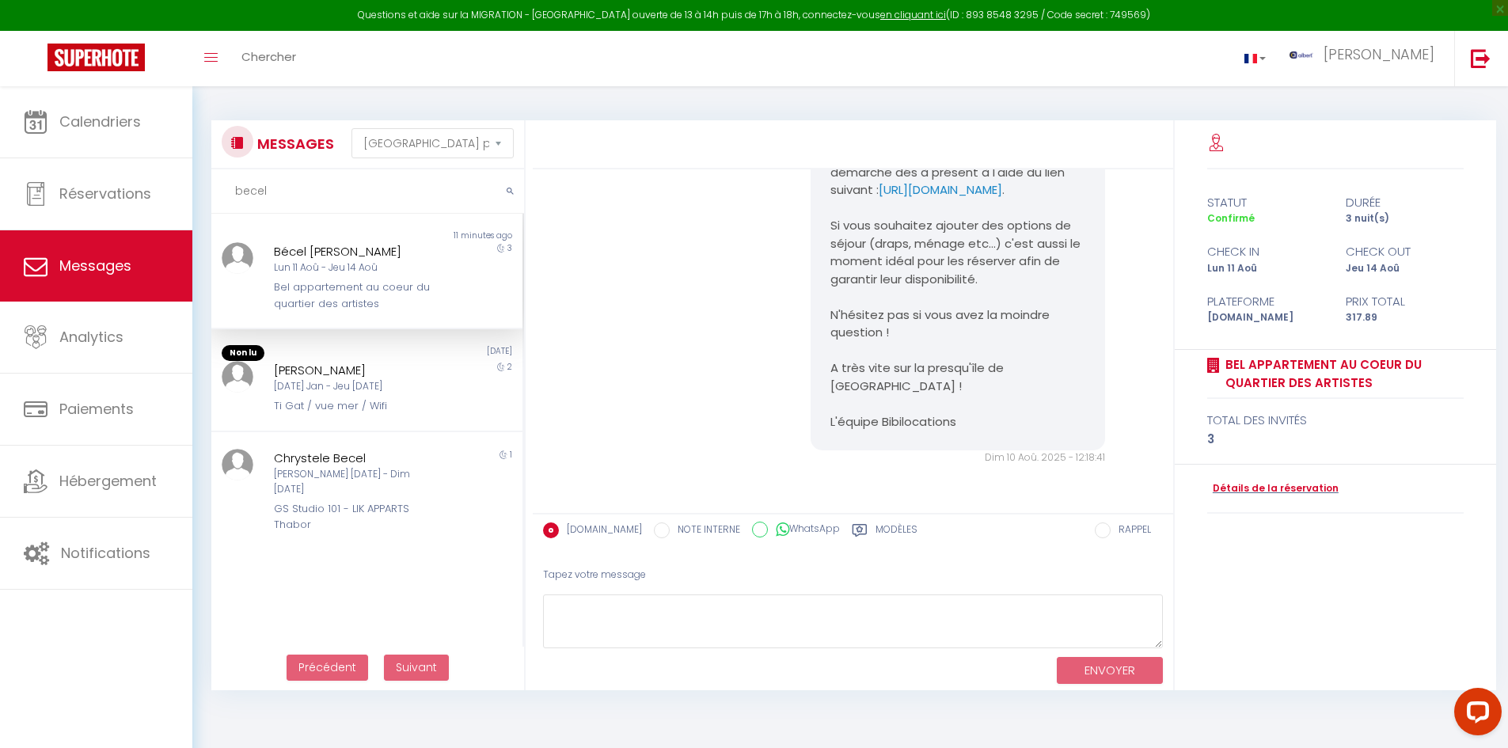
type input "becel"
click at [431, 266] on div "Bécel [PERSON_NAME] 11 Aoû - Jeu 14 Aoû Bel appartement au coeur du quartier de…" at bounding box center [353, 277] width 181 height 70
drag, startPoint x: 807, startPoint y: 256, endPoint x: 847, endPoint y: 288, distance: 51.2
click at [847, 288] on div "Bonjour Bécel [PERSON_NAME] est un message de l'agence Bibilocations au sujet d…" at bounding box center [957, 190] width 294 height 521
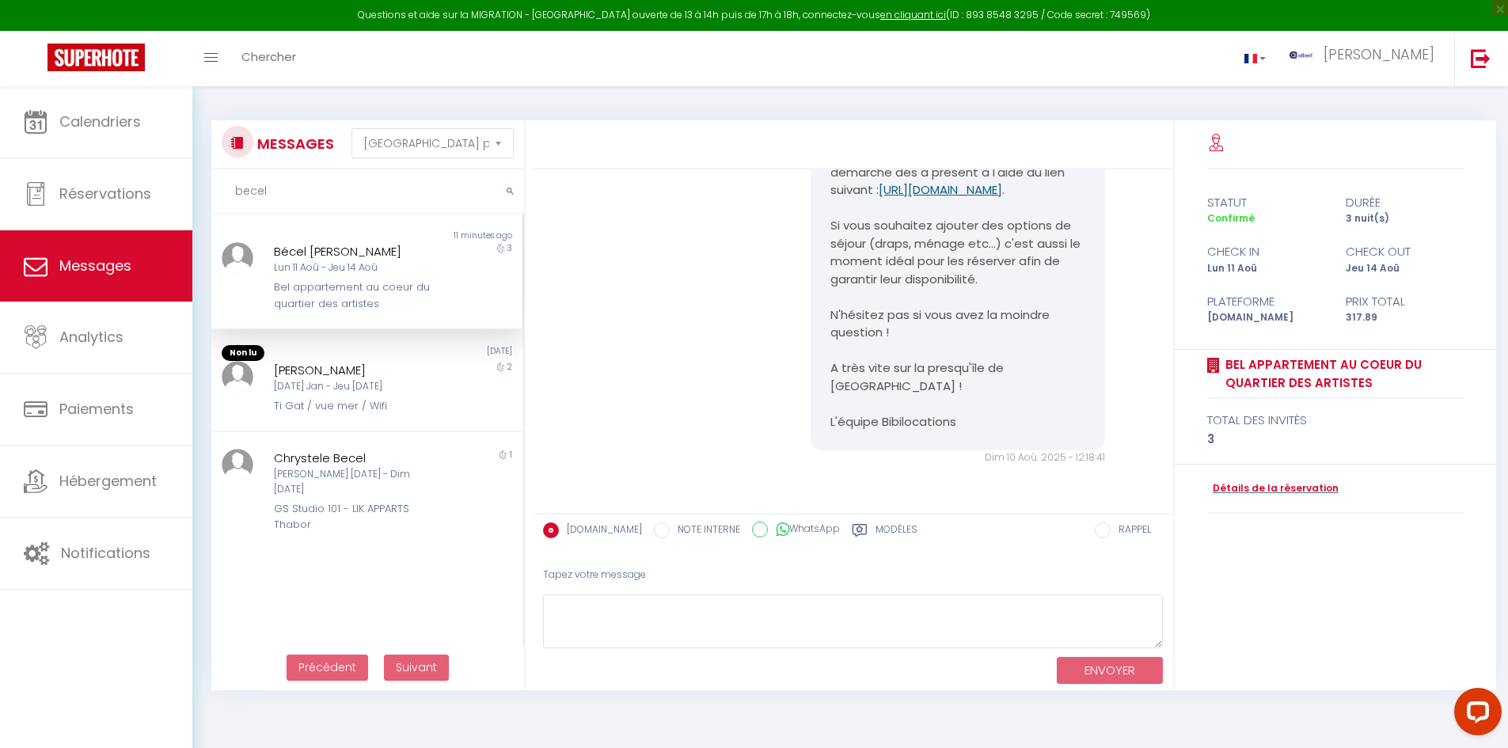
copy pre "[URL][DOMAIN_NAME]"
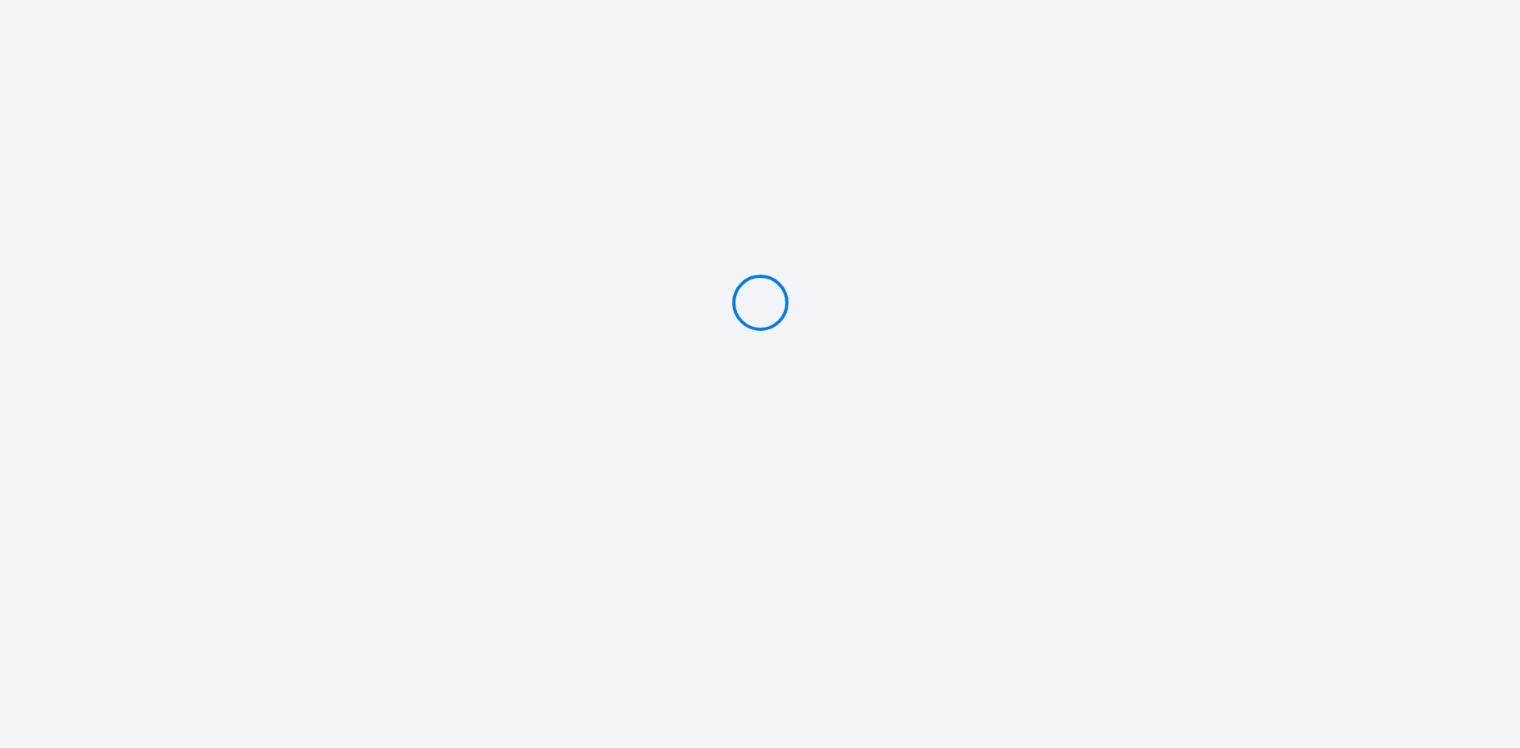
type input "Caution 200 €"
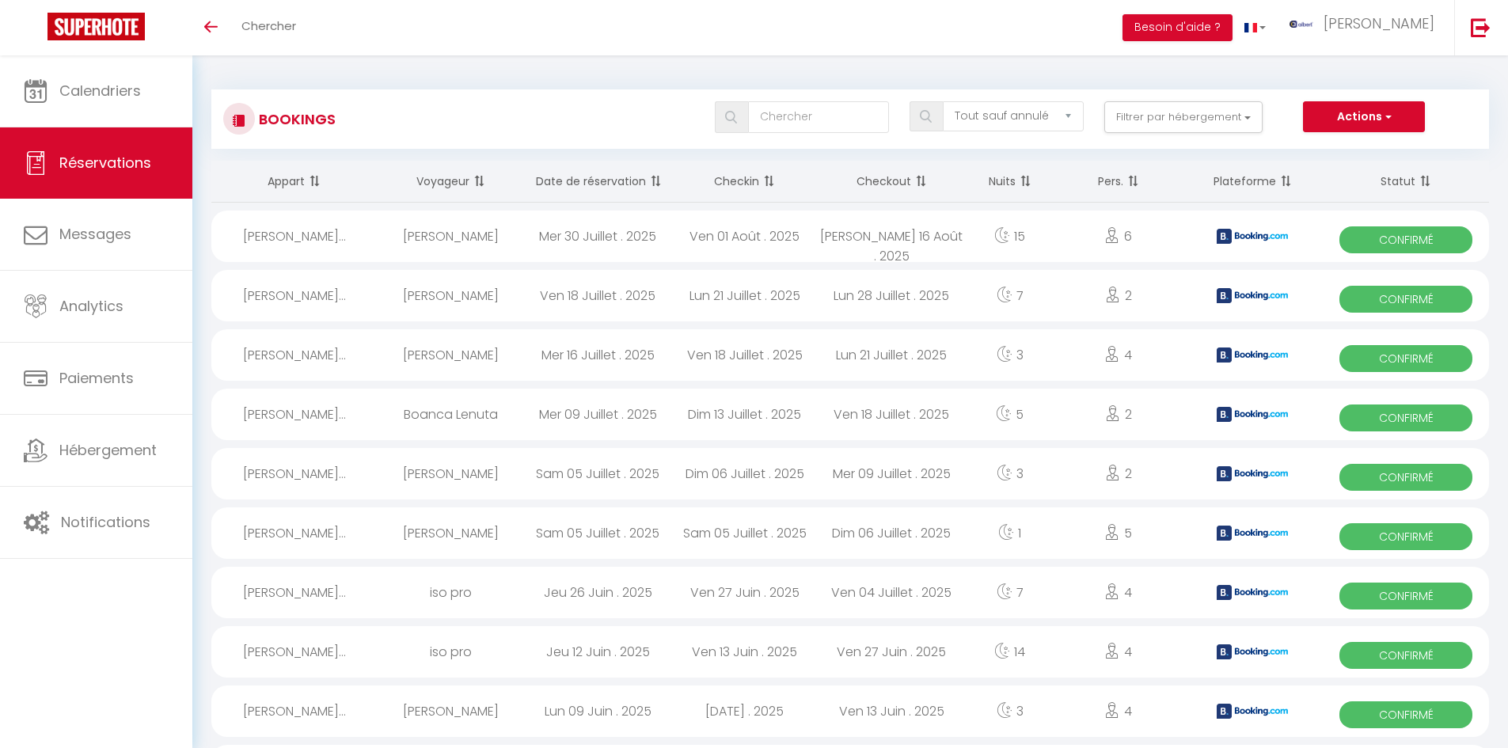
select select "not_cancelled"
click at [1190, 108] on button "Filtrer par hébergement" at bounding box center [1183, 117] width 158 height 32
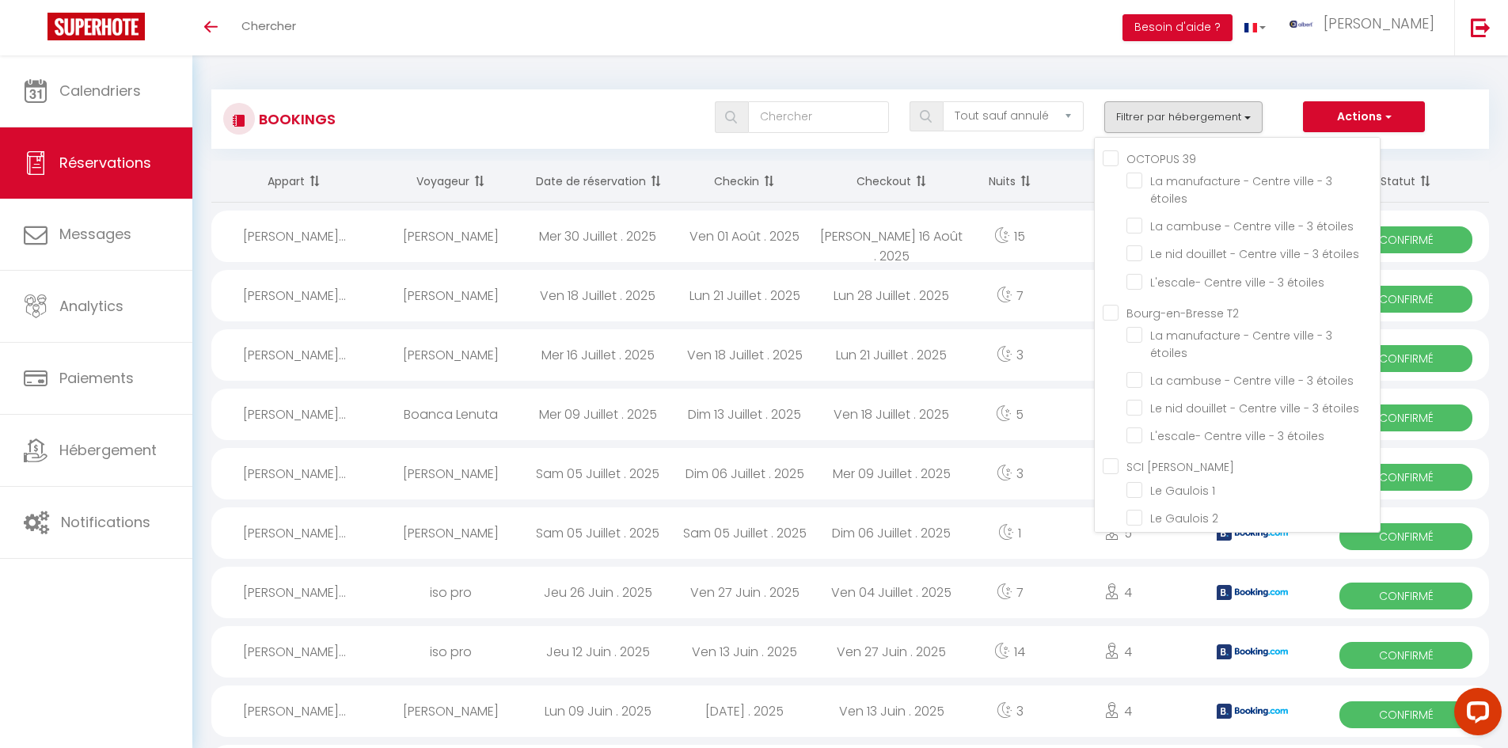
checkbox input "false"
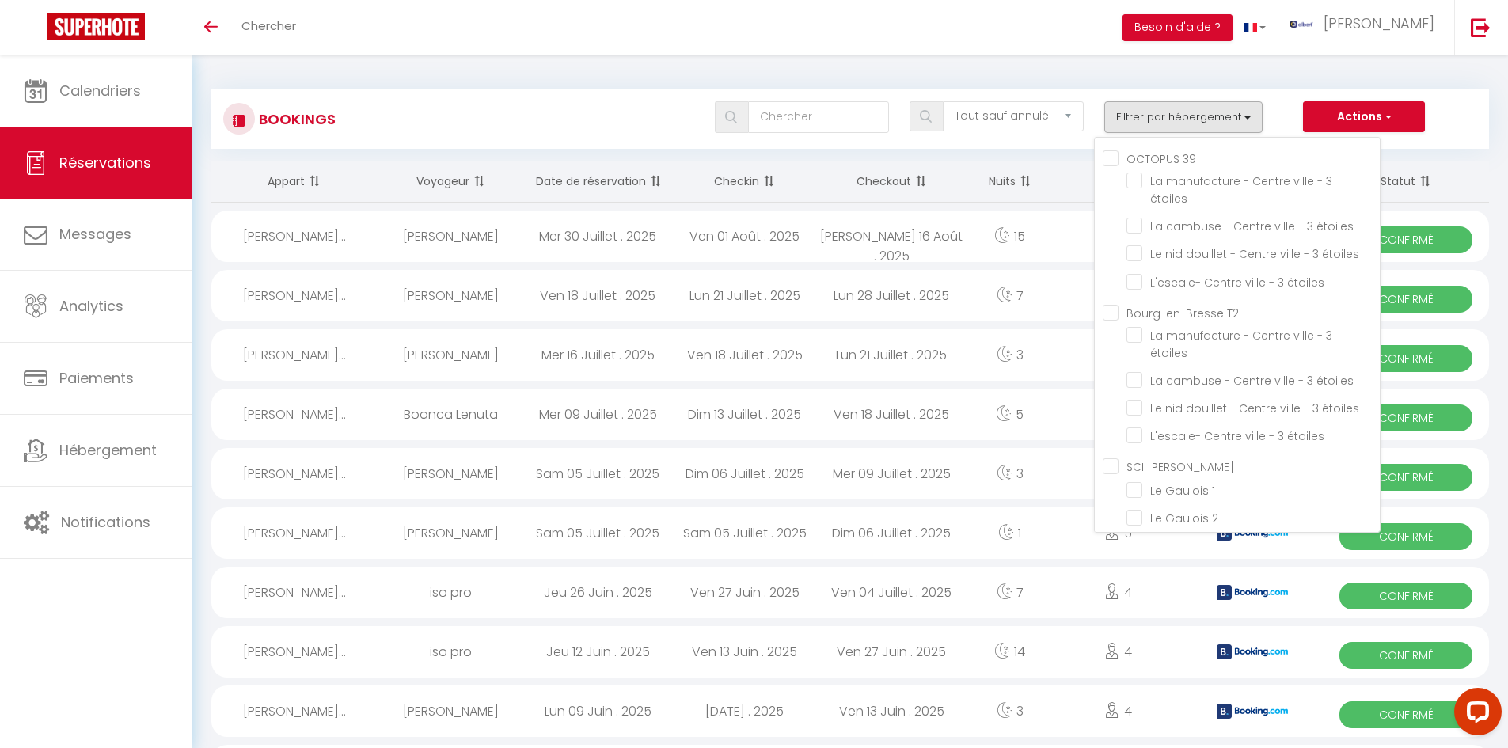
checkbox input "false"
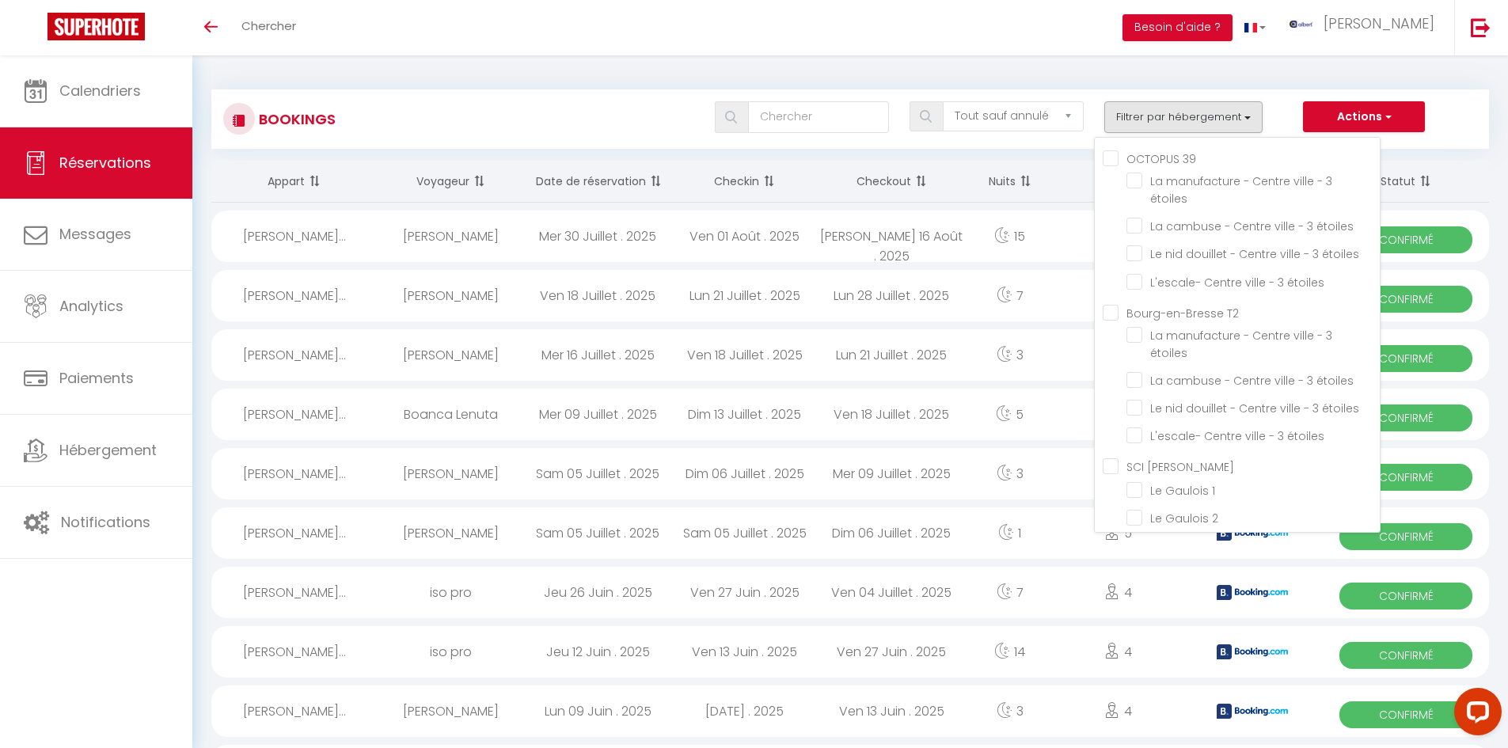
checkbox input "false"
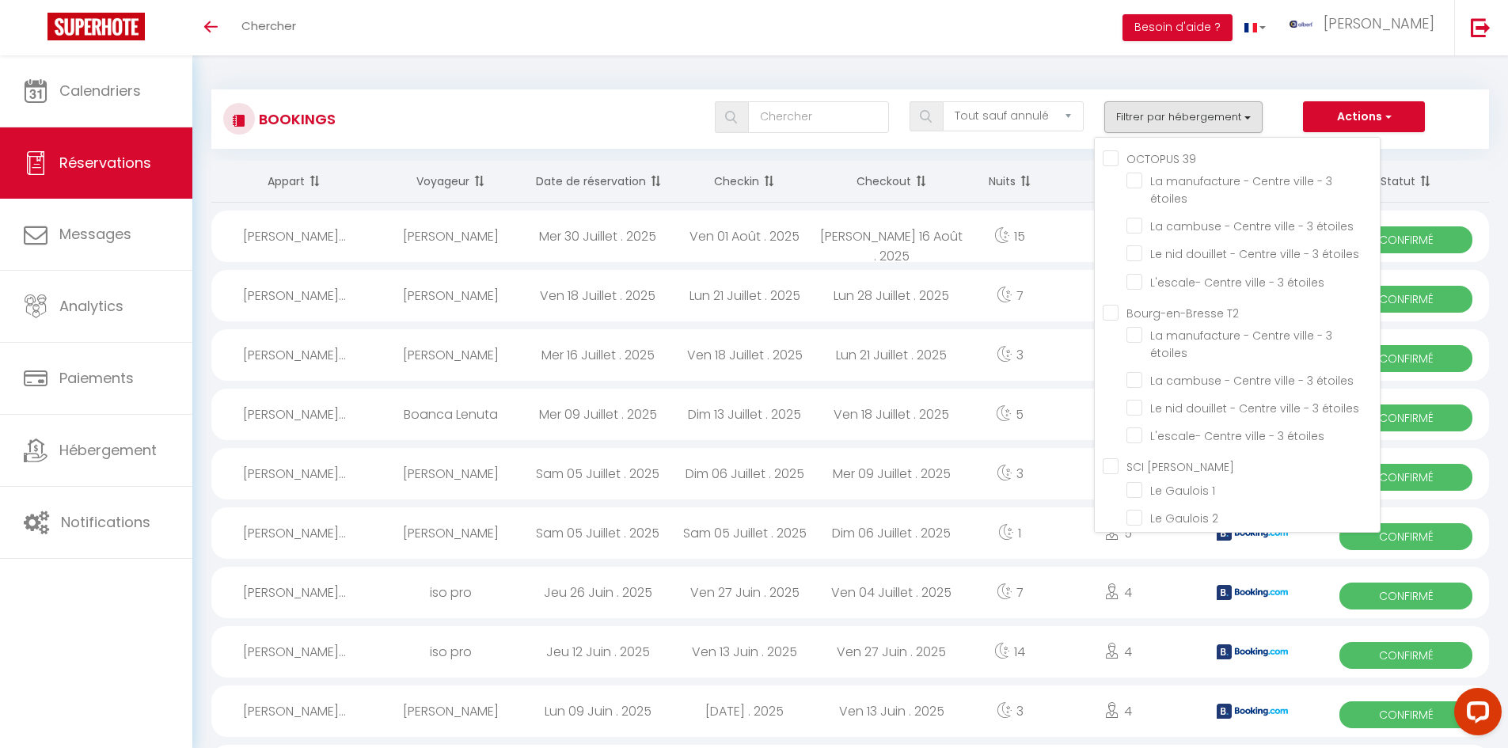
checkbox input "false"
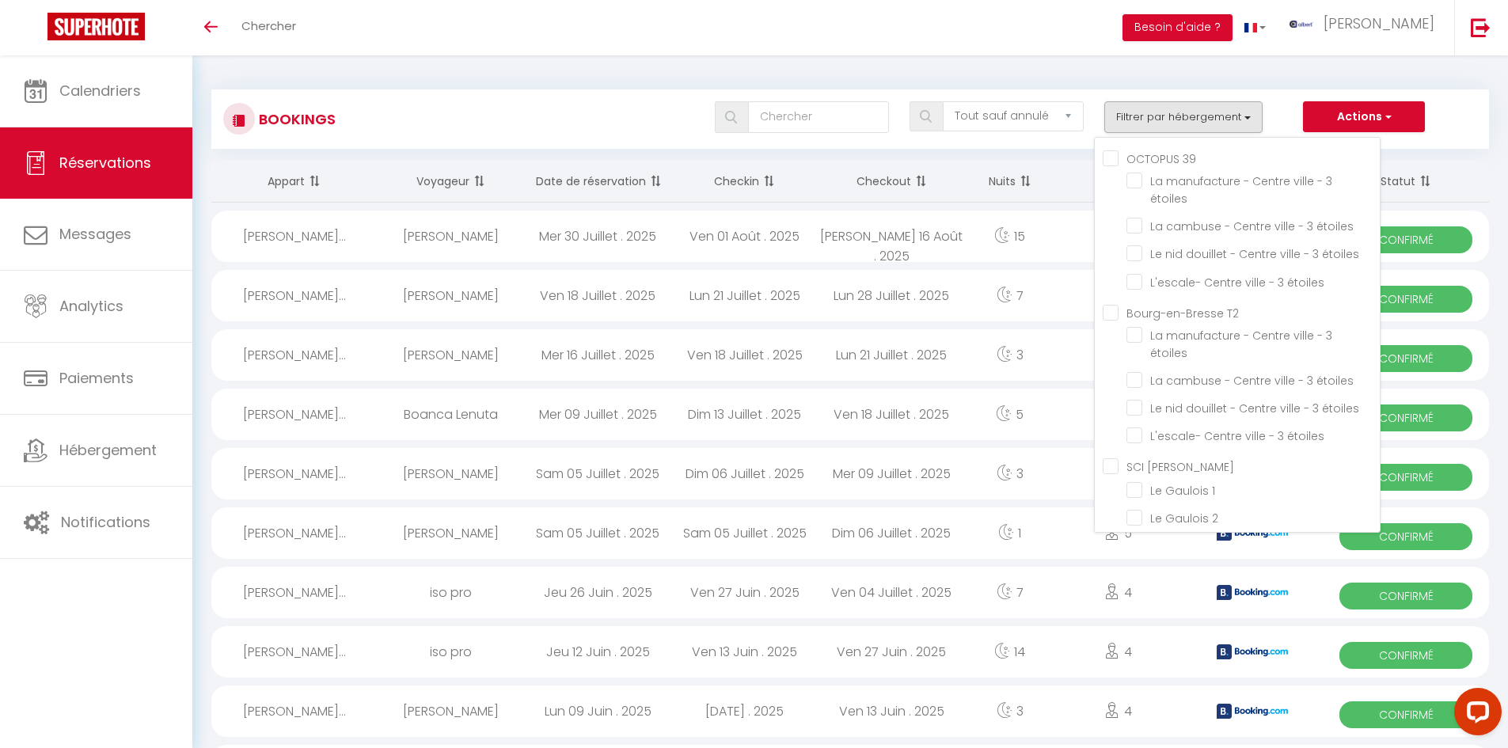
checkbox input "false"
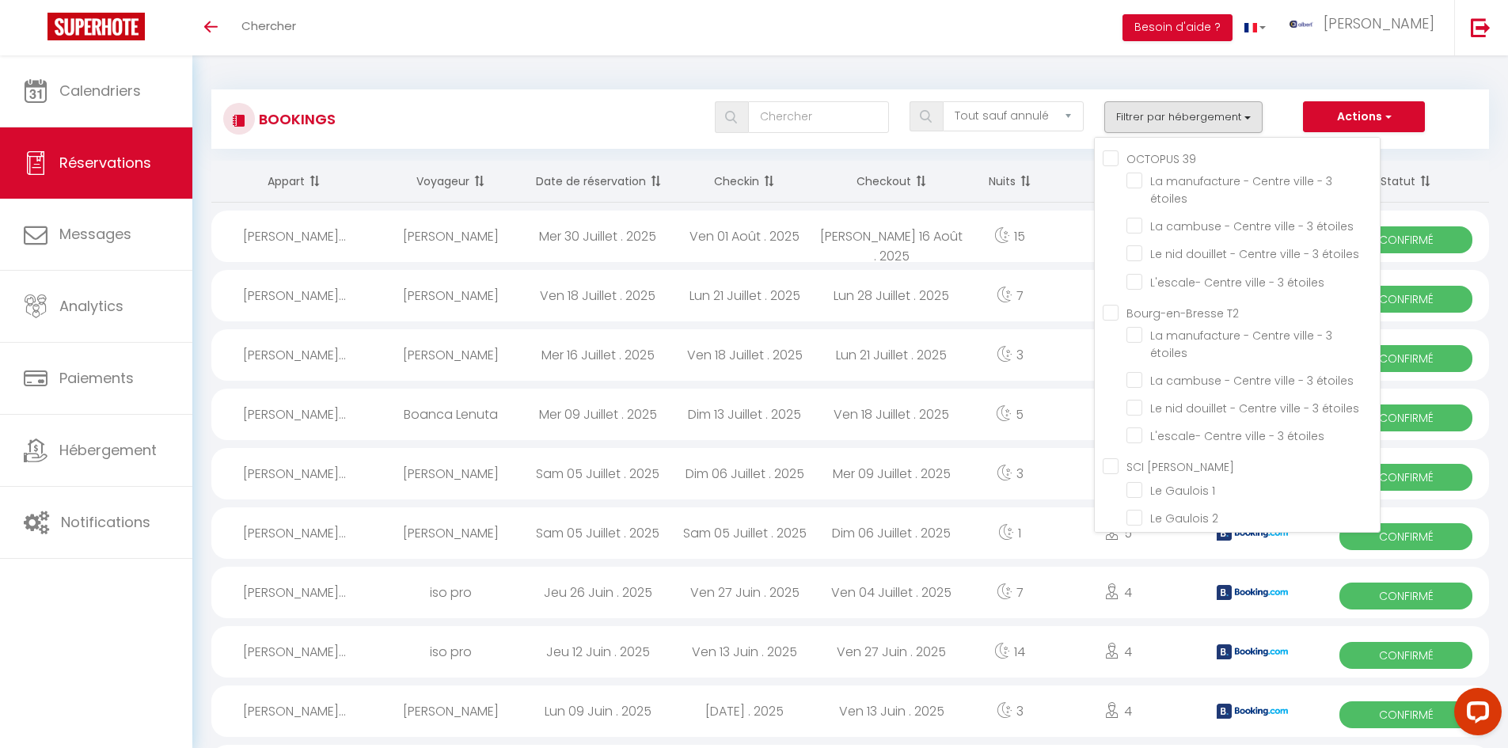
checkbox input "false"
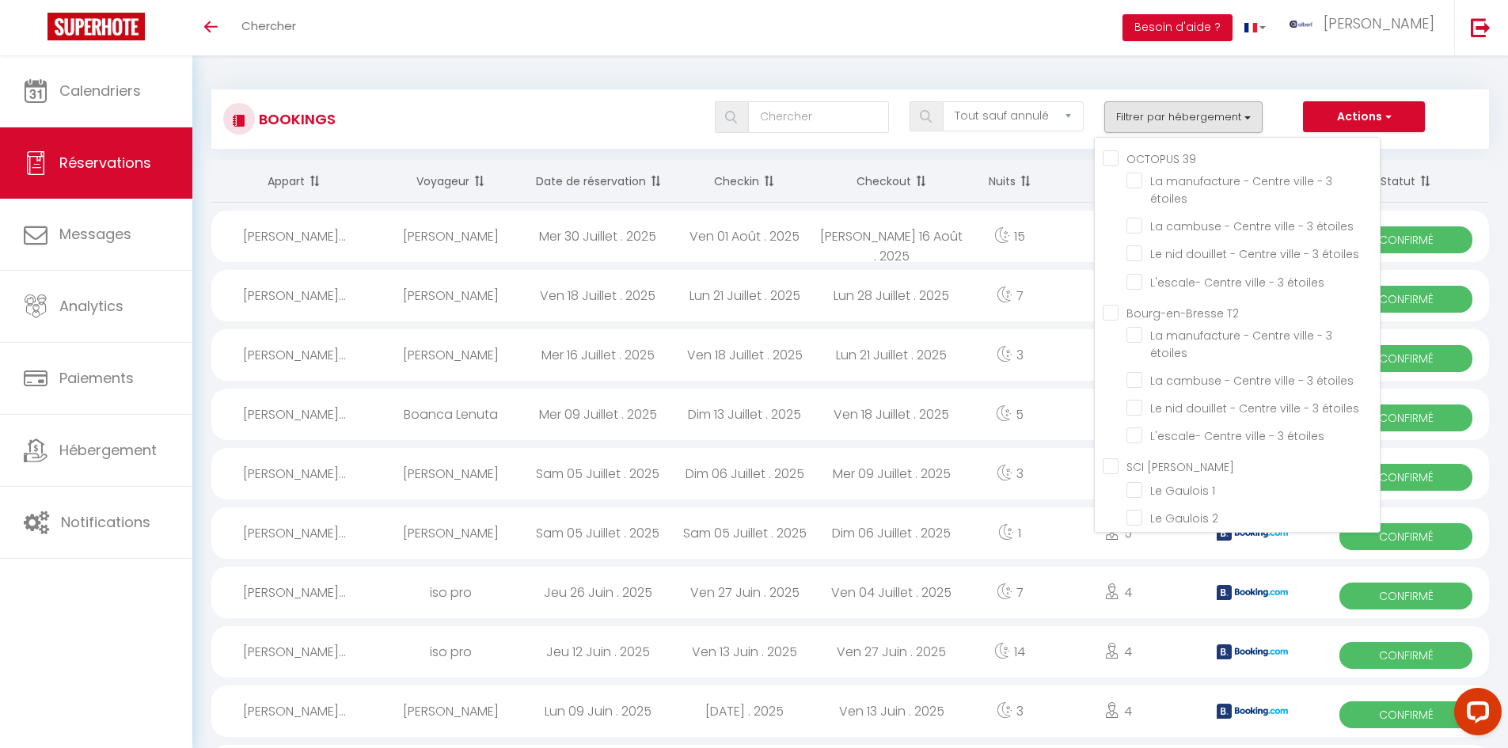
checkbox input "false"
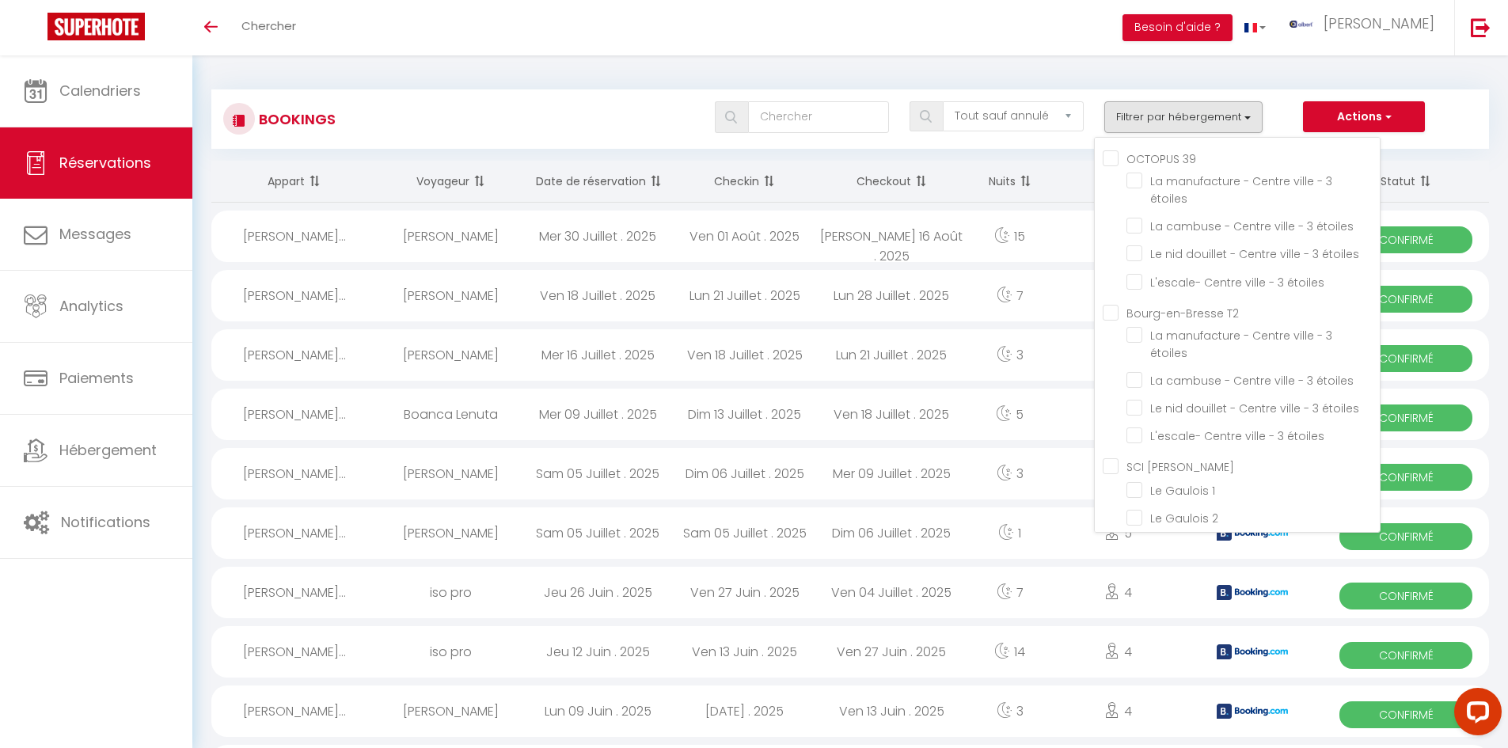
checkbox input "false"
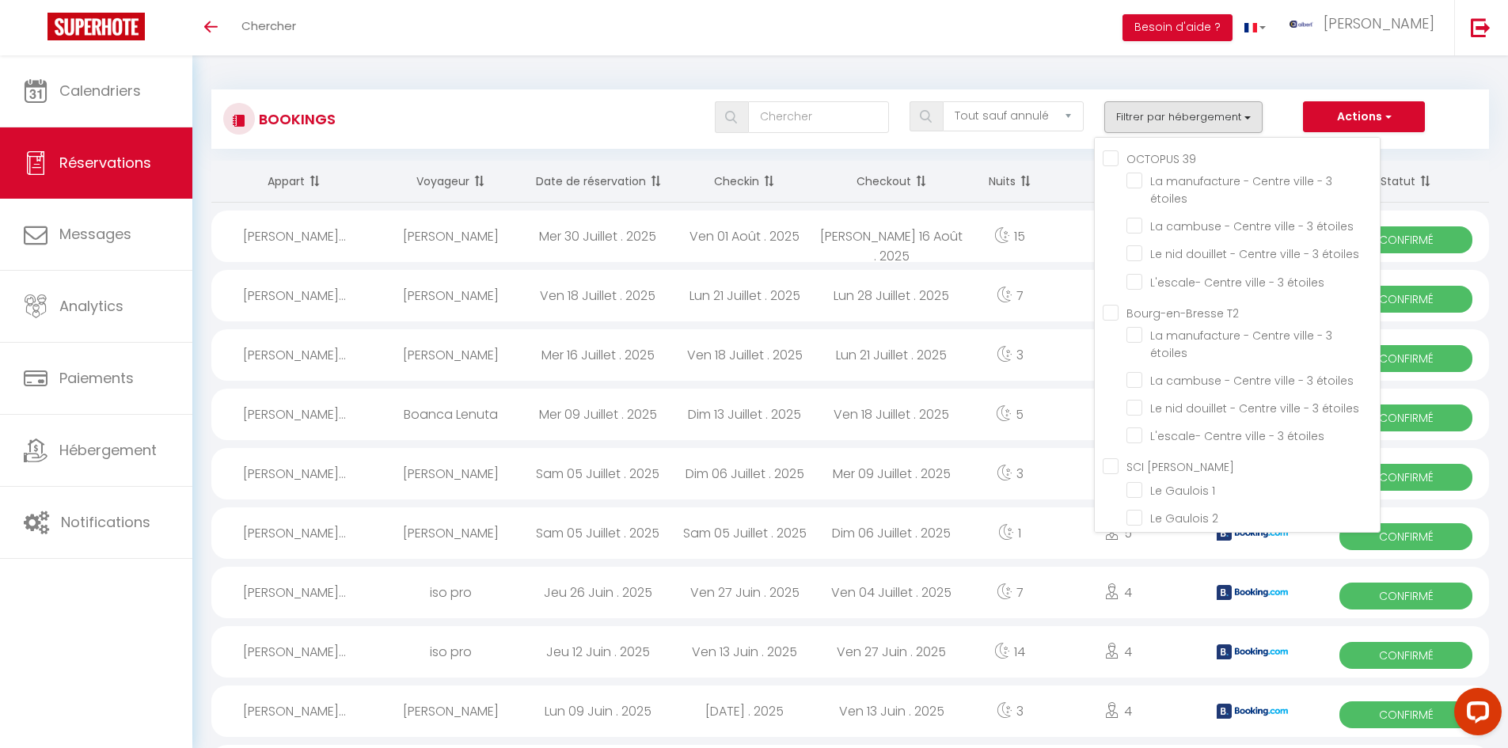
checkbox input "false"
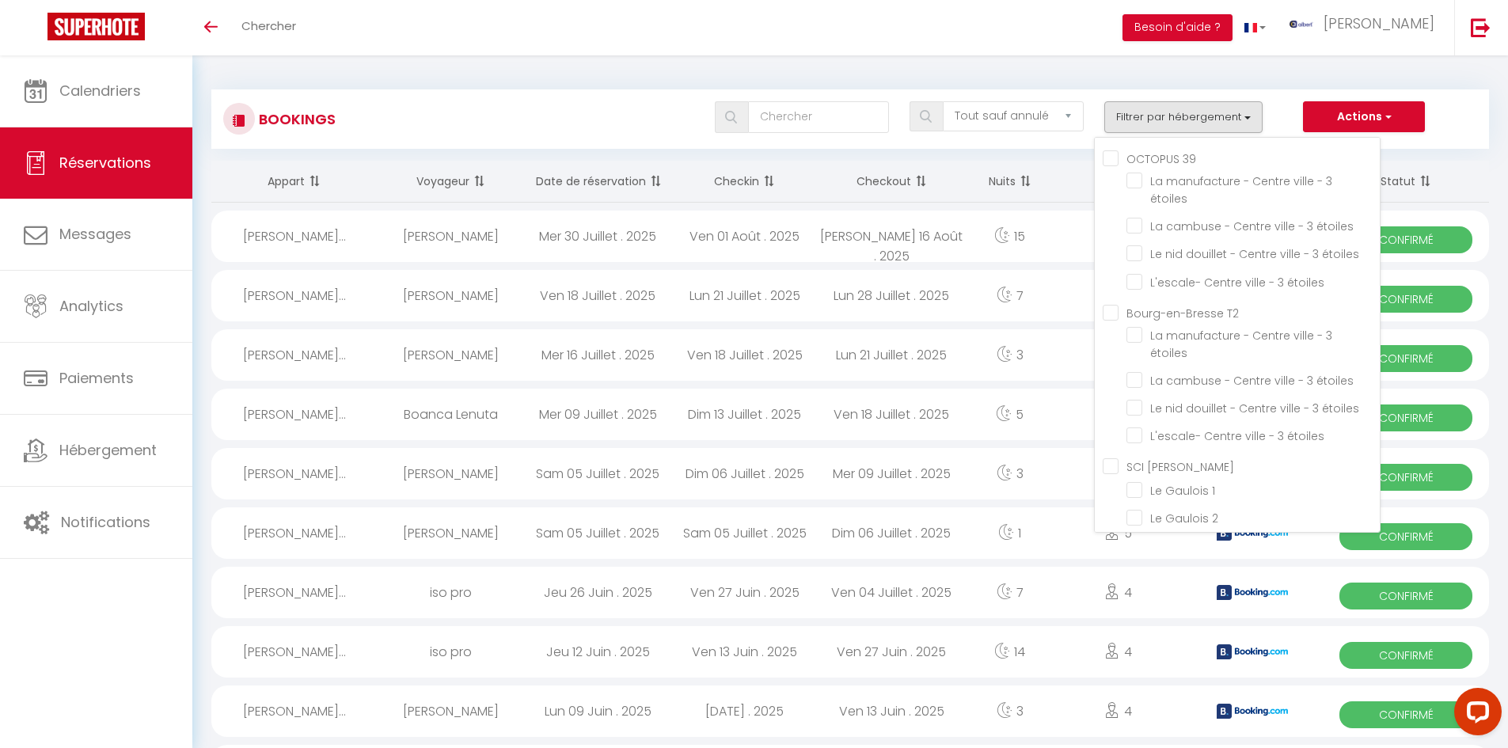
checkbox input "false"
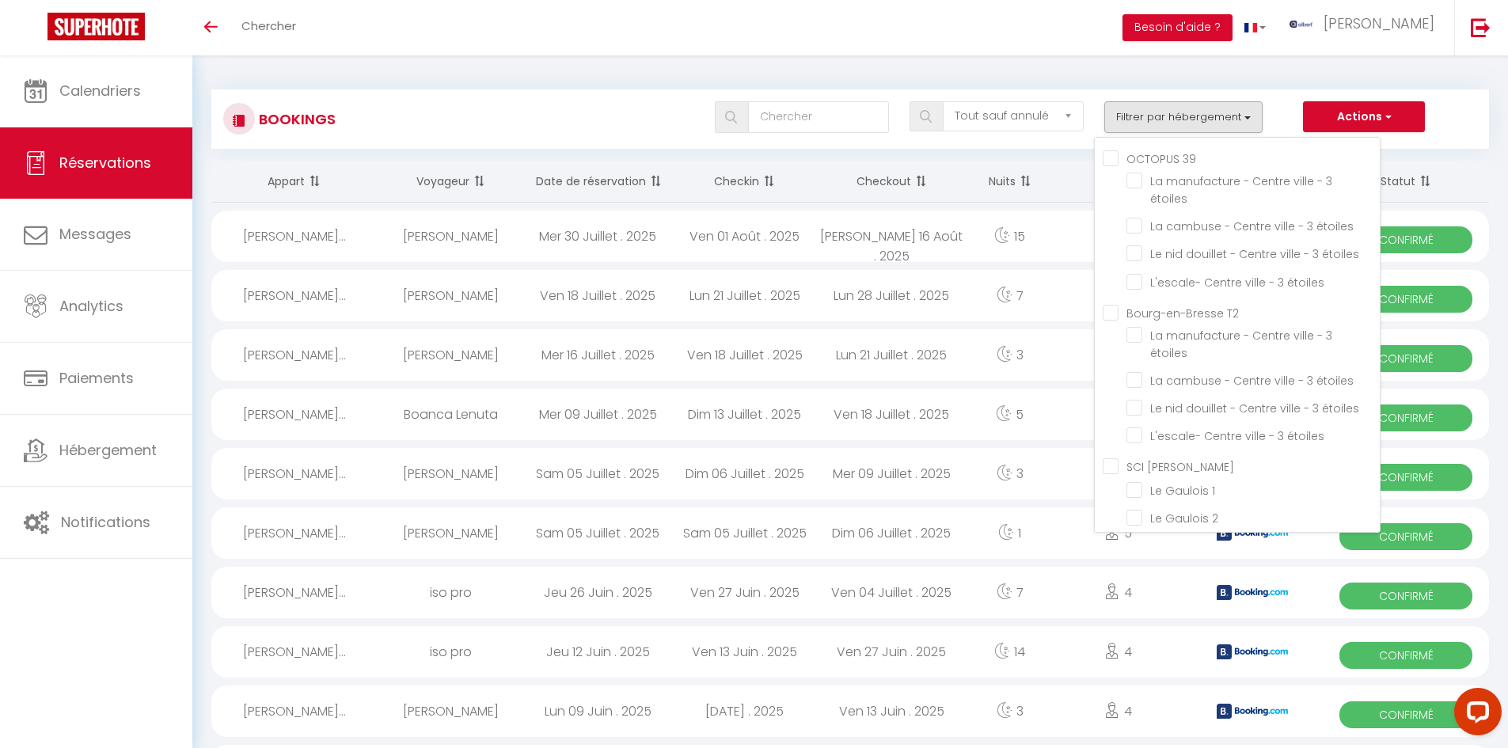
checkbox input "false"
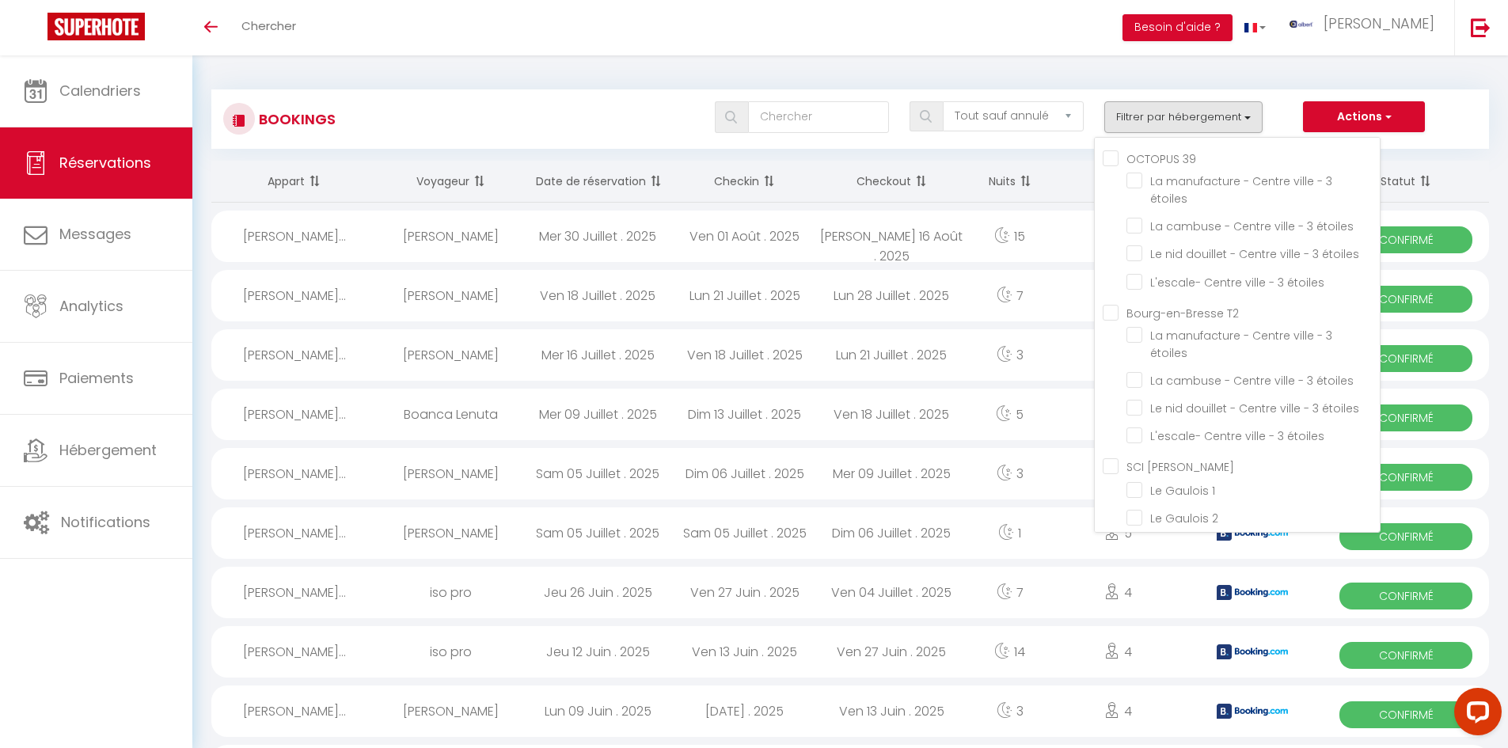
checkbox input "false"
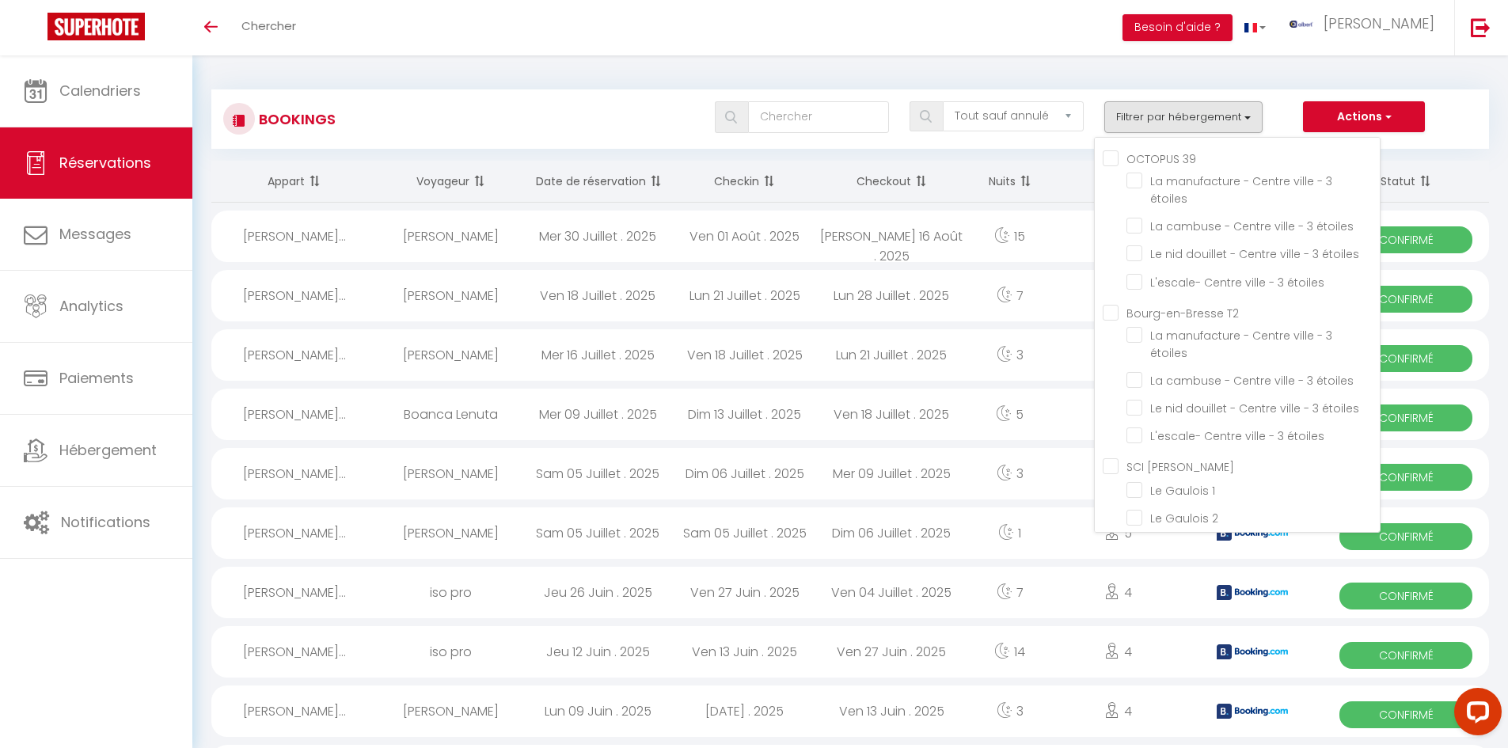
checkbox input "false"
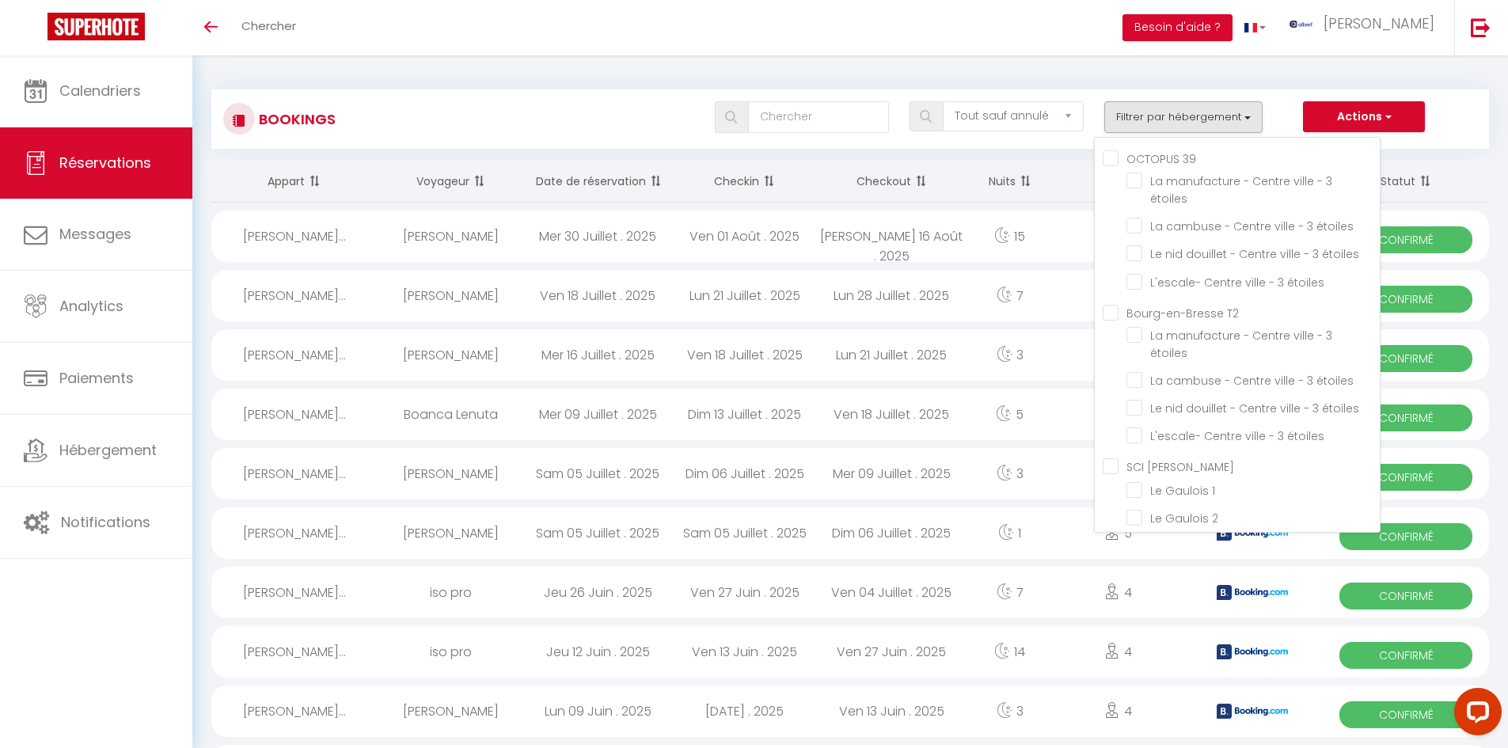
checkbox input "false"
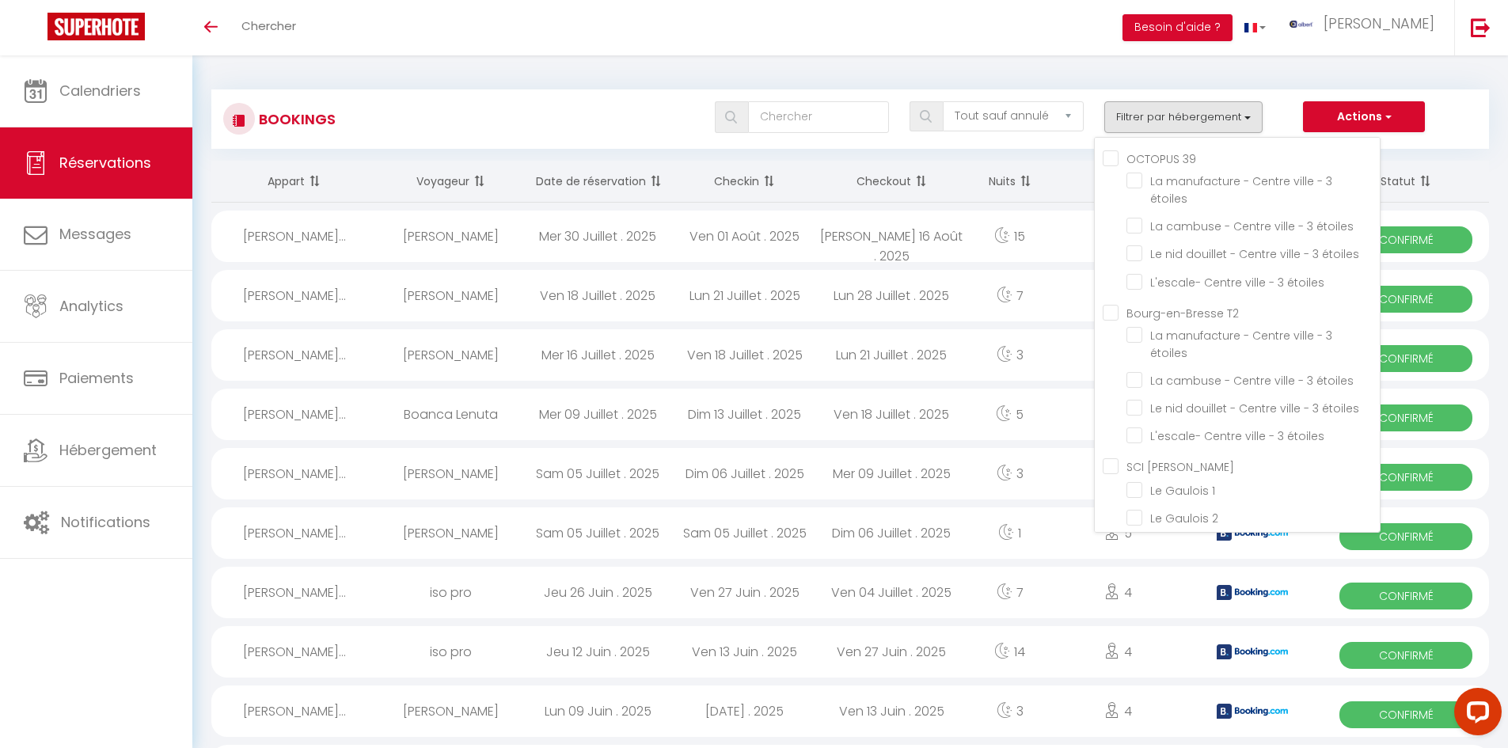
checkbox input "false"
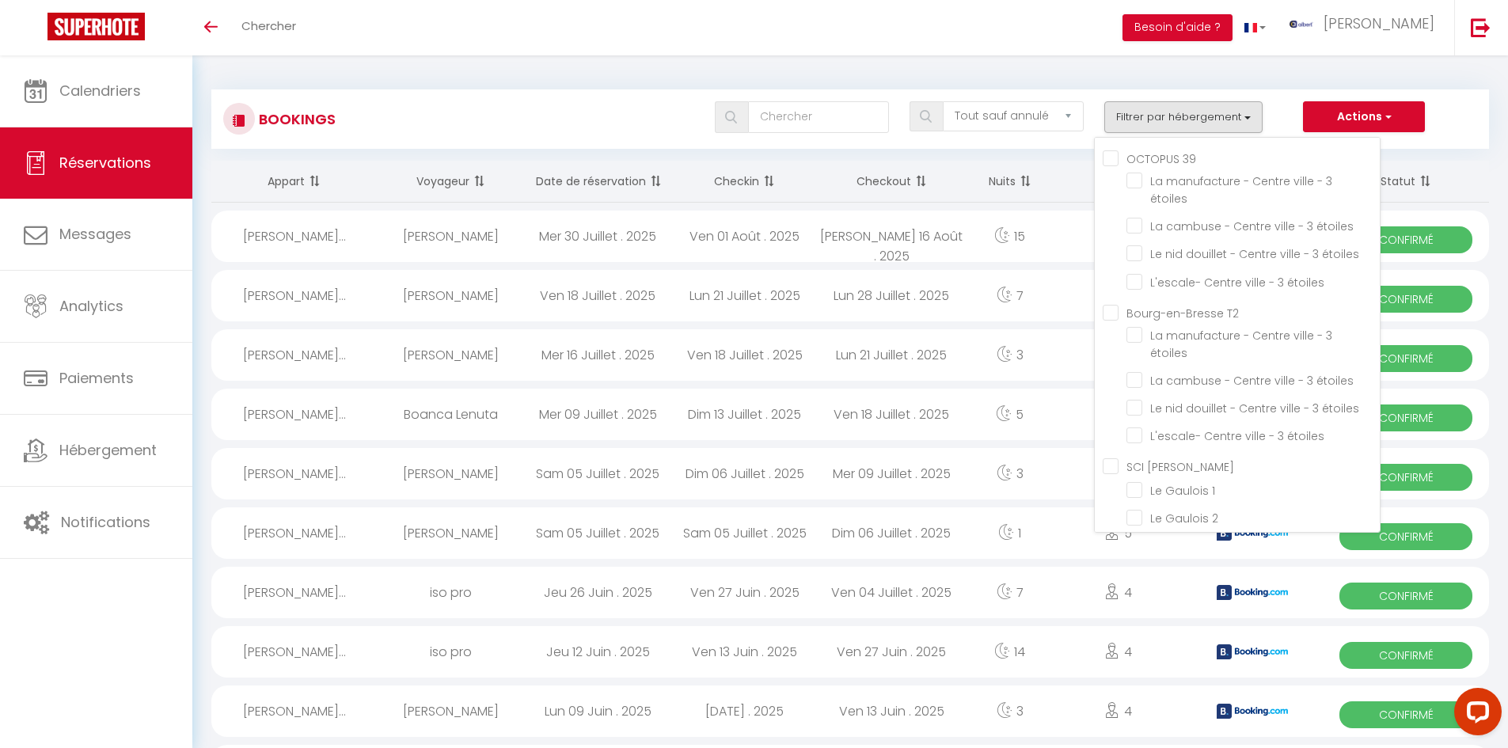
checkbox input "false"
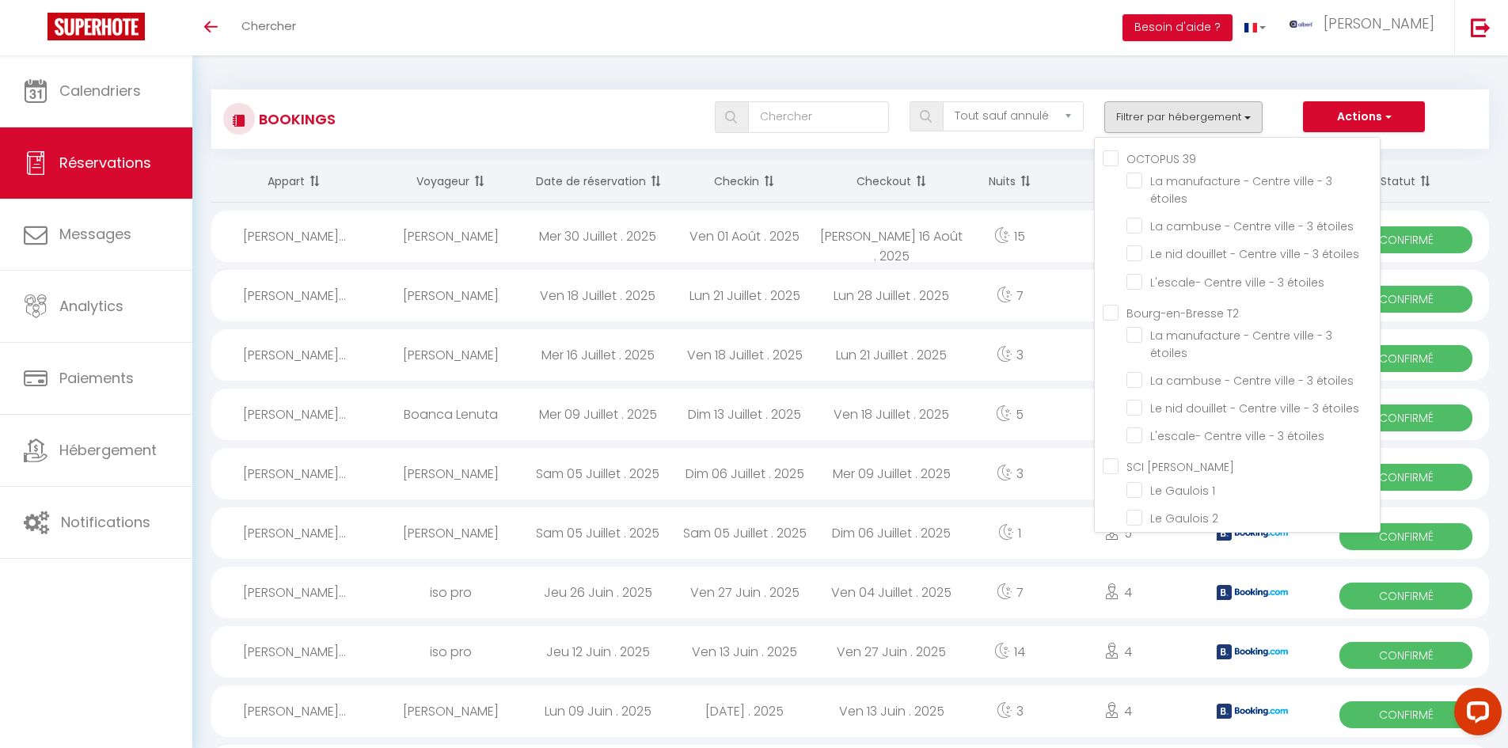
checkbox input "false"
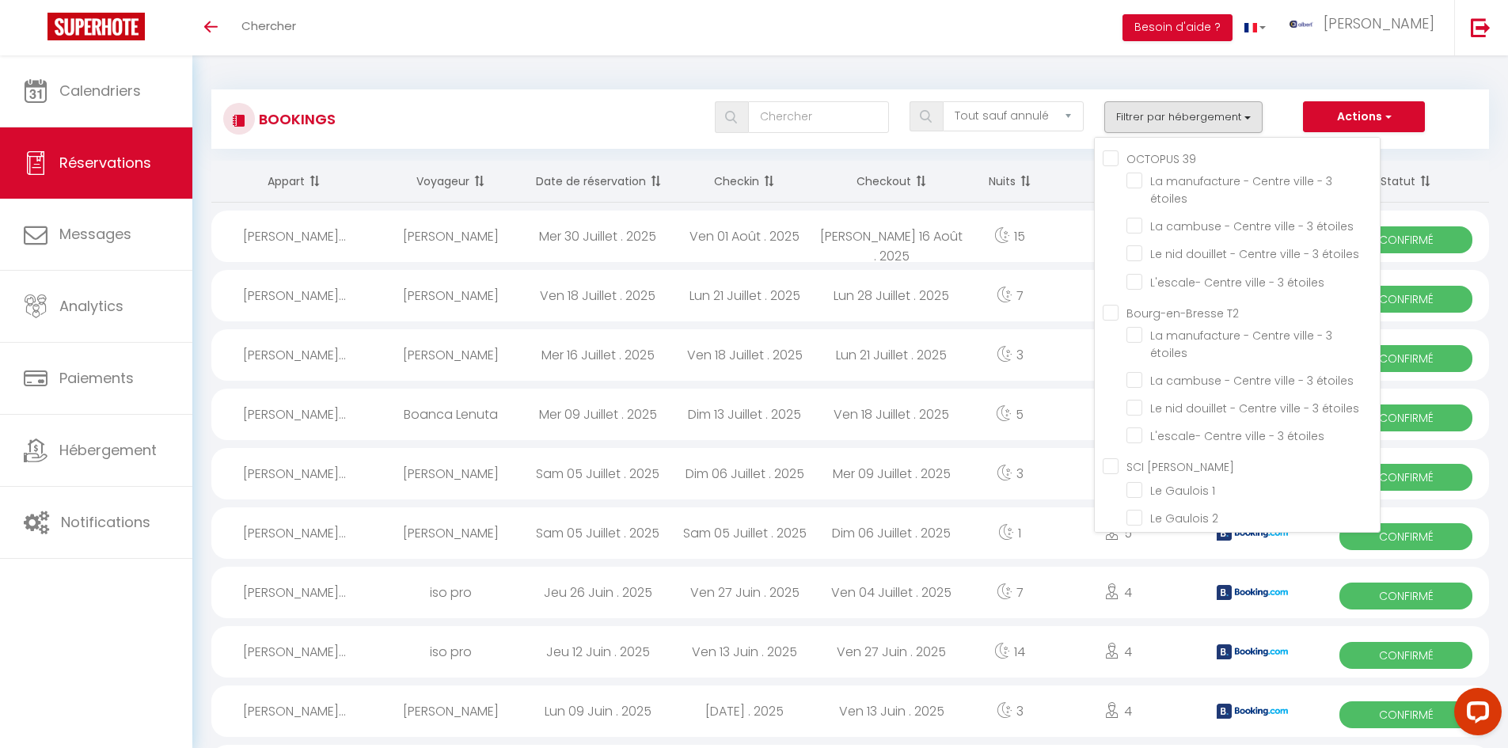
checkbox input "false"
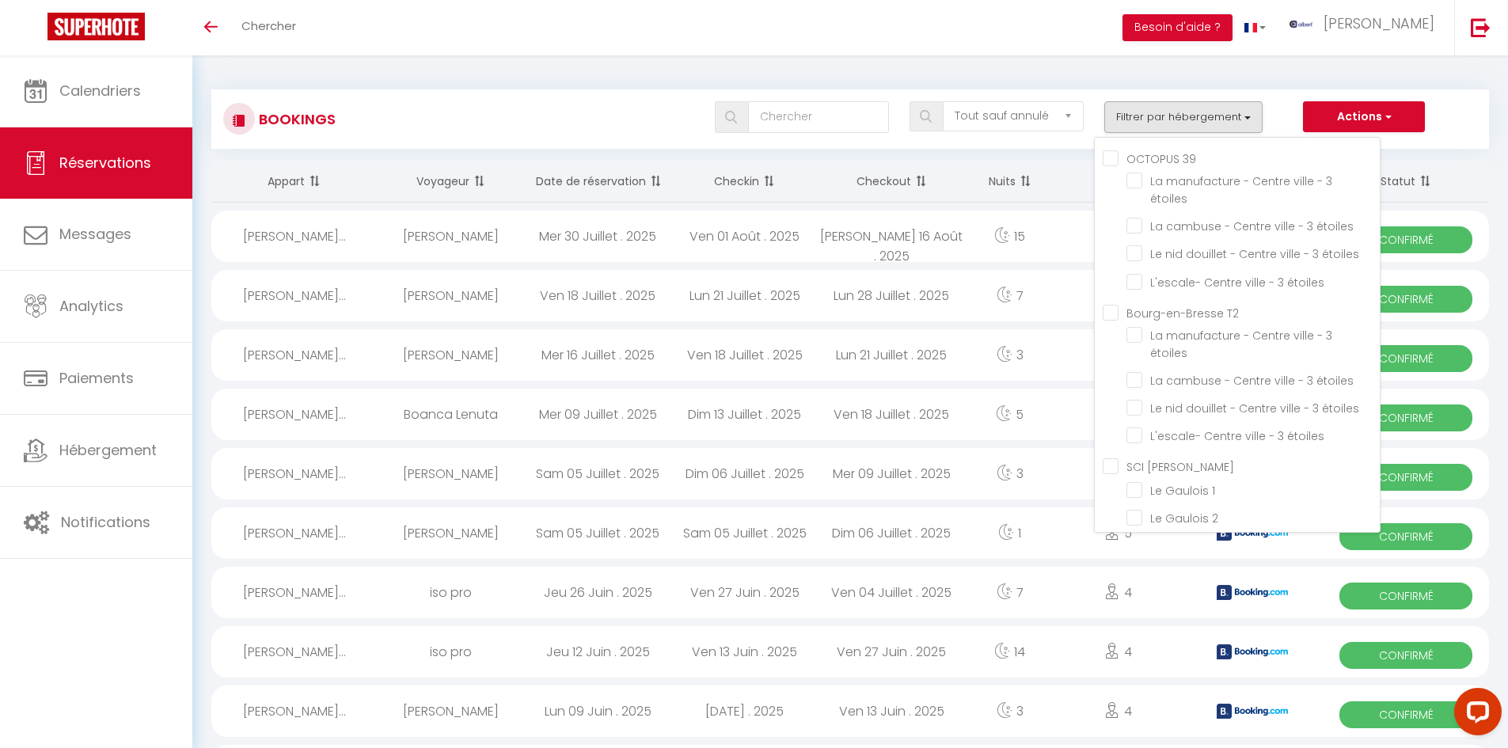
checkbox input "false"
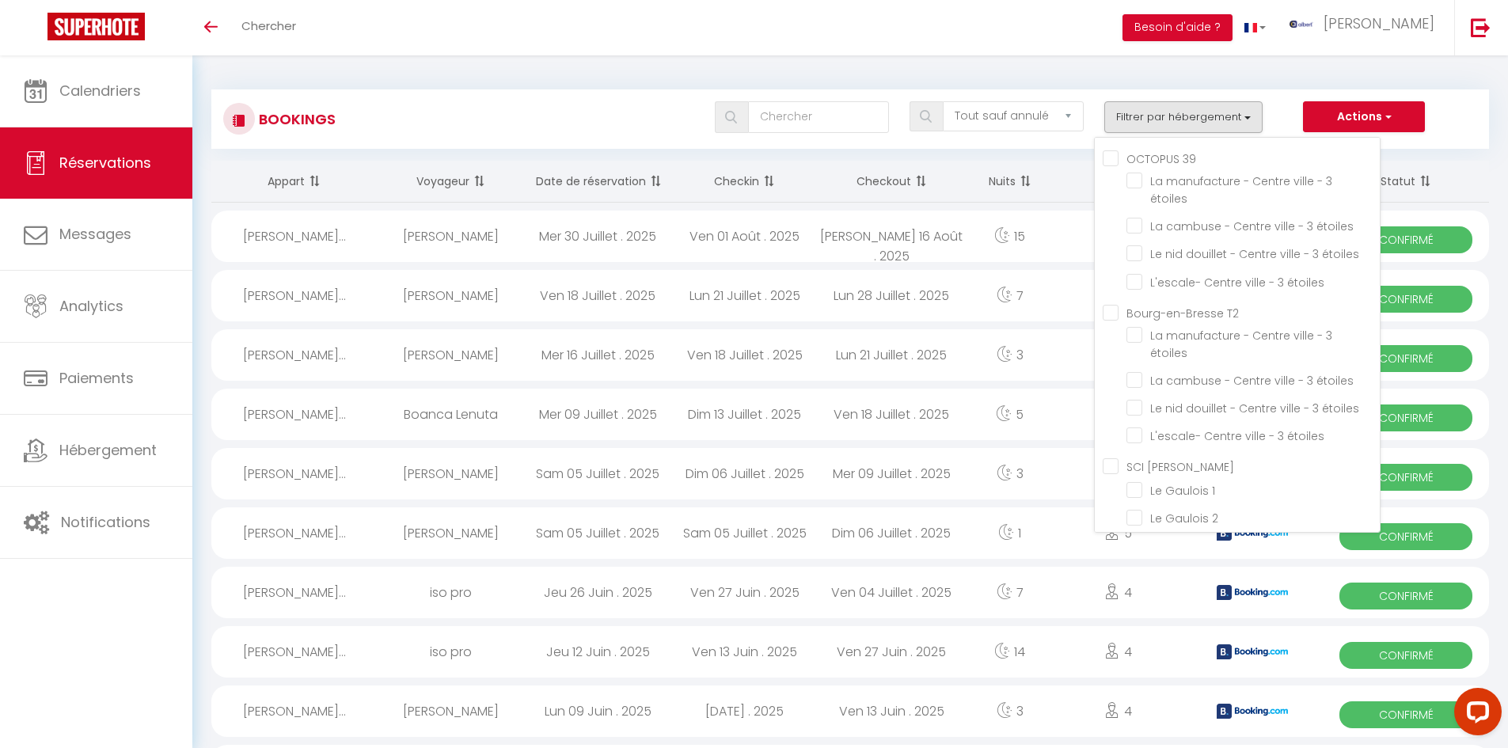
checkbox input "false"
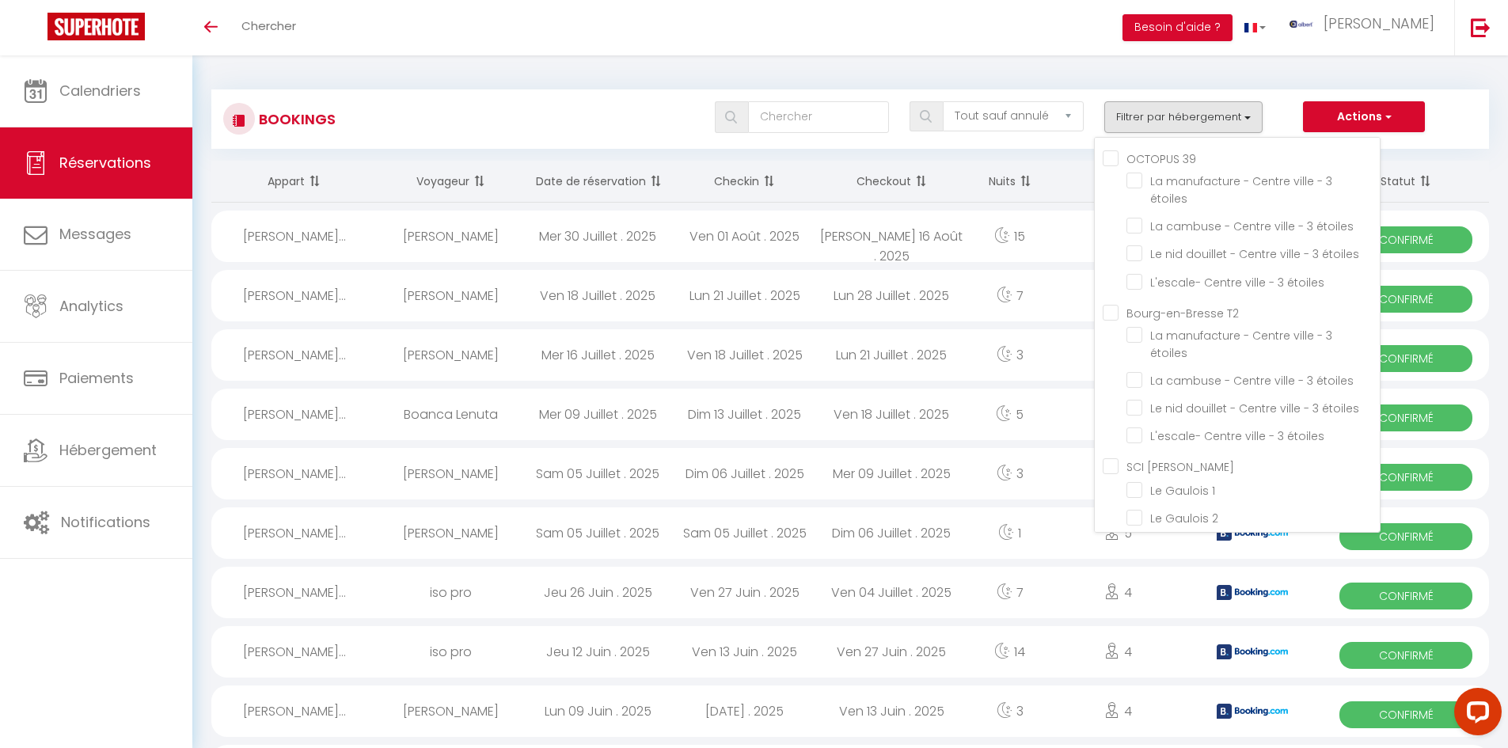
checkbox input "false"
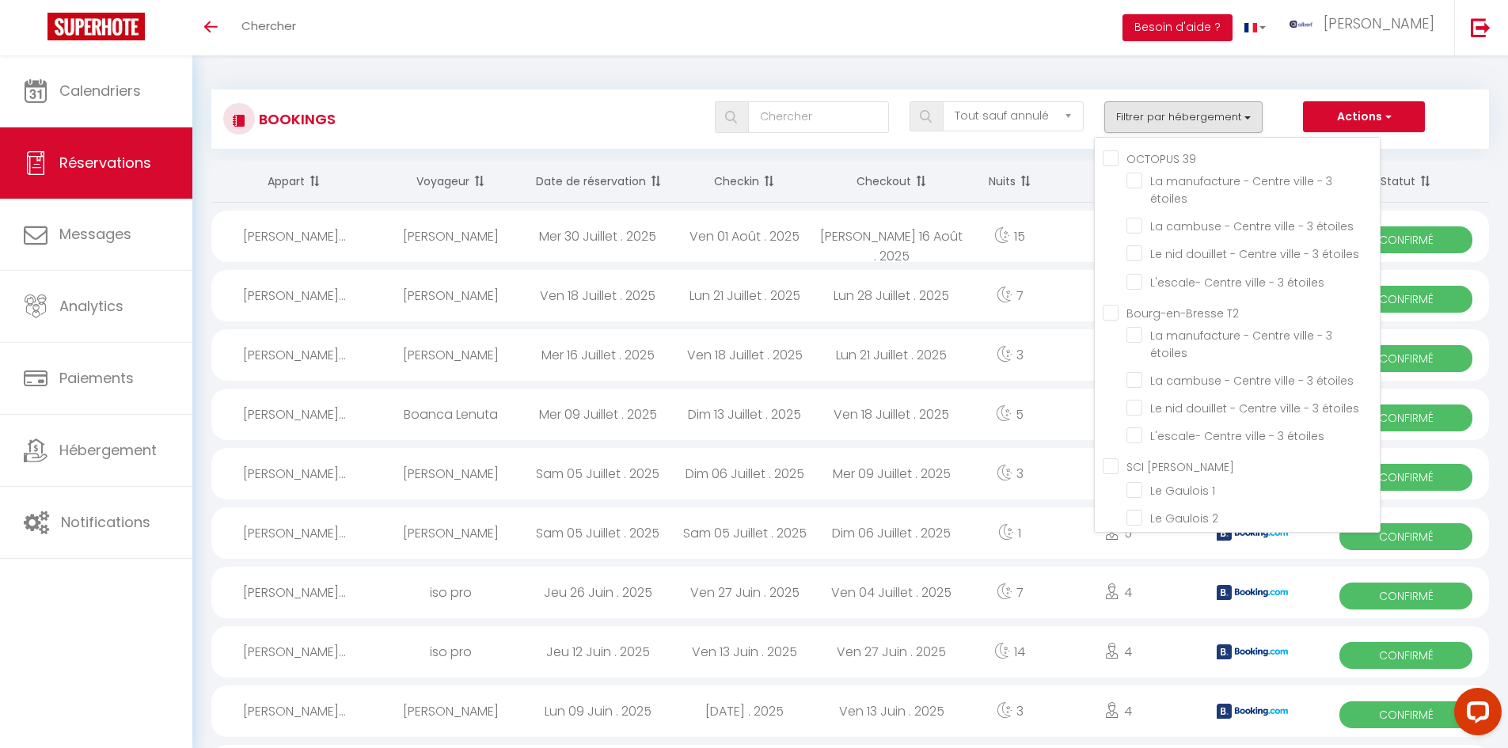
checkbox input "false"
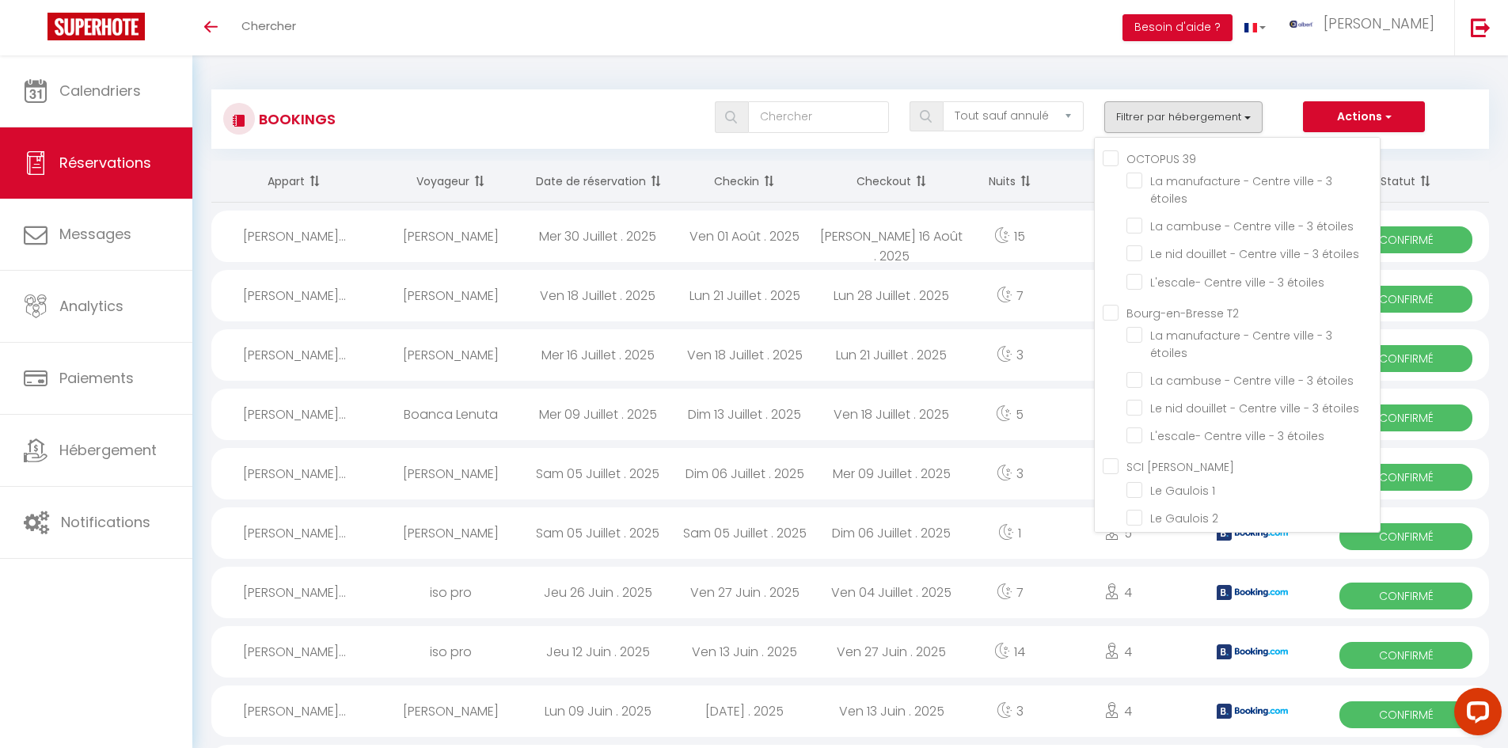
checkbox input "false"
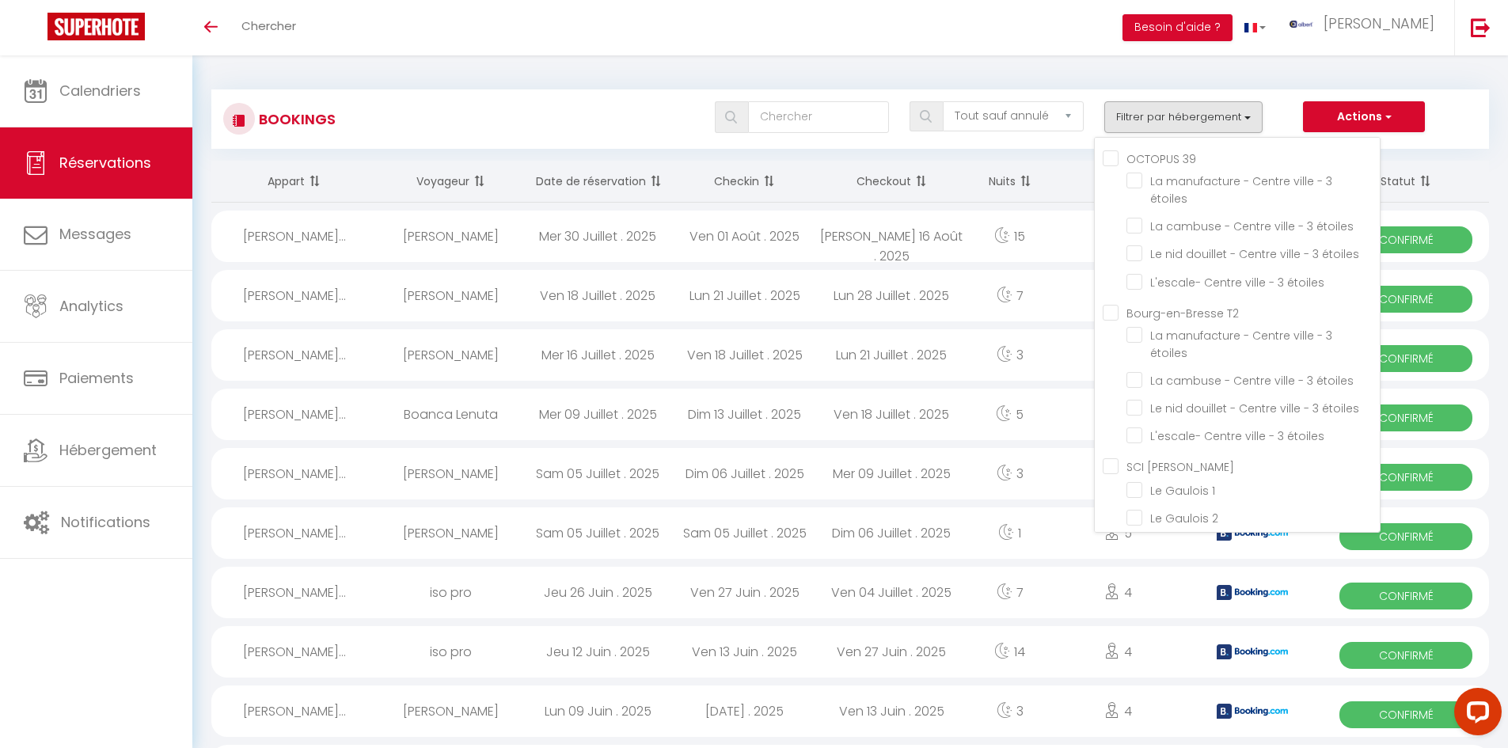
checkbox input "false"
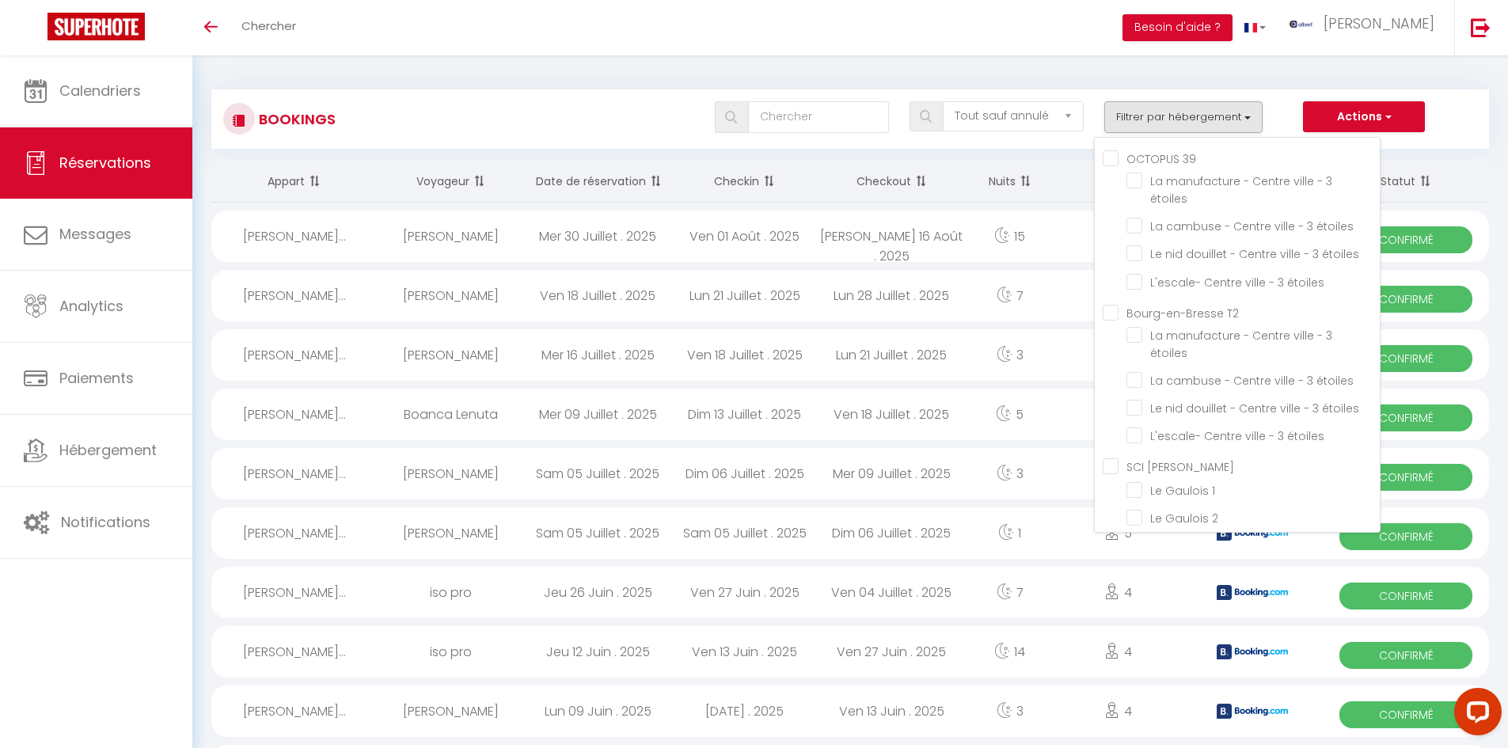
checkbox input "false"
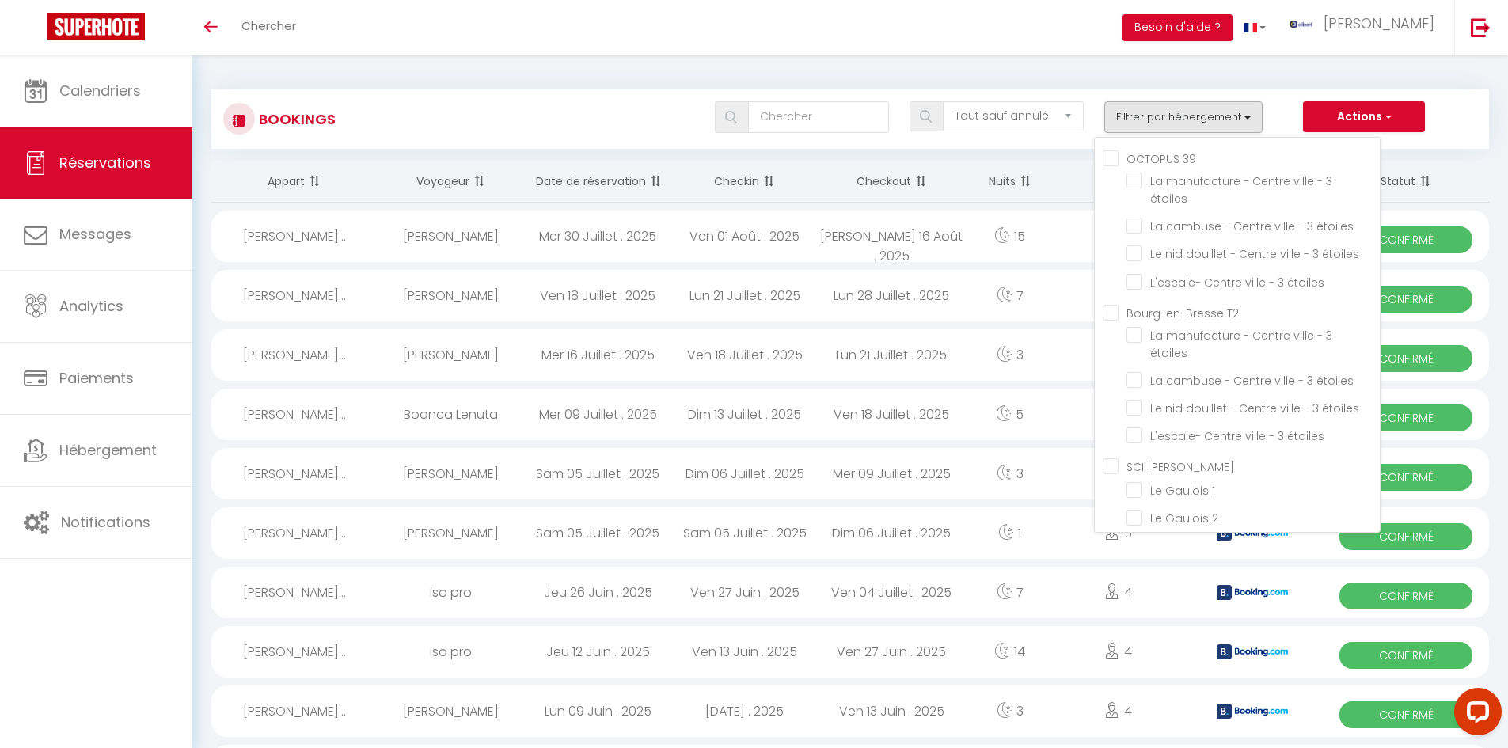
checkbox input "false"
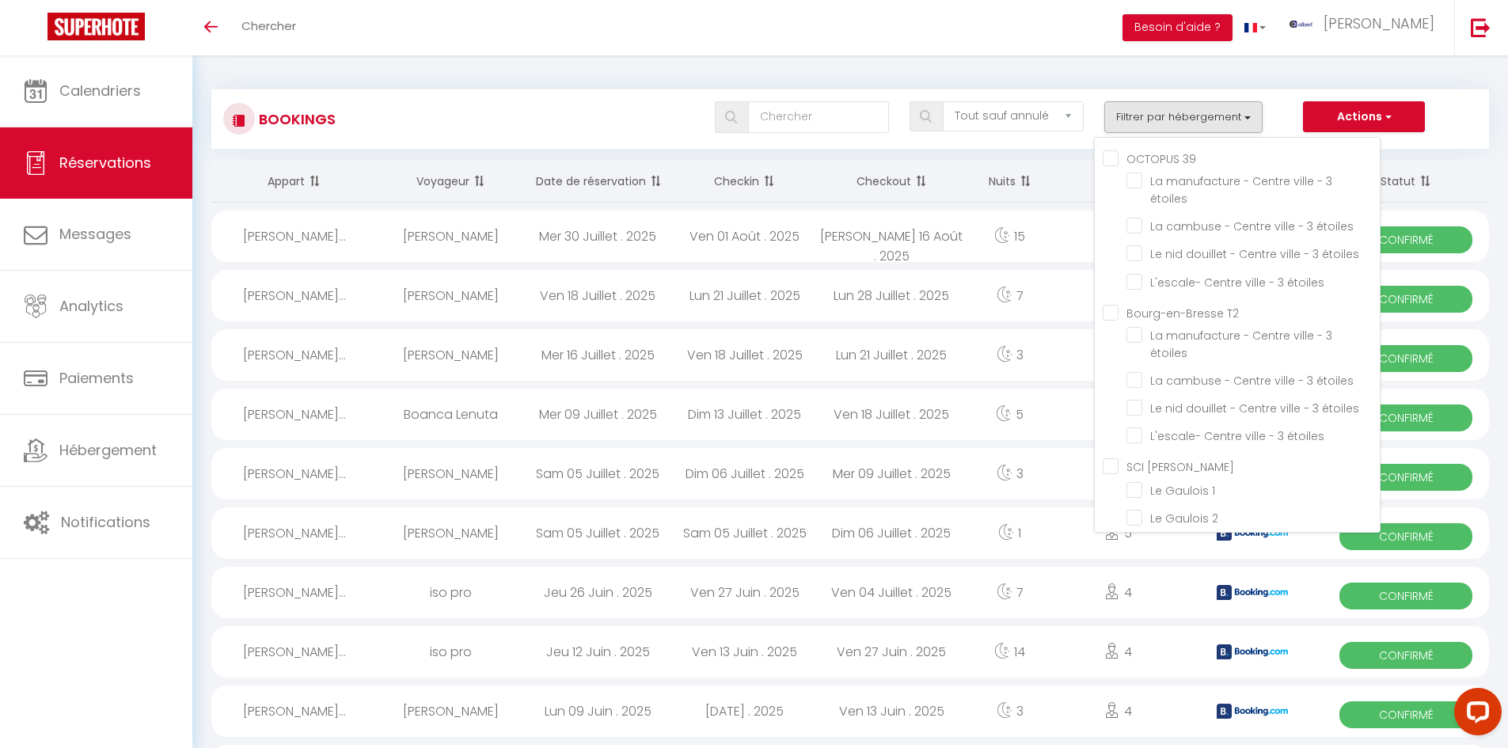
checkbox input "false"
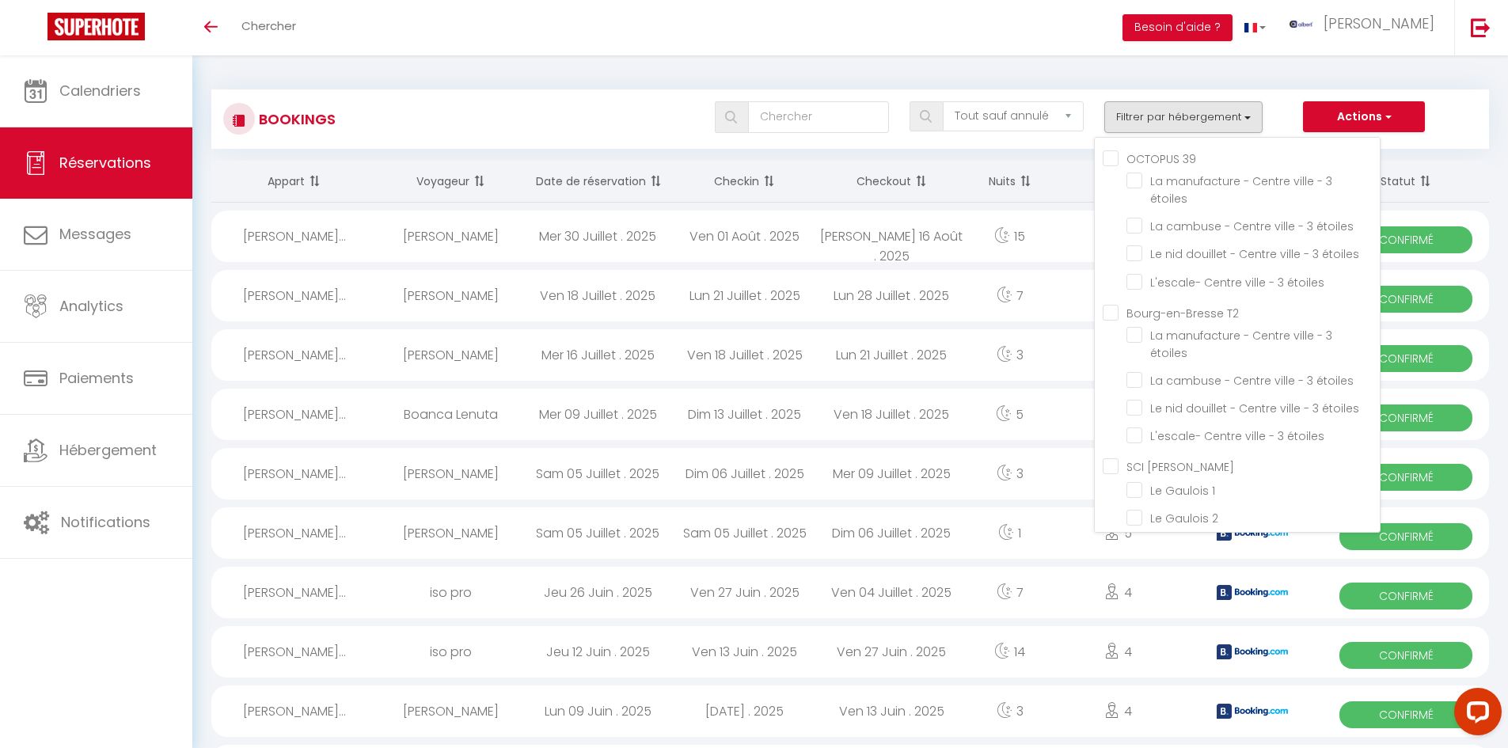
checkbox input "false"
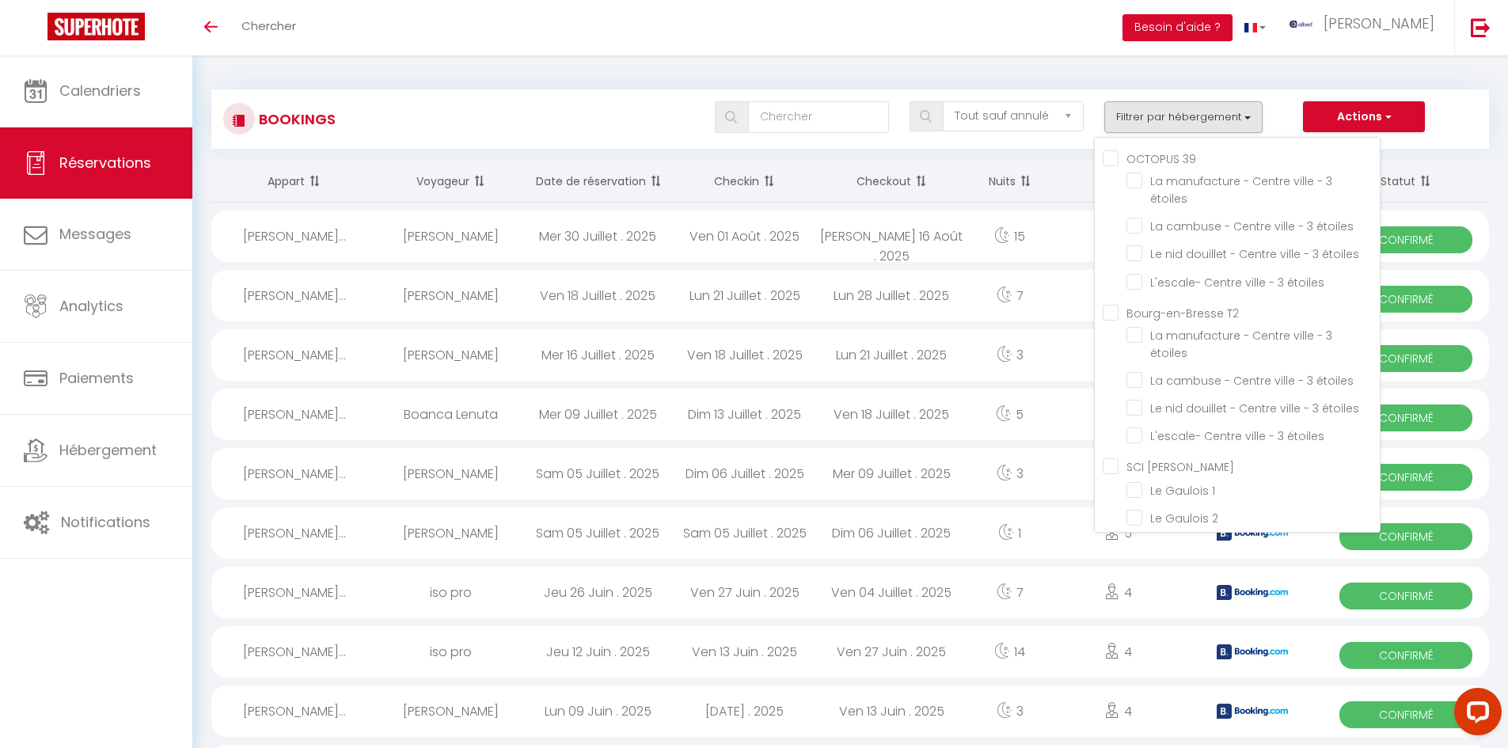
checkbox input "false"
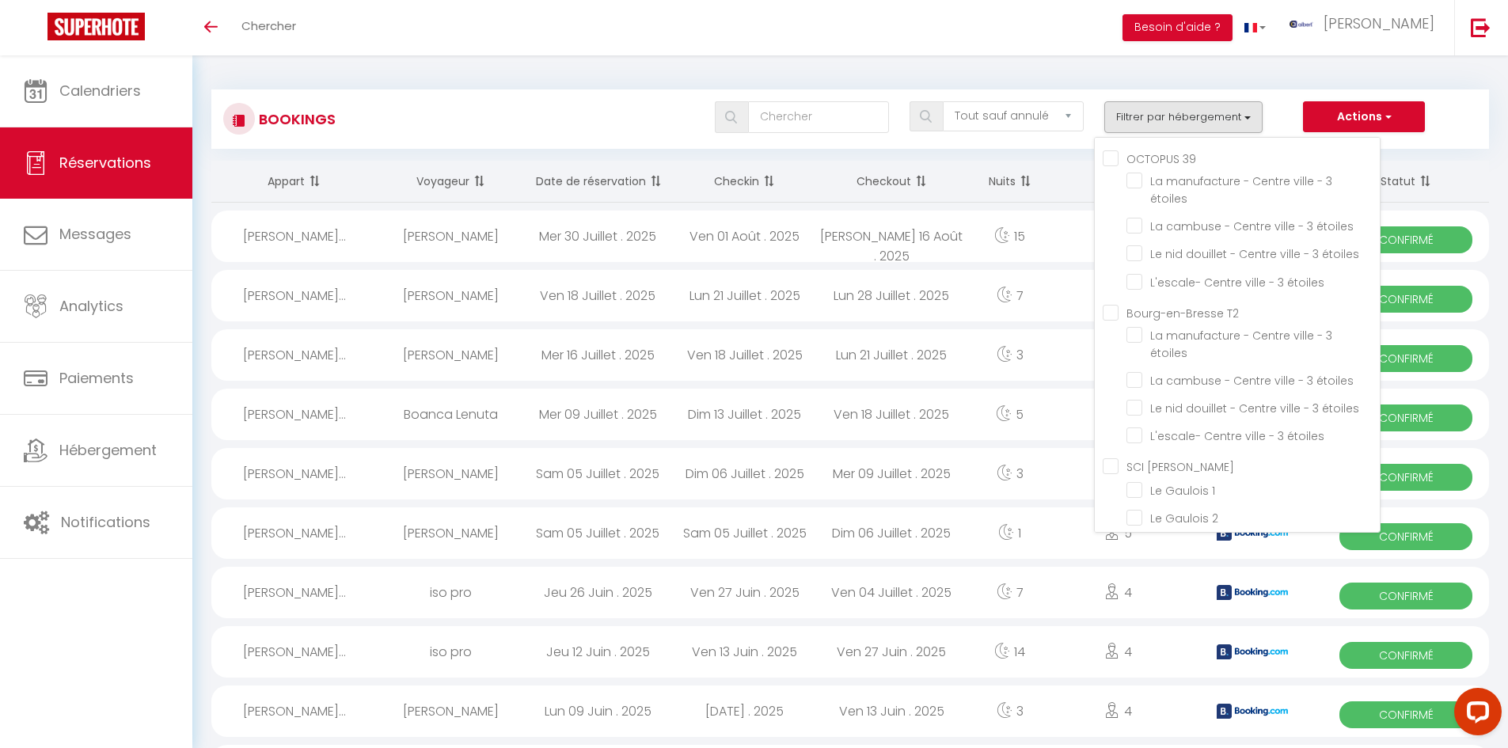
checkbox input "false"
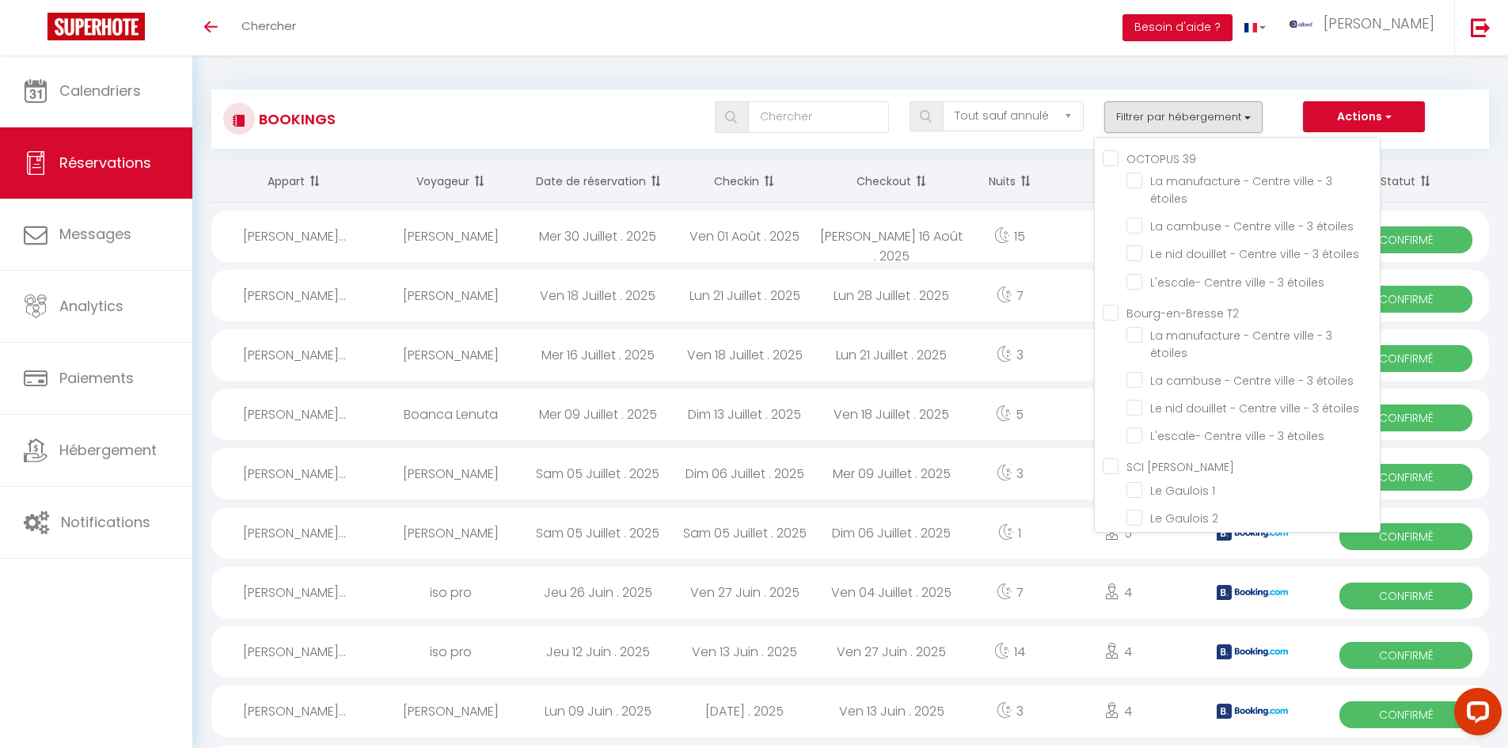
checkbox input "false"
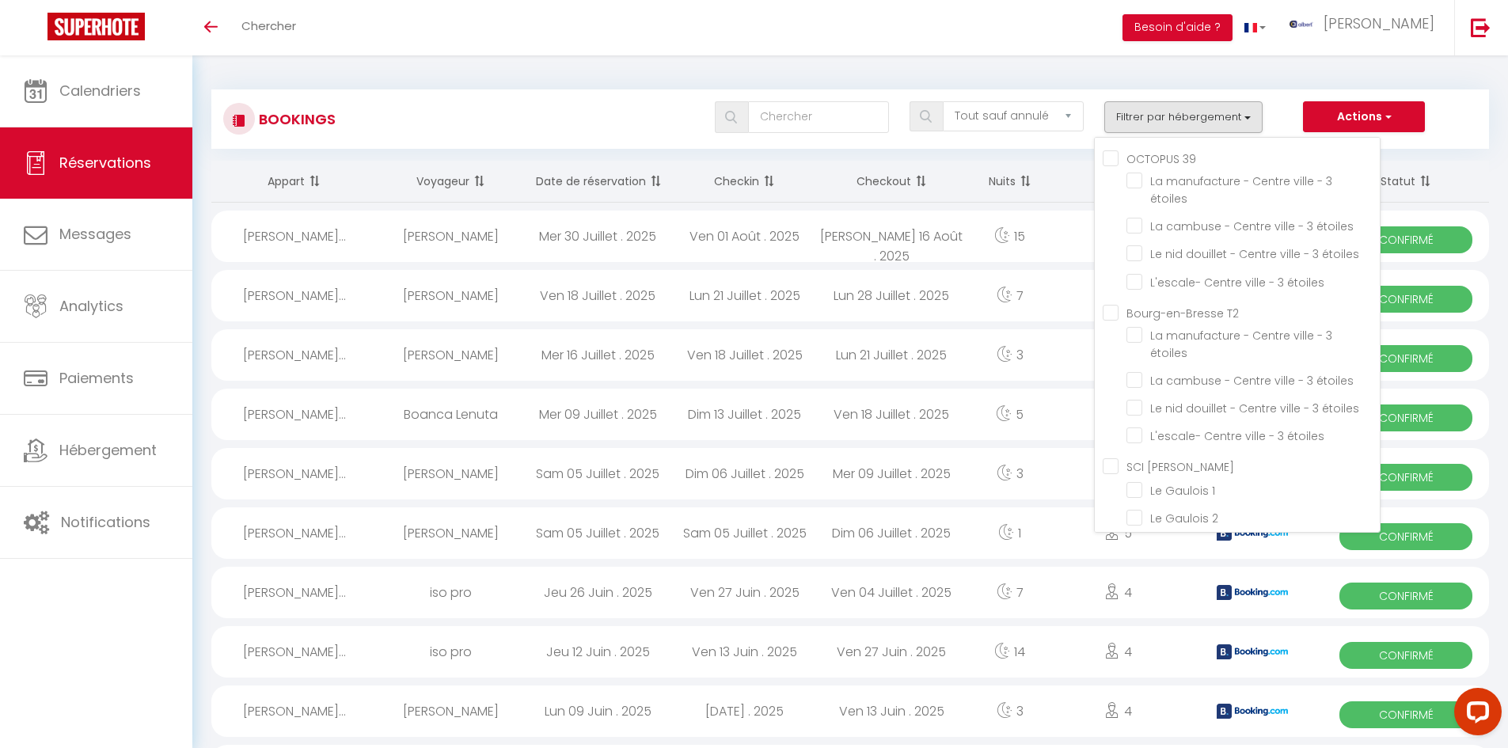
checkbox input "false"
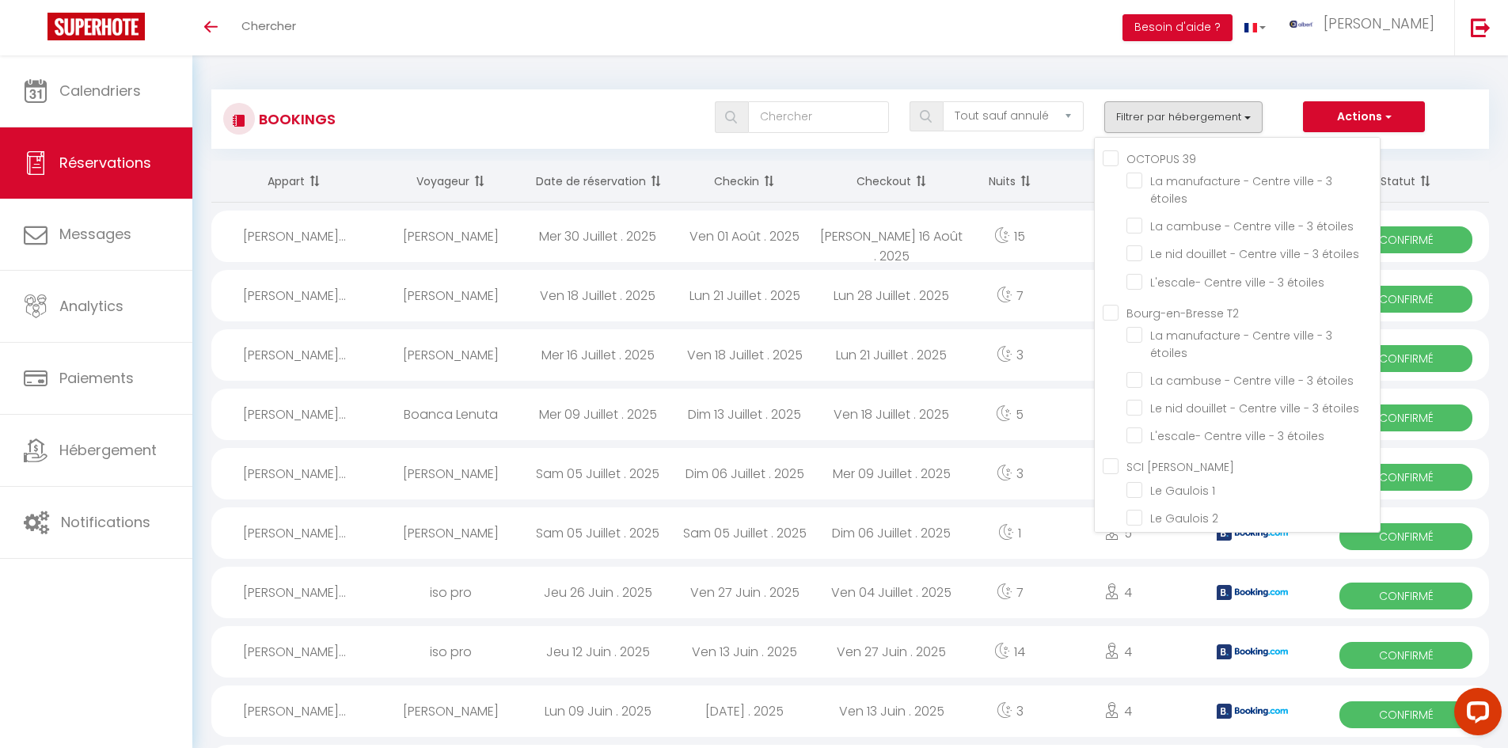
checkbox input "false"
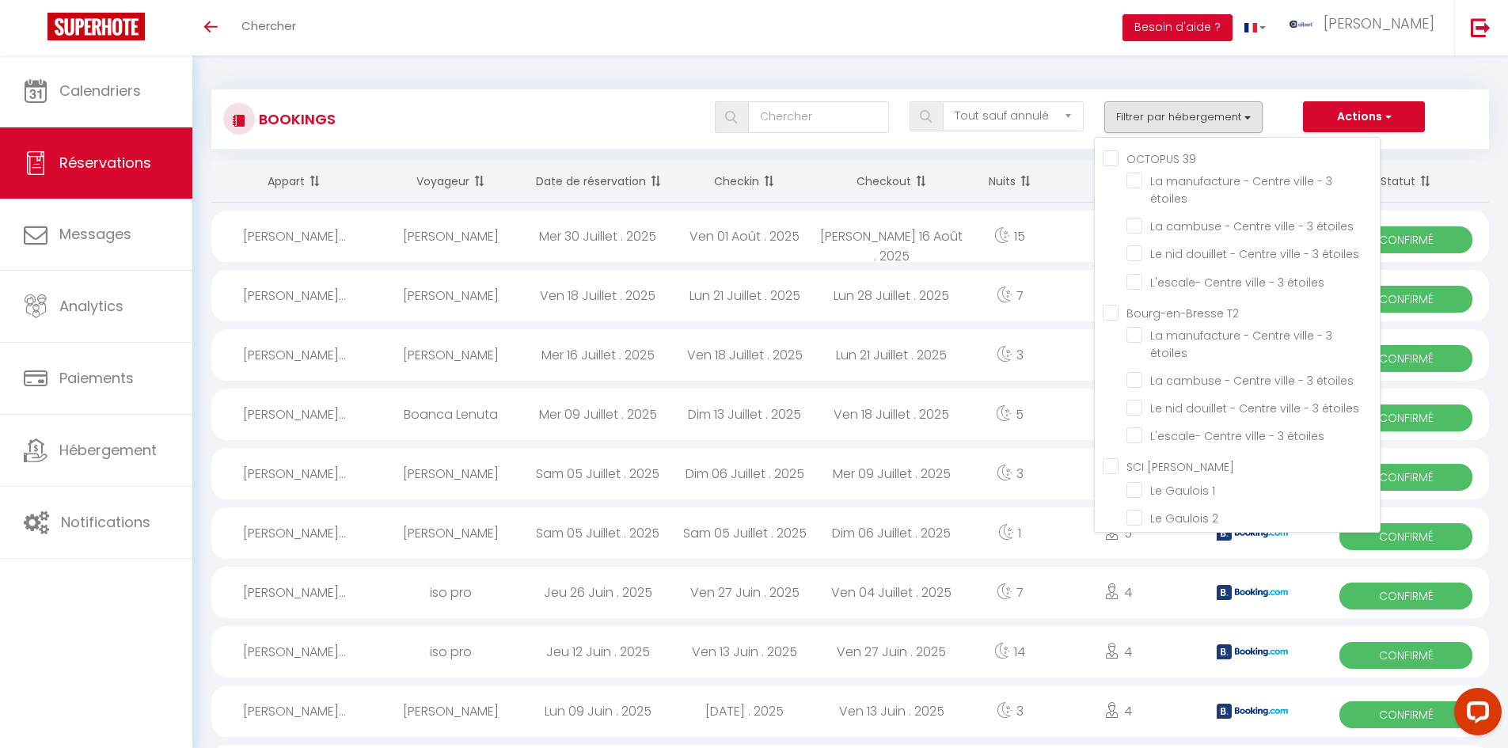
checkbox input "false"
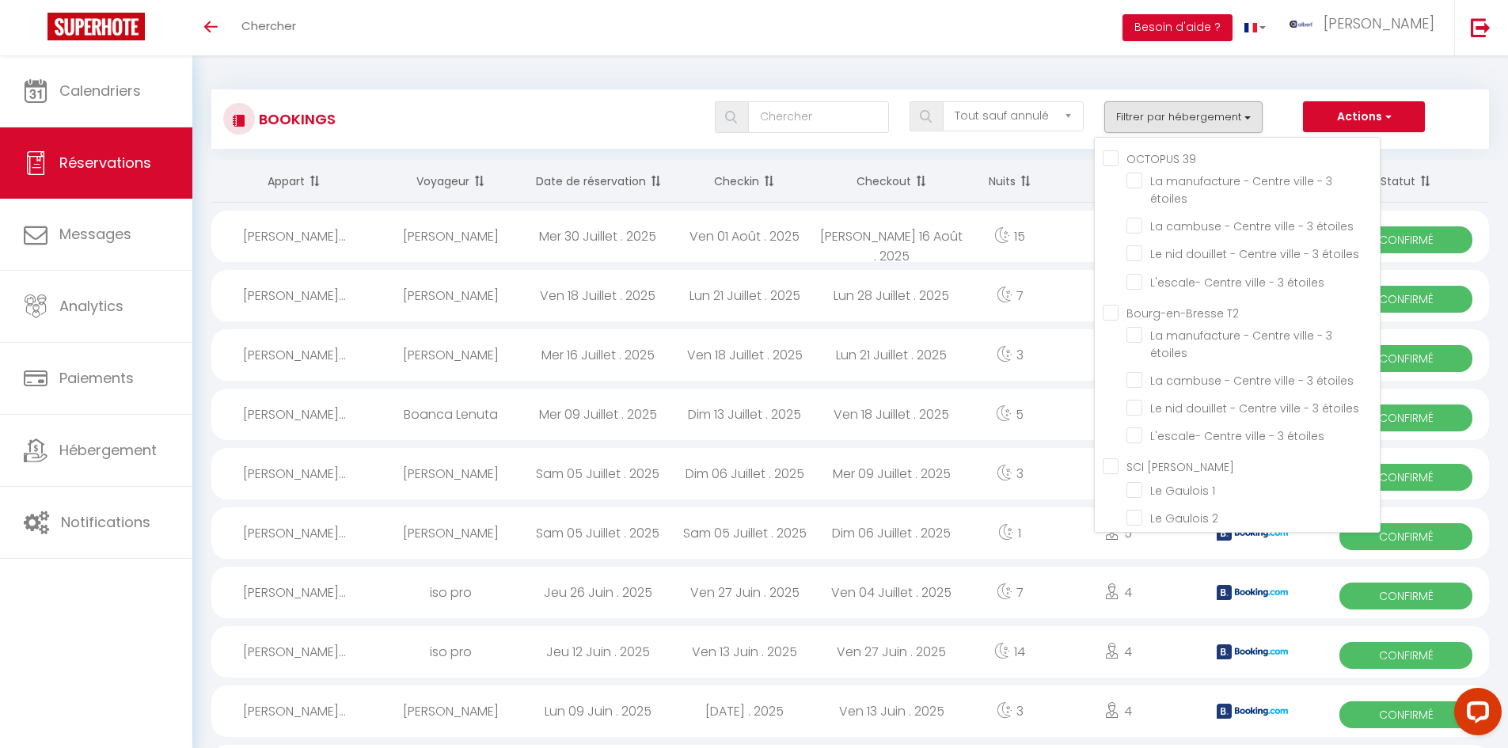
checkbox input "false"
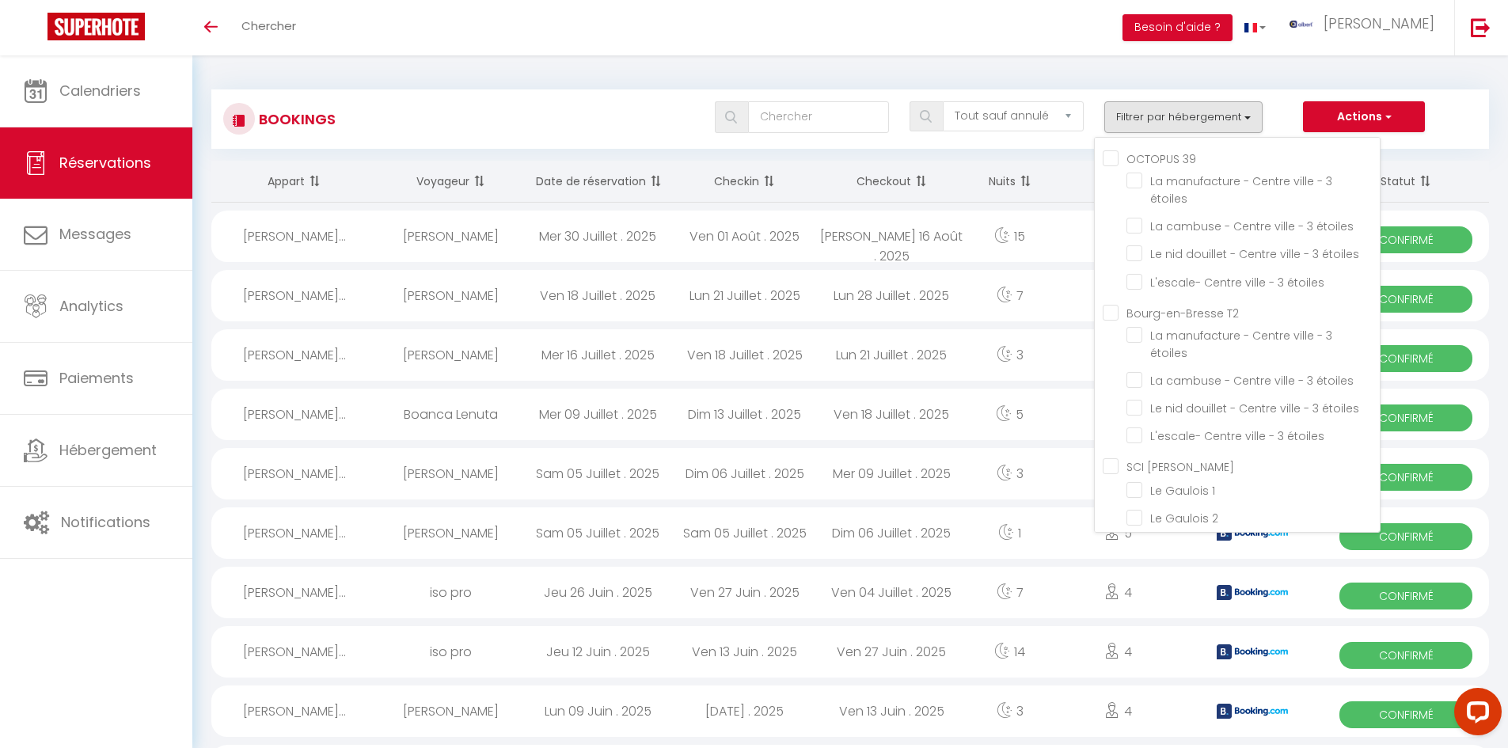
checkbox input "false"
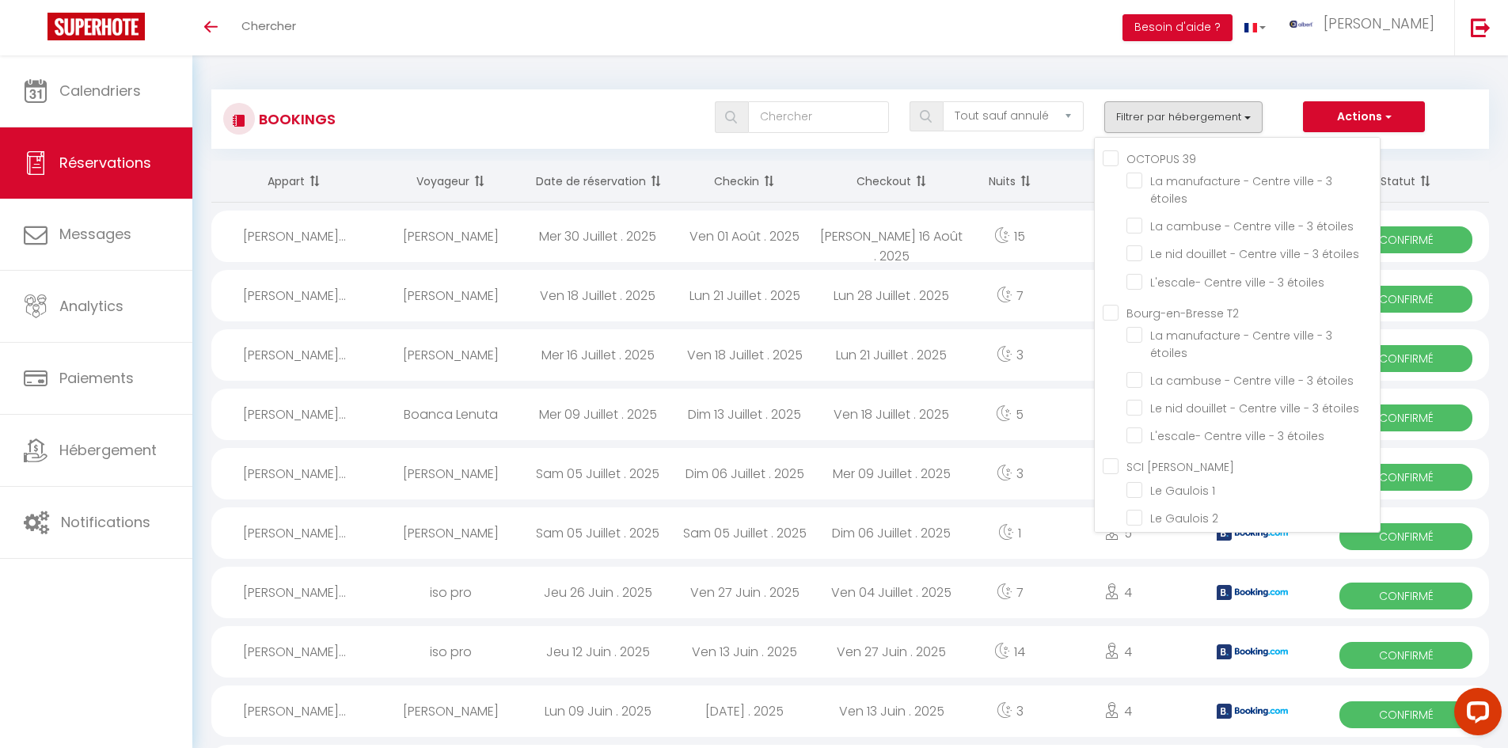
checkbox input "false"
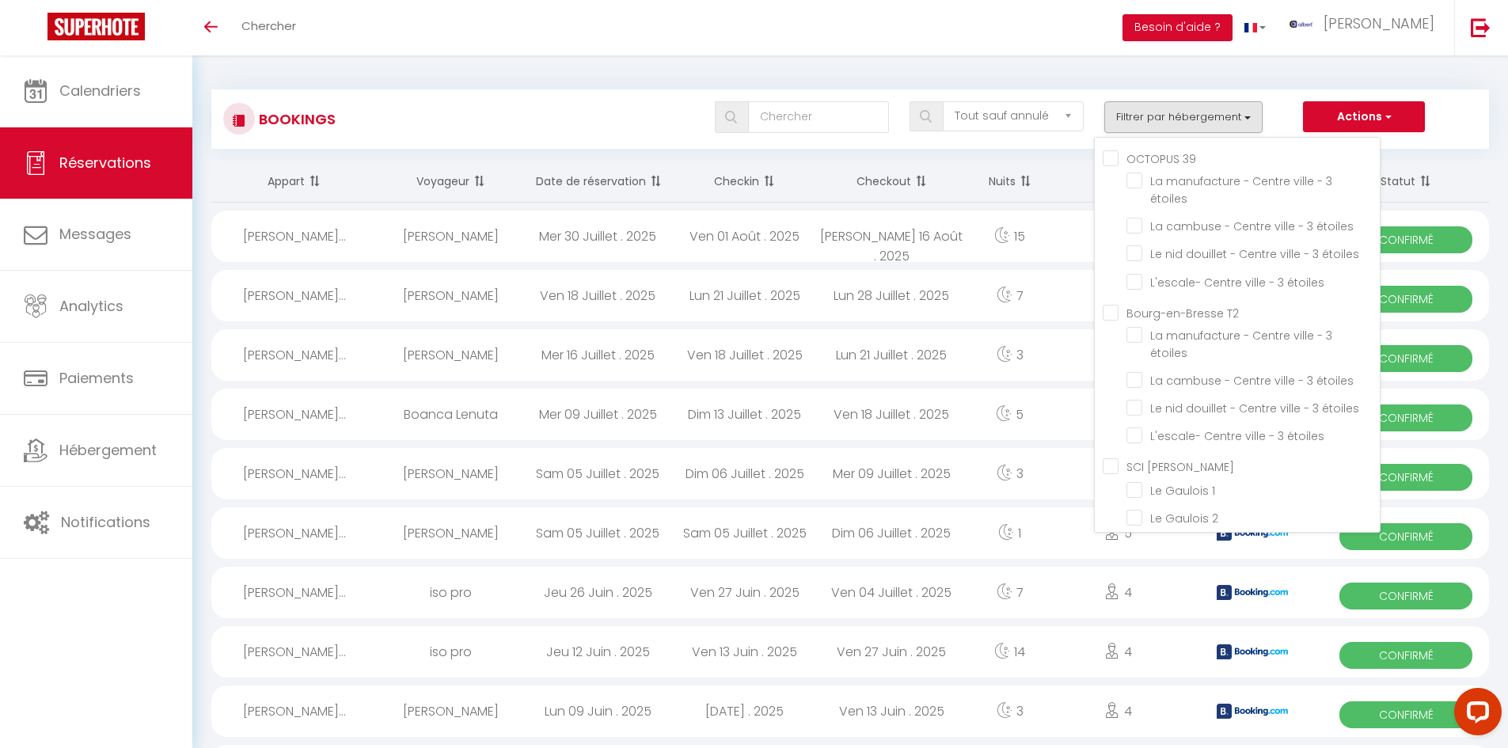
checkbox input "false"
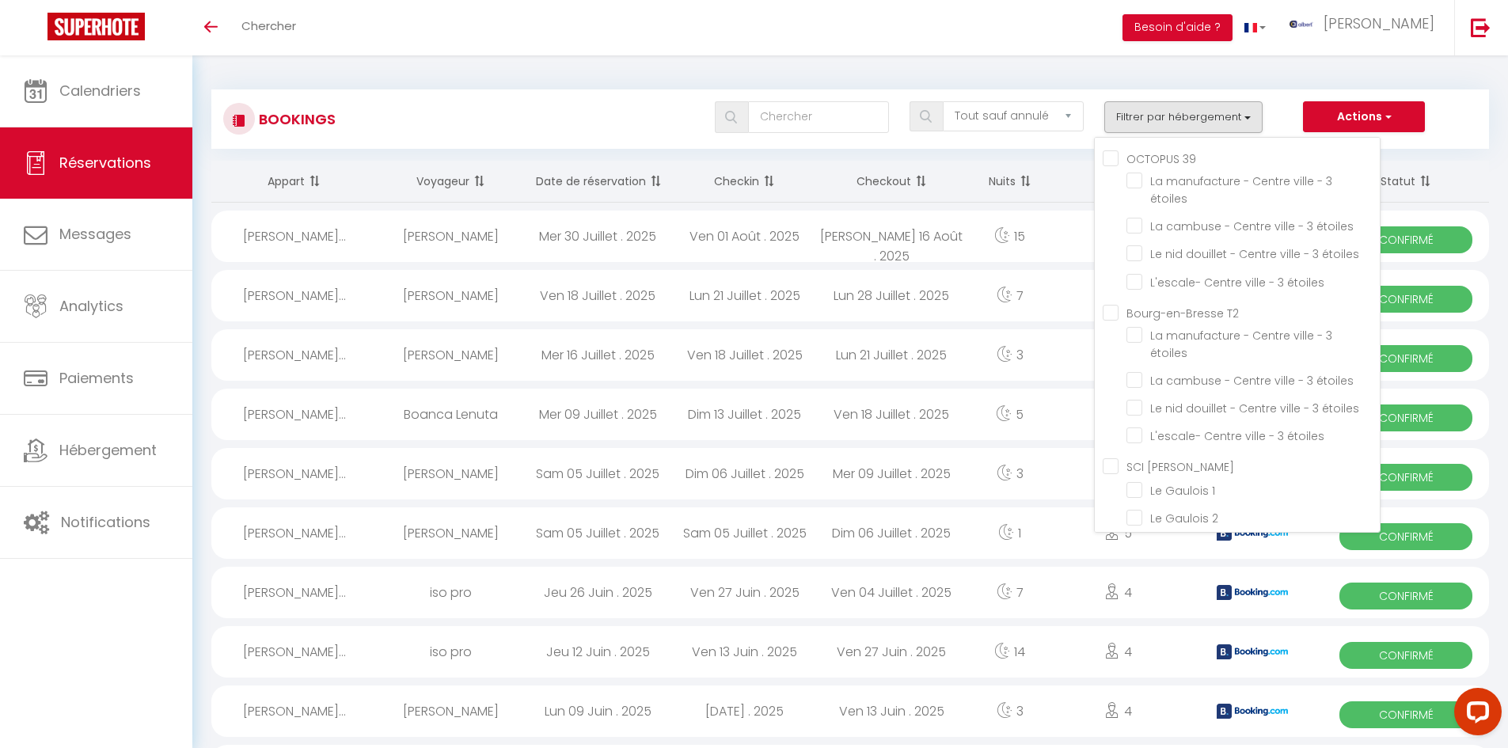
checkbox input "false"
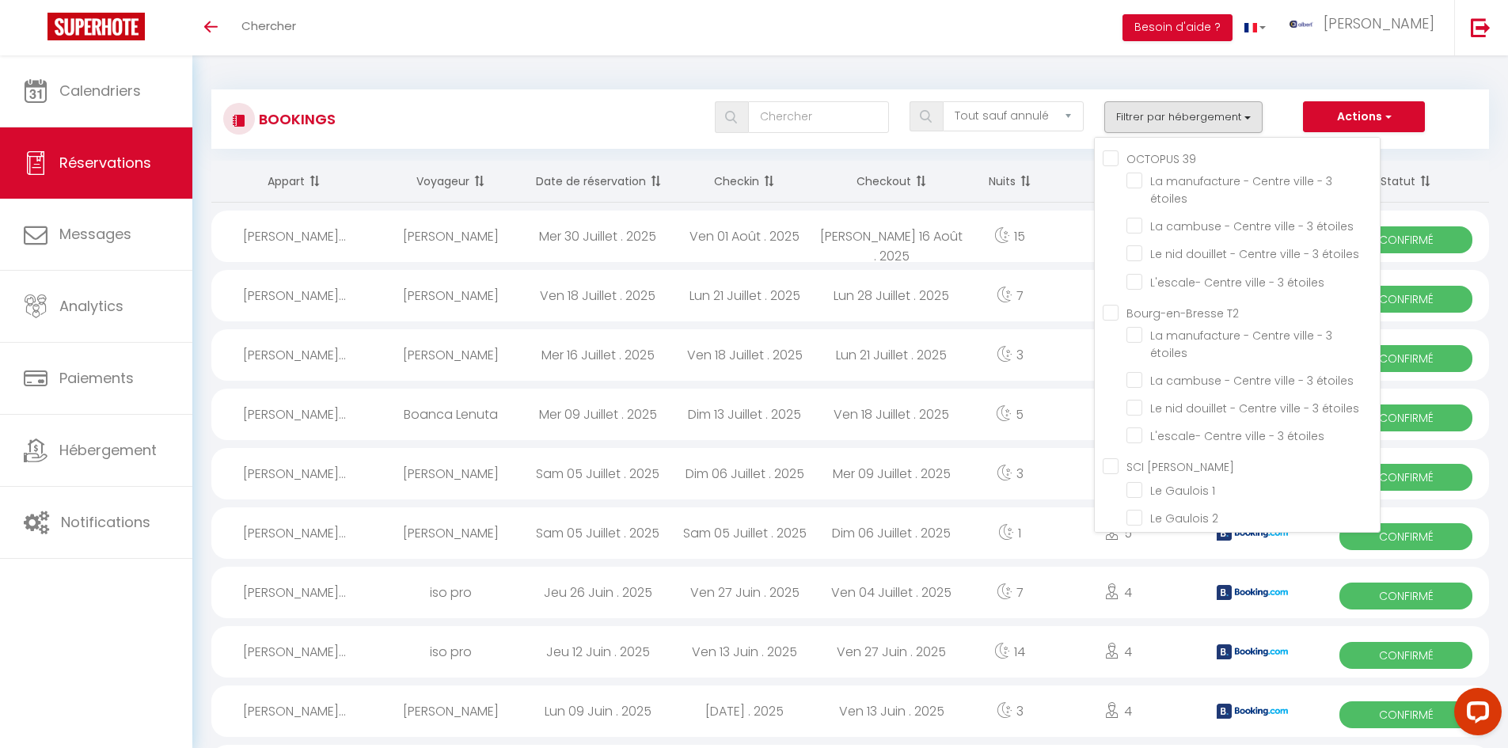
checkbox input "false"
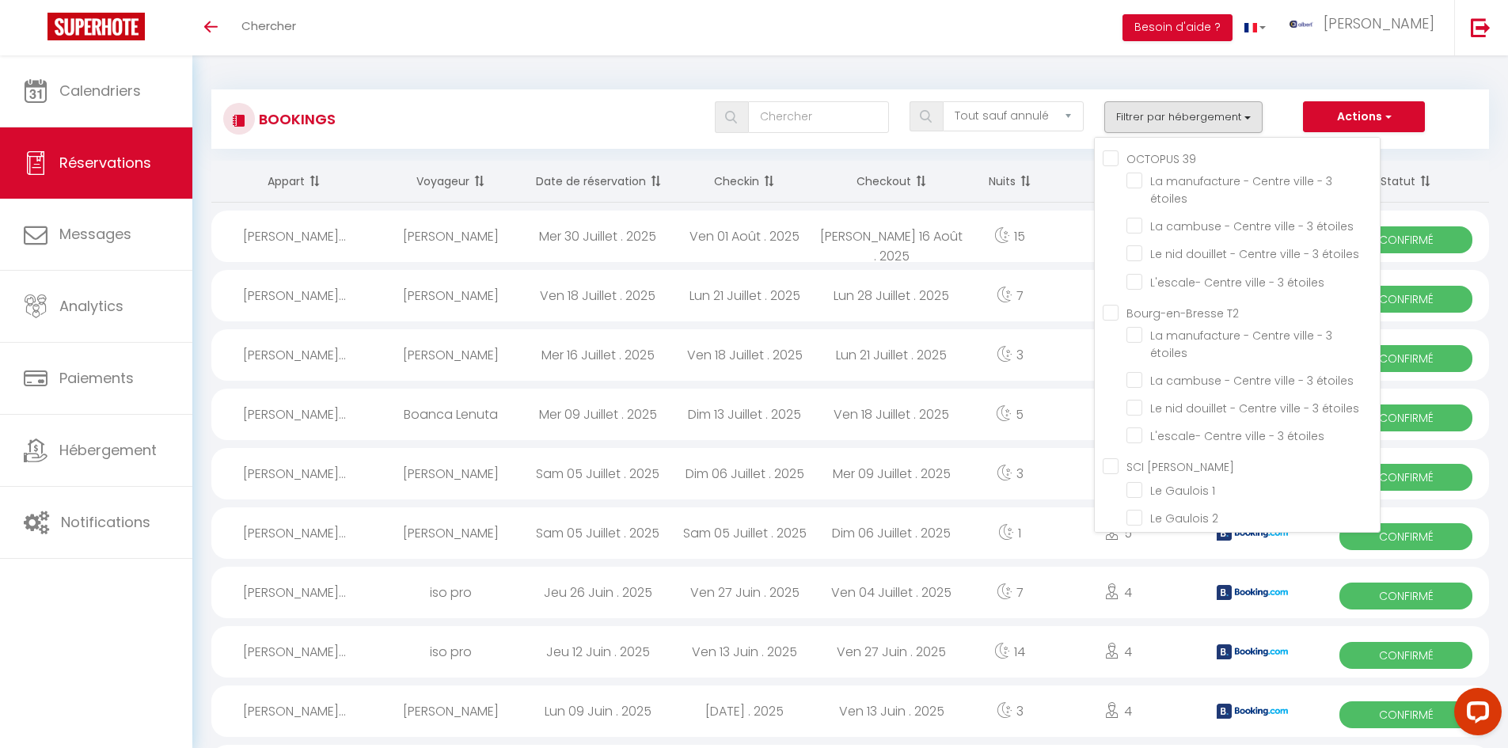
scroll to position [37864, 0]
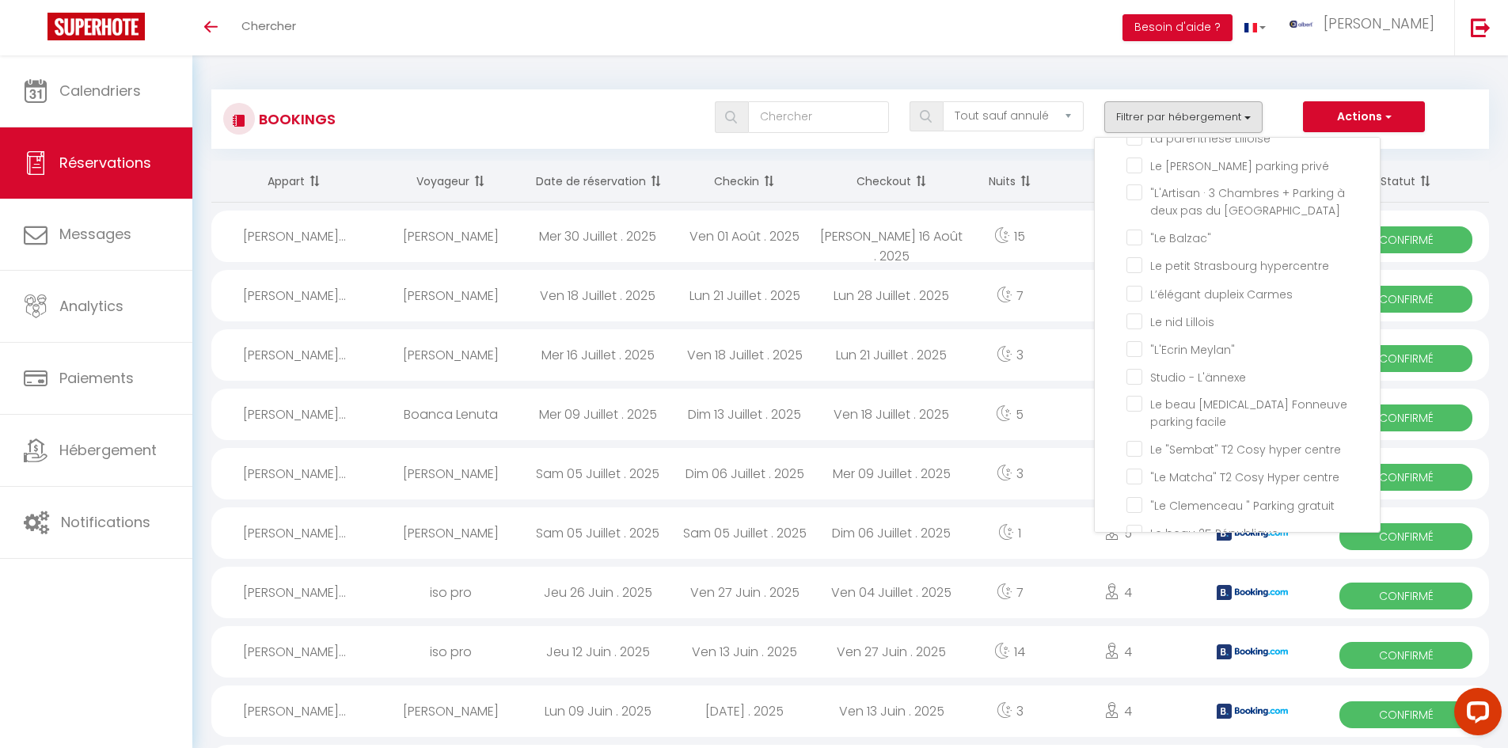
click at [590, 47] on div "Toggle menubar Chercher BUTTON Besoin d'aide ? albert Paramètres" at bounding box center [805, 27] width 1381 height 55
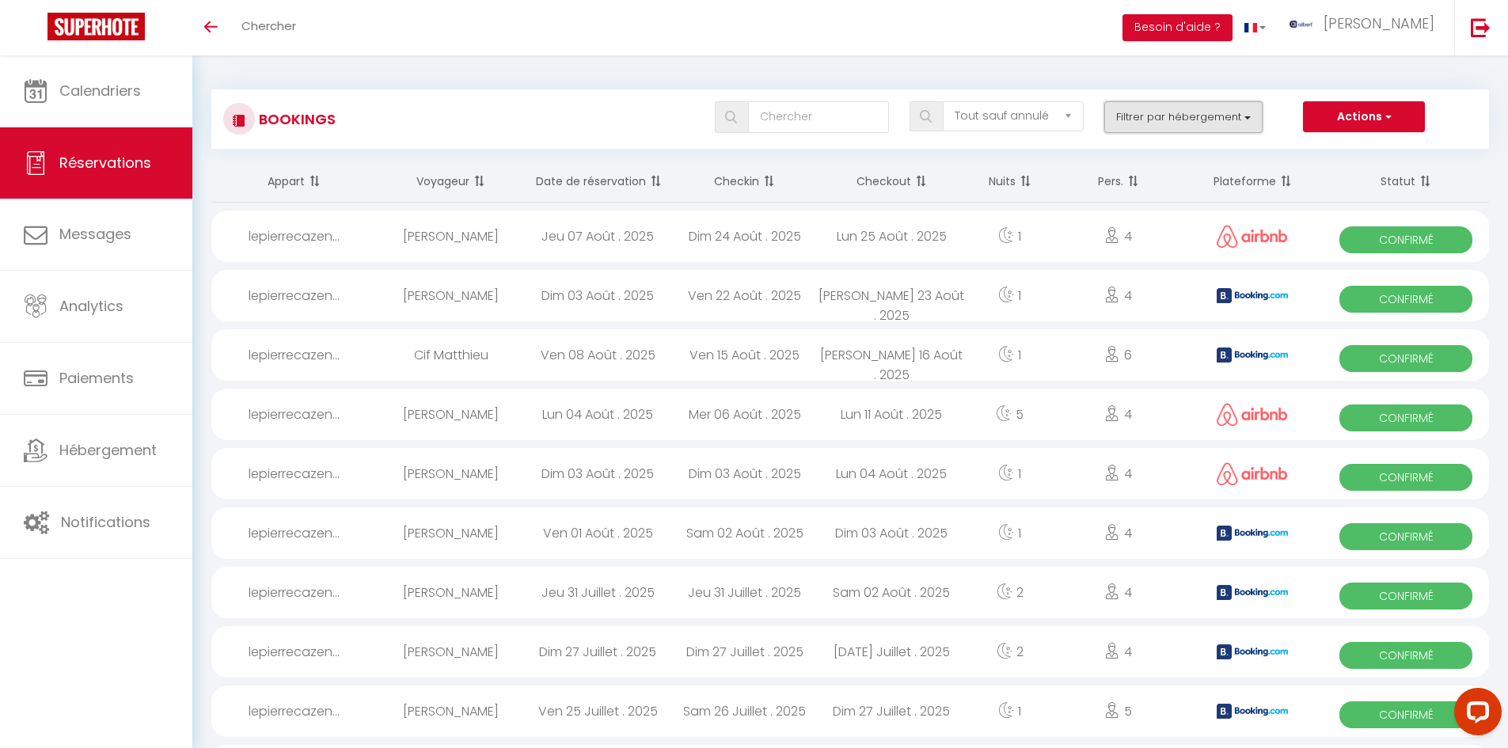
click at [1215, 118] on button "Filtrer par hébergement" at bounding box center [1183, 117] width 158 height 32
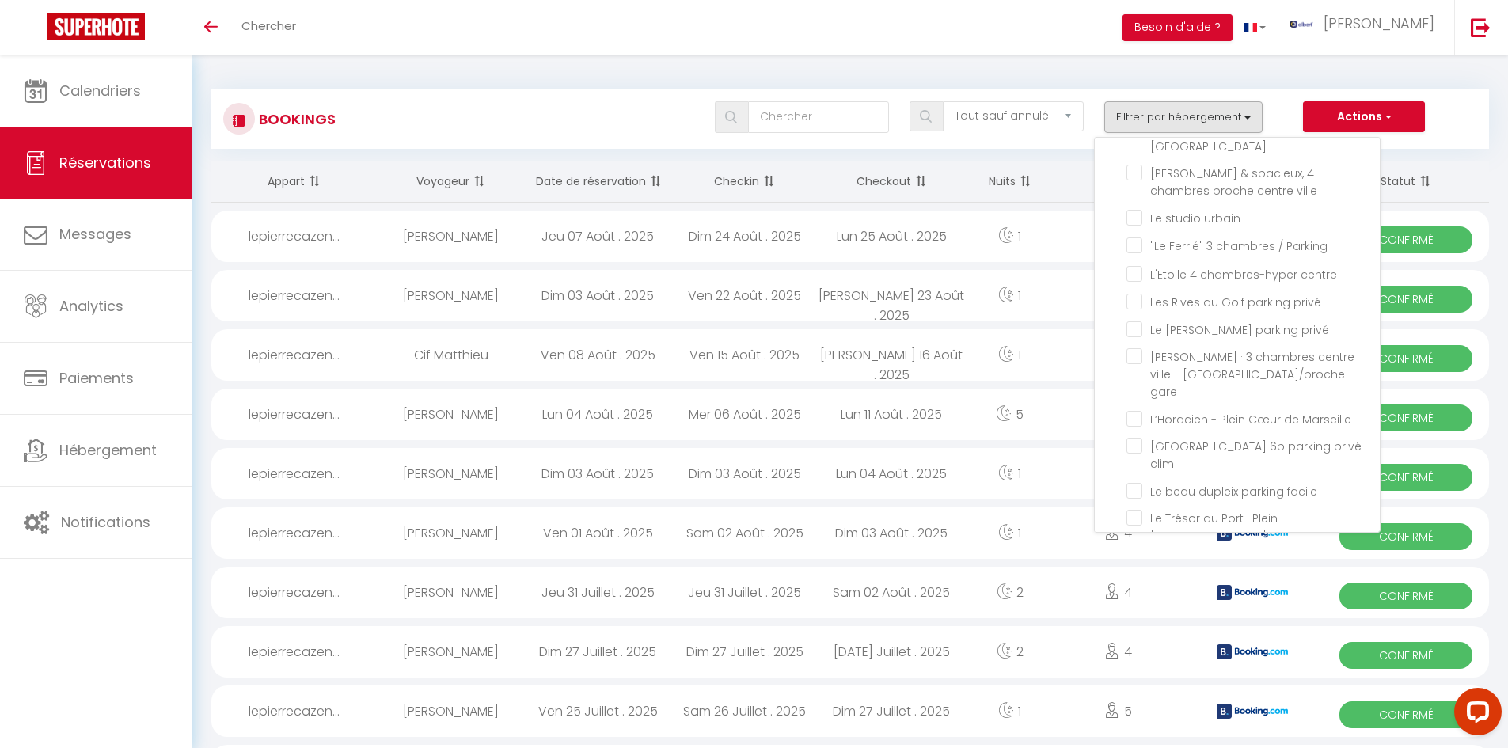
click at [658, 42] on div "Toggle menubar Chercher BUTTON Besoin d'aide ? albert Paramètres" at bounding box center [805, 27] width 1381 height 55
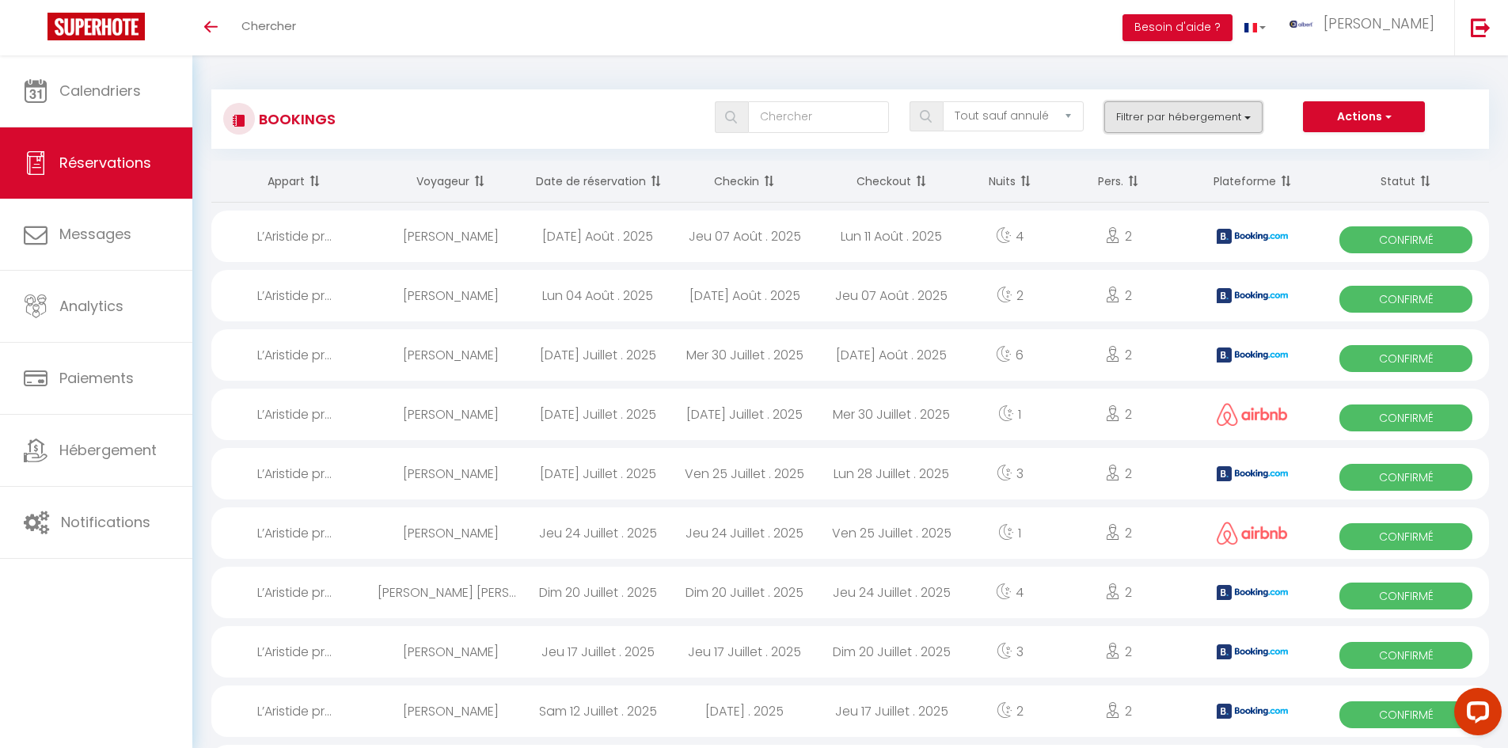
click at [1196, 120] on button "Filtrer par hébergement" at bounding box center [1183, 117] width 158 height 32
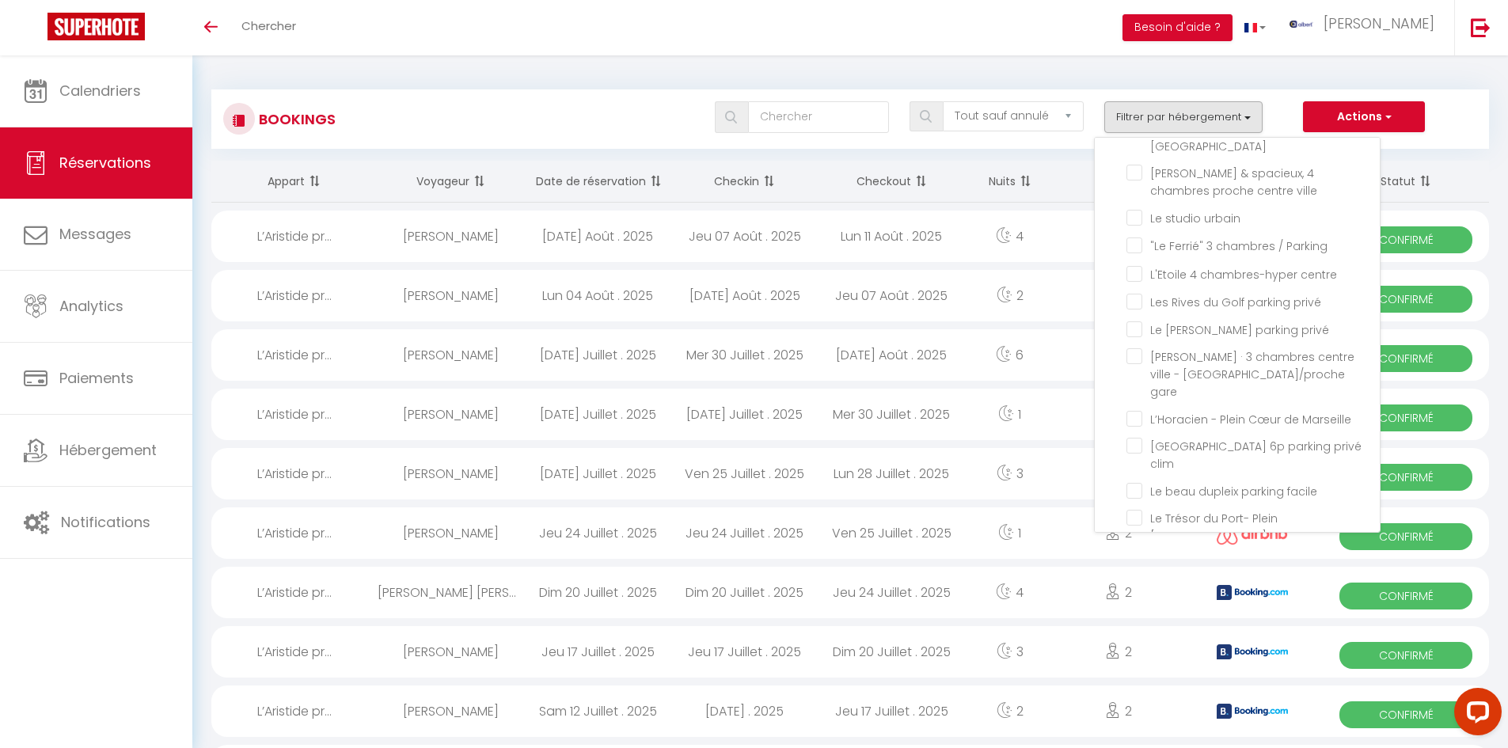
click at [631, 94] on div "Bookings Tous les statuts Annulé Confirmé Non Confirmé Tout sauf annulé No Show…" at bounding box center [849, 118] width 1277 height 59
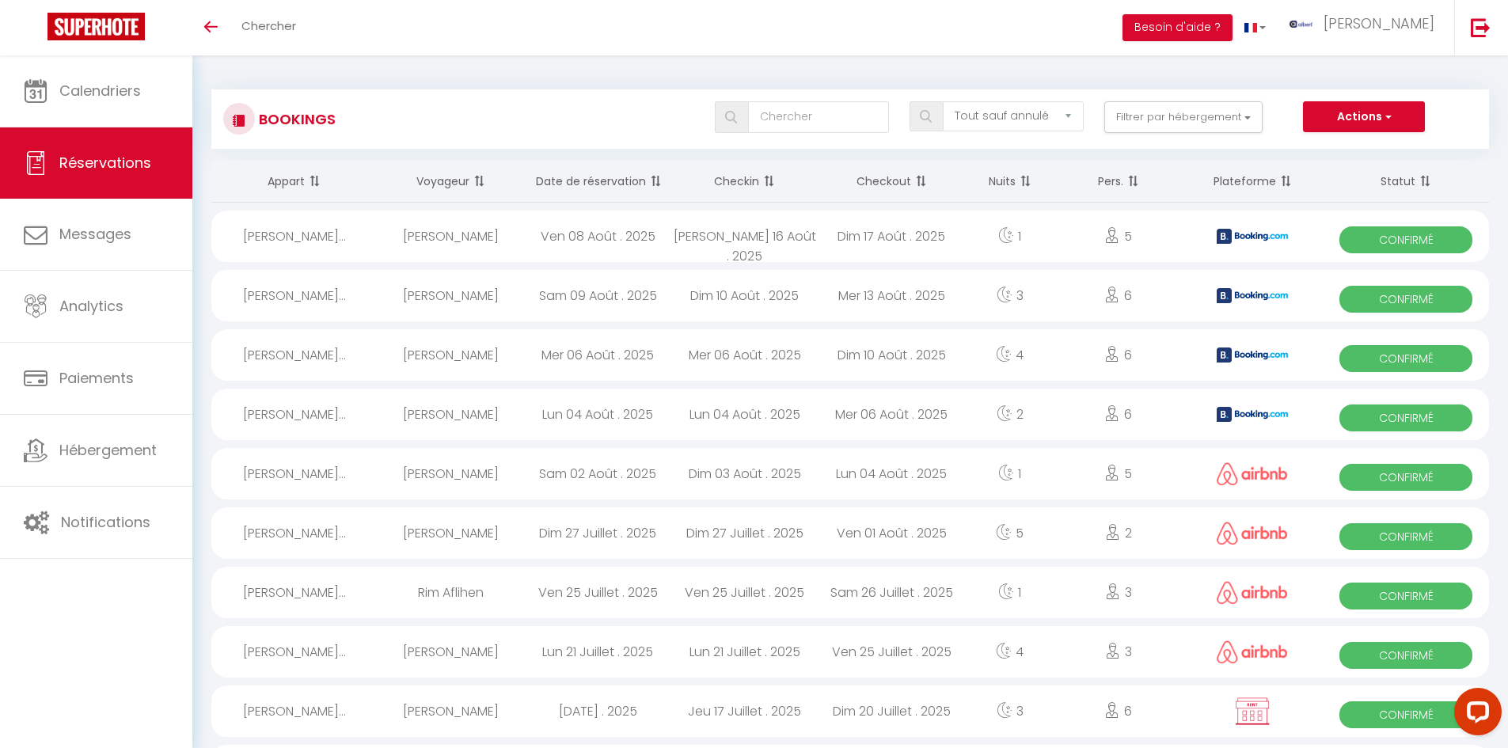
click at [445, 294] on div "[PERSON_NAME]" at bounding box center [451, 295] width 147 height 51
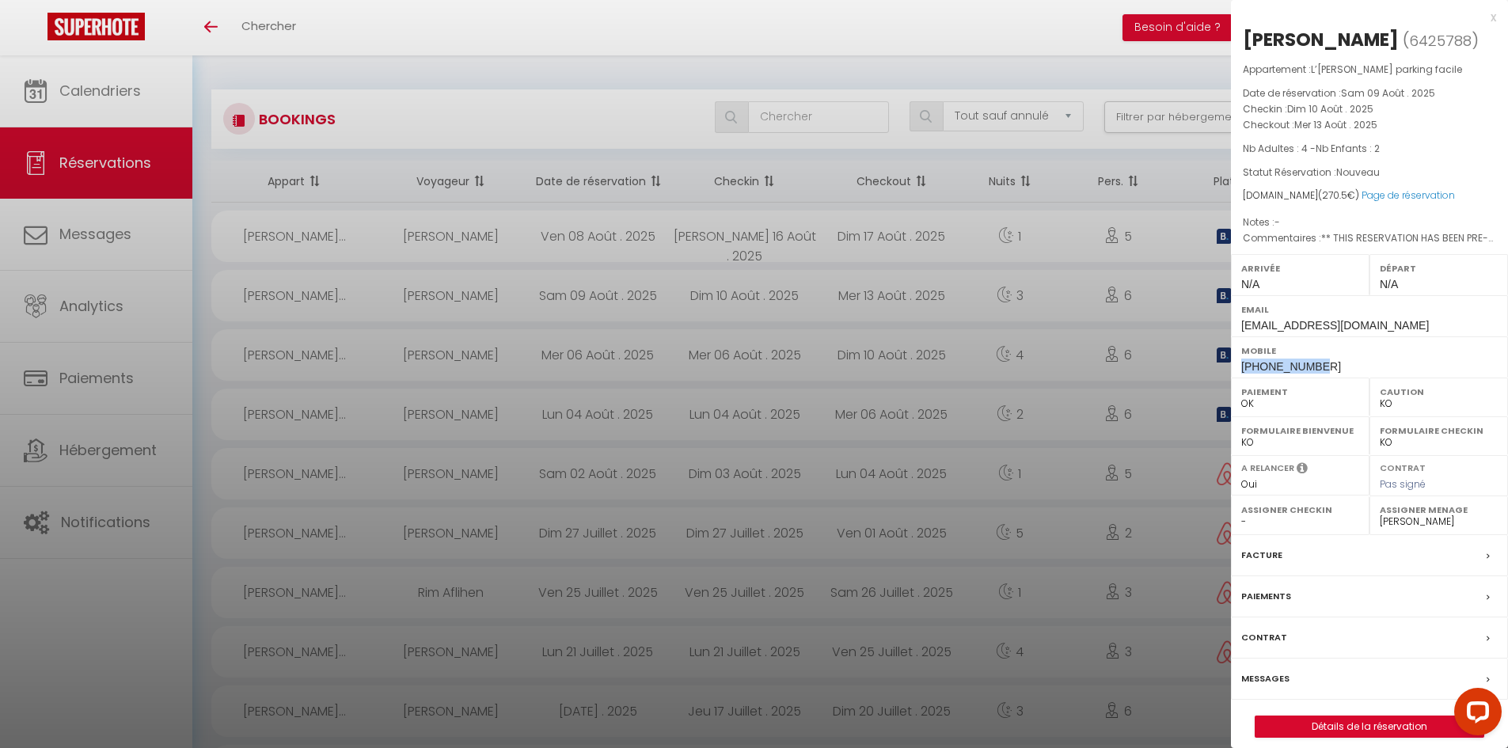
drag, startPoint x: 1337, startPoint y: 389, endPoint x: 1234, endPoint y: 393, distance: 103.8
click at [1234, 378] on div "Mobile [PHONE_NUMBER]" at bounding box center [1369, 356] width 277 height 41
copy span "[PHONE_NUMBER]"
drag, startPoint x: 1433, startPoint y: 33, endPoint x: 1238, endPoint y: 37, distance: 195.5
click at [1238, 37] on div "[PERSON_NAME] ( 6425788 ) Appartement : L’[PERSON_NAME] parking facile Date de …" at bounding box center [1369, 382] width 277 height 711
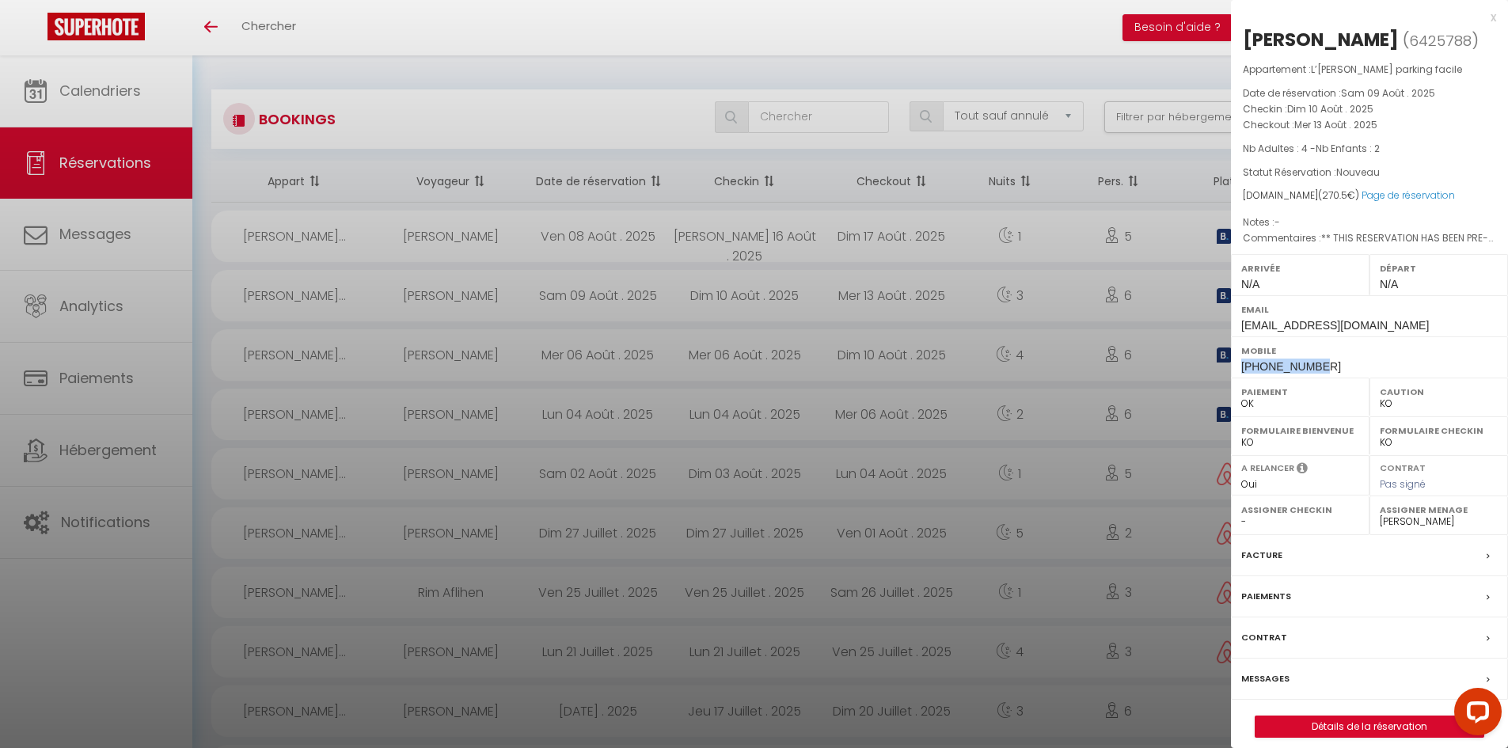
copy div "[PERSON_NAME]"
click at [1115, 72] on div at bounding box center [754, 374] width 1508 height 748
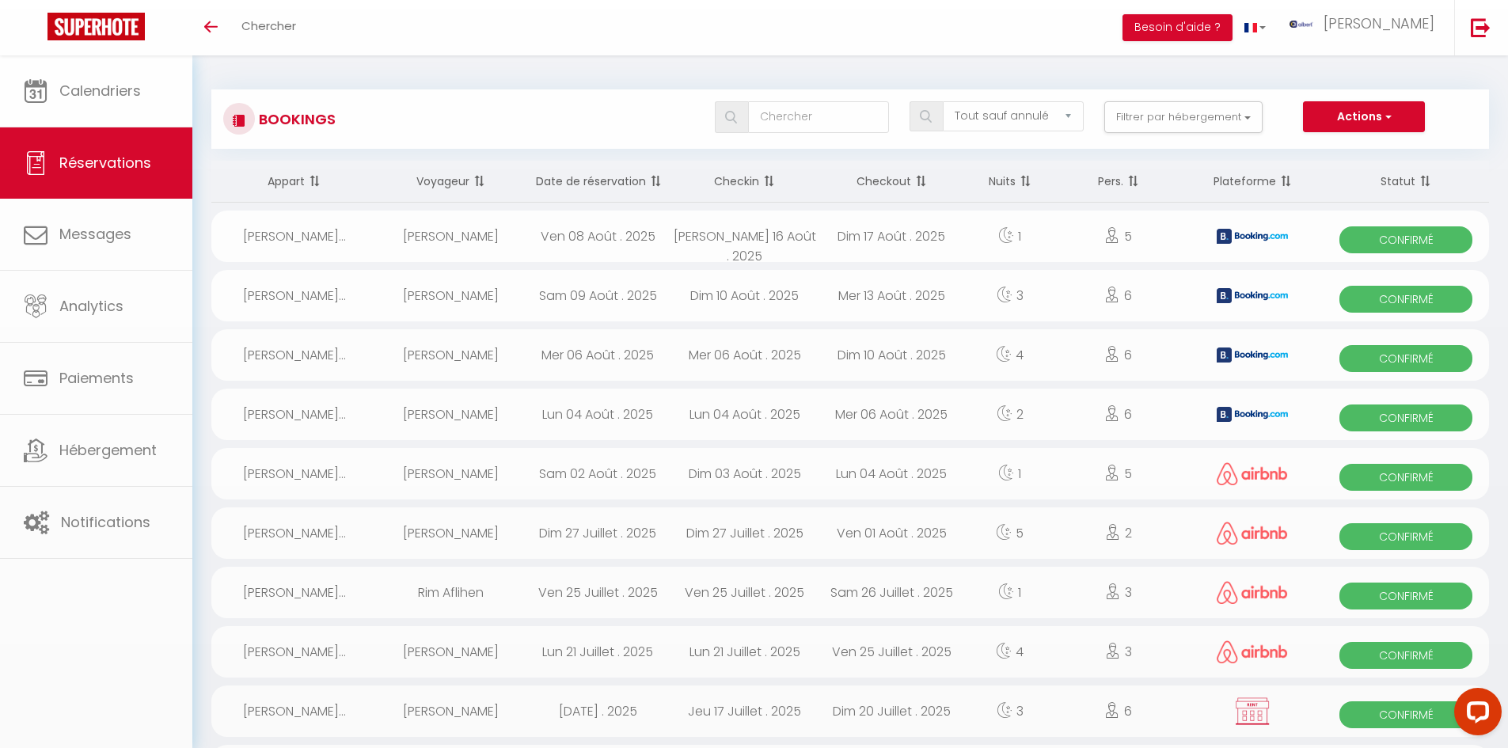
click at [1181, 128] on button "Filtrer par hébergement" at bounding box center [1183, 117] width 158 height 32
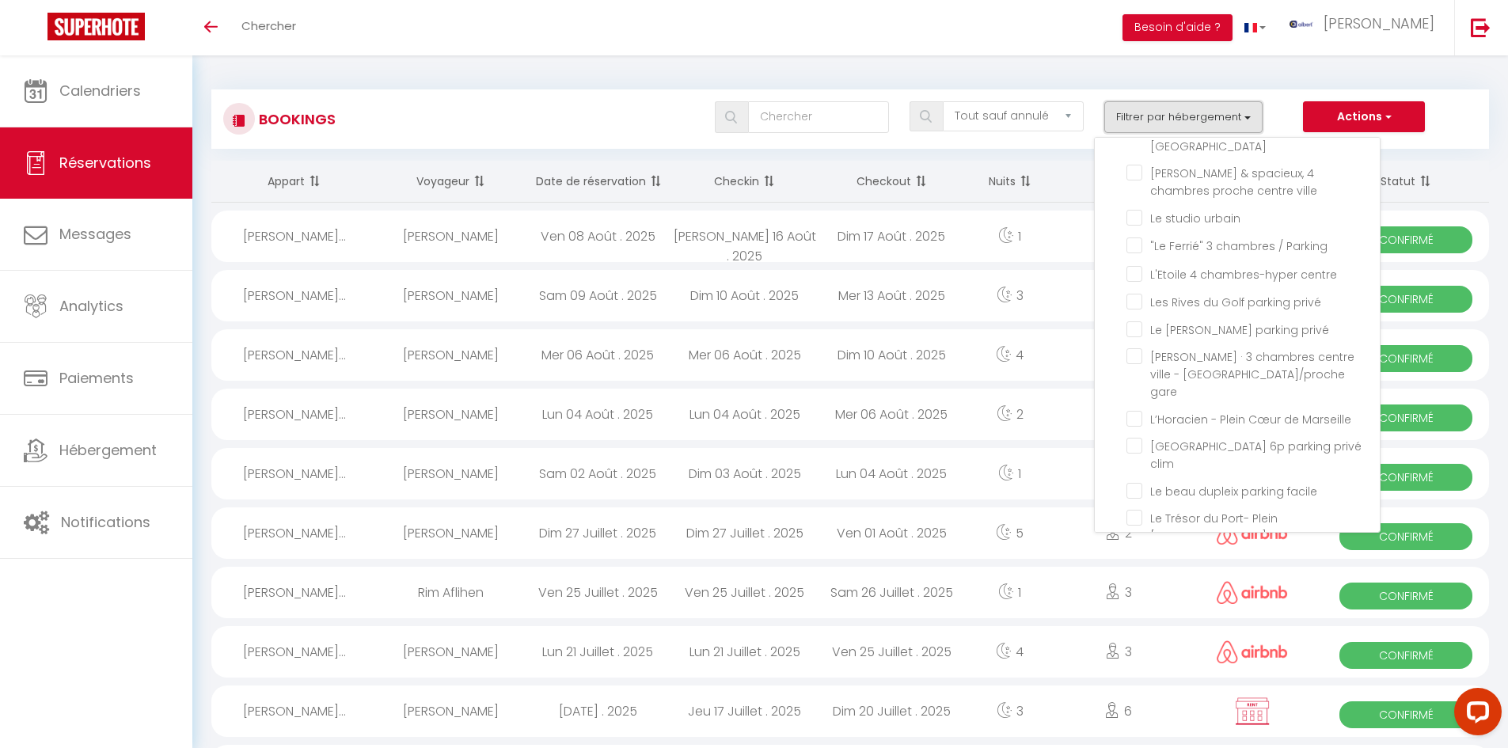
click at [1184, 121] on button "Filtrer par hébergement" at bounding box center [1183, 117] width 158 height 32
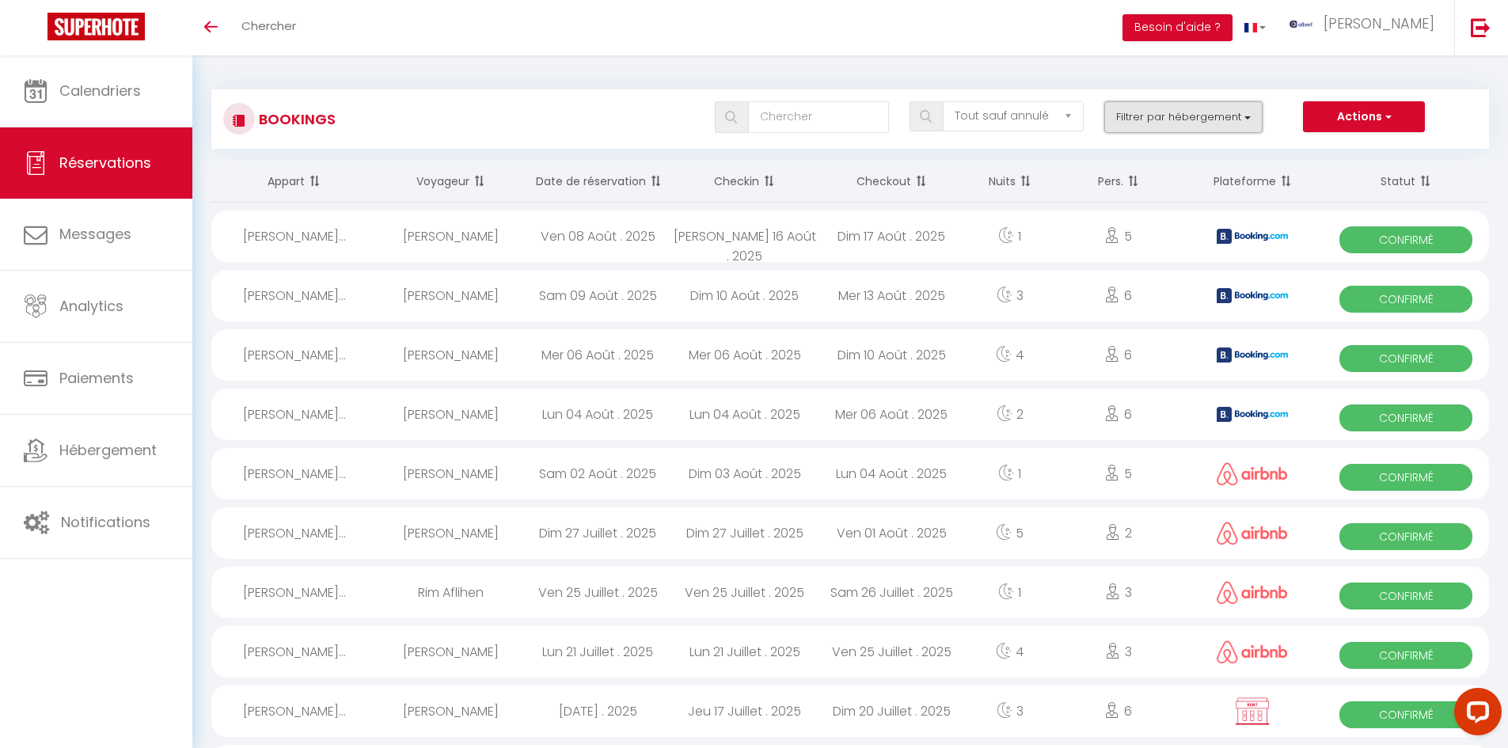
click at [1184, 121] on button "Filtrer par hébergement" at bounding box center [1183, 117] width 158 height 32
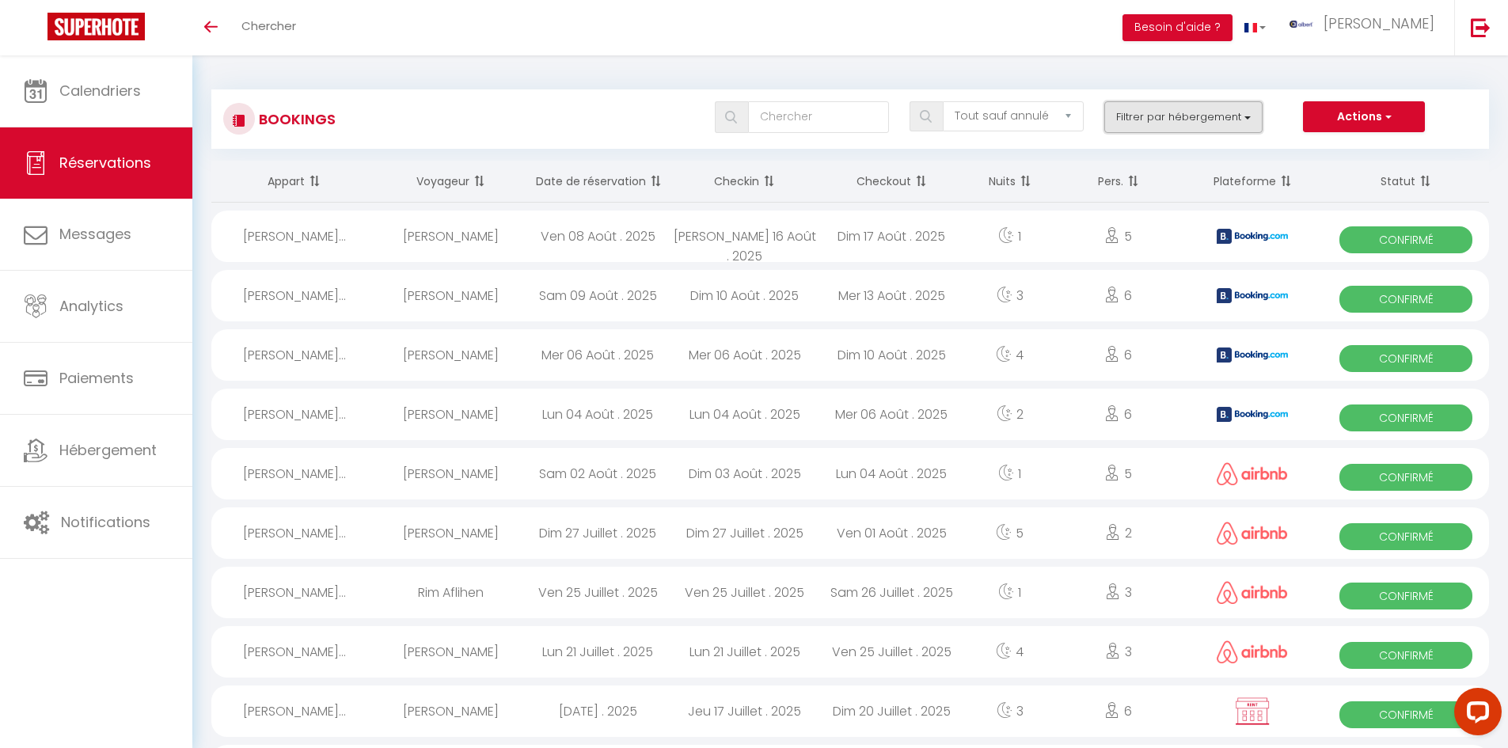
click at [1186, 115] on button "Filtrer par hébergement" at bounding box center [1183, 117] width 158 height 32
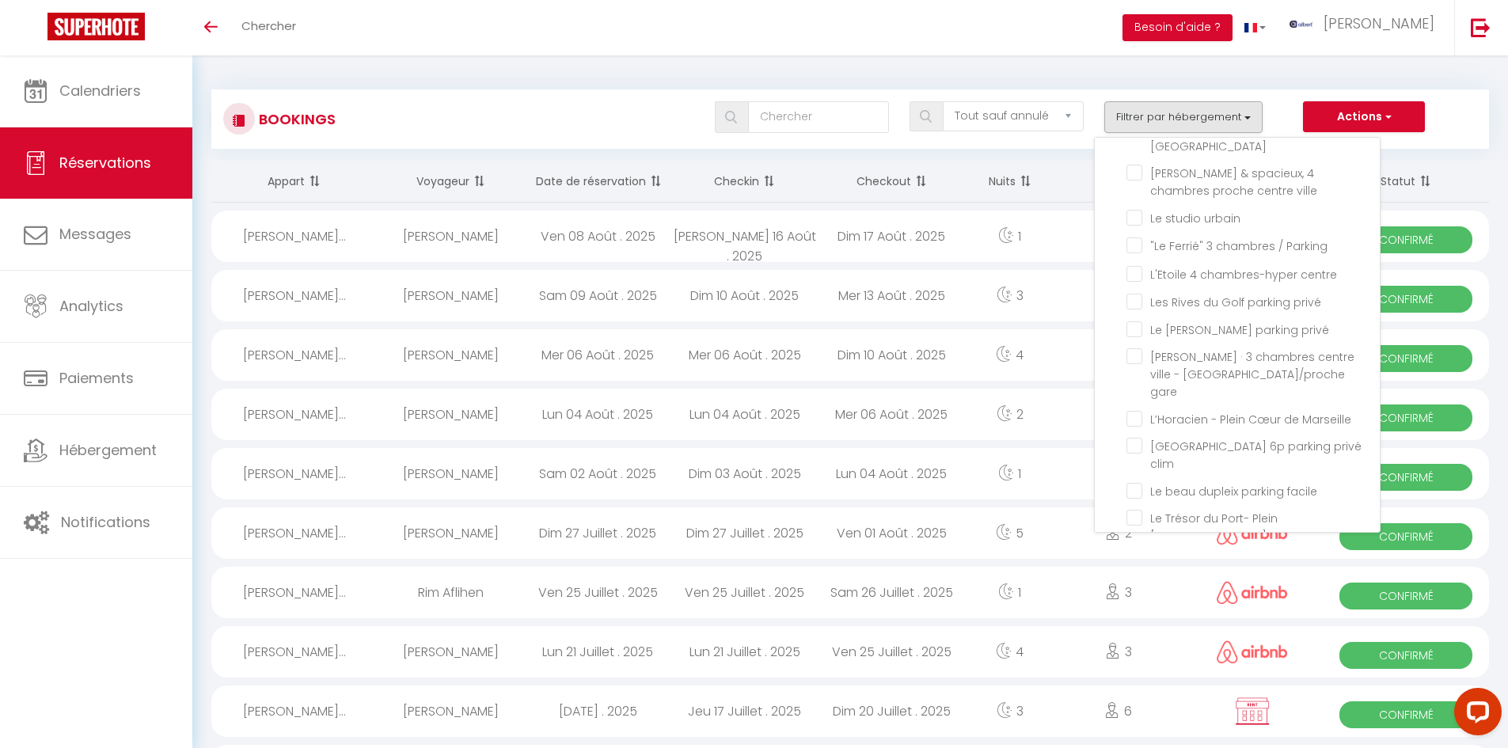
click at [651, 16] on div "Toggle menubar Chercher BUTTON Besoin d'aide ? albert Paramètres" at bounding box center [805, 27] width 1381 height 55
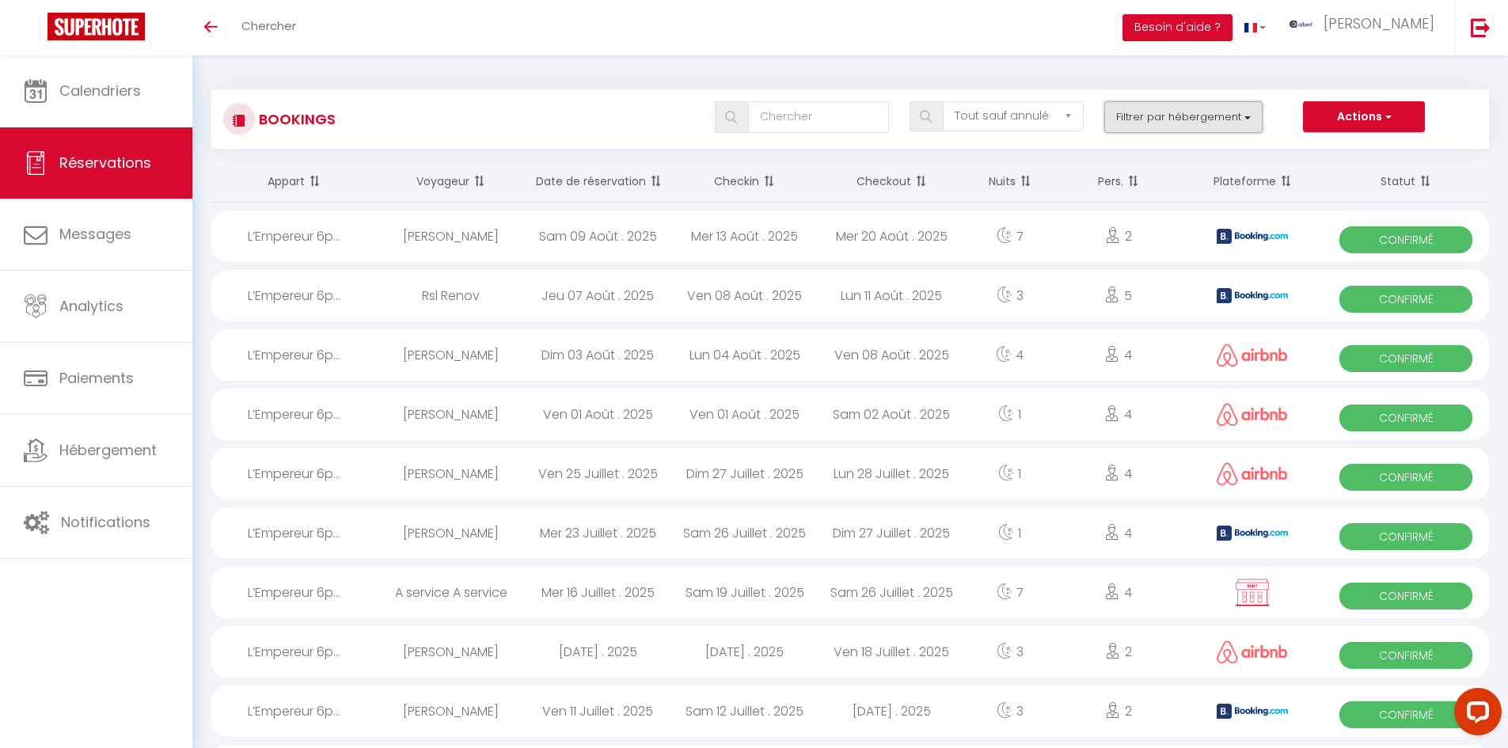
click at [1174, 109] on button "Filtrer par hébergement" at bounding box center [1183, 117] width 158 height 32
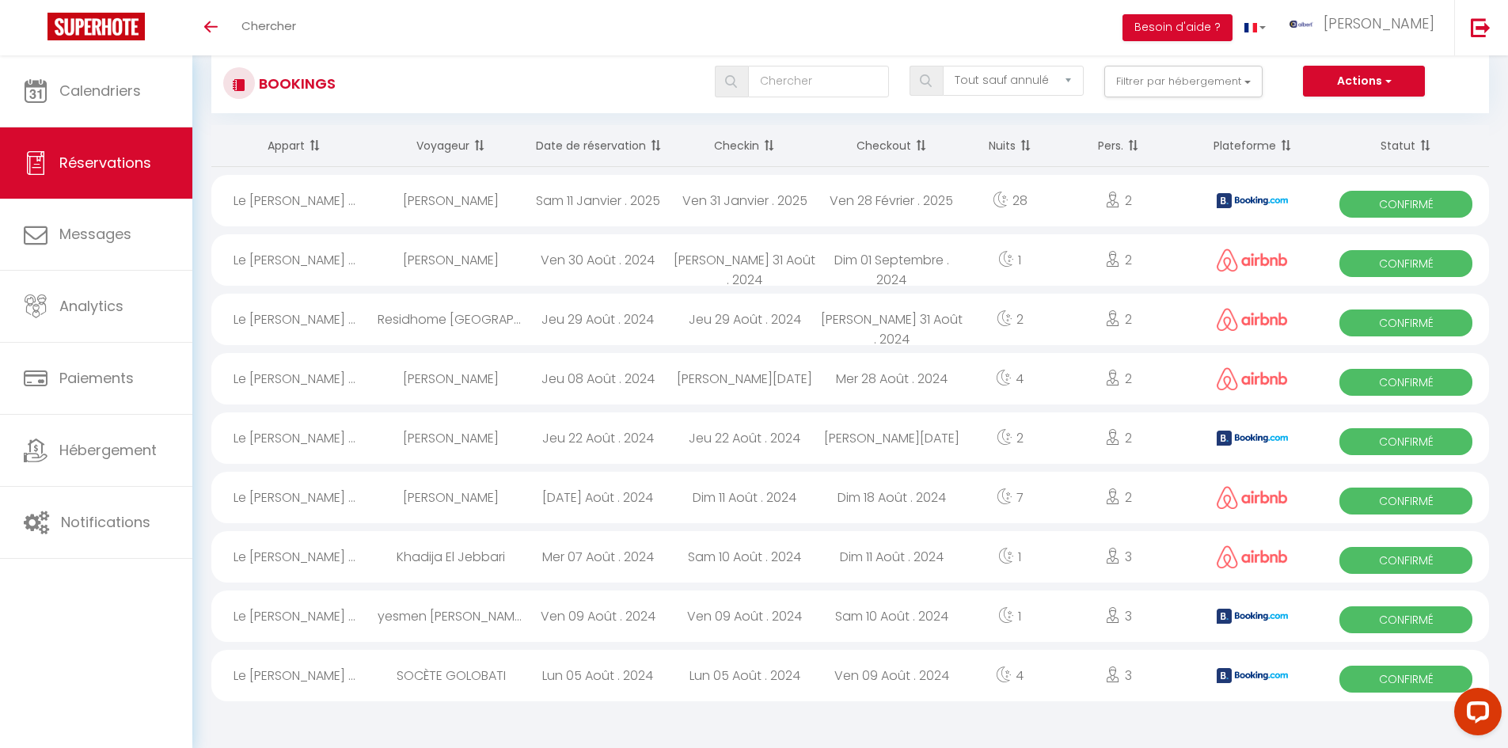
scroll to position [55, 0]
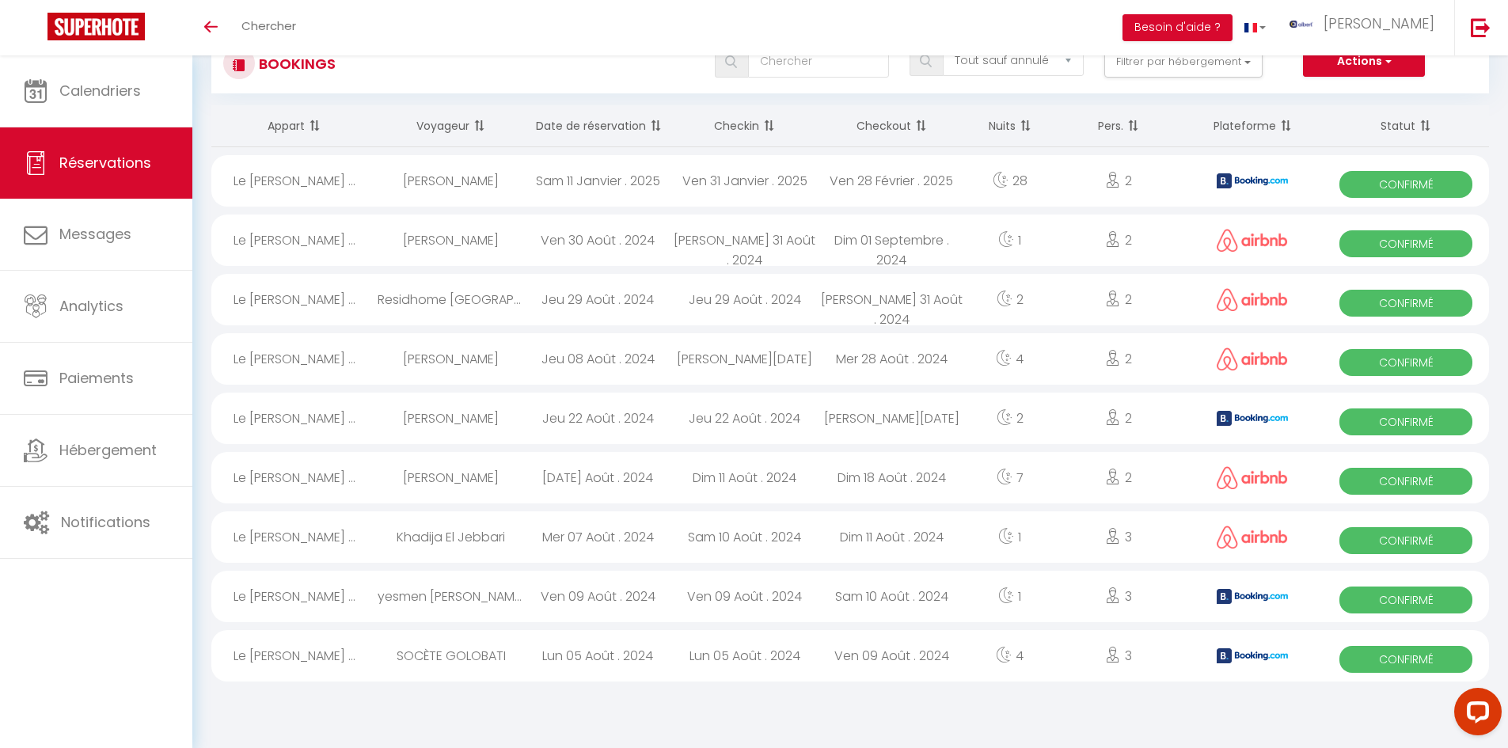
click at [473, 529] on div "Khadija El Jebbari" at bounding box center [451, 536] width 147 height 51
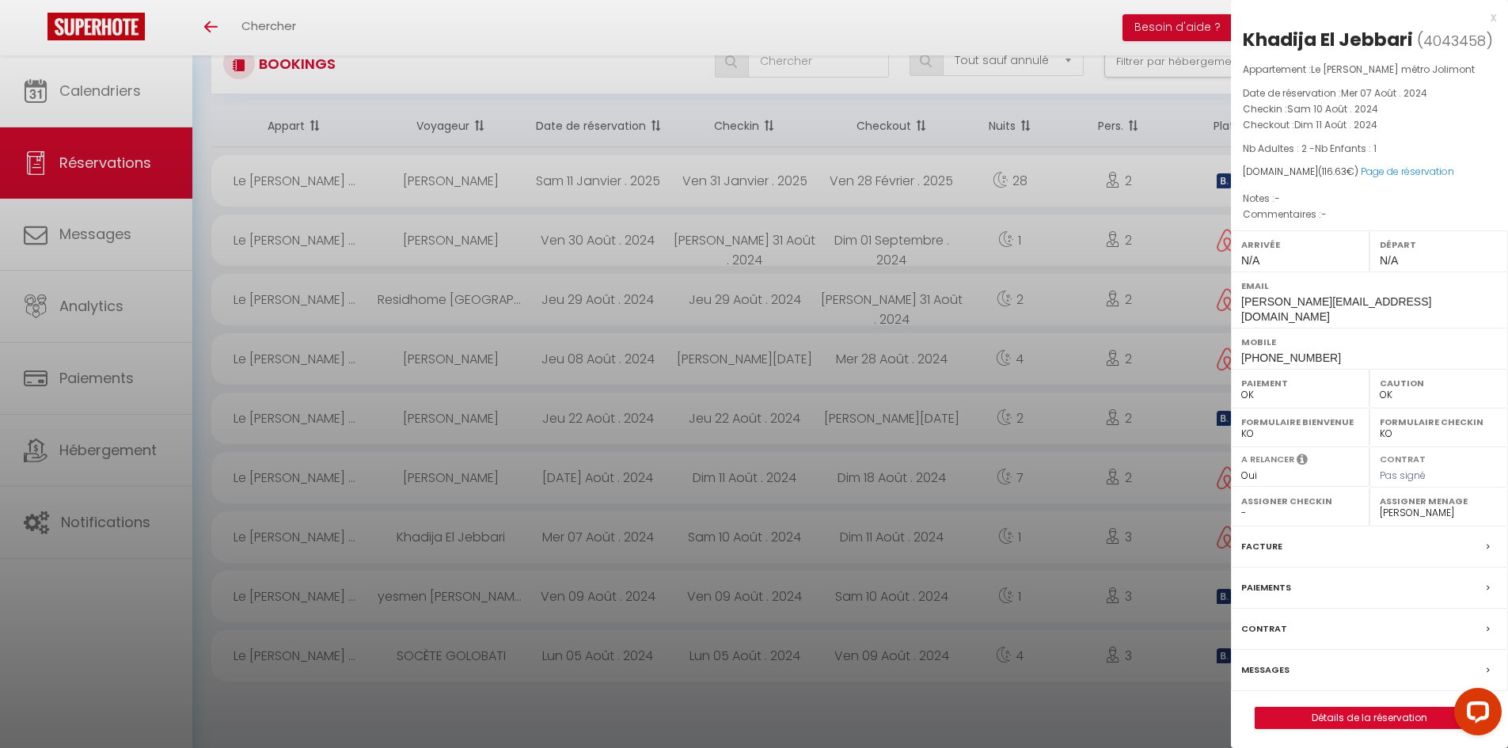
drag, startPoint x: 1350, startPoint y: 342, endPoint x: 1244, endPoint y: 349, distance: 106.3
click at [1244, 349] on div "Mobile [PHONE_NUMBER]" at bounding box center [1369, 348] width 277 height 41
copy span "[PHONE_NUMBER]"
drag, startPoint x: 507, startPoint y: 39, endPoint x: 431, endPoint y: 51, distance: 77.0
click at [507, 39] on div at bounding box center [754, 374] width 1508 height 748
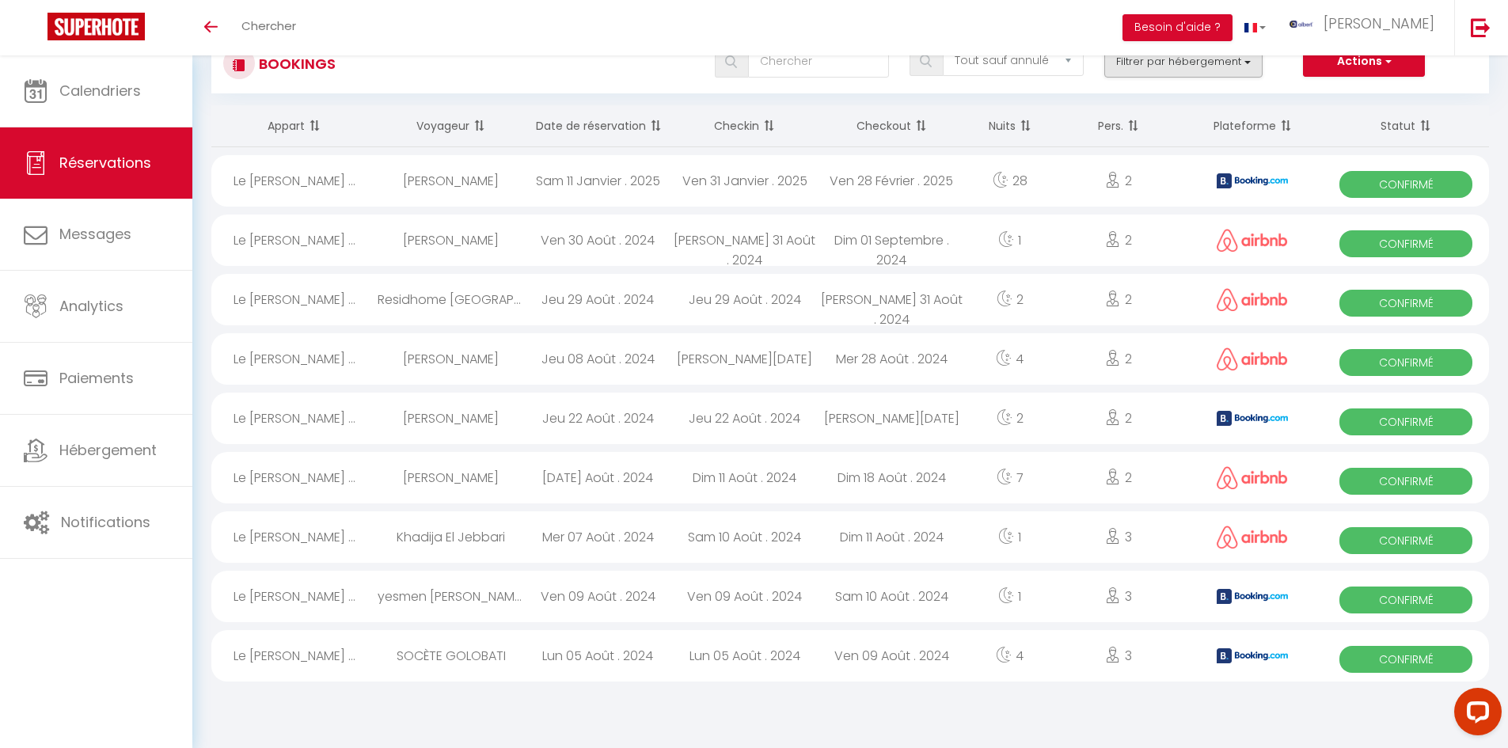
scroll to position [0, 0]
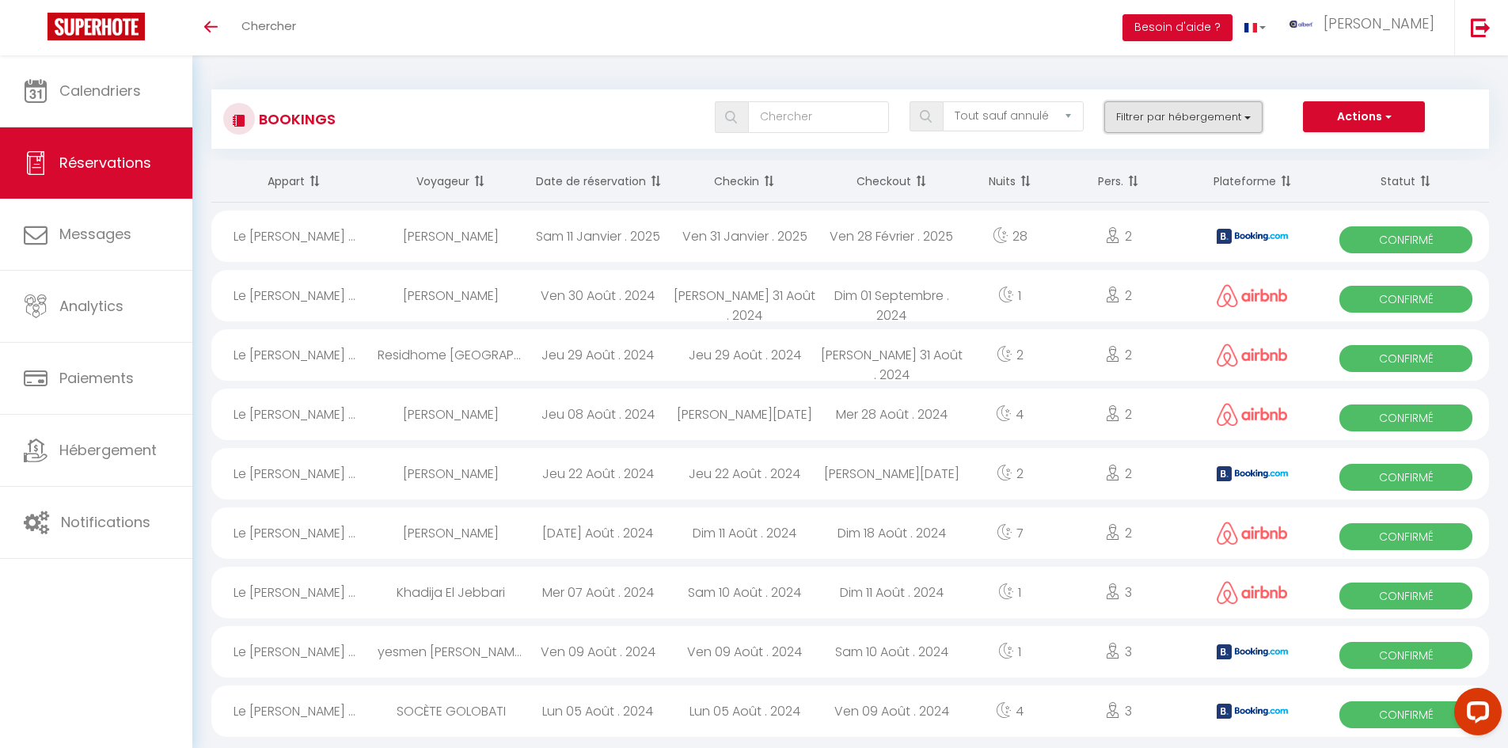
click at [1214, 117] on button "Filtrer par hébergement" at bounding box center [1183, 117] width 158 height 32
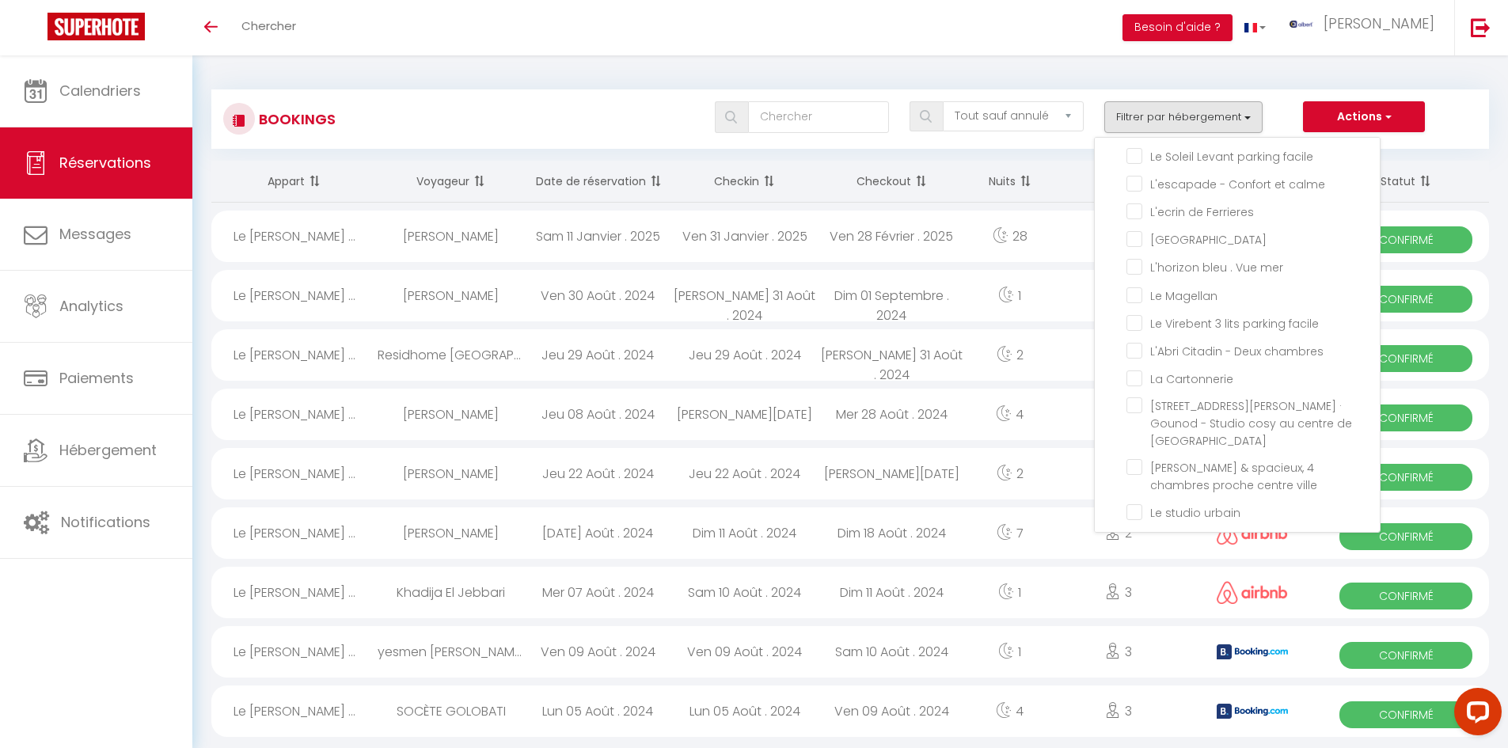
click at [698, 44] on div "Toggle menubar Chercher BUTTON Besoin d'aide ? albert Paramètres" at bounding box center [805, 27] width 1381 height 55
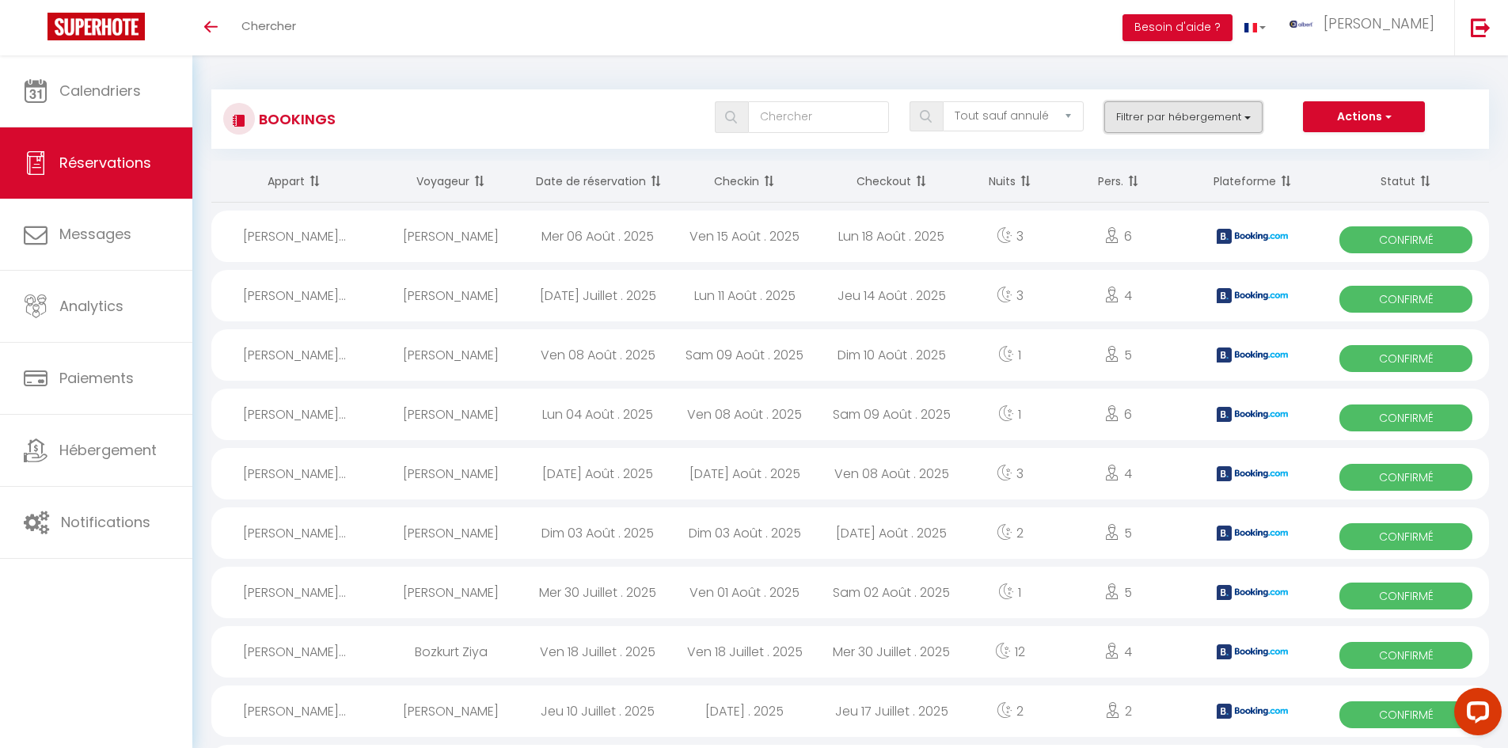
click at [1166, 114] on button "Filtrer par hébergement" at bounding box center [1183, 117] width 158 height 32
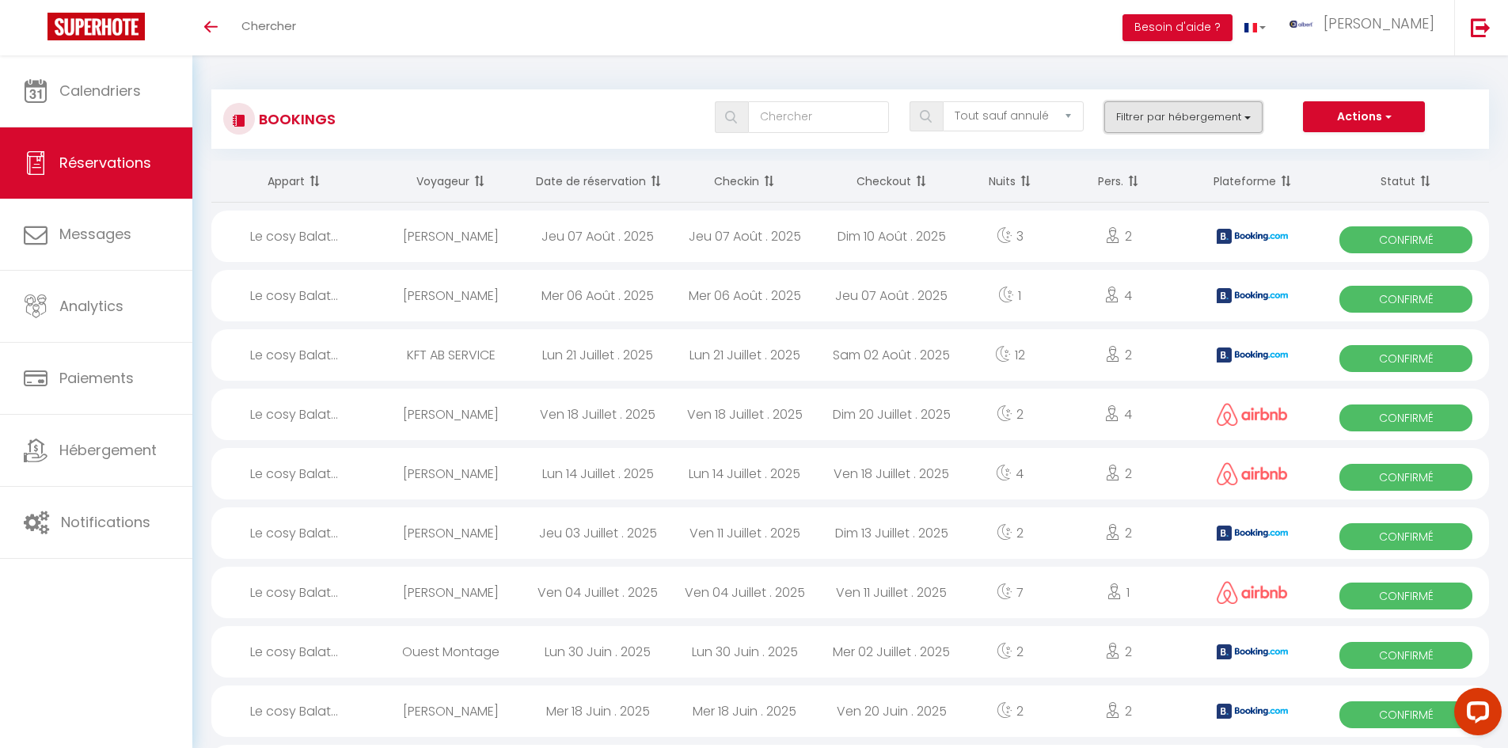
click at [1227, 116] on button "Filtrer par hébergement" at bounding box center [1183, 117] width 158 height 32
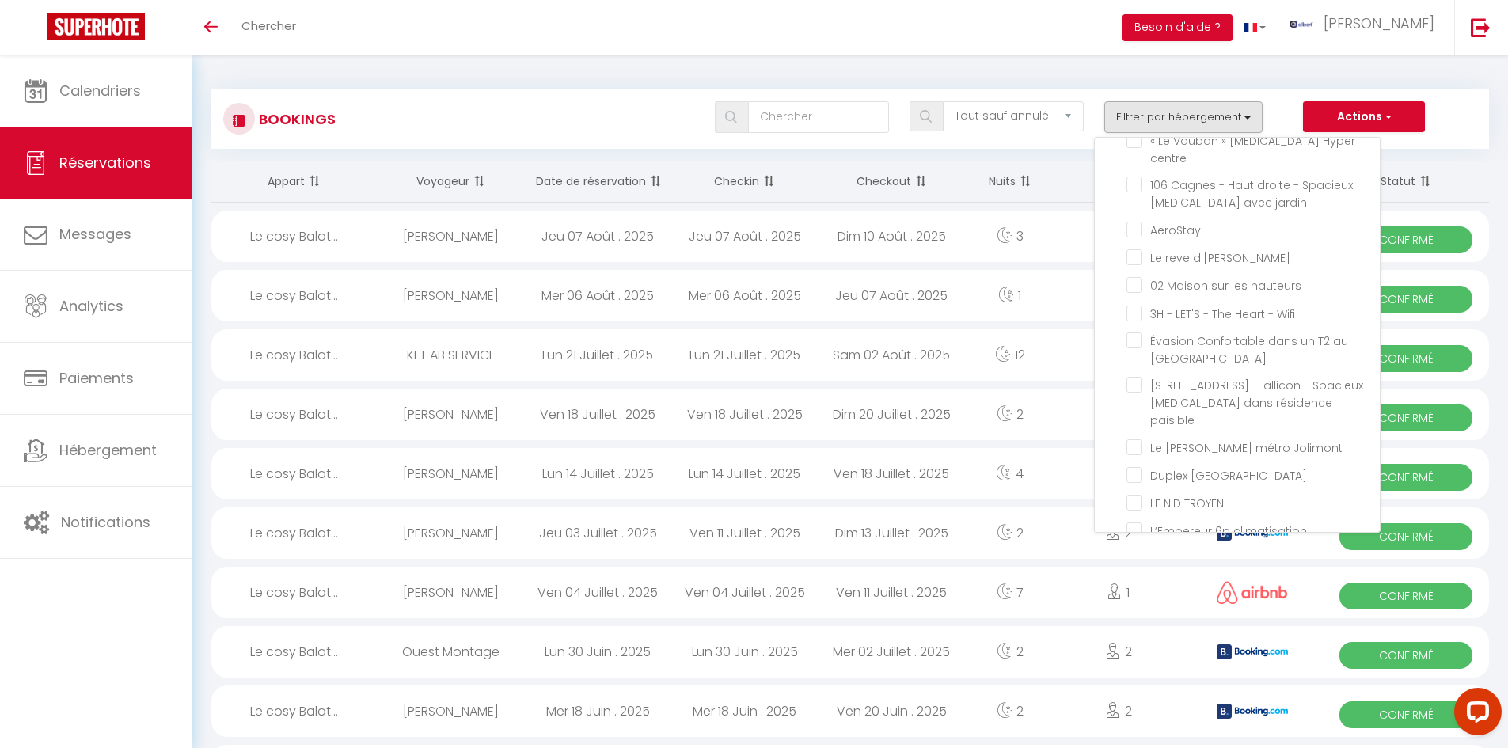
click at [495, 51] on div "Toggle menubar Chercher BUTTON Besoin d'aide ? albert Paramètres" at bounding box center [805, 27] width 1381 height 55
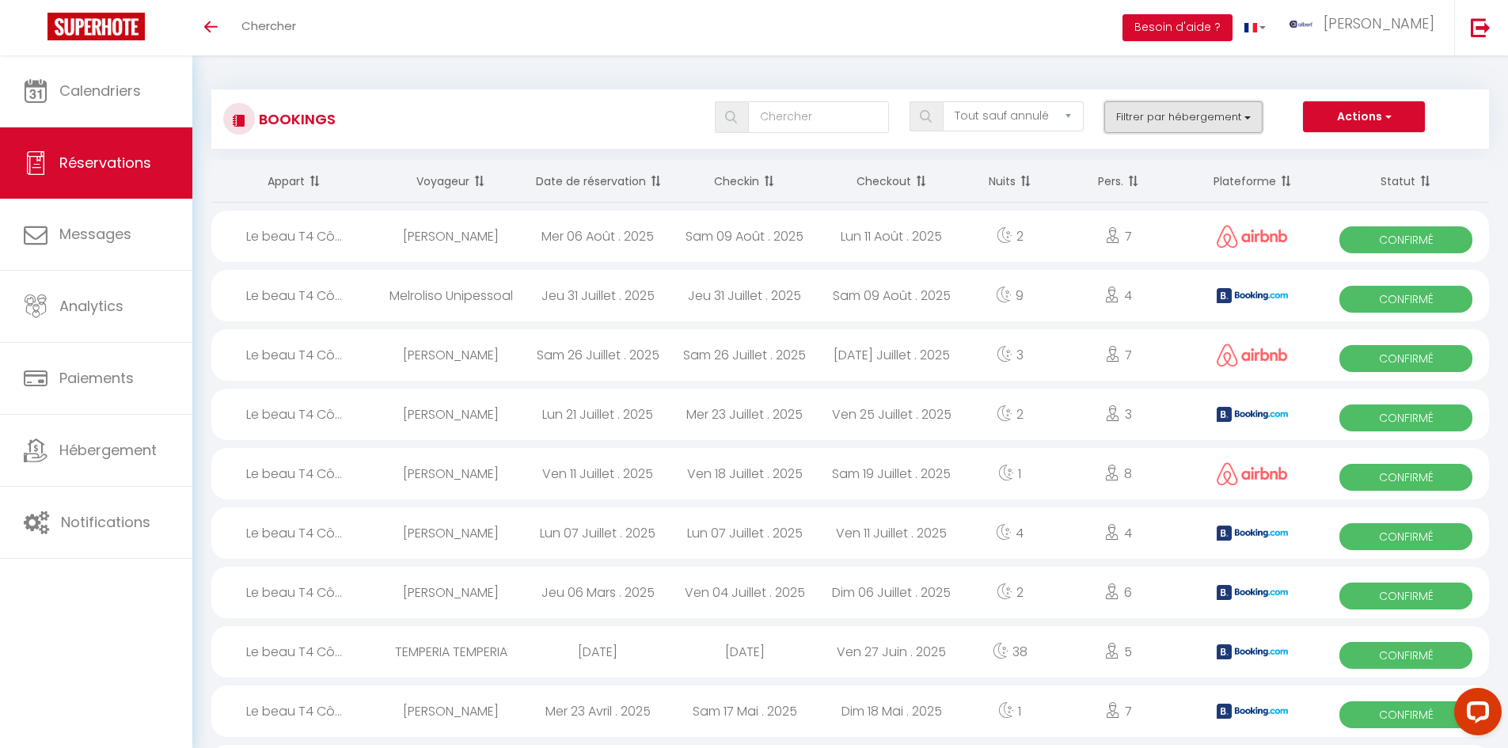
click at [1228, 119] on button "Filtrer par hébergement" at bounding box center [1183, 117] width 158 height 32
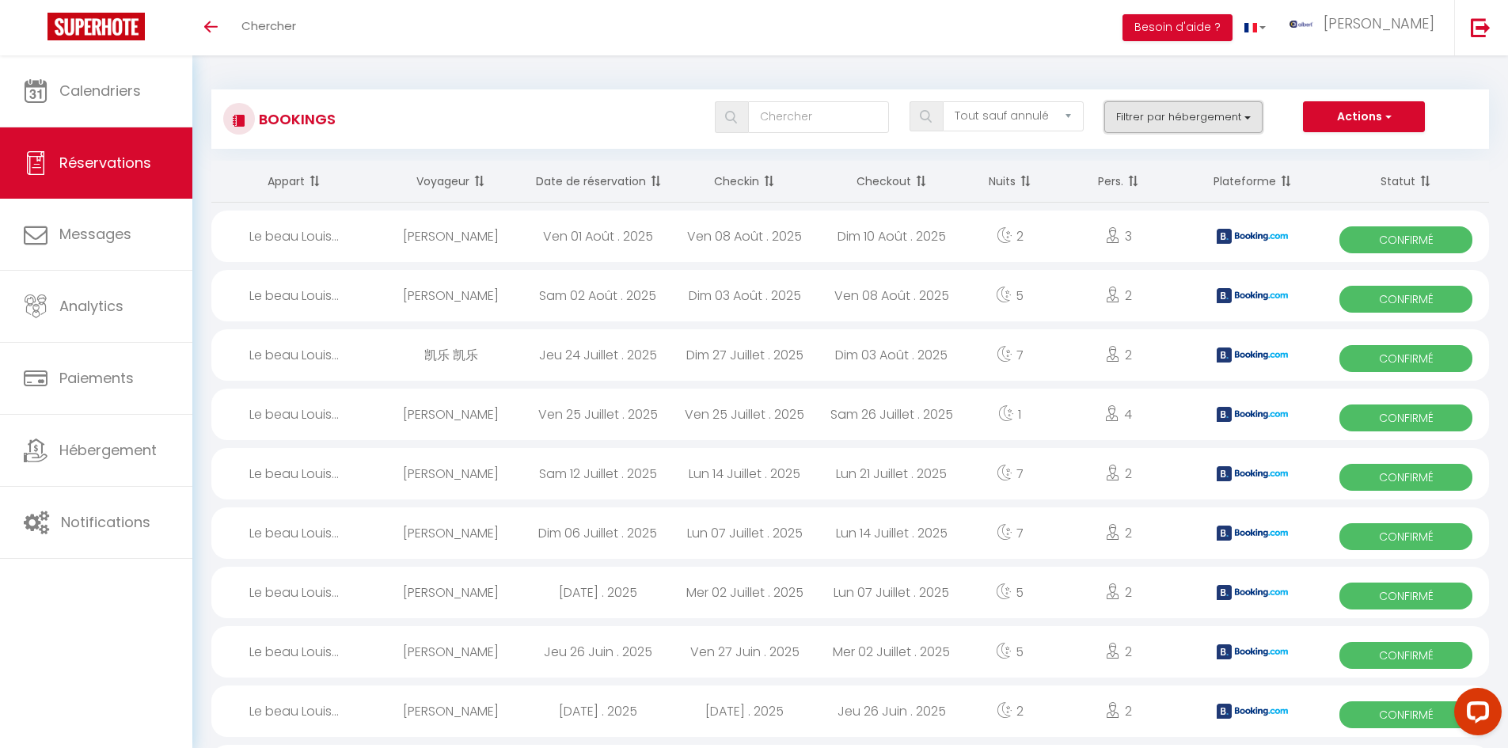
click at [1218, 114] on button "Filtrer par hébergement" at bounding box center [1183, 117] width 158 height 32
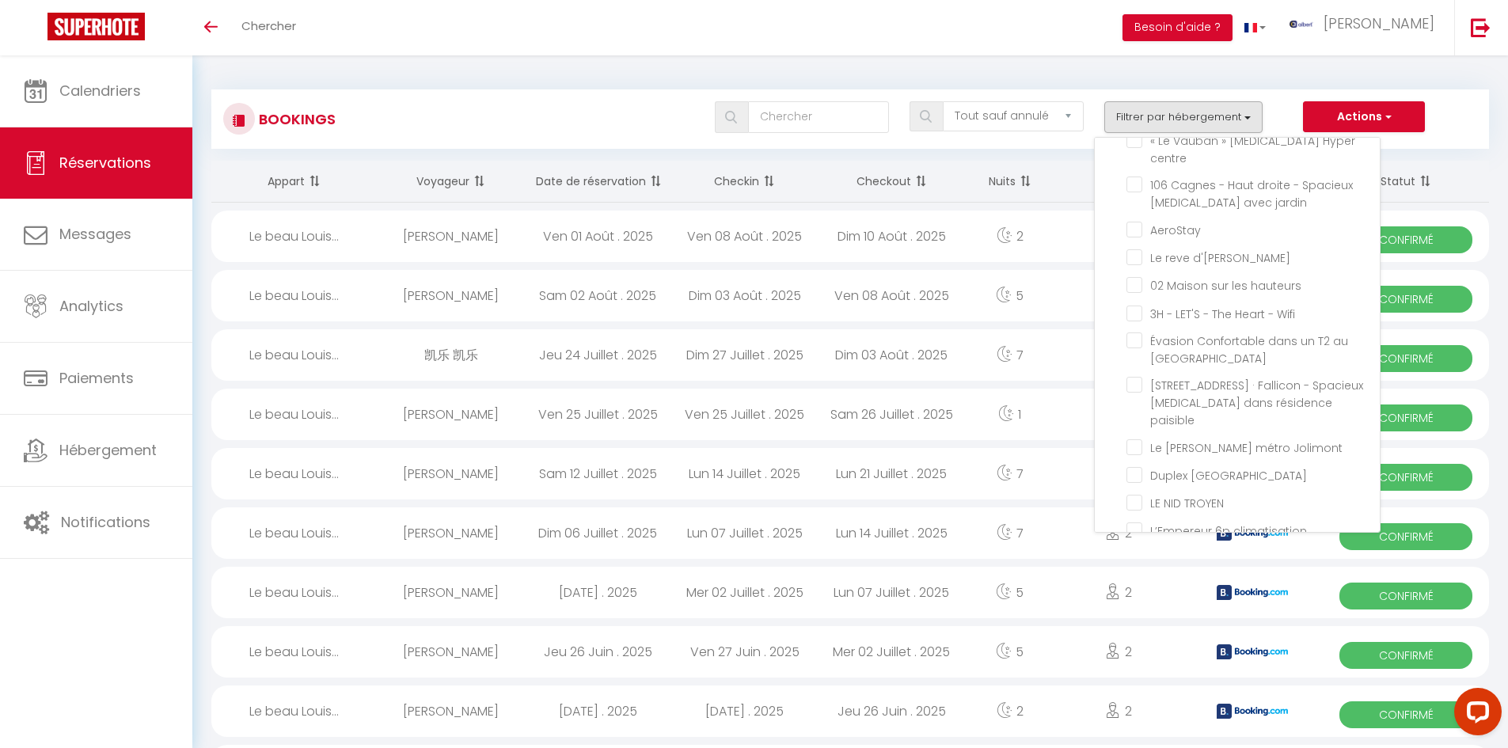
click at [596, 78] on div "Bookings Tous les statuts Annulé Confirmé Non Confirmé Tout sauf annulé No Show…" at bounding box center [849, 111] width 1277 height 74
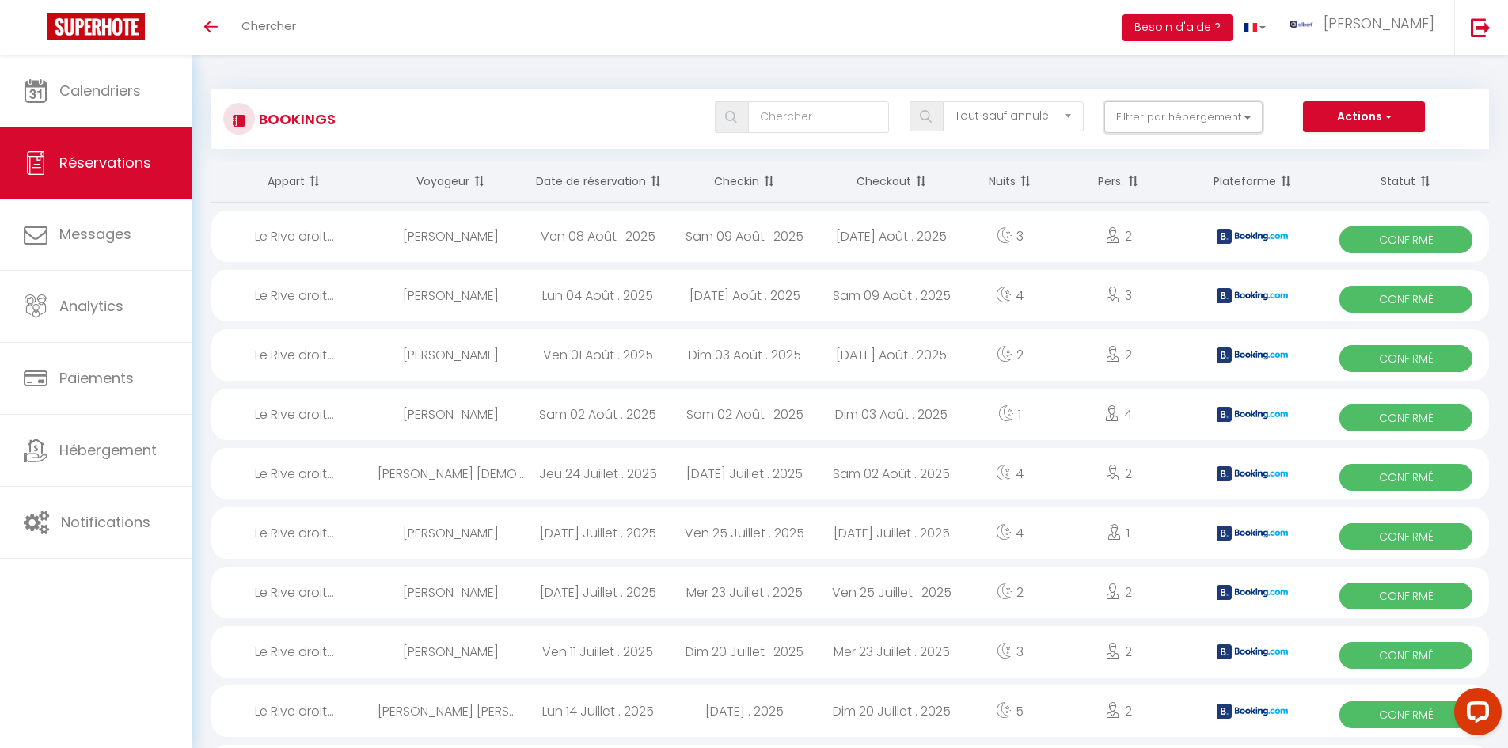
drag, startPoint x: 1165, startPoint y: 111, endPoint x: 1160, endPoint y: 157, distance: 46.9
click at [1165, 111] on button "Filtrer par hébergement" at bounding box center [1183, 117] width 158 height 32
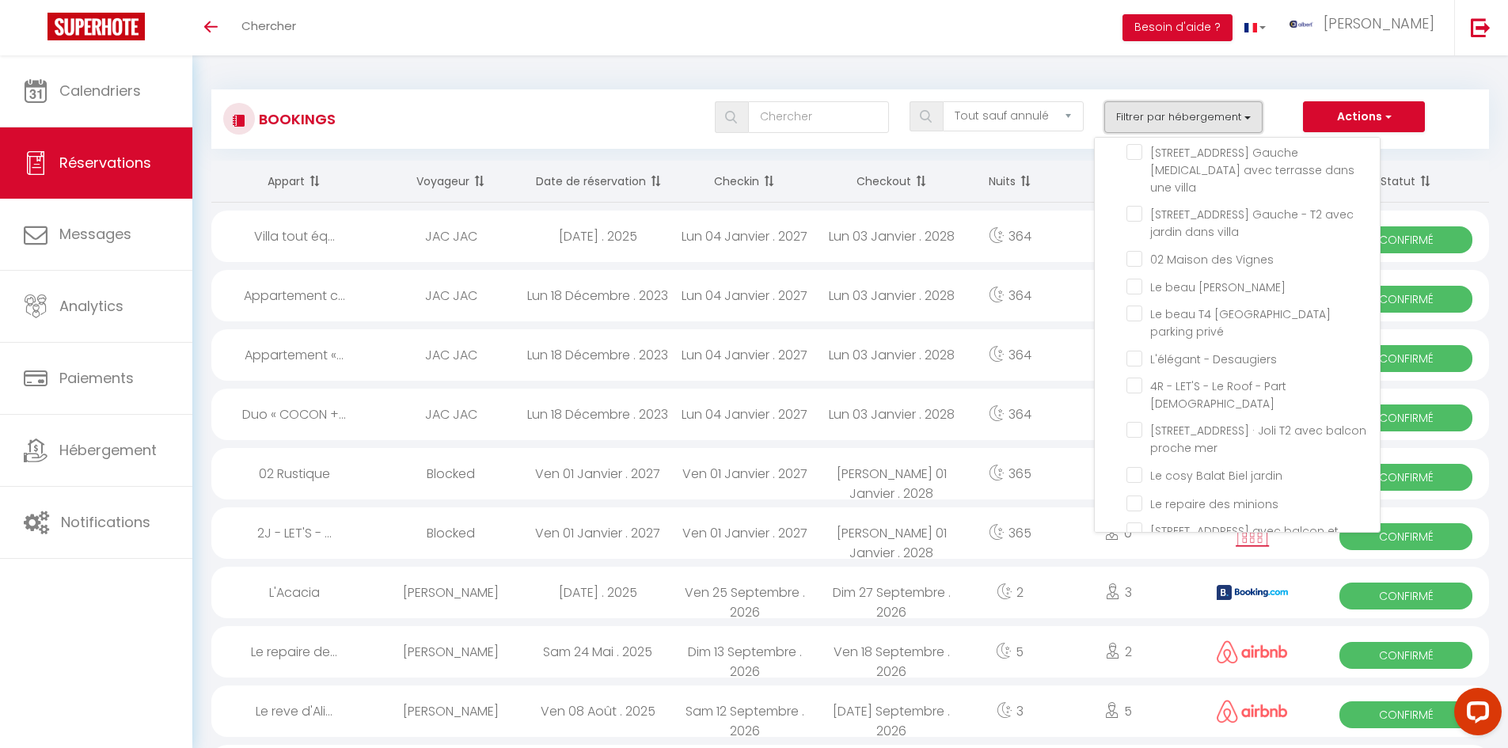
click at [1194, 116] on button "Filtrer par hébergement" at bounding box center [1183, 117] width 158 height 32
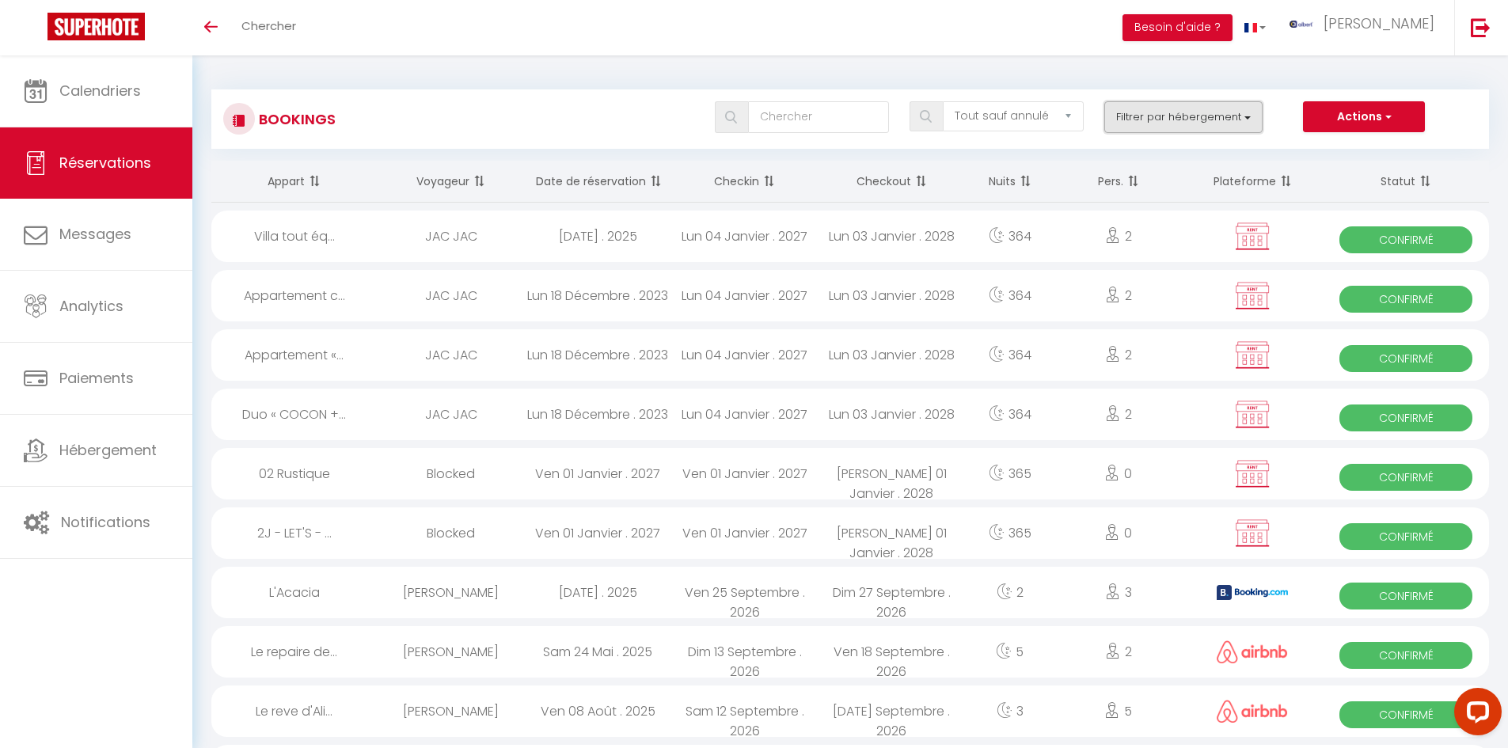
click at [1227, 108] on button "Filtrer par hébergement" at bounding box center [1183, 117] width 158 height 32
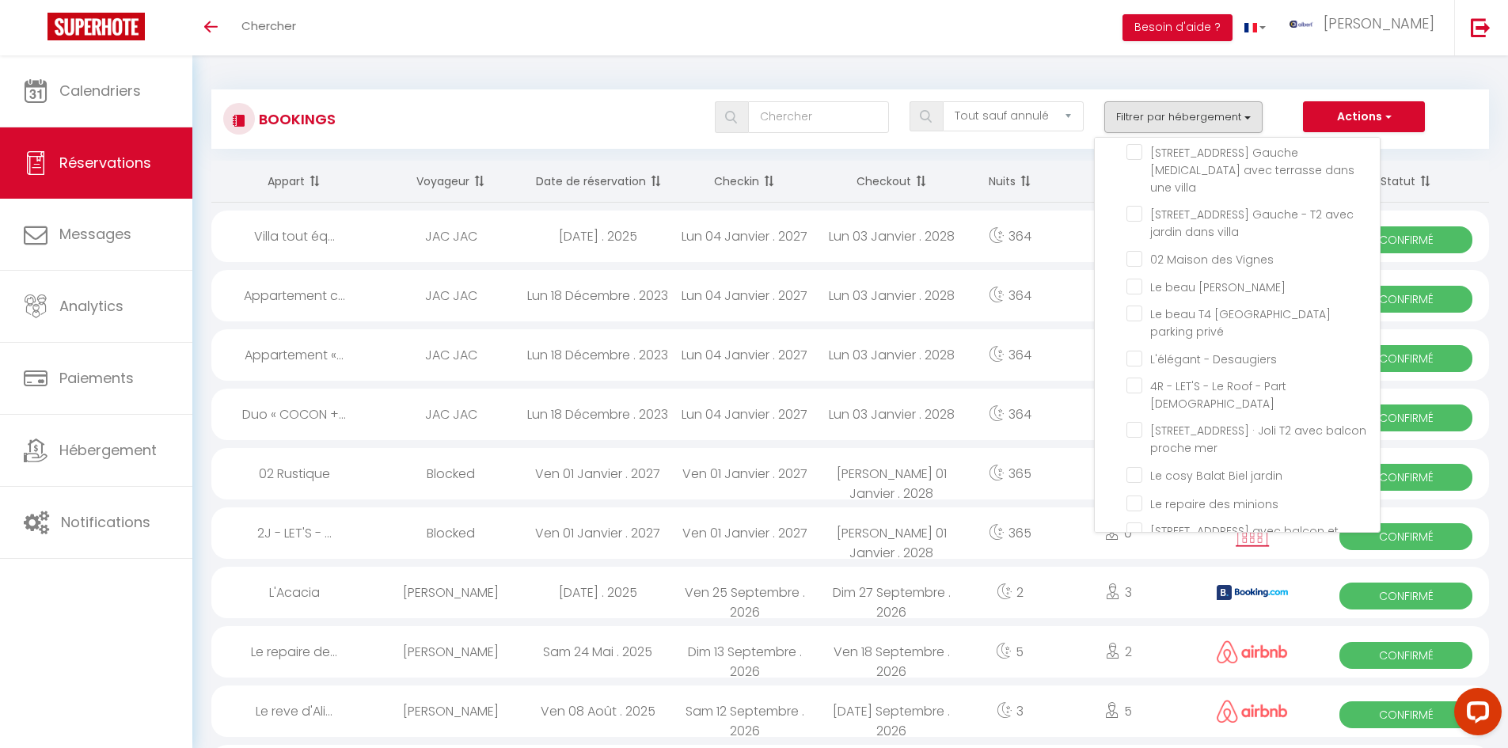
scroll to position [32361, 0]
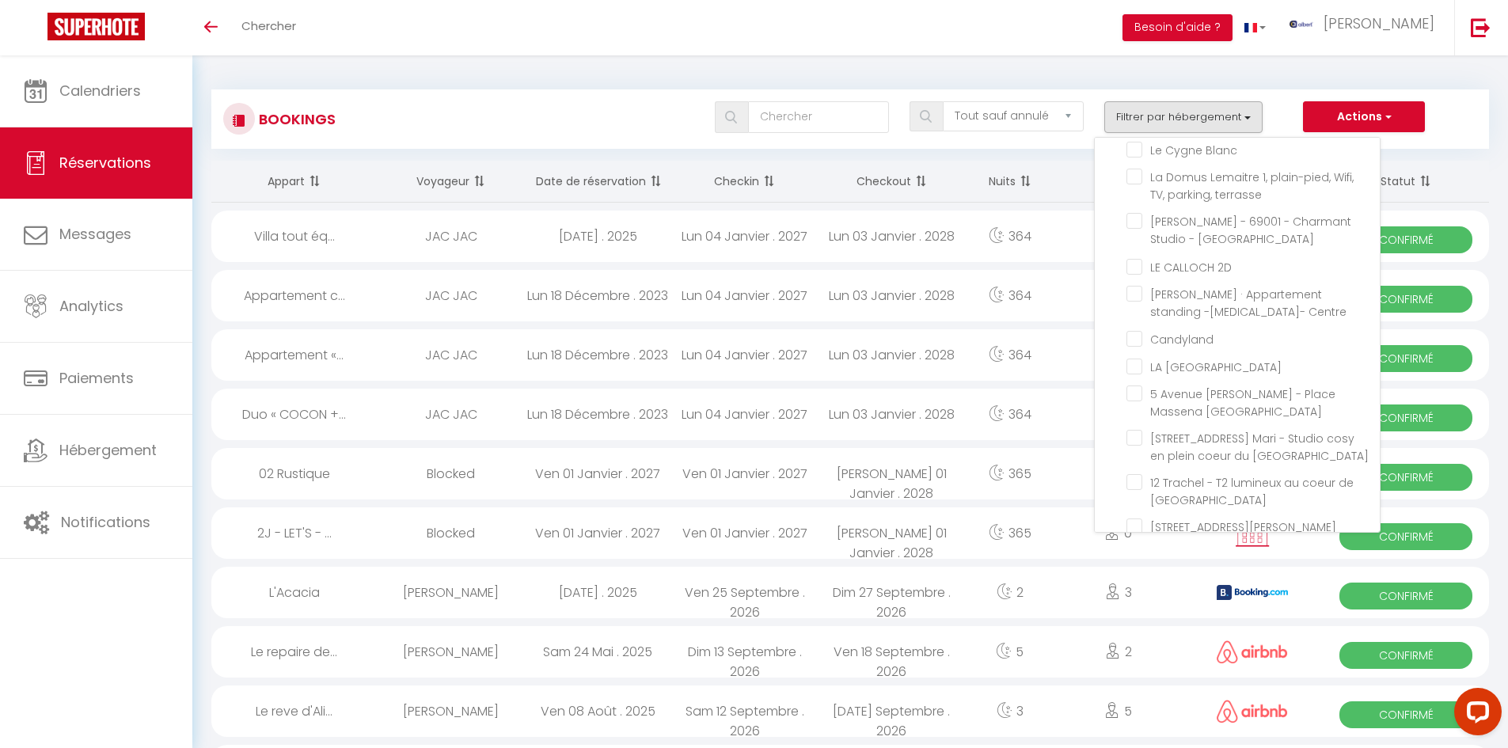
click at [904, 37] on div "Toggle menubar Chercher BUTTON Besoin d'aide ? albert Paramètres" at bounding box center [805, 27] width 1381 height 55
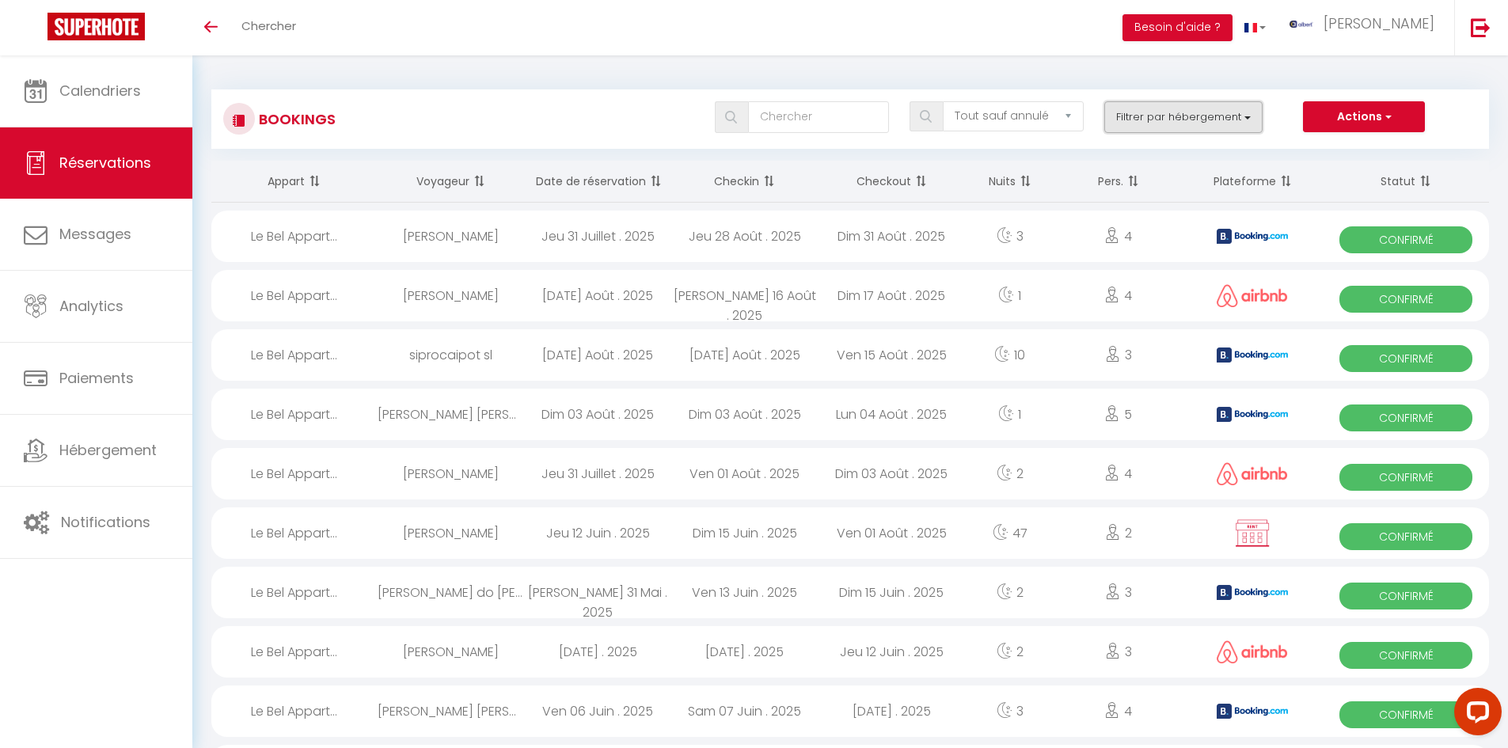
click at [1178, 116] on button "Filtrer par hébergement" at bounding box center [1183, 117] width 158 height 32
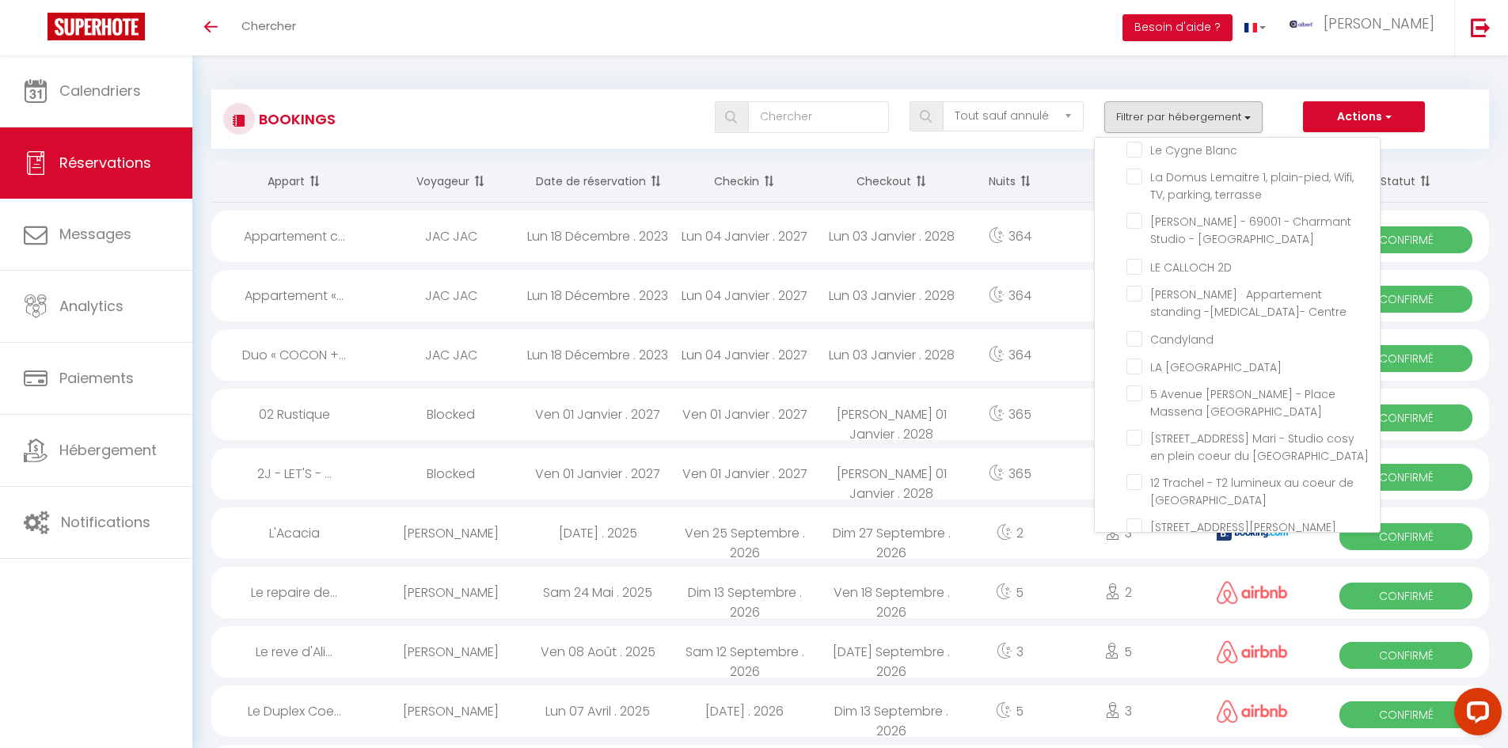
click at [1099, 12] on div "Toggle menubar Chercher BUTTON Besoin d'aide ? albert Paramètres" at bounding box center [805, 27] width 1381 height 55
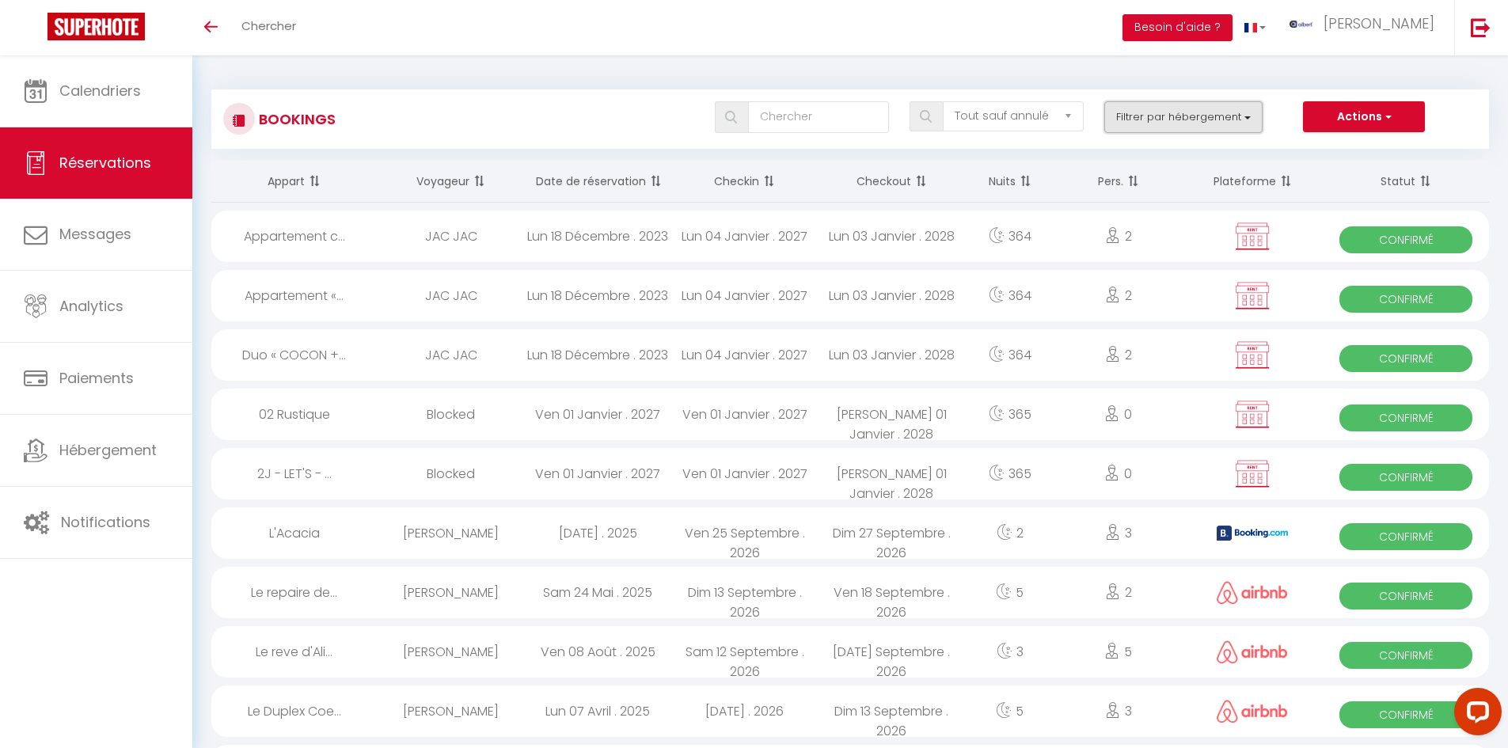
click at [1168, 127] on button "Filtrer par hébergement" at bounding box center [1183, 117] width 158 height 32
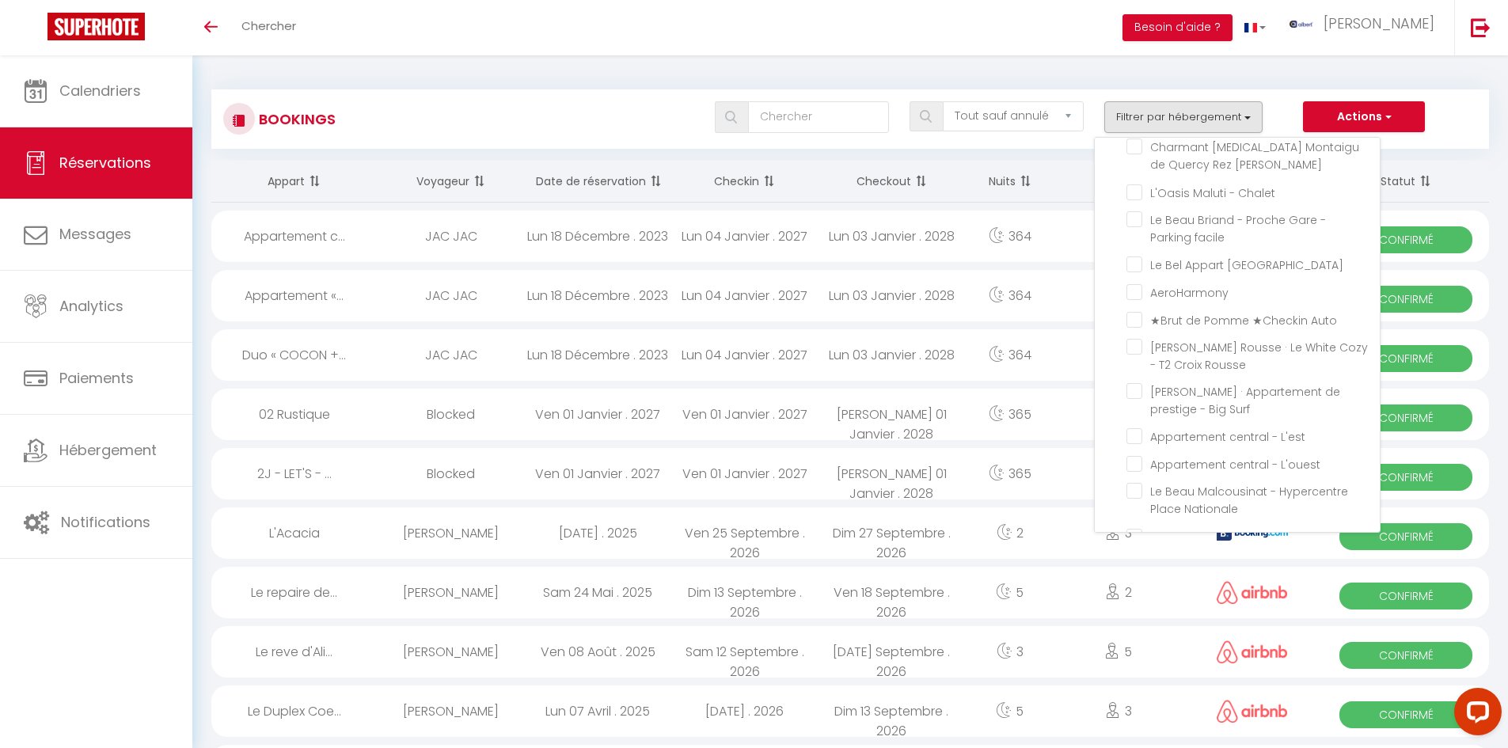
scroll to position [32532, 0]
click at [541, 29] on div "Toggle menubar Chercher BUTTON Besoin d'aide ? albert Paramètres" at bounding box center [805, 27] width 1381 height 55
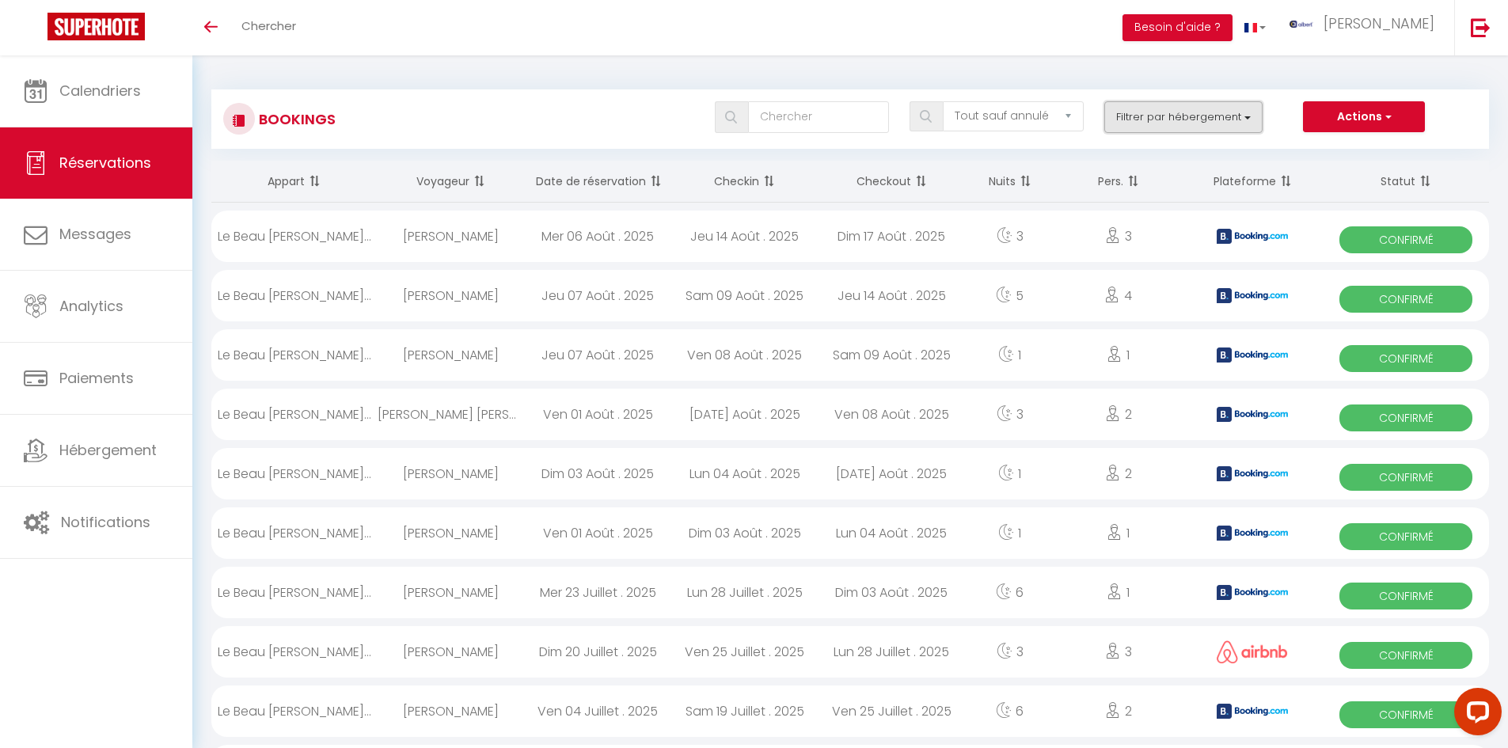
click at [1153, 108] on button "Filtrer par hébergement" at bounding box center [1183, 117] width 158 height 32
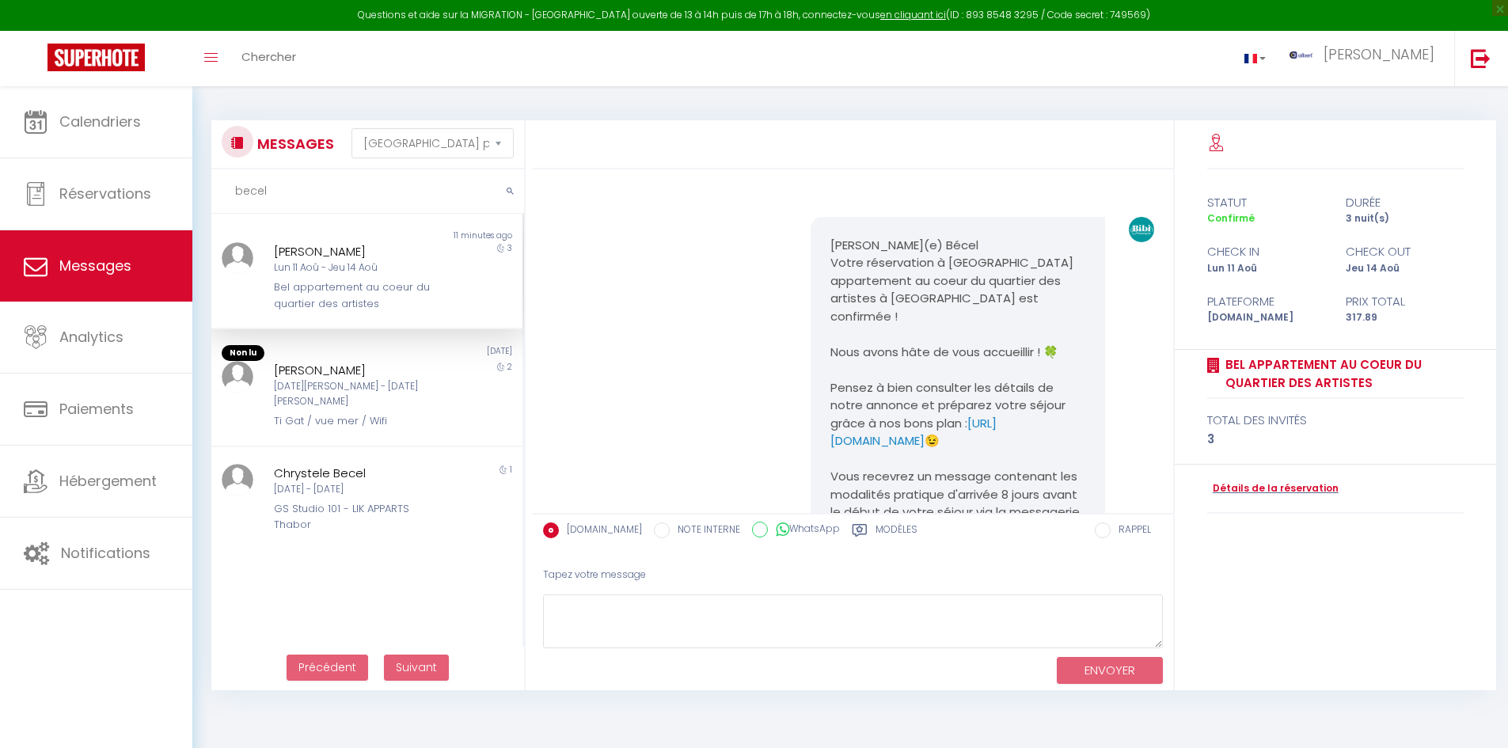
select select "message"
drag, startPoint x: 0, startPoint y: 0, endPoint x: 224, endPoint y: 183, distance: 289.1
click at [224, 183] on input "becel" at bounding box center [367, 191] width 313 height 44
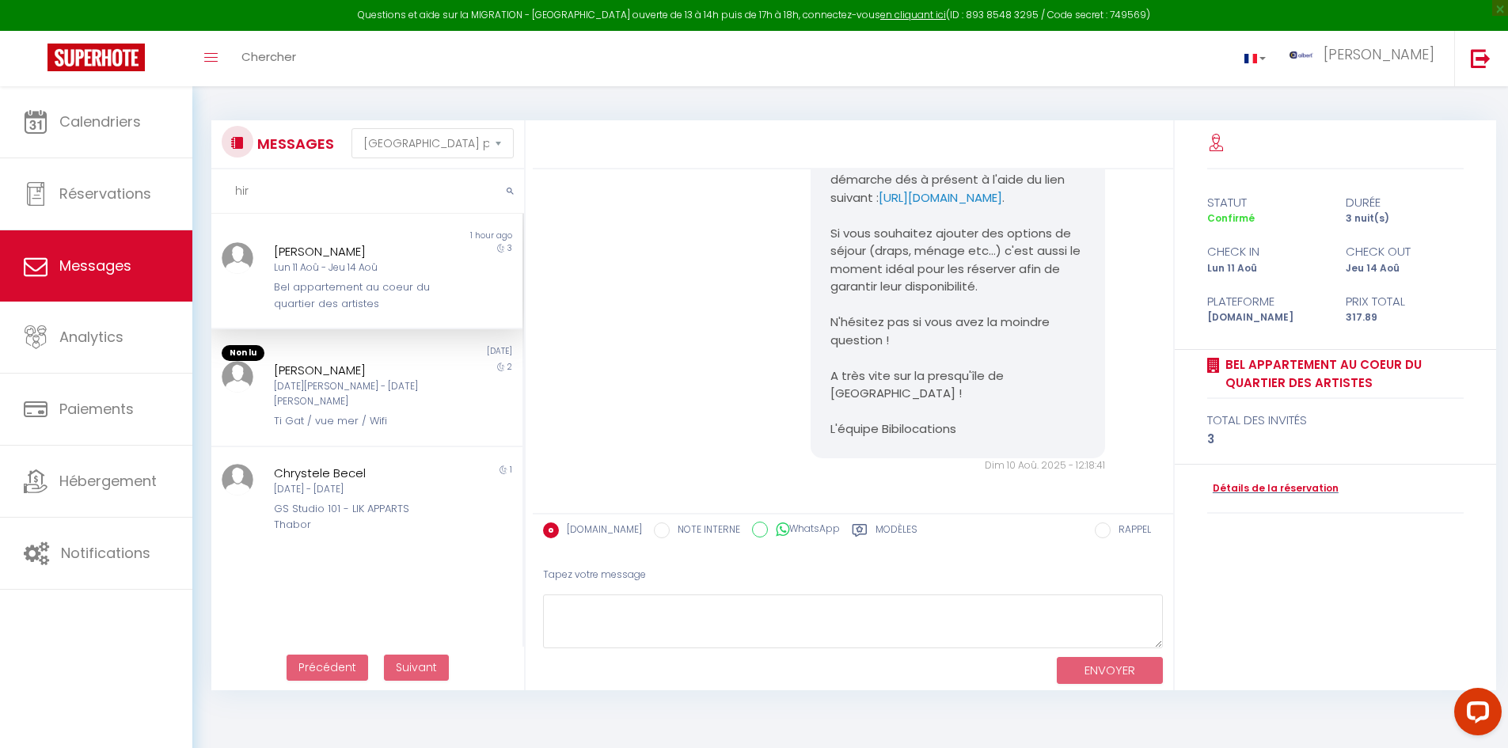
type input "hiro"
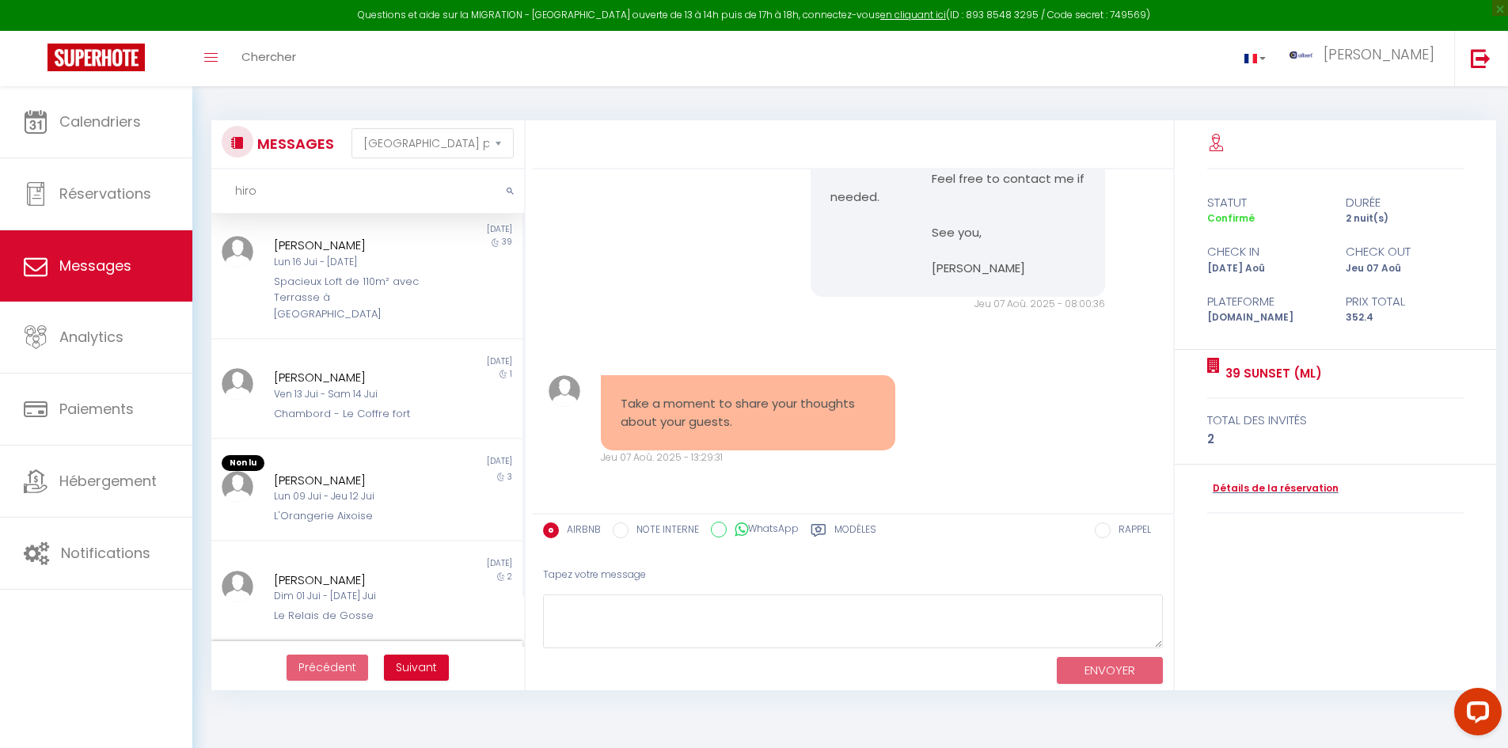
scroll to position [0, 0]
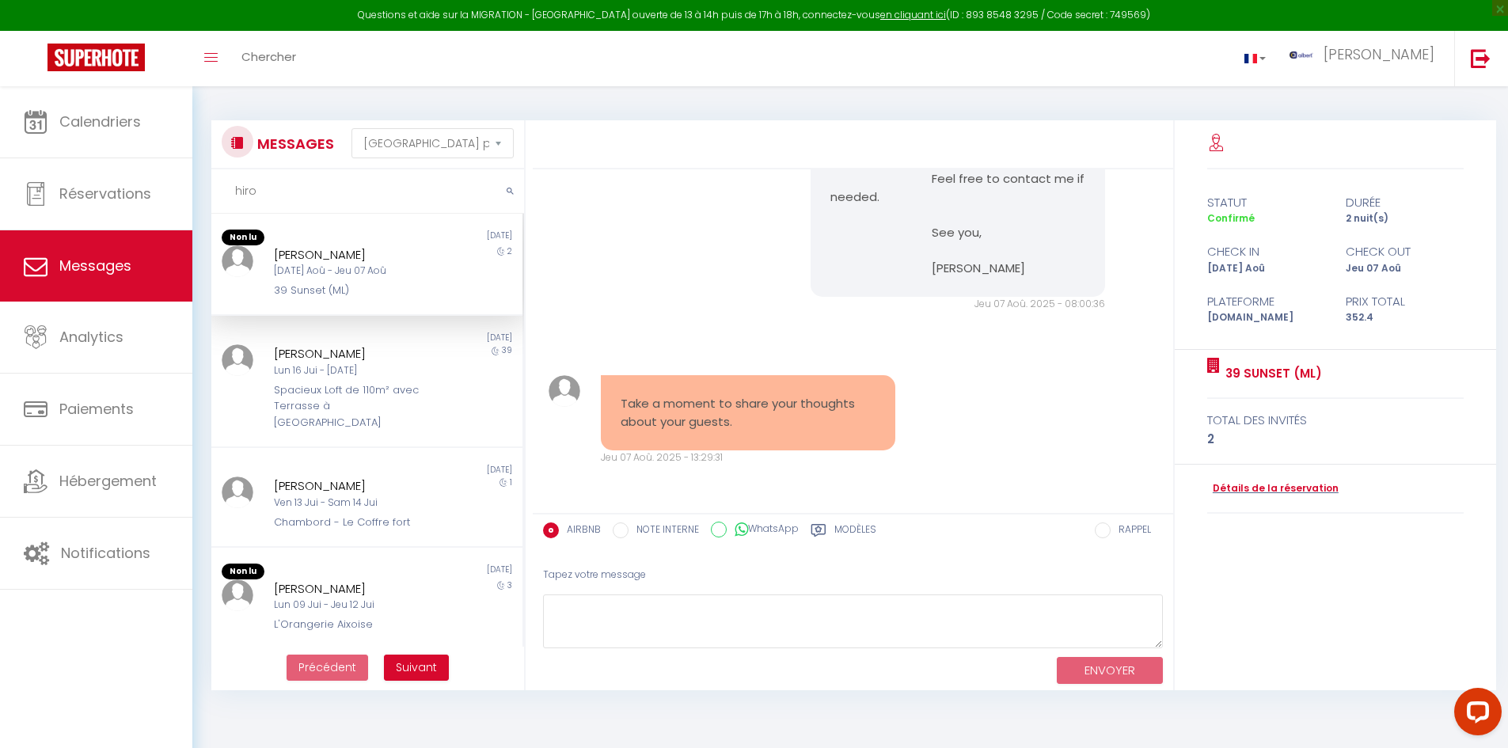
drag, startPoint x: 294, startPoint y: 197, endPoint x: 226, endPoint y: 197, distance: 68.1
click at [226, 197] on input "hiro" at bounding box center [367, 191] width 313 height 44
type input "m"
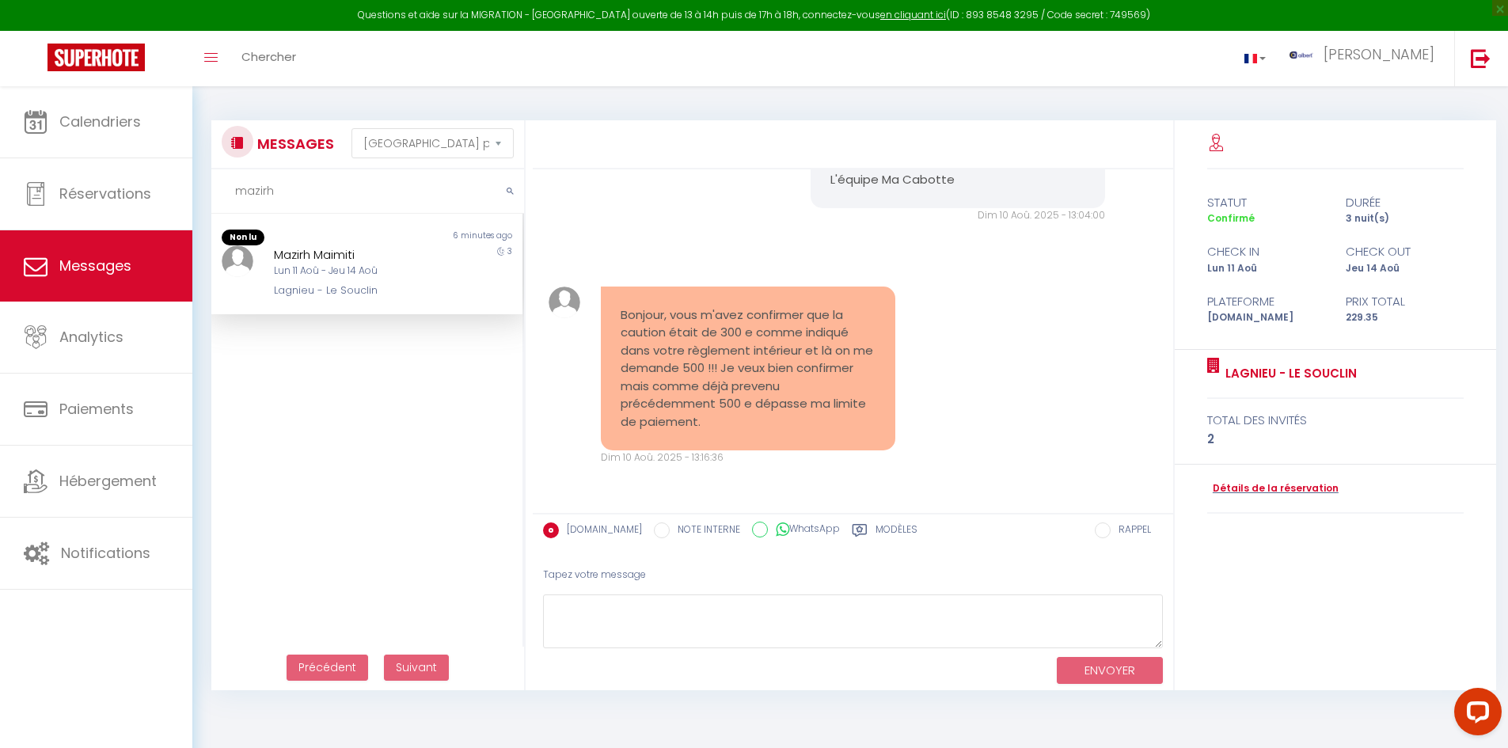
type input "mazirh"
click at [425, 264] on div "Lun 11 Aoû - Jeu 14 Aoû" at bounding box center [354, 271] width 161 height 15
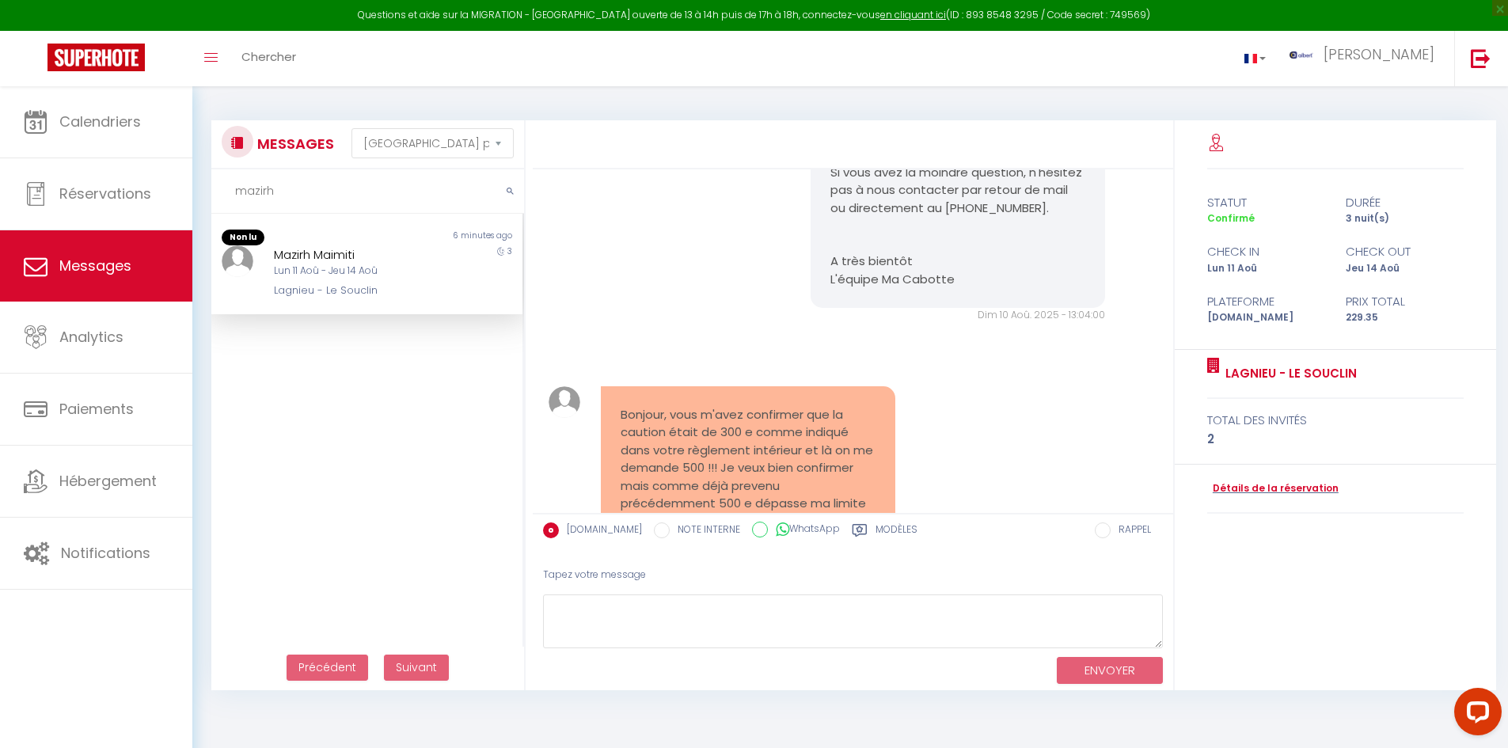
scroll to position [7138, 0]
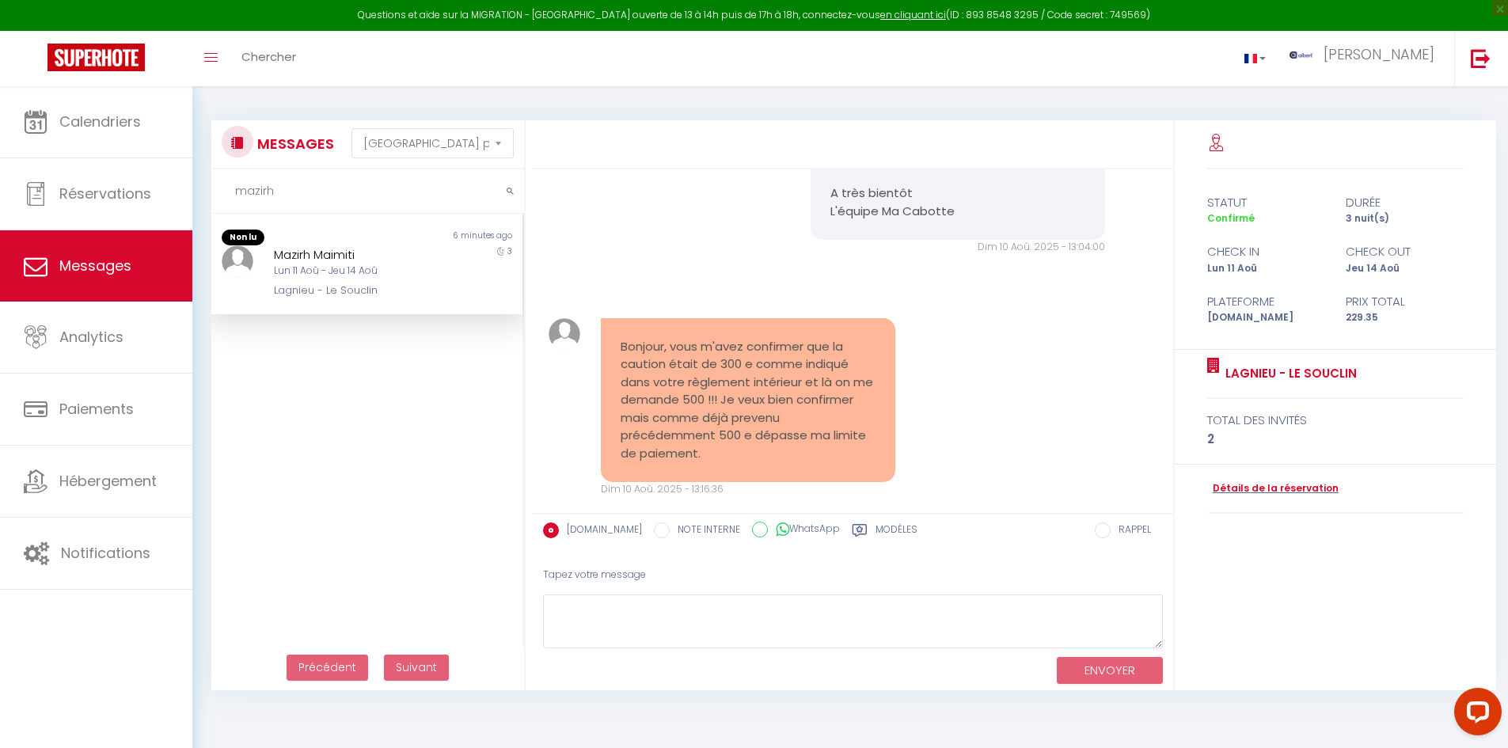
drag, startPoint x: 818, startPoint y: 302, endPoint x: 867, endPoint y: 311, distance: 50.0
copy p "[URL][DOMAIN_NAME]"
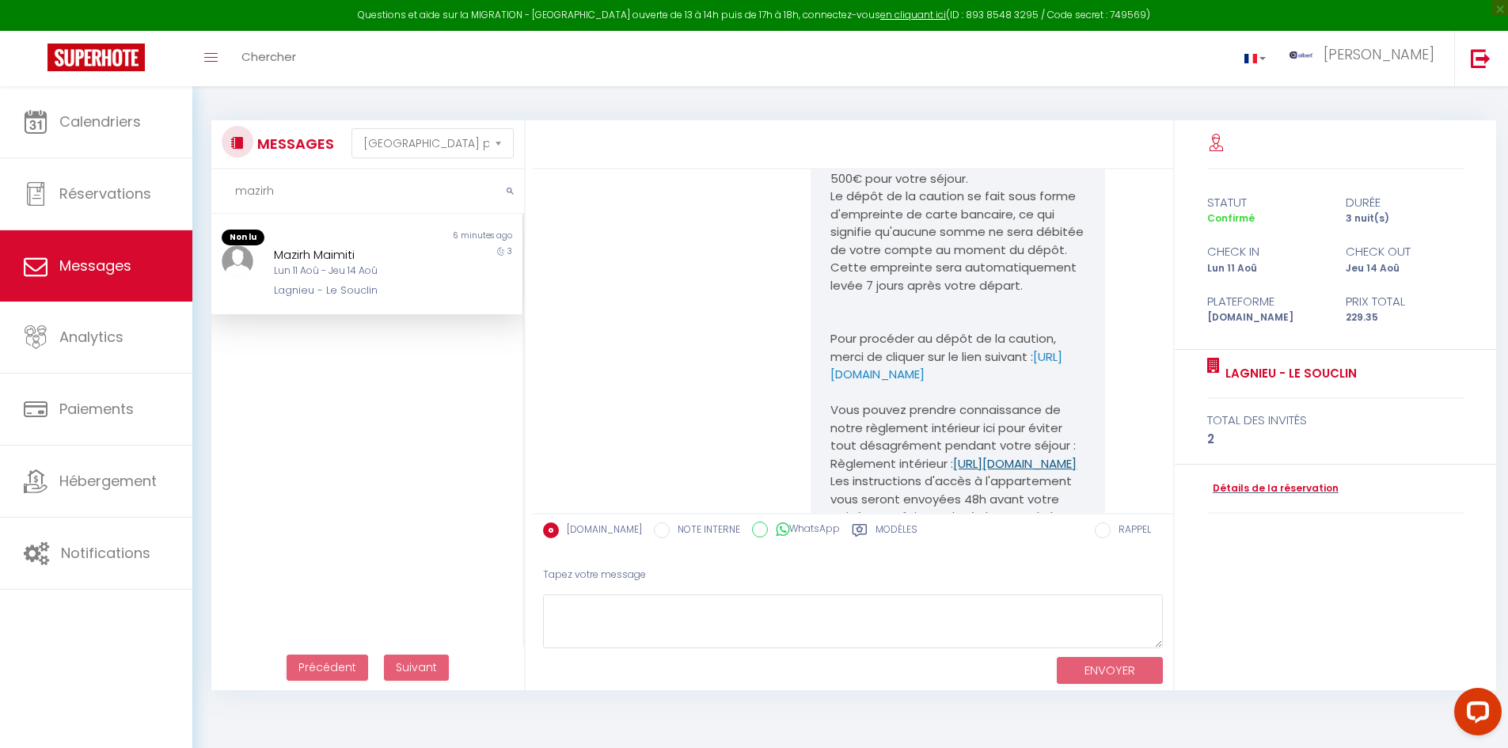
scroll to position [6267, 0]
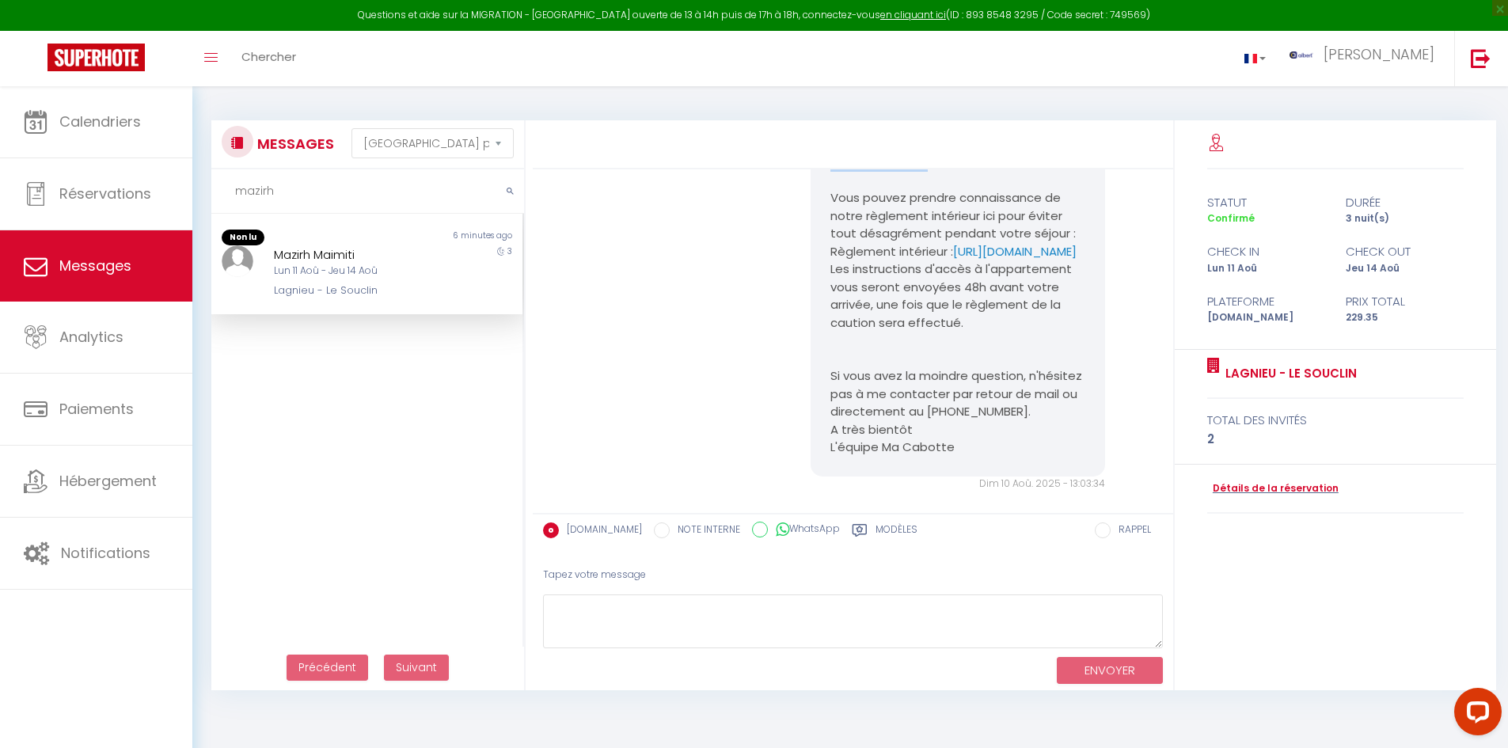
drag, startPoint x: 821, startPoint y: 324, endPoint x: 883, endPoint y: 339, distance: 64.1
click at [883, 339] on div "Bonjour [PERSON_NAME], Votre arrivée est prévue dans 3 jours pour votre séjour …" at bounding box center [957, 153] width 294 height 645
copy p "[URL][DOMAIN_NAME]"
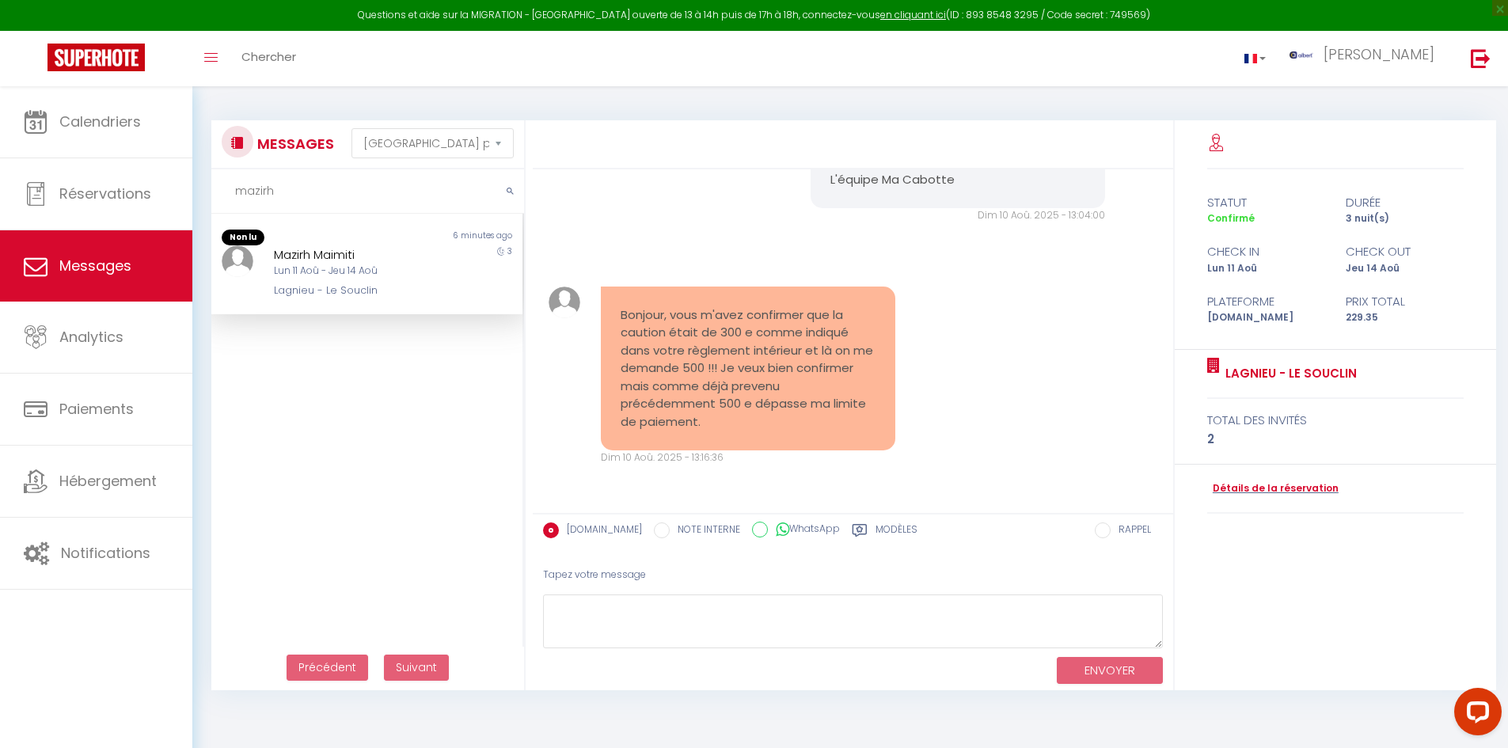
scroll to position [86, 0]
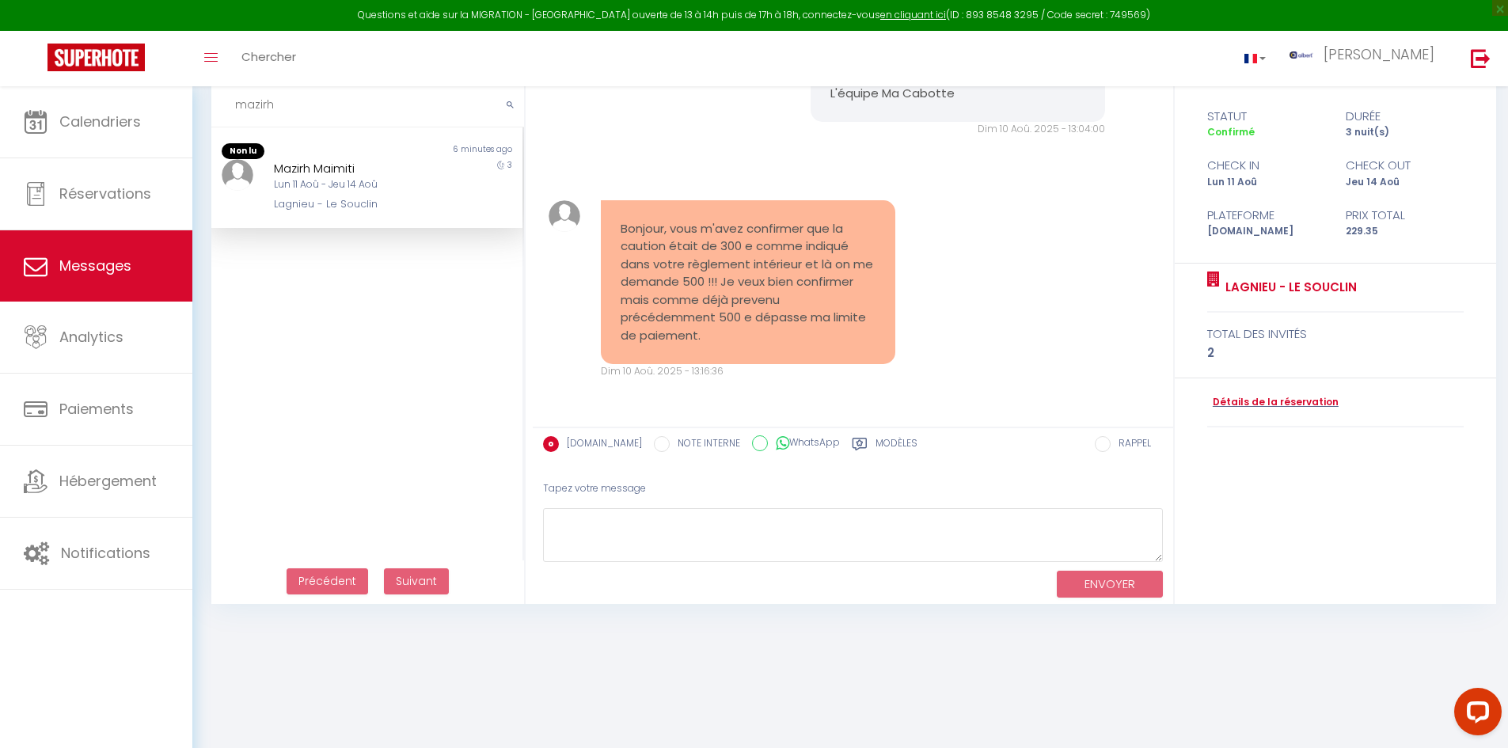
drag, startPoint x: 1016, startPoint y: 406, endPoint x: 934, endPoint y: 245, distance: 181.2
click at [934, 245] on div "Bonjour, vous m'avez confirmer que la caution était de 300 e comme indiqué dans…" at bounding box center [853, 290] width 630 height 242
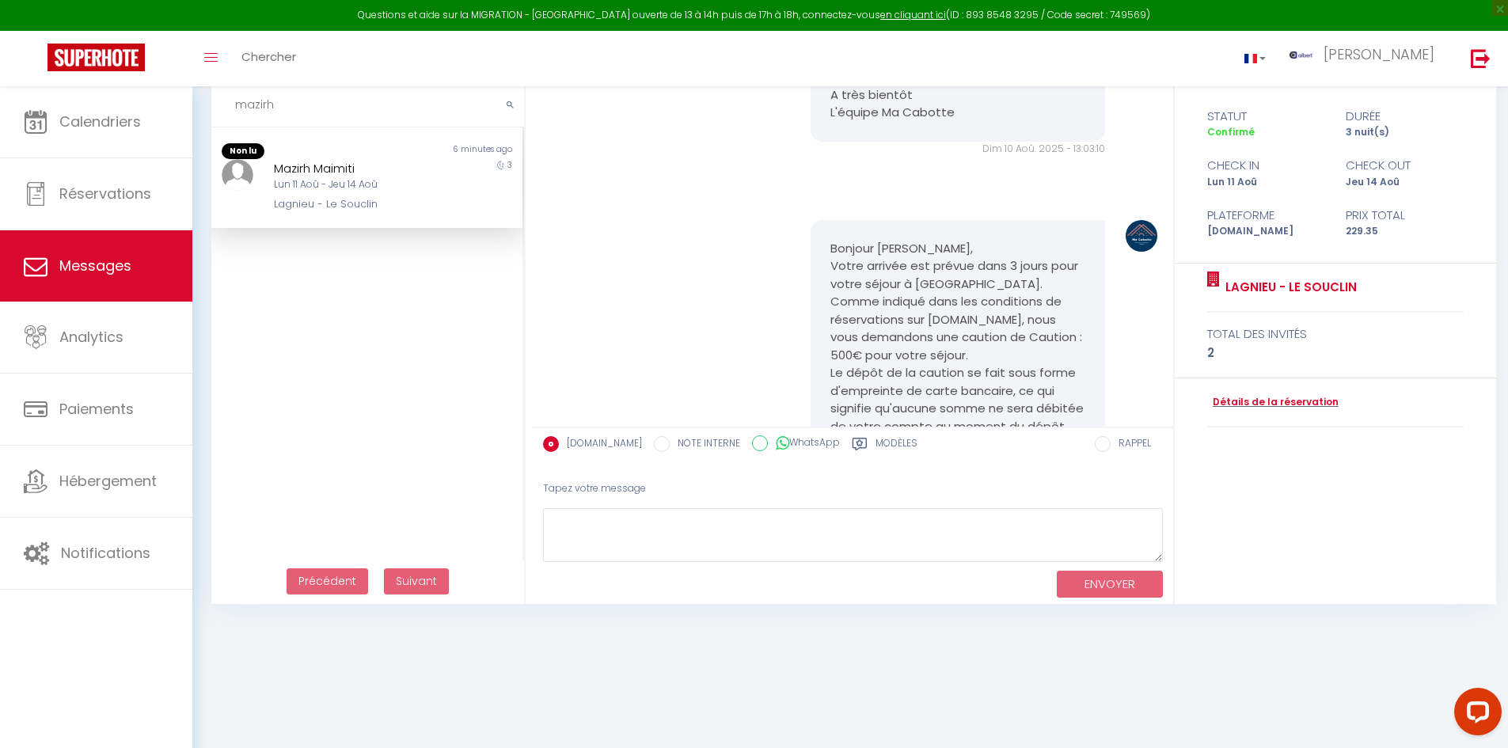
scroll to position [5634, 0]
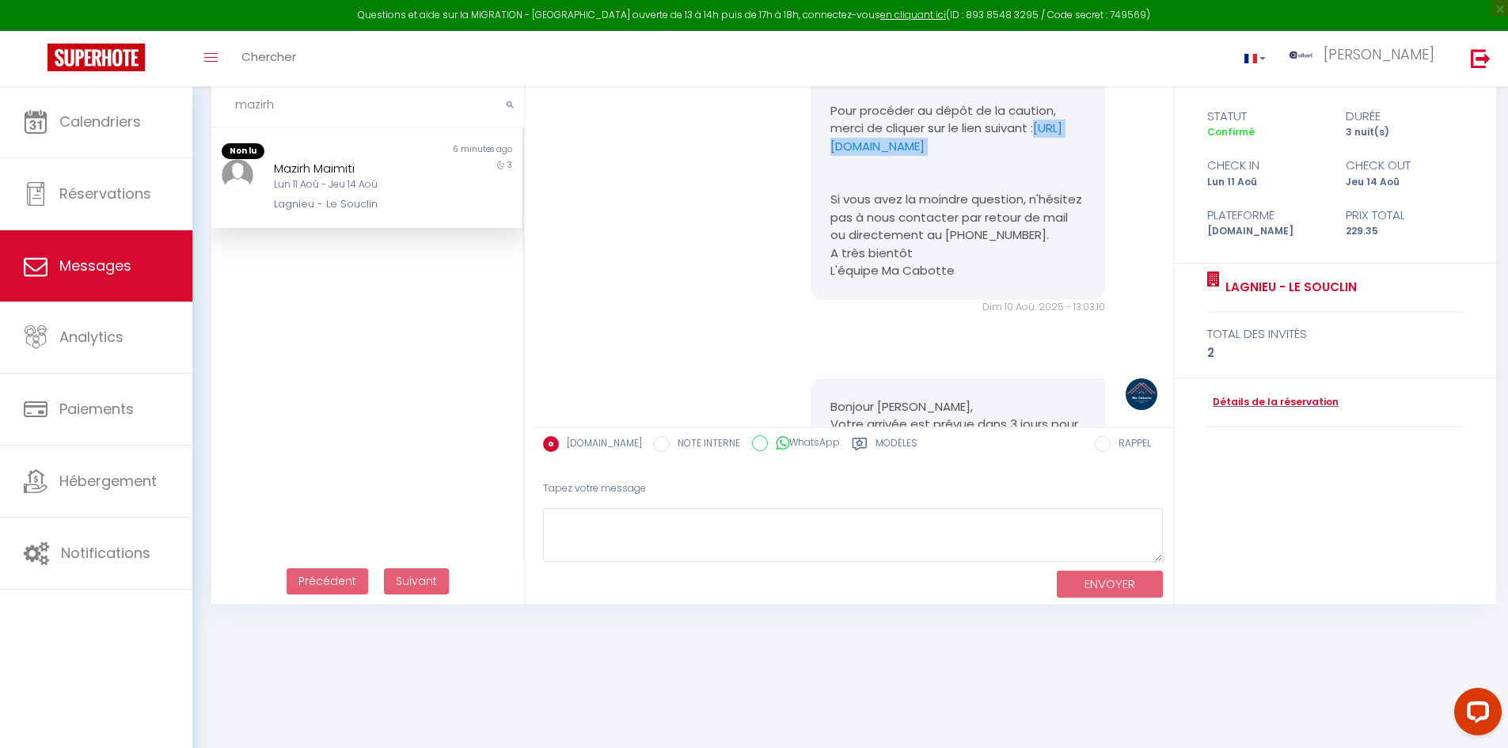
drag, startPoint x: 816, startPoint y: 245, endPoint x: 864, endPoint y: 277, distance: 57.7
click at [864, 277] on div "Bonjour Mazirh, Sauf erreur de notre part, nous n'avons toujours pas reçu le rè…" at bounding box center [957, 13] width 294 height 574
copy p "https://superhote.com/applink/p/pjYhxf6L"
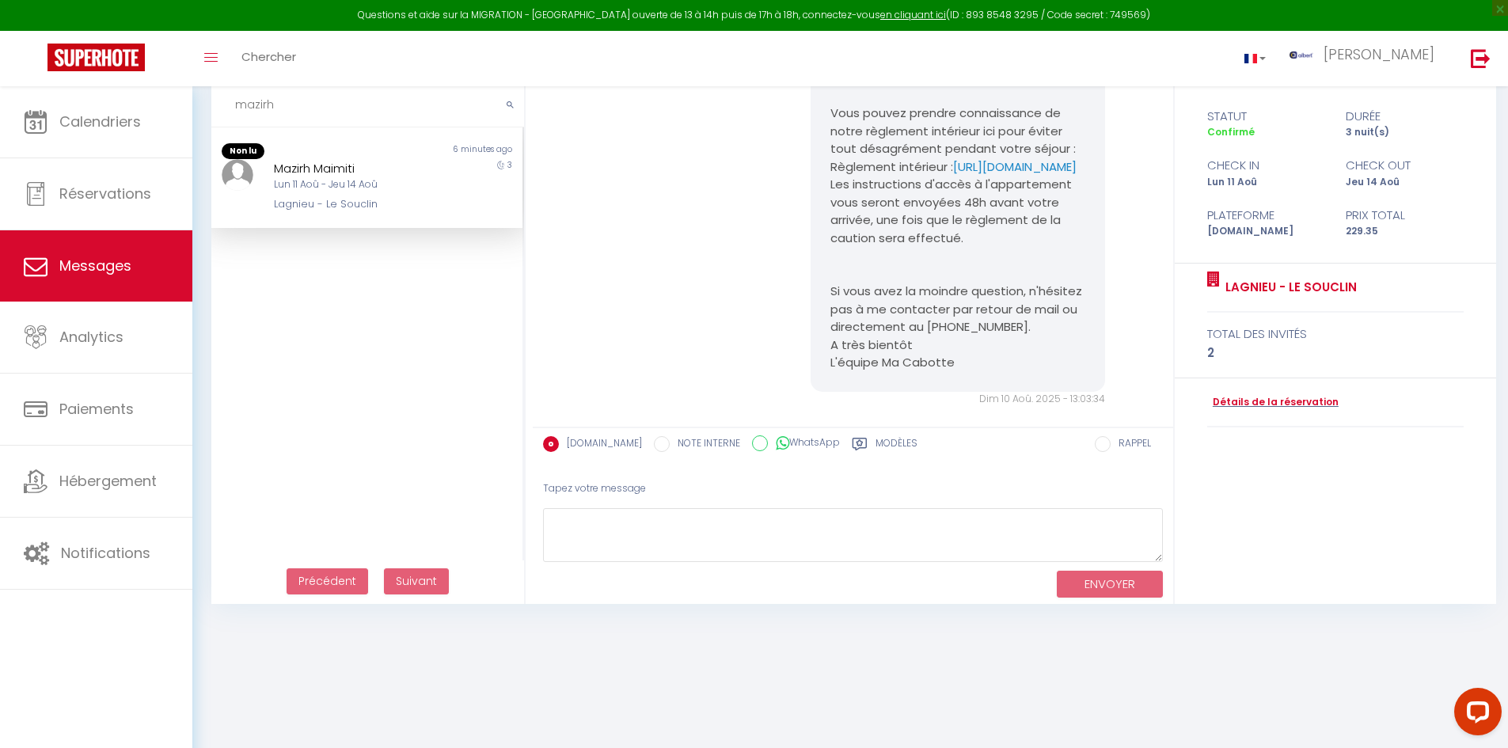
scroll to position [6188, 0]
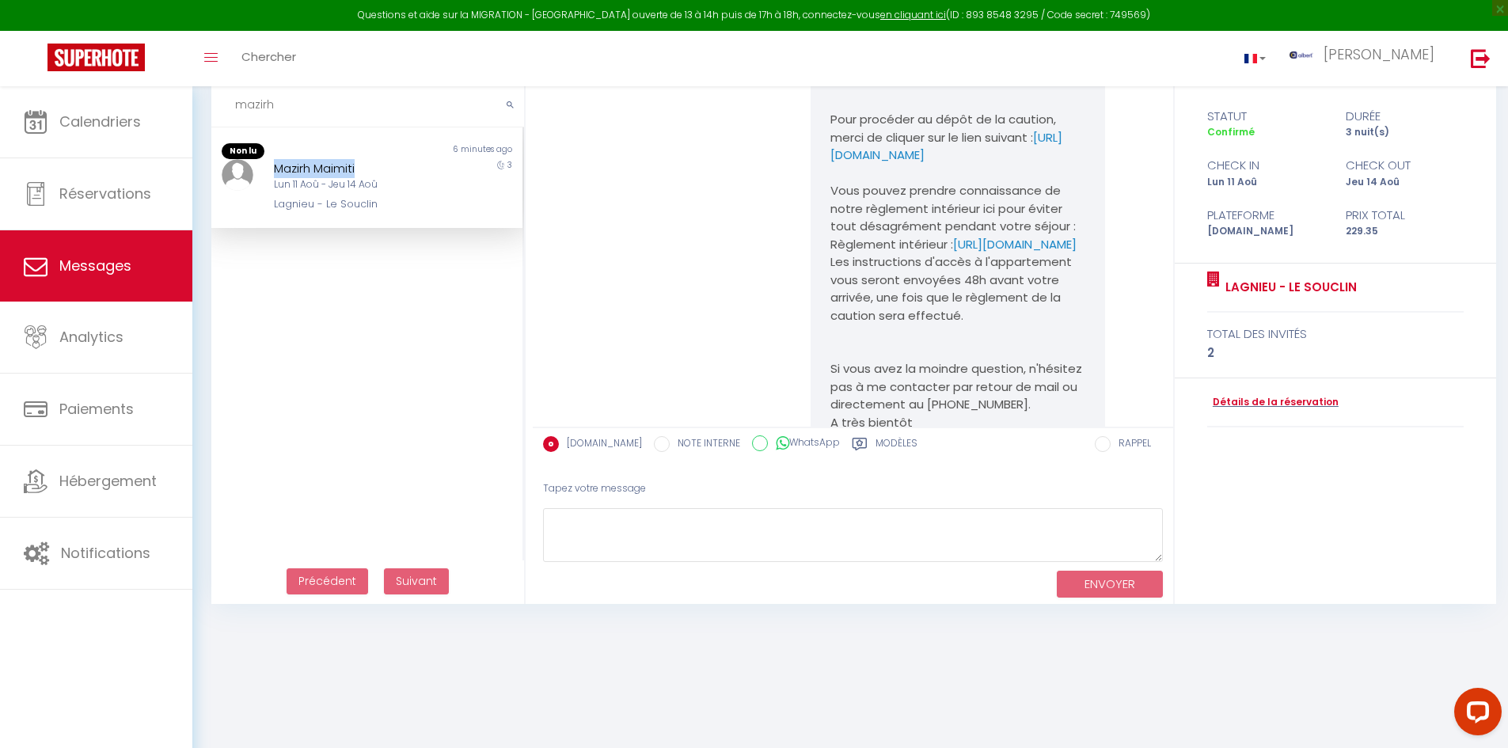
drag, startPoint x: 267, startPoint y: 165, endPoint x: 371, endPoint y: 165, distance: 104.5
click at [371, 165] on div "Mazirh Maimiti Lun 11 Aoû - Jeu 14 Aoû Lagnieu - Le Souclin" at bounding box center [353, 186] width 181 height 54
copy div "Mazirh Maimiti"
click at [354, 295] on div "Non lu 6 minutes ago Mazirh Maimiti Lun 11 Aoû - Jeu 14 Aoû Lagnieu - Le Soucli…" at bounding box center [367, 372] width 313 height 491
drag, startPoint x: 261, startPoint y: 164, endPoint x: 367, endPoint y: 168, distance: 106.1
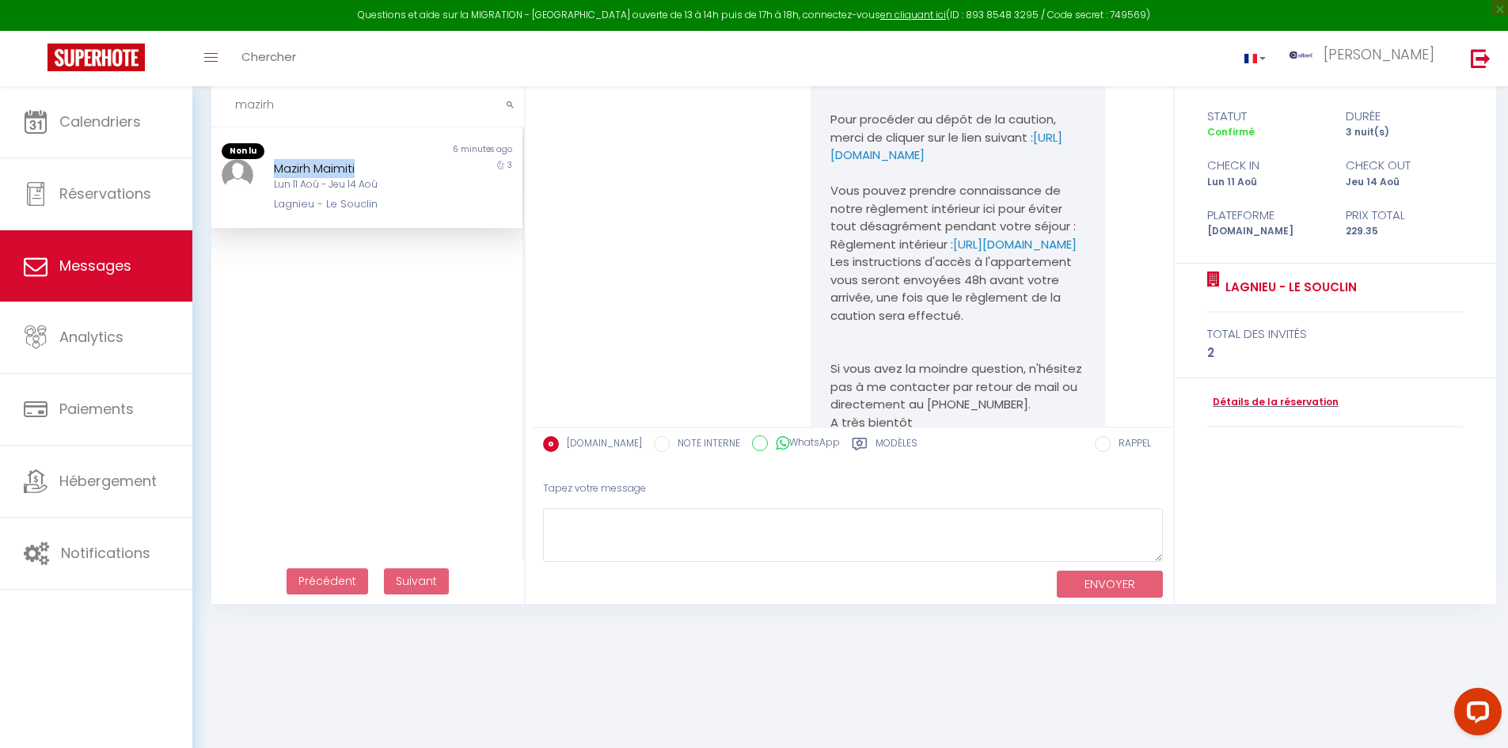
click at [367, 168] on div "Mazirh Maimiti Lun 11 Aoû - Jeu 14 Aoû Lagnieu - Le Souclin" at bounding box center [353, 186] width 181 height 54
copy div "Mazirh Maimiti"
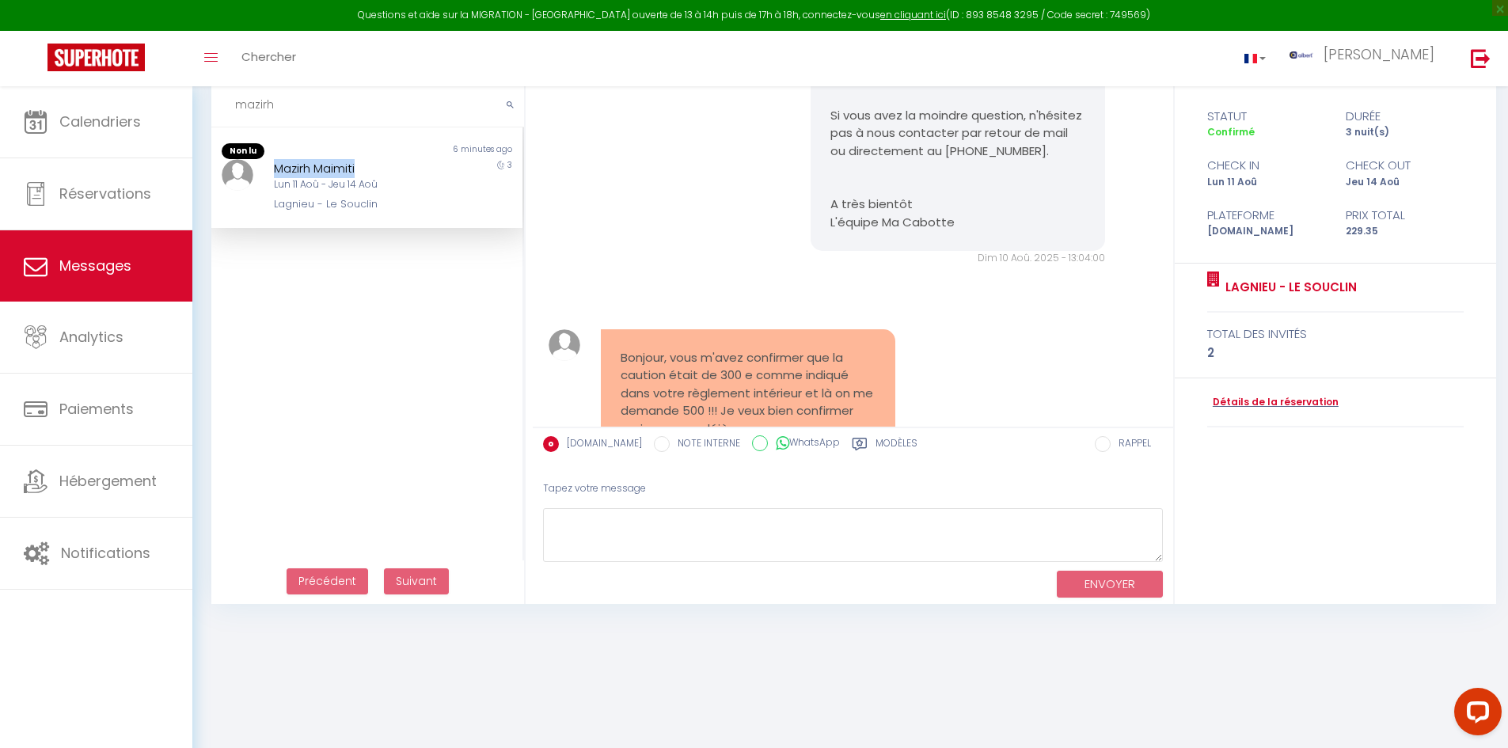
scroll to position [7454, 0]
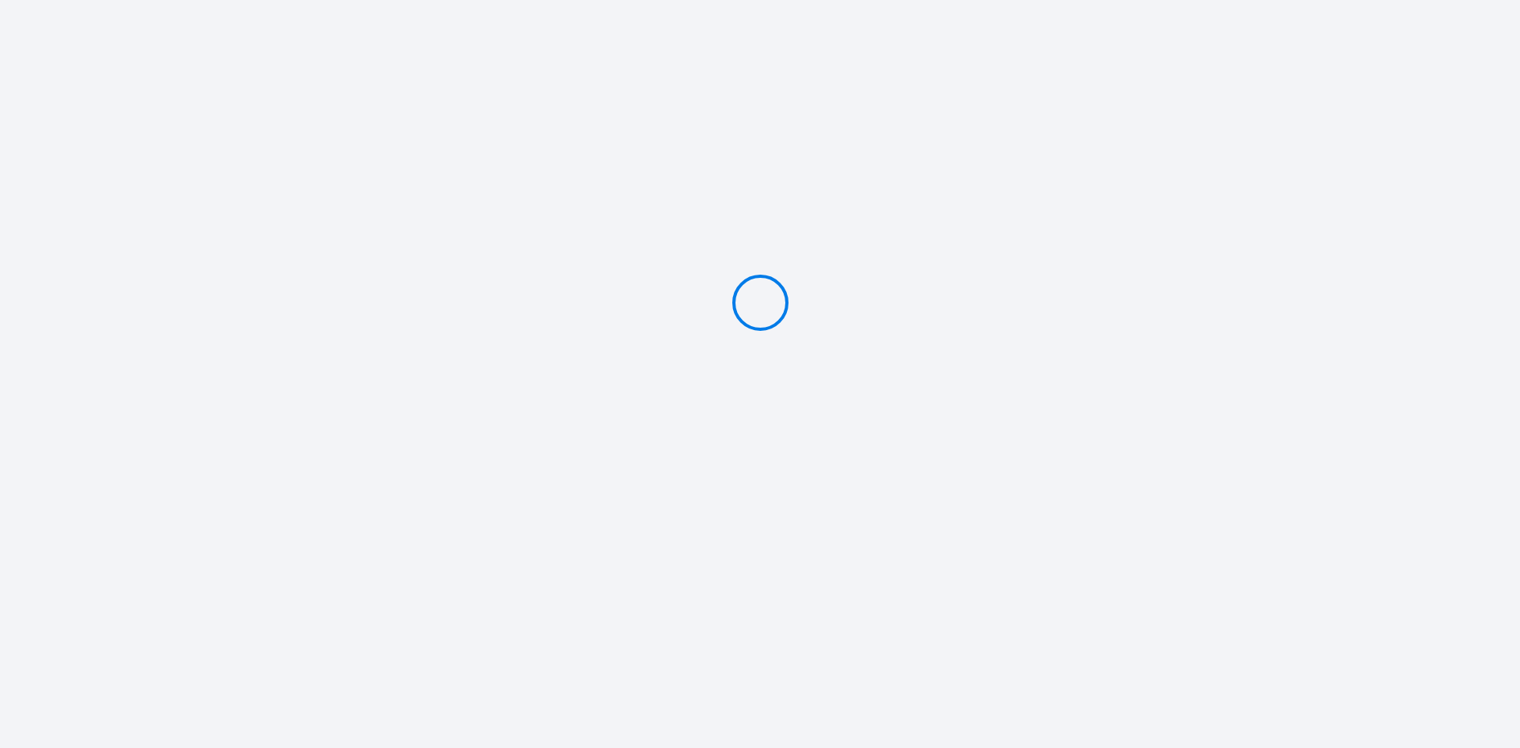
type input "Caution 500 €"
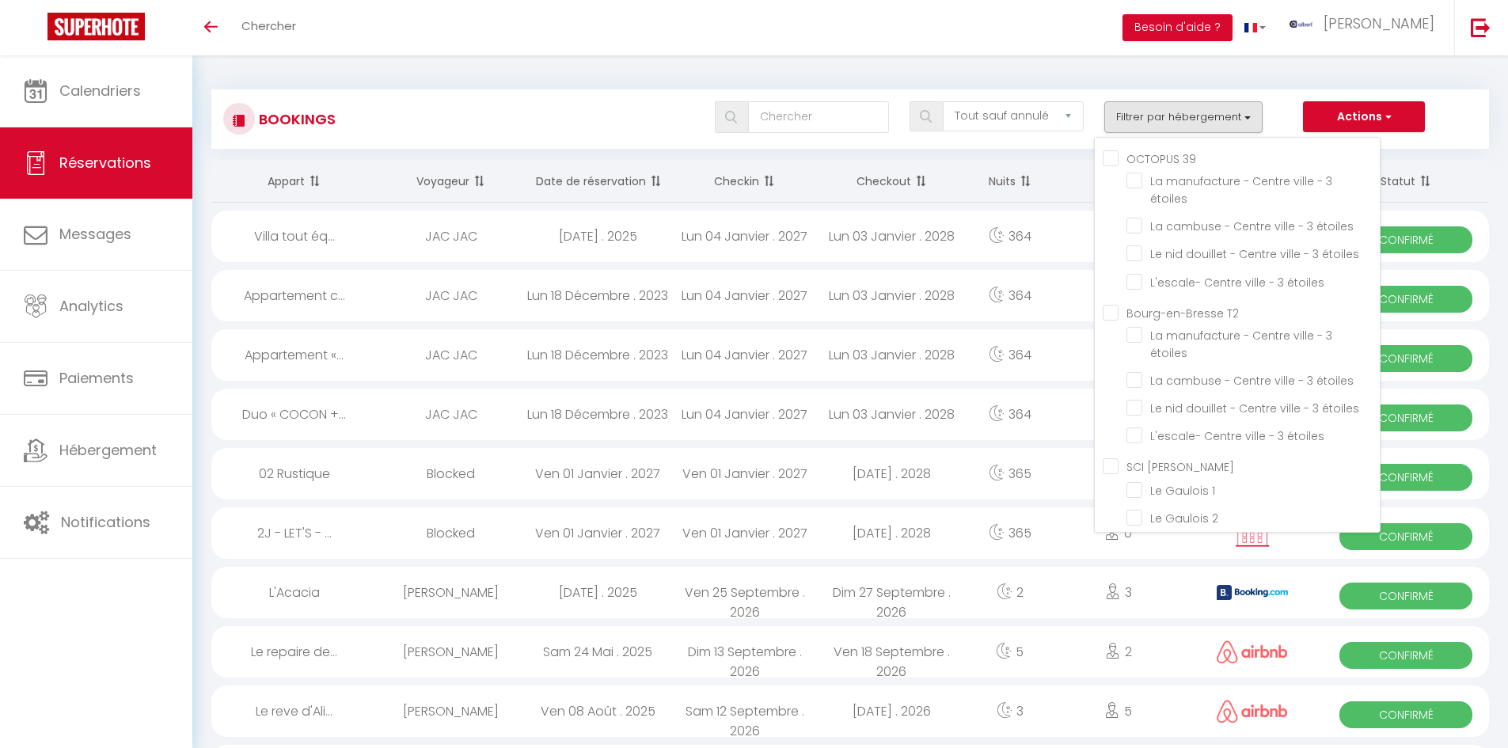
select select "not_cancelled"
